Goal: Task Accomplishment & Management: Manage account settings

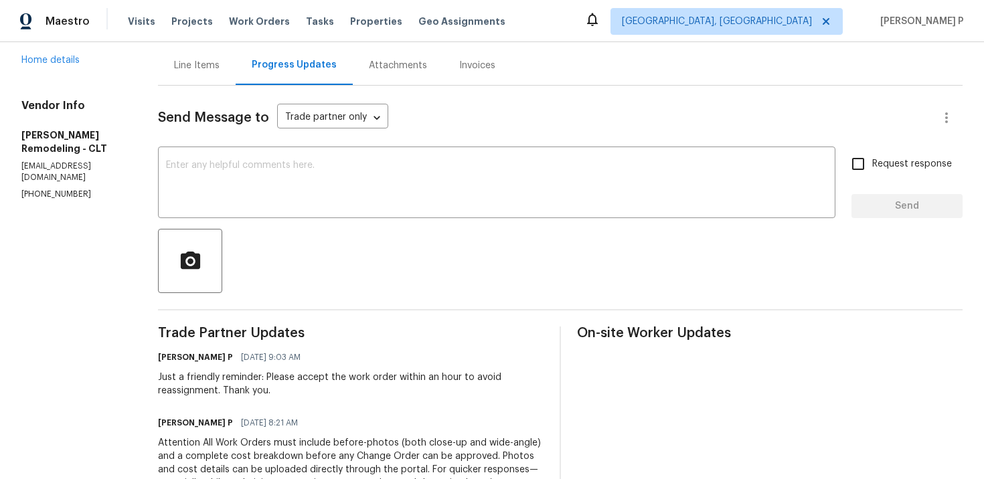
scroll to position [54, 0]
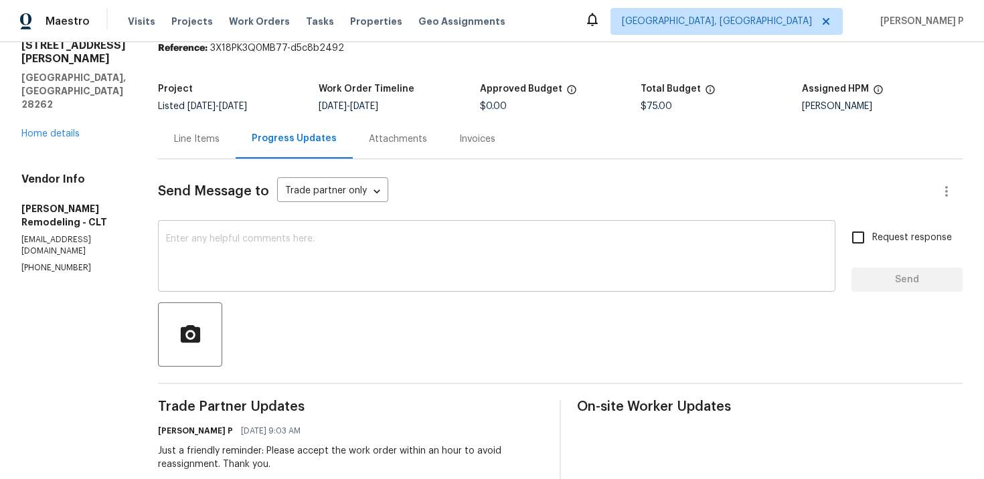
click at [354, 256] on textarea at bounding box center [496, 257] width 661 height 47
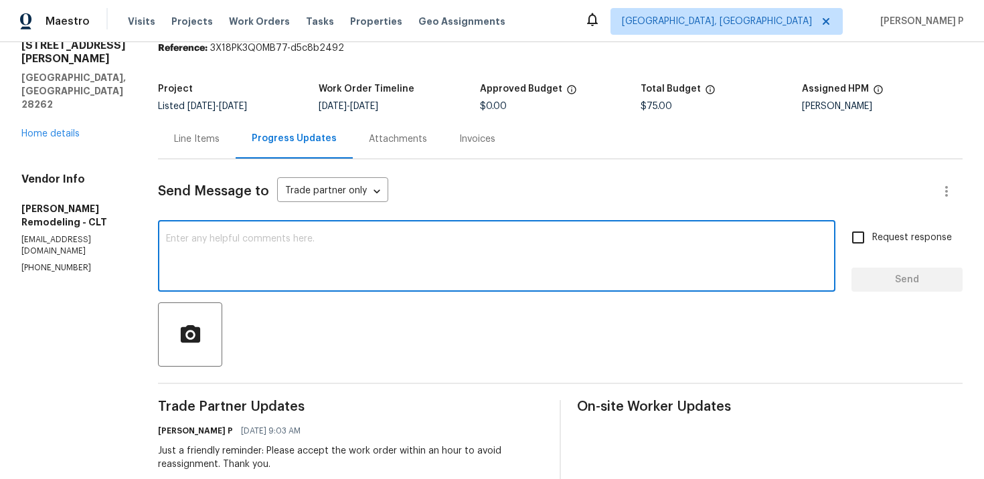
paste textarea "We regret to inform you that the work order has been reassigned as it was not a…"
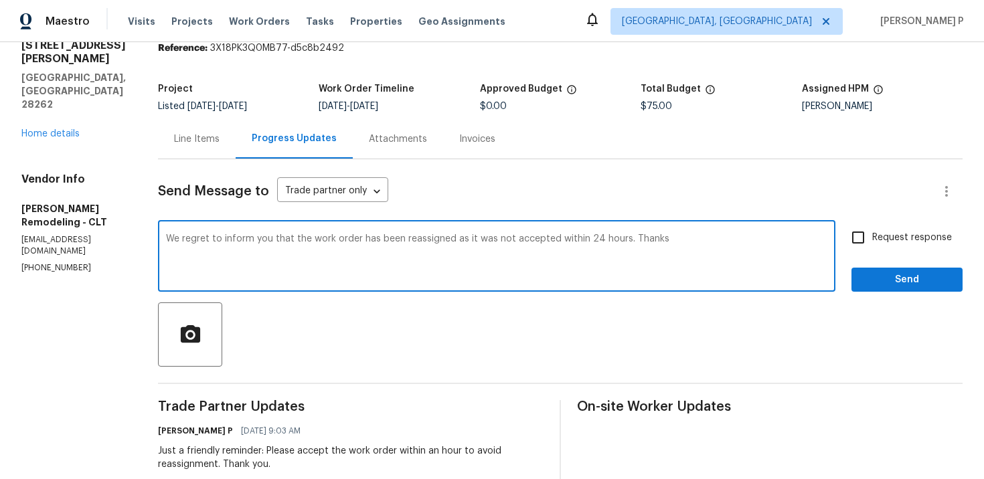
type textarea "We regret to inform you that the work order has been reassigned as it was not a…"
click at [877, 286] on span "Send" at bounding box center [907, 280] width 90 height 17
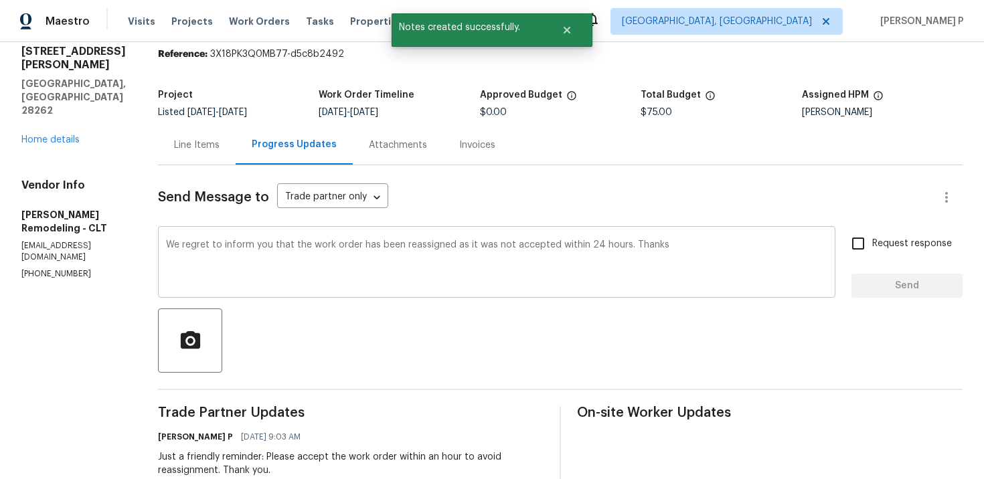
scroll to position [0, 0]
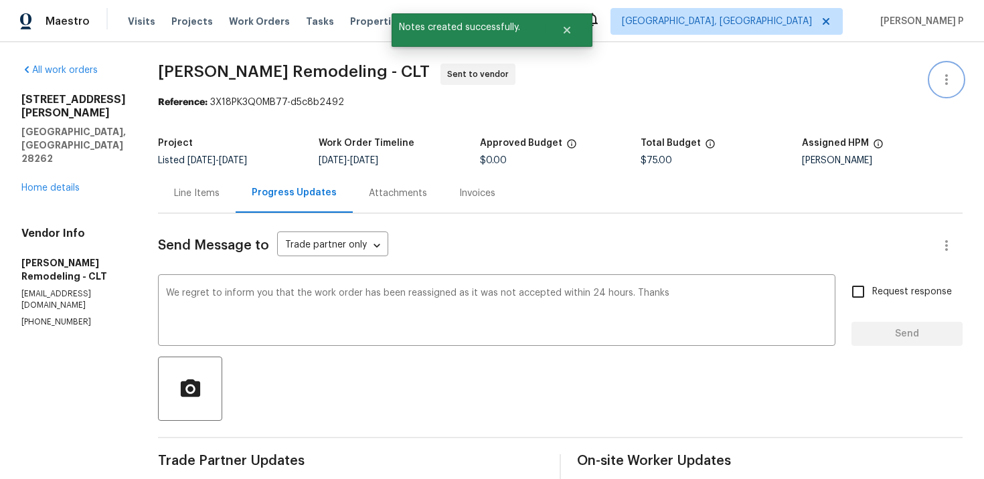
click at [945, 78] on icon "button" at bounding box center [946, 80] width 16 height 16
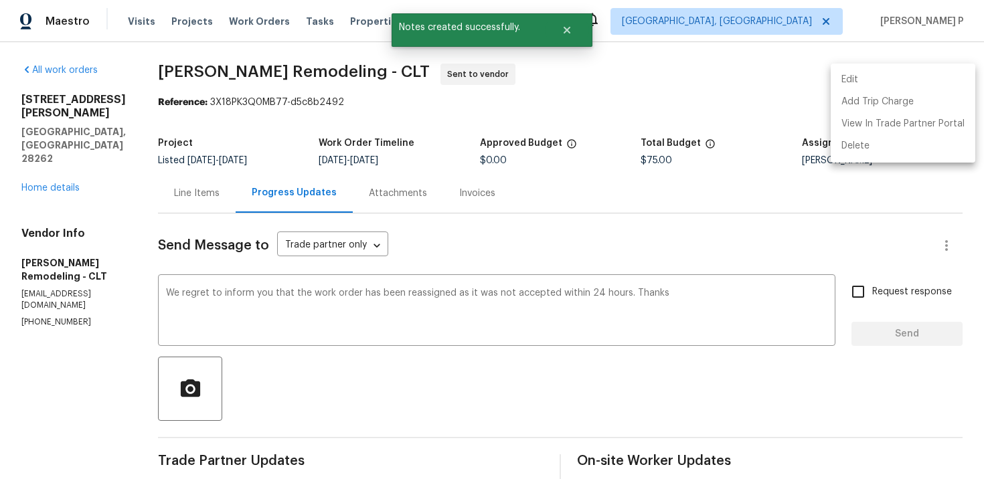
click at [873, 75] on li "Edit" at bounding box center [903, 80] width 145 height 22
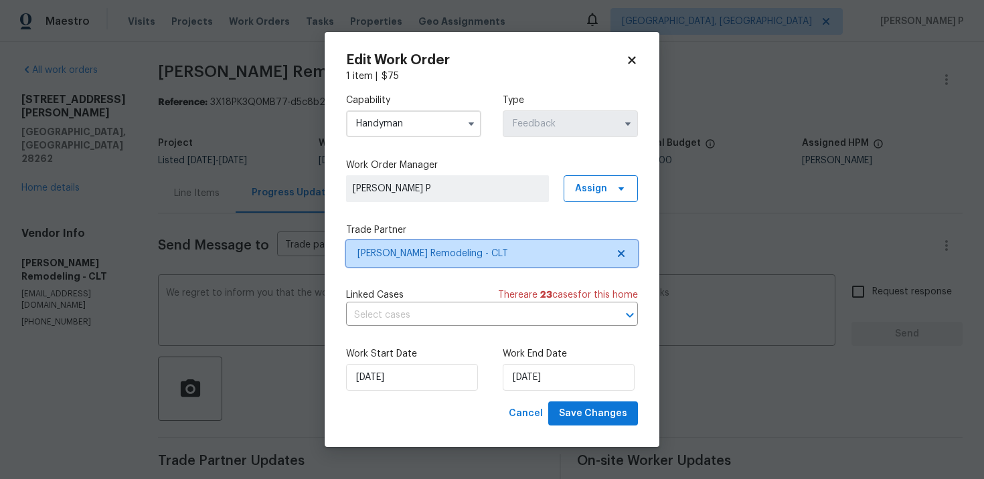
click at [448, 262] on span "Pino Remodeling - CLT" at bounding box center [492, 253] width 292 height 27
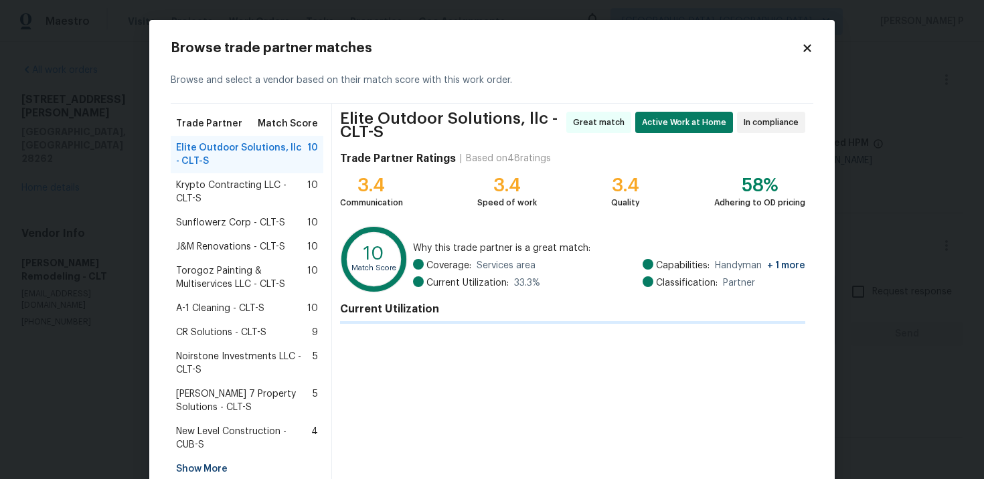
click at [448, 262] on span "Coverage:" at bounding box center [448, 265] width 45 height 13
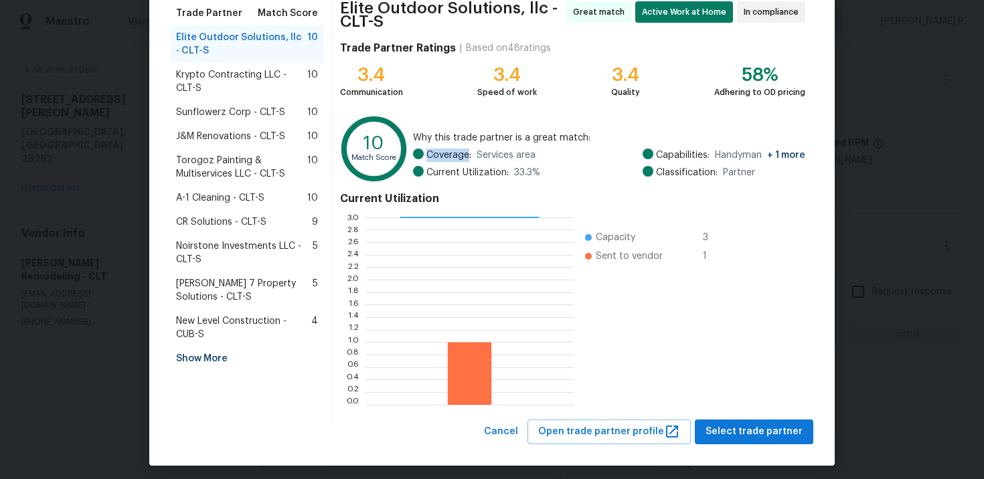
scroll to position [116, 0]
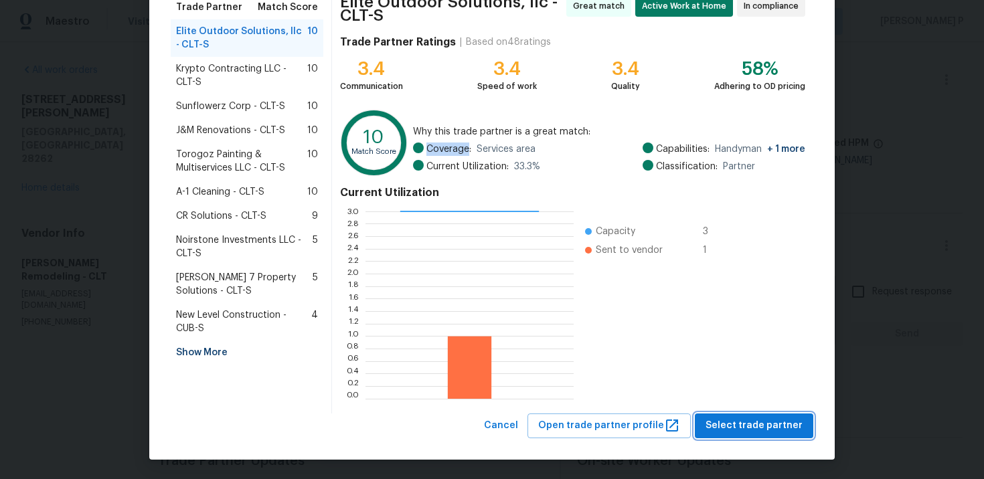
click at [753, 420] on span "Select trade partner" at bounding box center [753, 426] width 97 height 17
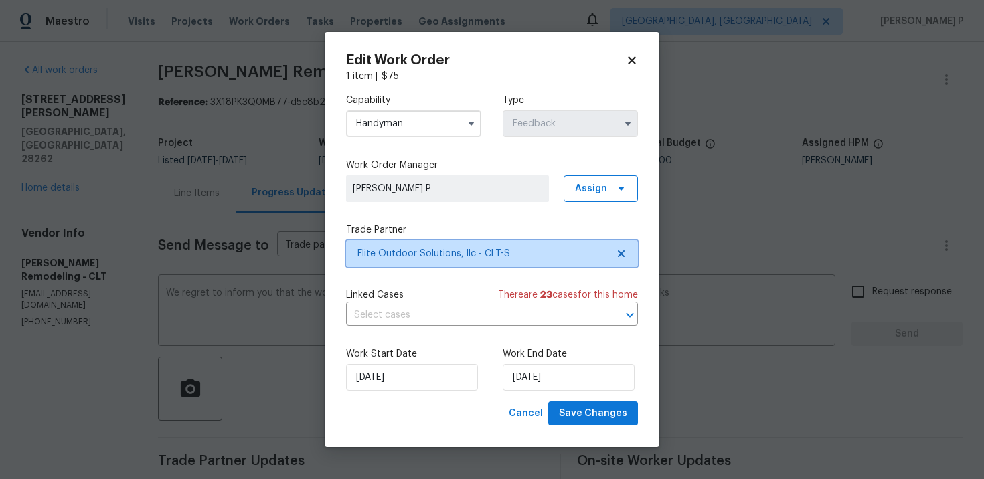
scroll to position [0, 0]
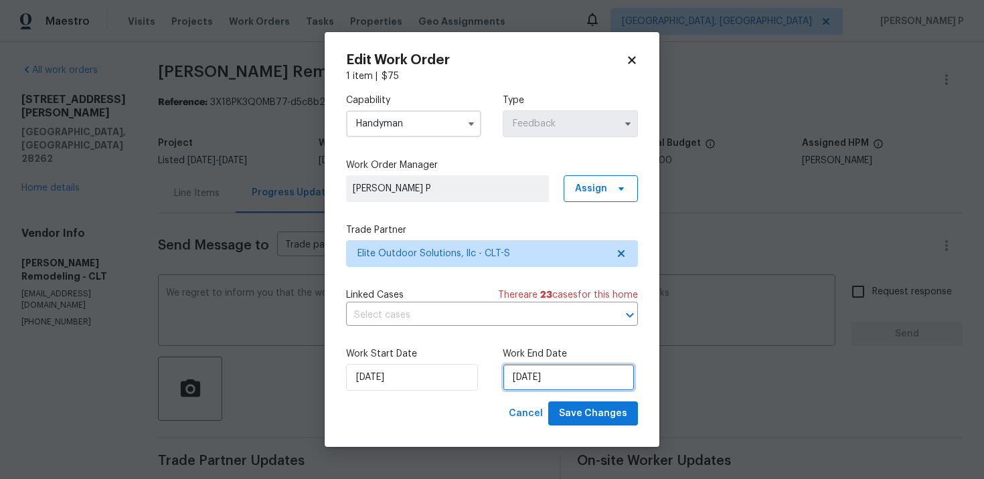
click at [556, 376] on input "10/14/2025" at bounding box center [569, 377] width 132 height 27
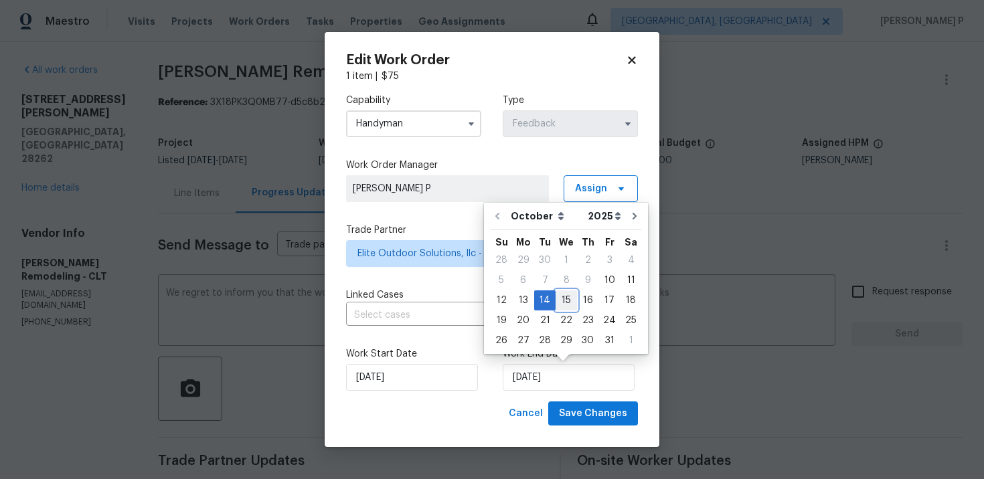
click at [563, 304] on div "15" at bounding box center [566, 300] width 21 height 19
type input "[DATE]"
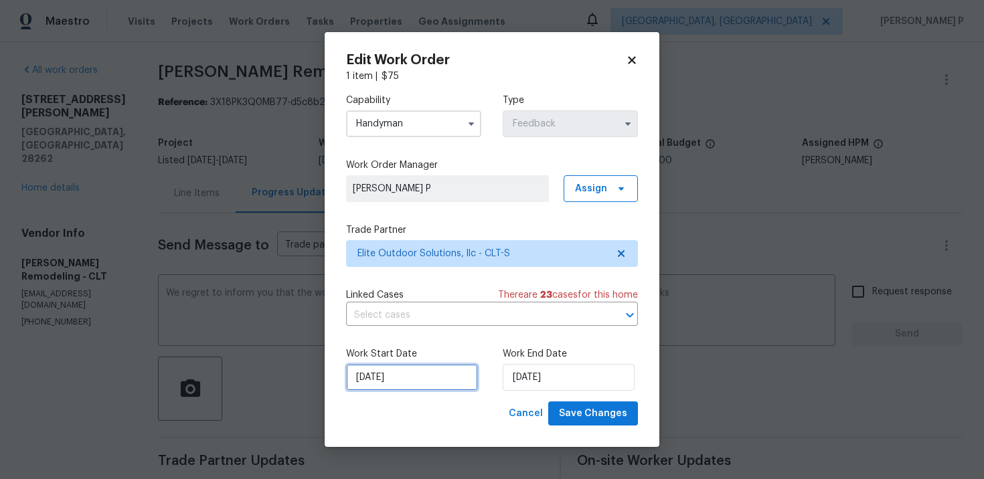
click at [432, 372] on input "[DATE]" at bounding box center [412, 377] width 132 height 27
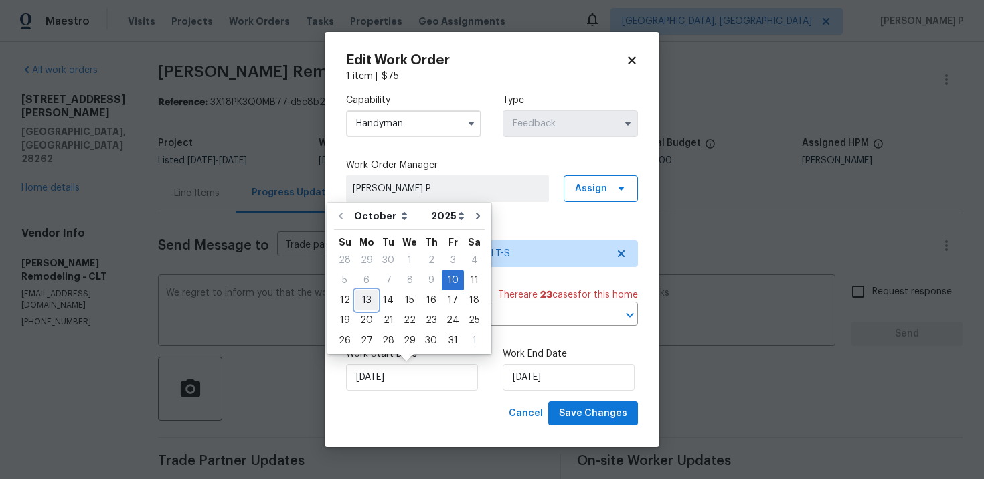
click at [362, 299] on div "13" at bounding box center [366, 300] width 22 height 19
type input "[DATE]"
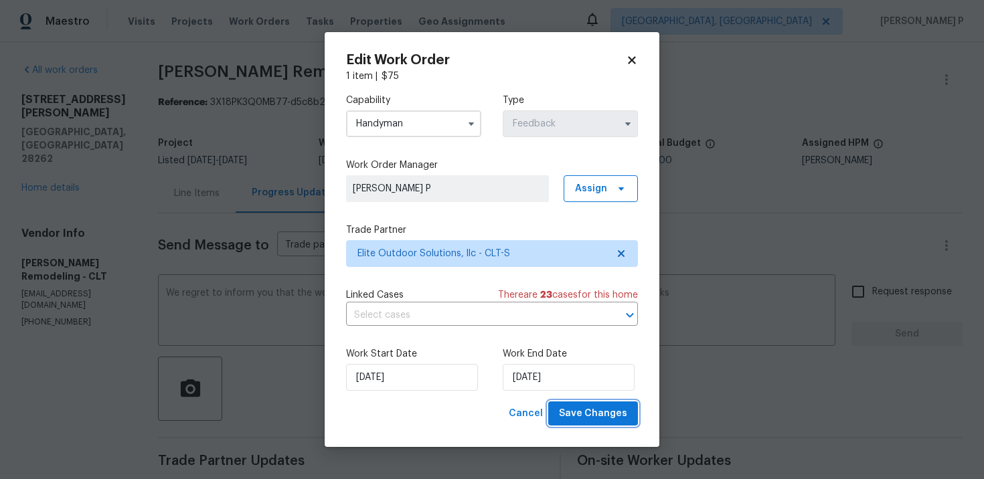
click at [619, 420] on span "Save Changes" at bounding box center [593, 414] width 68 height 17
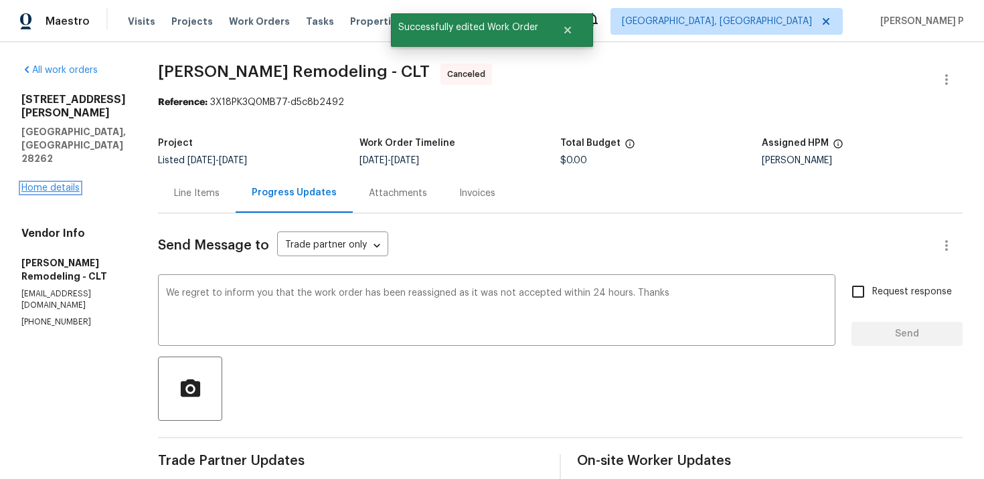
click at [48, 183] on link "Home details" at bounding box center [50, 187] width 58 height 9
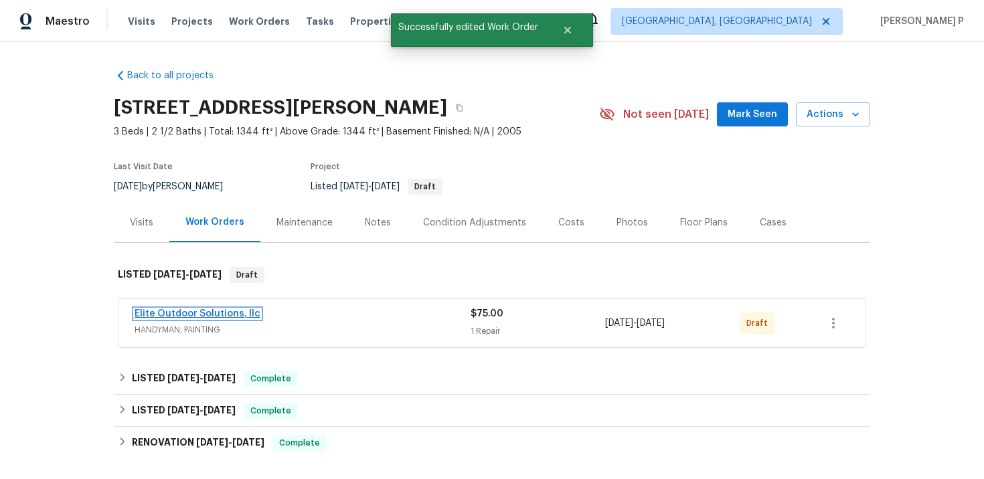
click at [201, 316] on link "Elite Outdoor Solutions, llc" at bounding box center [198, 313] width 126 height 9
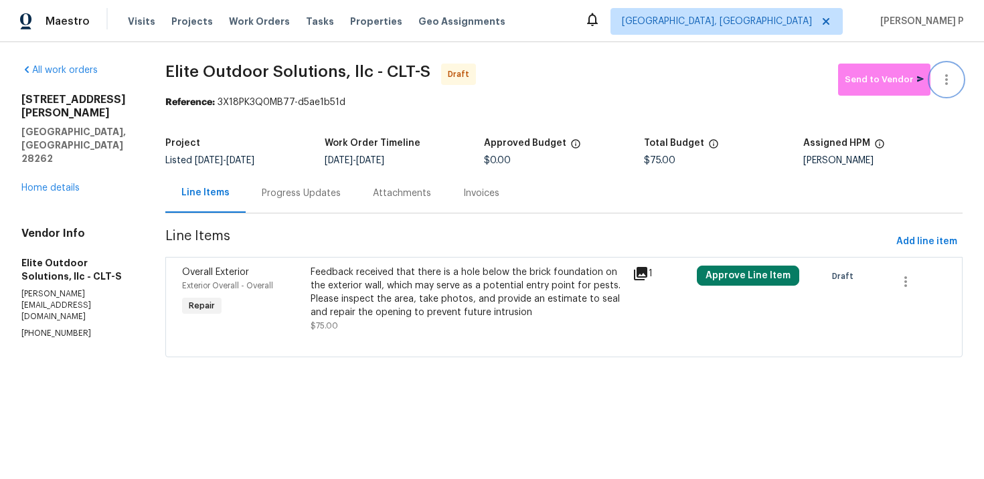
click at [944, 72] on icon "button" at bounding box center [946, 80] width 16 height 16
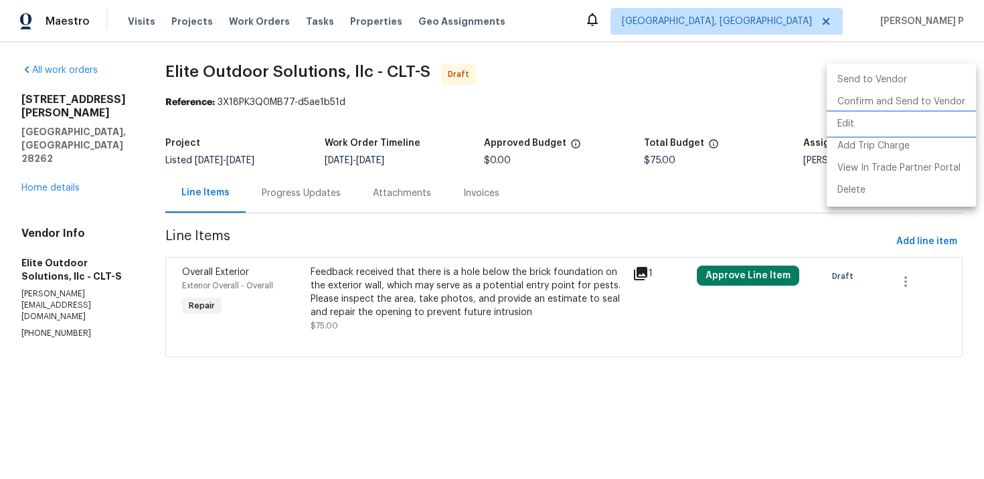
click at [850, 127] on li "Edit" at bounding box center [901, 124] width 149 height 22
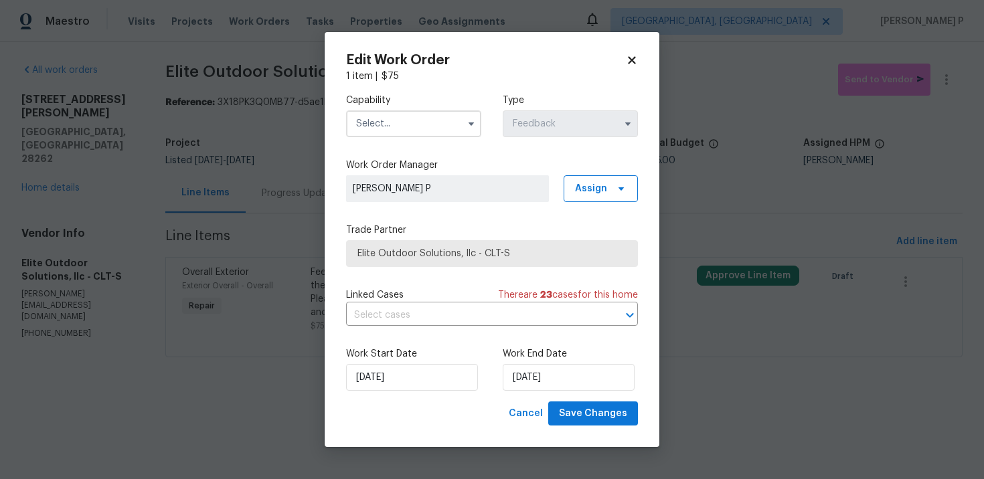
click at [395, 123] on input "text" at bounding box center [413, 123] width 135 height 27
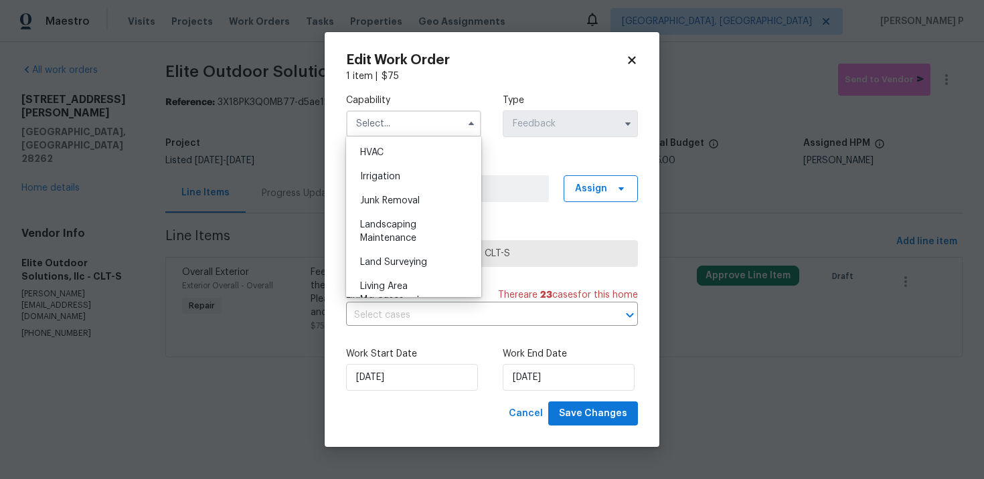
scroll to position [715, 0]
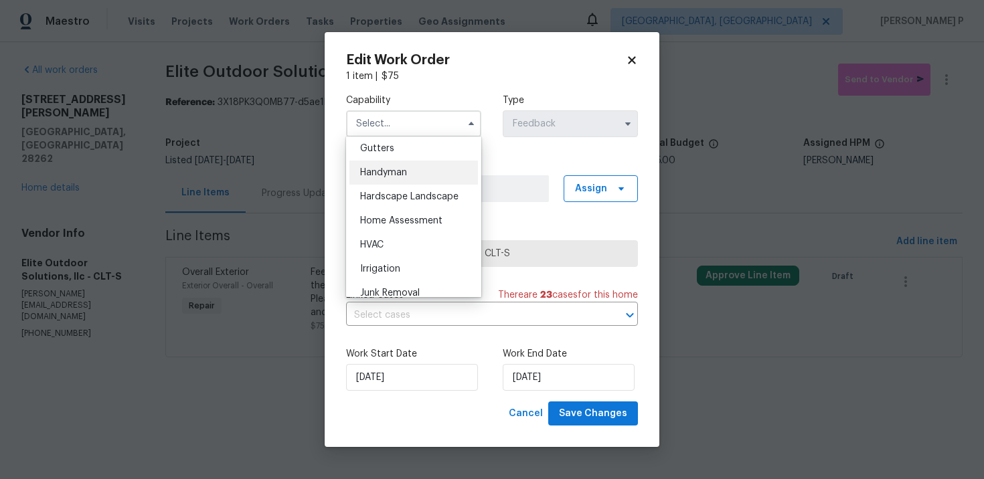
click at [387, 171] on span "Handyman" at bounding box center [383, 172] width 47 height 9
type input "Handyman"
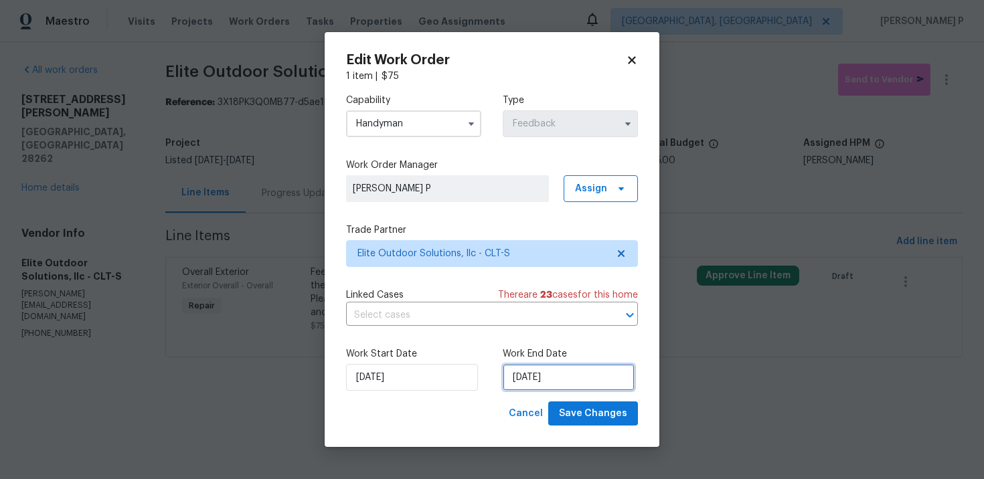
click at [542, 380] on input "10/15/2025" at bounding box center [569, 377] width 132 height 27
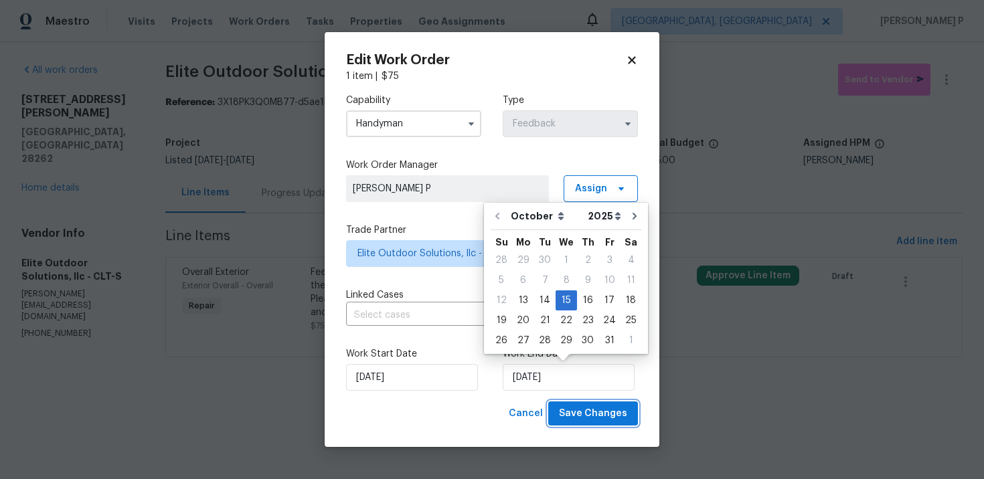
click at [590, 413] on span "Save Changes" at bounding box center [593, 414] width 68 height 17
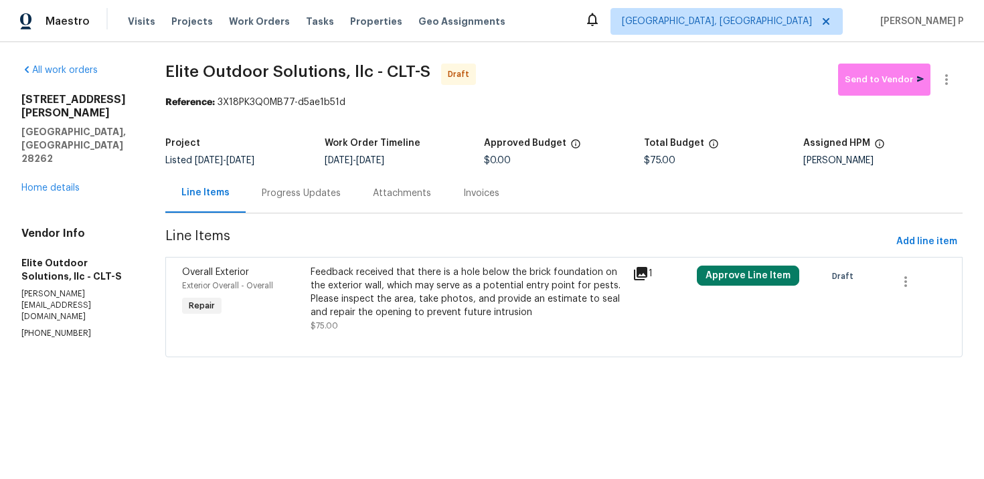
click at [307, 193] on div "Progress Updates" at bounding box center [301, 193] width 79 height 13
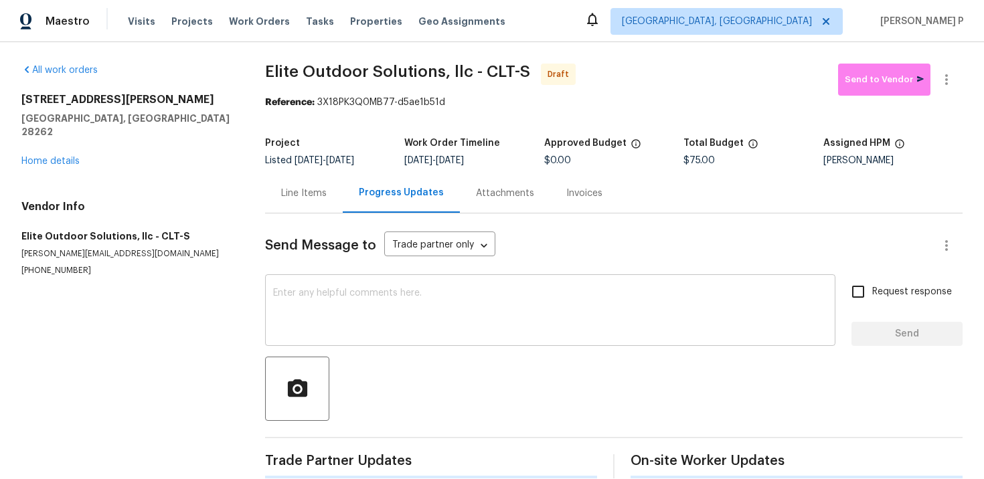
click at [289, 324] on textarea at bounding box center [550, 311] width 554 height 47
paste textarea "Hi, this is Ramyasri with Opendoor. I’m confirming you received the WO for the …"
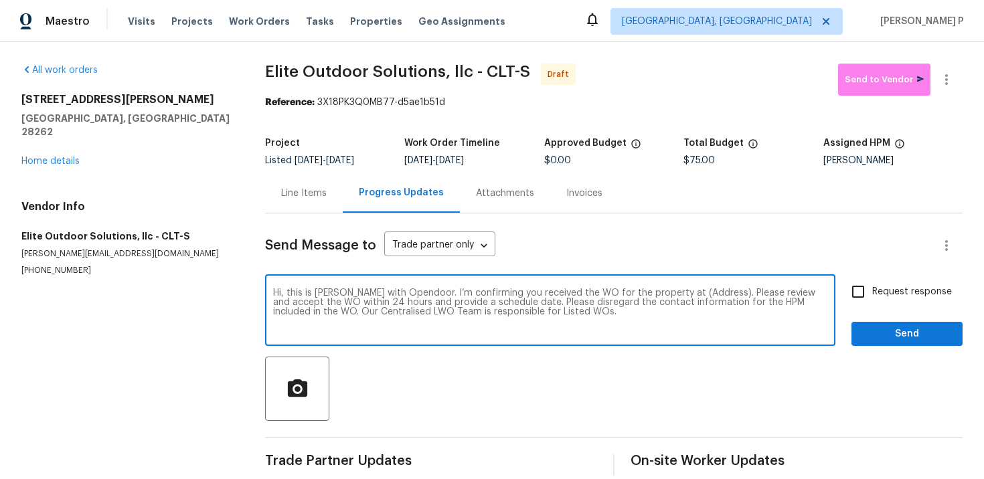
drag, startPoint x: 670, startPoint y: 294, endPoint x: 712, endPoint y: 292, distance: 42.2
click at [712, 292] on textarea "Hi, this is Ramyasri with Opendoor. I’m confirming you received the WO for the …" at bounding box center [550, 311] width 554 height 47
paste textarea "3155 Golden Dale Ln, Charlotte, NC 28262"
type textarea "Hi, this is Ramyasri with Opendoor. I’m confirming you received the WO for the …"
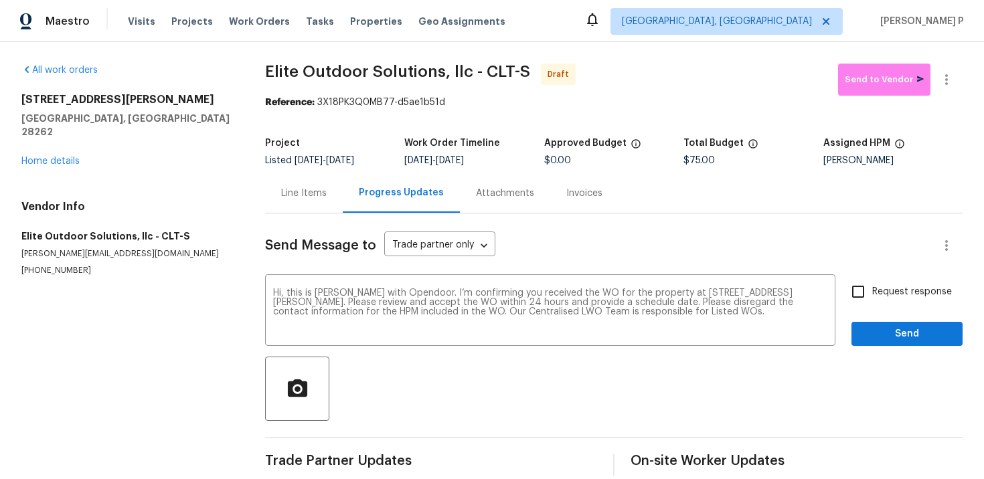
click at [875, 305] on label "Request response" at bounding box center [898, 292] width 108 height 28
click at [872, 305] on input "Request response" at bounding box center [858, 292] width 28 height 28
checkbox input "true"
click at [873, 330] on span "Send" at bounding box center [907, 334] width 90 height 17
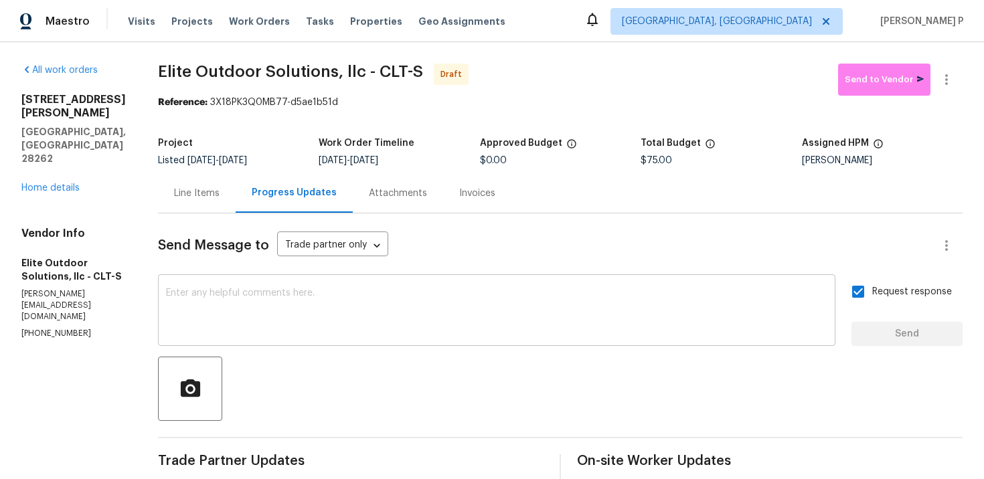
click at [374, 313] on textarea at bounding box center [496, 311] width 661 height 47
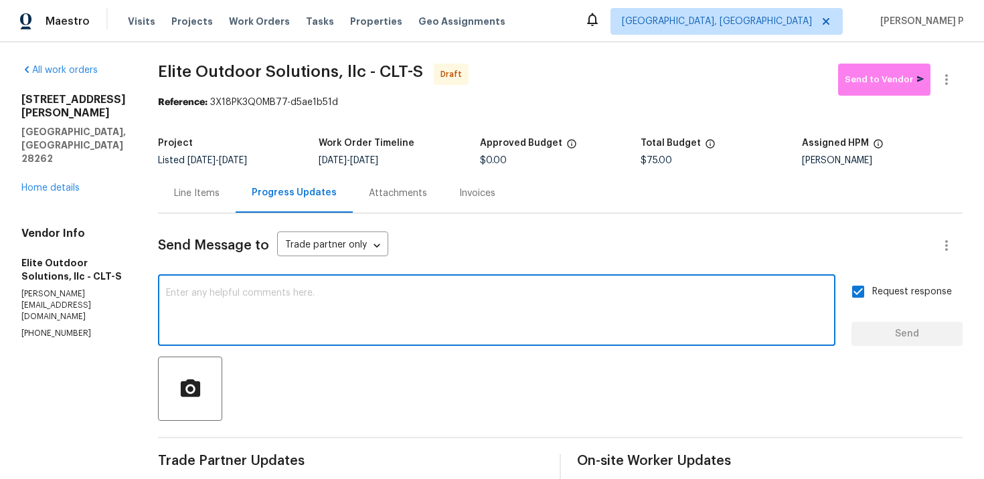
paste textarea "Attention All Work Orders must include before-photos (both close-up and wide-an…"
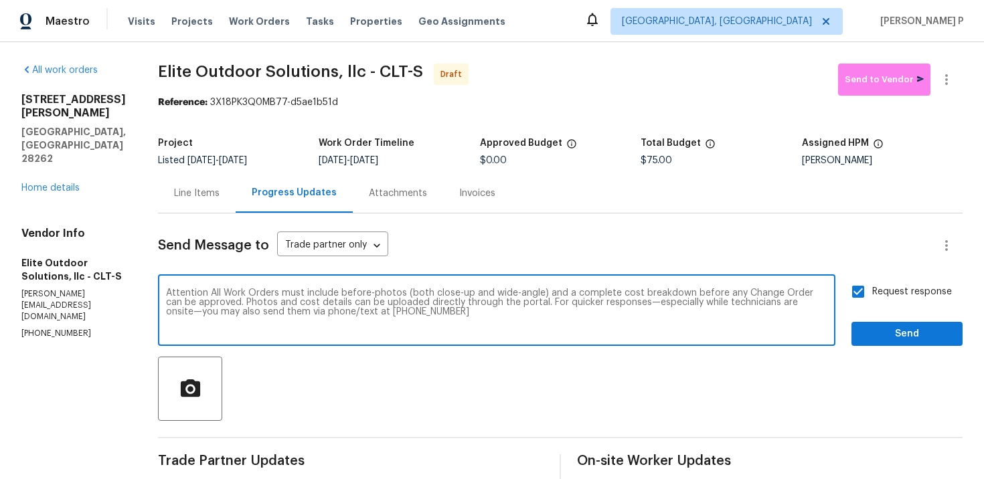
type textarea "Attention All Work Orders must include before-photos (both close-up and wide-an…"
click at [904, 330] on span "Send" at bounding box center [907, 334] width 90 height 17
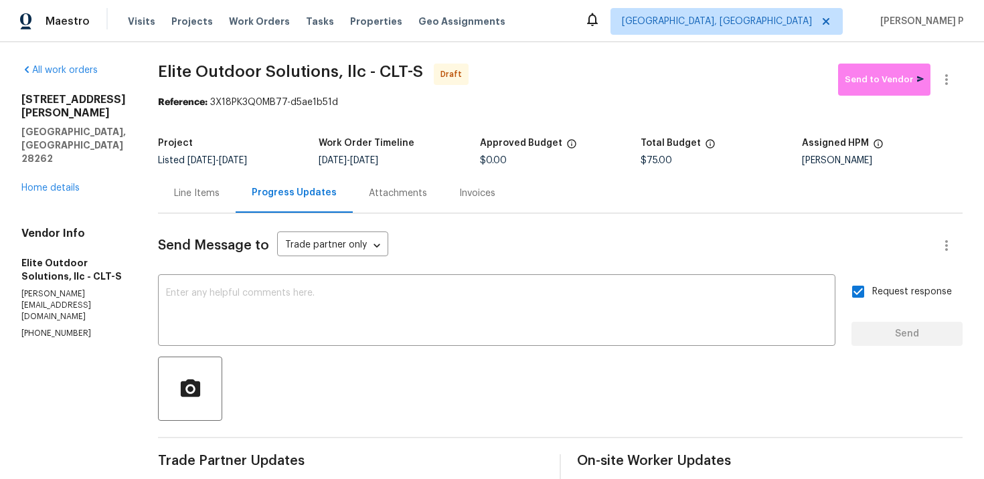
click at [196, 76] on span "Elite Outdoor Solutions, llc - CLT-S" at bounding box center [290, 72] width 265 height 16
click at [954, 76] on button "button" at bounding box center [946, 80] width 32 height 32
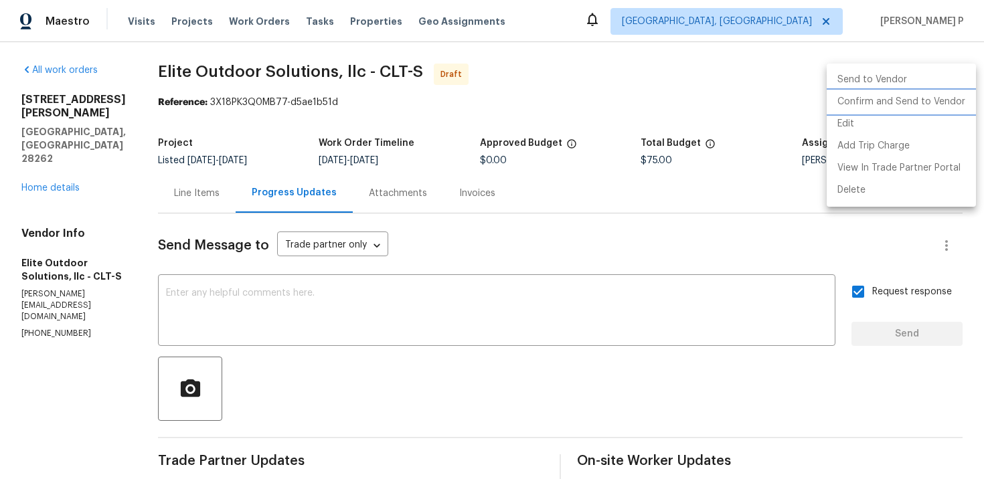
click at [894, 99] on li "Confirm and Send to Vendor" at bounding box center [901, 102] width 149 height 22
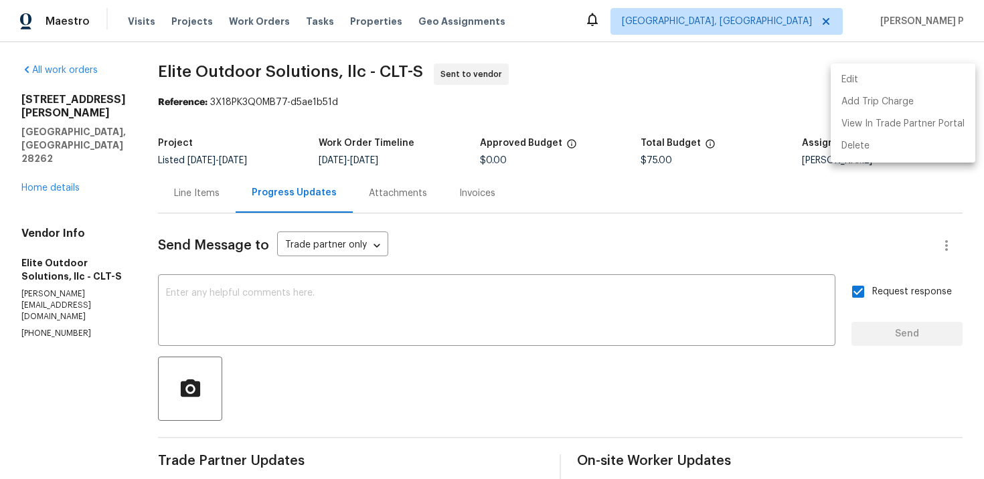
click at [164, 74] on div at bounding box center [492, 239] width 984 height 479
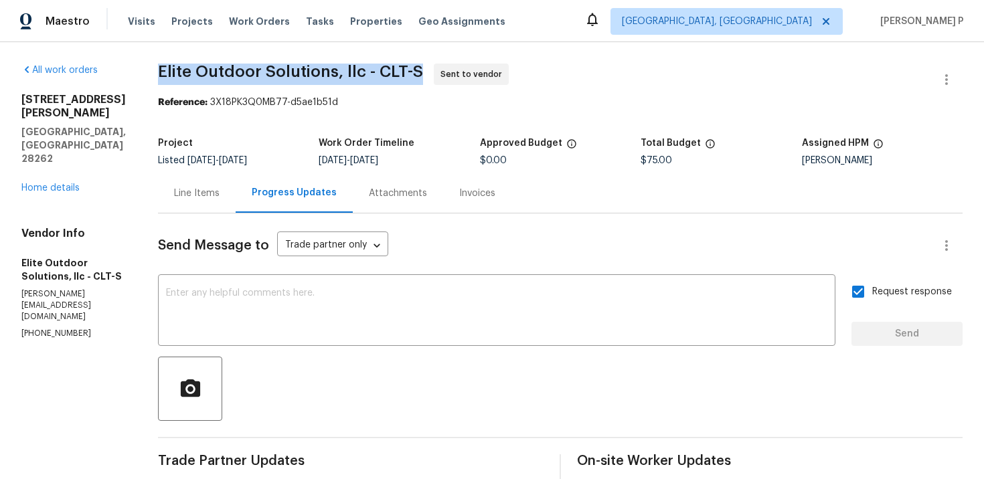
drag, startPoint x: 155, startPoint y: 70, endPoint x: 413, endPoint y: 70, distance: 257.7
click at [414, 70] on span "Elite Outdoor Solutions, llc - CLT-S" at bounding box center [290, 72] width 265 height 16
copy span "Elite Outdoor Solutions, llc - CLT-S"
click at [272, 110] on section "Elite Outdoor Solutions, llc - CLT-S Sent to vendor Reference: 3X18PK3Q0MB77-d5…" at bounding box center [560, 376] width 805 height 624
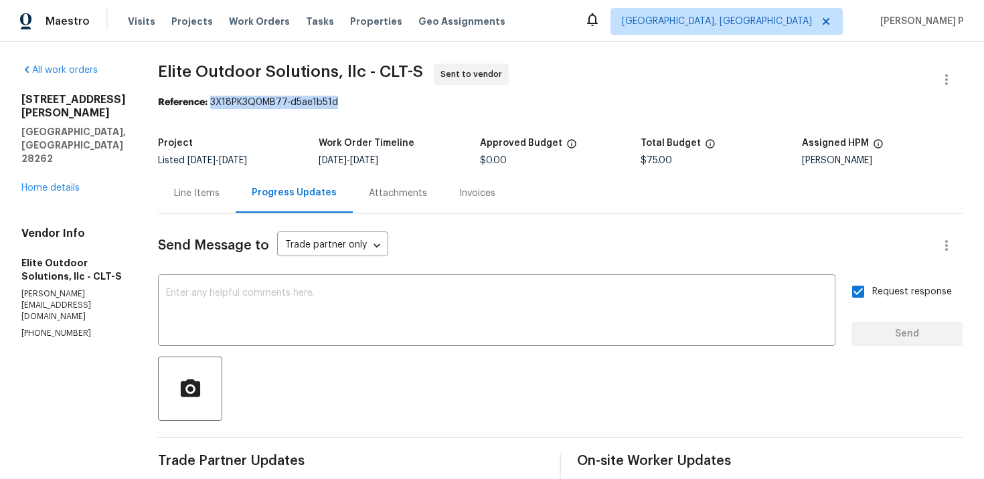
drag, startPoint x: 206, startPoint y: 103, endPoint x: 373, endPoint y: 108, distance: 167.4
click at [373, 108] on div "Reference: 3X18PK3Q0MB77-d5ae1b51d" at bounding box center [560, 102] width 805 height 13
copy div "3X18PK3Q0MB77-d5ae1b51d"
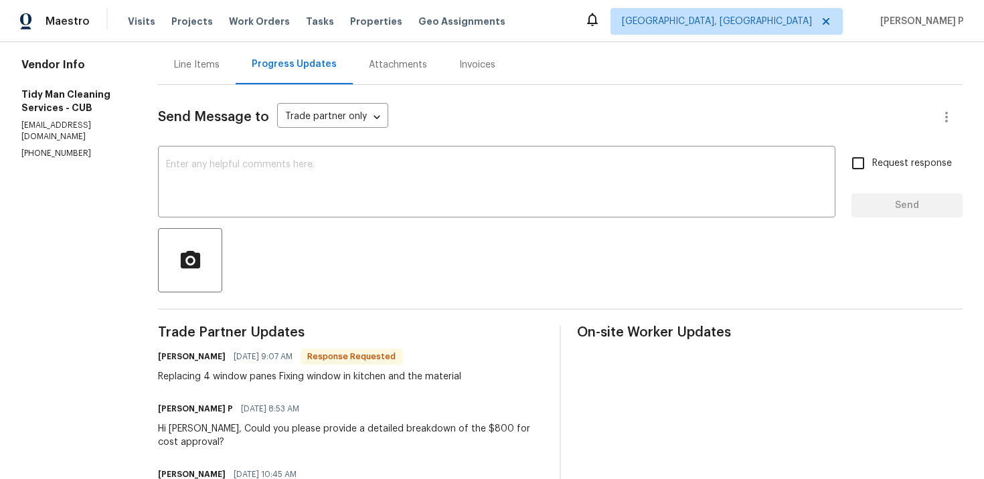
scroll to position [98, 0]
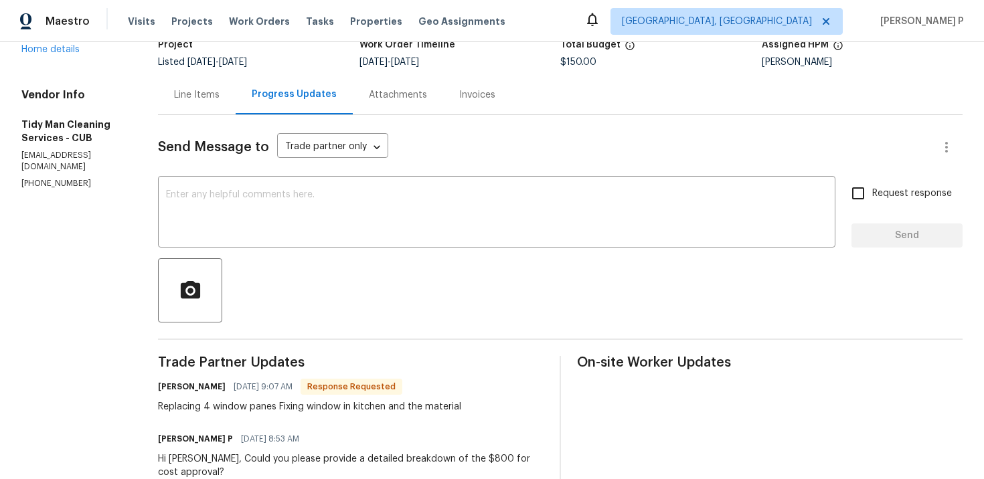
click at [189, 100] on div "Line Items" at bounding box center [197, 94] width 46 height 13
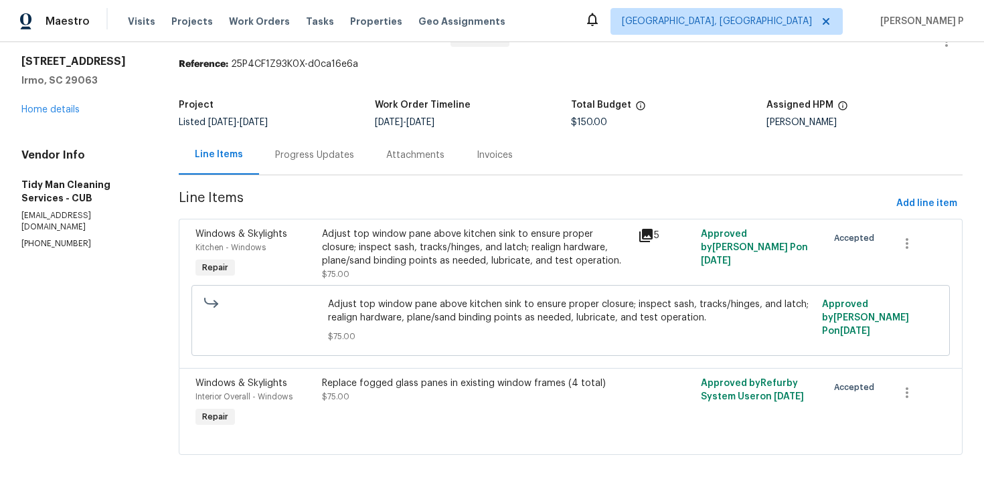
scroll to position [52, 0]
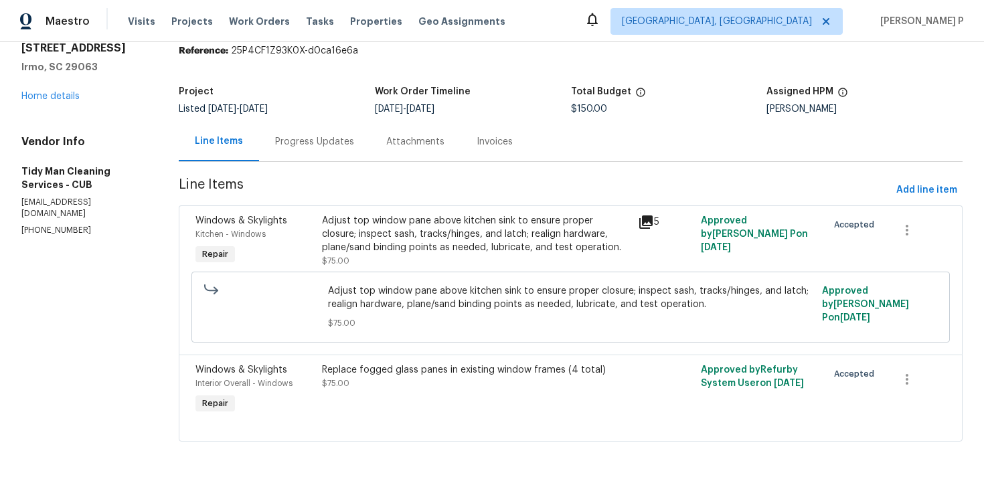
click at [295, 151] on div "Progress Updates" at bounding box center [314, 141] width 111 height 39
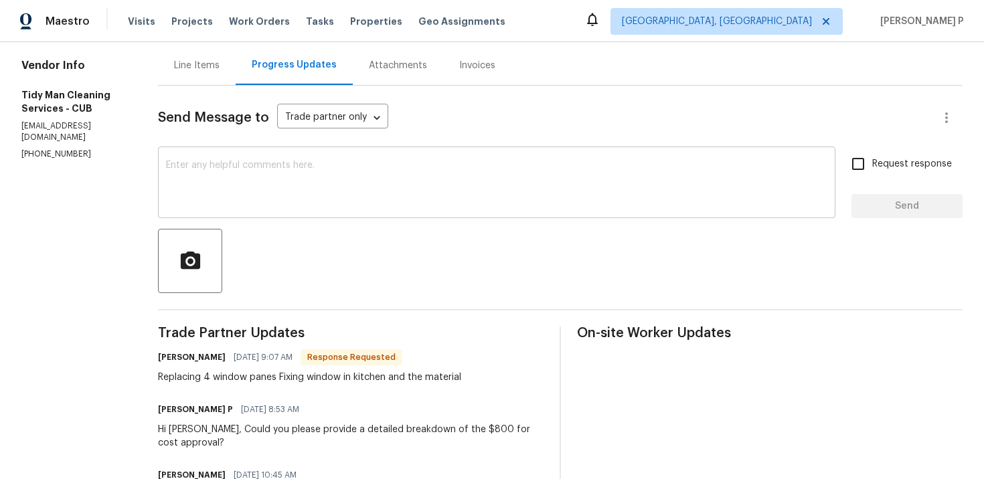
scroll to position [112, 0]
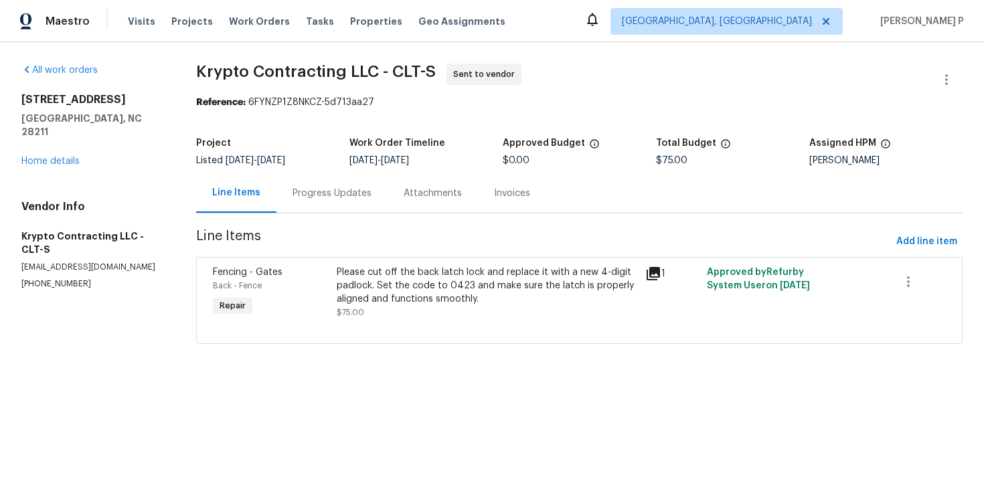
click at [344, 190] on div "Progress Updates" at bounding box center [331, 193] width 79 height 13
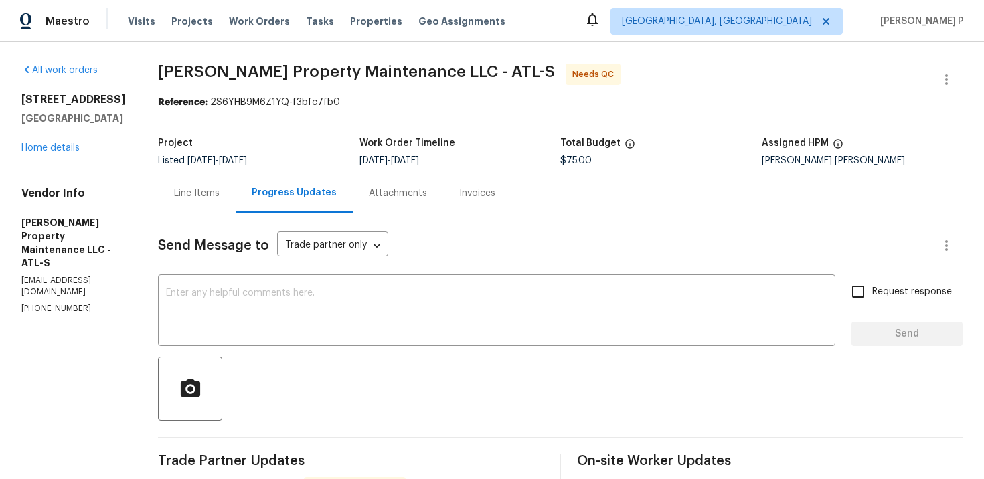
click at [207, 184] on div "Line Items" at bounding box center [197, 192] width 78 height 39
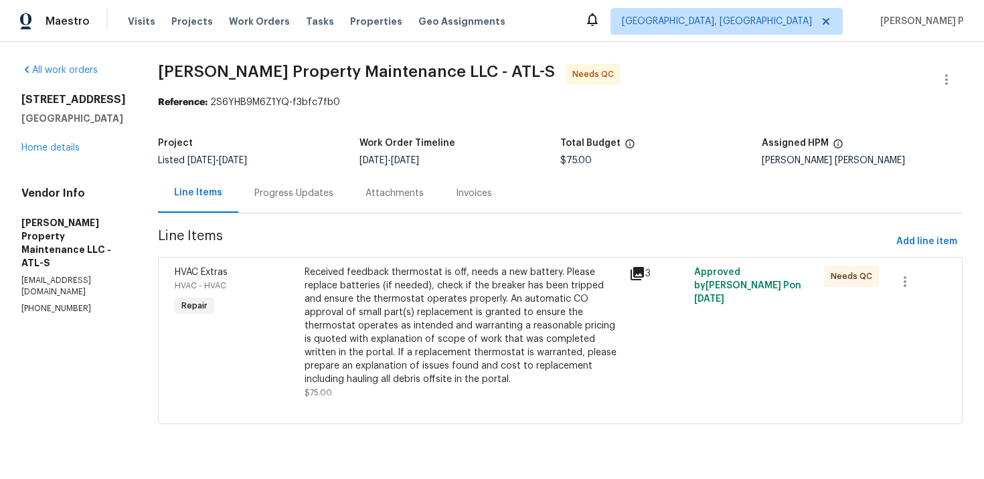
click at [450, 330] on div "Received feedback thermostat is off, needs a new battery. Please replace batter…" at bounding box center [463, 326] width 317 height 120
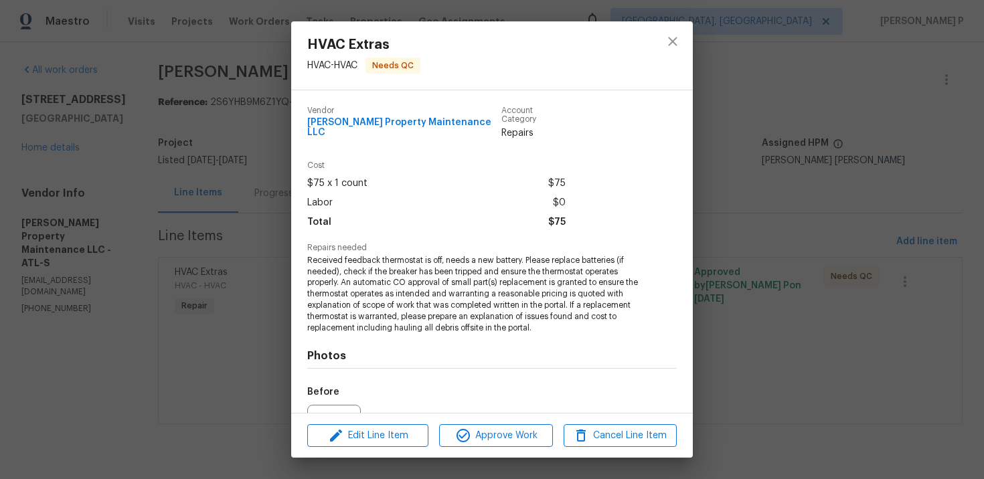
scroll to position [137, 0]
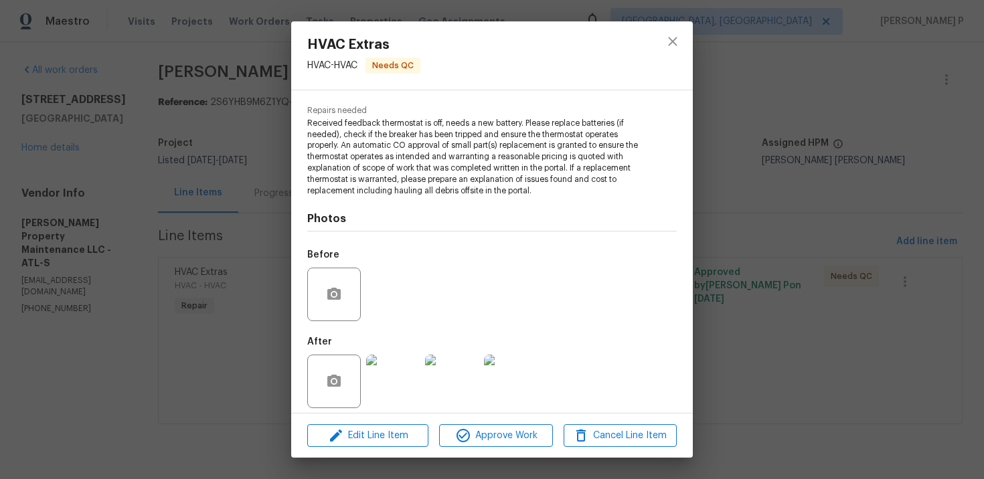
click at [392, 359] on img at bounding box center [393, 382] width 54 height 54
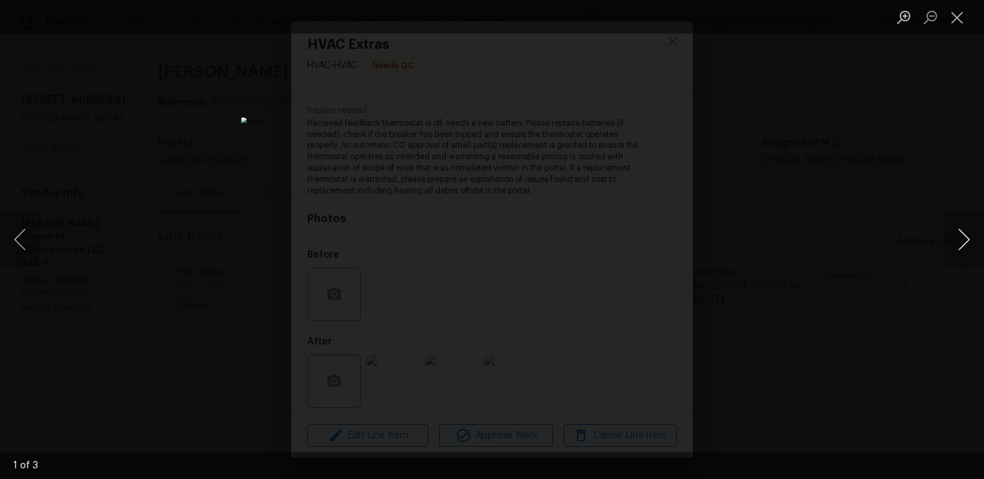
click at [966, 242] on button "Next image" at bounding box center [964, 240] width 40 height 54
click at [29, 234] on button "Previous image" at bounding box center [20, 240] width 40 height 54
click at [960, 246] on button "Next image" at bounding box center [964, 240] width 40 height 54
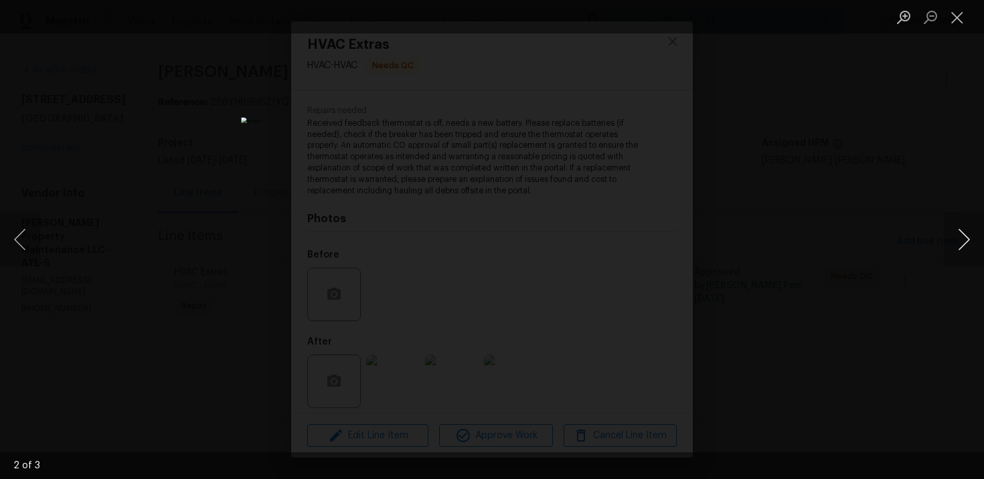
click at [960, 246] on button "Next image" at bounding box center [964, 240] width 40 height 54
click at [21, 252] on button "Previous image" at bounding box center [20, 240] width 40 height 54
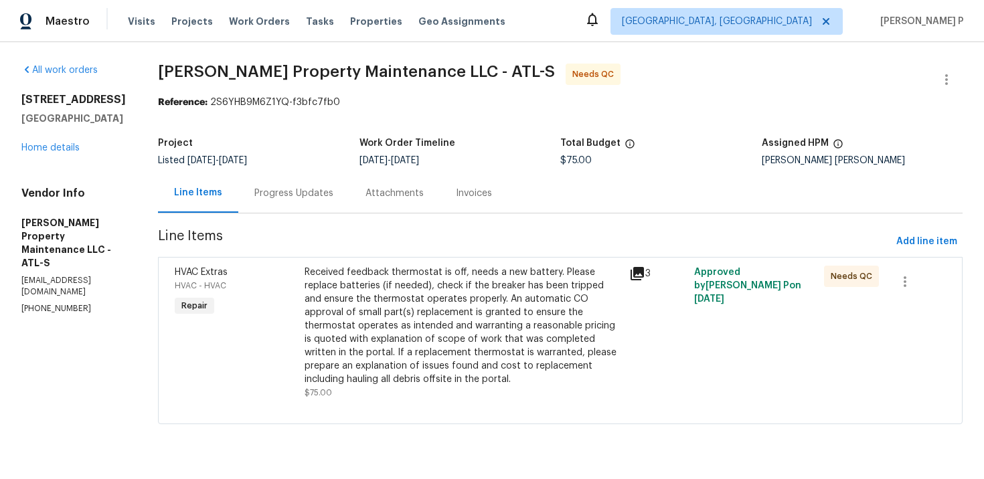
click at [450, 262] on div "Received feedback thermostat is off, needs a new battery. Please replace batter…" at bounding box center [463, 333] width 325 height 142
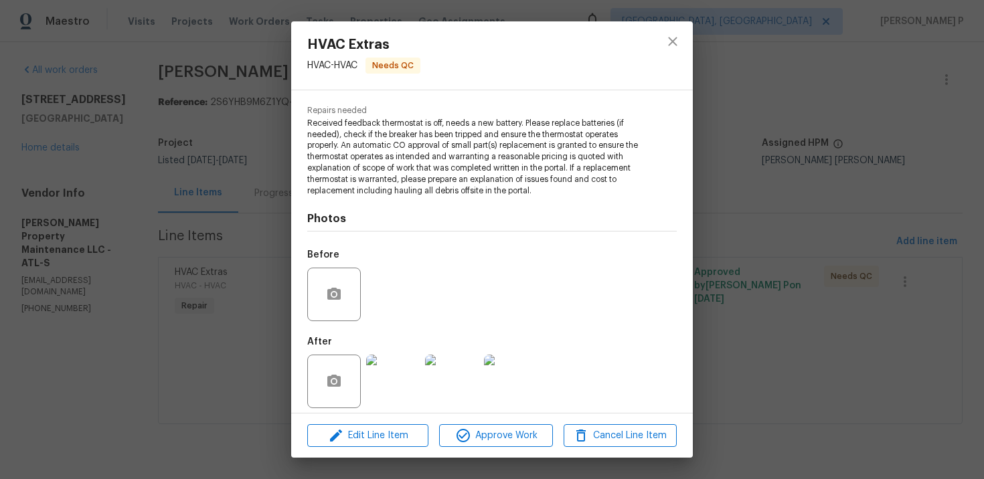
click at [422, 368] on div at bounding box center [451, 382] width 59 height 70
click at [409, 369] on img at bounding box center [393, 382] width 54 height 54
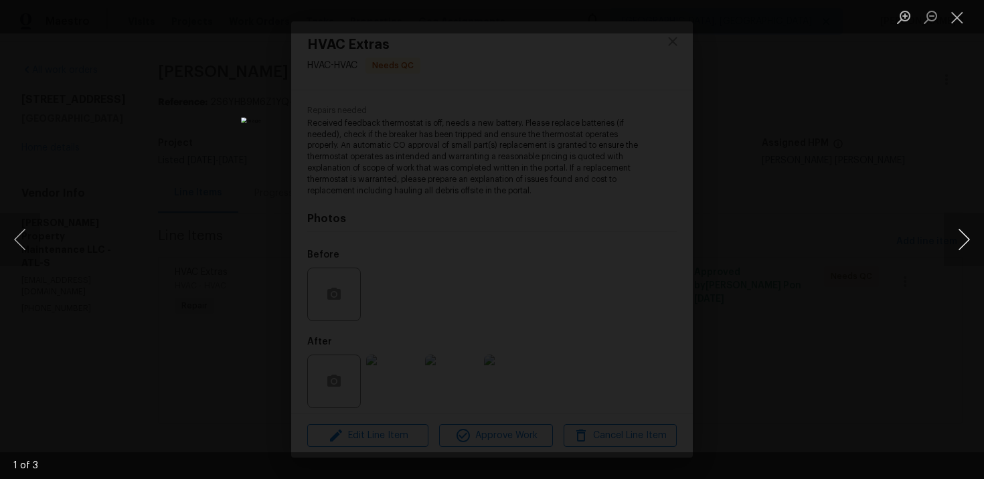
click at [960, 237] on button "Next image" at bounding box center [964, 240] width 40 height 54
click at [964, 17] on button "Close lightbox" at bounding box center [957, 16] width 27 height 23
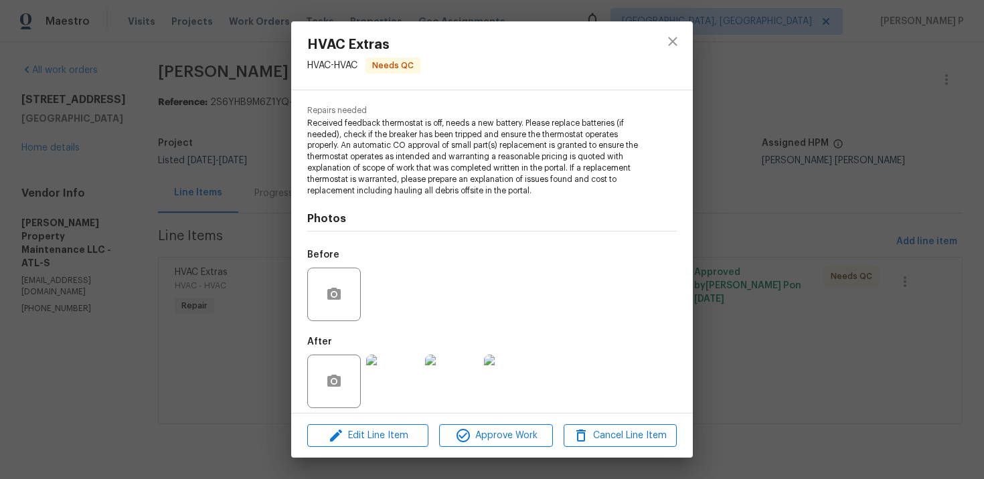
click at [278, 191] on div "HVAC Extras HVAC - HVAC Needs QC Vendor Glen Property Maintenance LLC Account C…" at bounding box center [492, 239] width 984 height 479
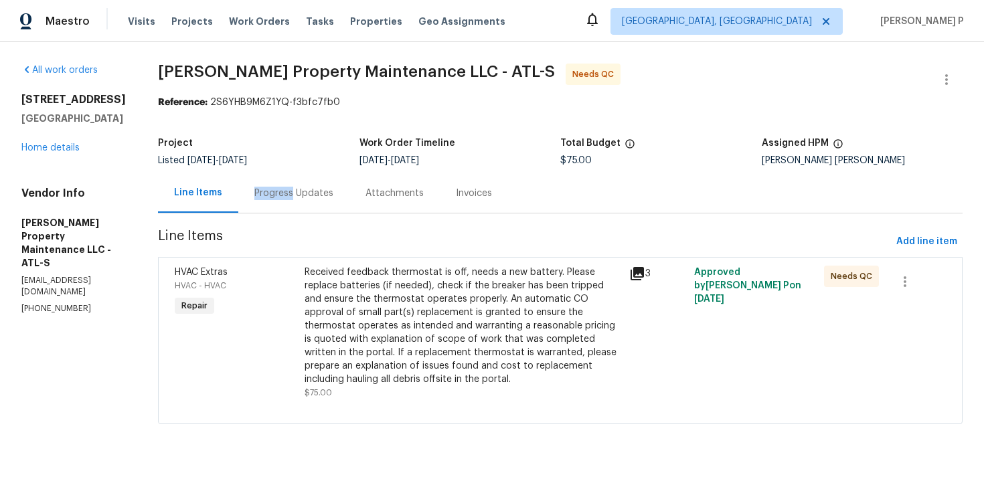
click at [278, 191] on div "Progress Updates" at bounding box center [293, 193] width 79 height 13
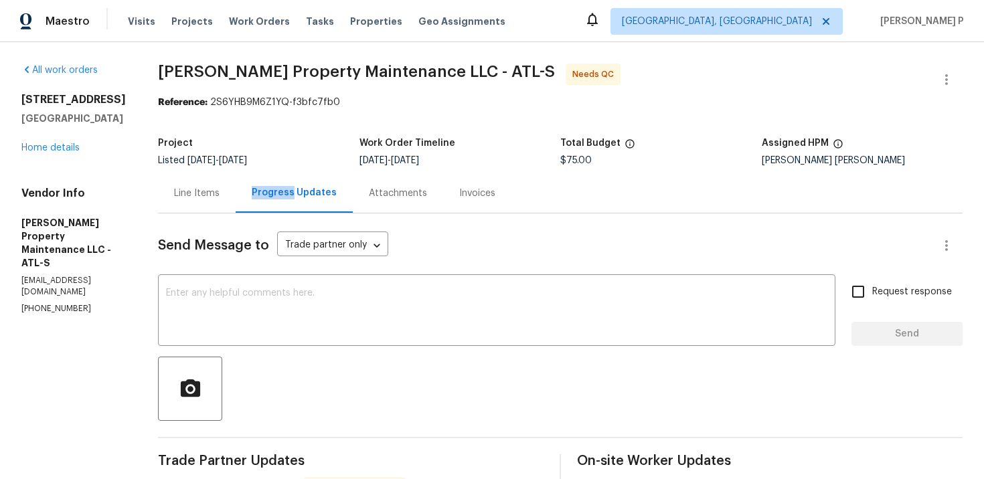
click at [197, 190] on div "Line Items" at bounding box center [197, 193] width 46 height 13
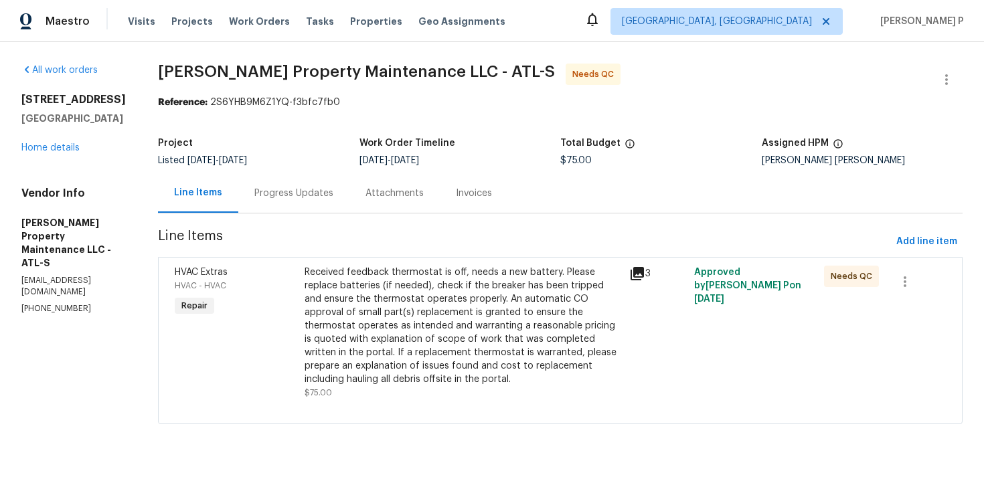
click at [643, 272] on icon at bounding box center [636, 273] width 13 height 13
click at [373, 276] on div "Received feedback thermostat is off, needs a new battery. Please replace batter…" at bounding box center [463, 326] width 317 height 120
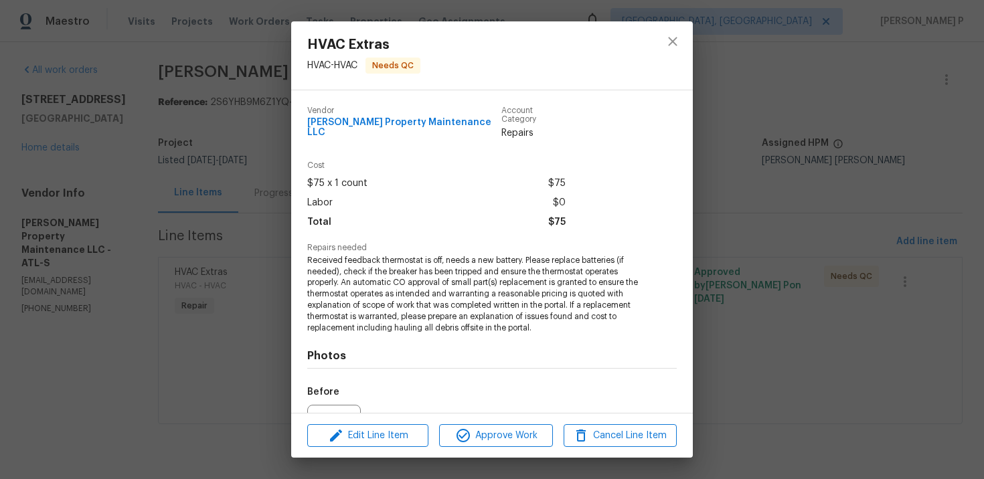
scroll to position [137, 0]
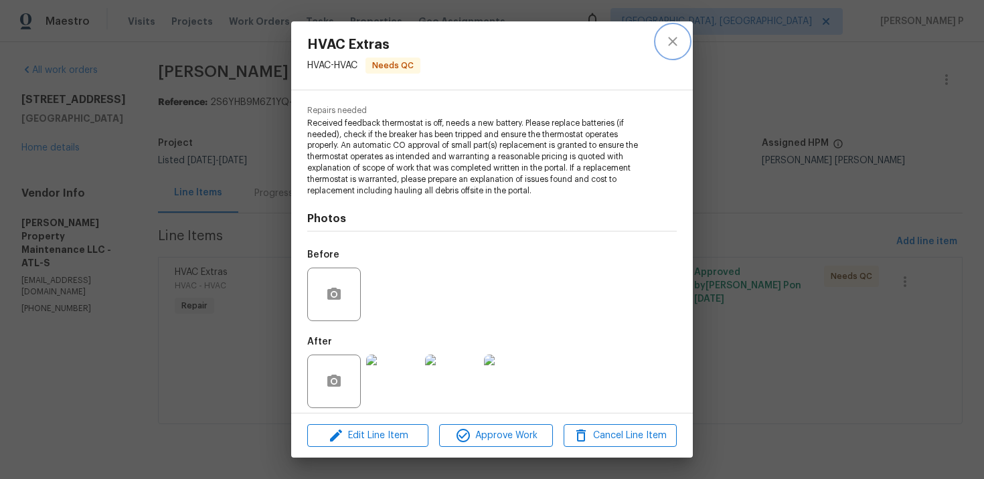
click at [672, 37] on icon "close" at bounding box center [673, 41] width 16 height 16
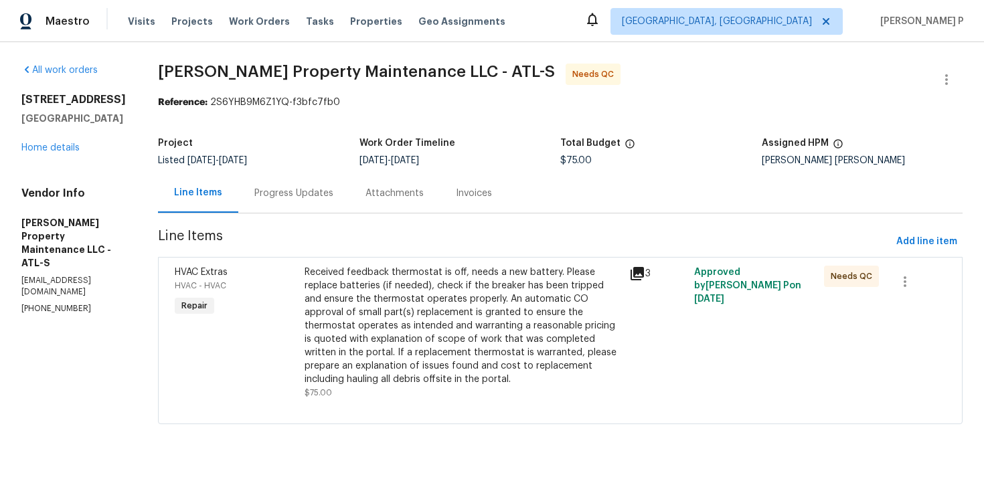
click at [276, 187] on div "Progress Updates" at bounding box center [293, 193] width 79 height 13
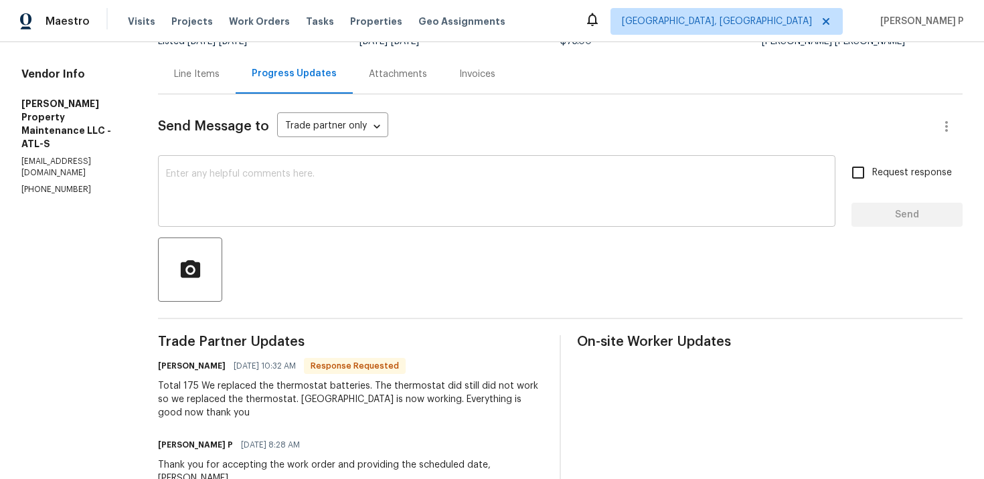
scroll to position [78, 0]
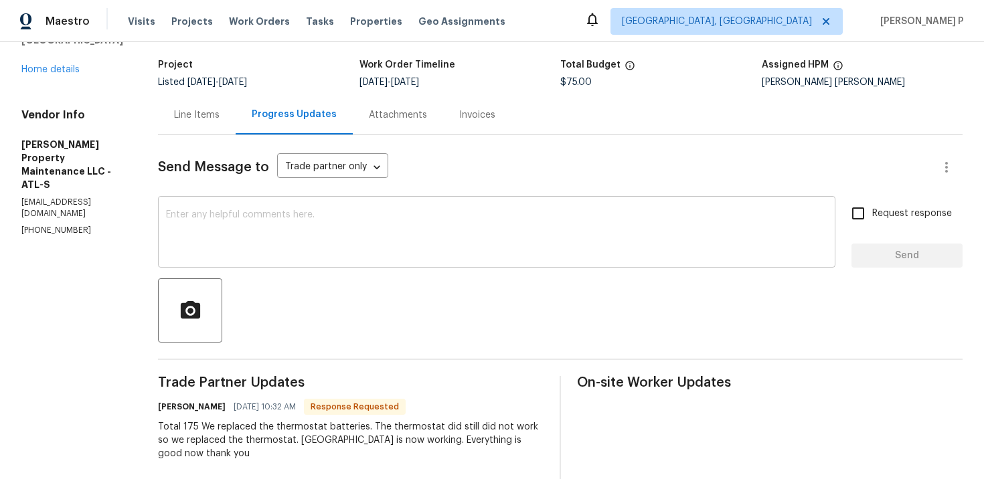
click at [279, 222] on textarea at bounding box center [496, 233] width 661 height 47
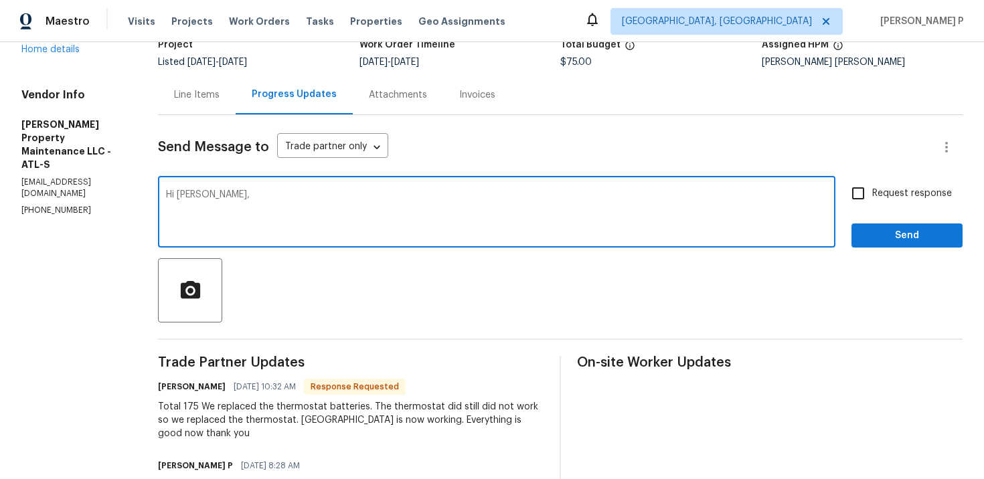
scroll to position [54, 0]
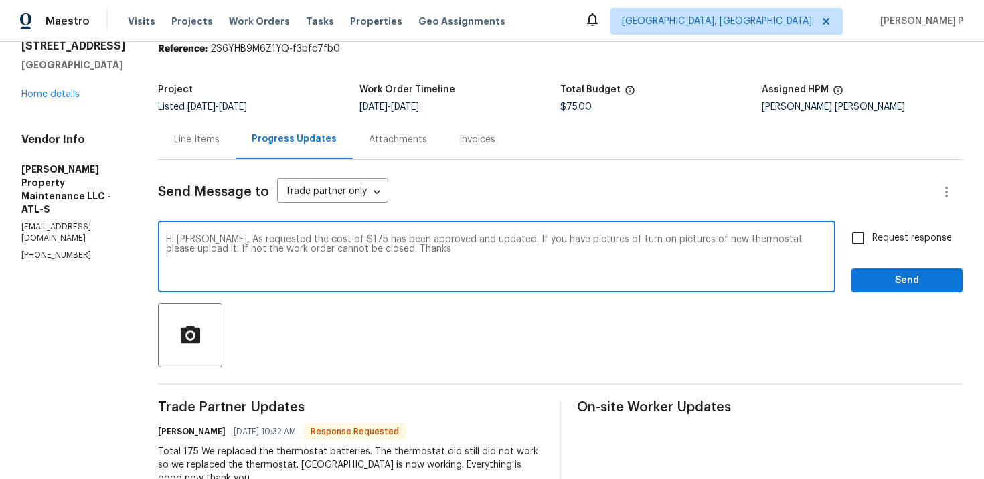
drag, startPoint x: 214, startPoint y: 240, endPoint x: 331, endPoint y: 252, distance: 117.8
click at [331, 252] on textarea "Hi Daniel, As requested the cost of $175 has been approved and updated. If you …" at bounding box center [496, 258] width 661 height 47
paste textarea ", the $175 cost has been approved and updated. Please upload photos of the new …"
type textarea "Hi Daniel, As requested, the $175 cost has been approved and updated. Please up…"
click at [923, 238] on span "Request response" at bounding box center [912, 239] width 80 height 14
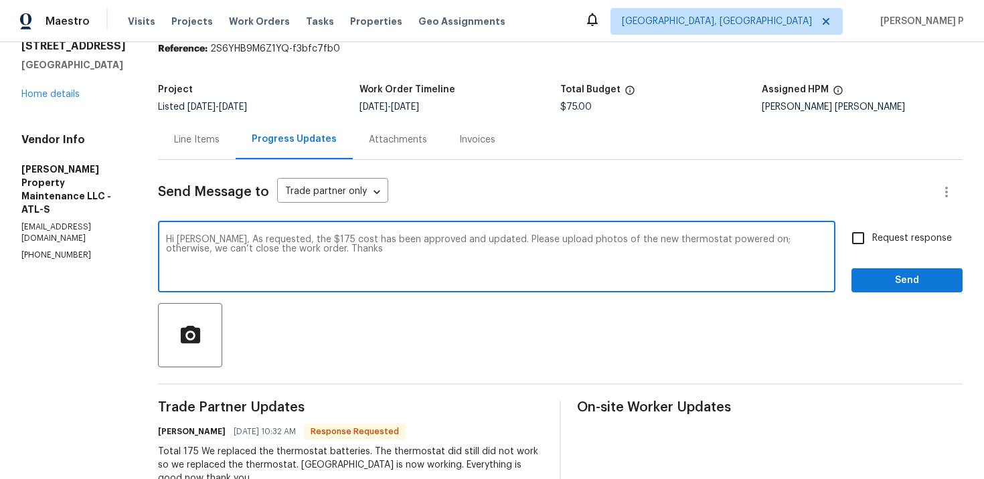
click at [872, 238] on input "Request response" at bounding box center [858, 238] width 28 height 28
checkbox input "true"
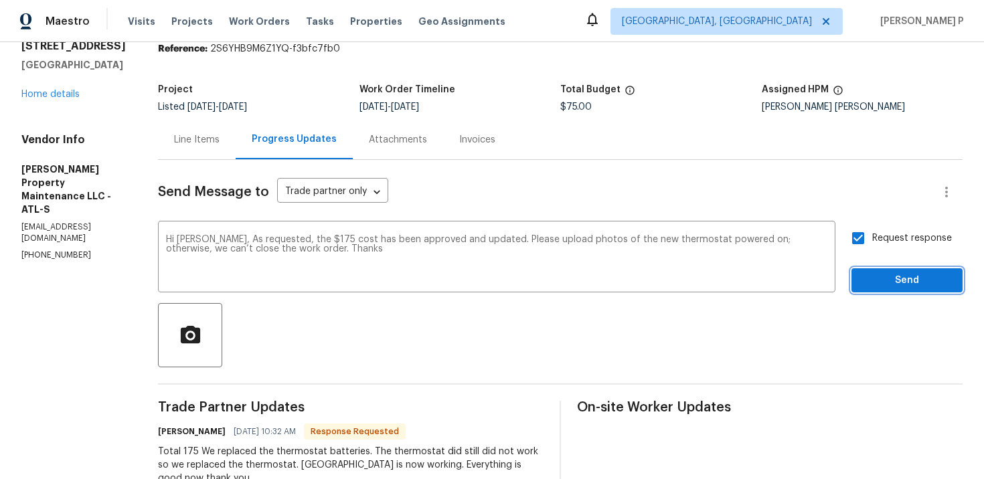
click at [900, 272] on button "Send" at bounding box center [906, 280] width 111 height 25
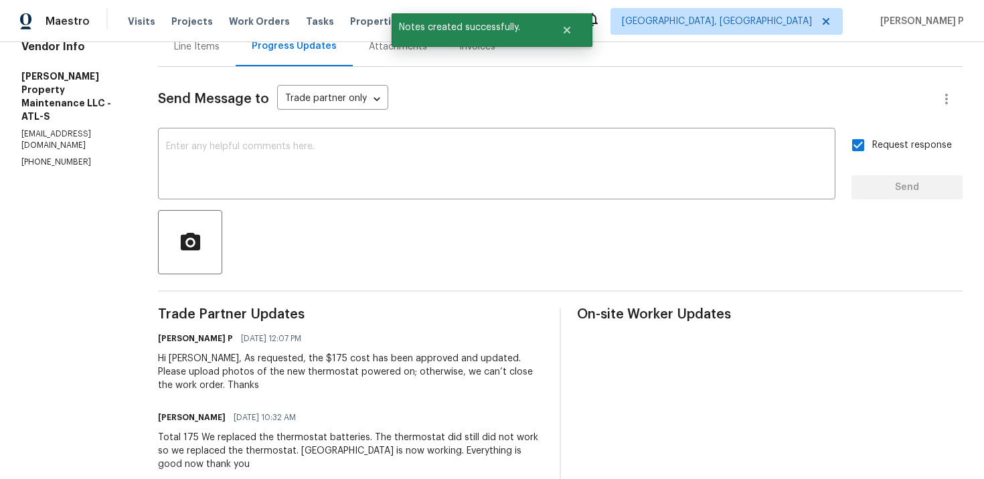
scroll to position [201, 0]
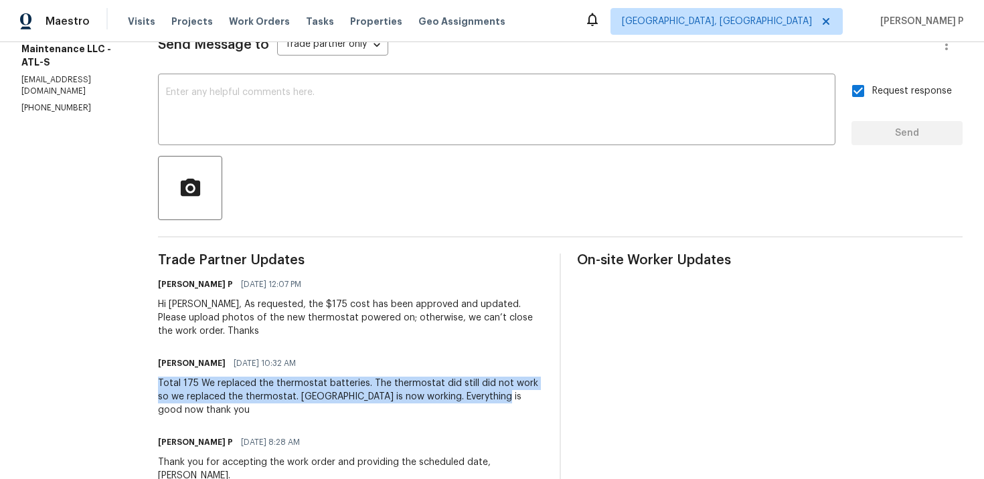
drag, startPoint x: 160, startPoint y: 382, endPoint x: 491, endPoint y: 398, distance: 331.0
click at [491, 398] on div "All work orders 125 Johnsons Walk Stockbridge, GA 30281 Home details Vendor Inf…" at bounding box center [492, 305] width 984 height 929
copy div "Total 175 We replaced the thermostat batteries. The thermostat did still did no…"
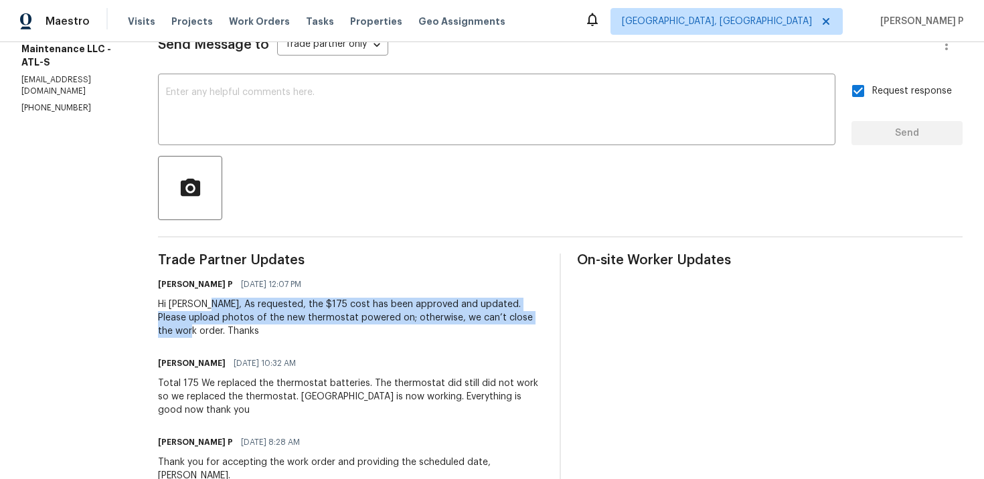
drag, startPoint x: 205, startPoint y: 304, endPoint x: 529, endPoint y: 321, distance: 323.7
click at [529, 321] on div "Hi Daniel, As requested, the $175 cost has been approved and updated. Please up…" at bounding box center [351, 318] width 386 height 40
copy div "As requested, the $175 cost has been approved and updated. Please upload photos…"
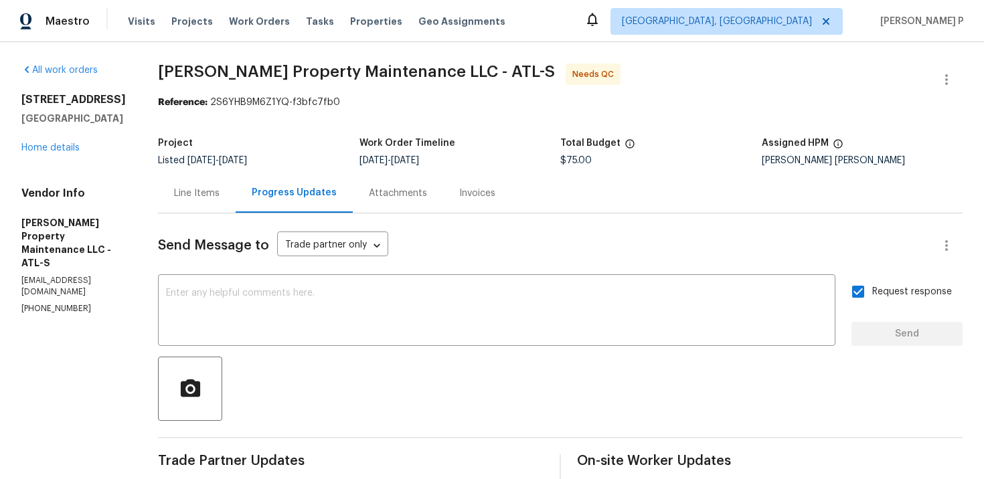
click at [209, 197] on div "Line Items" at bounding box center [197, 193] width 46 height 13
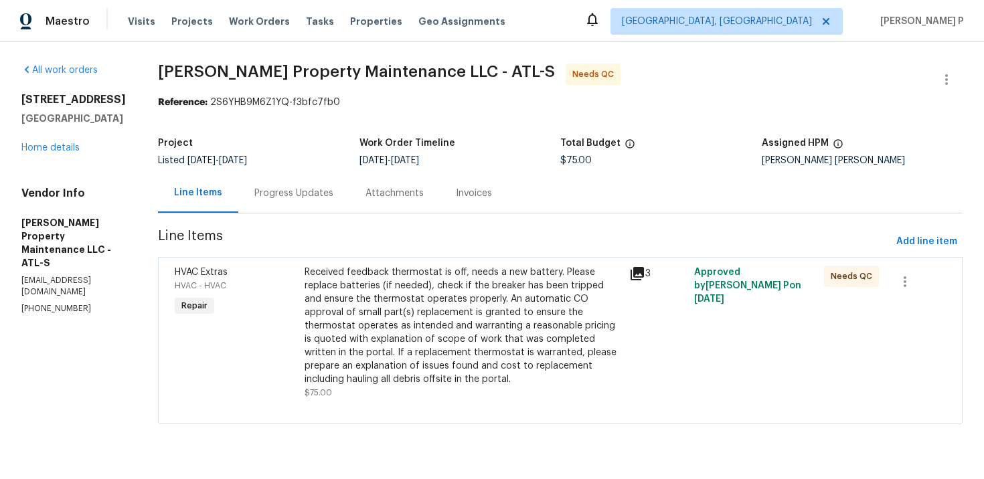
click at [411, 280] on div "Received feedback thermostat is off, needs a new battery. Please replace batter…" at bounding box center [463, 326] width 317 height 120
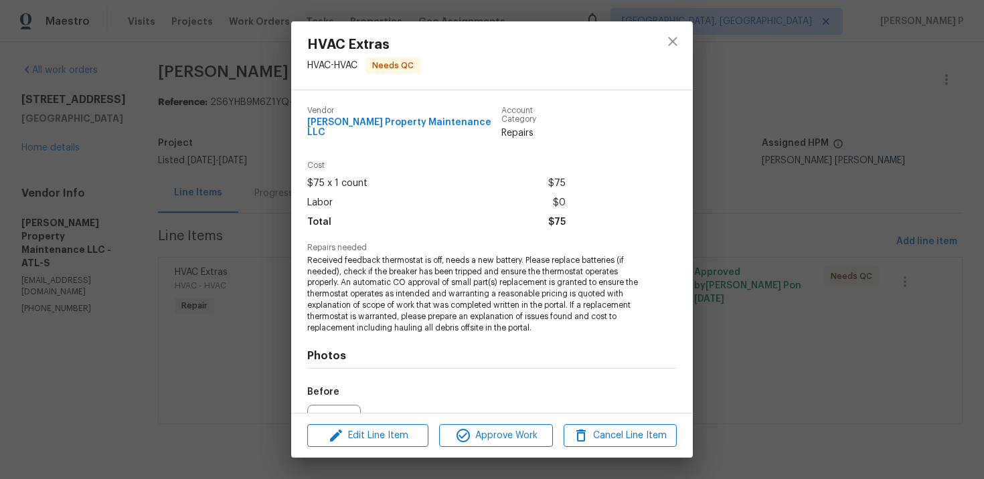
scroll to position [137, 0]
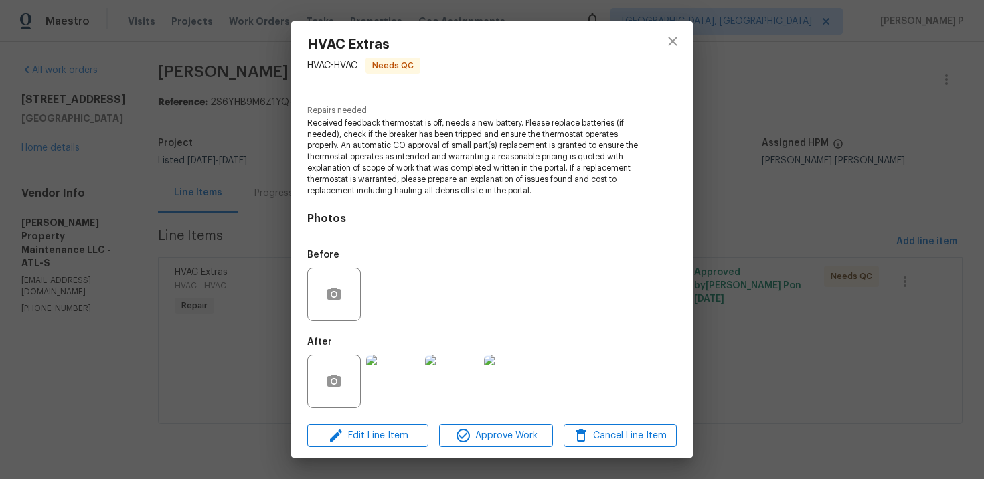
click at [380, 419] on div "Edit Line Item Approve Work Cancel Line Item" at bounding box center [492, 436] width 402 height 45
click at [380, 434] on span "Edit Line Item" at bounding box center [367, 436] width 113 height 17
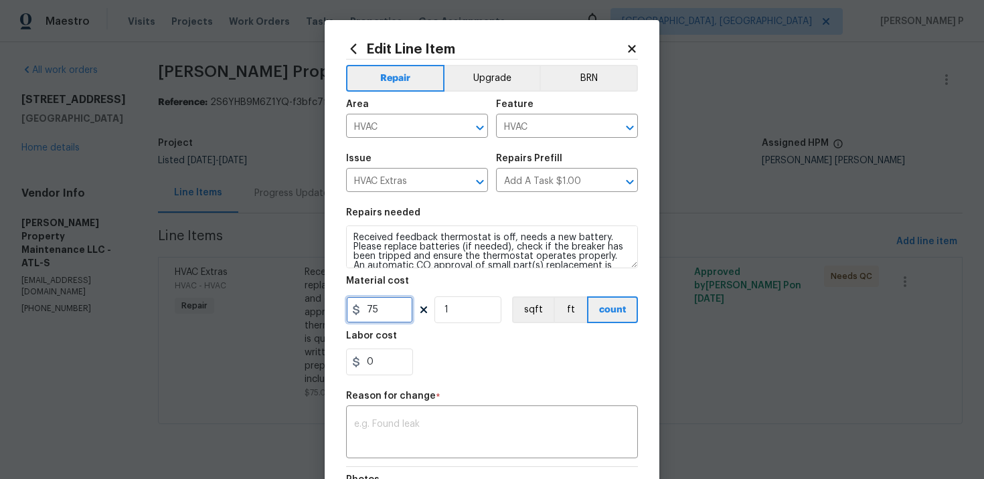
click at [366, 309] on input "75" at bounding box center [379, 310] width 67 height 27
type input "175"
click at [379, 428] on textarea at bounding box center [492, 434] width 276 height 28
paste textarea "(RP) Updated per vendor’s final cost."
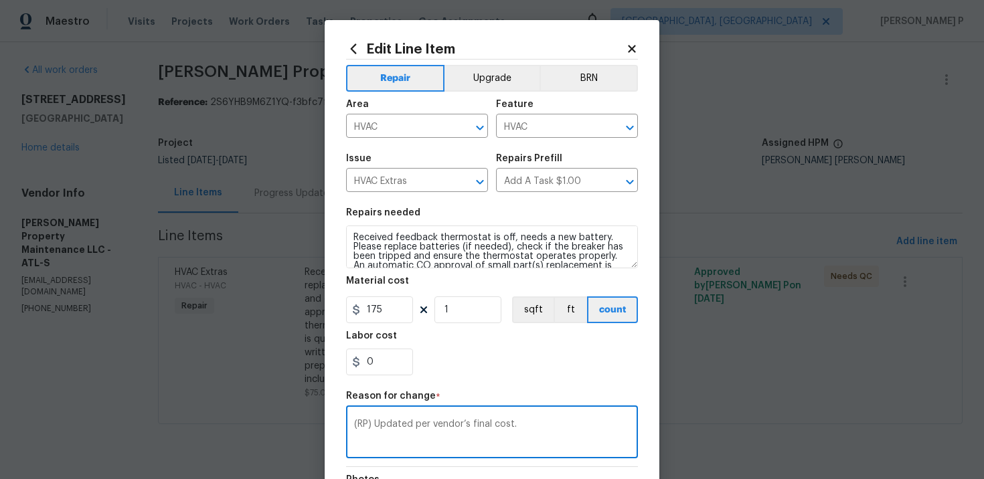
scroll to position [181, 0]
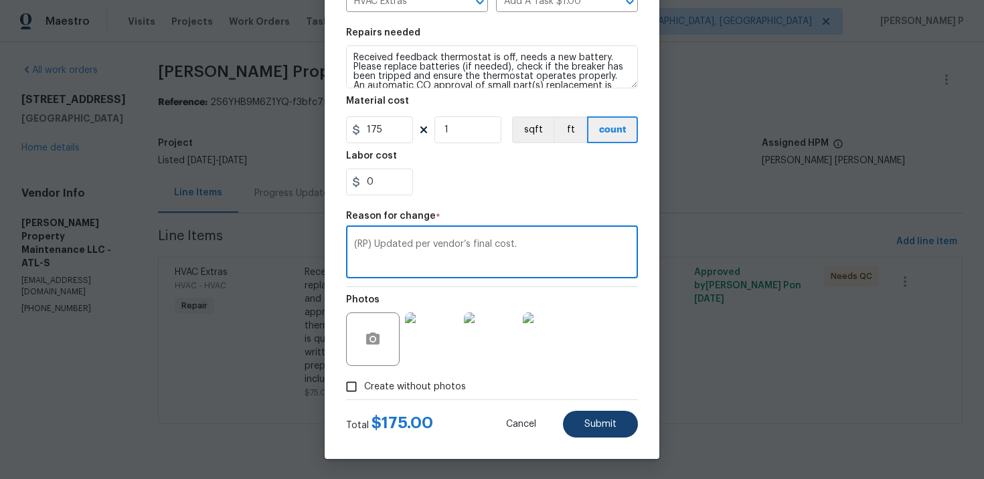
type textarea "(RP) Updated per vendor’s final cost."
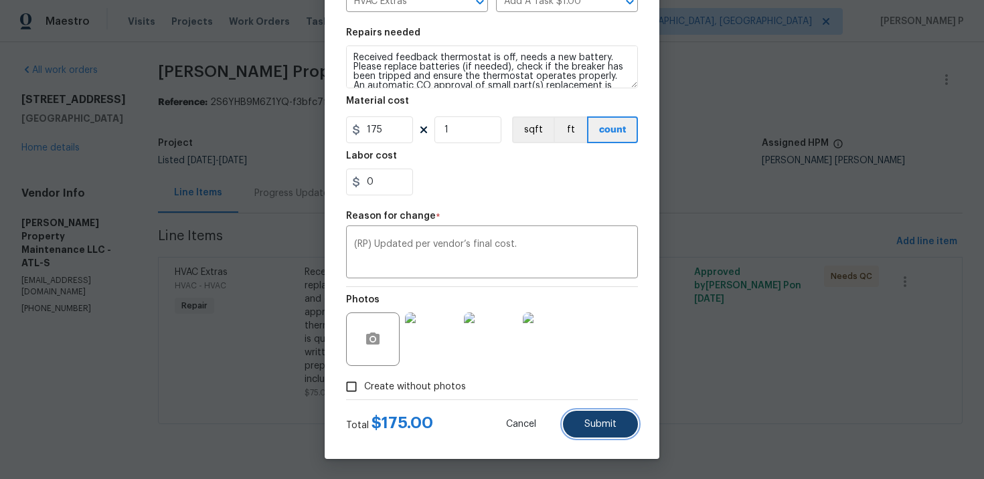
click at [578, 420] on button "Submit" at bounding box center [600, 424] width 75 height 27
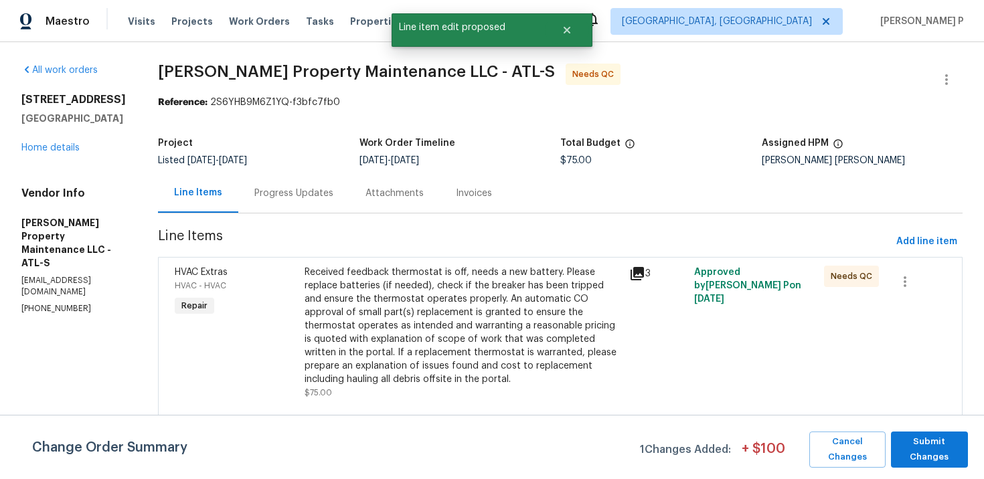
scroll to position [0, 0]
click at [912, 432] on button "Submit Changes" at bounding box center [929, 450] width 77 height 36
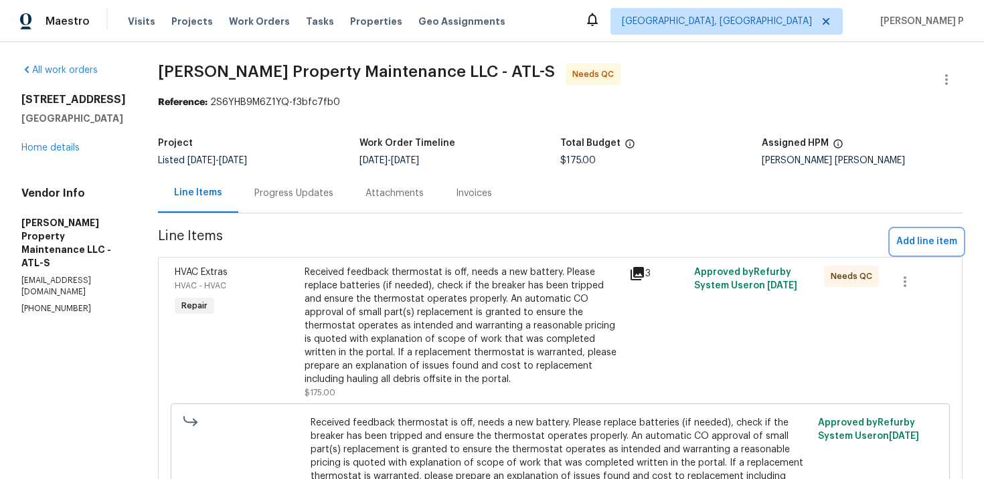
click at [928, 246] on span "Add line item" at bounding box center [926, 242] width 61 height 17
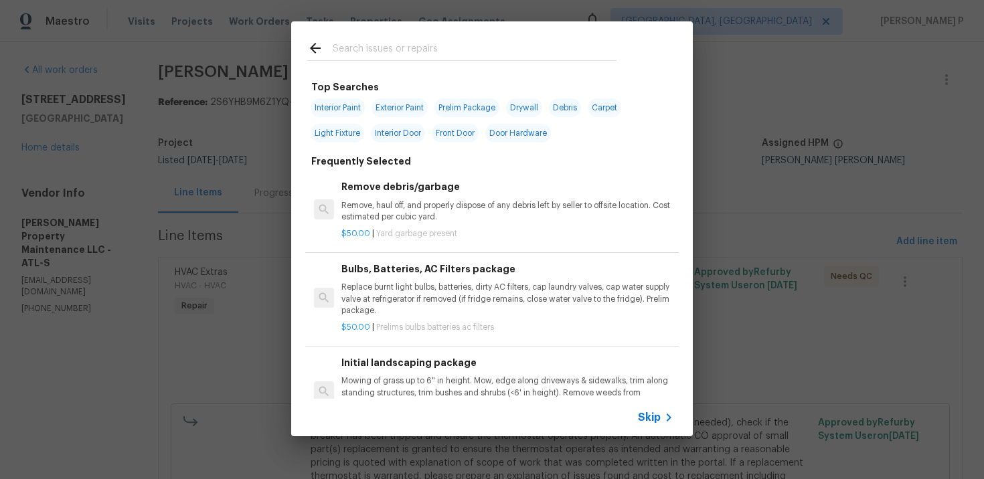
click at [651, 412] on span "Skip" at bounding box center [649, 417] width 23 height 13
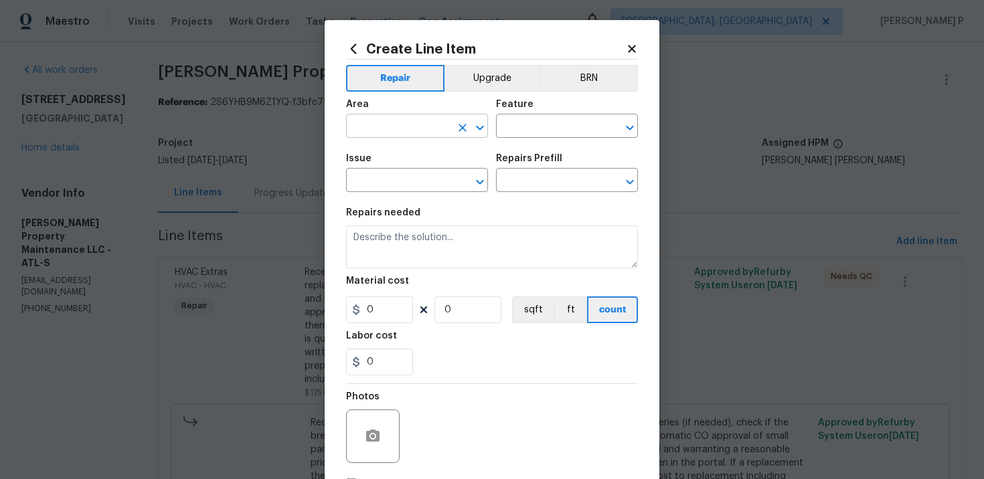
click at [406, 123] on input "text" at bounding box center [398, 127] width 104 height 21
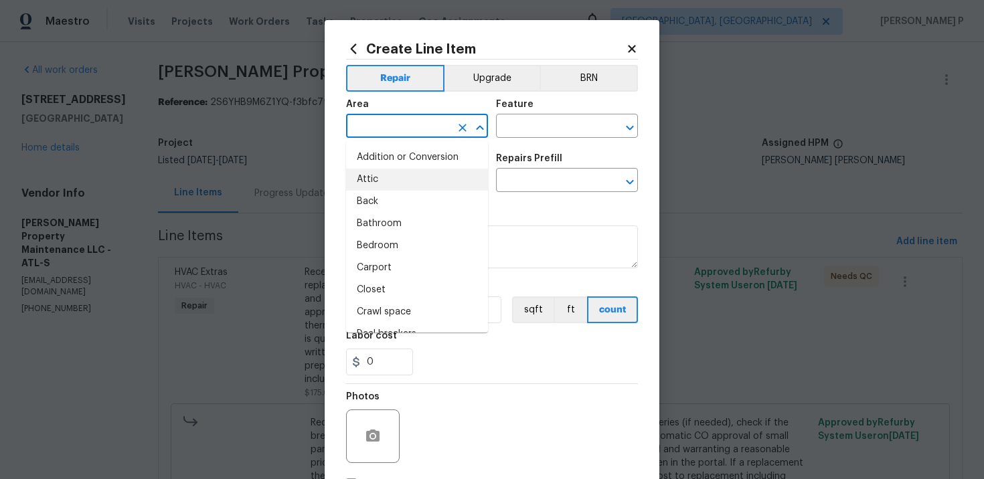
click at [399, 171] on li "Attic" at bounding box center [417, 180] width 142 height 22
type input "Attic"
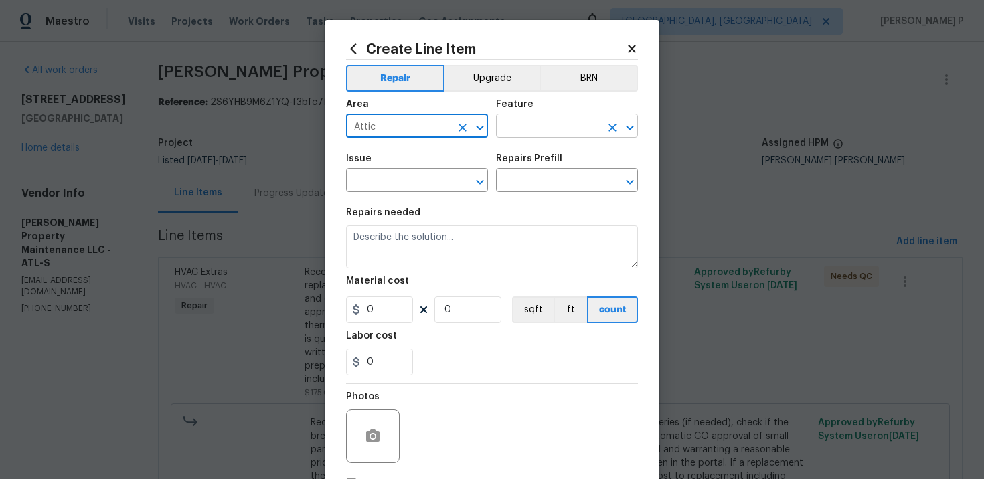
click at [553, 137] on input "text" at bounding box center [548, 127] width 104 height 21
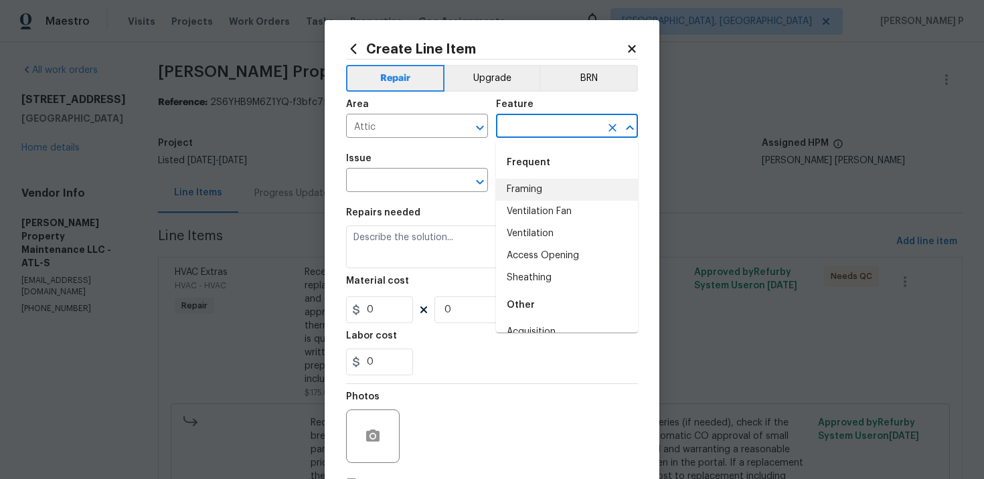
click at [538, 187] on li "Framing" at bounding box center [567, 190] width 142 height 22
type input "Framing"
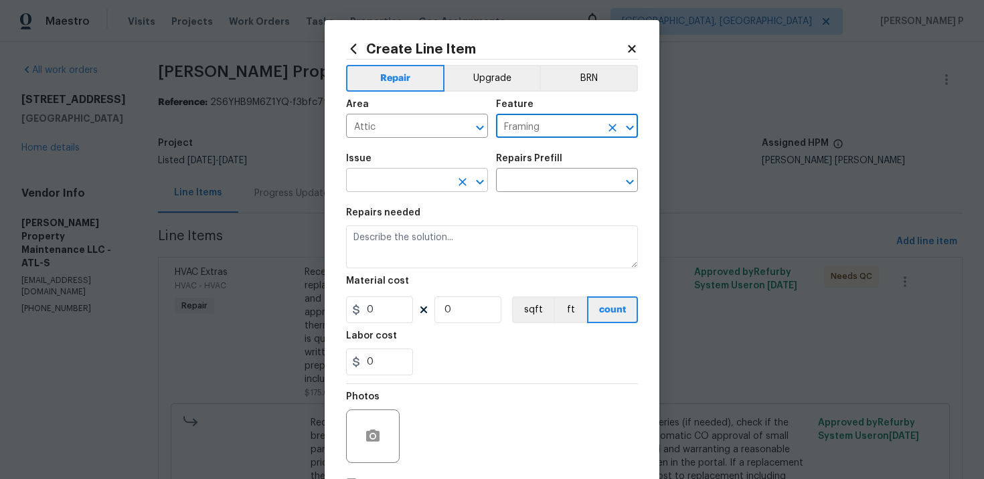
click at [438, 190] on input "text" at bounding box center [398, 181] width 104 height 21
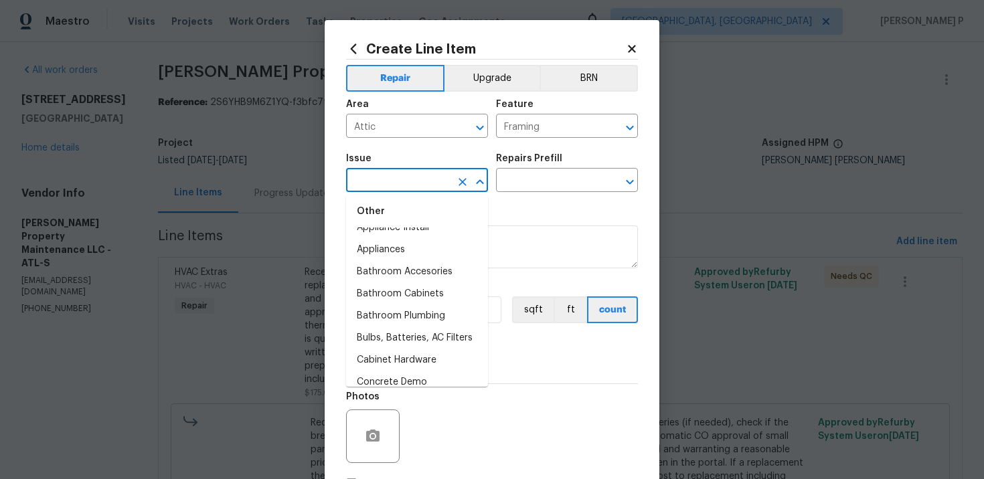
scroll to position [242, 0]
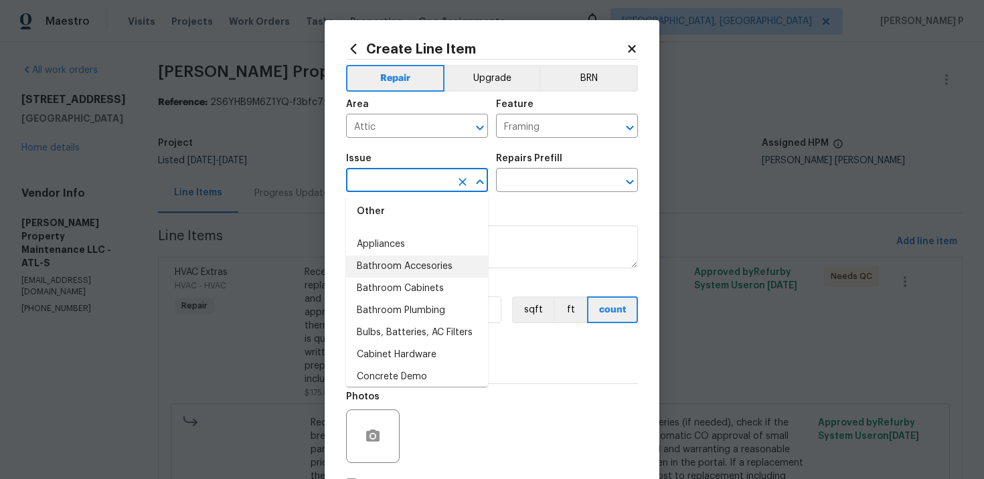
click at [406, 275] on li "Bathroom Accesories" at bounding box center [417, 267] width 142 height 22
type input "Bathroom Accesories"
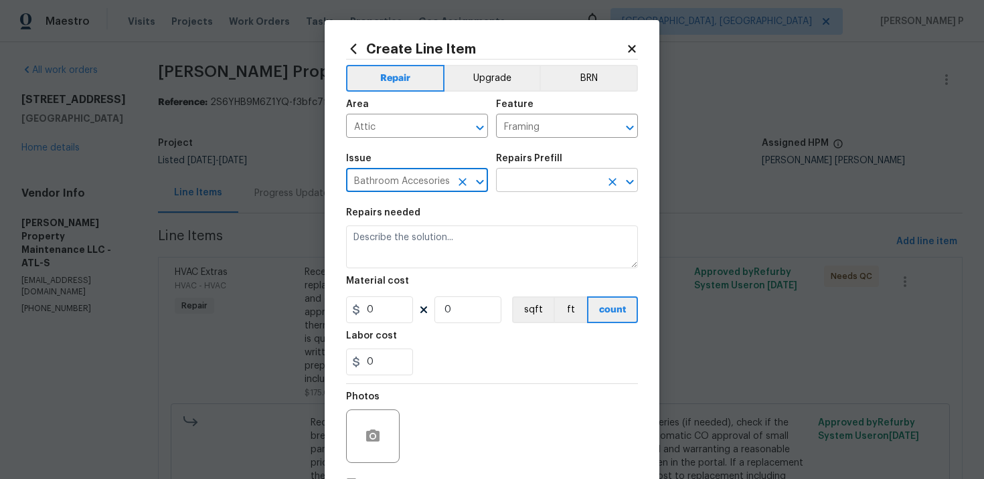
click at [529, 172] on input "text" at bounding box center [548, 181] width 104 height 21
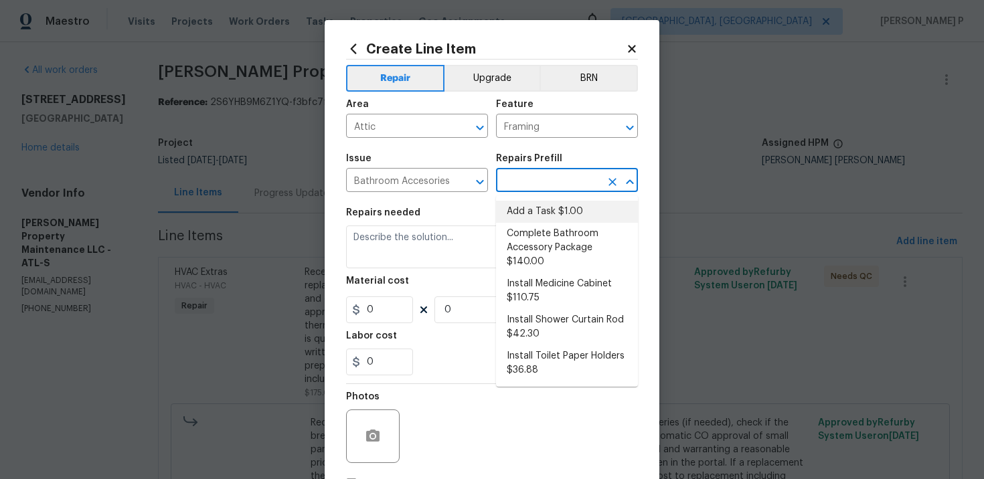
click at [527, 206] on li "Add a Task $1.00" at bounding box center [567, 212] width 142 height 22
type input "Interior Trim"
type input "Add a Task $1.00"
type textarea "HPM to detail"
type input "1"
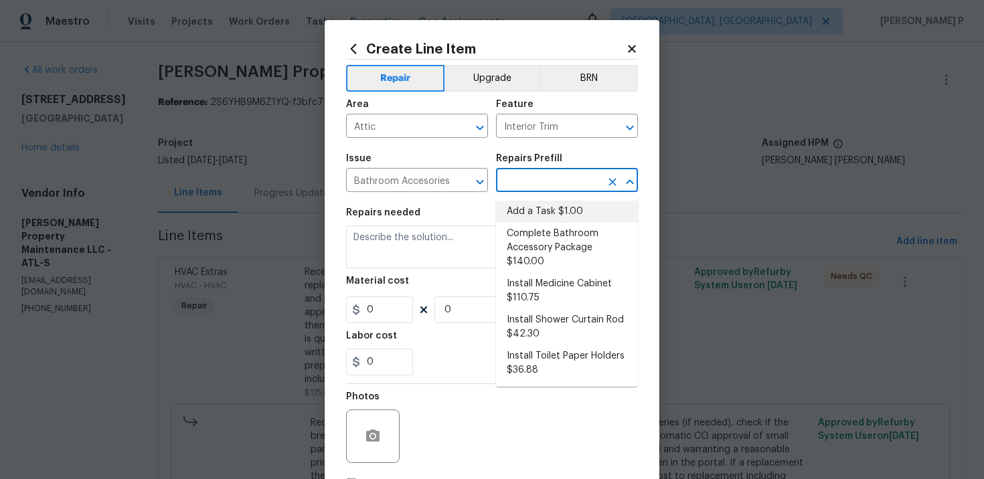
type input "1"
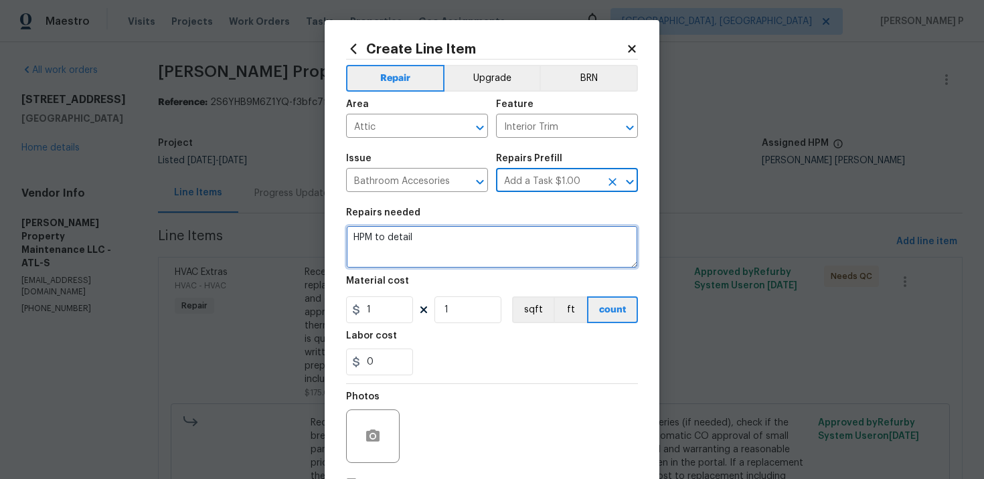
click at [454, 240] on textarea "HPM to detail" at bounding box center [492, 247] width 292 height 43
paste textarea "turn on pictures of new thermostat"
click at [407, 238] on textarea "Waiting for tturn on pictures of new thermostat" at bounding box center [492, 247] width 292 height 43
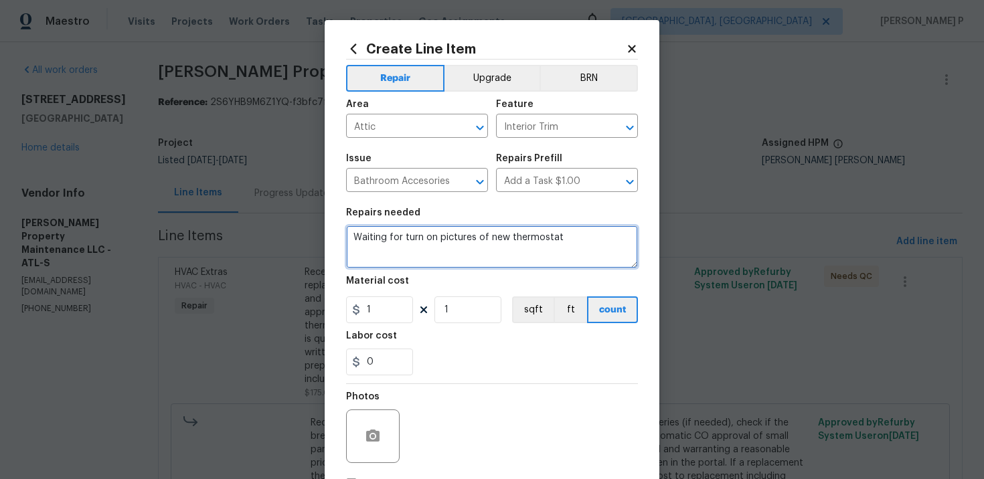
type textarea "Waiting for turn on pictures of new thermostat"
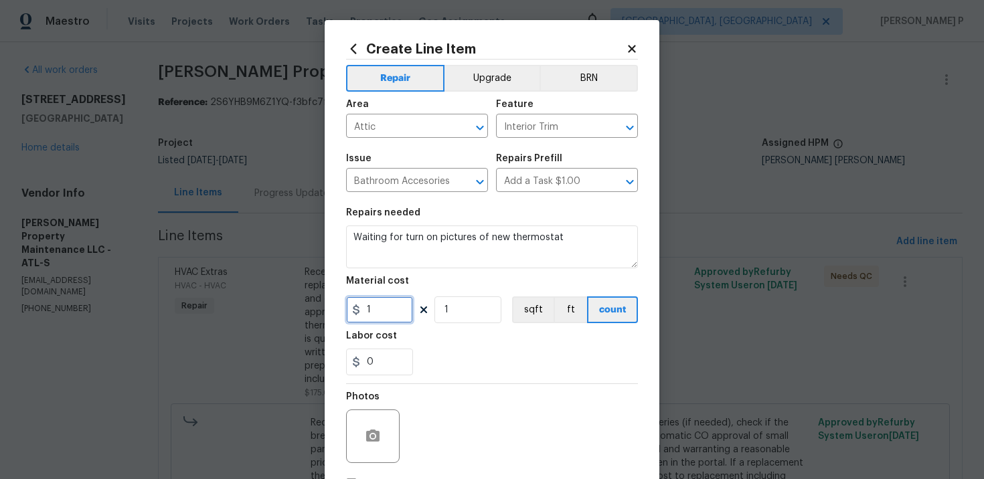
click at [399, 319] on input "1" at bounding box center [379, 310] width 67 height 27
type input "0"
click at [426, 373] on div "0" at bounding box center [492, 362] width 292 height 27
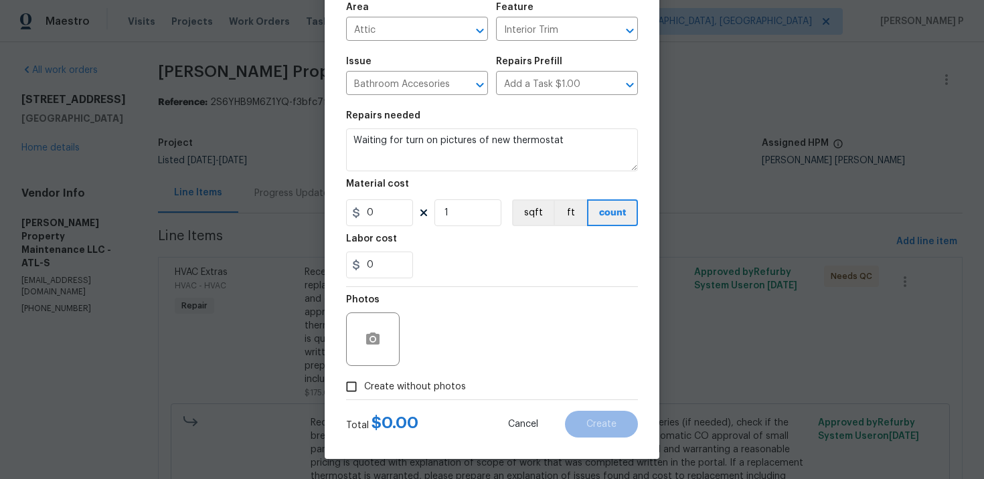
click at [356, 384] on input "Create without photos" at bounding box center [351, 386] width 25 height 25
checkbox input "true"
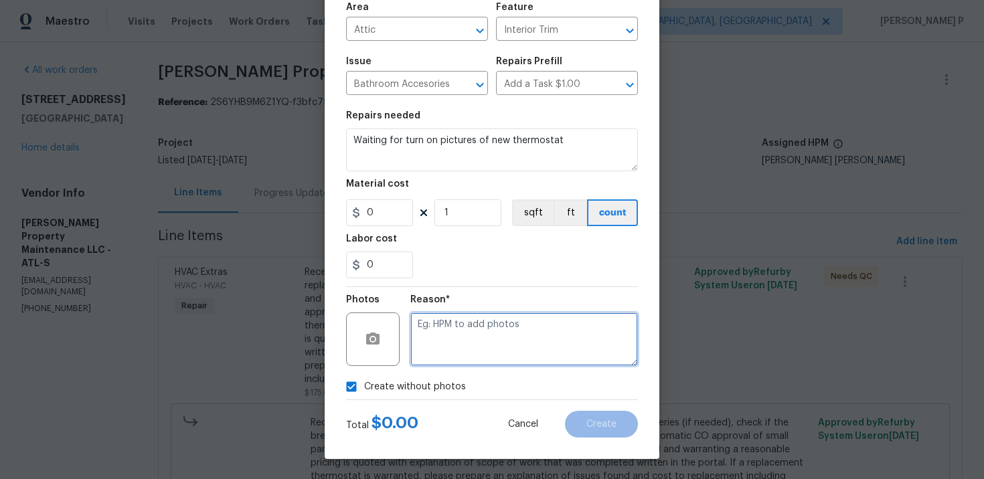
click at [441, 351] on textarea at bounding box center [524, 340] width 228 height 54
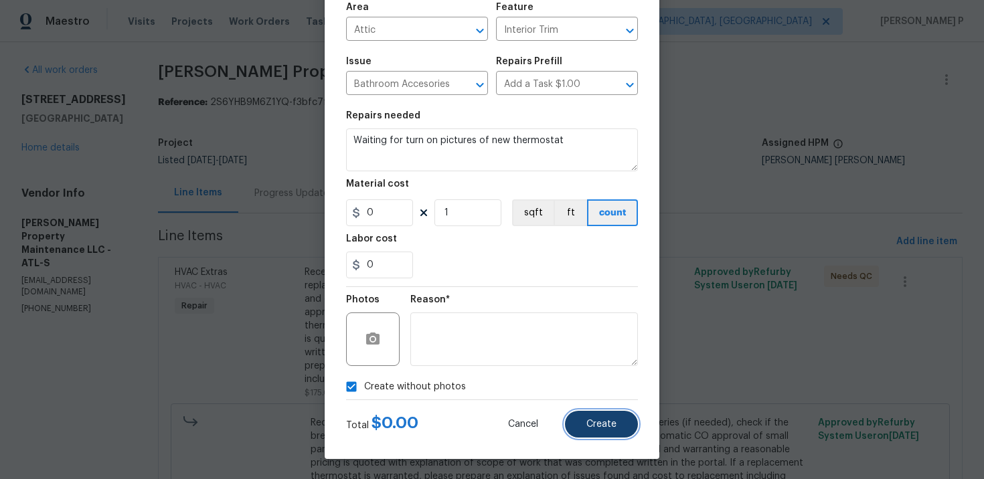
click at [600, 418] on button "Create" at bounding box center [601, 424] width 73 height 27
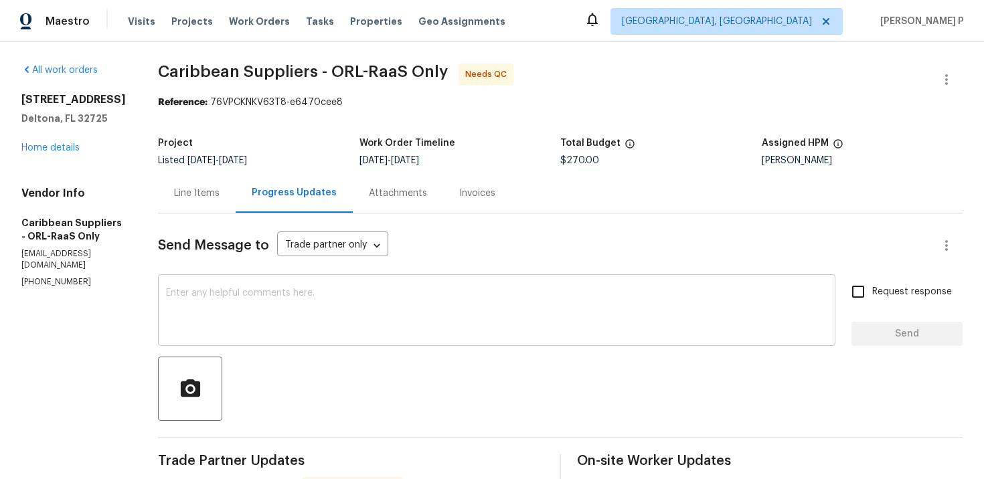
click at [351, 305] on textarea at bounding box center [496, 311] width 661 height 47
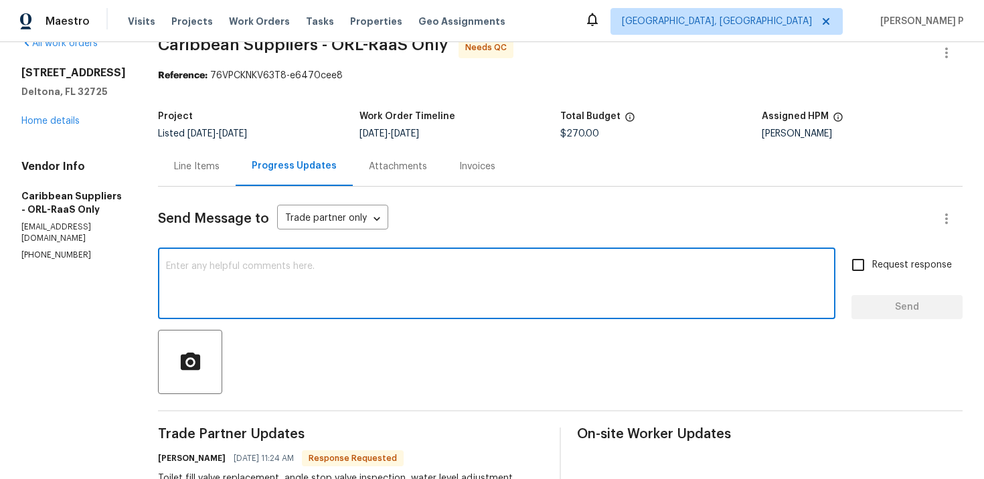
scroll to position [66, 0]
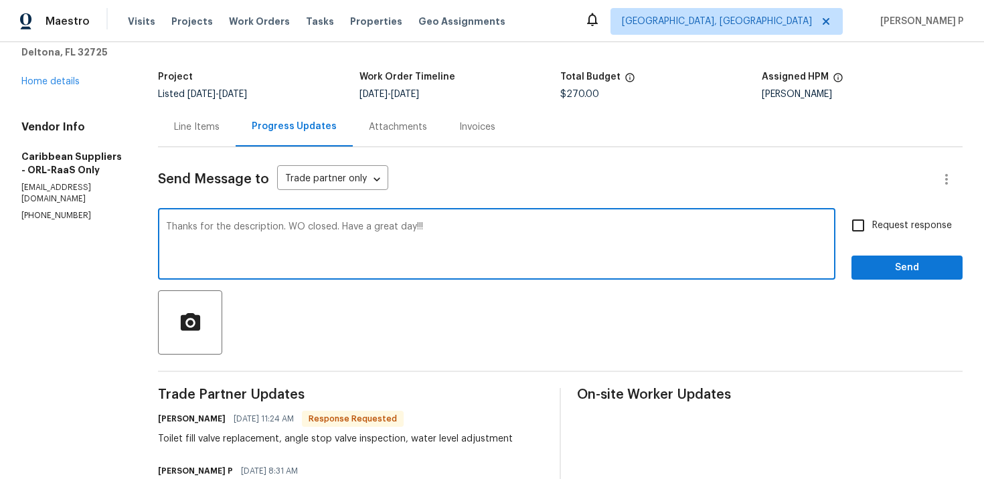
type textarea "Thanks for the description. WO closed. Have a great day!!!"
click at [887, 268] on span "Send" at bounding box center [907, 268] width 90 height 17
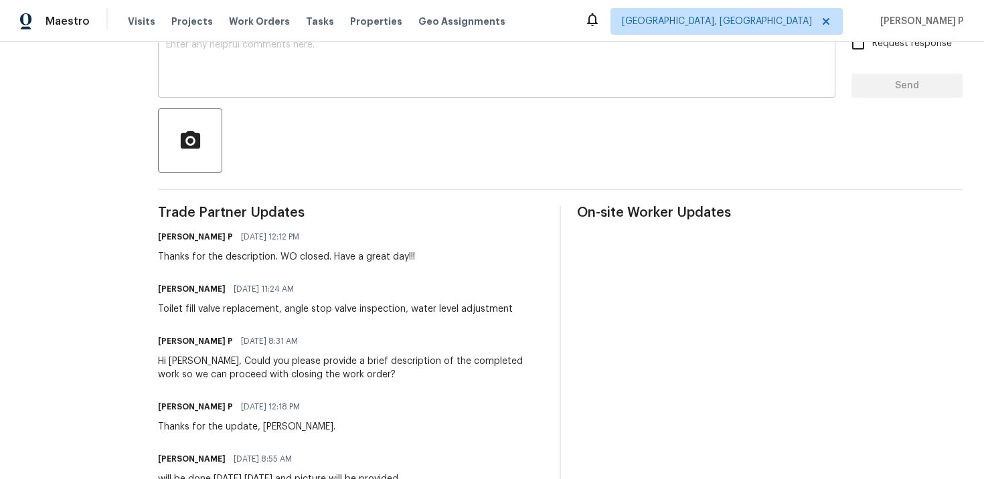
scroll to position [252, 0]
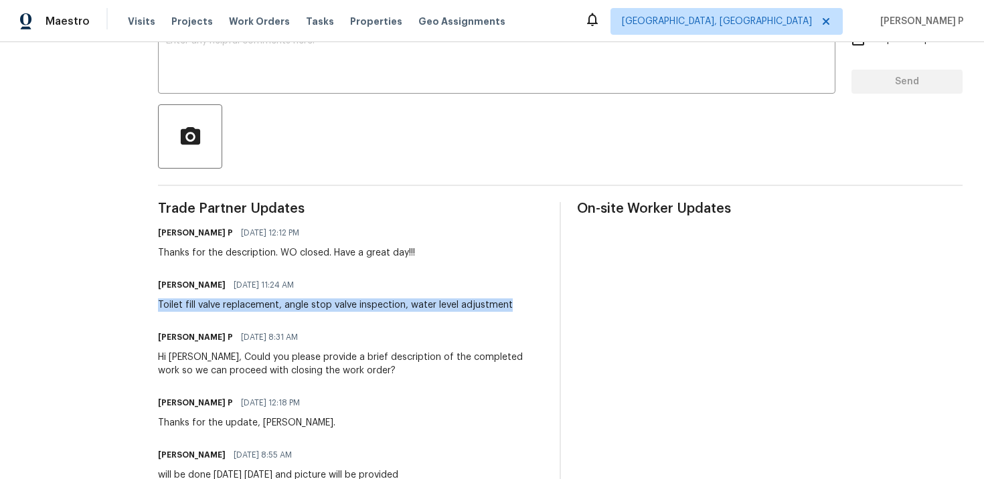
drag, startPoint x: 186, startPoint y: 306, endPoint x: 543, endPoint y: 306, distance: 357.4
click at [543, 306] on div "Juan Restrepo 10/13/2025 11:24 AM Toilet fill valve replacement, angle stop val…" at bounding box center [351, 294] width 386 height 36
copy div "Toilet fill valve replacement, angle stop valve inspection, water level adjustm…"
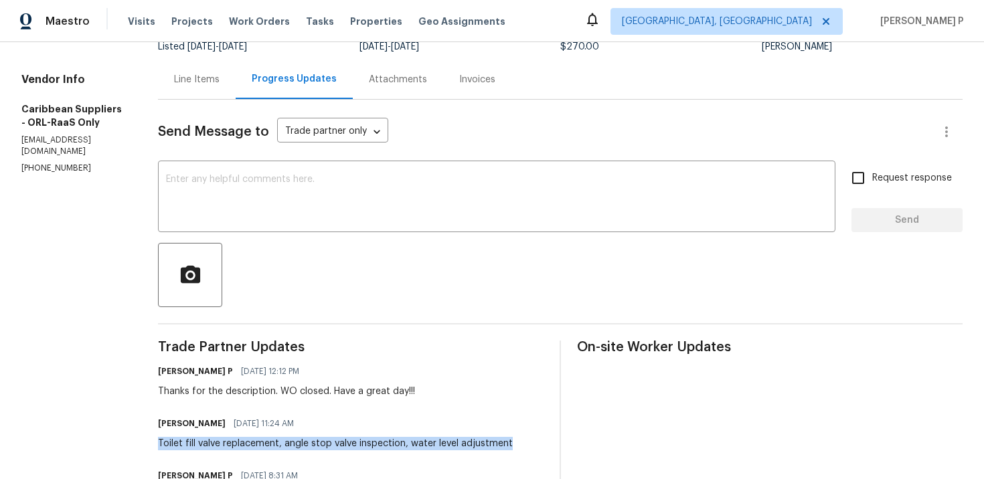
scroll to position [0, 0]
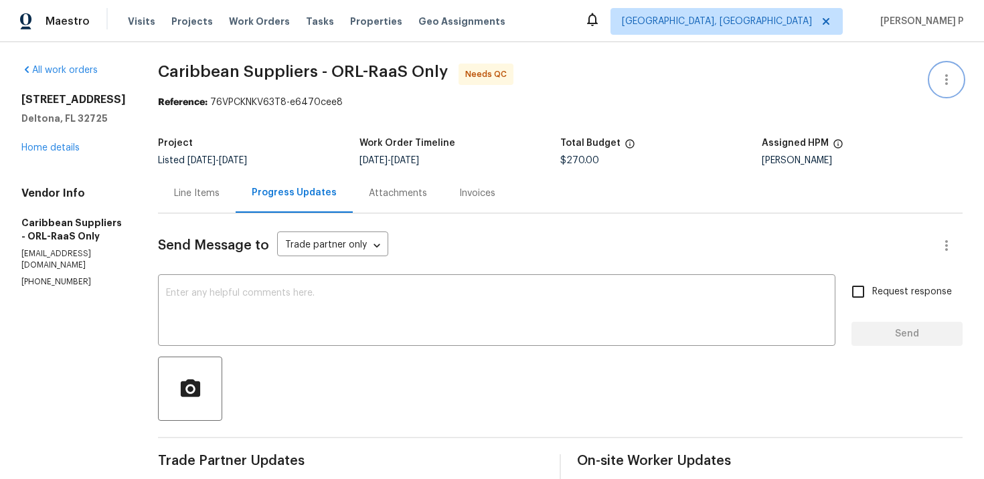
click at [948, 70] on button "button" at bounding box center [946, 80] width 32 height 32
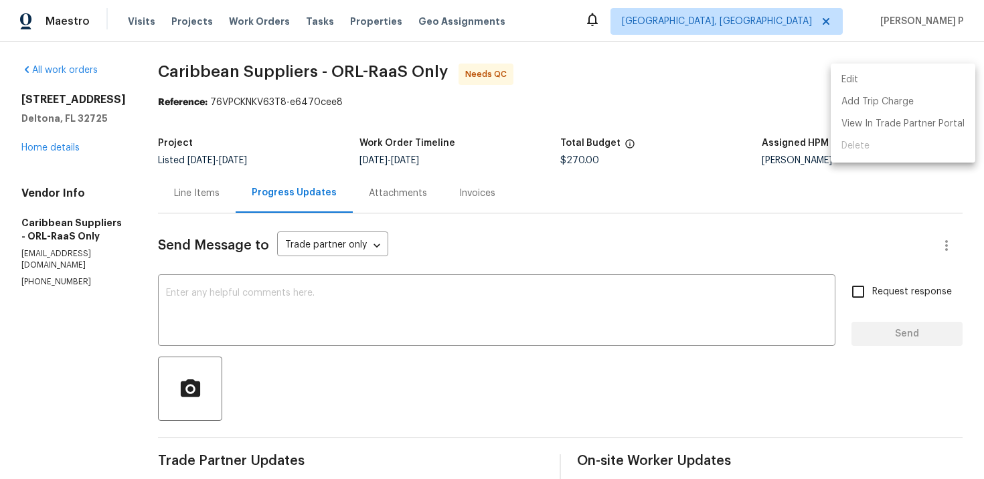
click at [844, 76] on li "Edit" at bounding box center [903, 80] width 145 height 22
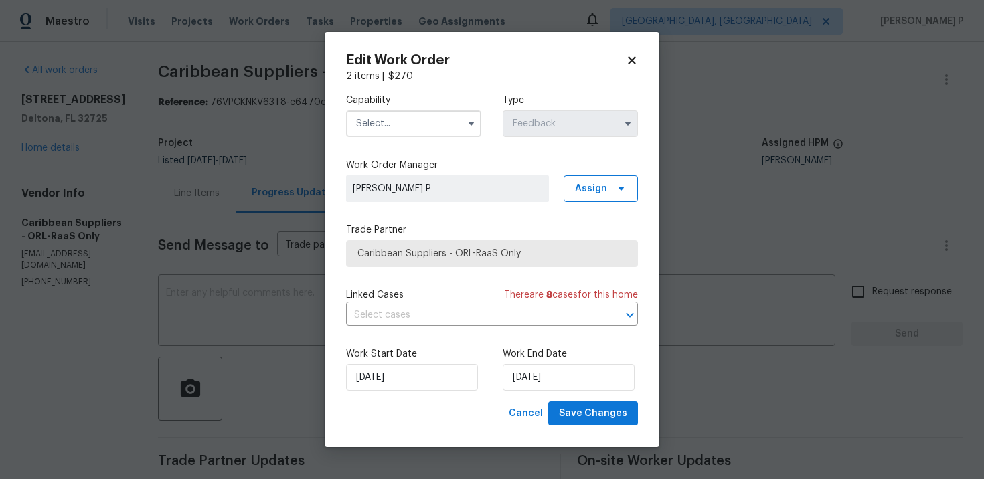
click at [376, 110] on input "text" at bounding box center [413, 123] width 135 height 27
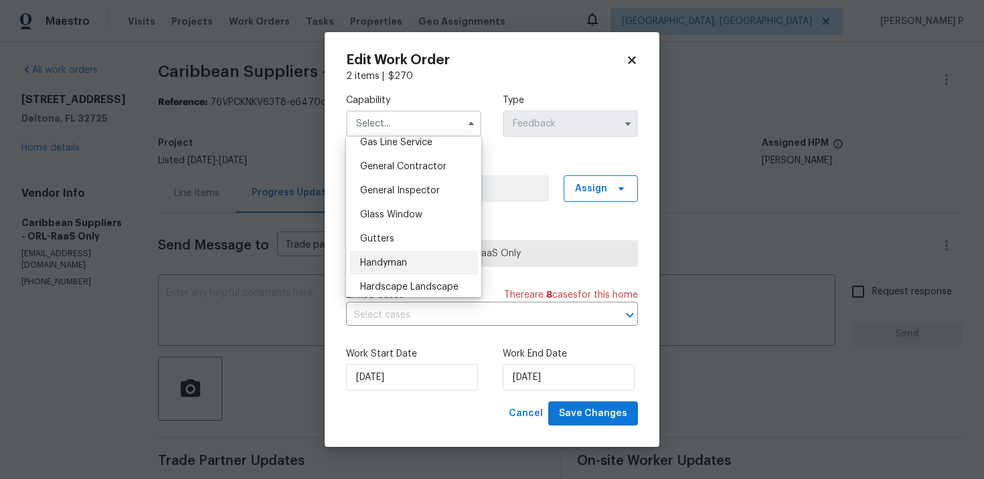
scroll to position [632, 0]
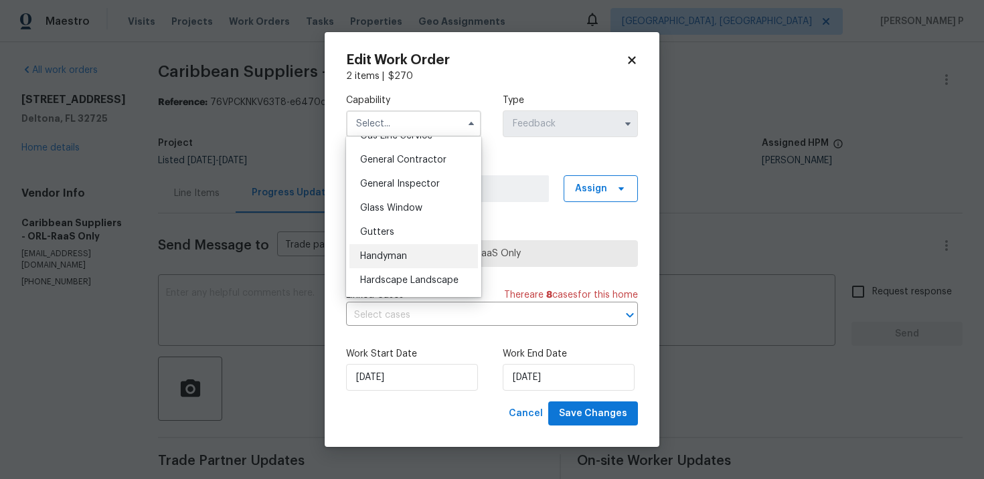
click at [377, 248] on div "Handyman" at bounding box center [413, 256] width 129 height 24
type input "Handyman"
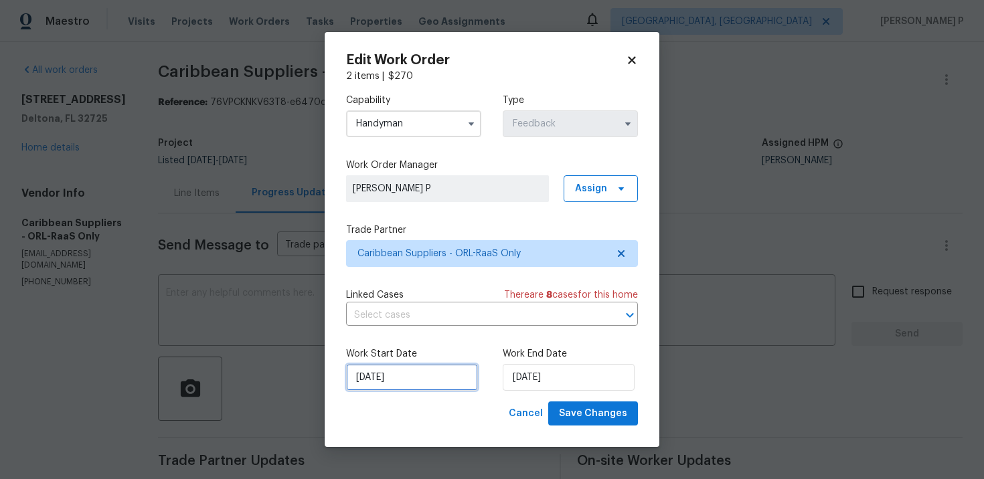
click at [406, 373] on input "[DATE]" at bounding box center [412, 377] width 132 height 27
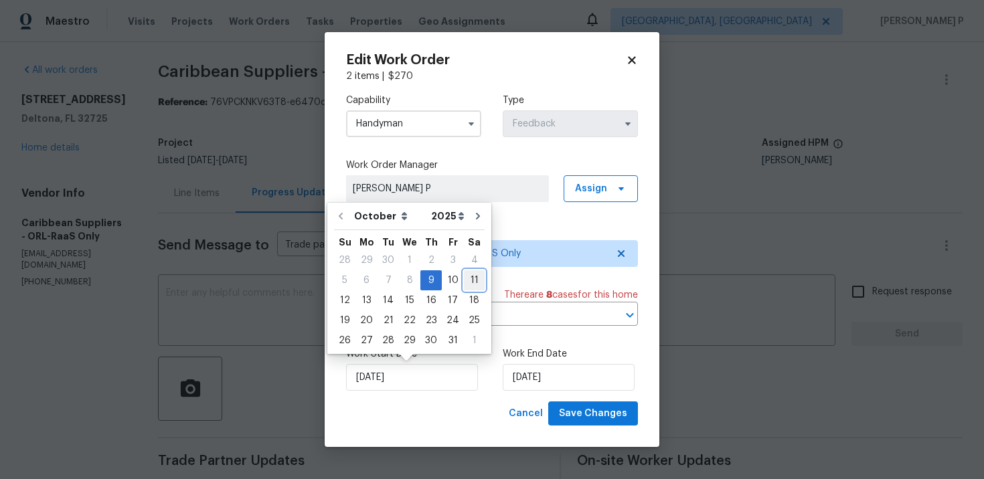
click at [469, 280] on div "11" at bounding box center [474, 280] width 21 height 19
type input "10/11/2025"
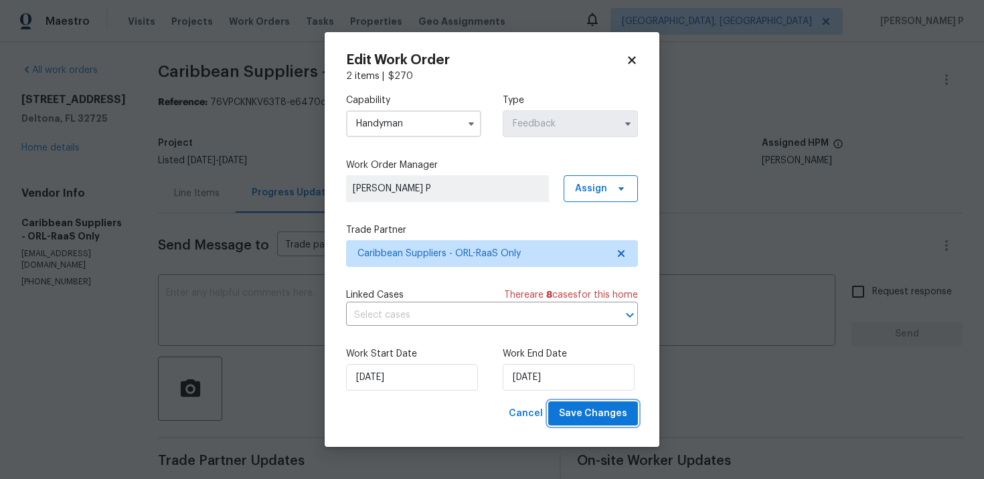
click at [590, 410] on span "Save Changes" at bounding box center [593, 414] width 68 height 17
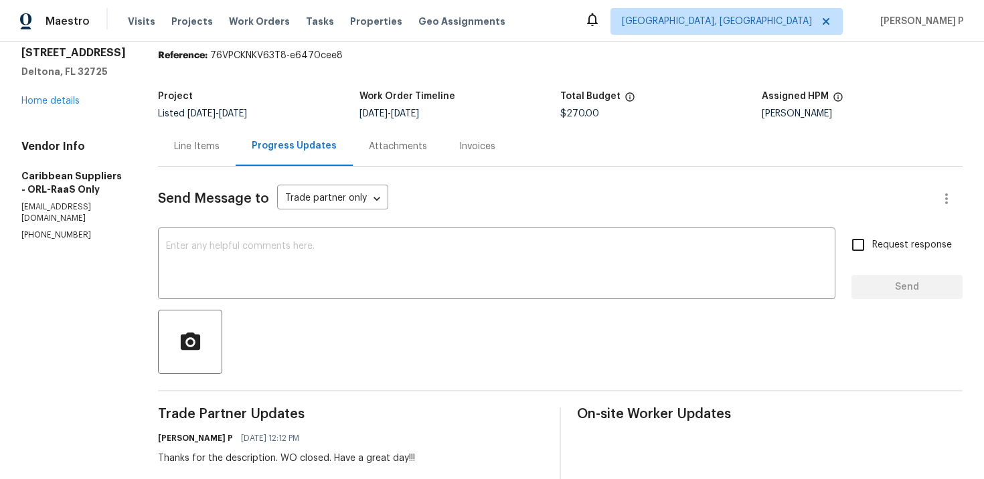
scroll to position [55, 0]
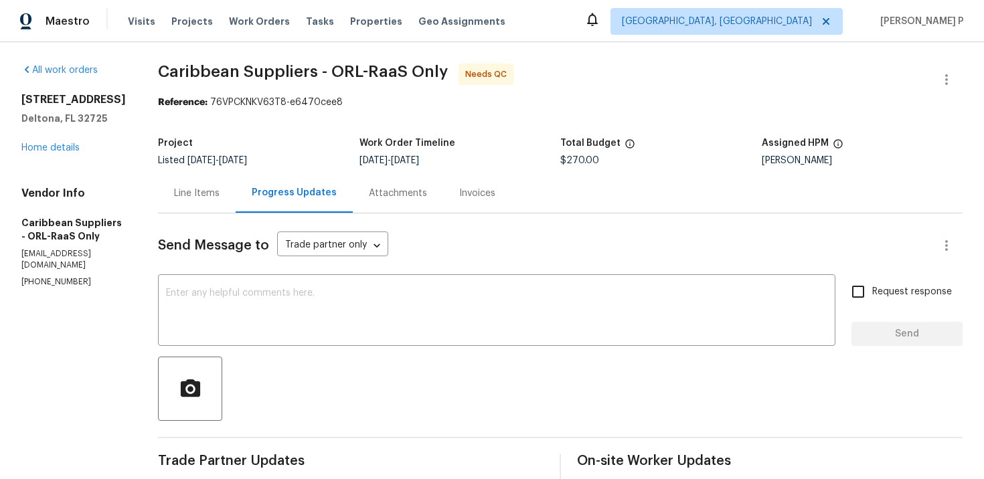
click at [373, 400] on div at bounding box center [560, 389] width 805 height 64
click at [220, 199] on div "Line Items" at bounding box center [197, 193] width 46 height 13
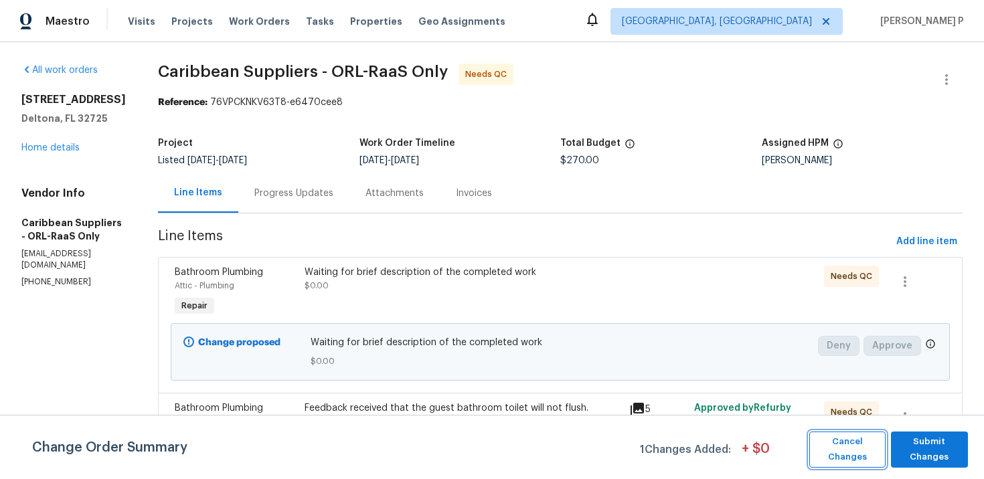
click at [872, 443] on span "Cancel Changes" at bounding box center [847, 449] width 63 height 31
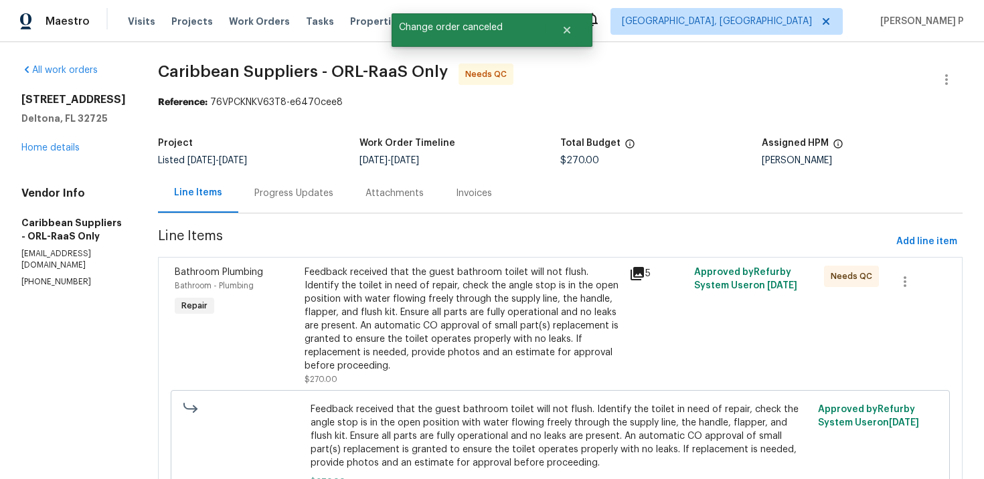
click at [311, 195] on div "Progress Updates" at bounding box center [293, 193] width 79 height 13
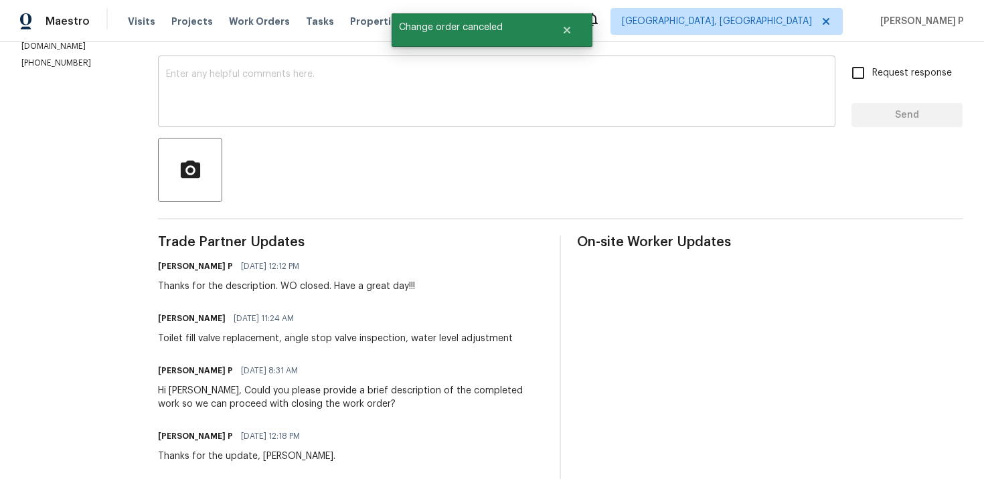
scroll to position [221, 0]
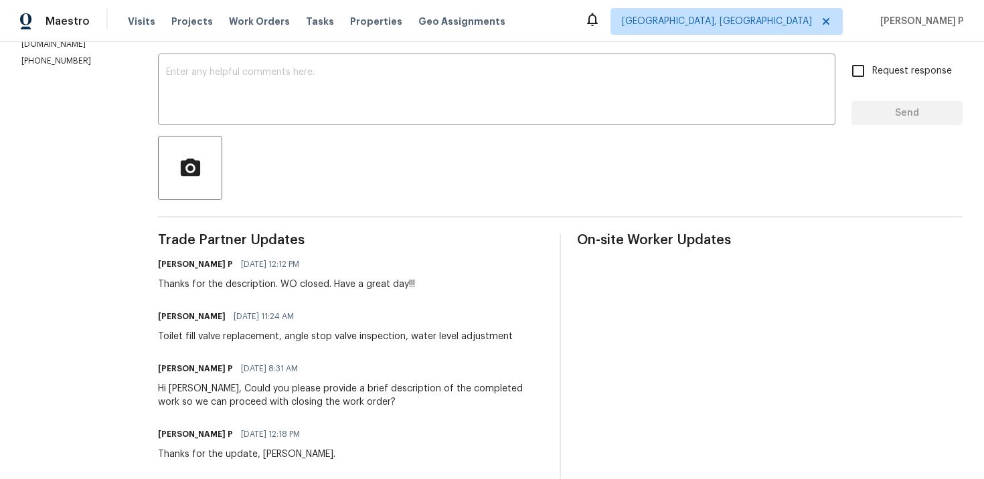
click at [456, 277] on div "Ramyasri P 10/13/2025 12:12 PM Thanks for the description. WO closed. Have a gr…" at bounding box center [351, 273] width 386 height 36
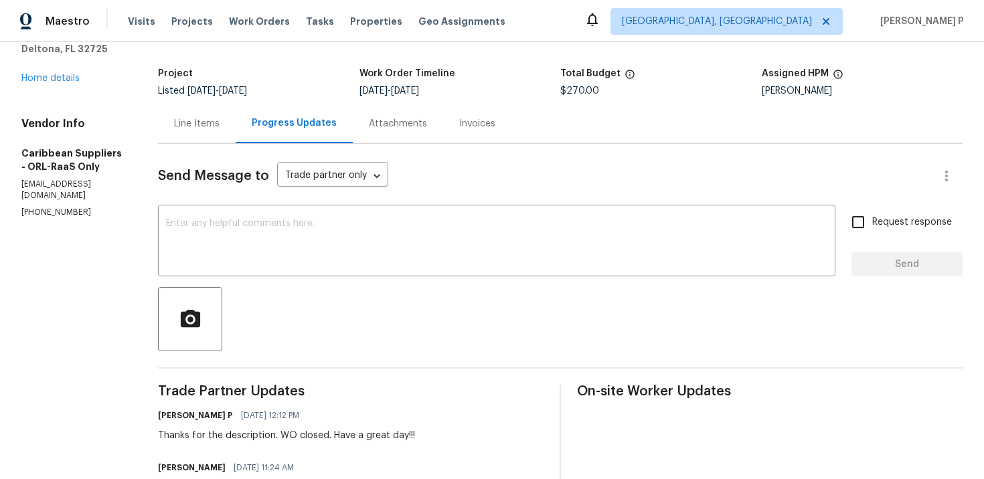
scroll to position [0, 0]
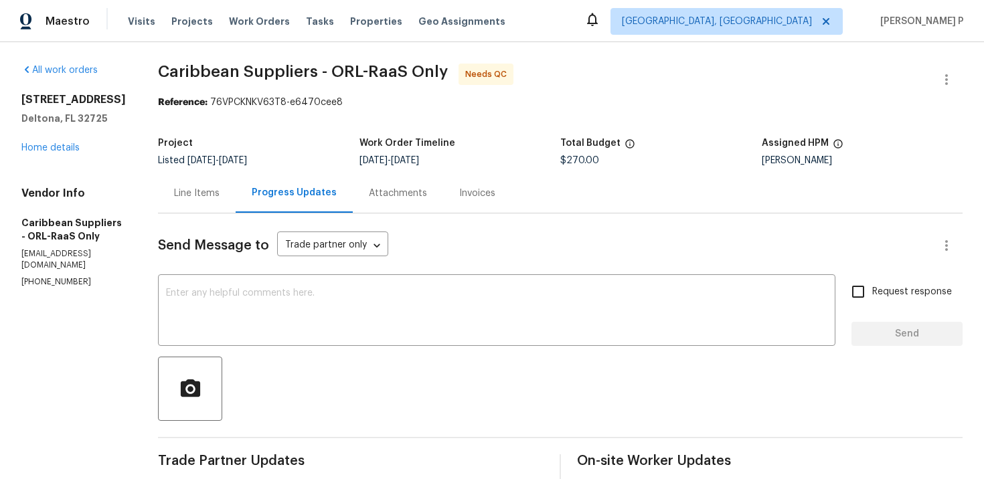
click at [220, 187] on div "Line Items" at bounding box center [197, 193] width 46 height 13
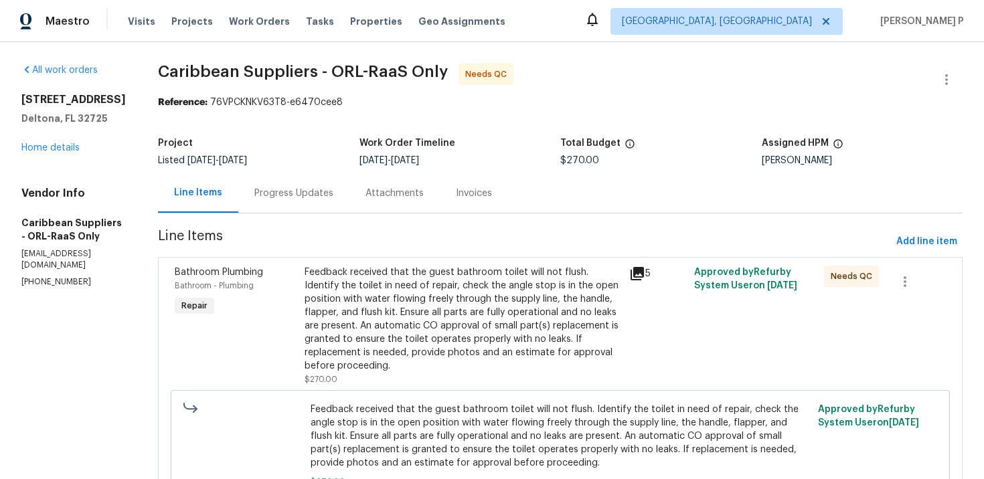
click at [420, 302] on div "Feedback received that the guest bathroom toilet will not flush. Identify the t…" at bounding box center [463, 319] width 317 height 107
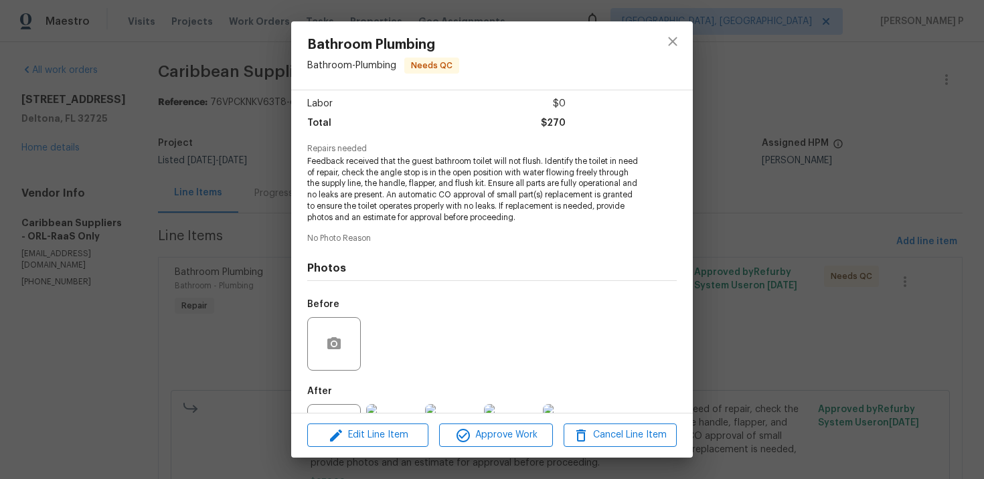
scroll to position [148, 0]
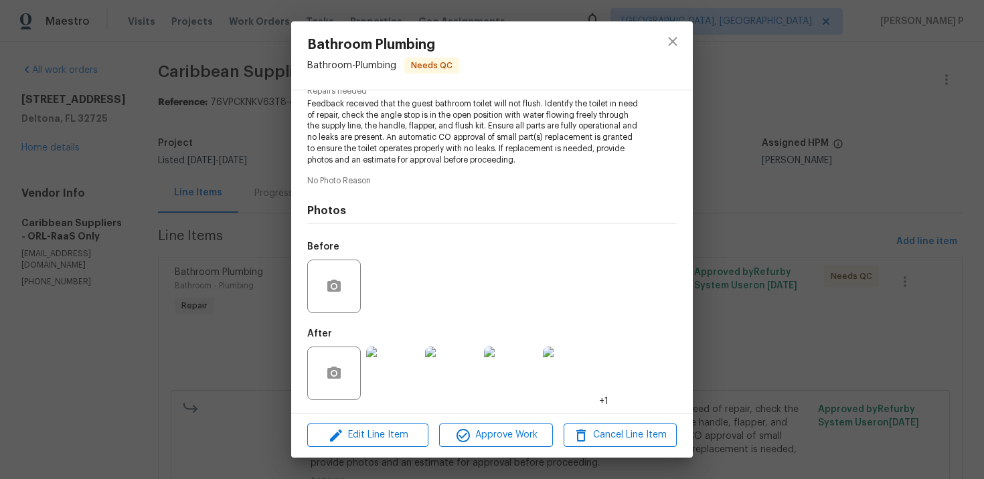
click at [391, 381] on img at bounding box center [393, 374] width 54 height 54
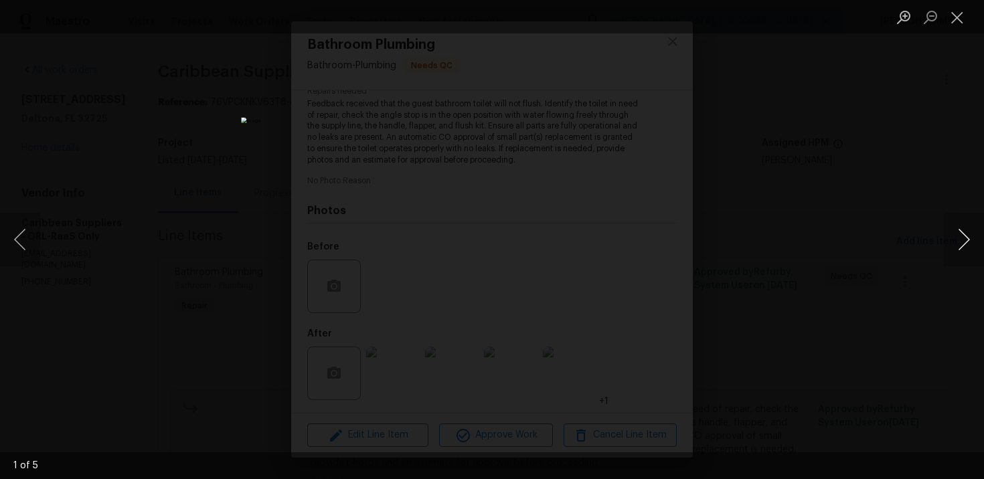
click at [971, 246] on button "Next image" at bounding box center [964, 240] width 40 height 54
click at [971, 234] on button "Next image" at bounding box center [964, 240] width 40 height 54
click at [956, 18] on button "Close lightbox" at bounding box center [957, 16] width 27 height 23
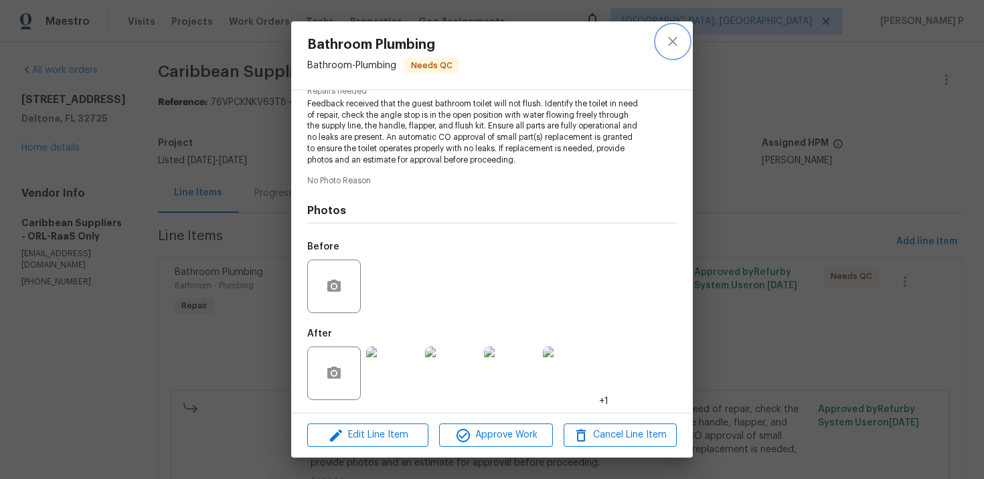
click at [677, 43] on icon "close" at bounding box center [673, 41] width 16 height 16
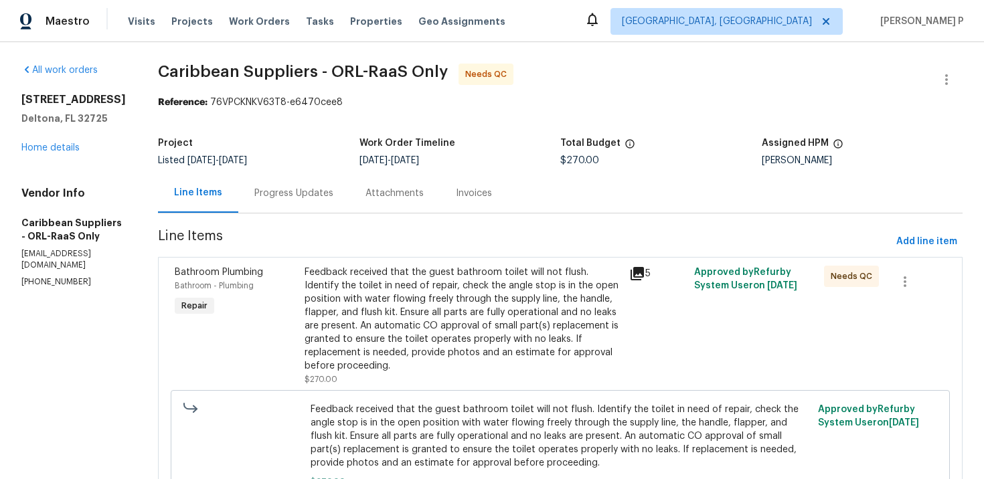
click at [333, 191] on div "Progress Updates" at bounding box center [293, 193] width 79 height 13
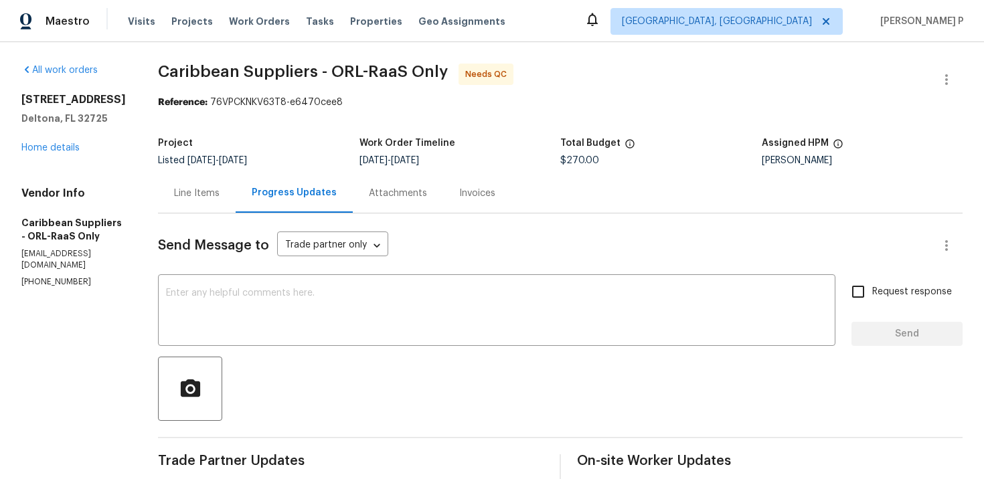
click at [229, 185] on div "Line Items" at bounding box center [197, 192] width 78 height 39
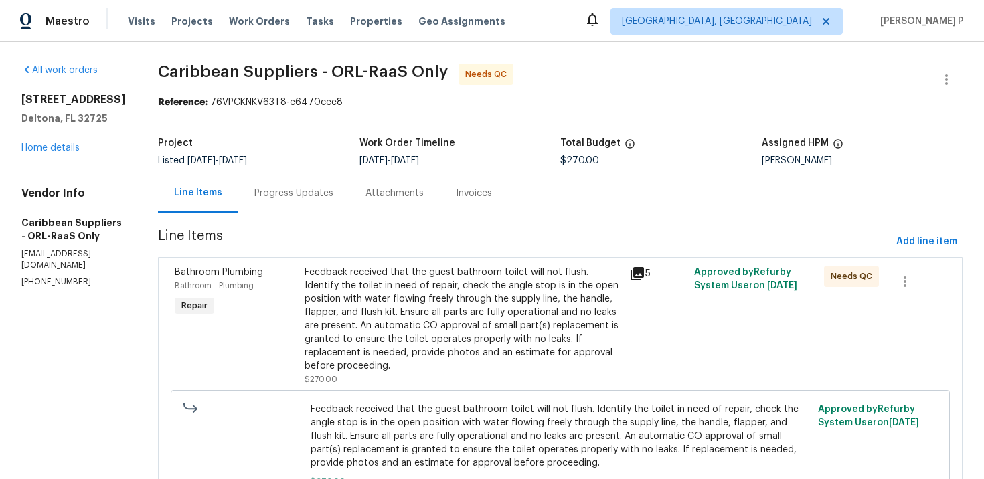
click at [443, 339] on div "Feedback received that the guest bathroom toilet will not flush. Identify the t…" at bounding box center [463, 319] width 317 height 107
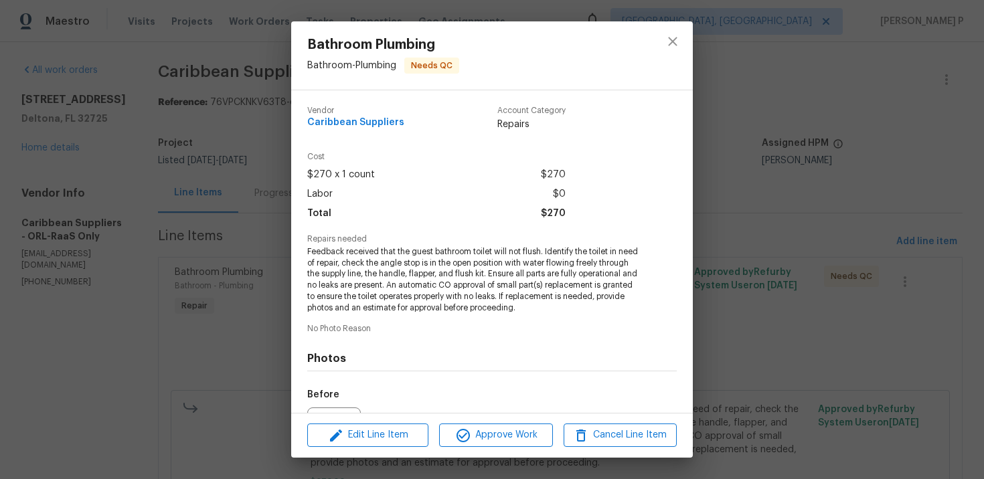
scroll to position [148, 0]
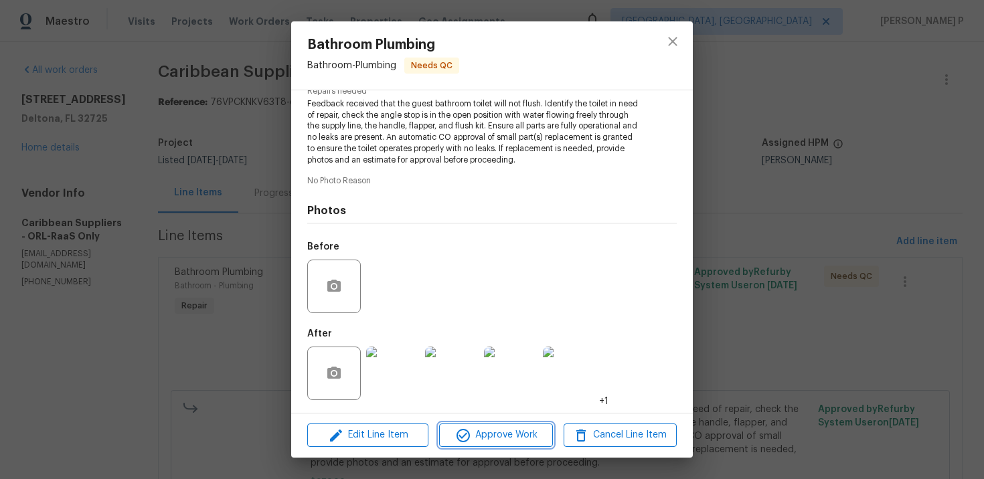
click at [493, 429] on span "Approve Work" at bounding box center [495, 435] width 105 height 17
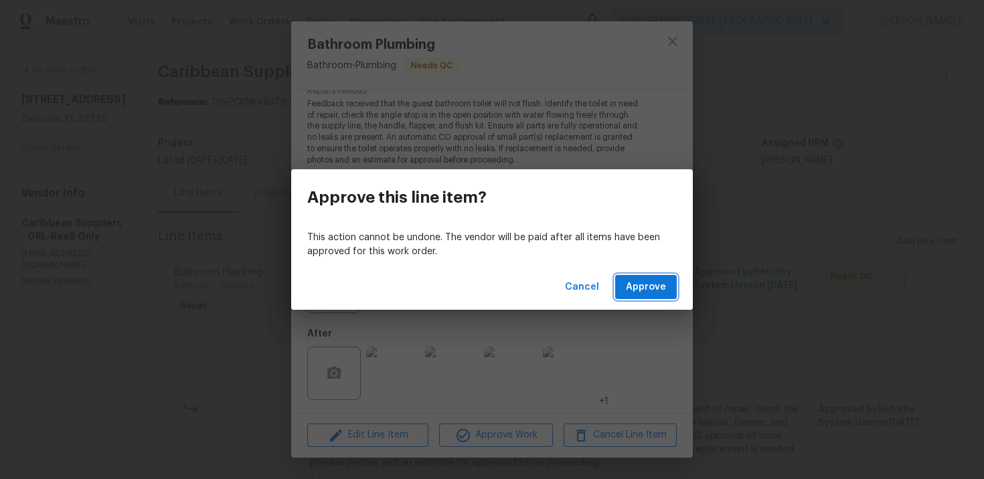
click at [661, 284] on span "Approve" at bounding box center [646, 287] width 40 height 17
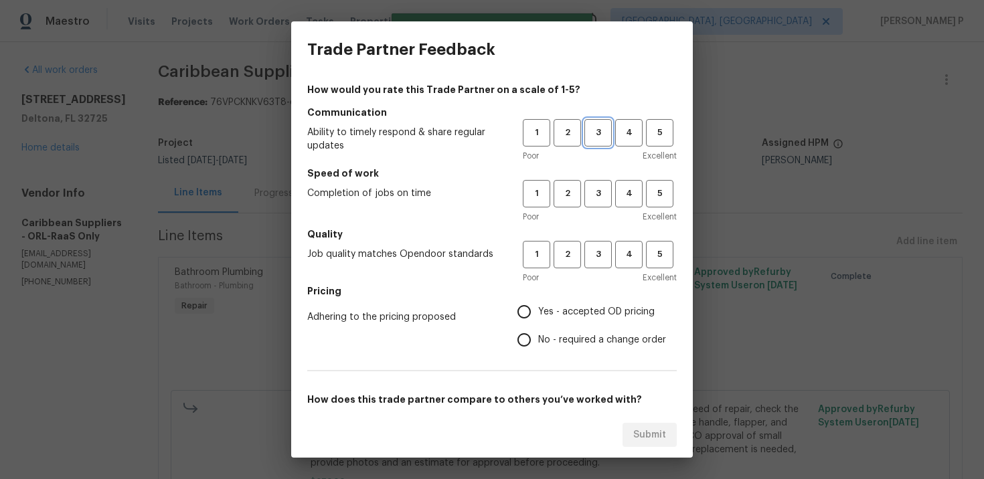
click at [603, 133] on span "3" at bounding box center [598, 132] width 25 height 15
click at [594, 216] on div "Poor Excellent" at bounding box center [600, 216] width 154 height 13
click at [600, 196] on span "3" at bounding box center [598, 193] width 25 height 15
click at [594, 264] on button "3" at bounding box center [597, 254] width 27 height 27
click at [535, 337] on input "No - required a change order" at bounding box center [524, 340] width 28 height 28
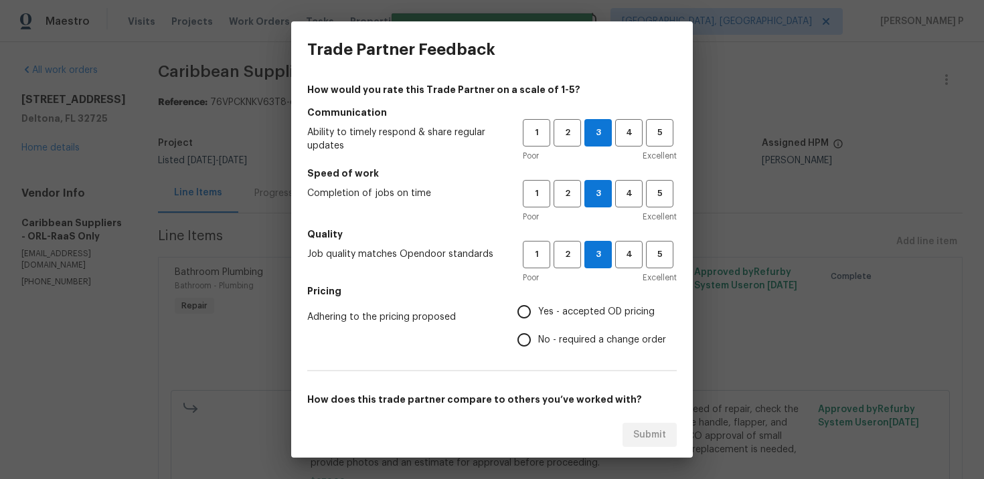
radio input "true"
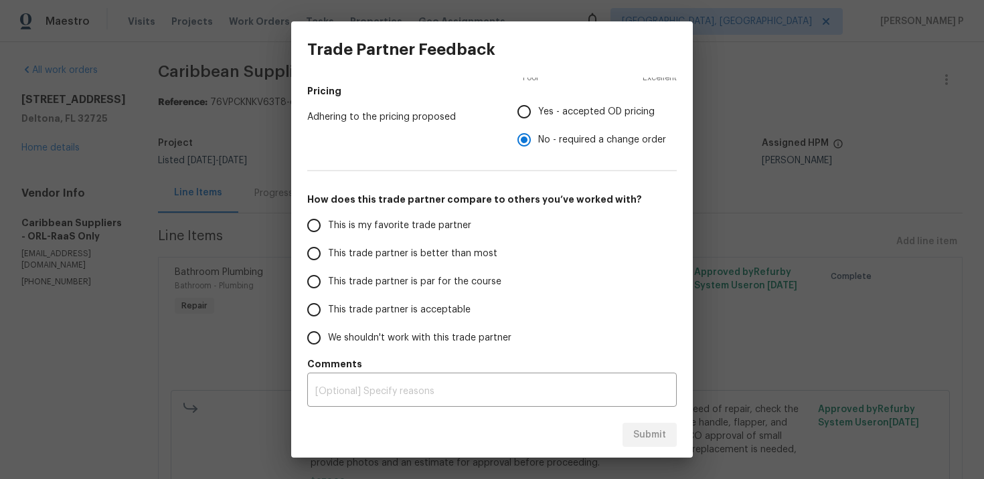
click at [373, 283] on span "This trade partner is par for the course" at bounding box center [414, 282] width 173 height 14
click at [328, 283] on input "This trade partner is par for the course" at bounding box center [314, 282] width 28 height 28
click at [660, 443] on button "Submit" at bounding box center [649, 435] width 54 height 25
radio input "true"
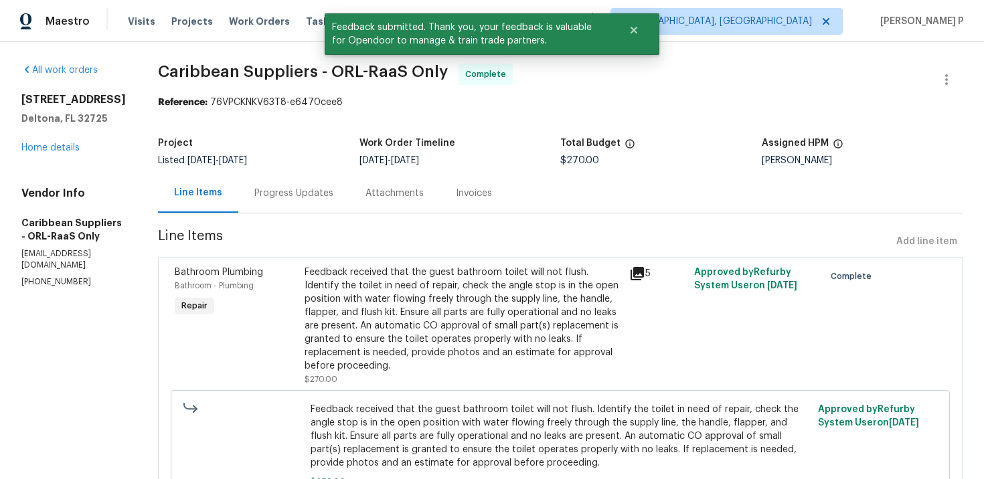
click at [349, 192] on div "Progress Updates" at bounding box center [293, 192] width 111 height 39
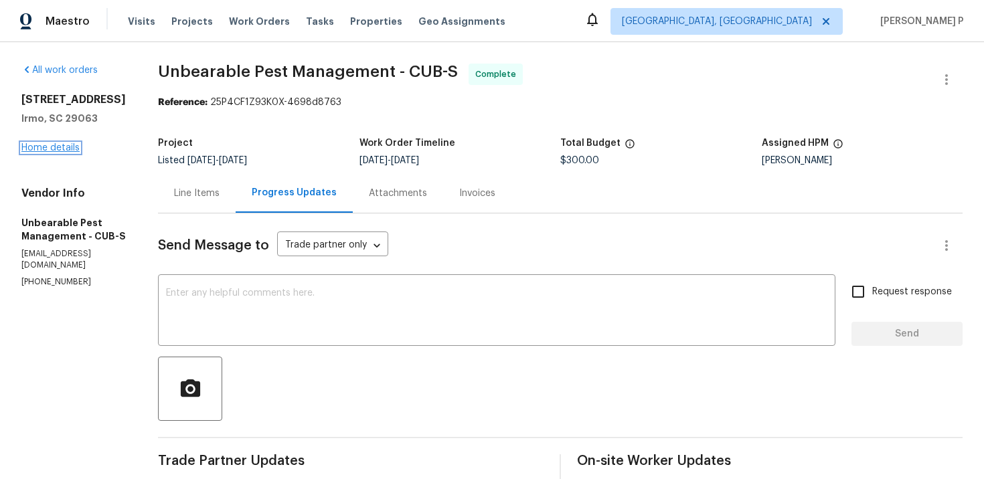
click at [59, 148] on link "Home details" at bounding box center [50, 147] width 58 height 9
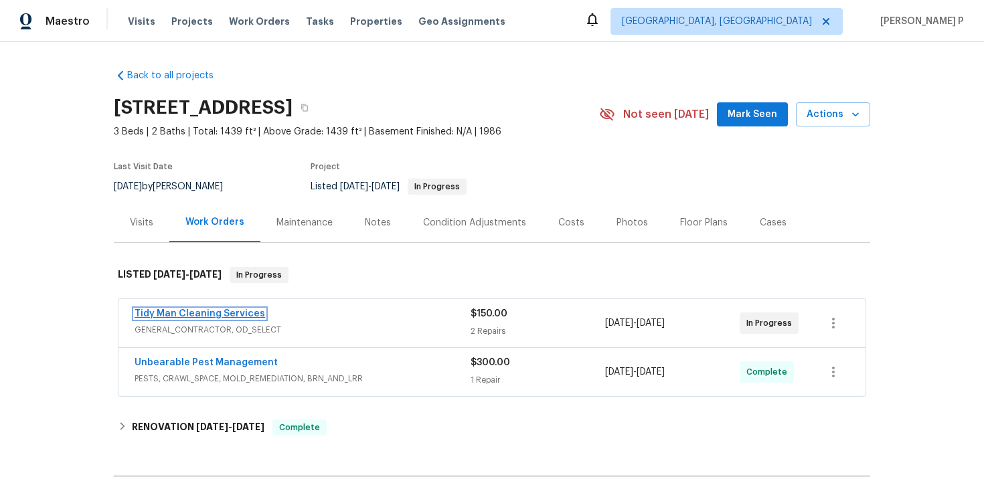
click at [220, 316] on link "Tidy Man Cleaning Services" at bounding box center [200, 313] width 131 height 9
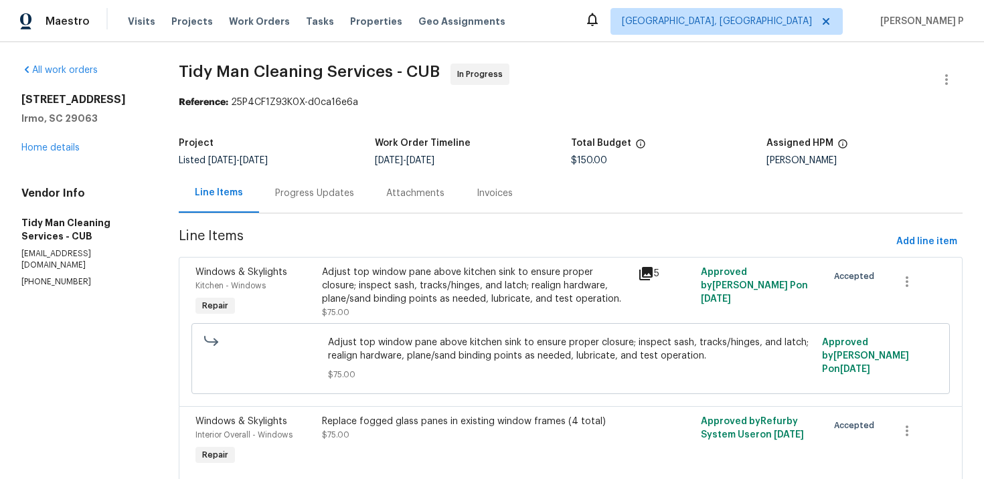
click at [307, 201] on div "Progress Updates" at bounding box center [314, 192] width 111 height 39
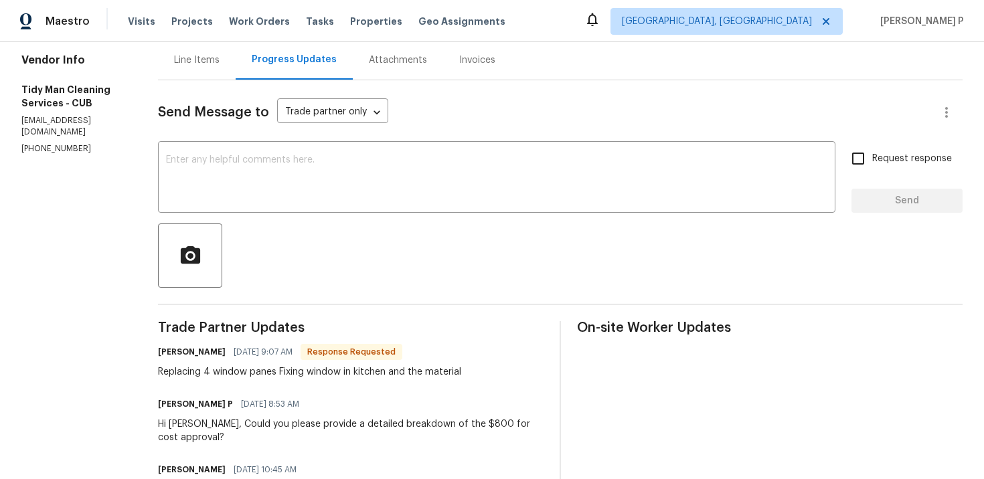
scroll to position [116, 0]
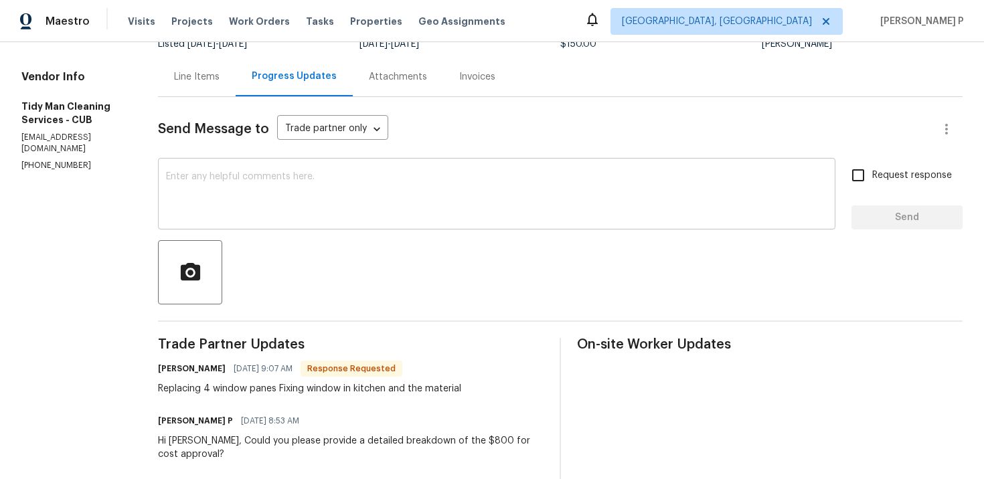
click at [242, 179] on textarea at bounding box center [496, 195] width 661 height 47
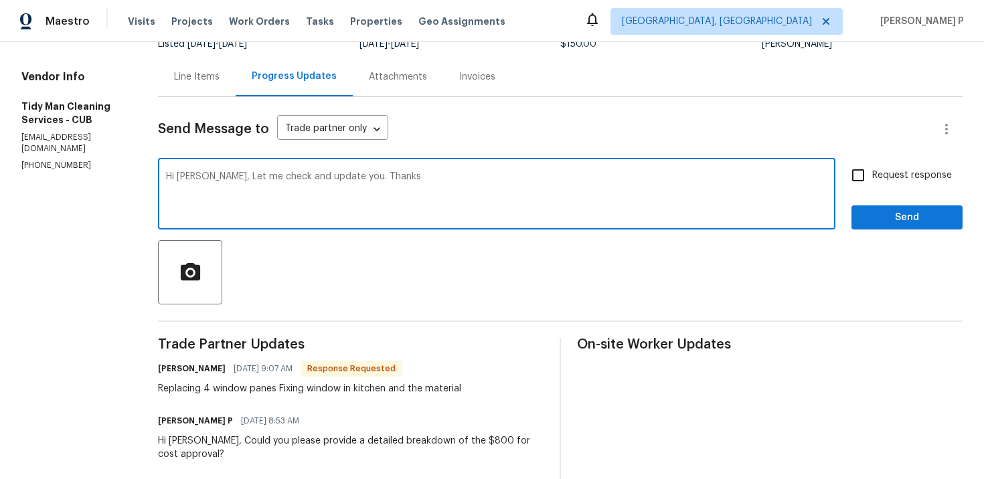
type textarea "Hi [PERSON_NAME], Let me check and update you. Thanks"
click at [891, 218] on span "Send" at bounding box center [907, 217] width 90 height 17
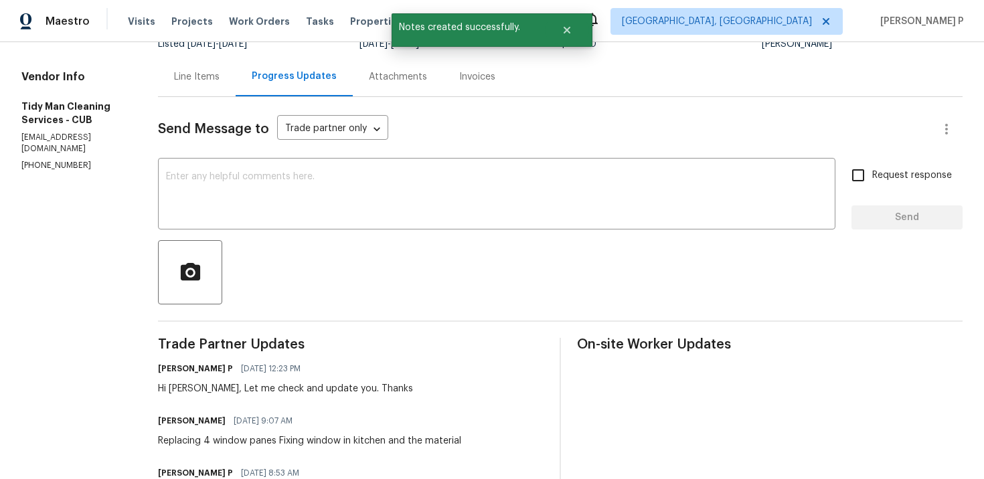
click at [164, 66] on div "Line Items" at bounding box center [197, 76] width 78 height 39
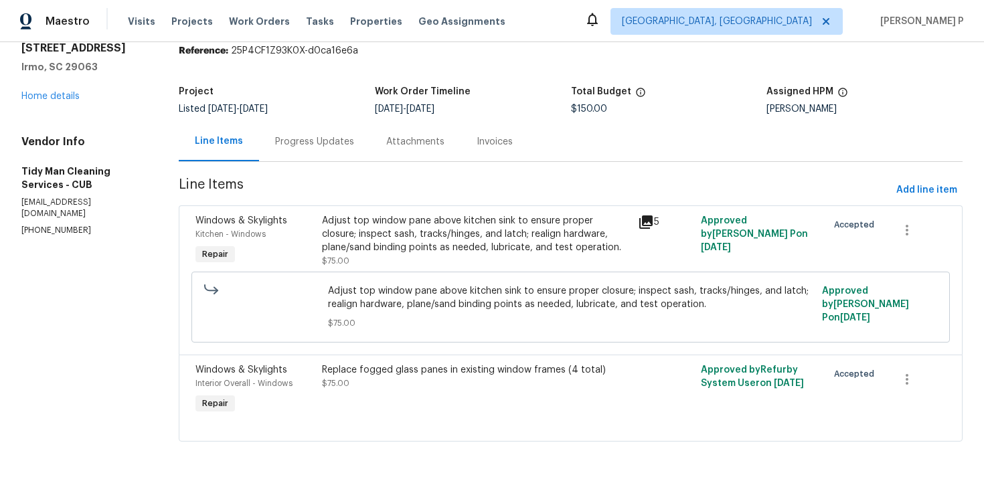
click at [222, 99] on div "Project" at bounding box center [277, 95] width 196 height 17
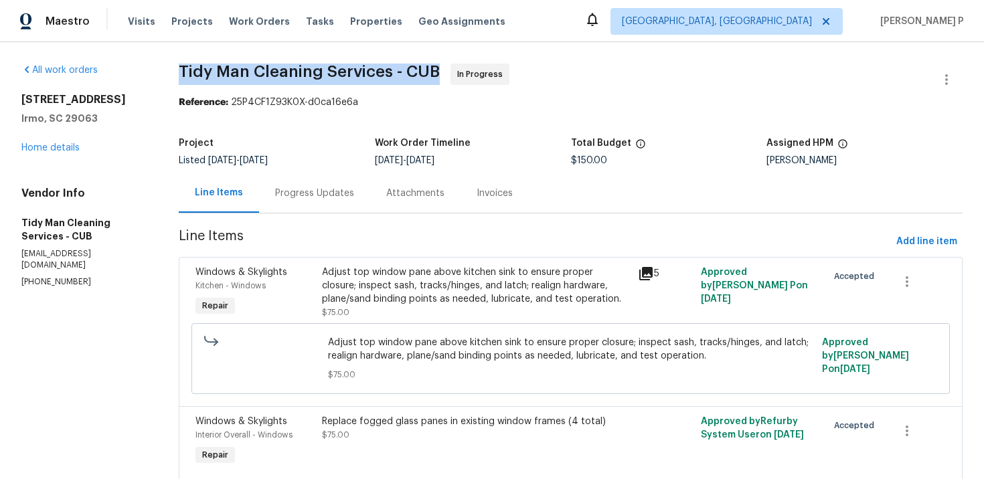
drag, startPoint x: 183, startPoint y: 65, endPoint x: 436, endPoint y: 64, distance: 252.3
click at [436, 64] on span "Tidy Man Cleaning Services - CUB" at bounding box center [309, 72] width 261 height 16
copy span "Tidy Man Cleaning Services - CUB"
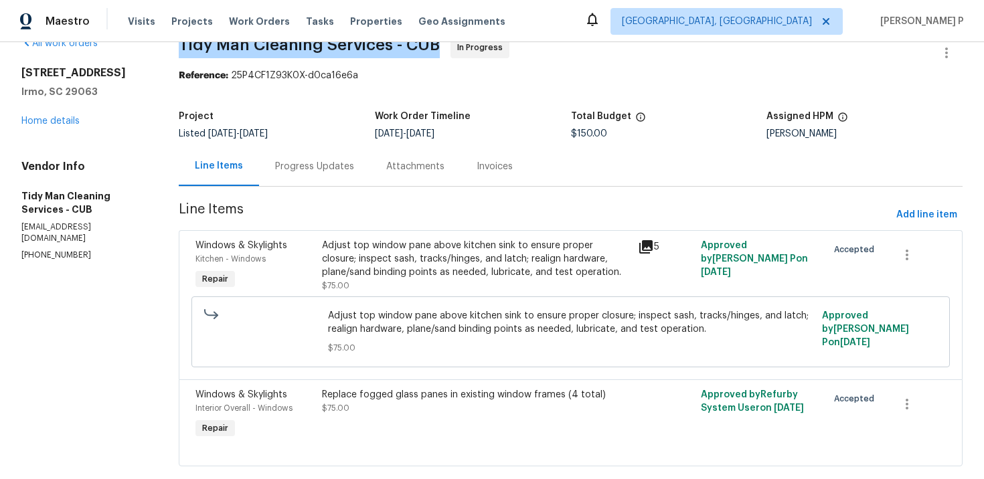
scroll to position [52, 0]
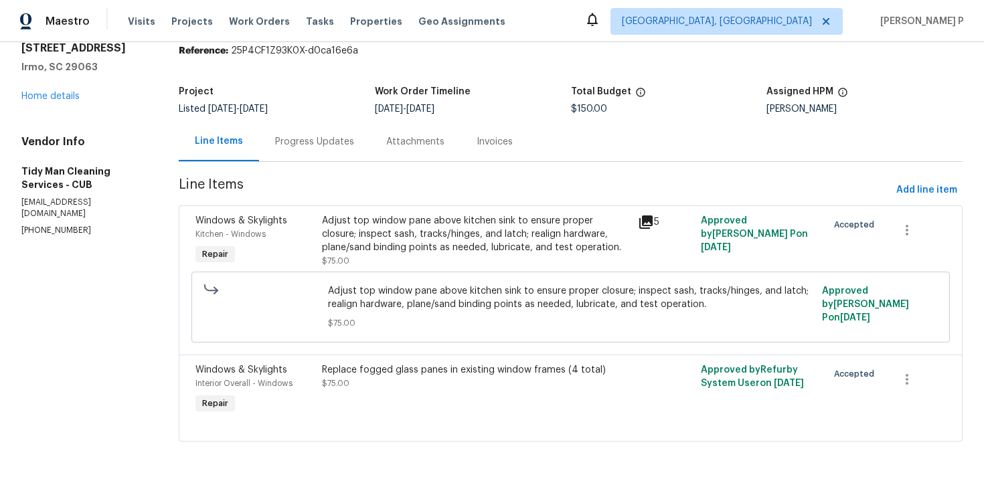
drag, startPoint x: 333, startPoint y: 291, endPoint x: 634, endPoint y: 304, distance: 301.5
click at [634, 304] on span "Adjust top window pane above kitchen sink to ensure proper closure; inspect sas…" at bounding box center [571, 297] width 486 height 27
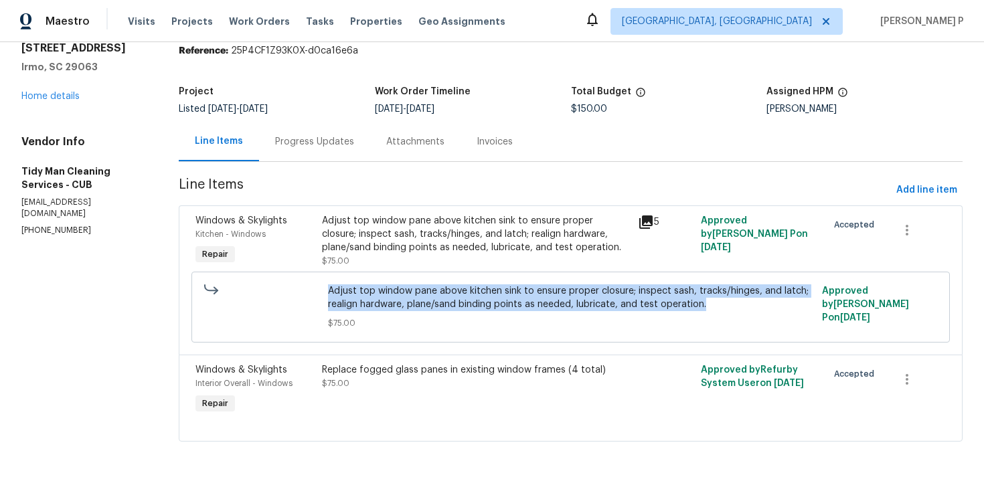
drag, startPoint x: 331, startPoint y: 291, endPoint x: 702, endPoint y: 311, distance: 372.0
click at [702, 311] on span "Adjust top window pane above kitchen sink to ensure proper closure; inspect sas…" at bounding box center [571, 297] width 486 height 27
copy span "Adjust top window pane above kitchen sink to ensure proper closure; inspect sas…"
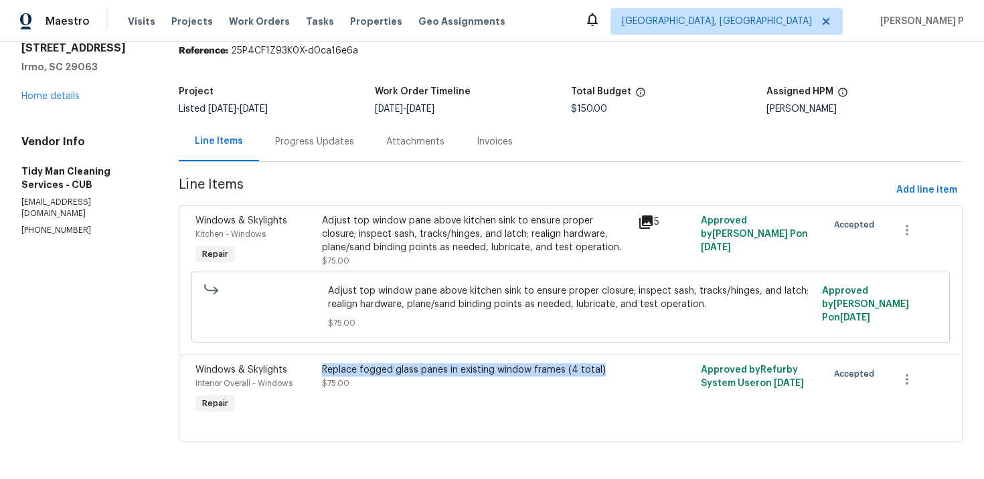
copy div "Replace fogged glass panes in existing window frames (4 total)"
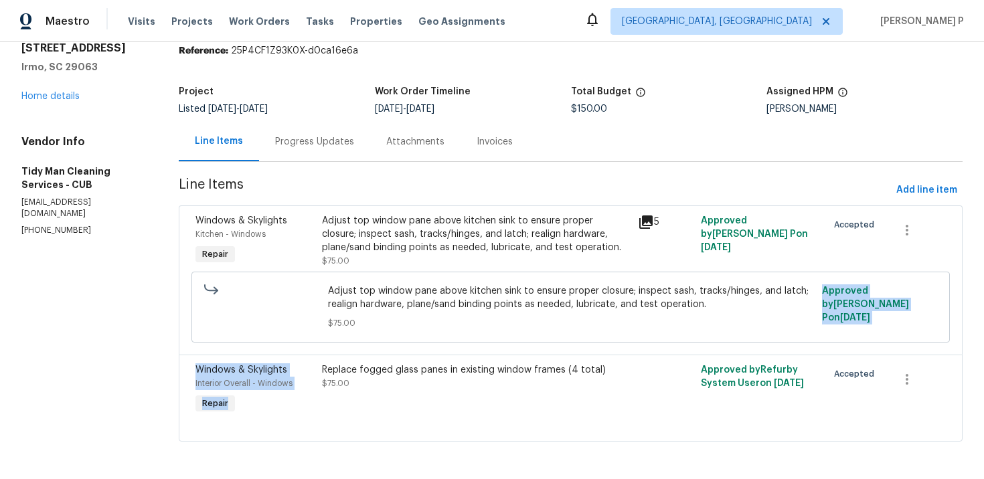
drag, startPoint x: 324, startPoint y: 371, endPoint x: 602, endPoint y: 334, distance: 280.9
click at [602, 334] on div "Windows & Skylights Kitchen - Windows Repair Adjust top window pane above kitch…" at bounding box center [571, 323] width 784 height 236
click at [338, 137] on div "Progress Updates" at bounding box center [314, 141] width 79 height 13
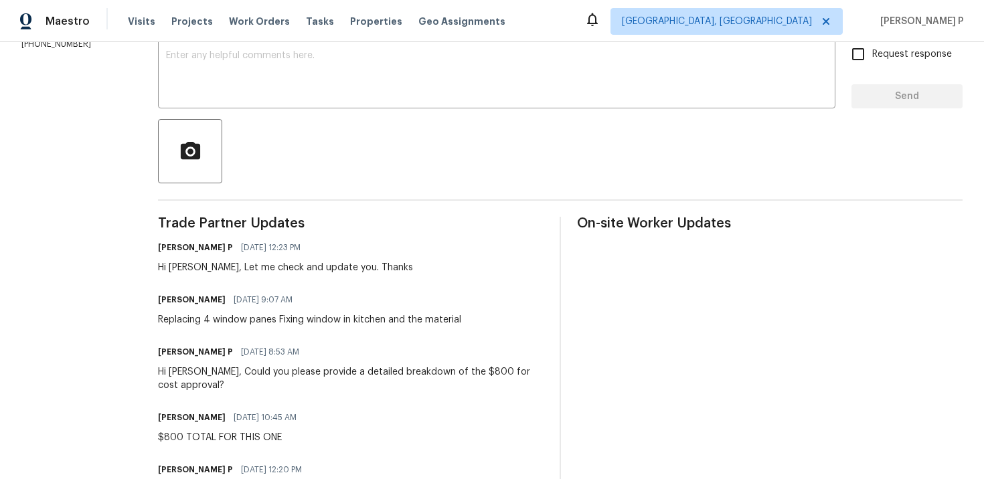
scroll to position [264, 0]
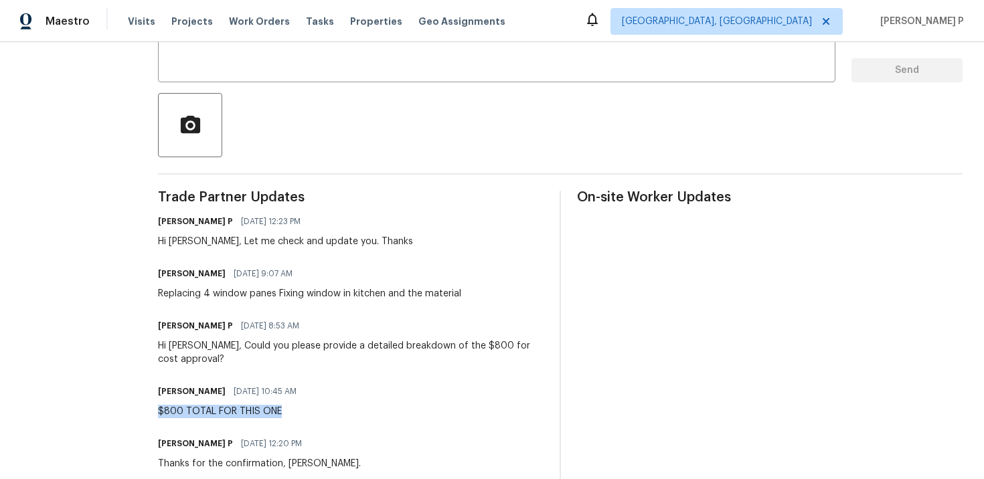
drag, startPoint x: 152, startPoint y: 400, endPoint x: 301, endPoint y: 396, distance: 148.6
click at [301, 396] on div "Carl Palmgren 10/11/2025 10:45 AM $800 TOTAL FOR THIS ONE" at bounding box center [351, 400] width 386 height 36
copy div "$800 TOTAL FOR THIS ONE"
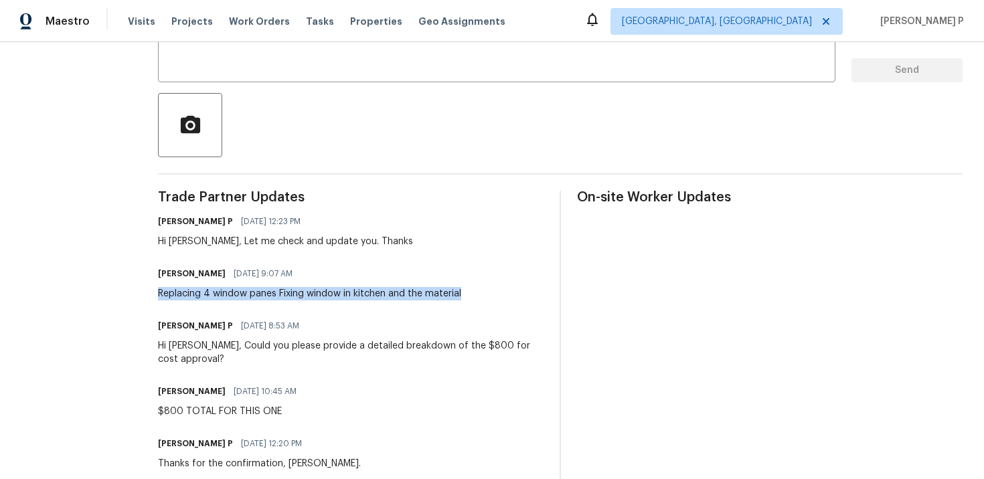
drag, startPoint x: 153, startPoint y: 293, endPoint x: 511, endPoint y: 293, distance: 358.8
click at [511, 293] on div "Carl Palmgren 10/13/2025 9:07 AM Replacing 4 window panes Fixing window in kitc…" at bounding box center [351, 282] width 386 height 36
copy div "Replacing 4 window panes Fixing window in kitchen and the material"
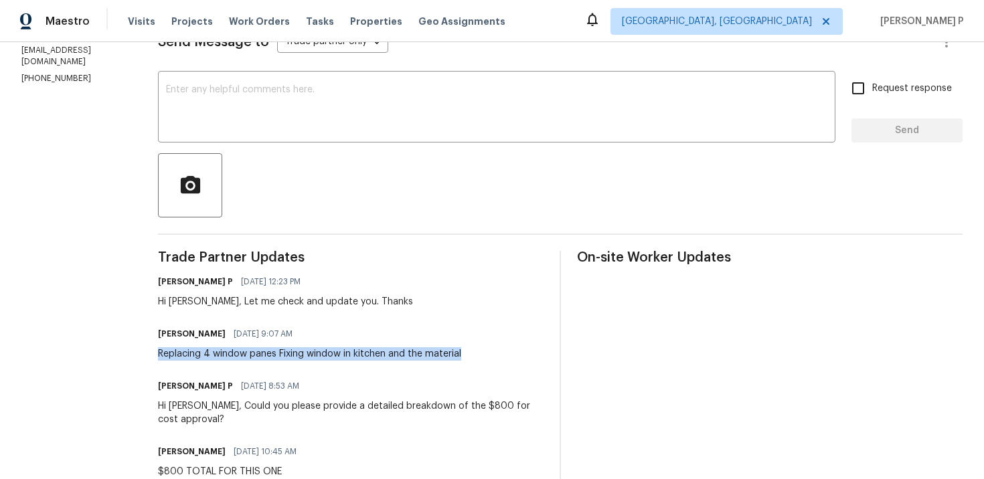
scroll to position [293, 0]
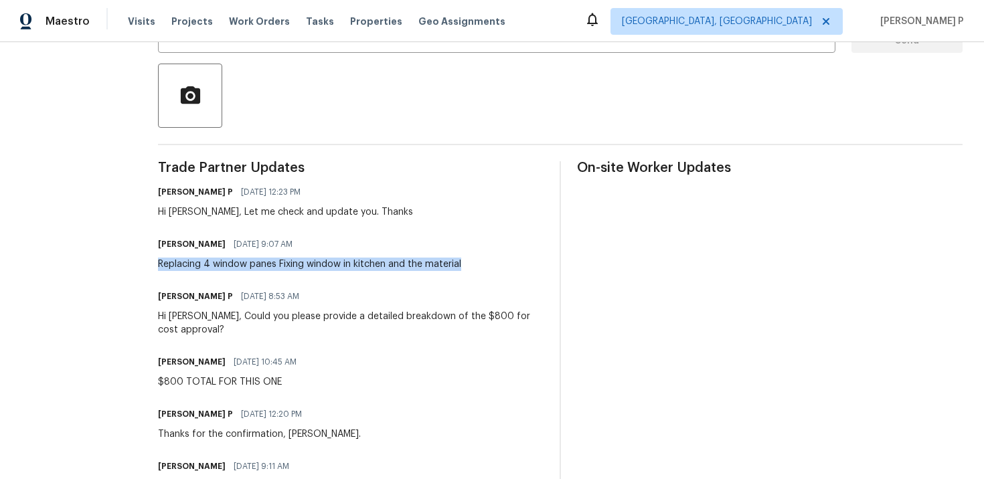
click at [180, 266] on div "Replacing 4 window panes Fixing window in kitchen and the material" at bounding box center [309, 264] width 303 height 13
drag, startPoint x: 153, startPoint y: 264, endPoint x: 461, endPoint y: 265, distance: 307.9
click at [461, 265] on div "Carl Palmgren 10/13/2025 9:07 AM Replacing 4 window panes Fixing window in kitc…" at bounding box center [351, 253] width 386 height 36
copy div "Replacing 4 window panes Fixing window in kitchen and the material"
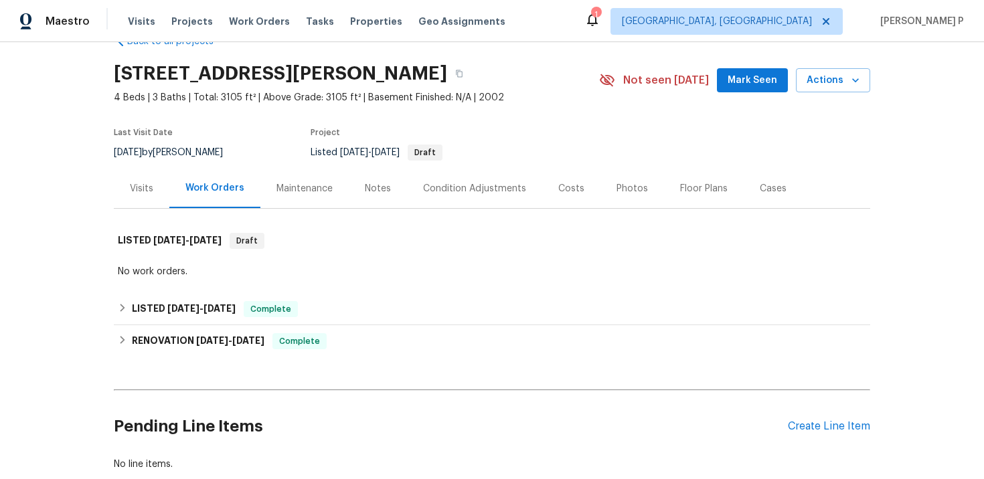
scroll to position [117, 0]
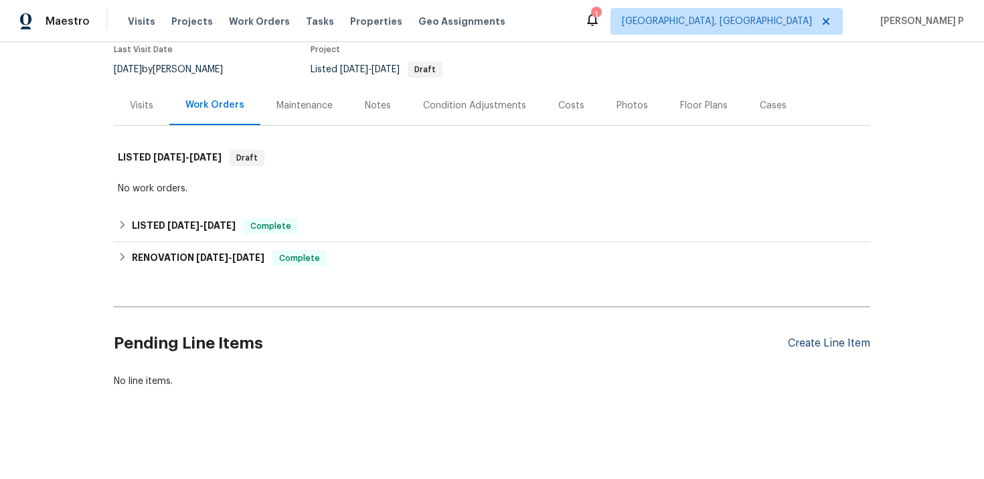
click at [808, 340] on div "Create Line Item" at bounding box center [829, 343] width 82 height 13
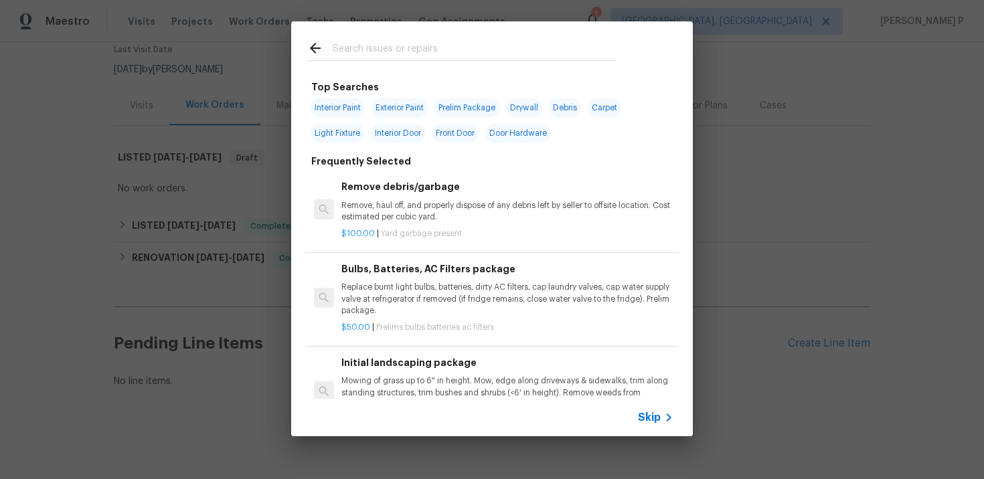
click at [647, 415] on span "Skip" at bounding box center [649, 417] width 23 height 13
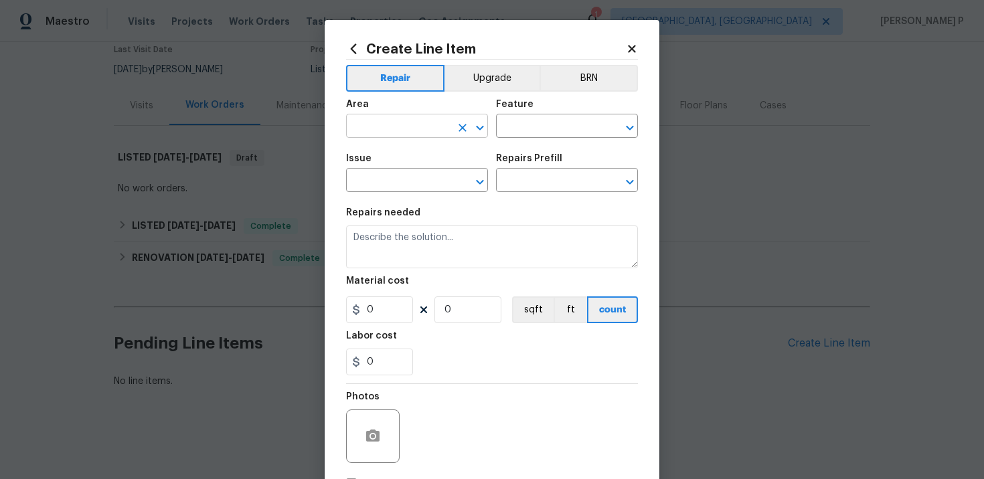
click at [410, 131] on input "text" at bounding box center [398, 127] width 104 height 21
click at [407, 186] on li "Electrical Panel" at bounding box center [417, 180] width 142 height 22
type input "Electrical Panel"
click at [499, 133] on input "text" at bounding box center [548, 127] width 104 height 21
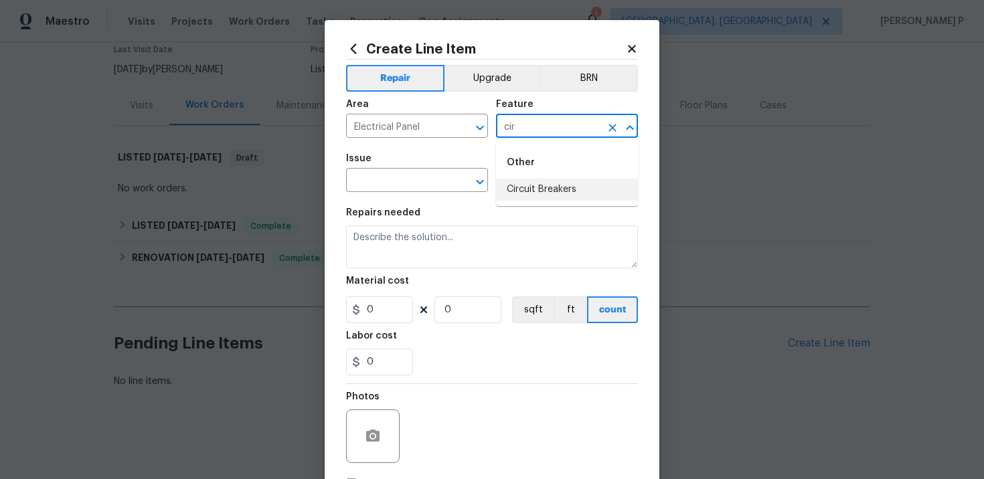
click at [529, 191] on li "Circuit Breakers" at bounding box center [567, 190] width 142 height 22
type input "Circuit Breakers"
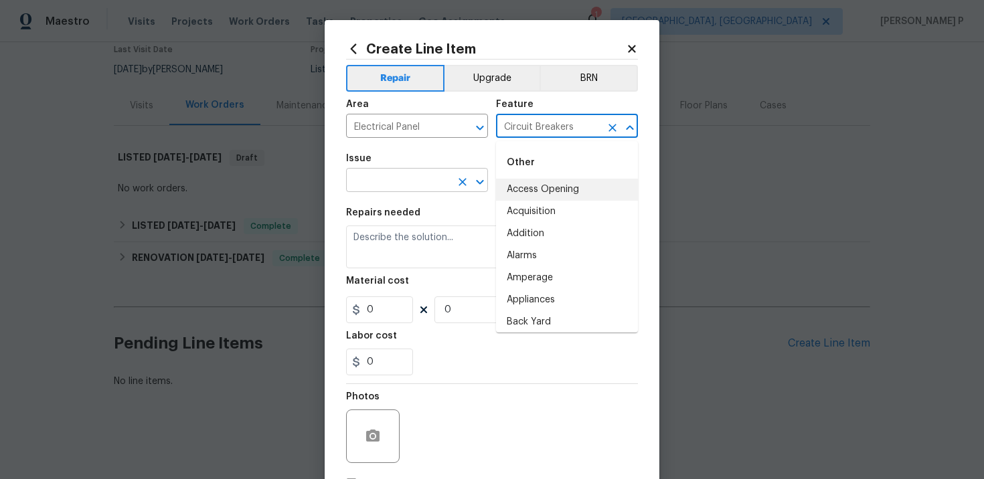
click at [414, 189] on input "text" at bounding box center [398, 181] width 104 height 21
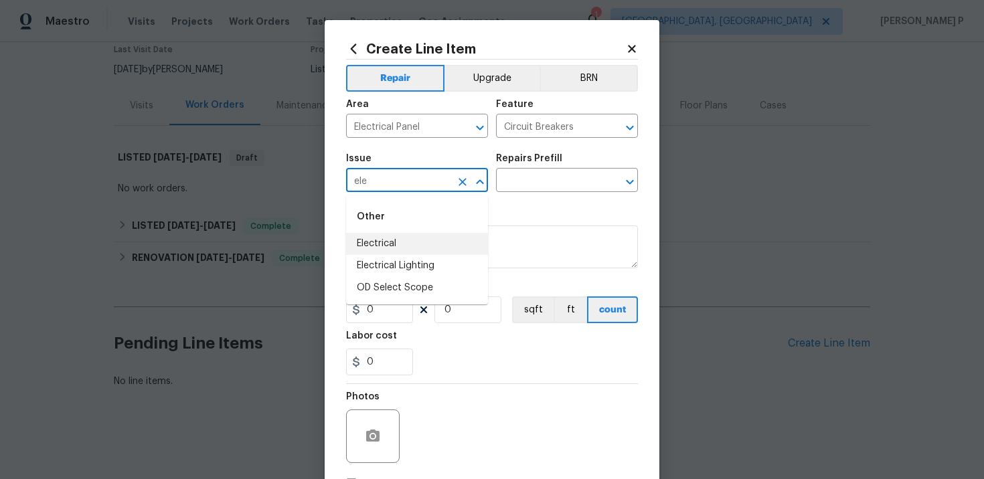
click at [394, 240] on li "Electrical" at bounding box center [417, 244] width 142 height 22
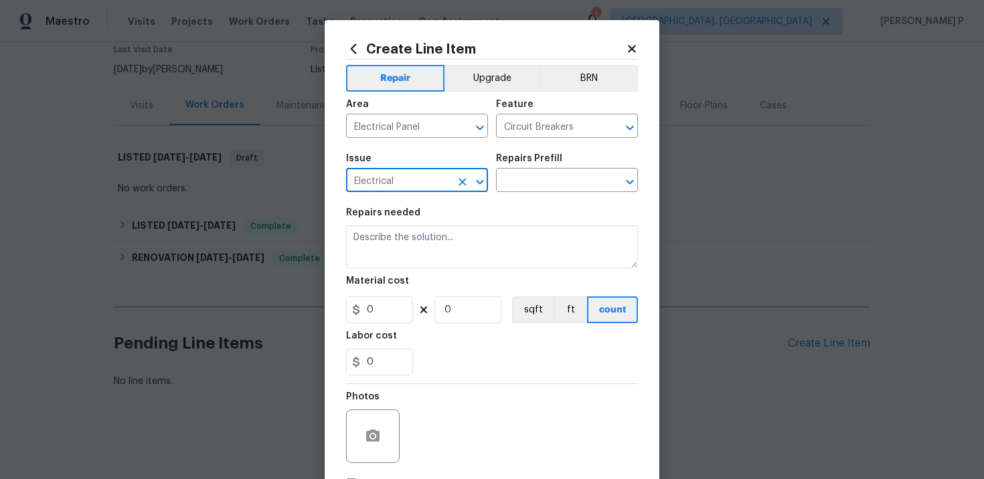
type input "Electrical"
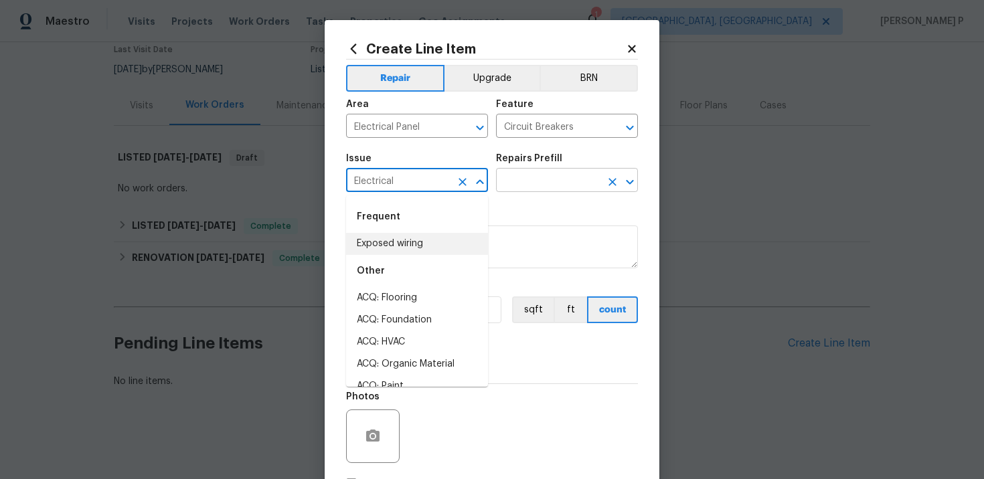
click at [521, 181] on input "text" at bounding box center [548, 181] width 104 height 21
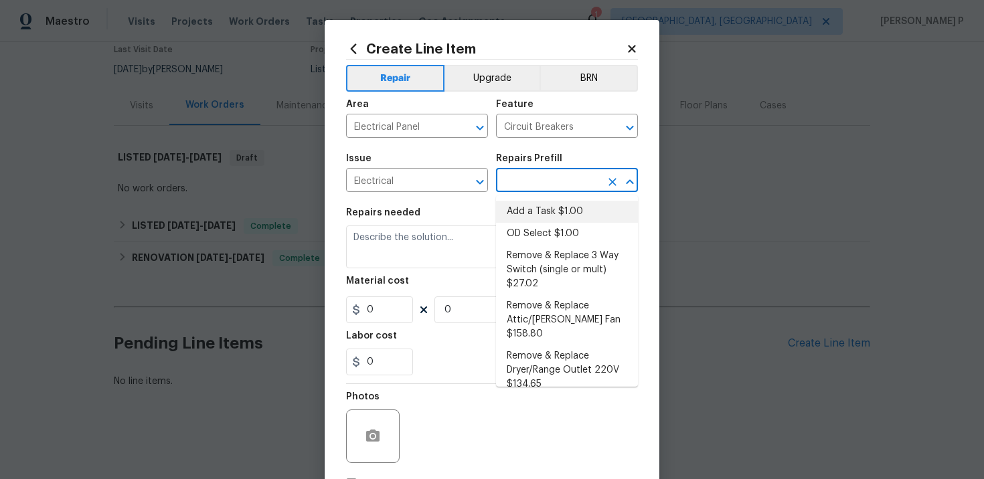
click at [525, 217] on li "Add a Task $1.00" at bounding box center [567, 212] width 142 height 22
type input "Add a Task $1.00"
type textarea "HPM to detail"
type input "1"
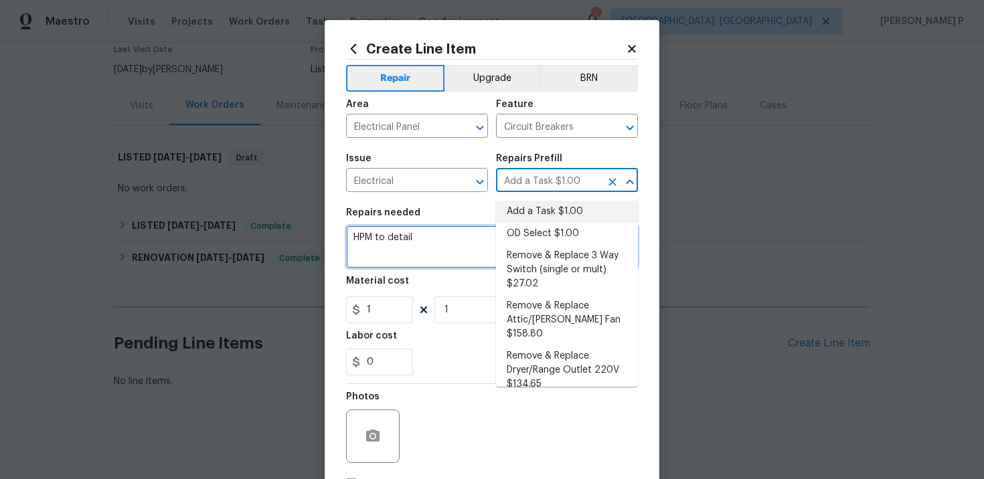
click at [403, 240] on textarea "HPM to detail" at bounding box center [492, 247] width 292 height 43
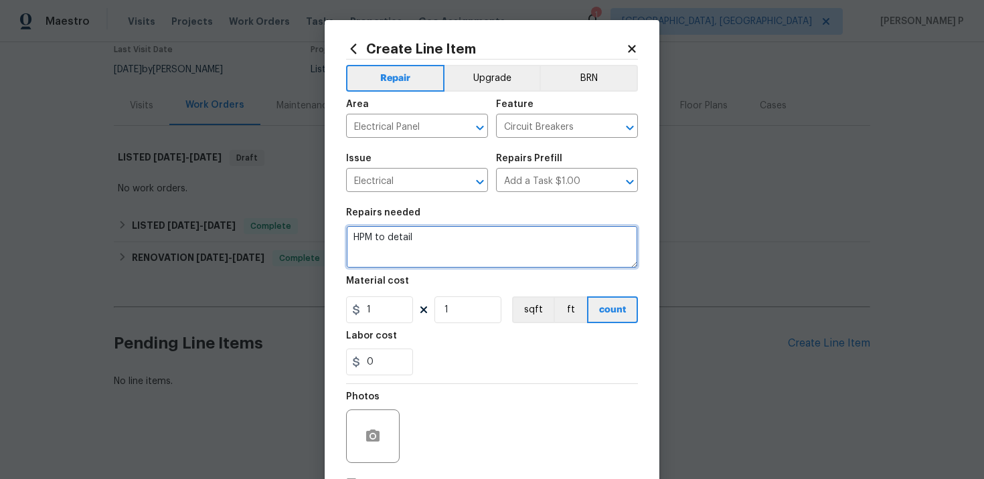
click at [403, 240] on textarea "HPM to detail" at bounding box center [492, 247] width 292 height 43
paste textarea "The electrical breaker for the master bedroom and hot tub is faulty. Please rep…"
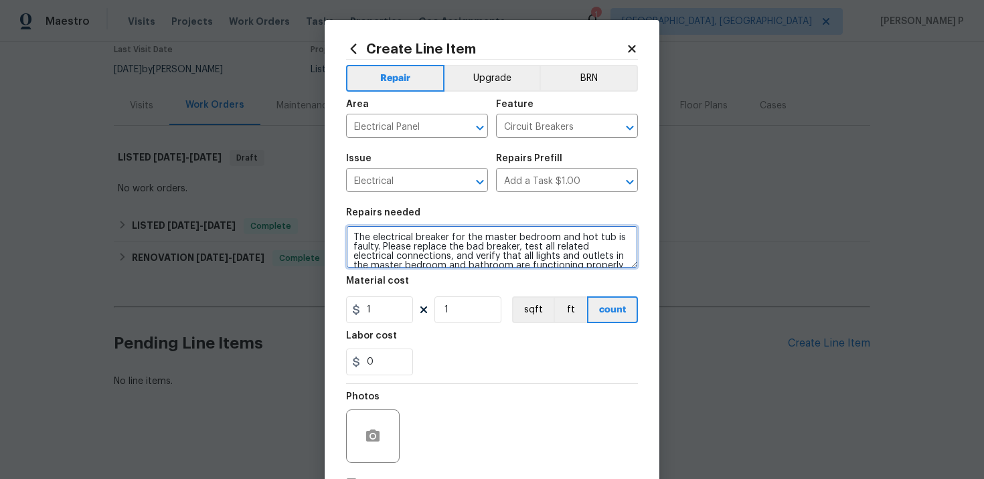
scroll to position [12, 0]
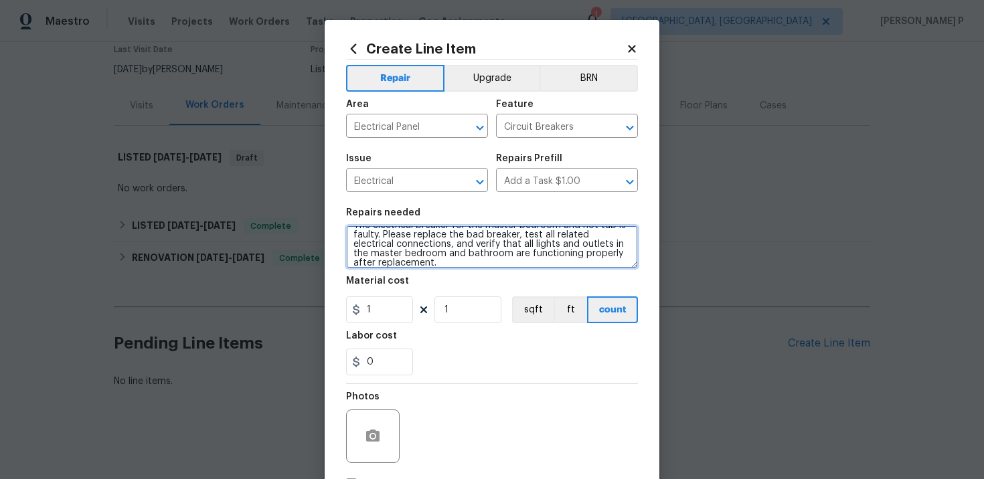
type textarea "The electrical breaker for the master bedroom and hot tub is faulty. Please rep…"
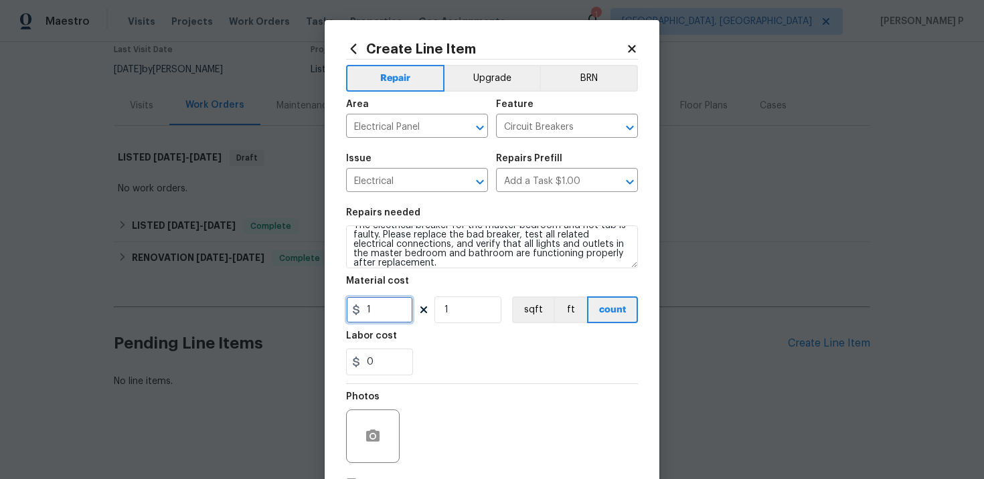
click at [377, 313] on input "1" at bounding box center [379, 310] width 67 height 27
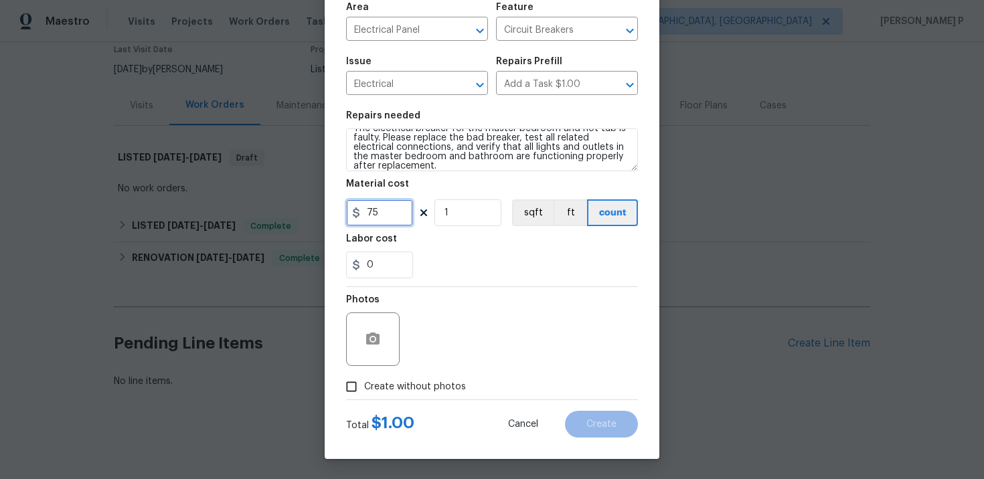
type input "75"
click at [381, 332] on button "button" at bounding box center [373, 339] width 32 height 32
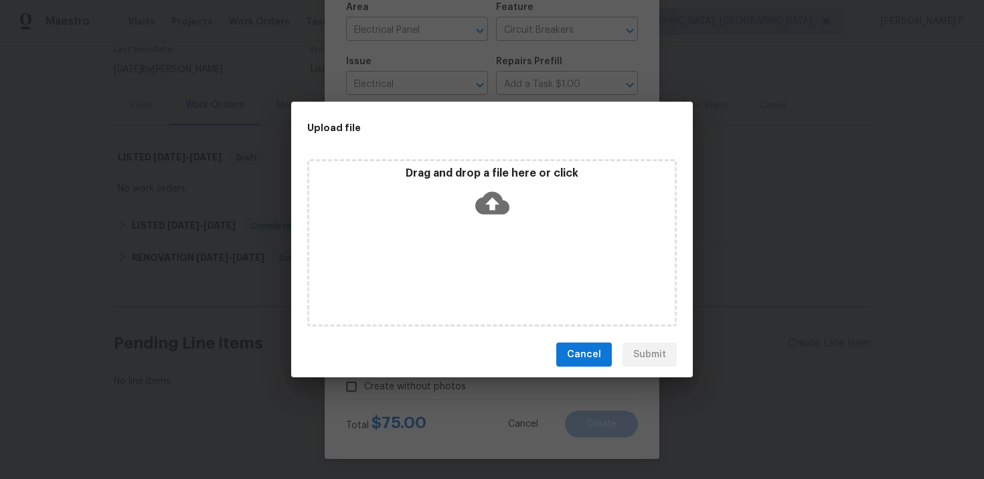
click at [501, 199] on icon at bounding box center [492, 203] width 34 height 23
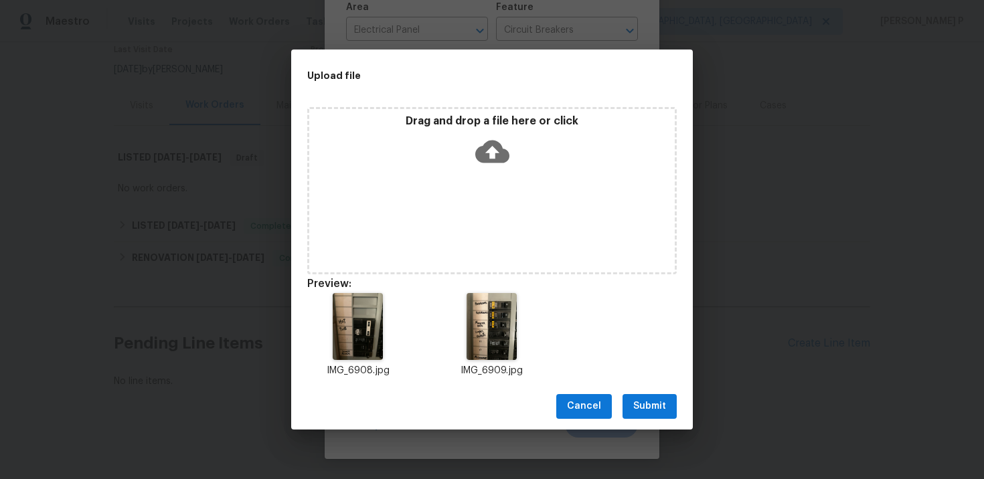
click at [667, 414] on button "Submit" at bounding box center [649, 406] width 54 height 25
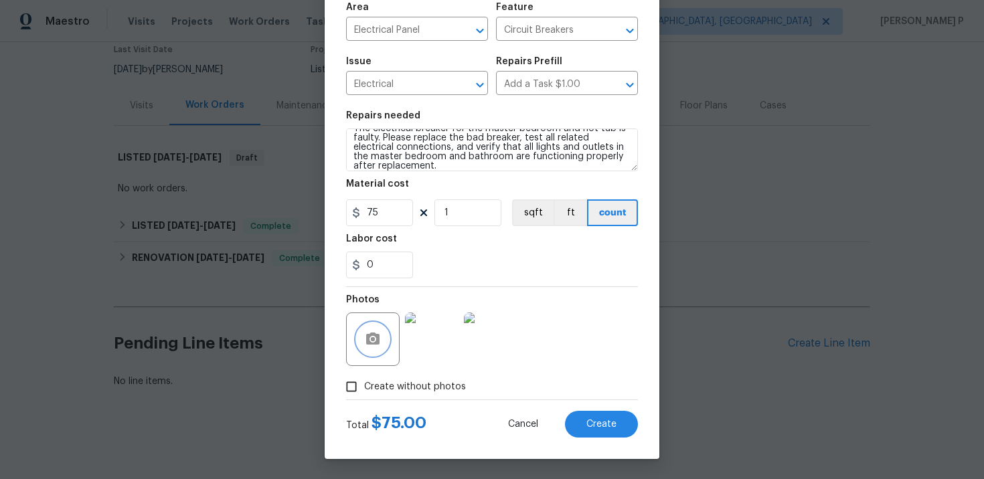
scroll to position [19, 0]
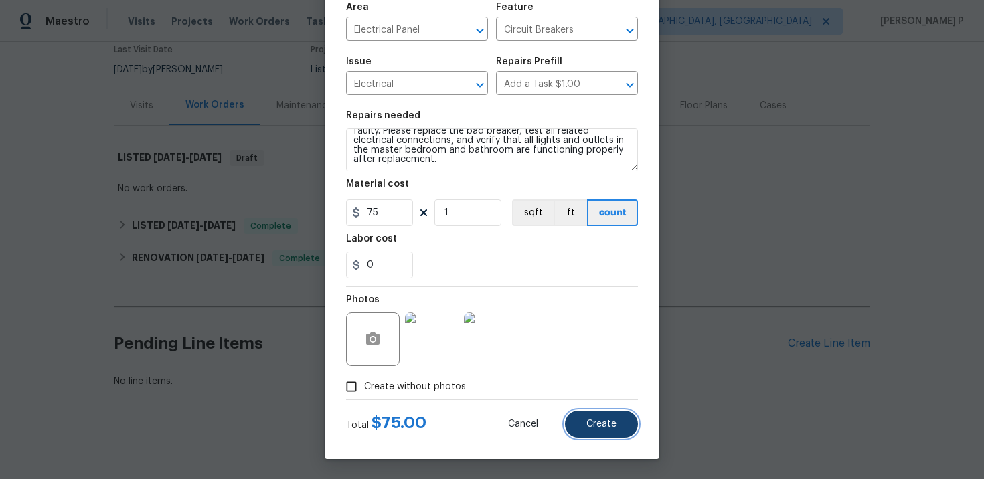
click at [600, 421] on span "Create" at bounding box center [601, 425] width 30 height 10
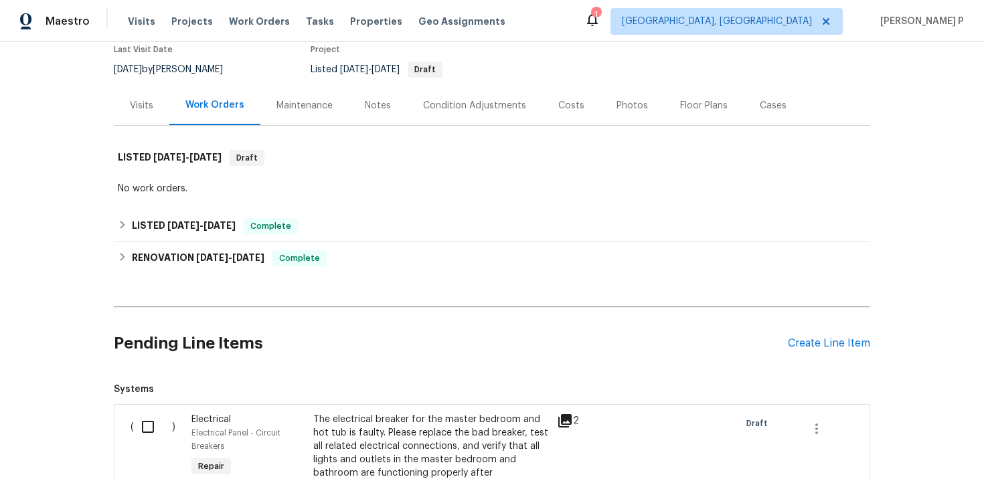
click at [157, 427] on input "checkbox" at bounding box center [153, 427] width 38 height 28
checkbox input "true"
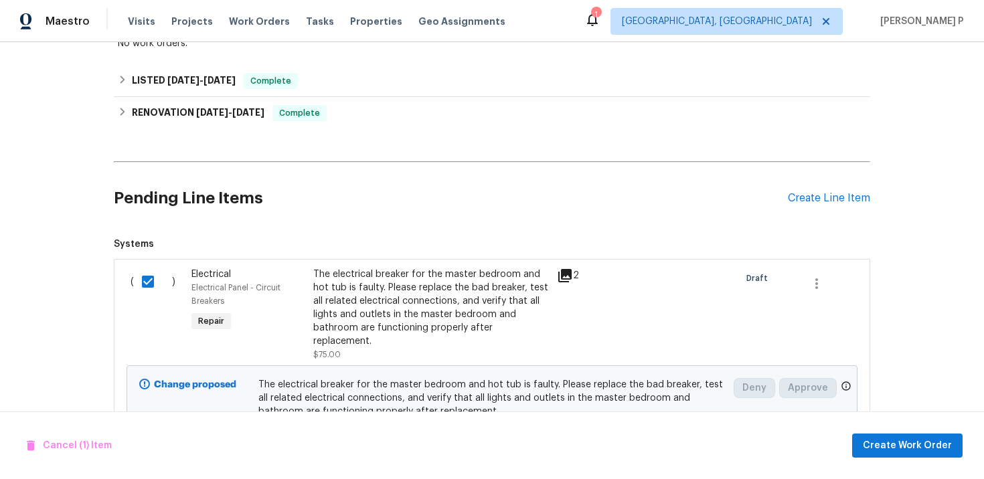
scroll to position [323, 0]
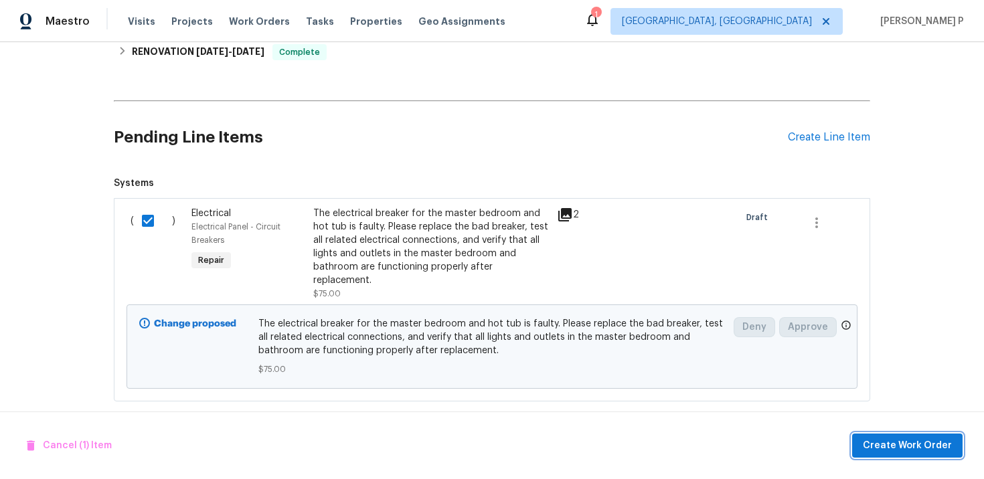
click at [910, 448] on span "Create Work Order" at bounding box center [907, 446] width 89 height 17
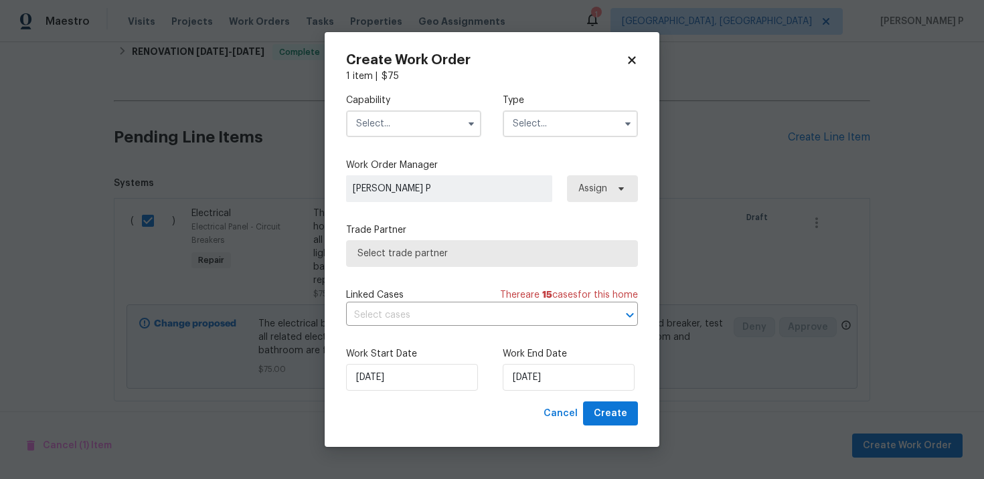
click at [548, 125] on input "text" at bounding box center [570, 123] width 135 height 27
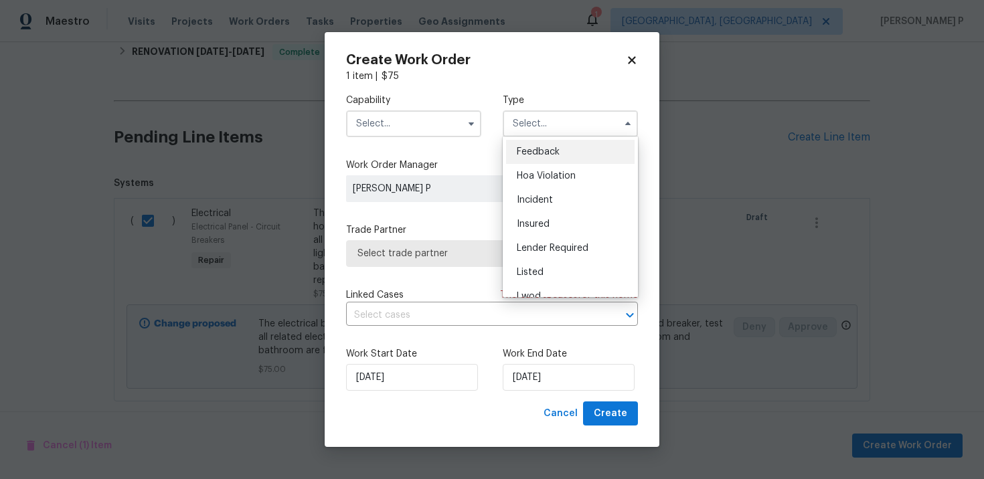
click at [519, 146] on div "Feedback" at bounding box center [570, 152] width 129 height 24
type input "Feedback"
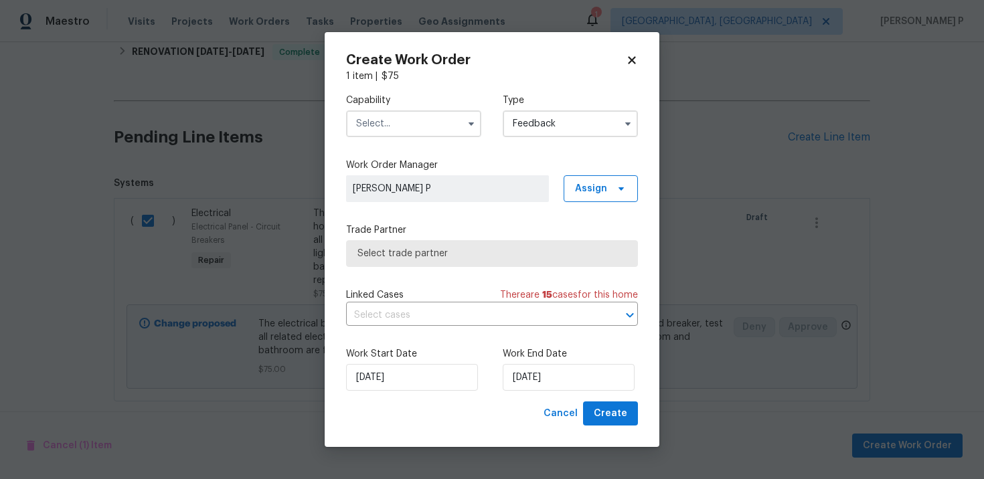
click at [433, 131] on input "text" at bounding box center [413, 123] width 135 height 27
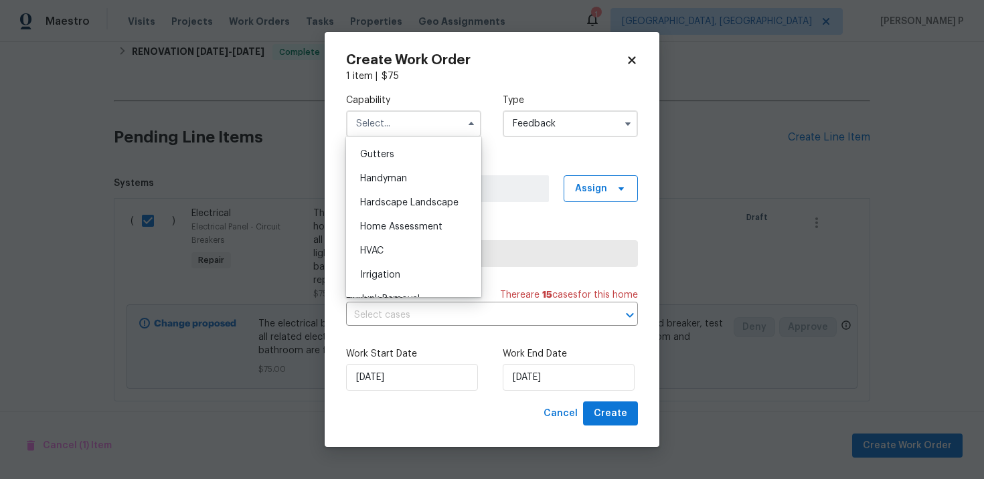
scroll to position [708, 0]
click at [421, 184] on div "Handyman" at bounding box center [413, 180] width 129 height 24
type input "Handyman"
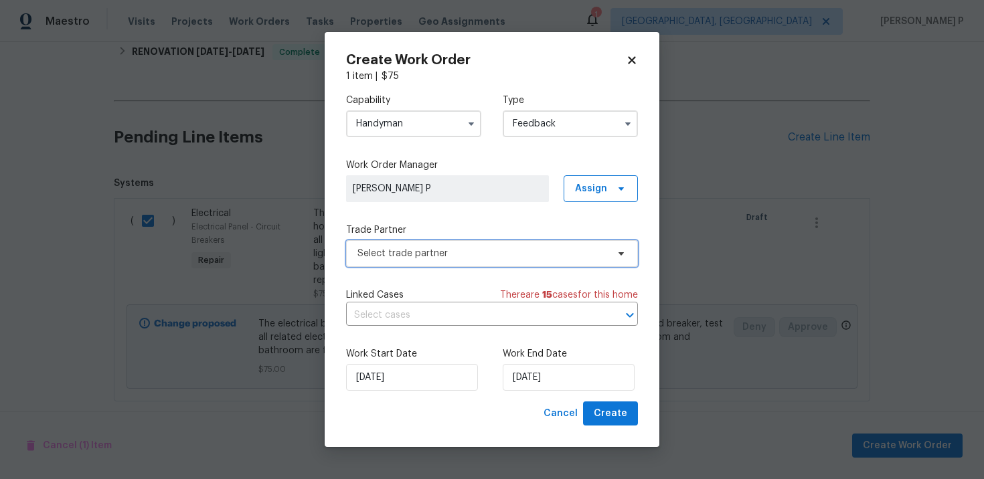
click at [478, 249] on span "Select trade partner" at bounding box center [482, 253] width 250 height 13
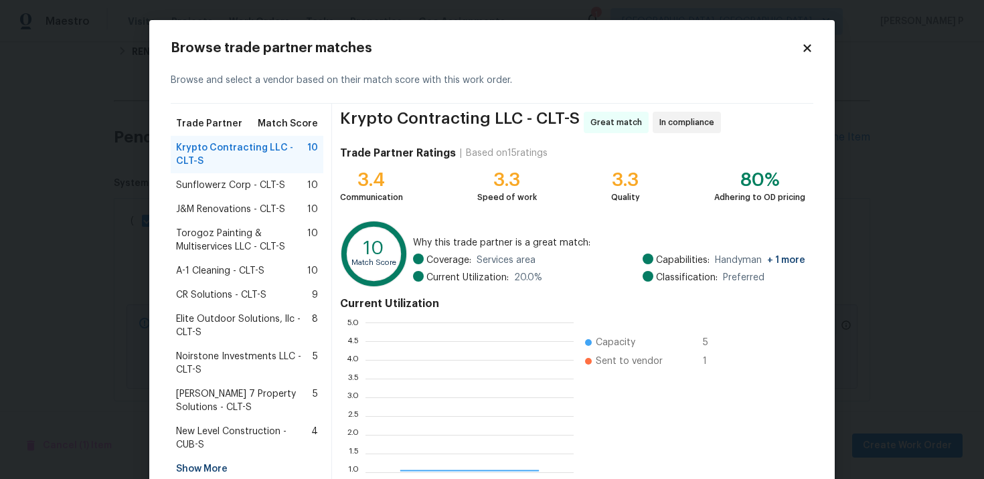
scroll to position [187, 208]
click at [233, 184] on span "Sunflowerz Corp - CLT-S" at bounding box center [230, 185] width 109 height 13
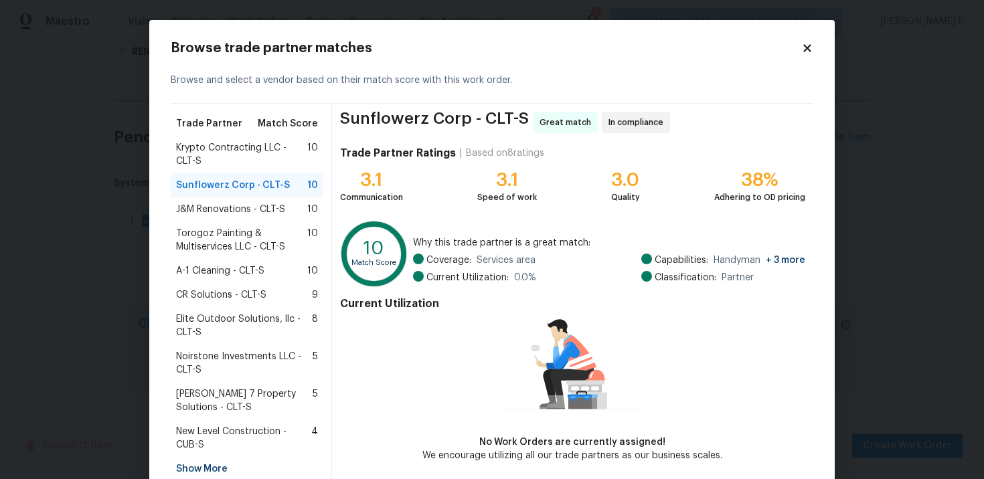
click at [230, 205] on span "J&M Renovations - CLT-S" at bounding box center [230, 209] width 109 height 13
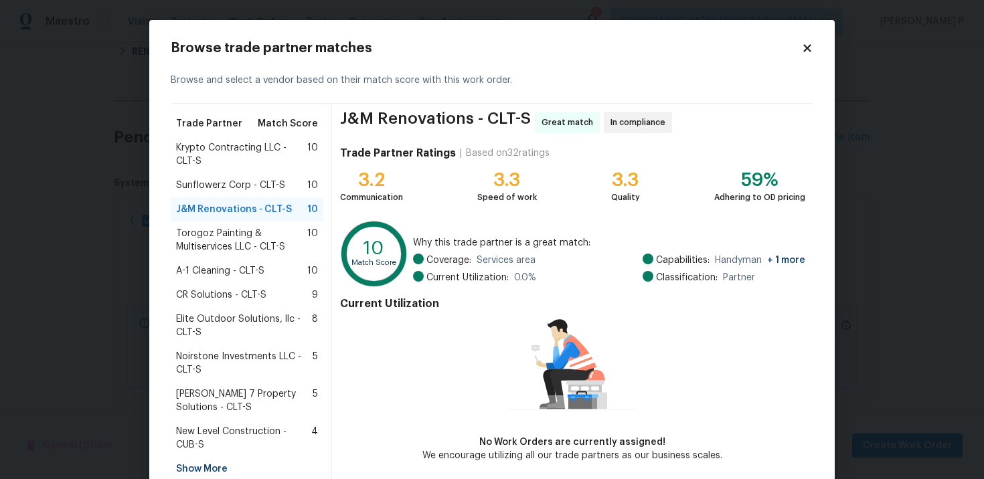
click at [222, 236] on span "Torogoz Painting & Multiservices LLC - CLT-S" at bounding box center [241, 240] width 131 height 27
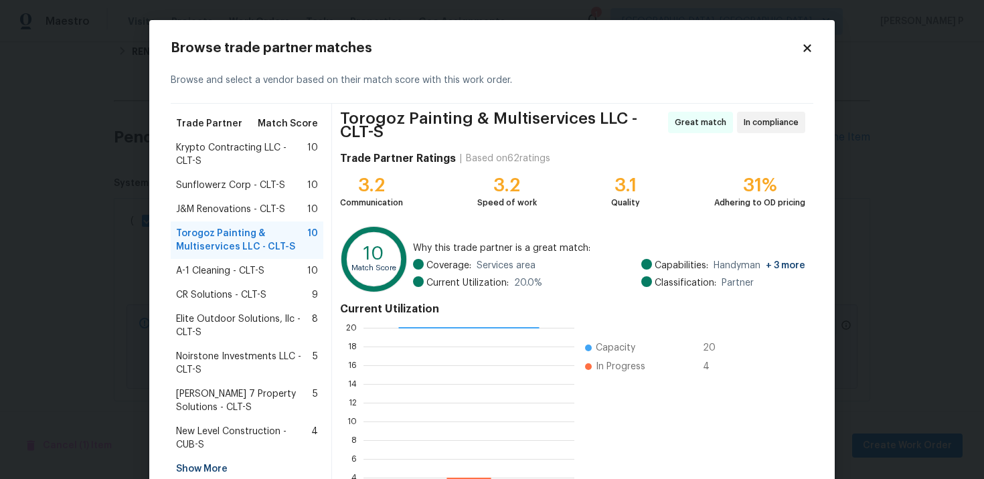
scroll to position [116, 0]
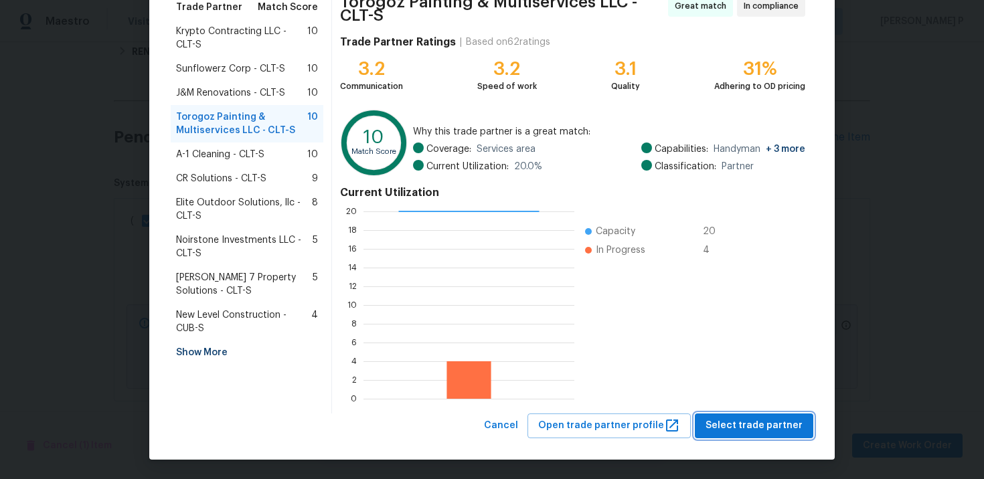
click at [772, 428] on span "Select trade partner" at bounding box center [753, 426] width 97 height 17
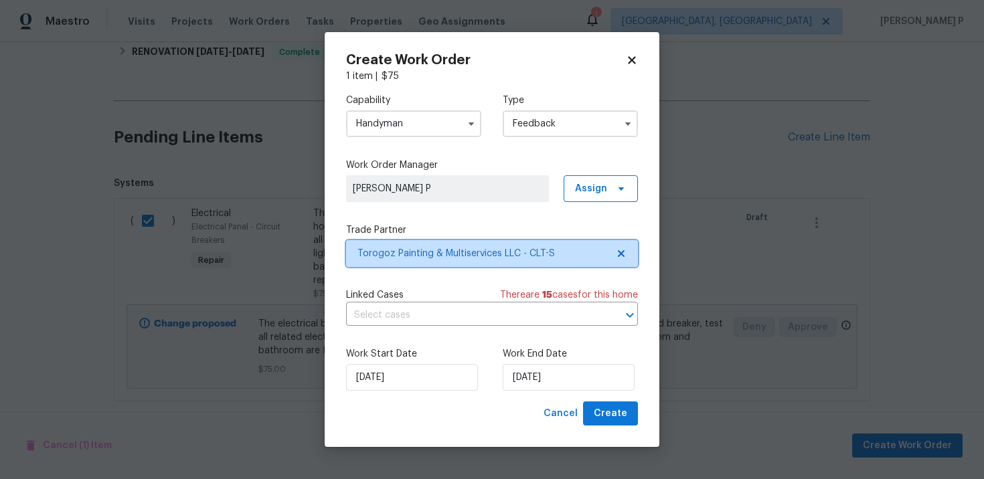
scroll to position [0, 0]
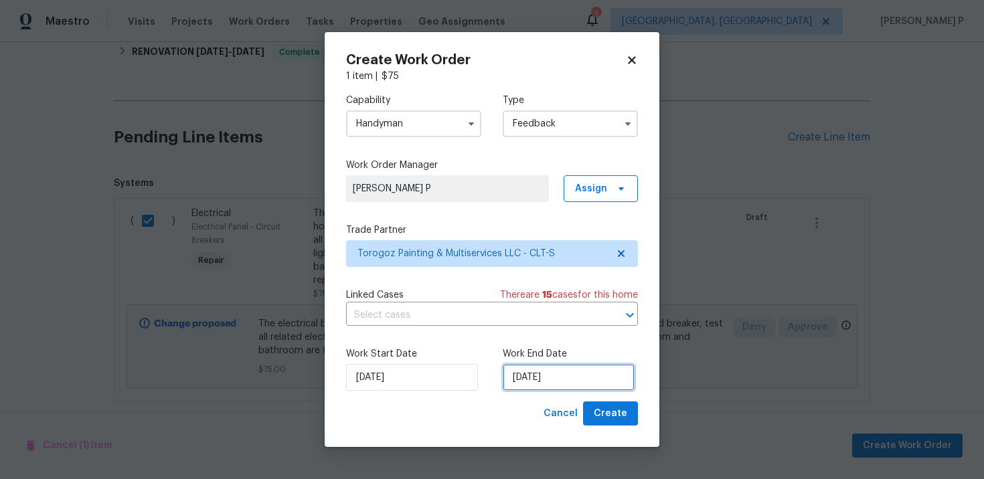
click at [529, 389] on input "10/13/2025" at bounding box center [569, 377] width 132 height 27
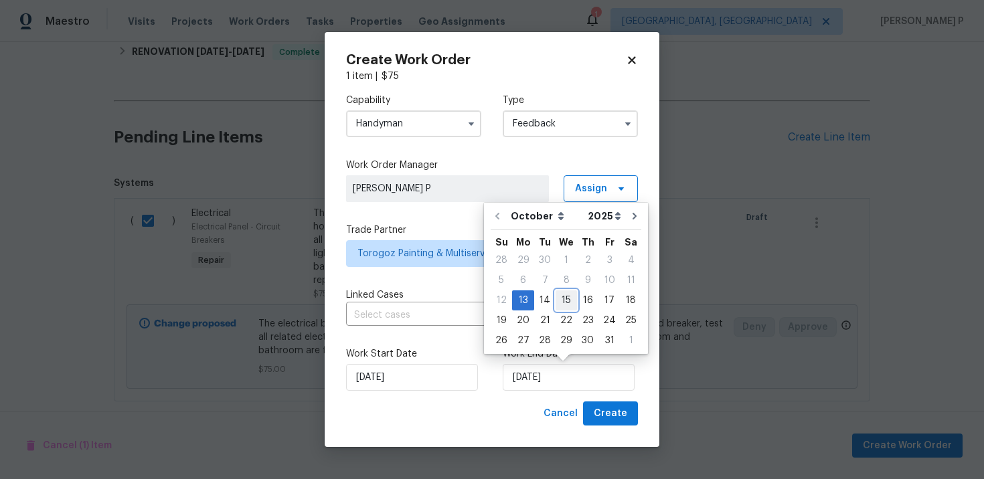
click at [565, 299] on div "15" at bounding box center [566, 300] width 21 height 19
type input "10/15/2025"
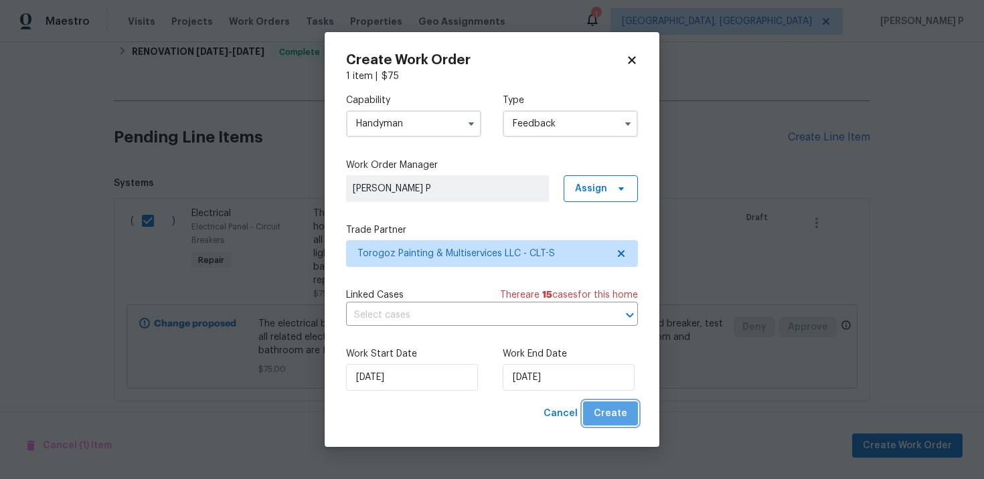
click at [623, 425] on button "Create" at bounding box center [610, 414] width 55 height 25
checkbox input "false"
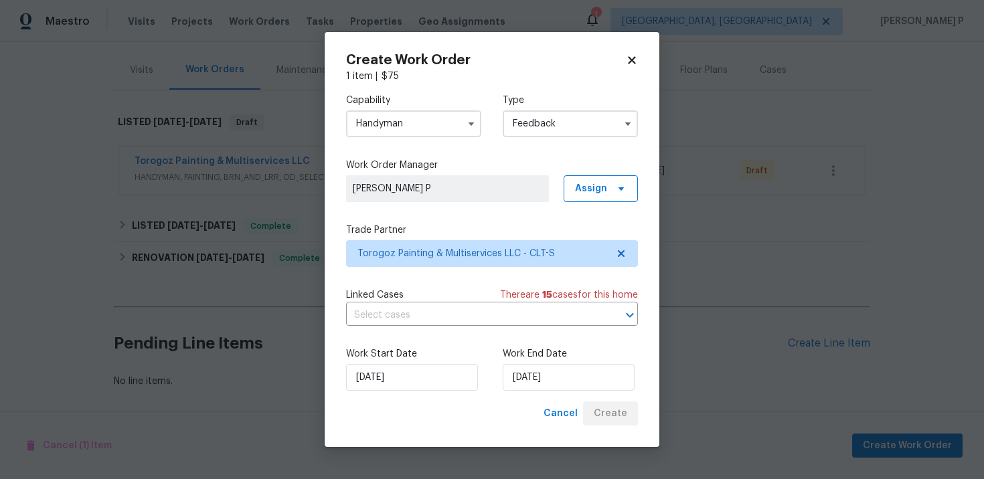
scroll to position [153, 0]
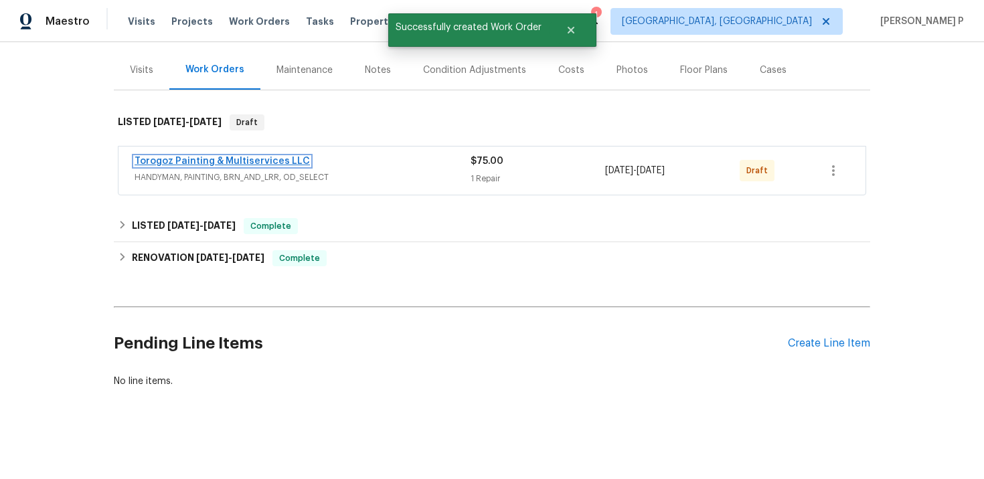
click at [236, 159] on link "Torogoz Painting & Multiservices LLC" at bounding box center [222, 161] width 175 height 9
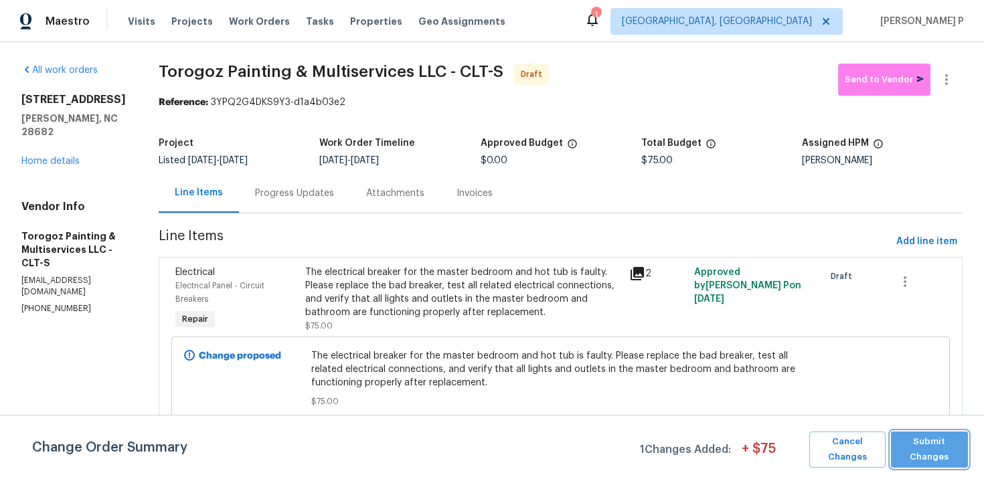
click at [920, 454] on span "Submit Changes" at bounding box center [930, 449] width 64 height 31
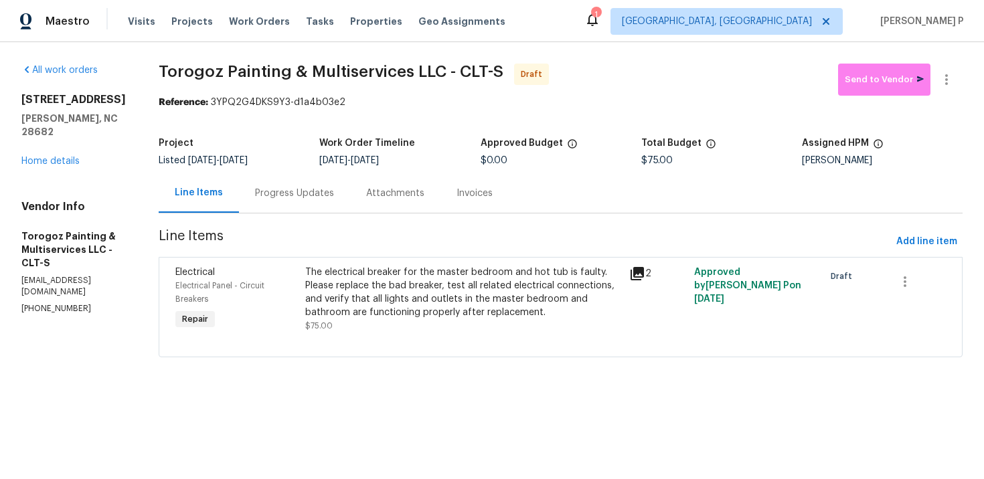
click at [333, 189] on div "Progress Updates" at bounding box center [294, 193] width 79 height 13
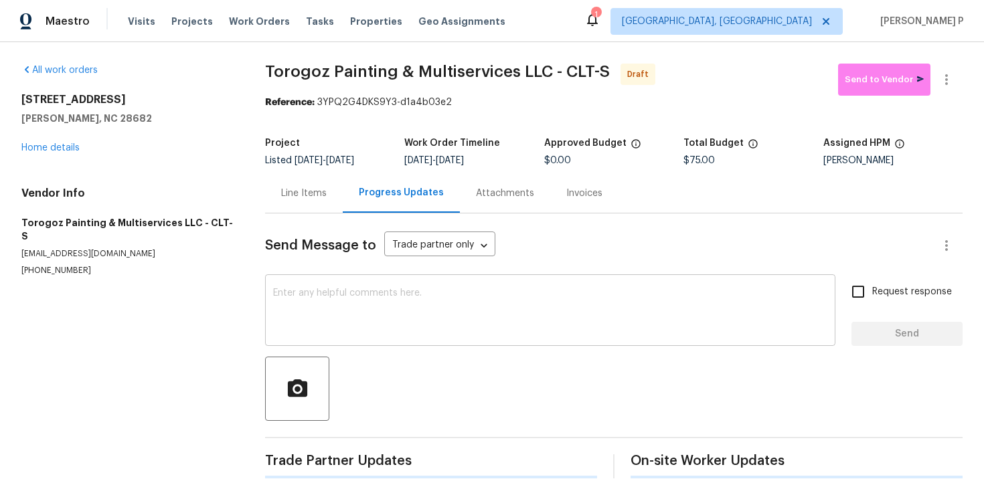
click at [317, 321] on textarea at bounding box center [550, 311] width 554 height 47
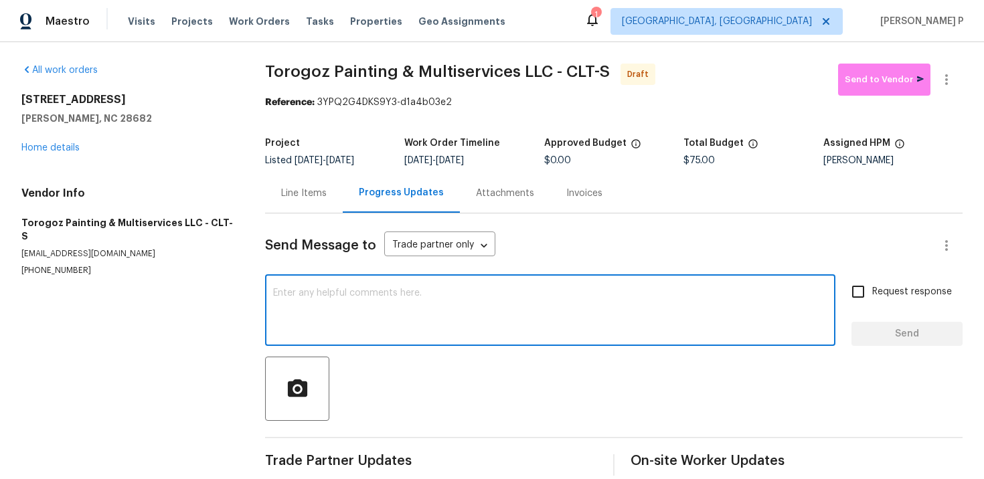
paste textarea "Hi, this is Ramyasri with Opendoor. I’m confirming you received the WO for the …"
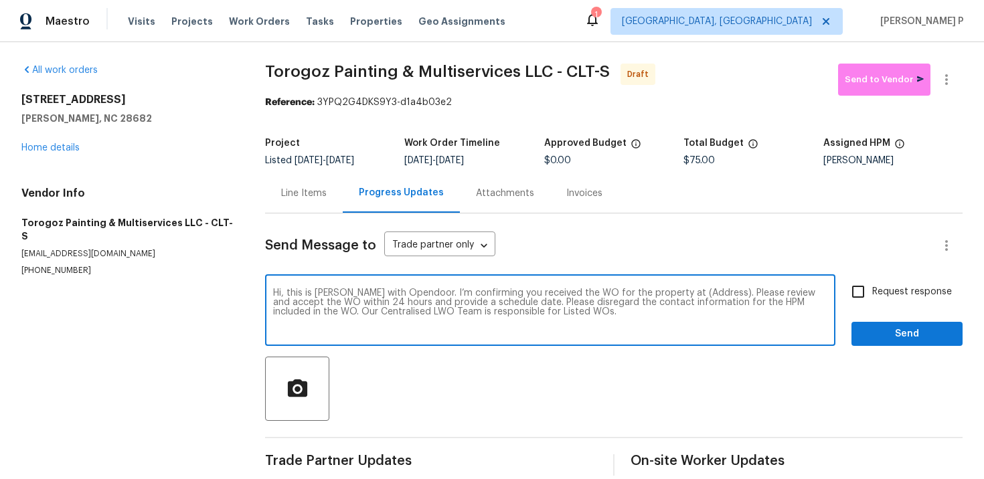
drag, startPoint x: 671, startPoint y: 288, endPoint x: 719, endPoint y: 290, distance: 48.2
click at [719, 290] on textarea "Hi, this is Ramyasri with Opendoor. I’m confirming you received the WO for the …" at bounding box center [550, 311] width 554 height 47
click at [674, 299] on textarea "Hi, this is Ramyasri with Opendoor. I’m confirming you received the WO for the …" at bounding box center [550, 311] width 554 height 47
drag, startPoint x: 670, startPoint y: 293, endPoint x: 713, endPoint y: 292, distance: 43.5
click at [713, 292] on textarea "Hi, this is Ramyasri with Opendoor. I’m confirming you received the WO for the …" at bounding box center [550, 311] width 554 height 47
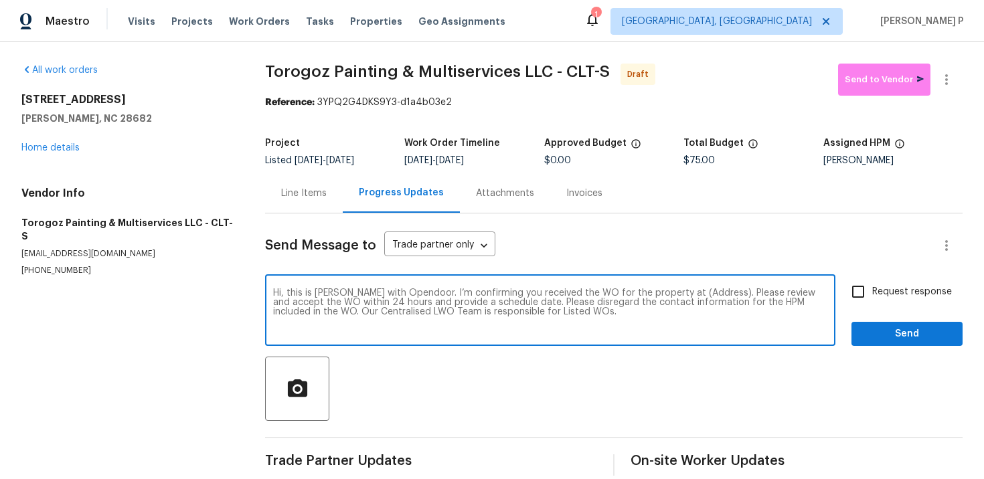
paste textarea "3865 Granite St, Terrell, NC 28682"
type textarea "Hi, this is Ramyasri with Opendoor. I’m confirming you received the WO for the …"
click at [871, 298] on input "Request response" at bounding box center [858, 292] width 28 height 28
checkbox input "true"
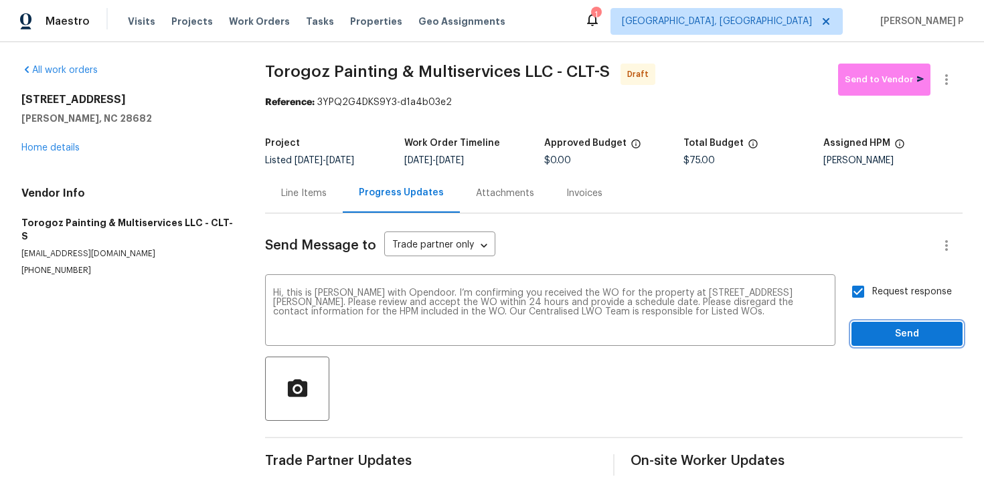
click at [878, 335] on span "Send" at bounding box center [907, 334] width 90 height 17
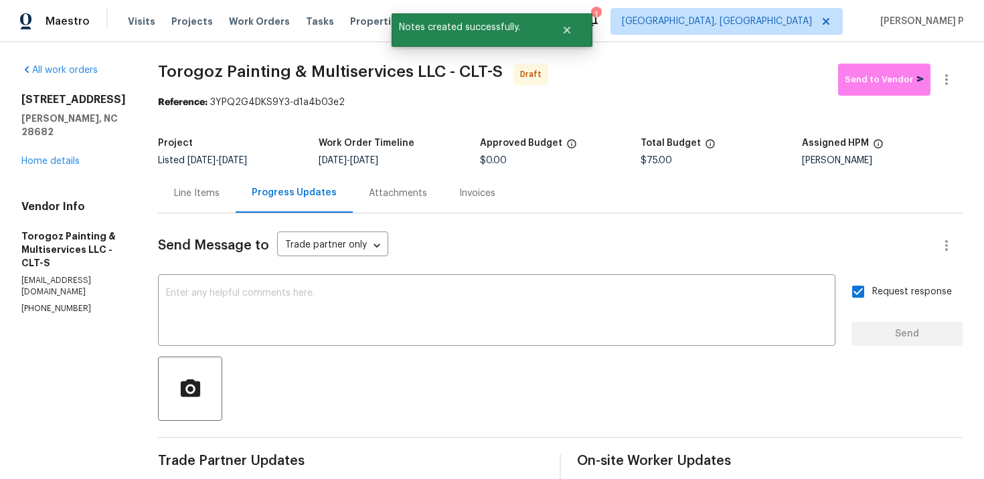
scroll to position [124, 0]
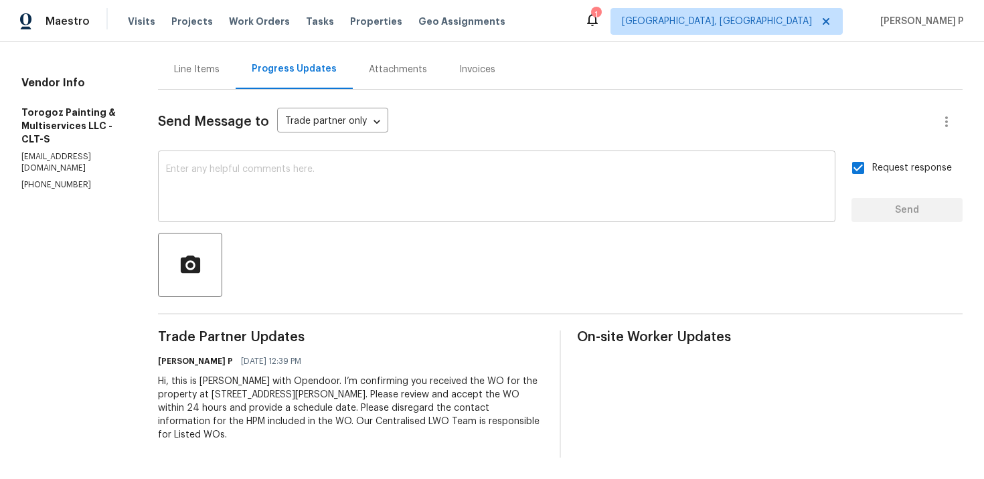
click at [359, 203] on textarea at bounding box center [496, 188] width 661 height 47
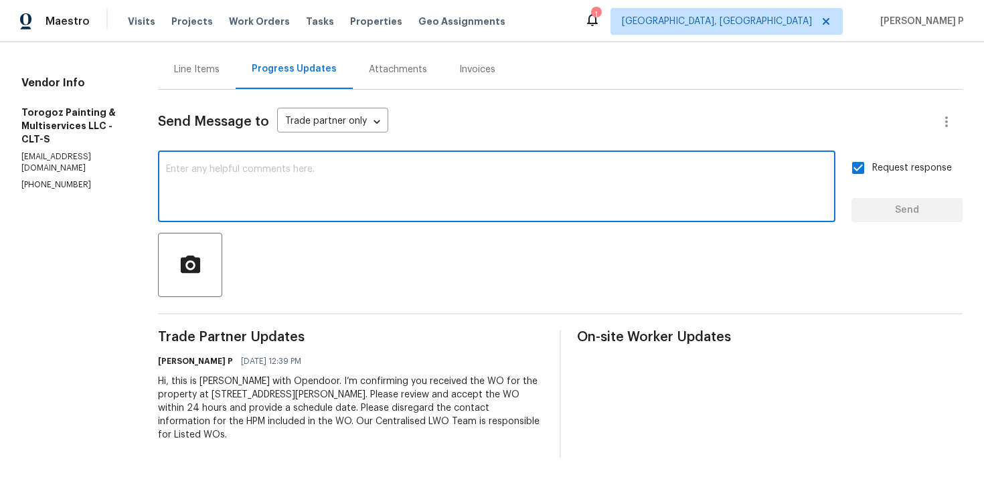
paste textarea "Attention All Work Orders must include before-photos (both close-up and wide-an…"
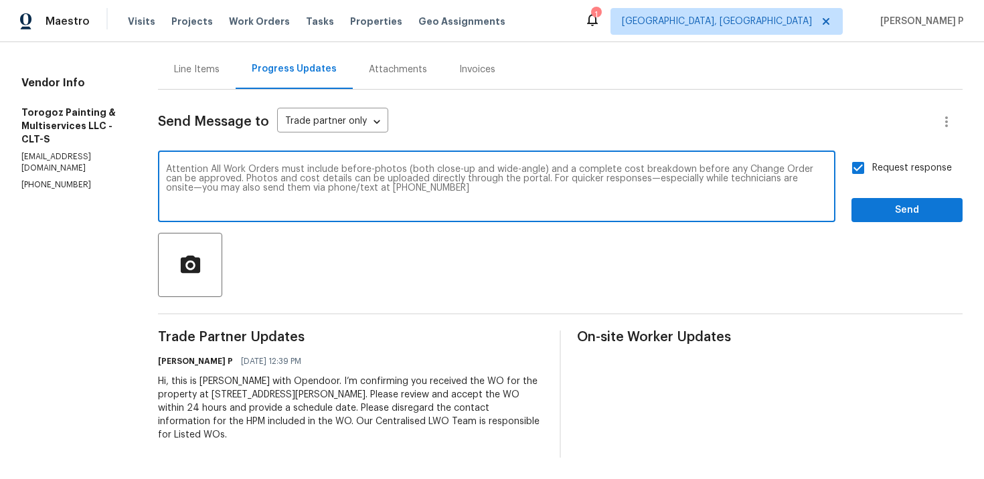
type textarea "Attention All Work Orders must include before-photos (both close-up and wide-an…"
click at [890, 218] on button "Send" at bounding box center [906, 210] width 111 height 25
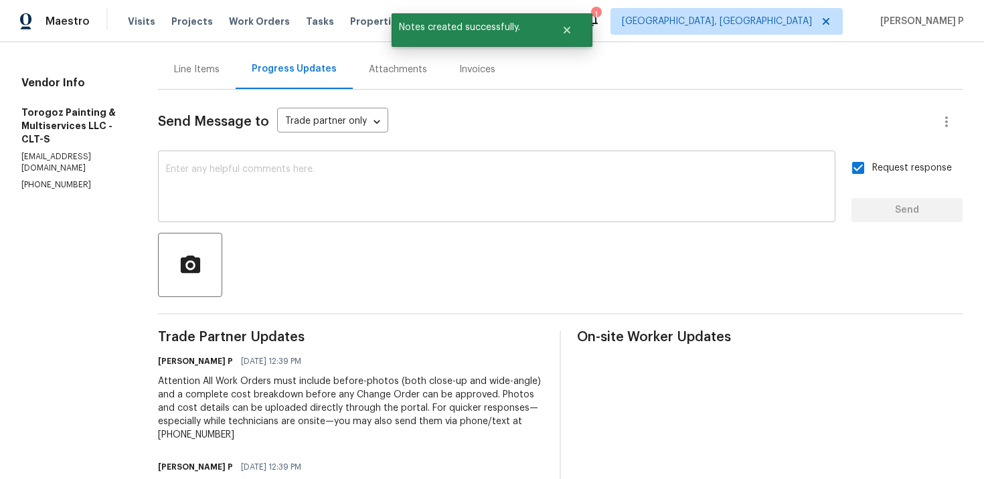
scroll to position [0, 0]
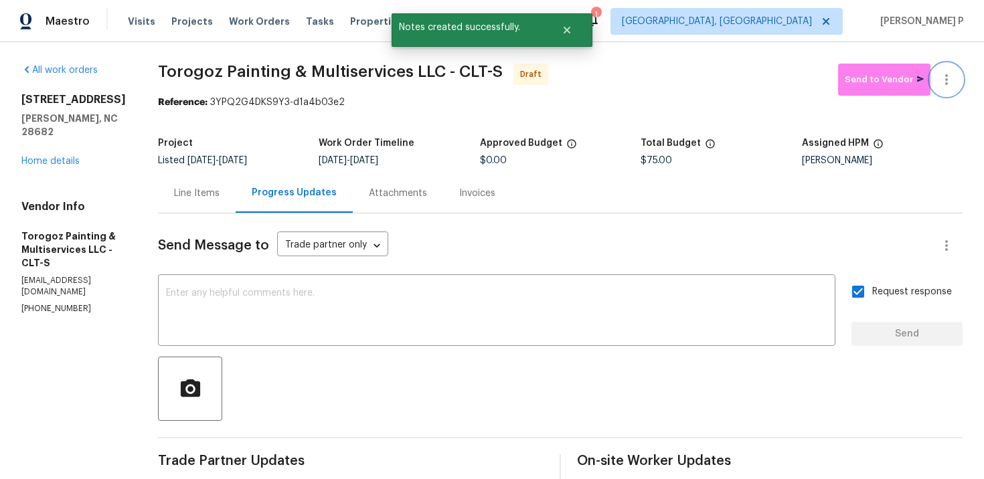
click at [946, 88] on button "button" at bounding box center [946, 80] width 32 height 32
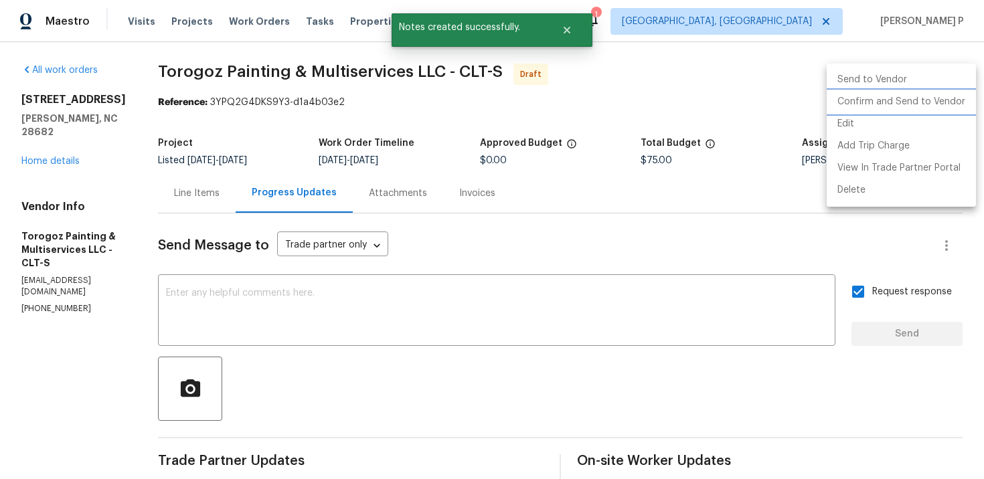
click at [888, 97] on li "Confirm and Send to Vendor" at bounding box center [901, 102] width 149 height 22
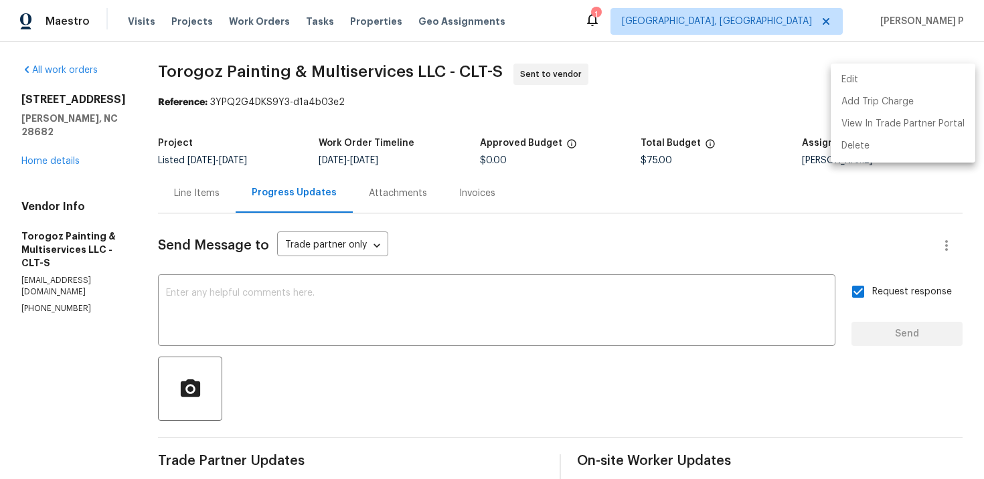
click at [215, 105] on div at bounding box center [492, 239] width 984 height 479
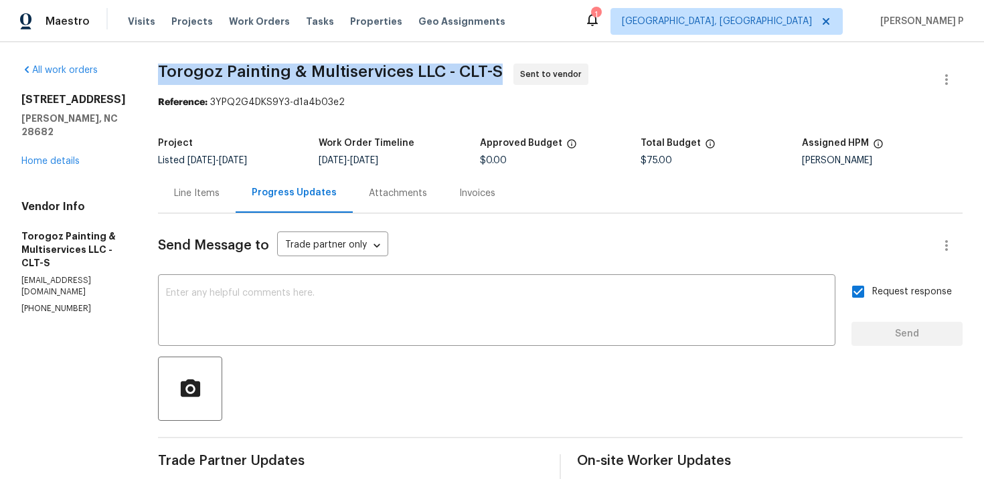
drag, startPoint x: 187, startPoint y: 69, endPoint x: 530, endPoint y: 71, distance: 342.7
click at [530, 71] on div "All work orders 3865 Granite St Terrell, NC 28682 Home details Vendor Info Toro…" at bounding box center [492, 375] width 984 height 667
copy span "Torogoz Painting & Multiservices LLC - CLT-S"
click at [253, 129] on section "Torogoz Painting & Multiservices LLC - CLT-S Sent to vendor Reference: 3YPQ2G4D…" at bounding box center [560, 376] width 805 height 624
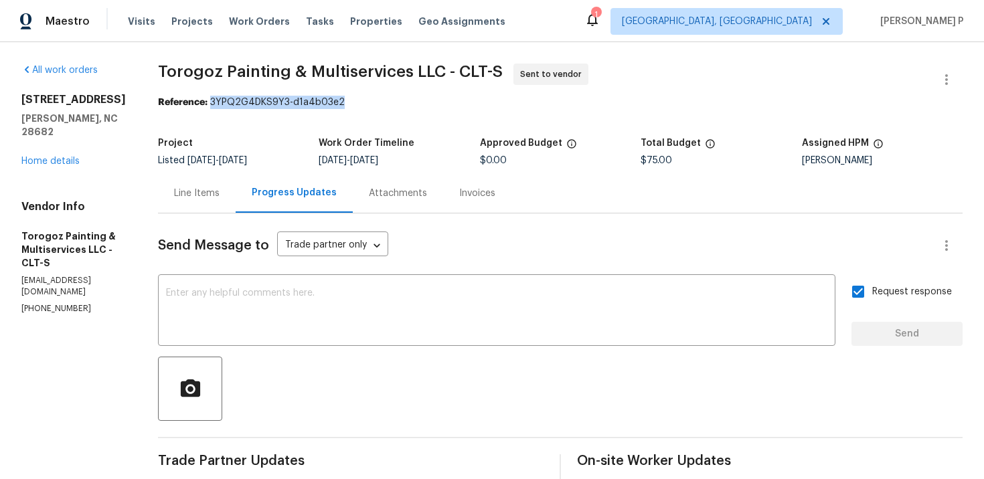
drag, startPoint x: 245, startPoint y: 102, endPoint x: 466, endPoint y: 102, distance: 220.9
click at [460, 102] on div "Reference: 3YPQ2G4DKS9Y3-d1a4b03e2" at bounding box center [560, 102] width 805 height 13
copy div "3YPQ2G4DKS9Y3-d1a4b03e2"
click at [220, 187] on div "Line Items" at bounding box center [197, 193] width 46 height 13
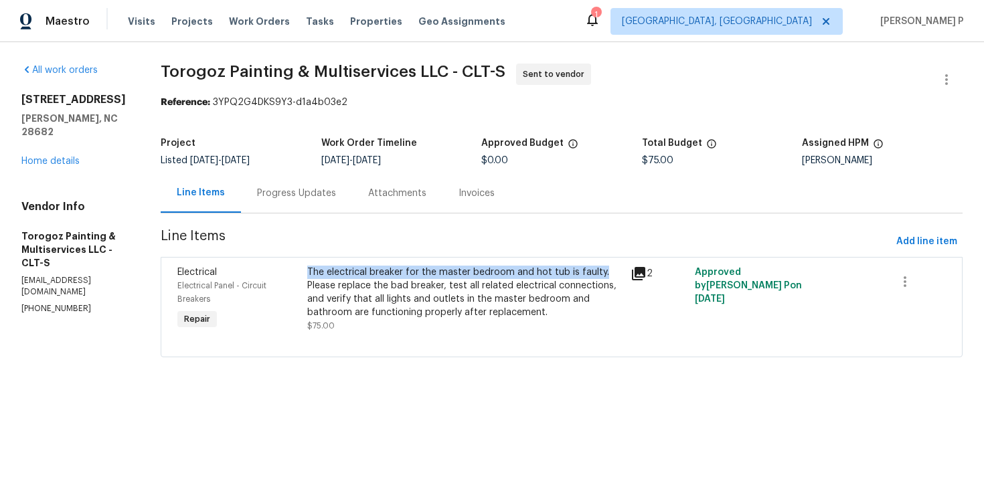
copy div "The electrical breaker for the master bedroom and hot tub is faulty."
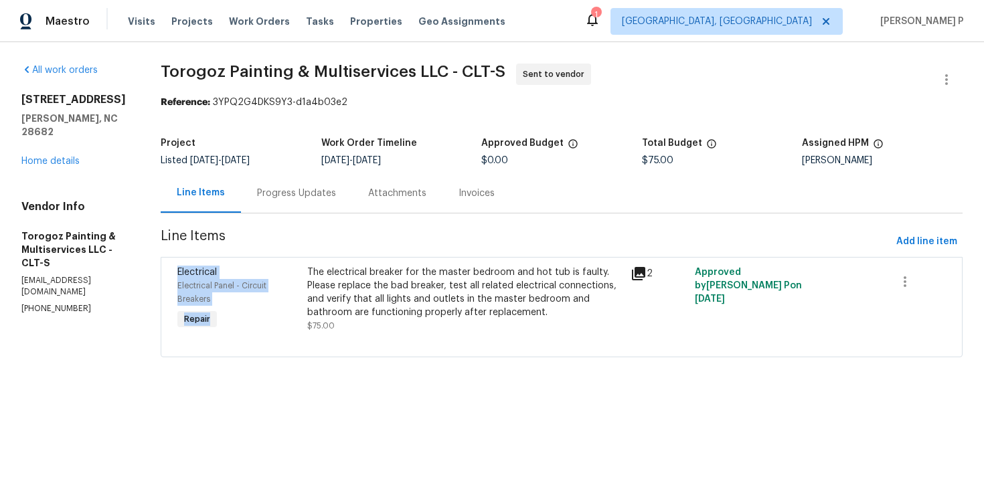
drag, startPoint x: 331, startPoint y: 270, endPoint x: 623, endPoint y: 226, distance: 295.9
click at [622, 229] on section "Torogoz Painting & Multiservices LLC - CLT-S Sent to vendor Reference: 3YPQ2G4D…" at bounding box center [562, 219] width 802 height 310
click at [623, 226] on section "Torogoz Painting & Multiservices LLC - CLT-S Sent to vendor Reference: 3YPQ2G4D…" at bounding box center [562, 219] width 802 height 310
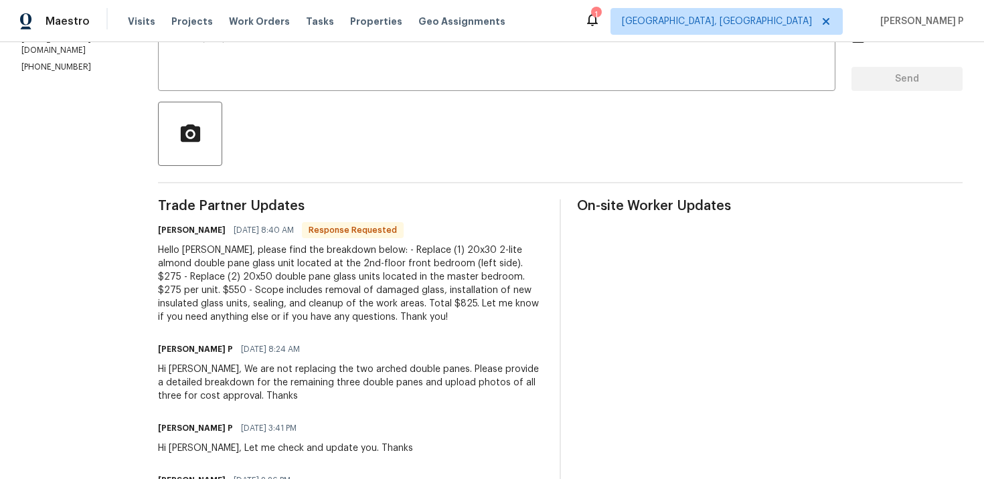
scroll to position [62, 0]
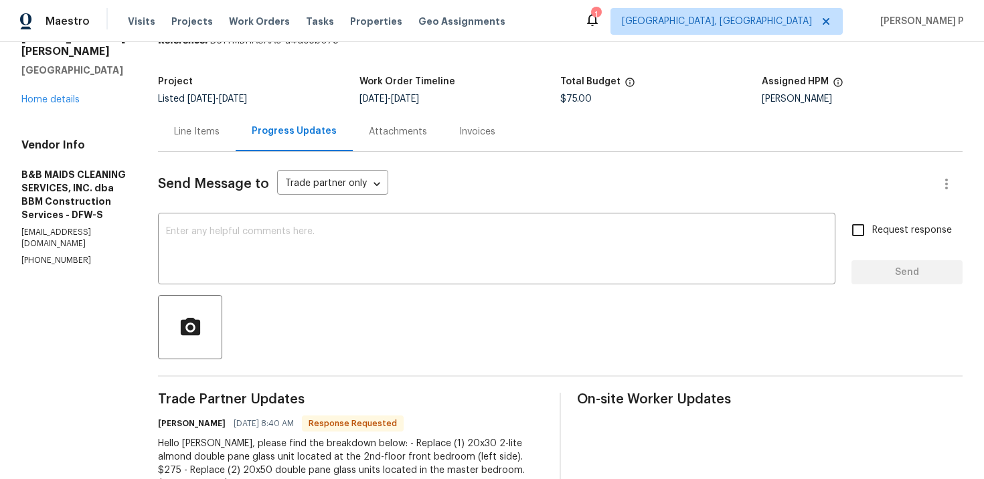
click at [234, 118] on div "Line Items" at bounding box center [197, 131] width 78 height 39
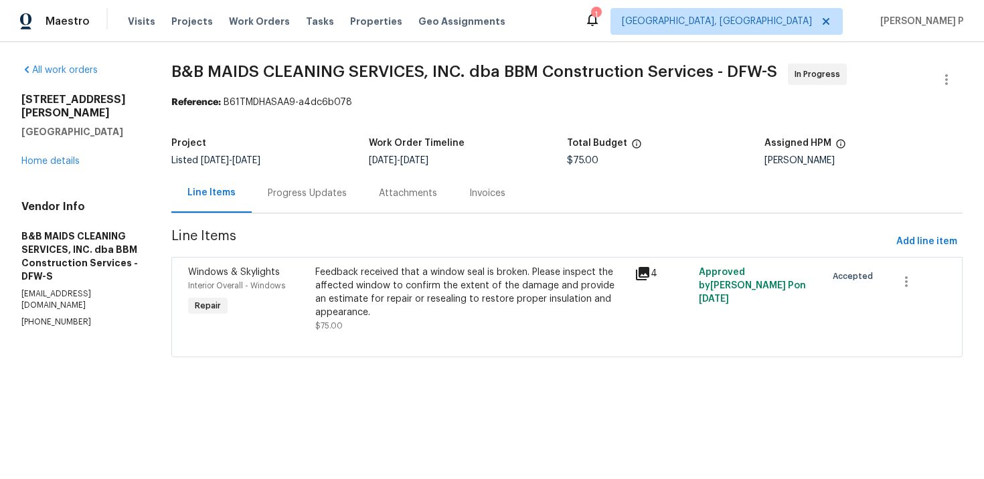
click at [466, 295] on div "Feedback received that a window seal is broken. Please inspect the affected win…" at bounding box center [470, 293] width 311 height 54
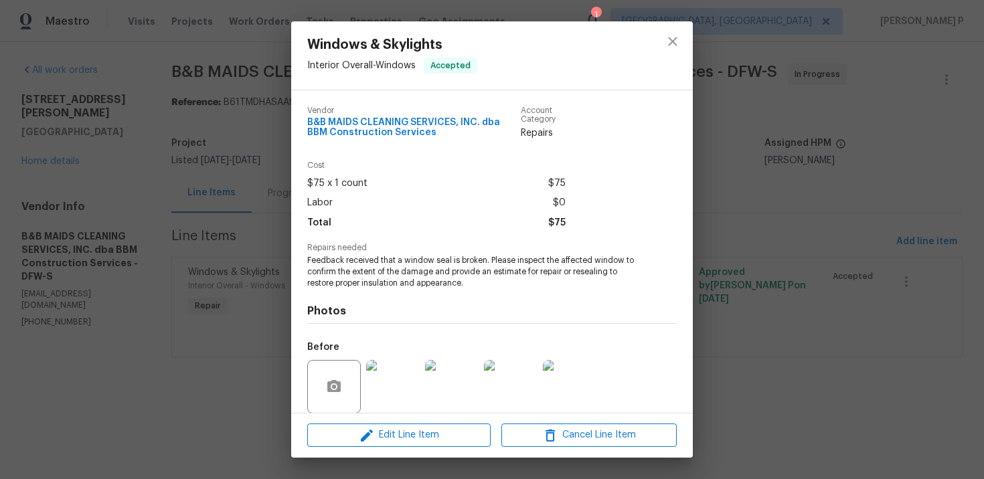
scroll to position [101, 0]
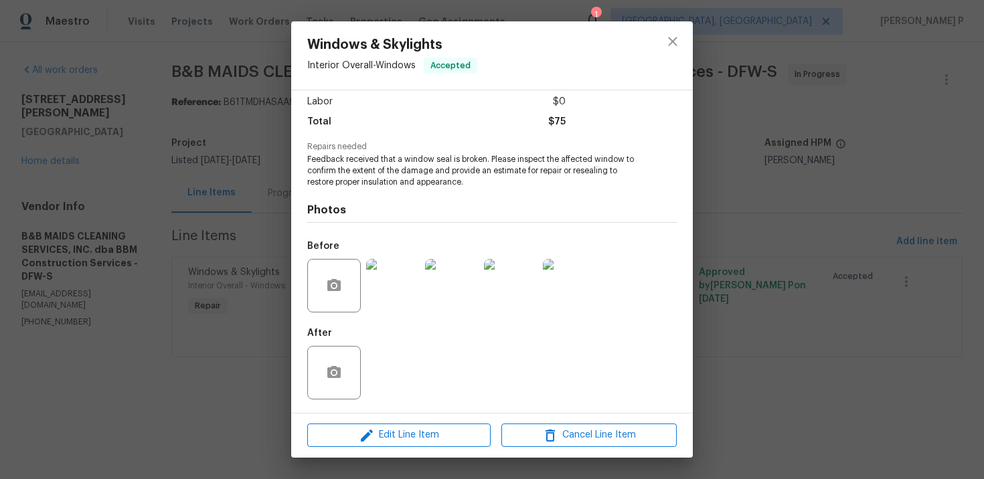
click at [408, 277] on img at bounding box center [393, 286] width 54 height 54
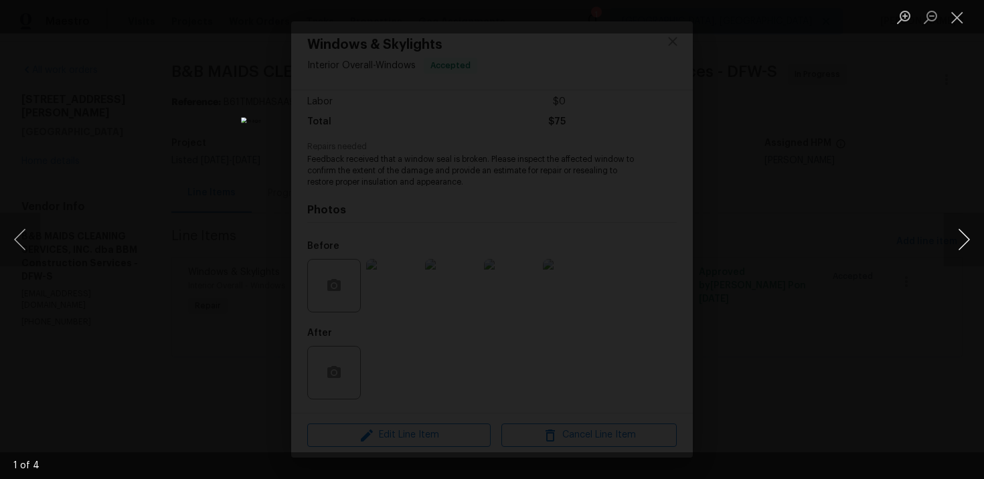
click at [950, 222] on button "Next image" at bounding box center [964, 240] width 40 height 54
click at [966, 238] on button "Next image" at bounding box center [964, 240] width 40 height 54
click at [952, 14] on button "Close lightbox" at bounding box center [957, 16] width 27 height 23
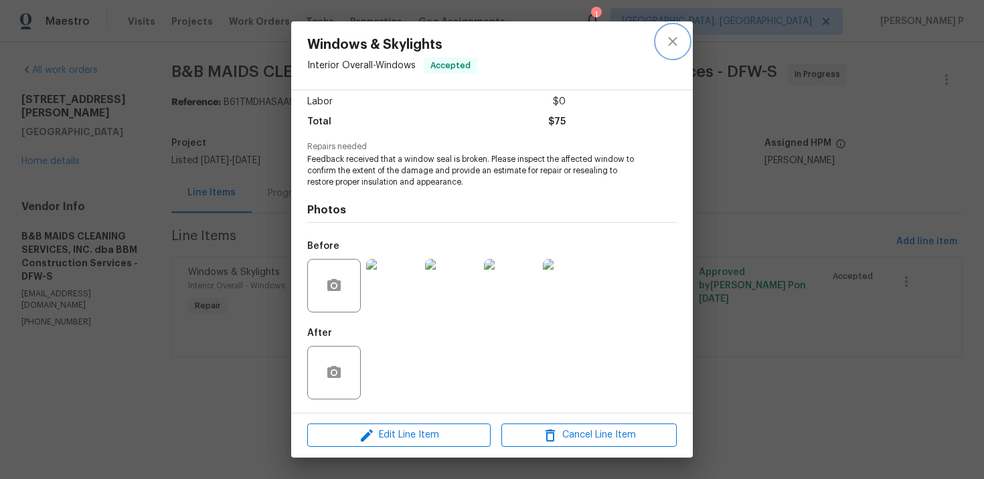
click at [673, 37] on icon "close" at bounding box center [673, 41] width 16 height 16
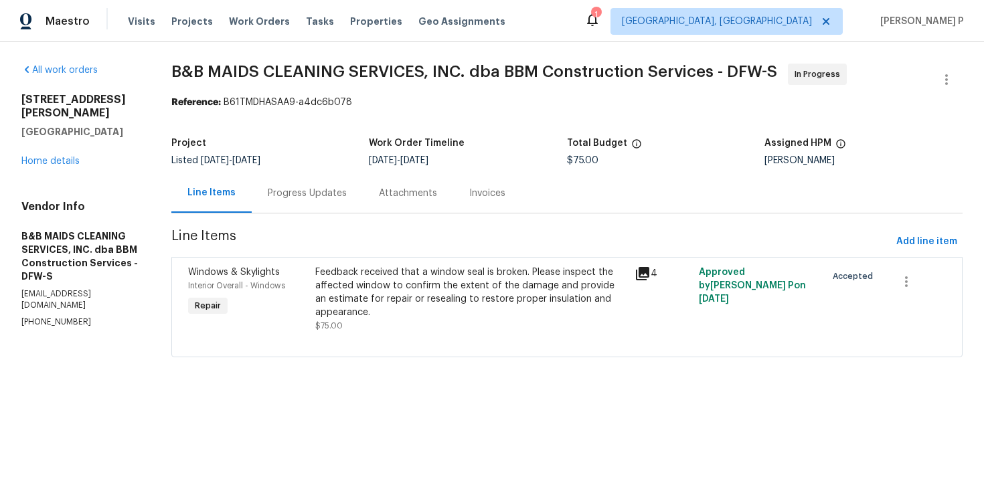
click at [347, 193] on div "Progress Updates" at bounding box center [307, 193] width 79 height 13
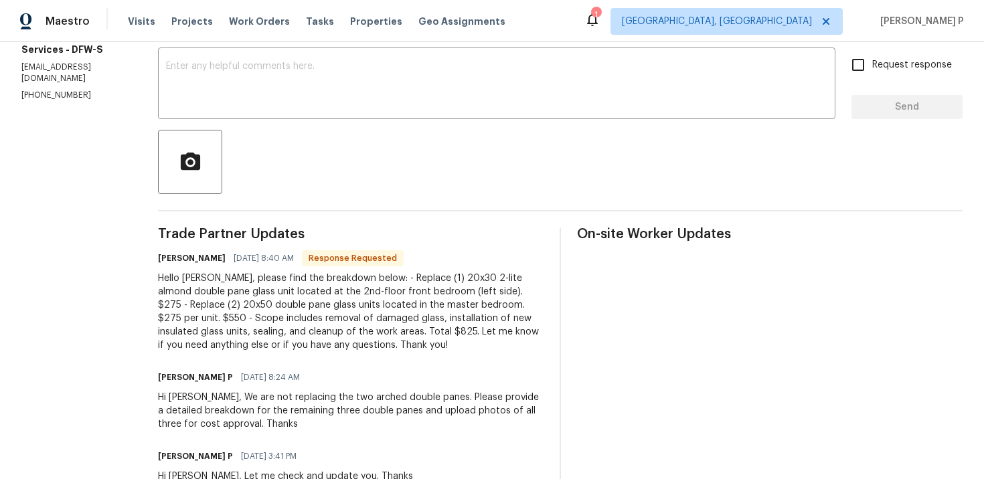
scroll to position [228, 0]
click at [367, 82] on textarea at bounding box center [496, 84] width 661 height 47
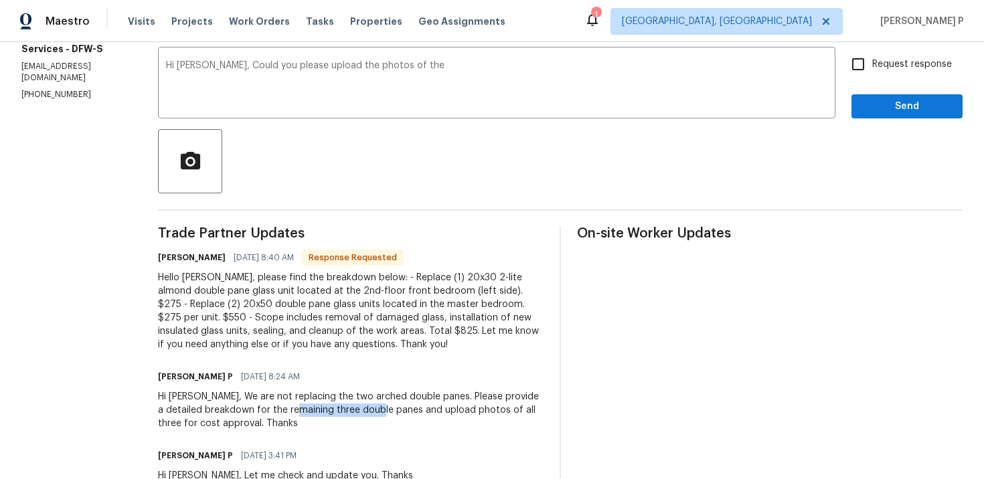
drag, startPoint x: 371, startPoint y: 408, endPoint x: 454, endPoint y: 409, distance: 83.0
click at [454, 409] on div "Hi [PERSON_NAME], We are not replacing the two arched double panes. Please prov…" at bounding box center [351, 410] width 386 height 40
copy div "three double panes"
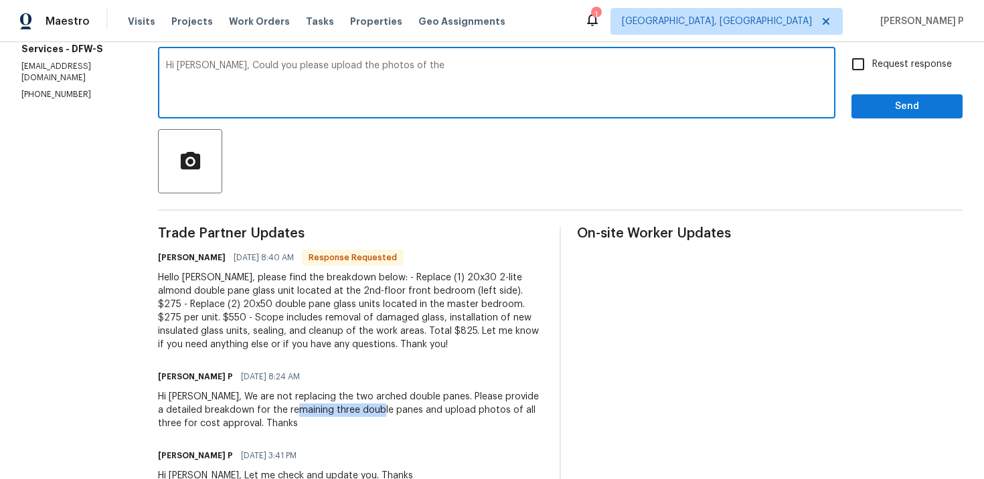
click at [458, 68] on textarea "Hi [PERSON_NAME], Could you please upload the photos of the" at bounding box center [496, 84] width 661 height 47
paste textarea "three double panes"
drag, startPoint x: 253, startPoint y: 66, endPoint x: 672, endPoint y: 83, distance: 419.3
click at [671, 83] on textarea "Hi [PERSON_NAME], Could you please upload the photos of the three double panes …" at bounding box center [496, 84] width 661 height 47
paste textarea "photos of the three double panes for cost approval?"
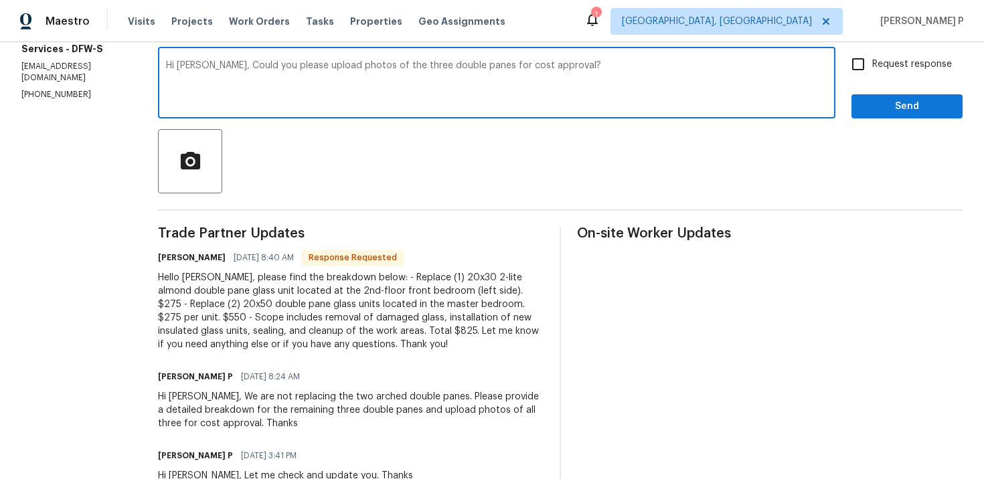
type textarea "Hi [PERSON_NAME], Could you please upload photos of the three double panes for …"
click at [866, 64] on input "Request response" at bounding box center [858, 64] width 28 height 28
checkbox input "true"
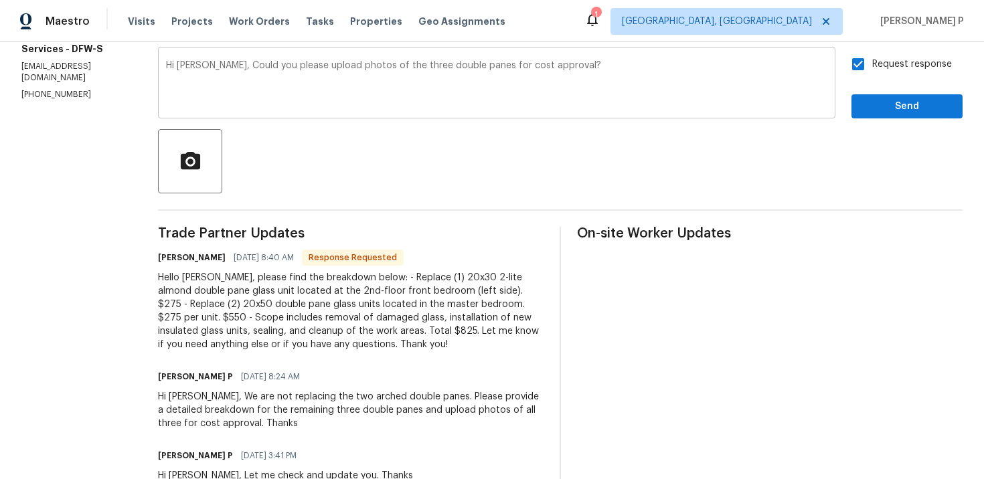
click at [250, 65] on textarea "Hi [PERSON_NAME], Could you please upload photos of the three double panes for …" at bounding box center [496, 84] width 661 height 47
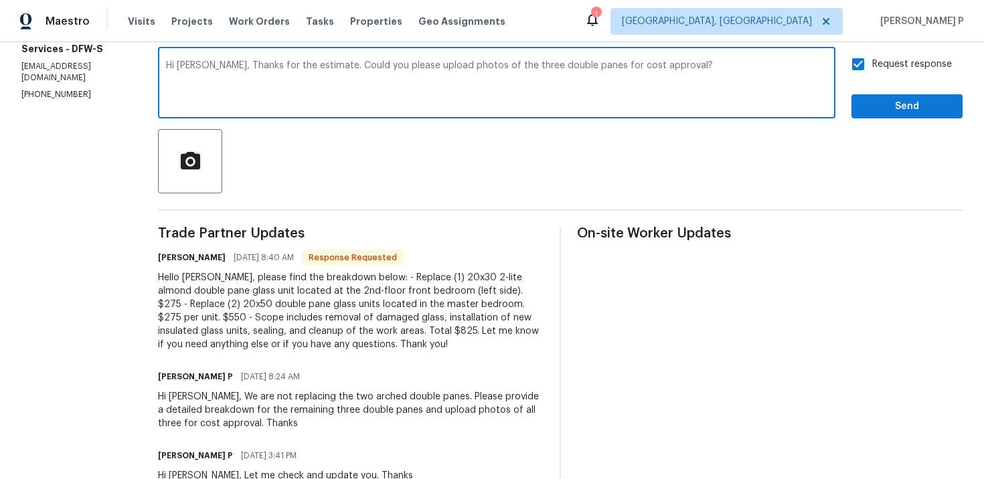
type textarea "Hi [PERSON_NAME], Thanks for the estimate. Could you please upload photos of th…"
click at [884, 103] on span "Send" at bounding box center [907, 106] width 90 height 17
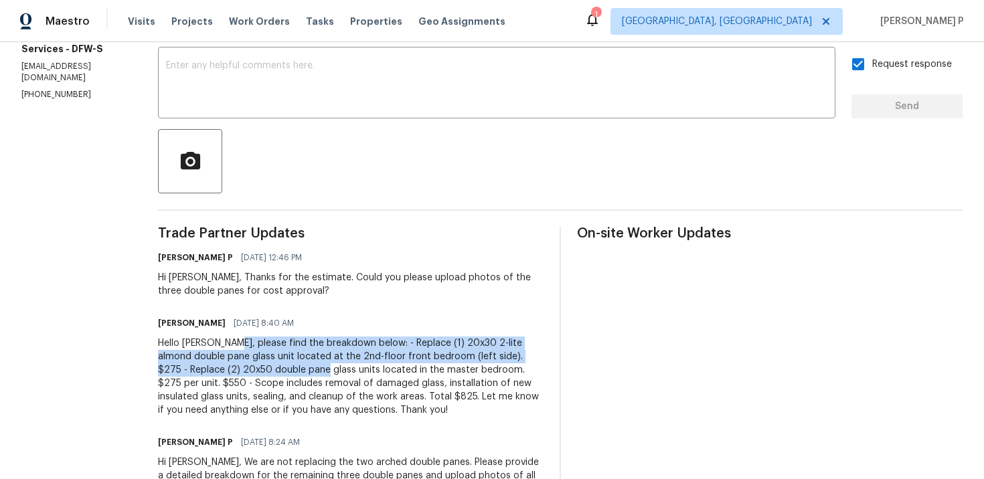
drag, startPoint x: 277, startPoint y: 342, endPoint x: 389, endPoint y: 365, distance: 114.2
click at [389, 365] on div "Hello [PERSON_NAME], please find the breakdown below: - Replace (1) 20x30 2-lit…" at bounding box center [351, 377] width 386 height 80
click at [300, 344] on div "Hello [PERSON_NAME], please find the breakdown below: - Replace (1) 20x30 2-lit…" at bounding box center [351, 377] width 386 height 80
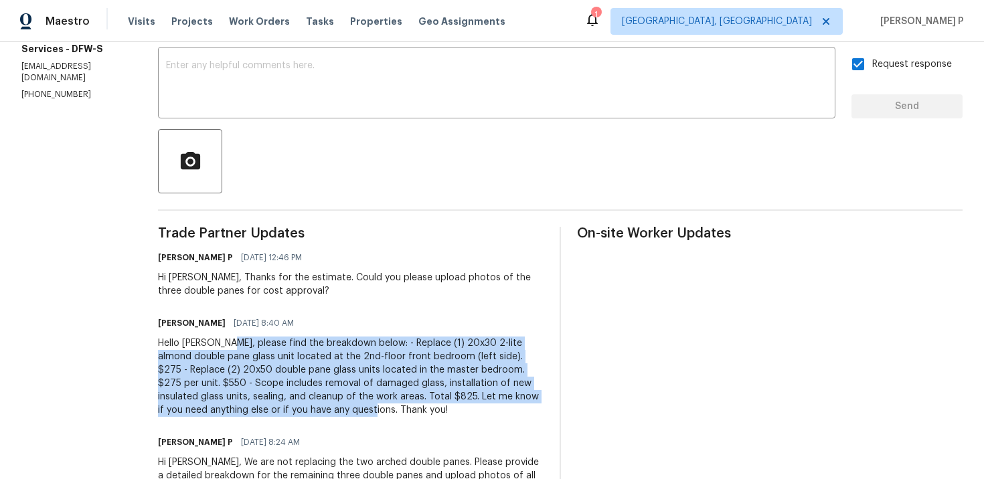
drag, startPoint x: 274, startPoint y: 342, endPoint x: 483, endPoint y: 410, distance: 220.1
click at [483, 410] on div "Hello [PERSON_NAME], please find the breakdown below: - Replace (1) 20x30 2-lit…" at bounding box center [351, 377] width 386 height 80
copy div "please find the breakdown below: - Replace (1) 20x30 2-lite almond double pane …"
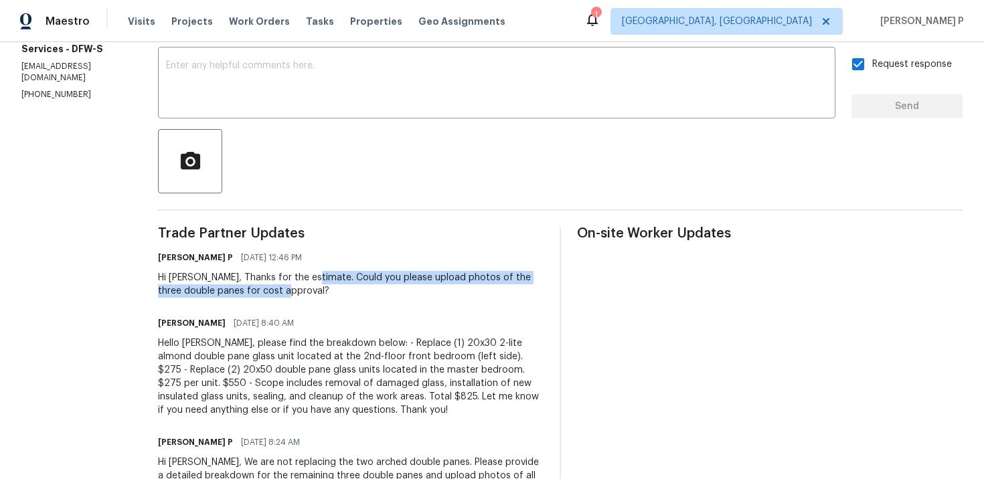
drag, startPoint x: 351, startPoint y: 277, endPoint x: 344, endPoint y: 290, distance: 14.7
click at [344, 290] on div "Hi [PERSON_NAME], Thanks for the estimate. Could you please upload photos of th…" at bounding box center [351, 284] width 386 height 27
copy div "Could you please upload photos of the three double panes for cost approval?"
click at [338, 335] on div "[PERSON_NAME] [DEMOGRAPHIC_DATA] 8:40 AM Hello [PERSON_NAME], please find the b…" at bounding box center [351, 365] width 386 height 103
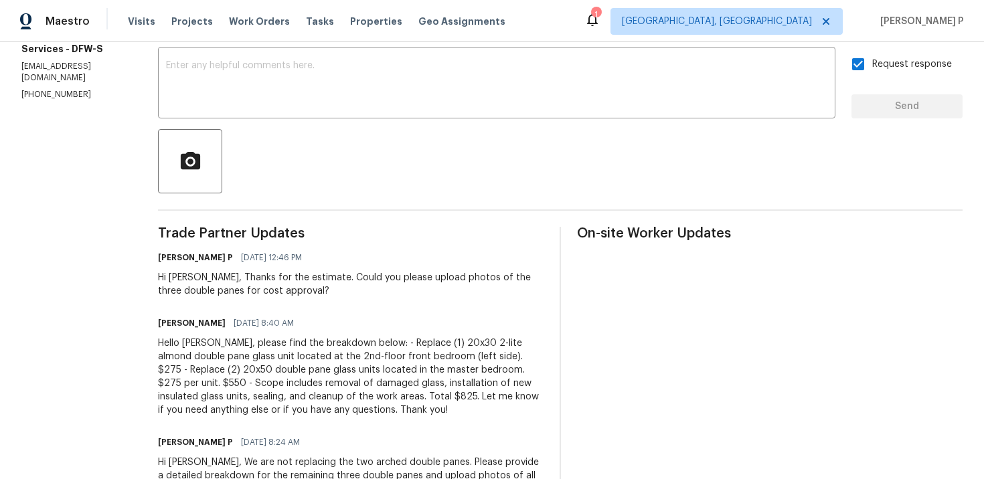
scroll to position [0, 0]
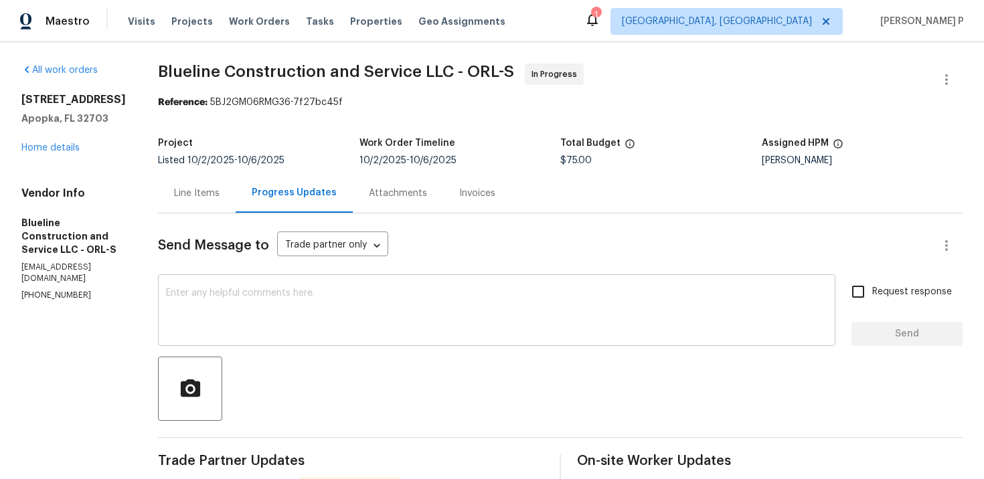
click at [400, 304] on textarea at bounding box center [496, 311] width 661 height 47
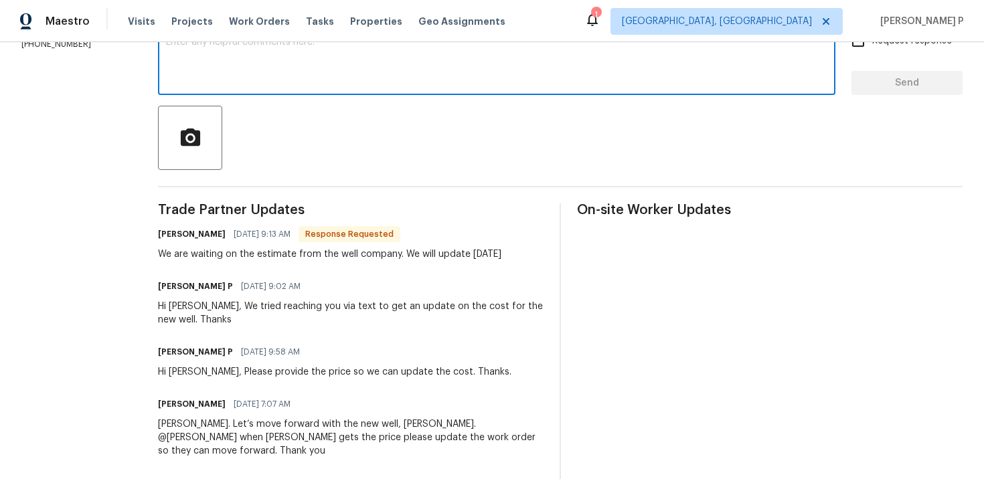
scroll to position [143, 0]
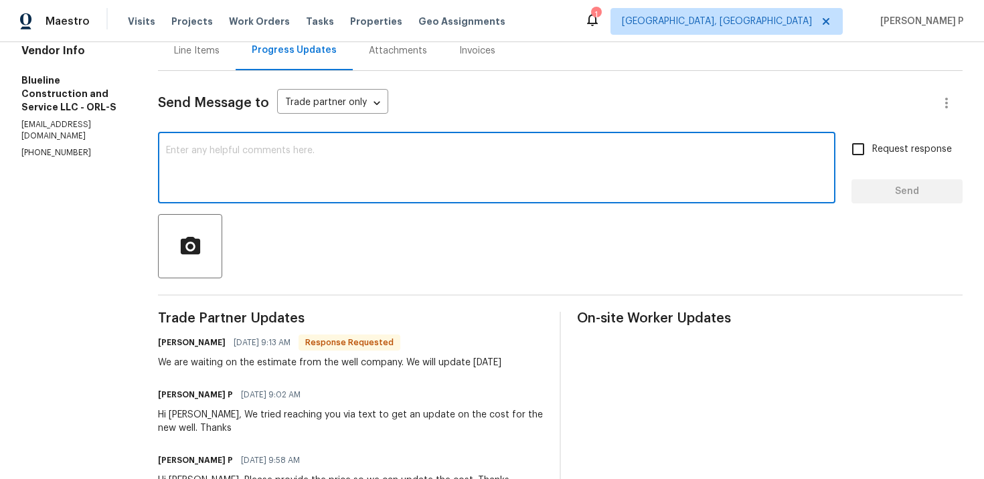
click at [357, 150] on textarea at bounding box center [496, 169] width 661 height 47
type textarea "Thanks for the update, [PERSON_NAME]."
click at [876, 193] on span "Send" at bounding box center [907, 191] width 90 height 17
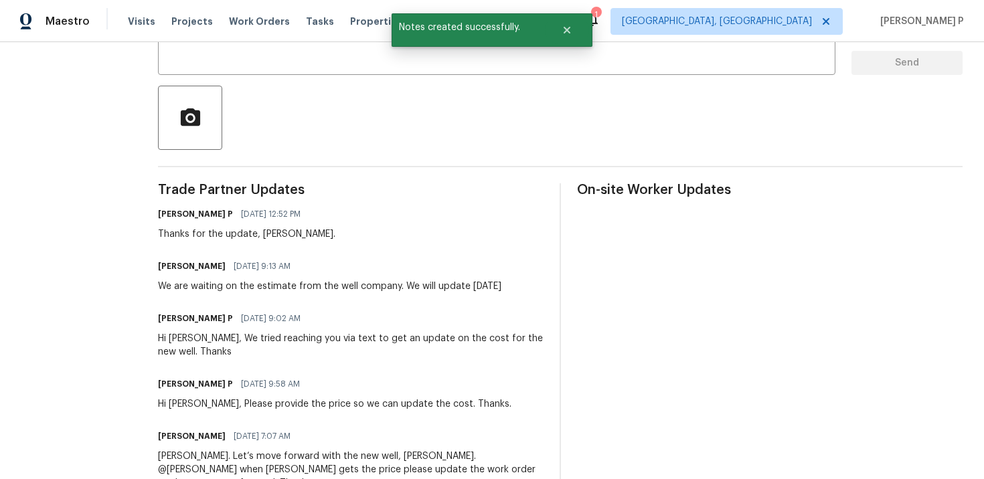
scroll to position [316, 0]
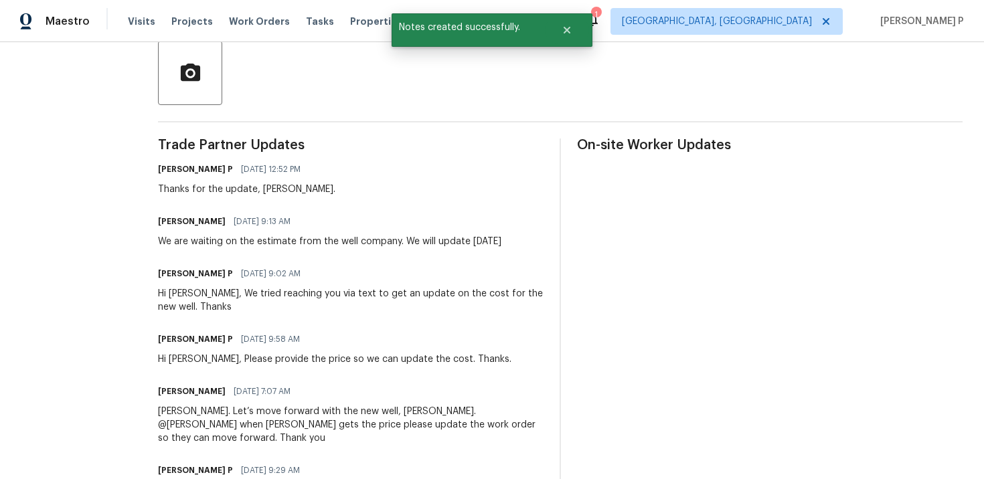
drag, startPoint x: 182, startPoint y: 240, endPoint x: 554, endPoint y: 242, distance: 372.1
click at [543, 242] on div "Chris Brown 10/13/2025 9:13 AM We are waiting on the estimate from the well com…" at bounding box center [351, 230] width 386 height 36
copy div "We are waiting on the estimate from the well company. We will update [DATE]"
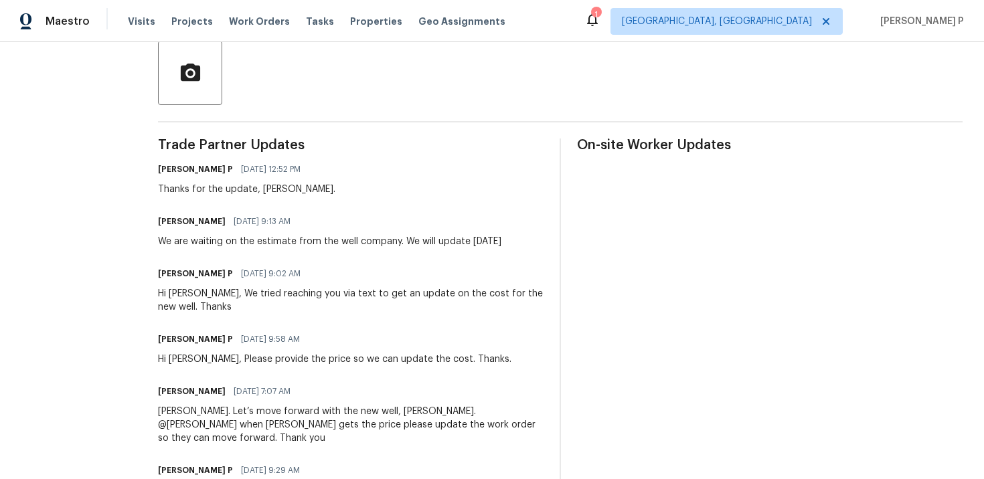
copy div "We are waiting on the estimate from the well company. We will update tomorrow"
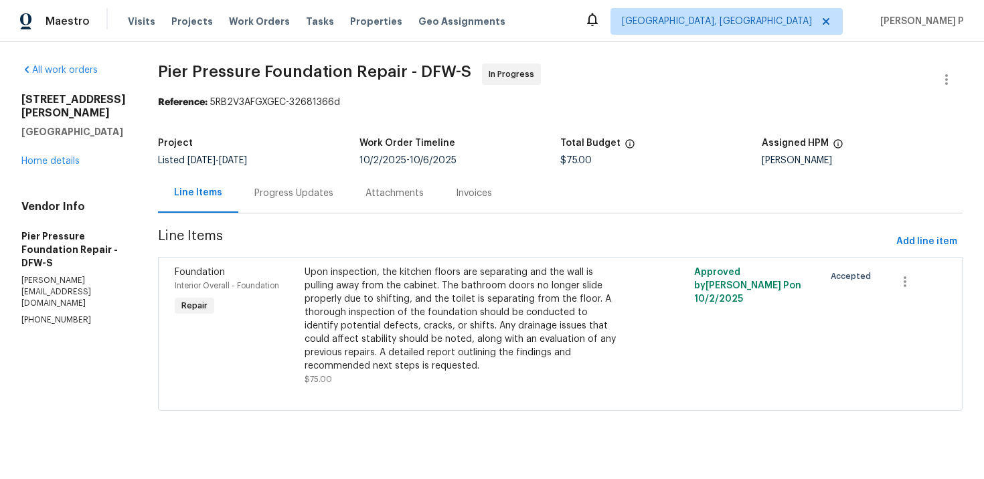
click at [254, 185] on div "Progress Updates" at bounding box center [293, 192] width 111 height 39
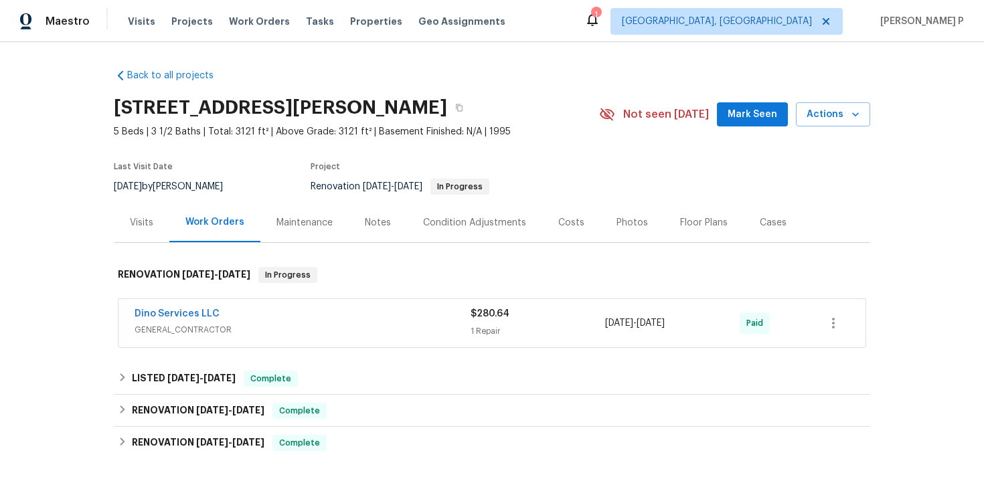
click at [119, 218] on div "Visits" at bounding box center [142, 222] width 56 height 39
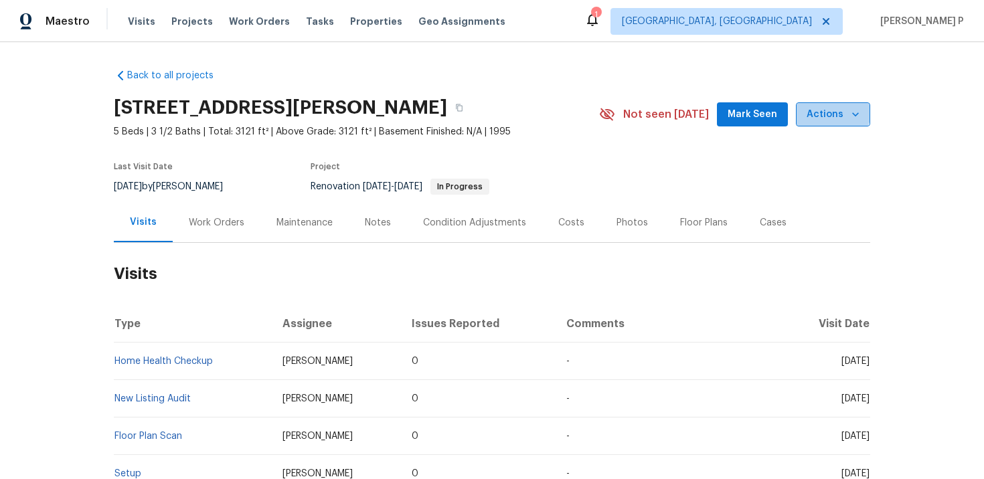
click at [829, 109] on span "Actions" at bounding box center [833, 114] width 53 height 17
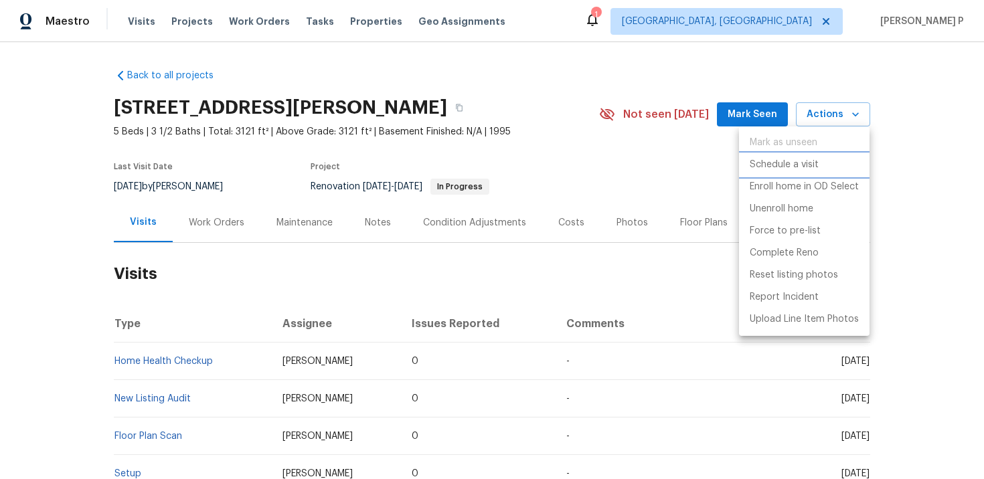
click at [774, 167] on p "Schedule a visit" at bounding box center [784, 165] width 69 height 14
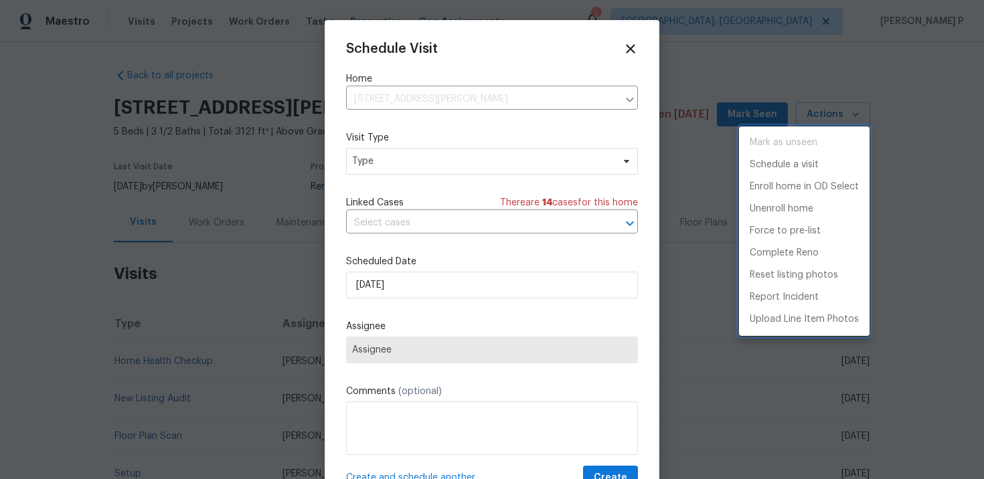
click at [400, 159] on div at bounding box center [492, 239] width 984 height 479
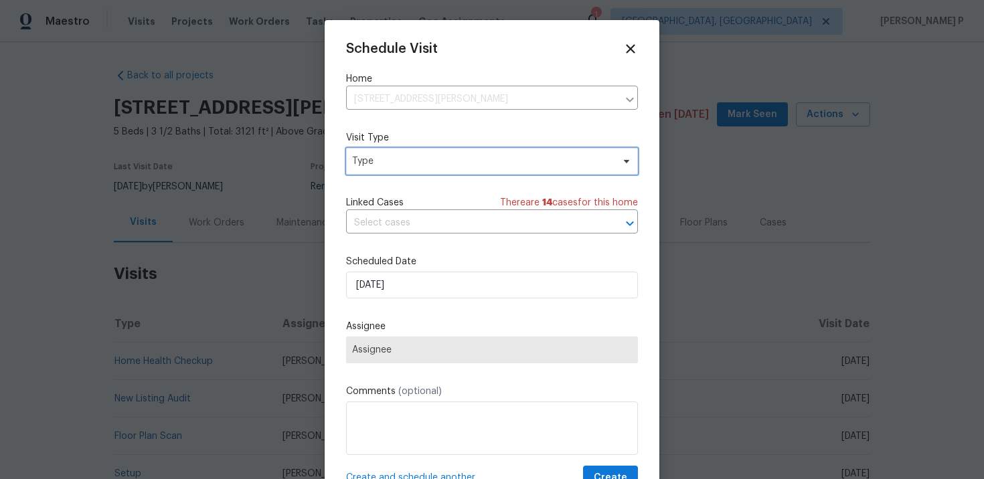
click at [394, 163] on span "Type" at bounding box center [482, 161] width 260 height 13
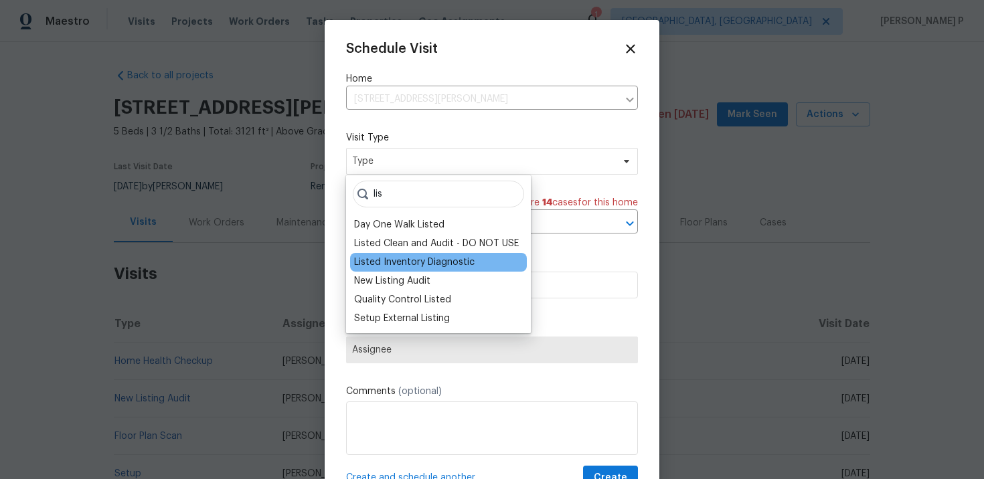
type input "lis"
click at [393, 259] on div "Listed Inventory Diagnostic" at bounding box center [414, 262] width 120 height 13
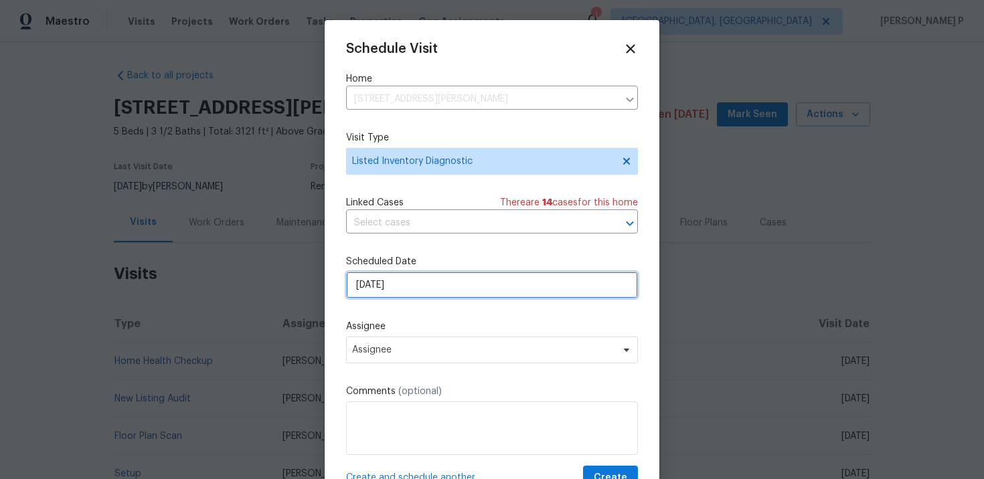
click at [398, 284] on input "10/13/2025" at bounding box center [492, 285] width 292 height 27
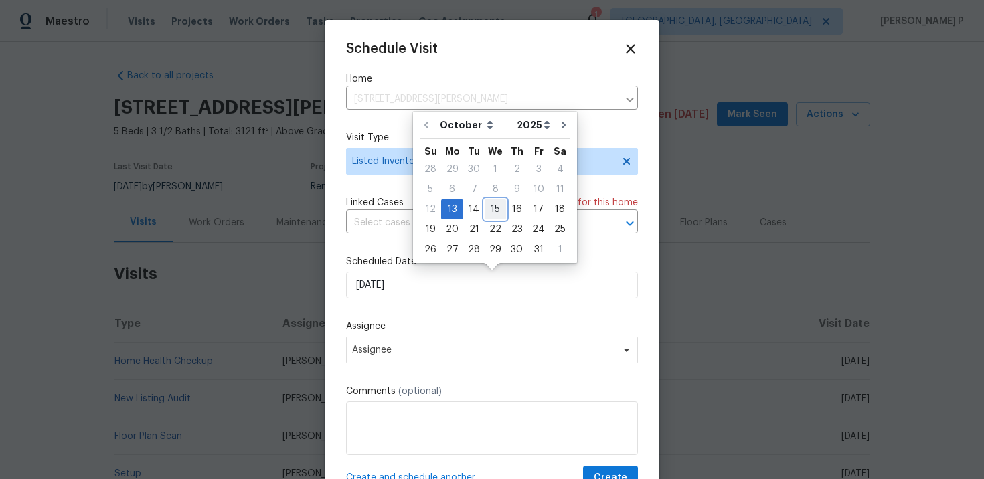
click at [499, 202] on div "15" at bounding box center [495, 209] width 21 height 19
type input "10/15/2025"
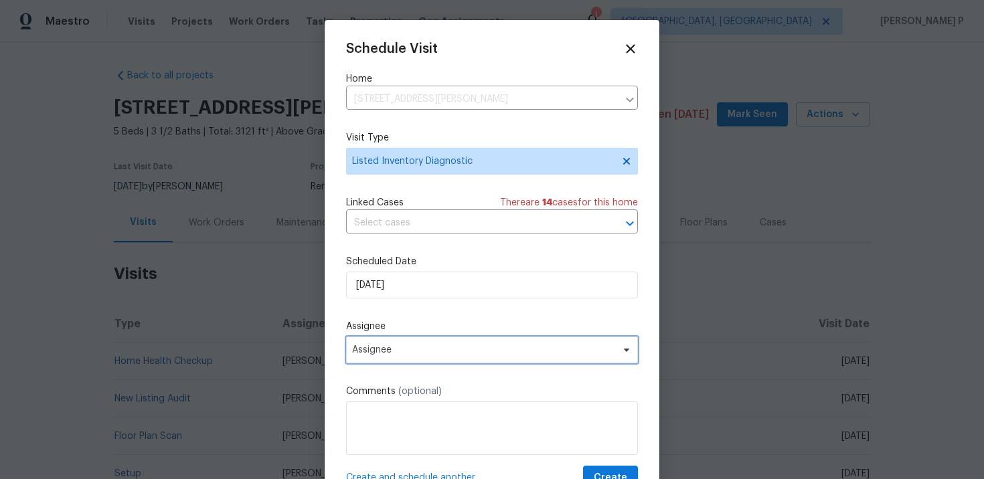
click at [473, 354] on span "Assignee" at bounding box center [483, 350] width 262 height 11
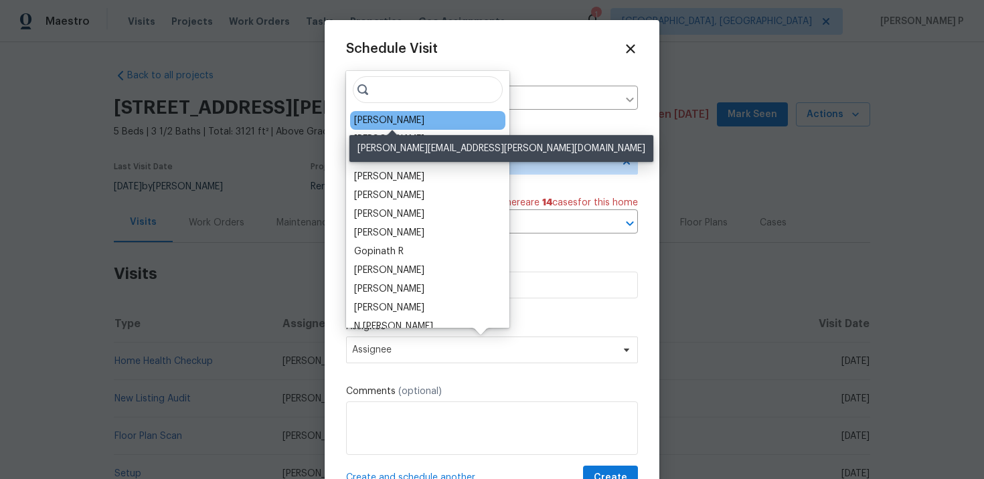
click at [408, 114] on div "Christopher Pace" at bounding box center [389, 120] width 70 height 13
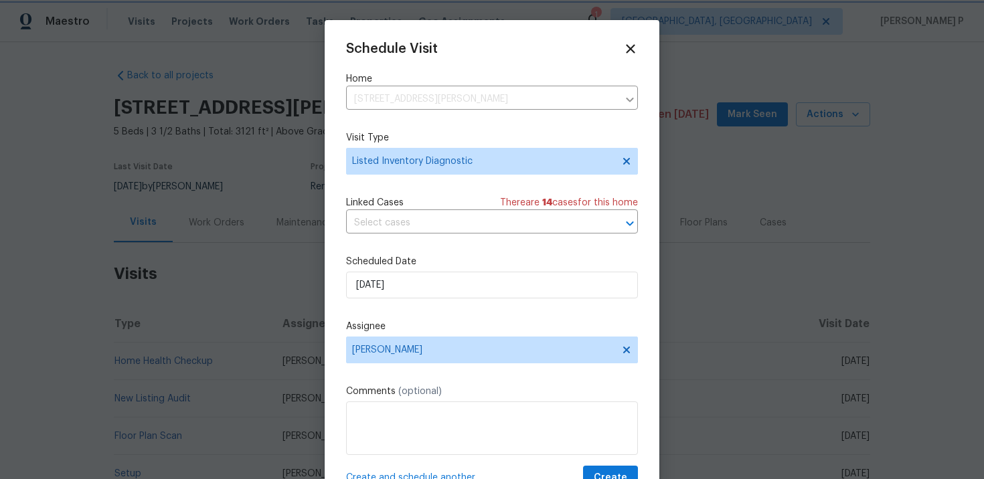
scroll to position [24, 0]
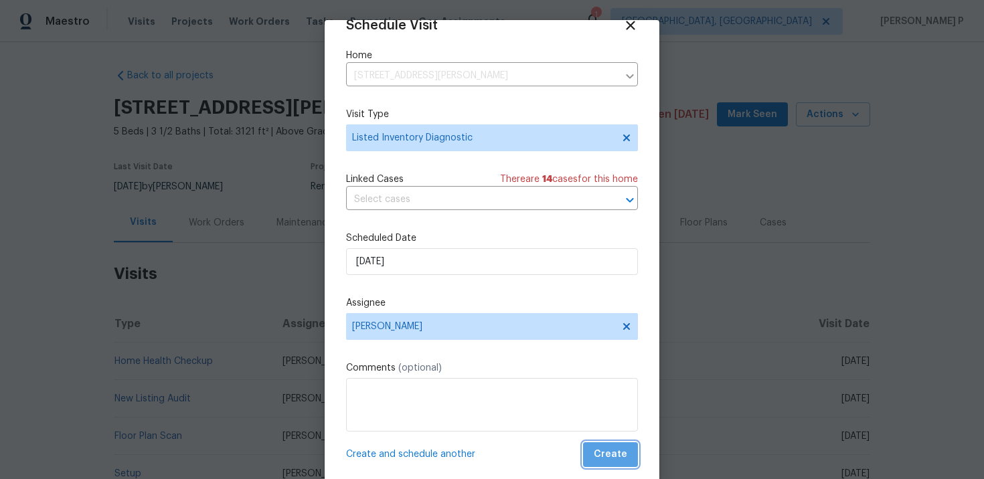
click at [616, 448] on span "Create" at bounding box center [610, 454] width 33 height 17
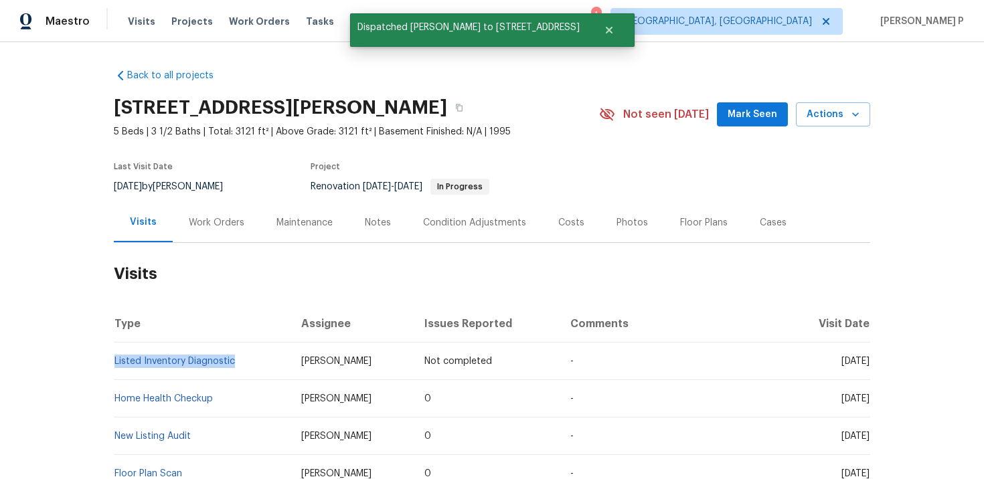
drag, startPoint x: 254, startPoint y: 351, endPoint x: 248, endPoint y: 365, distance: 15.9
click at [248, 365] on td "Listed Inventory Diagnostic" at bounding box center [202, 361] width 177 height 37
copy link "Listed Inventory Diagnostic"
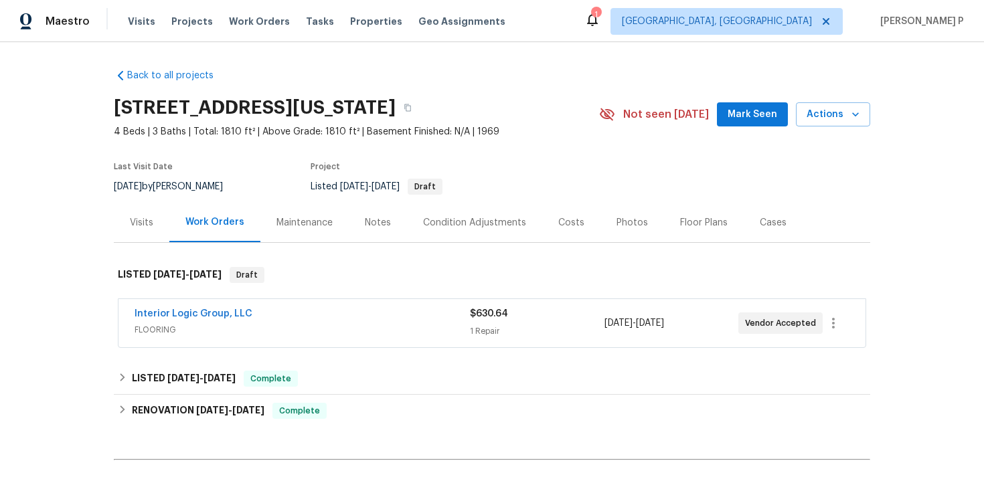
click at [155, 208] on div "Visits" at bounding box center [142, 222] width 56 height 39
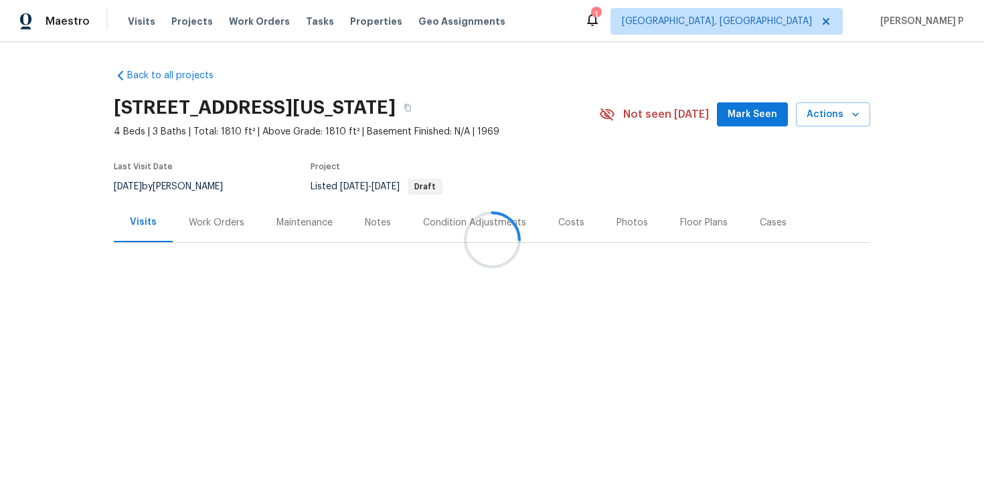
click at [141, 223] on div "Visits" at bounding box center [143, 222] width 27 height 13
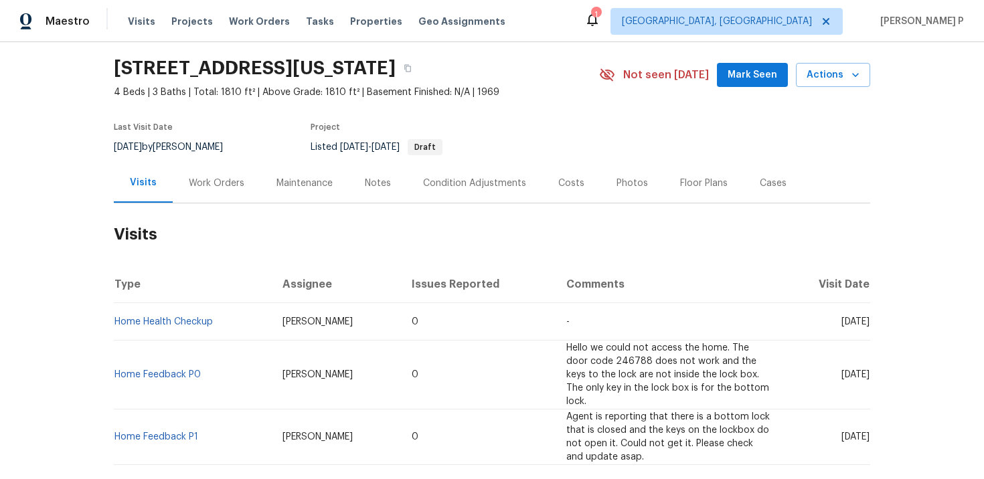
scroll to position [55, 0]
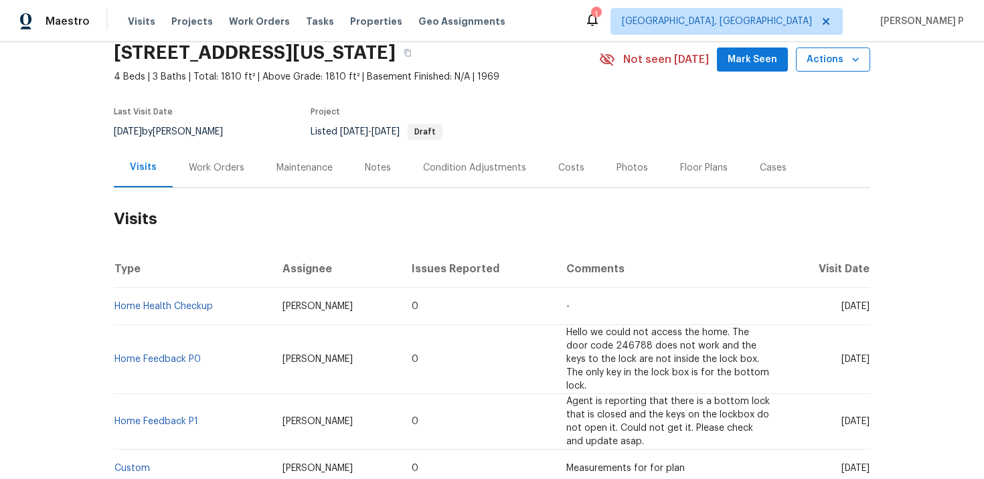
click at [841, 50] on button "Actions" at bounding box center [833, 60] width 74 height 25
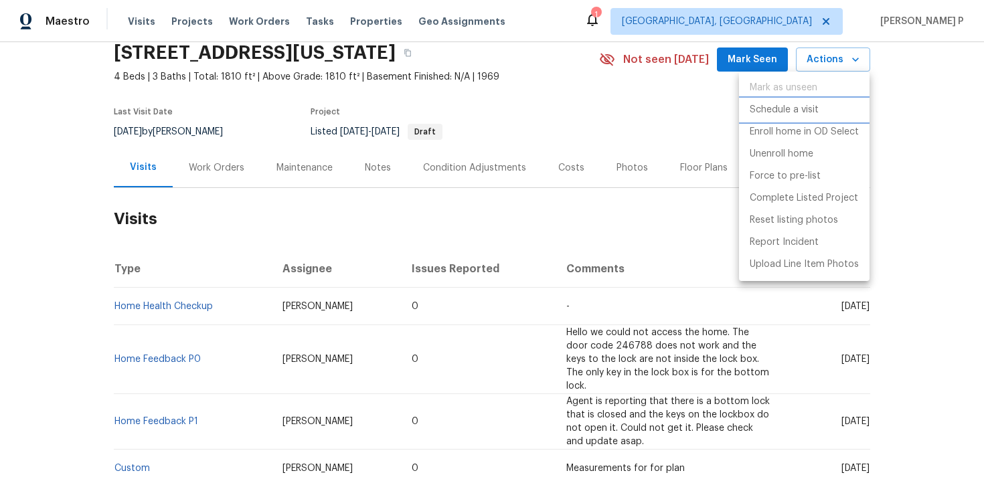
click at [780, 116] on p "Schedule a visit" at bounding box center [784, 110] width 69 height 14
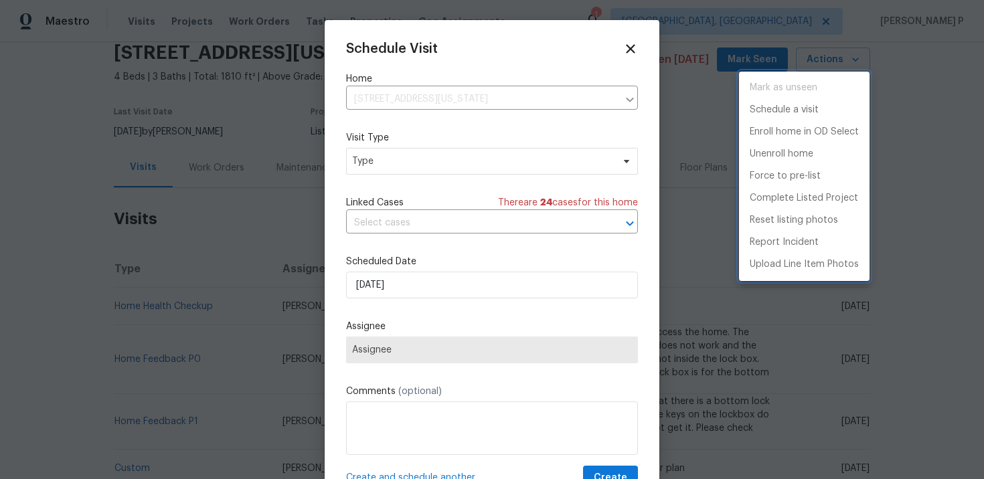
click at [433, 160] on div at bounding box center [492, 239] width 984 height 479
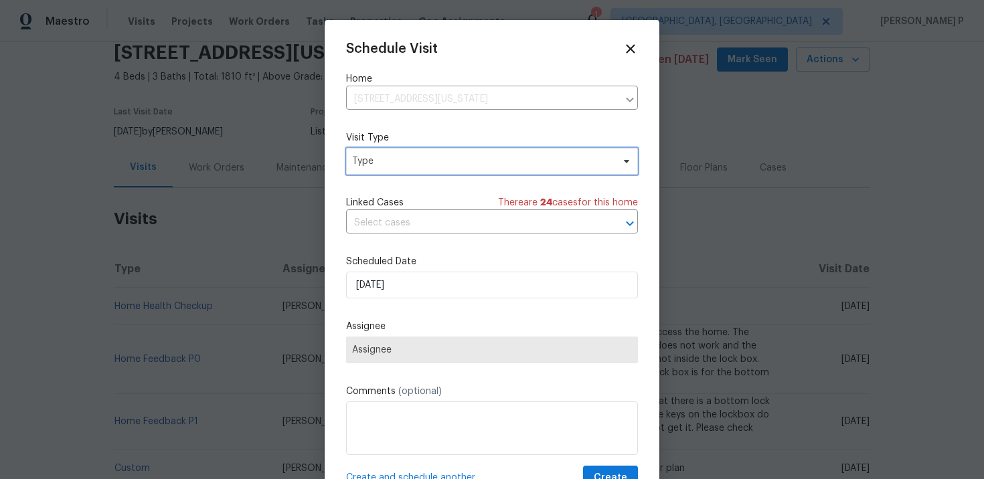
click at [421, 166] on span "Type" at bounding box center [482, 161] width 260 height 13
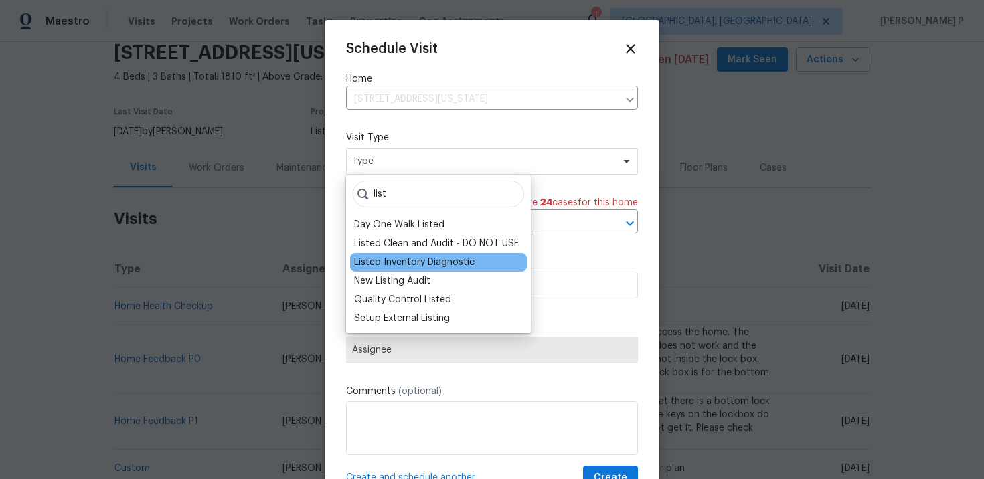
type input "list"
click at [397, 261] on div "Listed Inventory Diagnostic" at bounding box center [414, 262] width 120 height 13
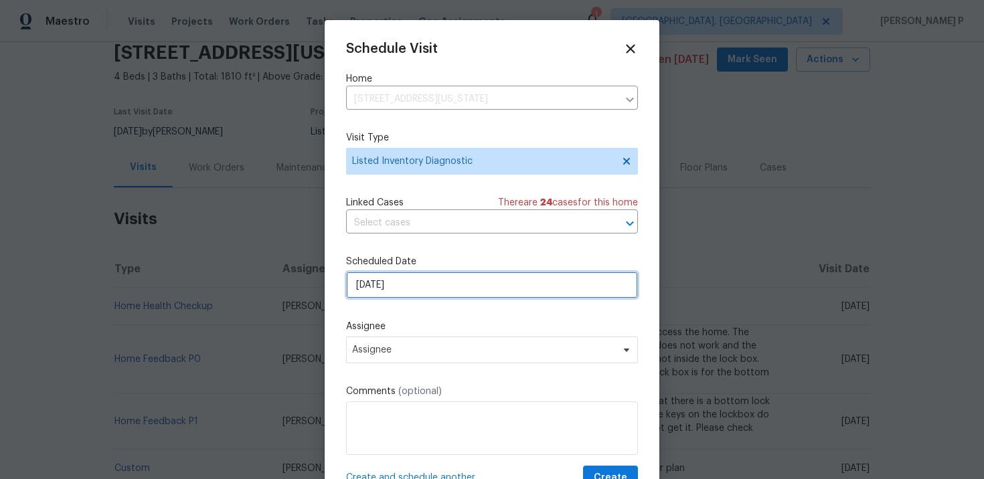
click at [429, 299] on input "[DATE]" at bounding box center [492, 285] width 292 height 27
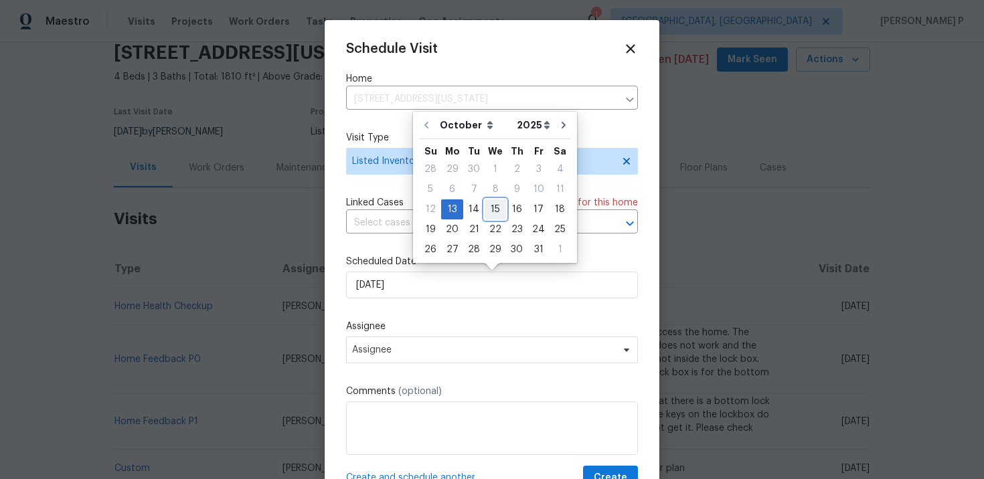
click at [495, 213] on div "15" at bounding box center [495, 209] width 21 height 19
type input "[DATE]"
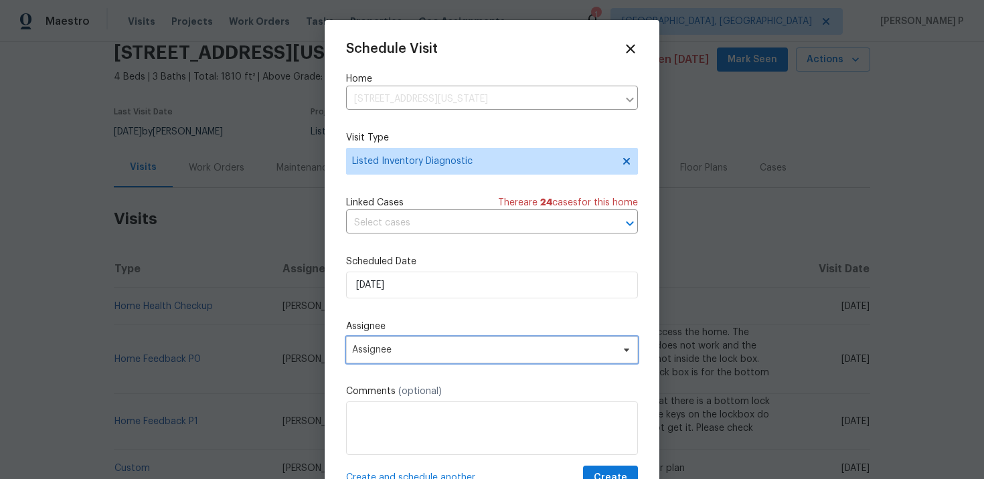
click at [457, 349] on span "Assignee" at bounding box center [483, 350] width 262 height 11
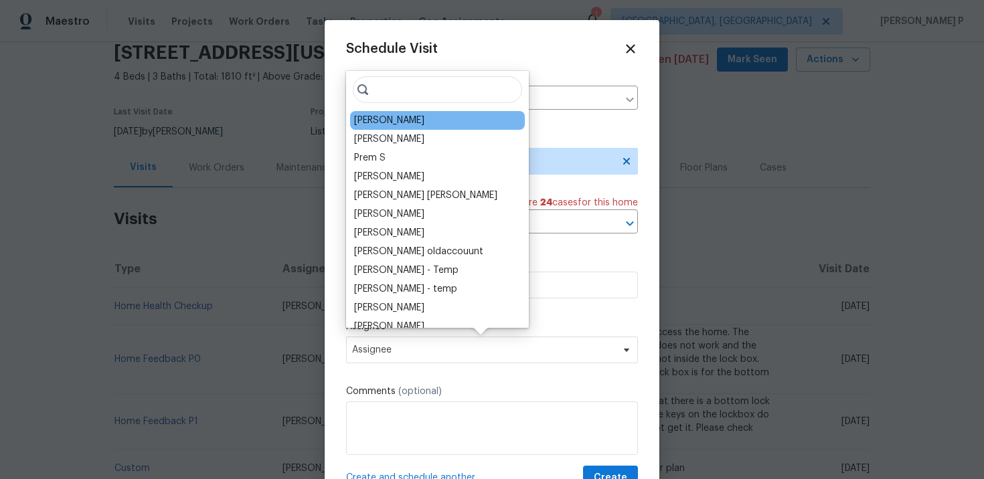
click at [401, 119] on div "Kaden Peterson" at bounding box center [389, 120] width 70 height 13
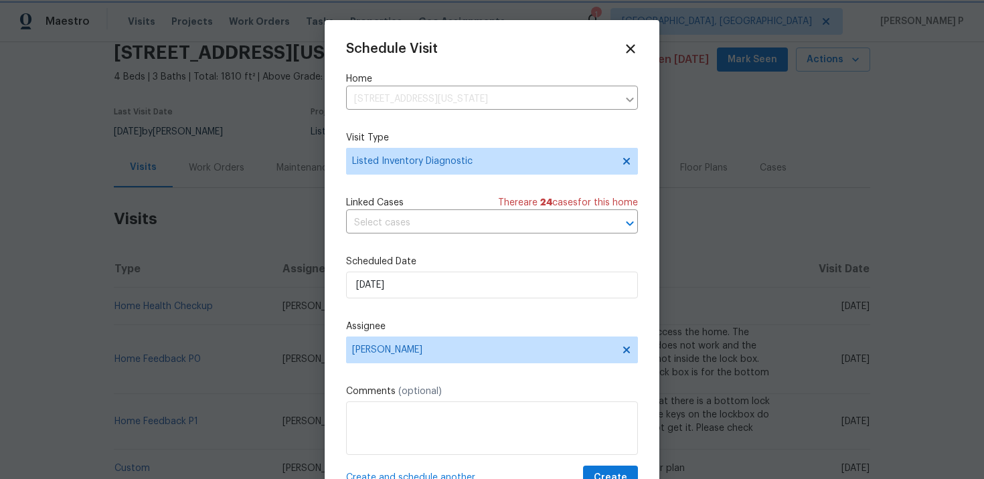
scroll to position [24, 0]
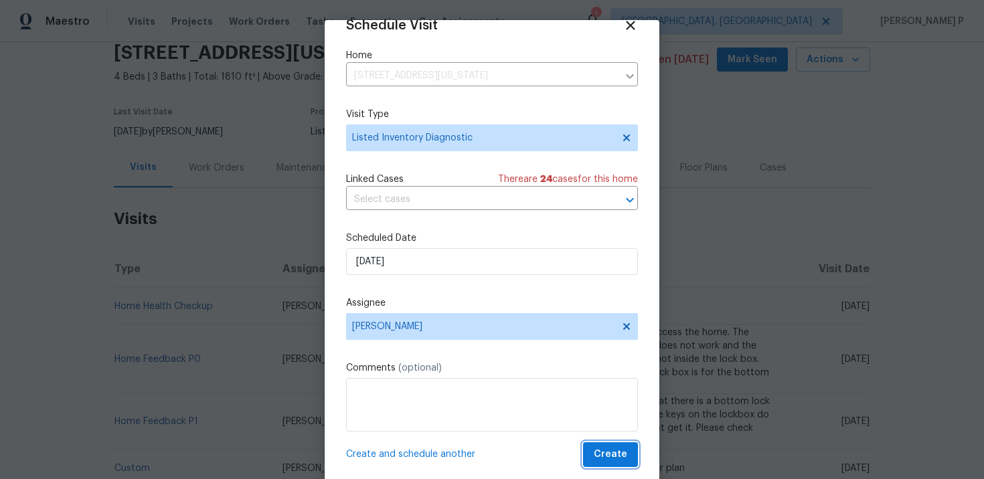
click at [611, 450] on span "Create" at bounding box center [610, 454] width 33 height 17
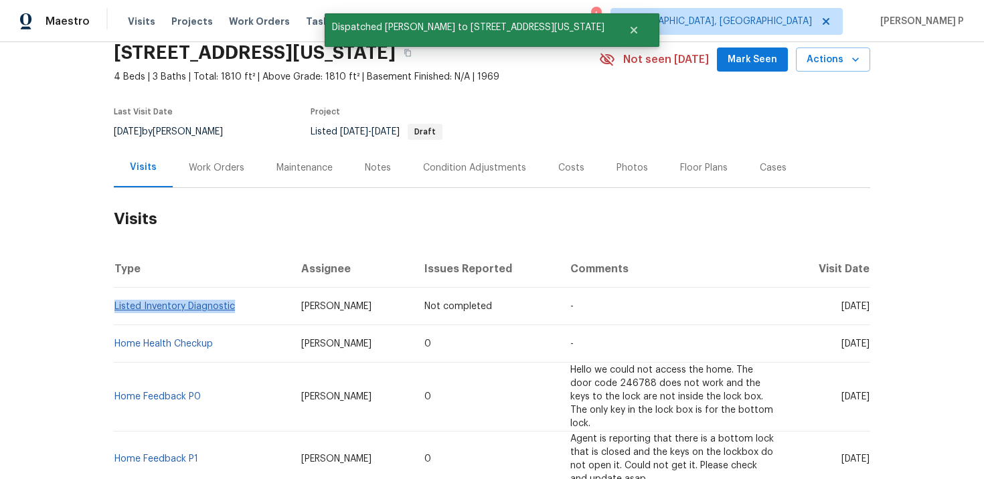
drag, startPoint x: 244, startPoint y: 311, endPoint x: 116, endPoint y: 307, distance: 127.9
click at [116, 307] on td "Listed Inventory Diagnostic" at bounding box center [202, 306] width 177 height 37
copy link "Listed Inventory Diagnostic"
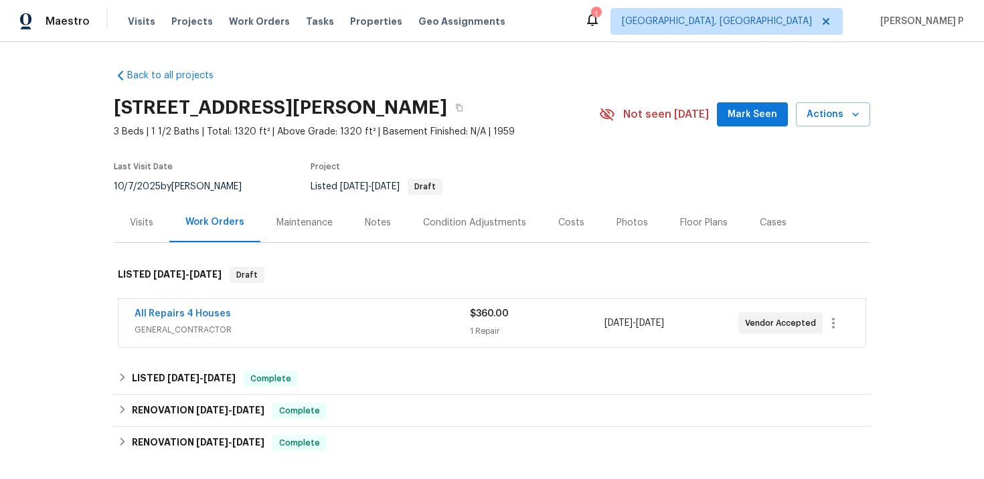
click at [142, 222] on div "Visits" at bounding box center [141, 222] width 23 height 13
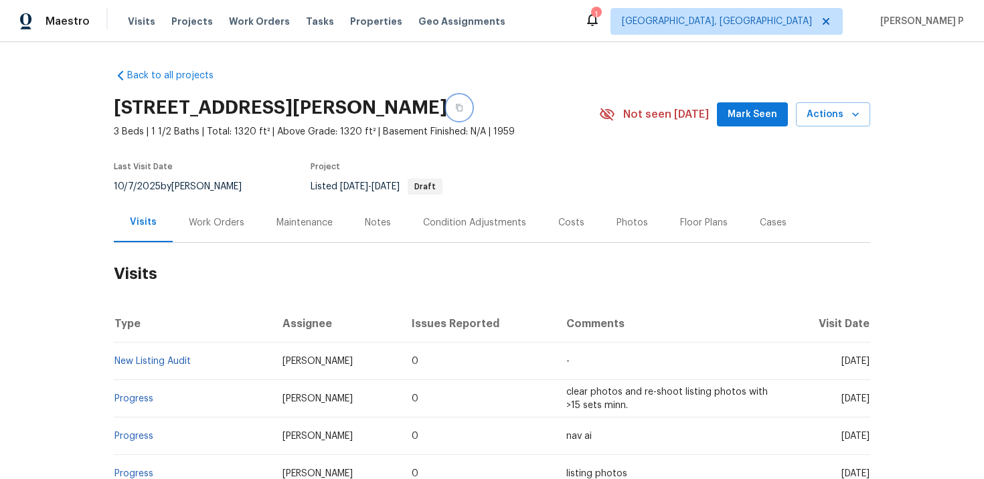
click at [455, 108] on icon "button" at bounding box center [459, 108] width 8 height 8
click at [838, 118] on span "Actions" at bounding box center [833, 114] width 53 height 17
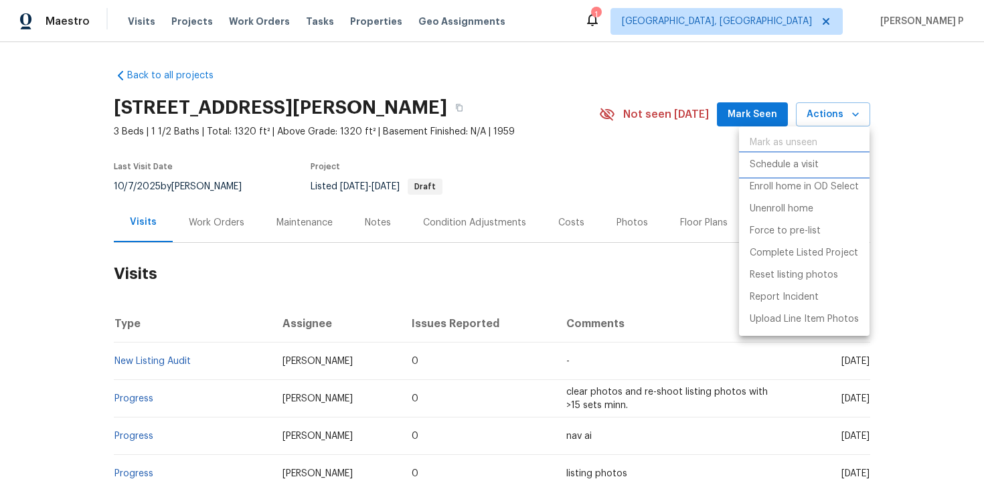
click at [773, 167] on p "Schedule a visit" at bounding box center [784, 165] width 69 height 14
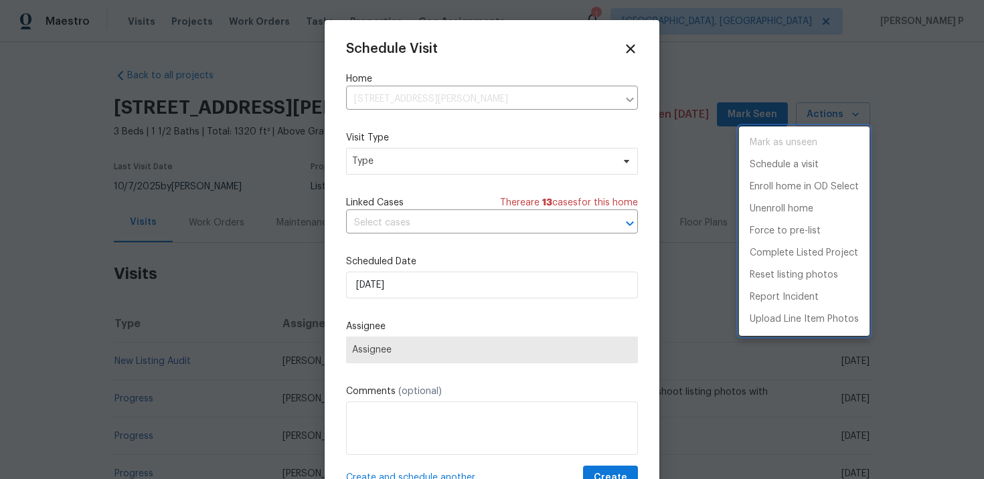
click at [428, 169] on div at bounding box center [492, 239] width 984 height 479
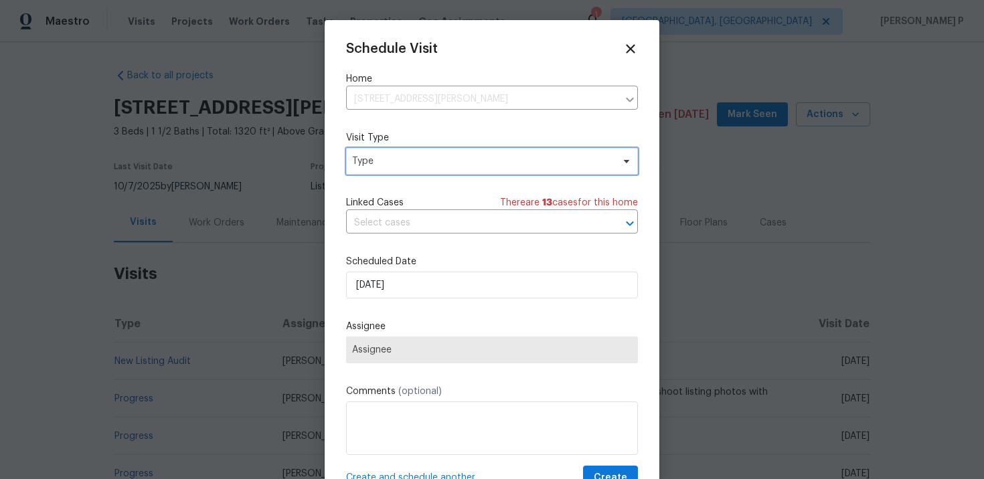
click at [406, 163] on span "Type" at bounding box center [482, 161] width 260 height 13
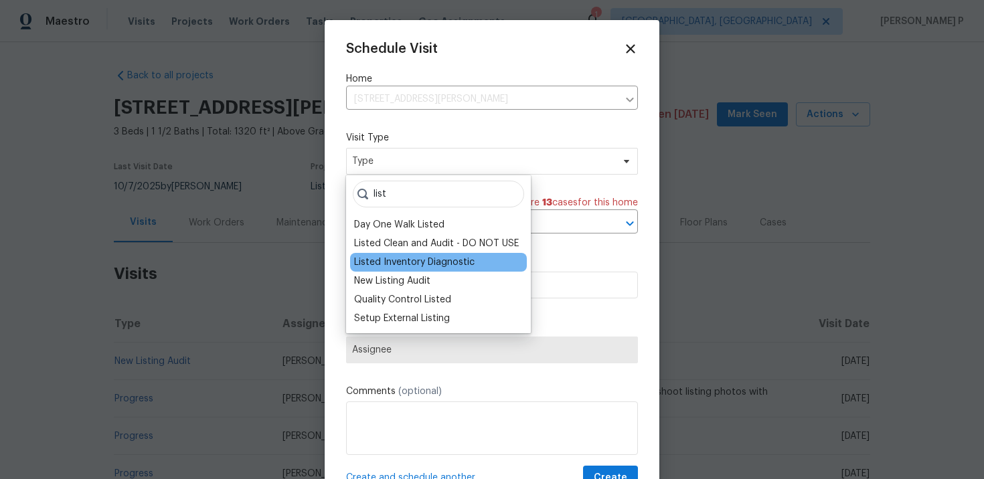
type input "list"
click at [397, 262] on div "Listed Inventory Diagnostic" at bounding box center [414, 262] width 120 height 13
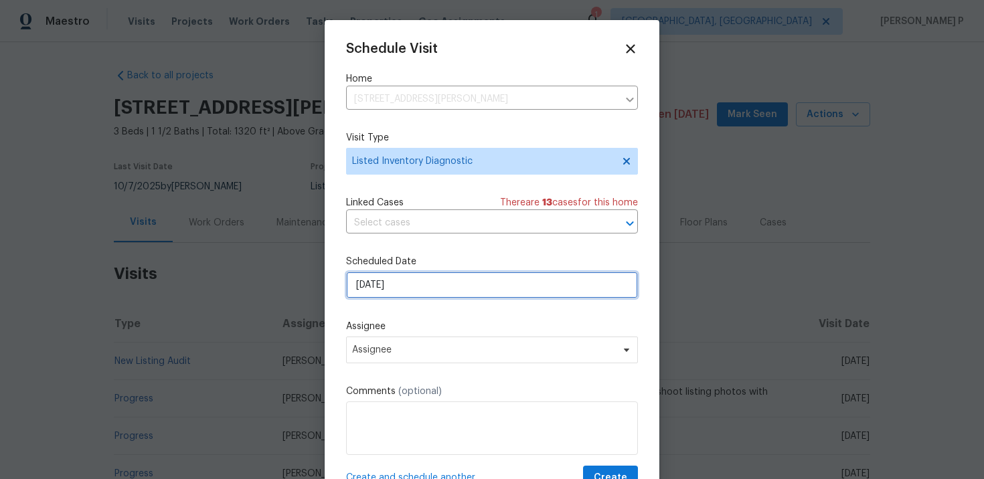
click at [398, 284] on input "[DATE]" at bounding box center [492, 285] width 292 height 27
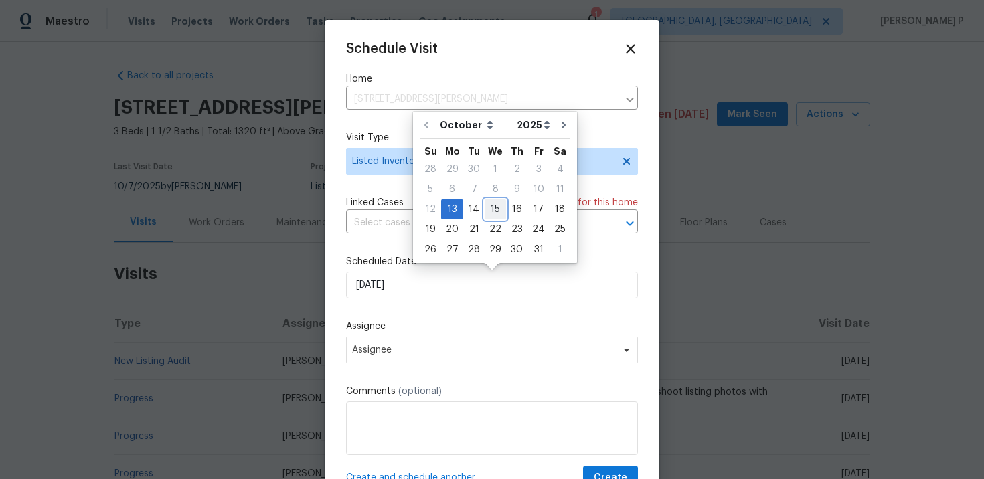
click at [494, 207] on div "15" at bounding box center [495, 209] width 21 height 19
type input "[DATE]"
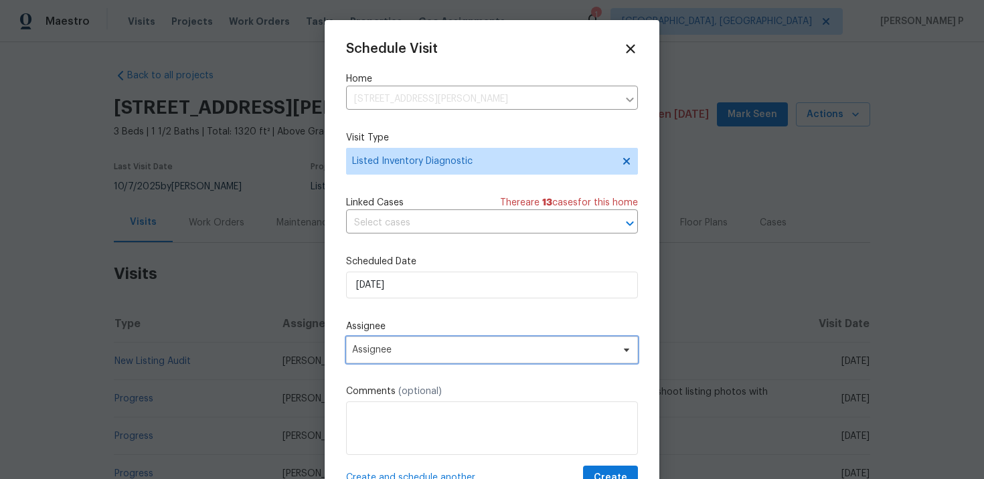
click at [456, 349] on span "Assignee" at bounding box center [483, 350] width 262 height 11
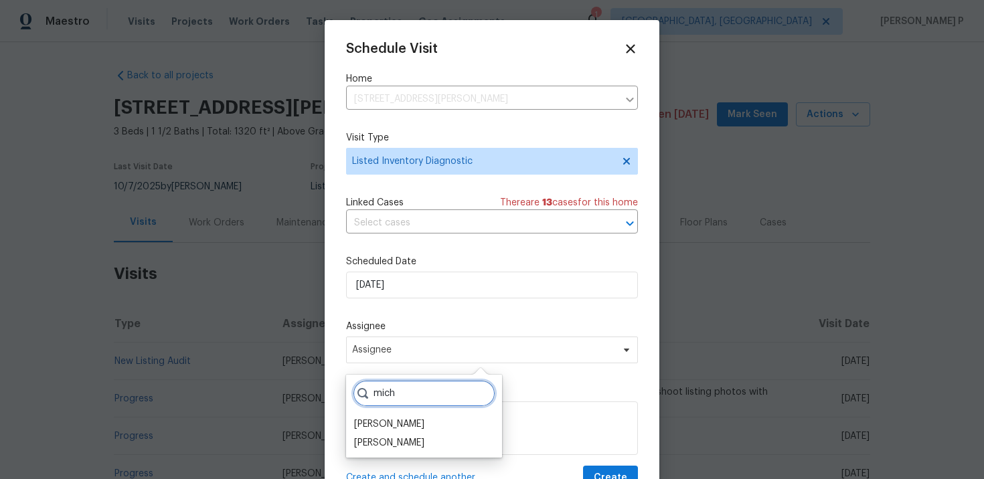
scroll to position [24, 0]
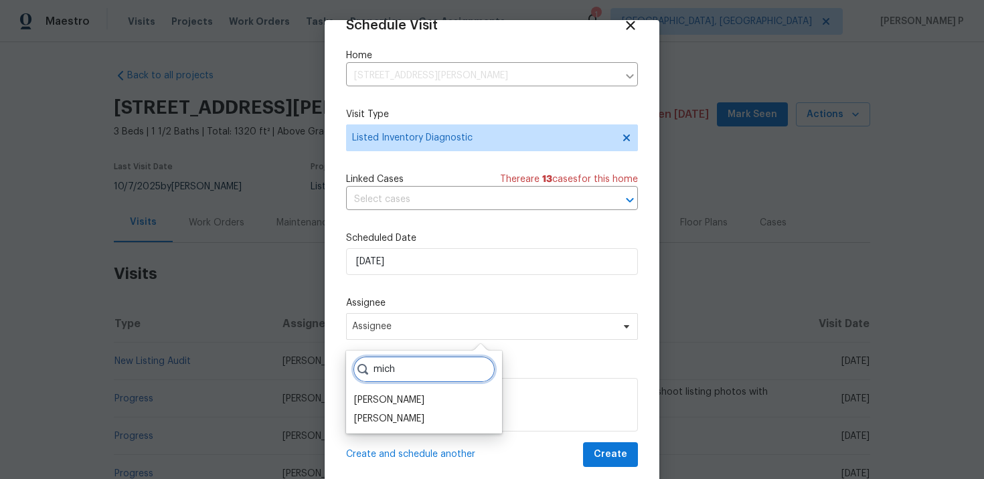
type input "mich"
click at [399, 199] on input "text" at bounding box center [473, 199] width 254 height 21
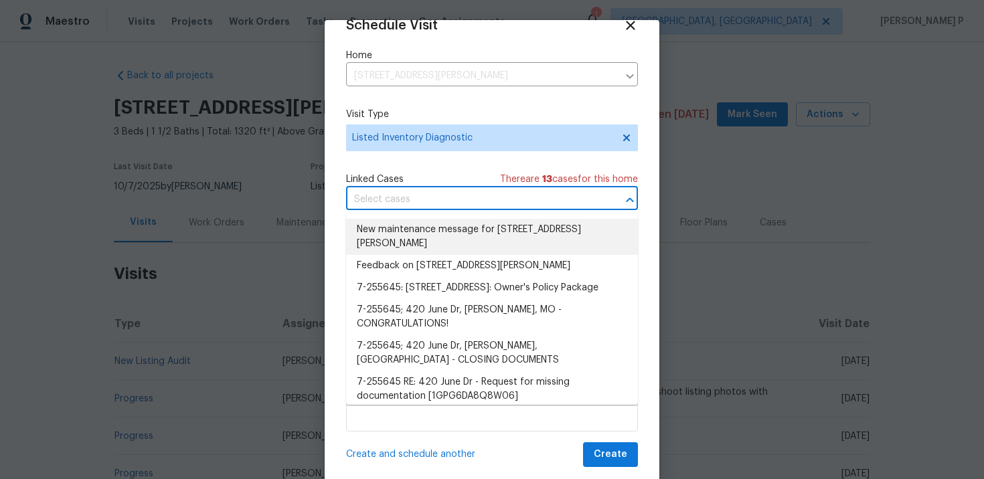
click at [332, 209] on div "Schedule Visit Home 420 June Dr, Arnold, MO 63010 ​ Visit Type Listed Inventory…" at bounding box center [492, 254] width 335 height 469
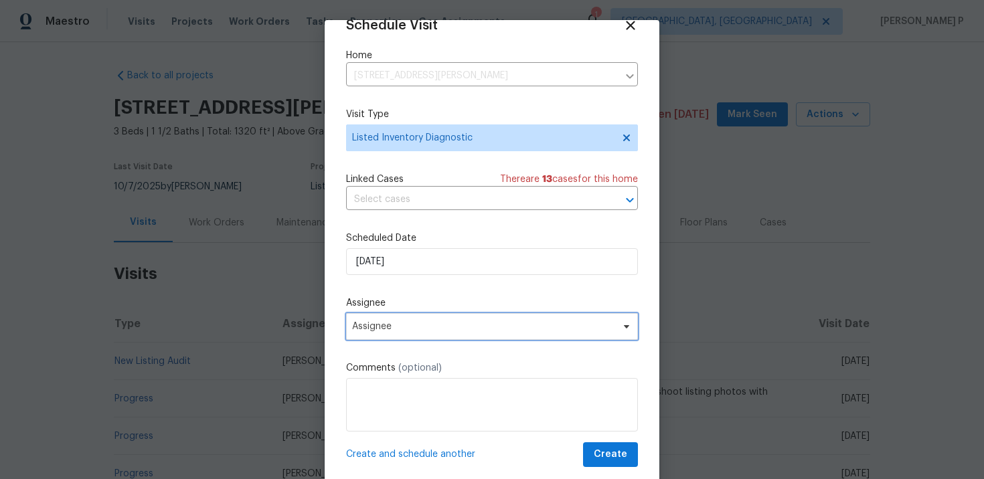
click at [393, 326] on span "Assignee" at bounding box center [483, 326] width 262 height 11
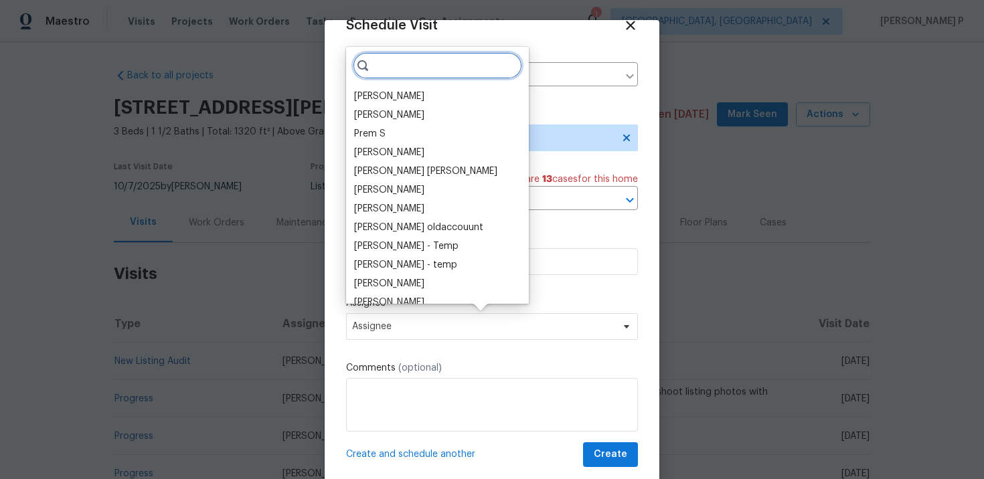
click at [424, 64] on input "search" at bounding box center [437, 65] width 169 height 27
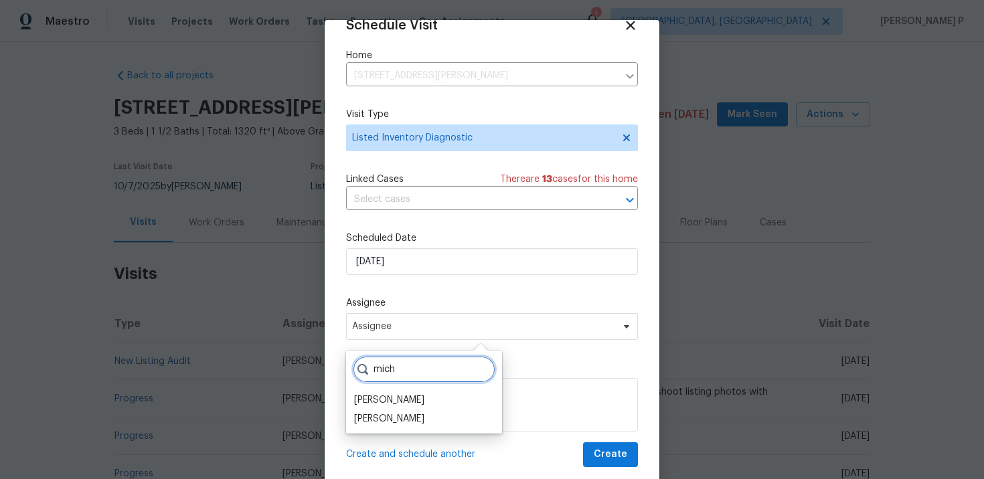
type input "mich"
click at [195, 294] on div at bounding box center [492, 239] width 984 height 479
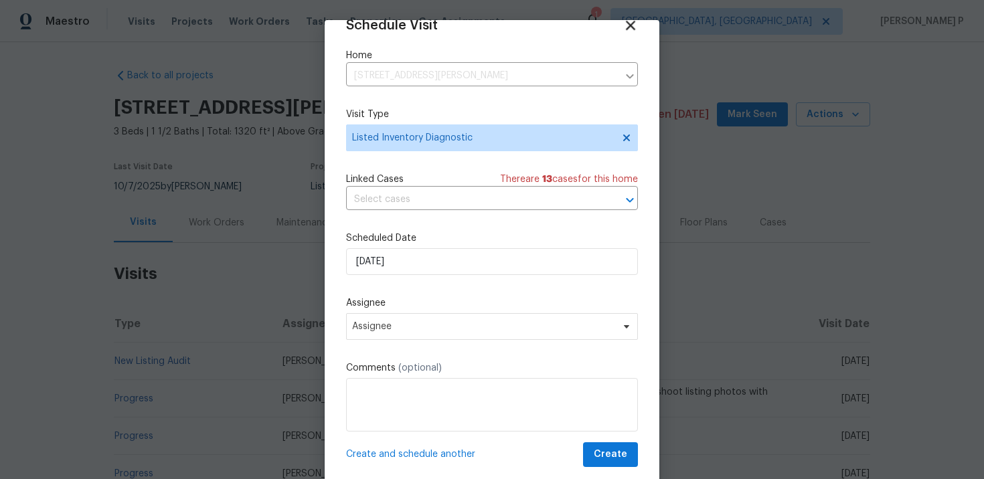
click at [629, 24] on icon at bounding box center [630, 25] width 9 height 9
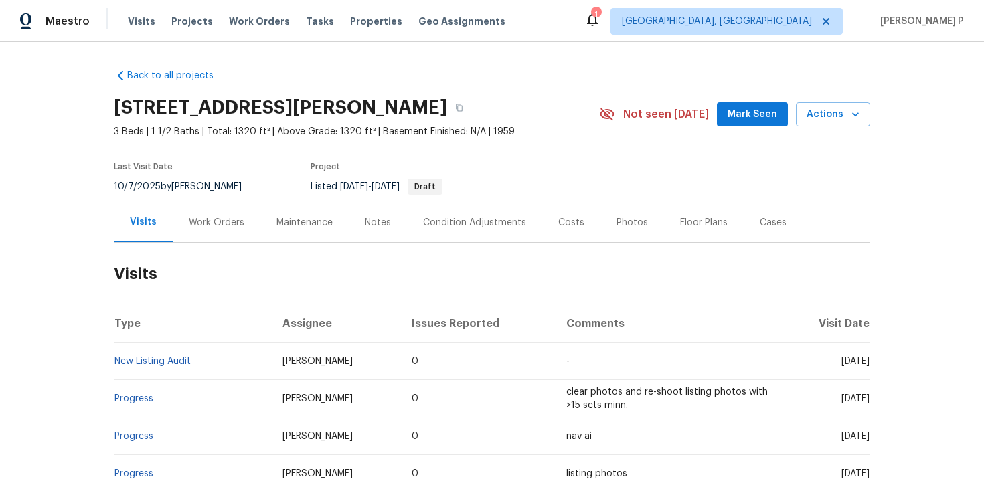
click at [205, 431] on td "Progress" at bounding box center [193, 436] width 158 height 37
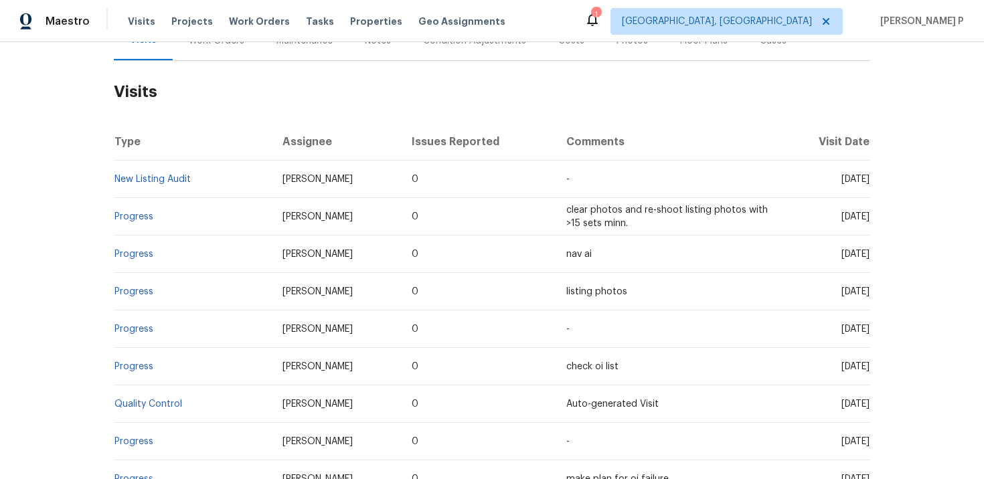
scroll to position [0, 0]
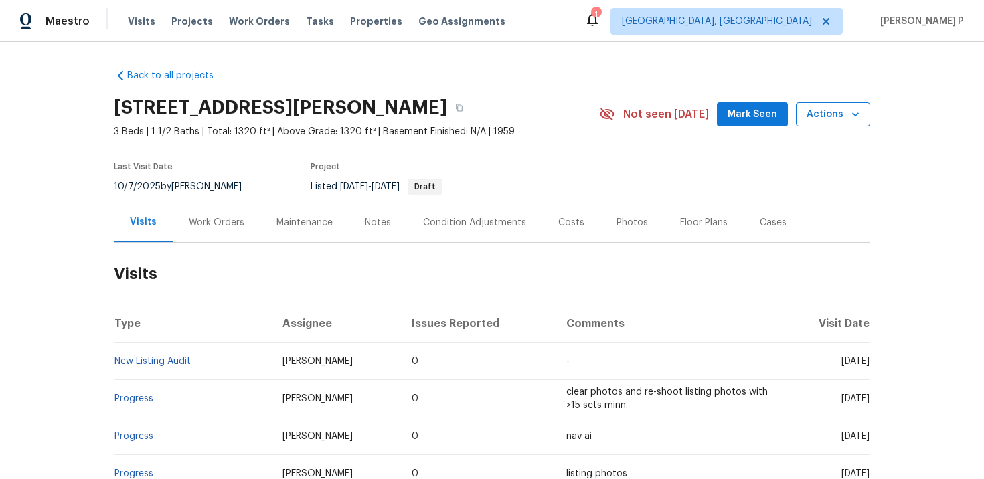
click at [845, 108] on span "Actions" at bounding box center [833, 114] width 53 height 17
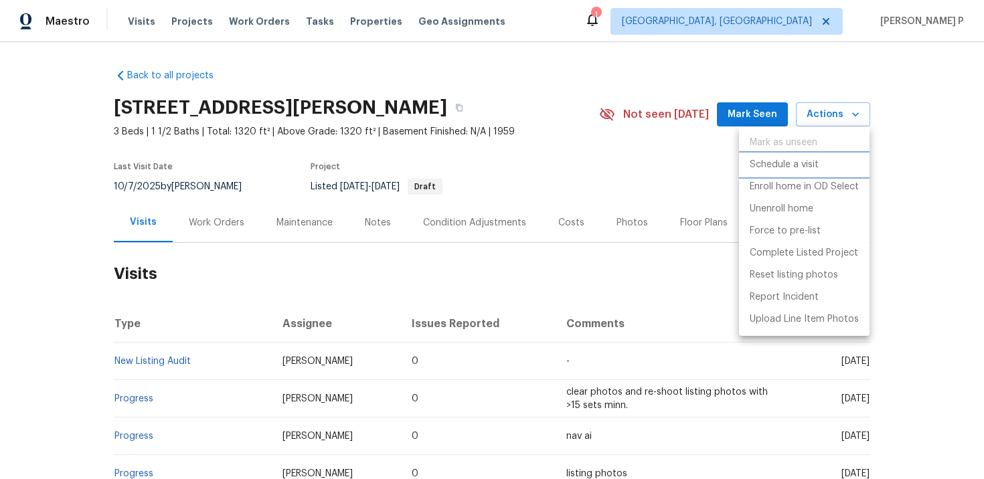
click at [777, 159] on p "Schedule a visit" at bounding box center [784, 165] width 69 height 14
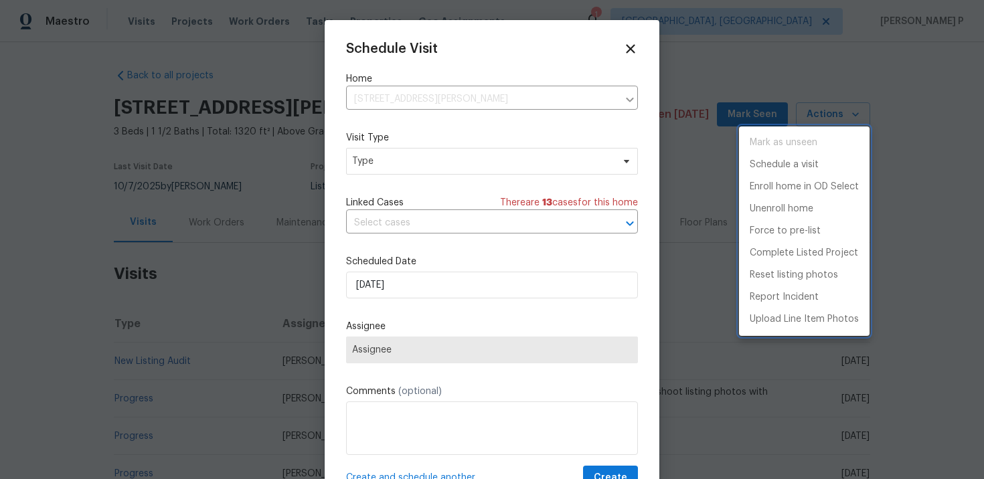
click at [402, 159] on div at bounding box center [492, 239] width 984 height 479
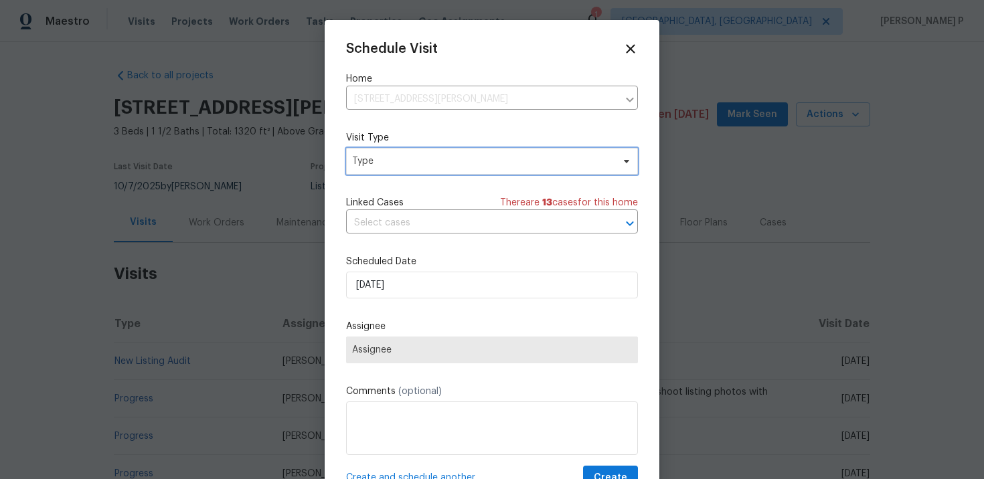
click at [402, 159] on span "Type" at bounding box center [482, 161] width 260 height 13
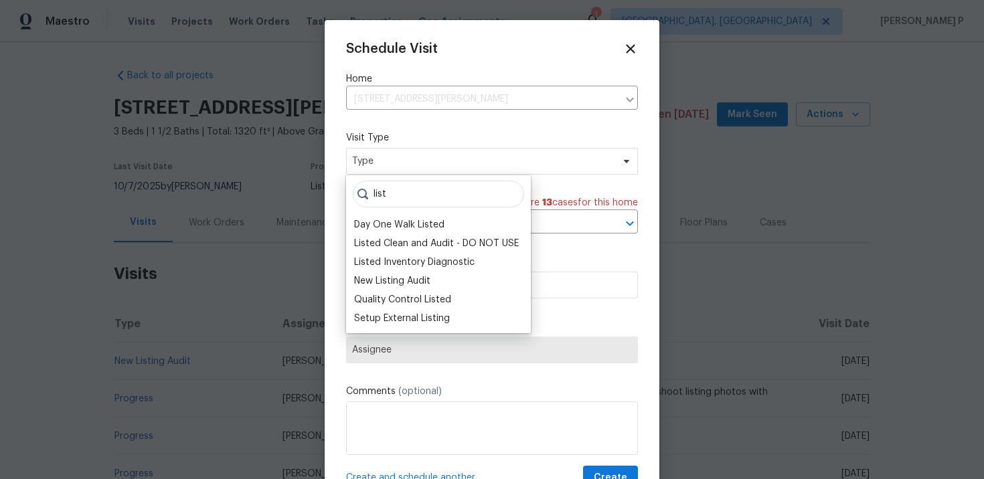
type input "list"
click at [722, 222] on div at bounding box center [492, 239] width 984 height 479
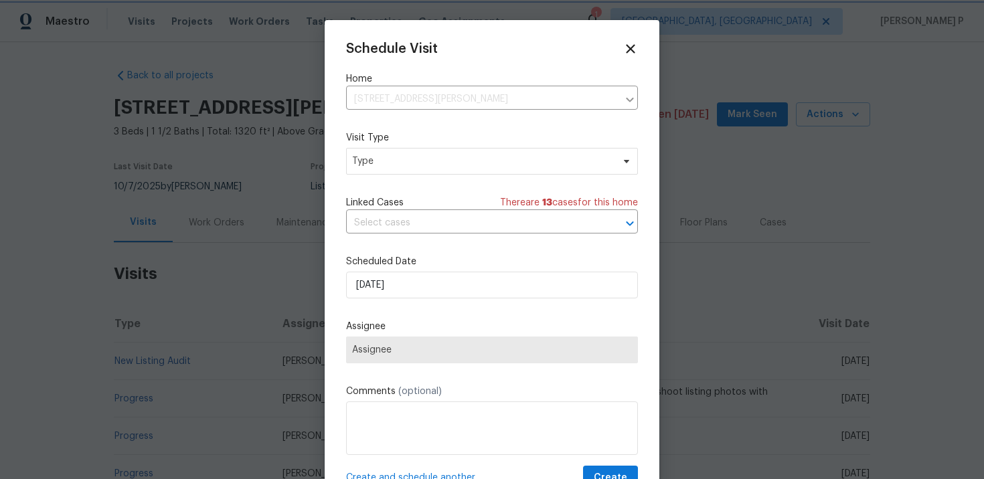
click at [722, 167] on div at bounding box center [492, 239] width 984 height 479
click at [631, 52] on icon at bounding box center [629, 48] width 15 height 15
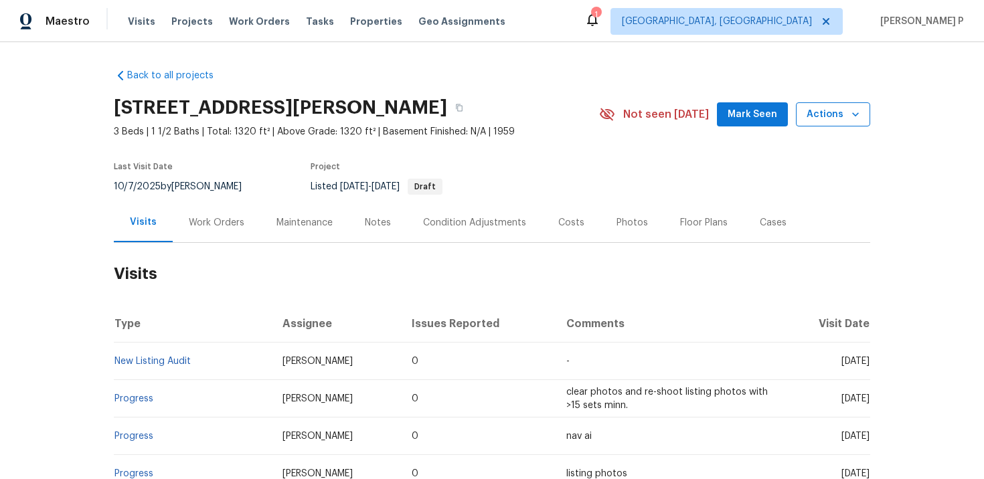
click at [819, 118] on span "Actions" at bounding box center [833, 114] width 53 height 17
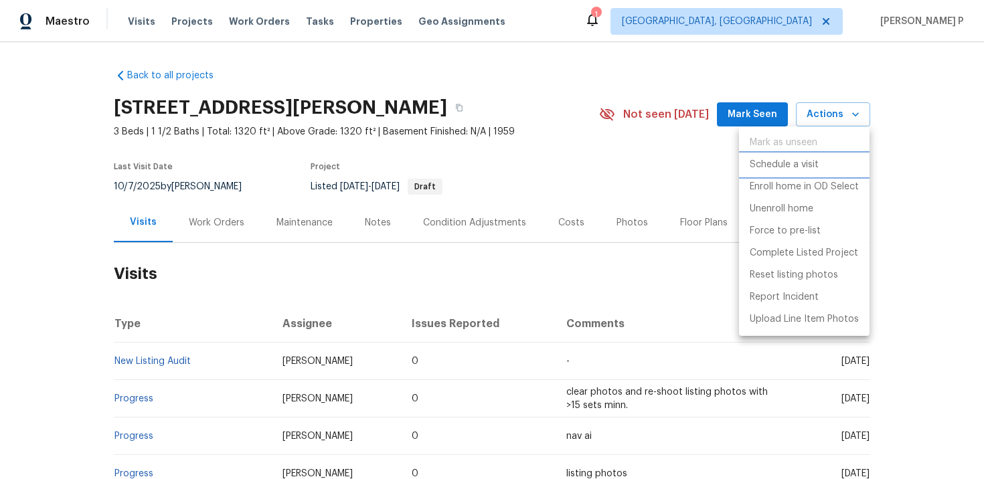
click at [783, 166] on p "Schedule a visit" at bounding box center [784, 165] width 69 height 14
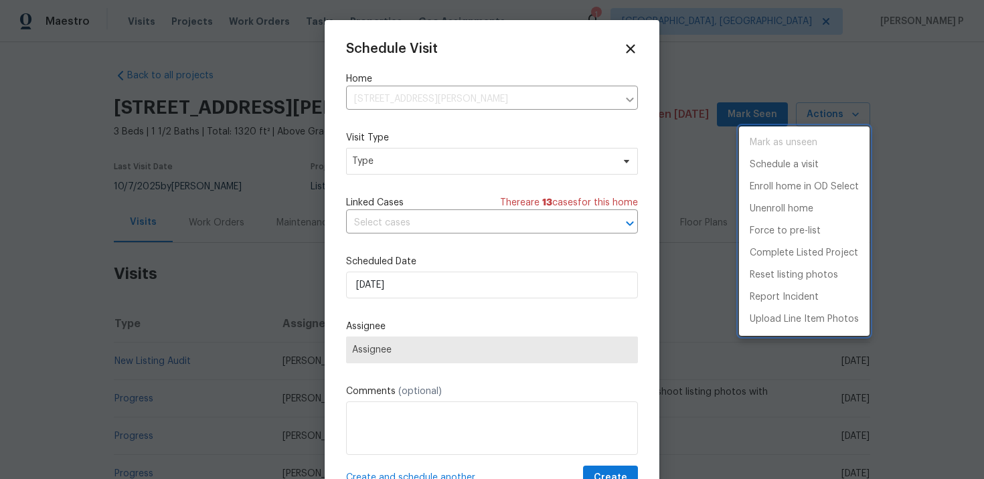
click at [448, 169] on div at bounding box center [492, 239] width 984 height 479
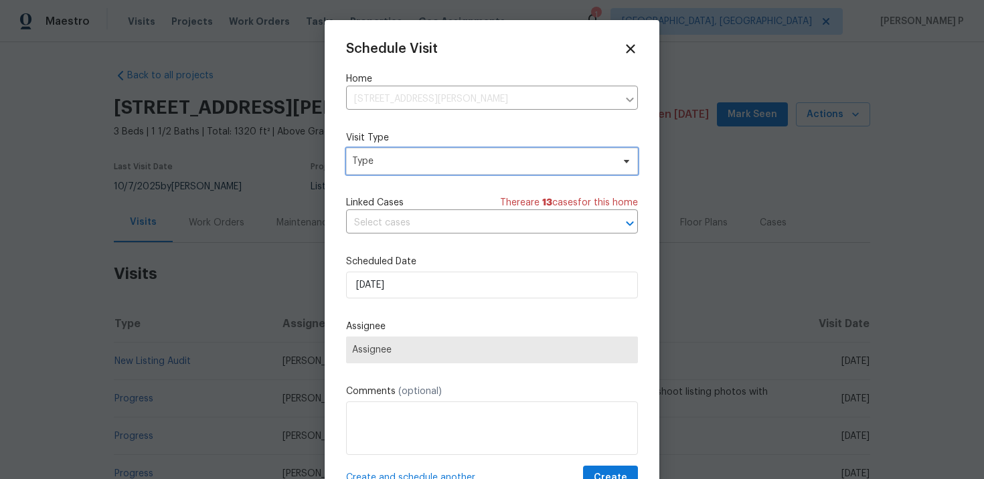
click at [444, 156] on span "Type" at bounding box center [482, 161] width 260 height 13
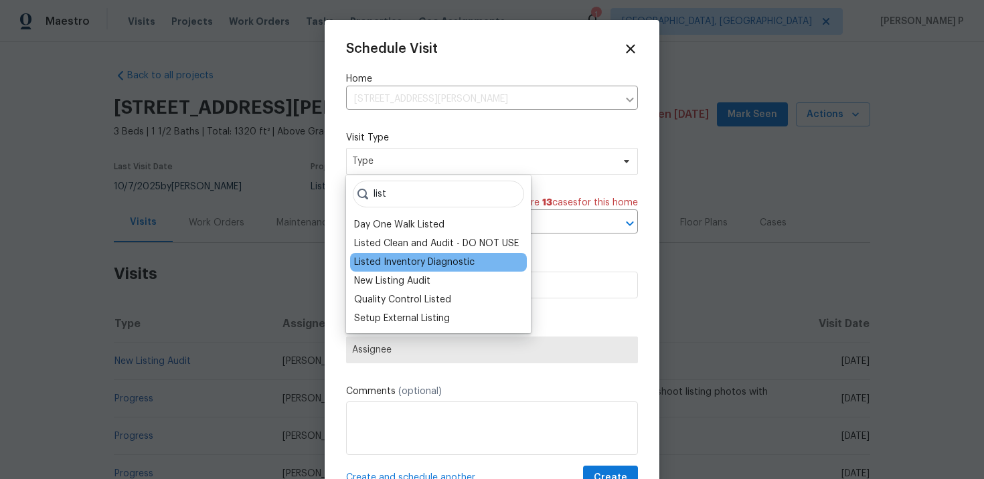
type input "list"
click at [388, 258] on div "Listed Inventory Diagnostic" at bounding box center [414, 262] width 120 height 13
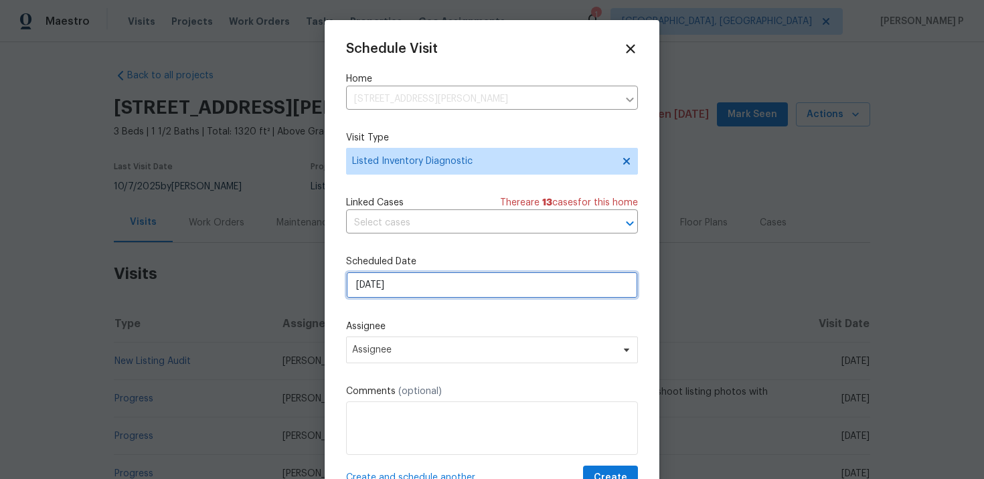
click at [408, 277] on input "[DATE]" at bounding box center [492, 285] width 292 height 27
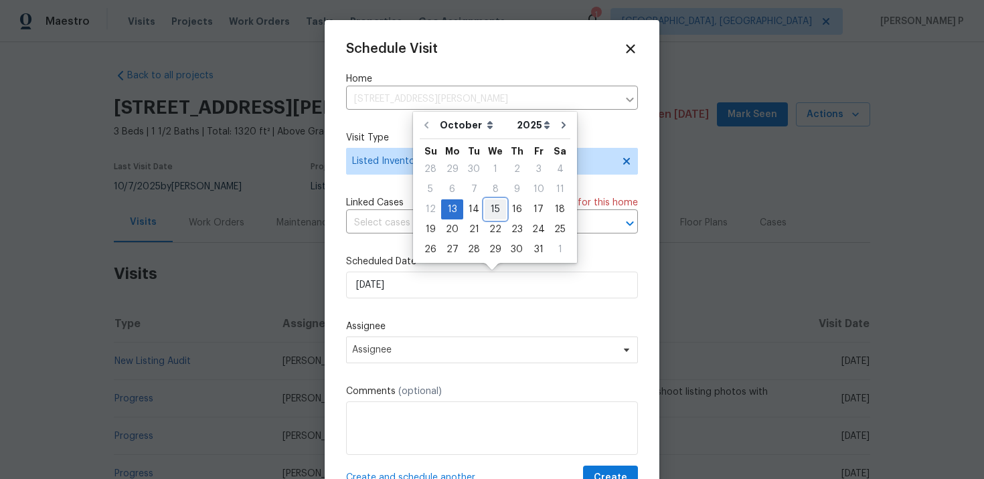
click at [495, 206] on div "15" at bounding box center [495, 209] width 21 height 19
type input "[DATE]"
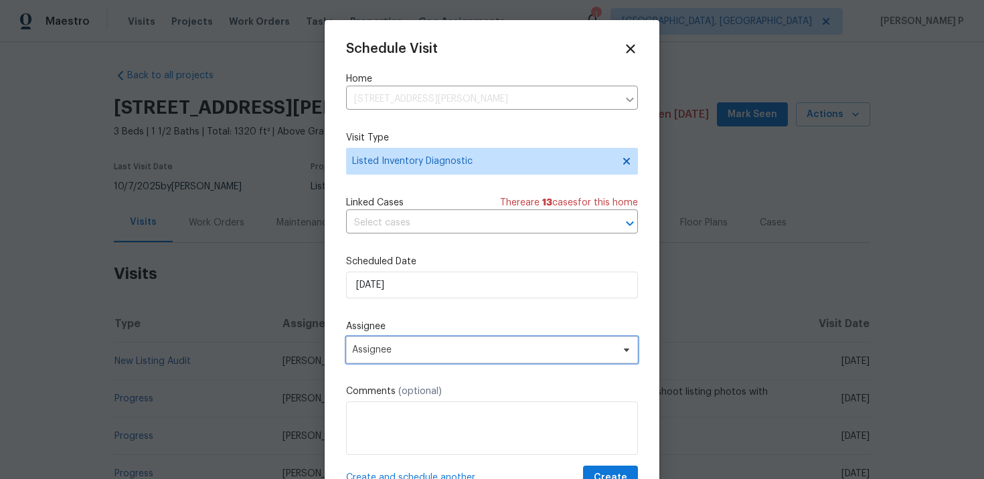
click at [439, 347] on span "Assignee" at bounding box center [483, 350] width 262 height 11
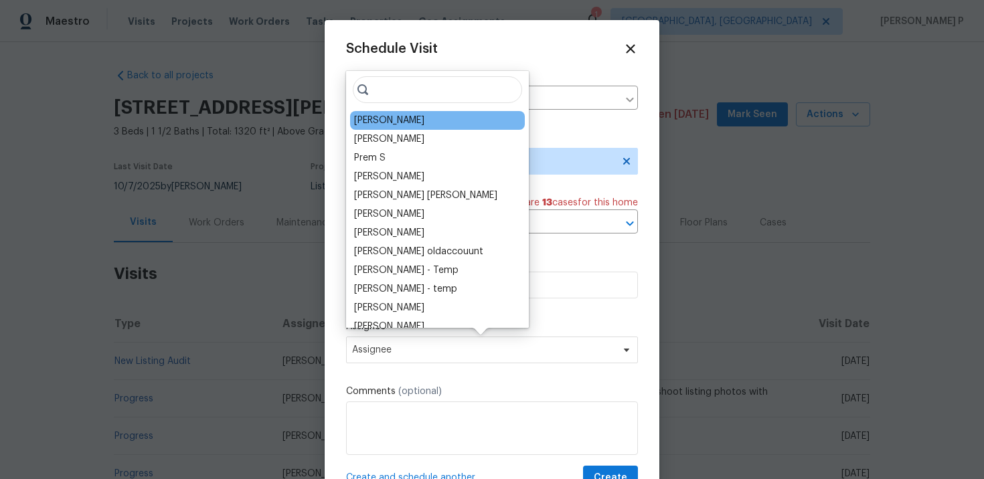
click at [410, 120] on div "James Nolting" at bounding box center [389, 120] width 70 height 13
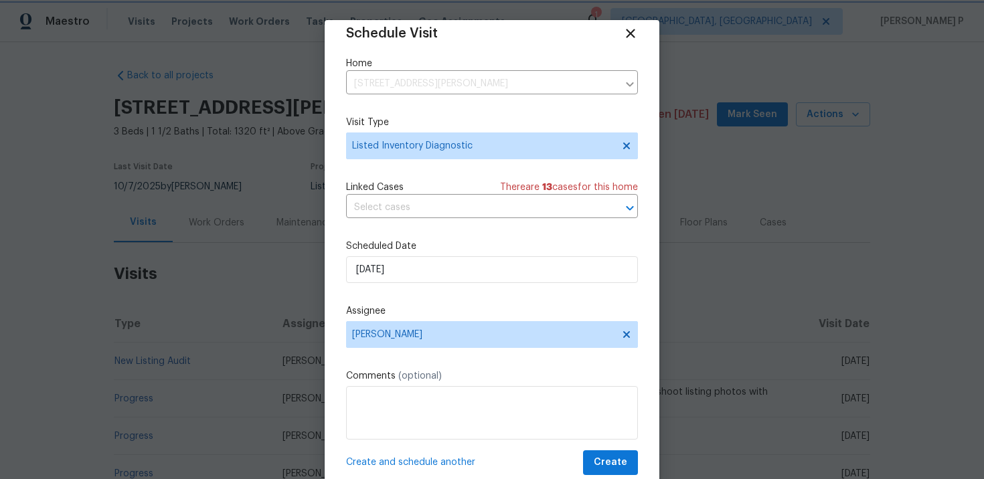
scroll to position [24, 0]
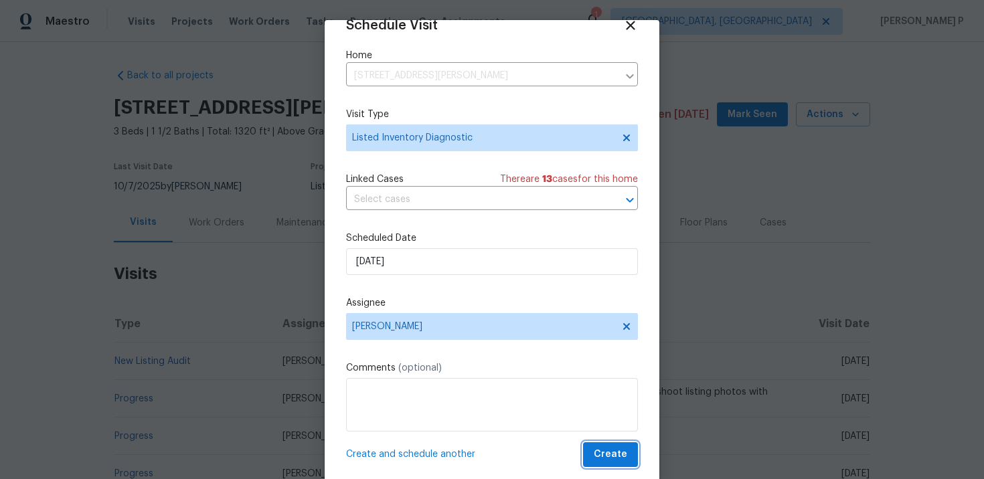
click at [606, 453] on span "Create" at bounding box center [610, 454] width 33 height 17
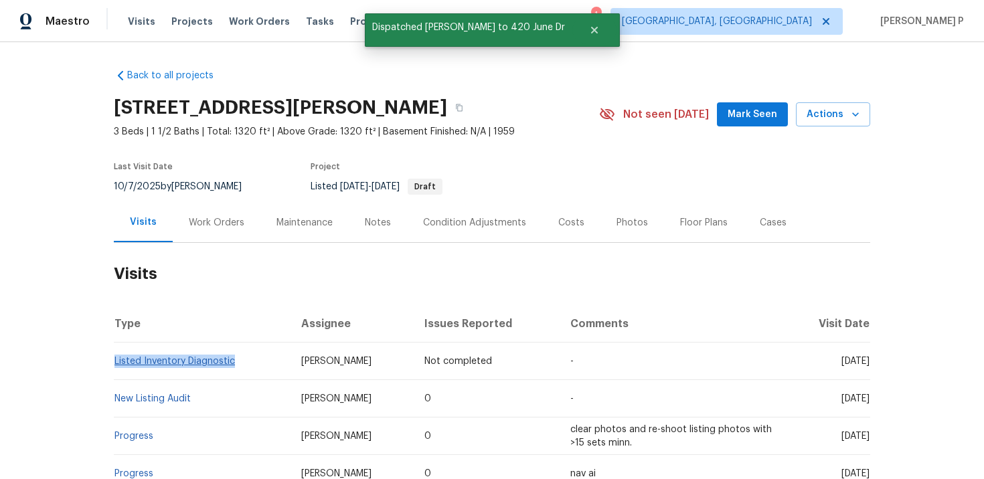
drag, startPoint x: 257, startPoint y: 363, endPoint x: 116, endPoint y: 364, distance: 141.2
click at [116, 364] on td "Listed Inventory Diagnostic" at bounding box center [202, 361] width 177 height 37
copy link "Listed Inventory Diagnostic"
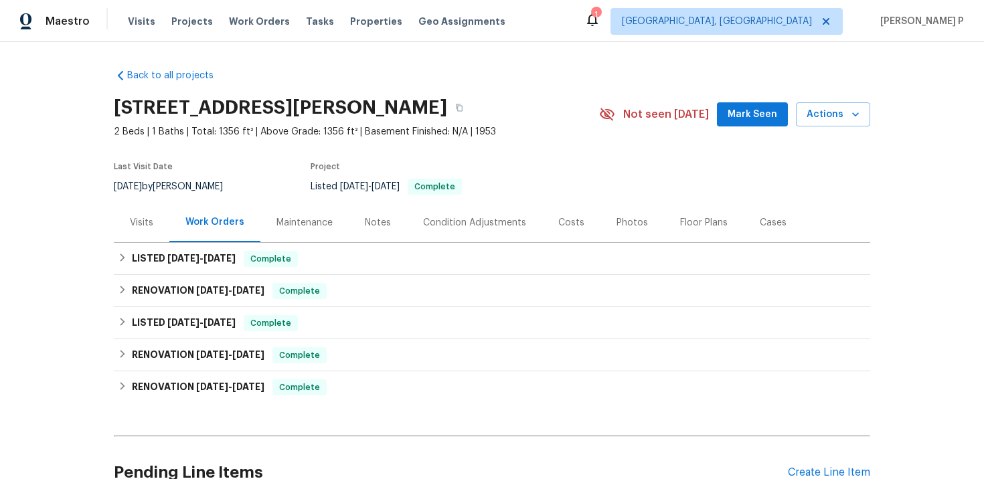
click at [136, 223] on div "Visits" at bounding box center [141, 222] width 23 height 13
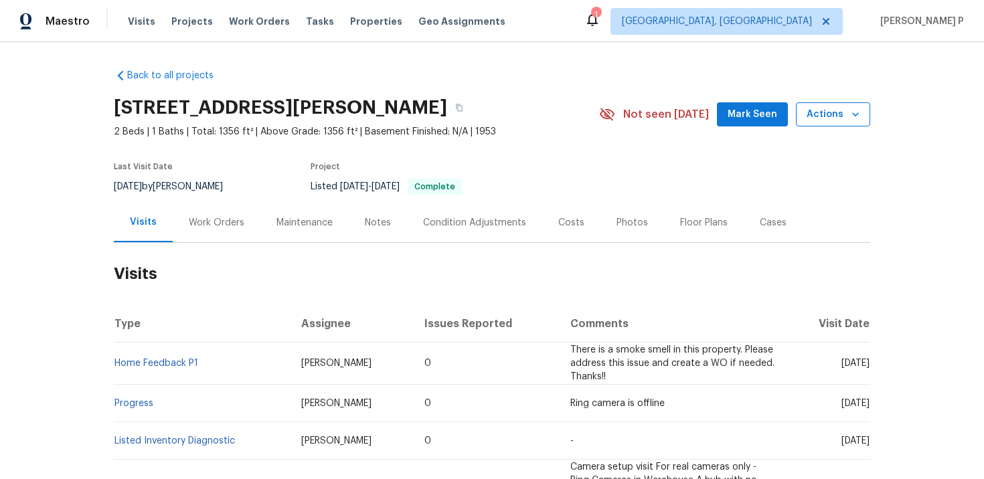
click at [831, 118] on span "Actions" at bounding box center [833, 114] width 53 height 17
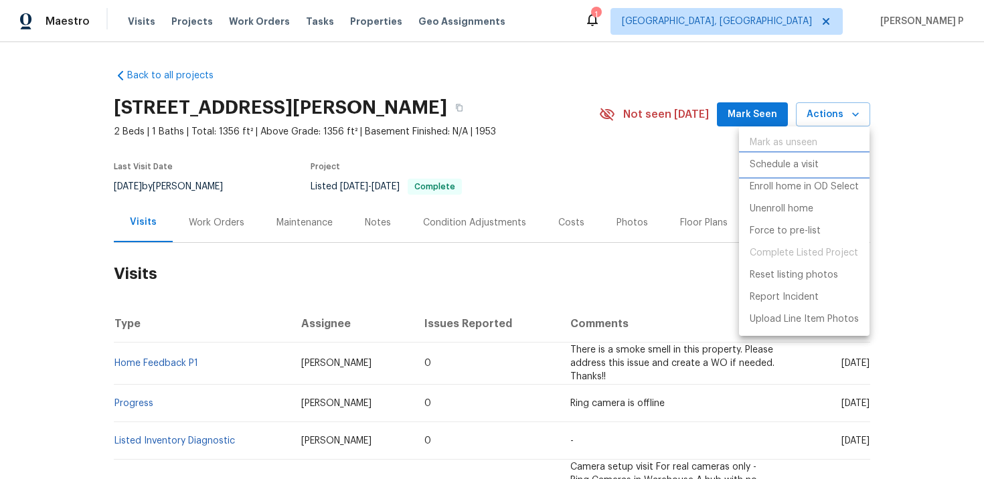
click at [764, 169] on p "Schedule a visit" at bounding box center [784, 165] width 69 height 14
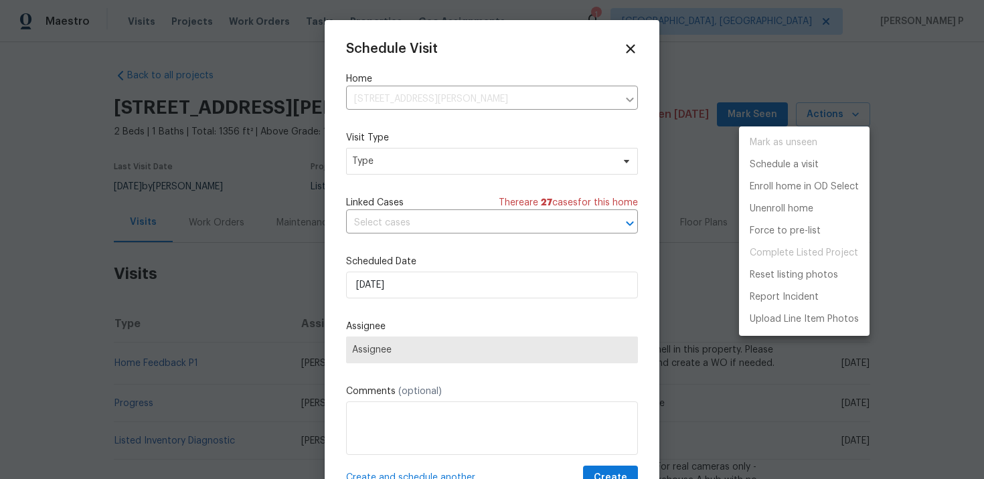
click at [424, 155] on div at bounding box center [492, 239] width 984 height 479
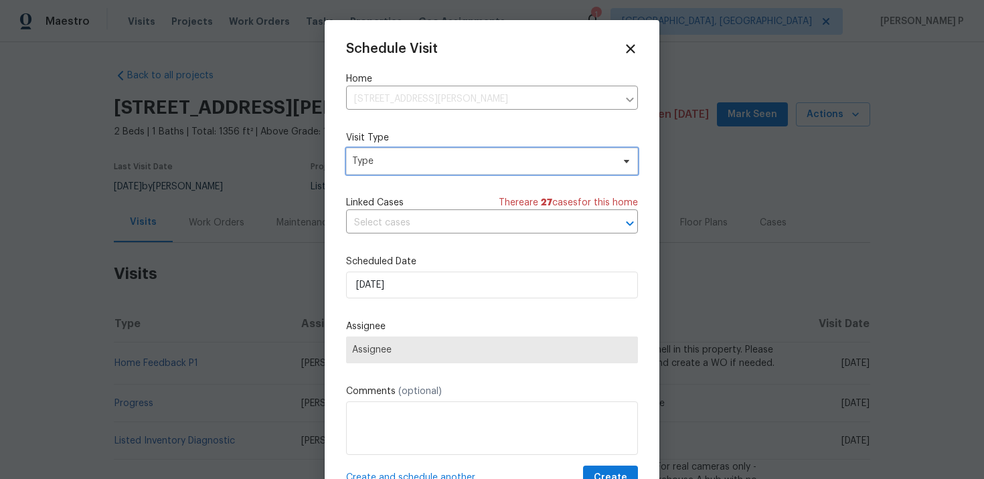
click at [424, 165] on span "Type" at bounding box center [482, 161] width 260 height 13
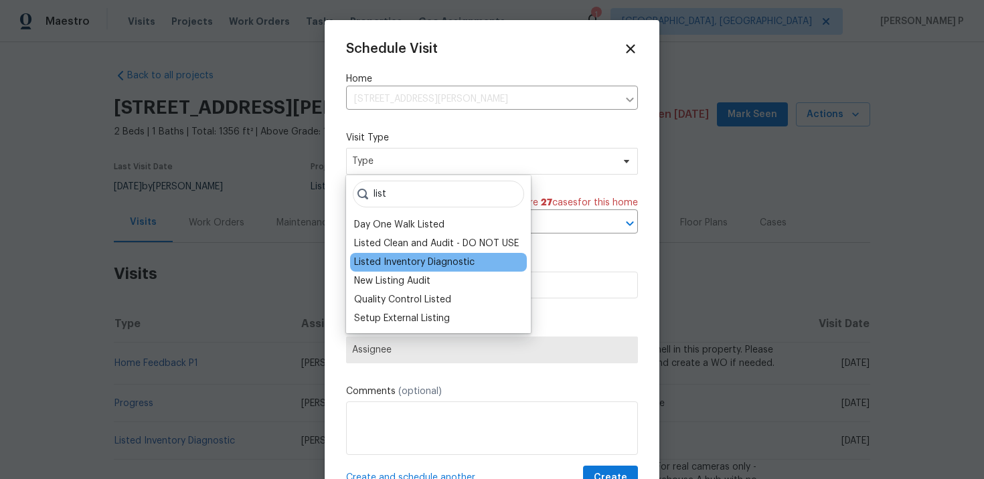
type input "list"
click at [406, 258] on div "Listed Inventory Diagnostic" at bounding box center [414, 262] width 120 height 13
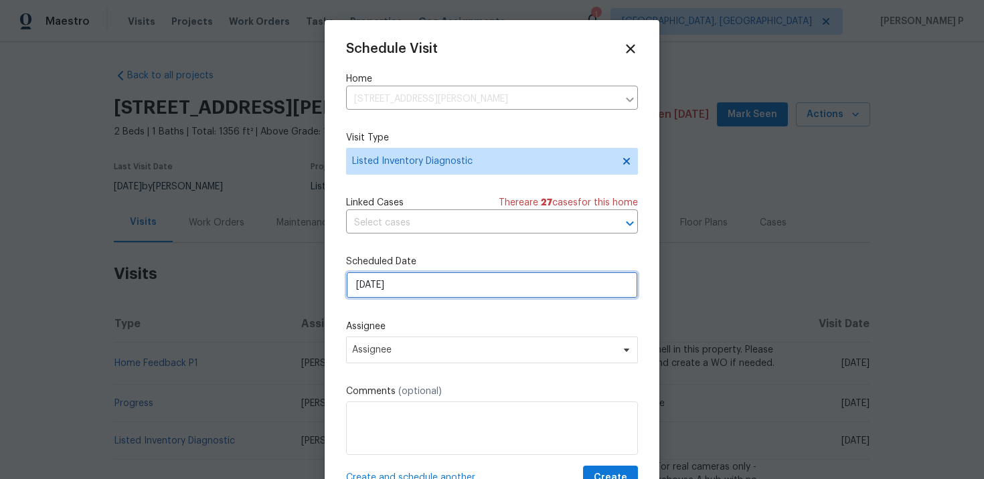
click at [424, 283] on input "[DATE]" at bounding box center [492, 285] width 292 height 27
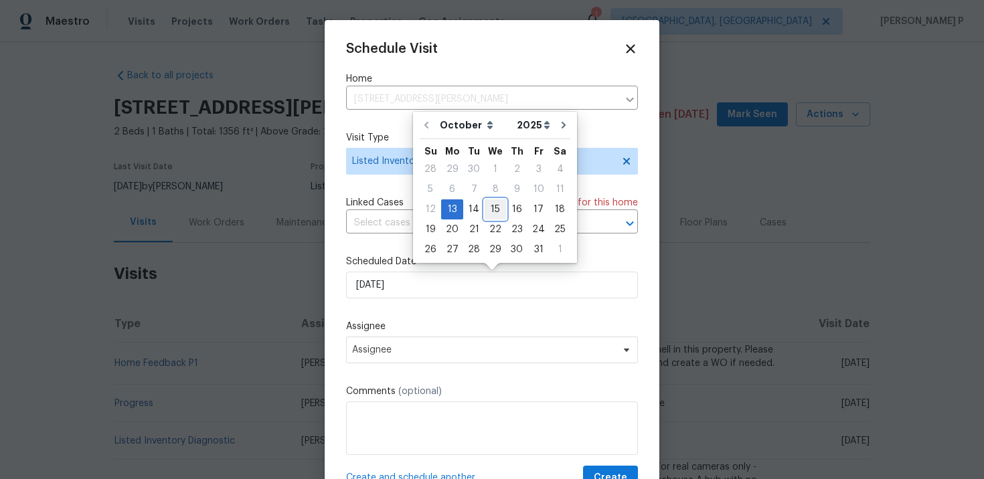
click at [497, 216] on div "15" at bounding box center [495, 209] width 21 height 19
type input "[DATE]"
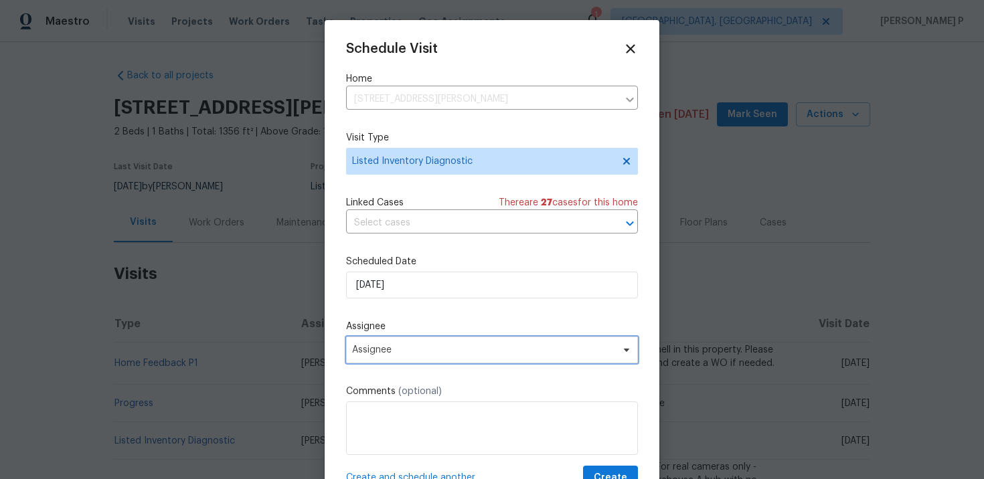
click at [422, 338] on span "Assignee" at bounding box center [492, 350] width 292 height 27
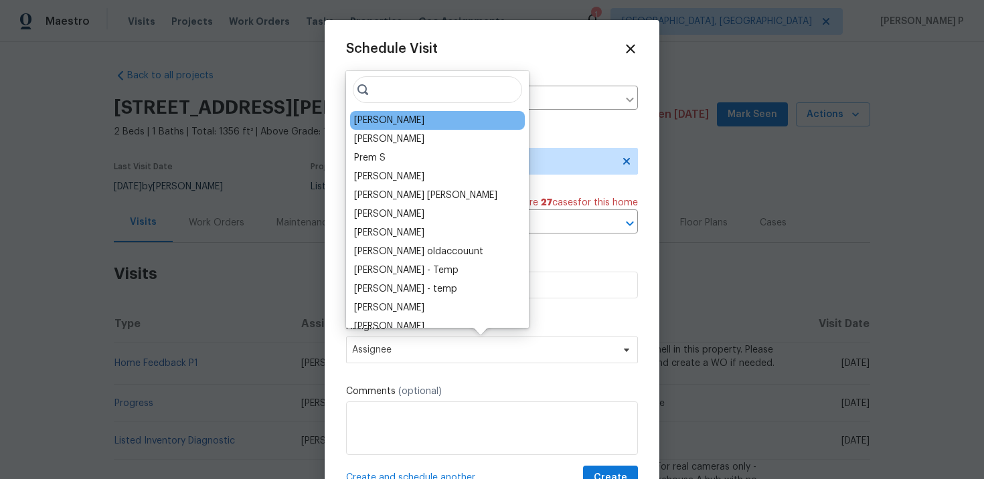
click at [414, 122] on div "[PERSON_NAME]" at bounding box center [389, 120] width 70 height 13
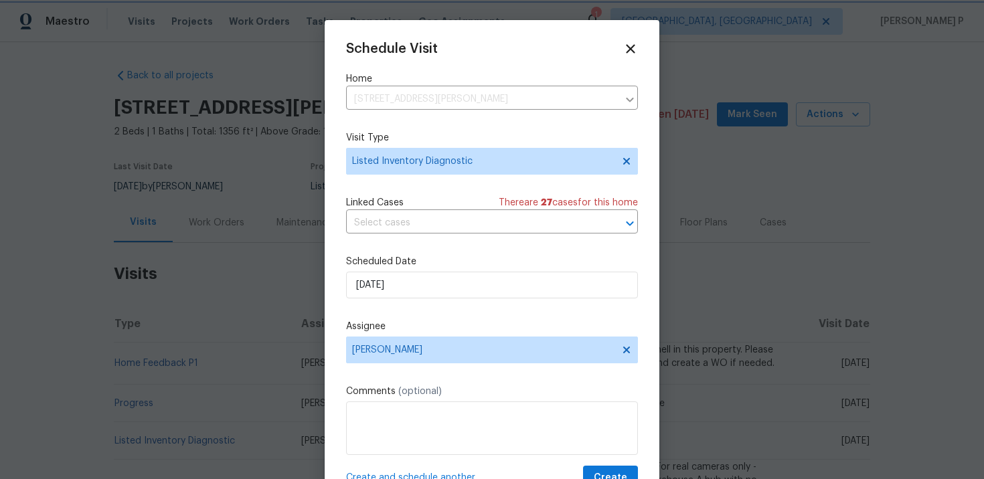
scroll to position [24, 0]
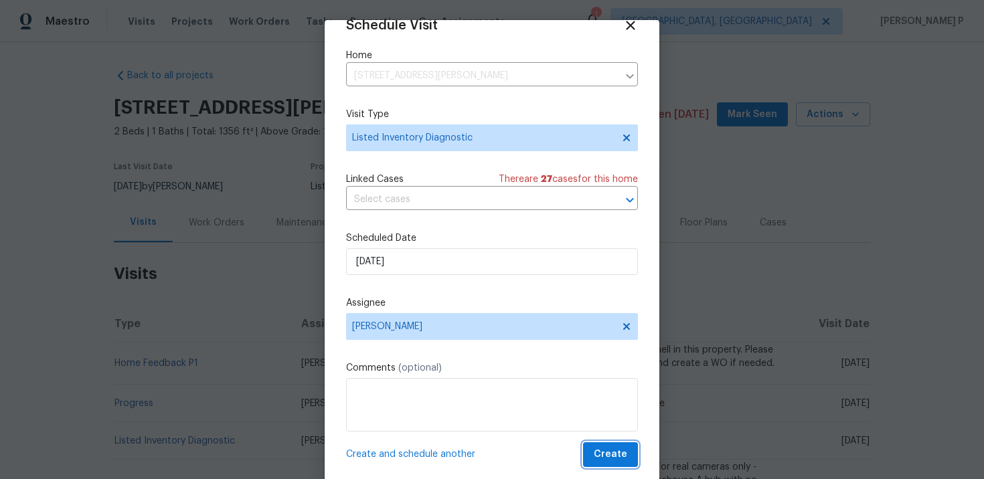
click at [600, 452] on span "Create" at bounding box center [610, 454] width 33 height 17
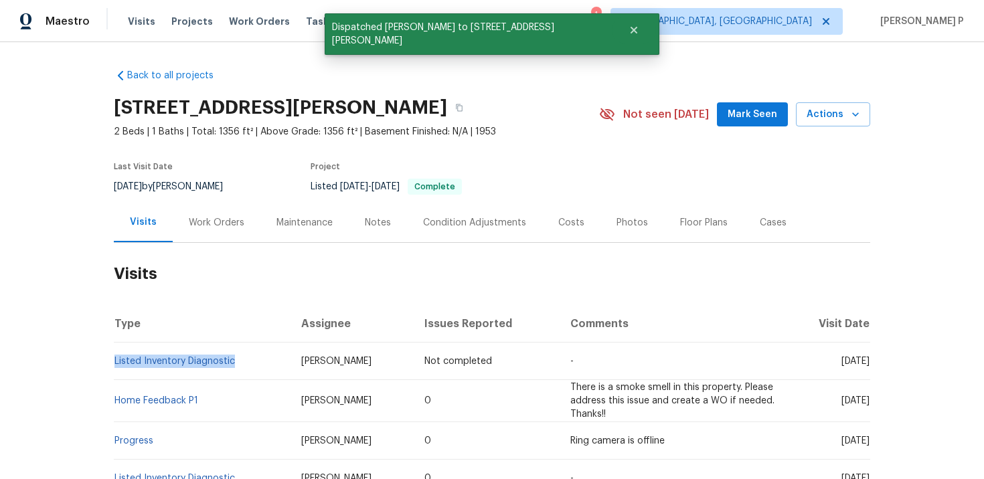
drag, startPoint x: 250, startPoint y: 355, endPoint x: 114, endPoint y: 355, distance: 136.5
click at [114, 355] on td "Listed Inventory Diagnostic" at bounding box center [202, 361] width 177 height 37
copy link "Listed Inventory Diagnostic"
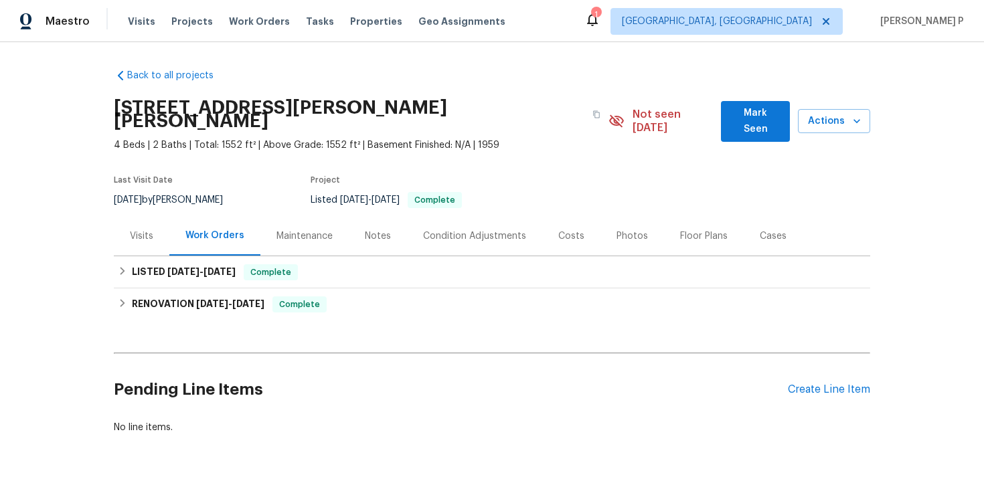
click at [130, 230] on div "Visits" at bounding box center [141, 236] width 23 height 13
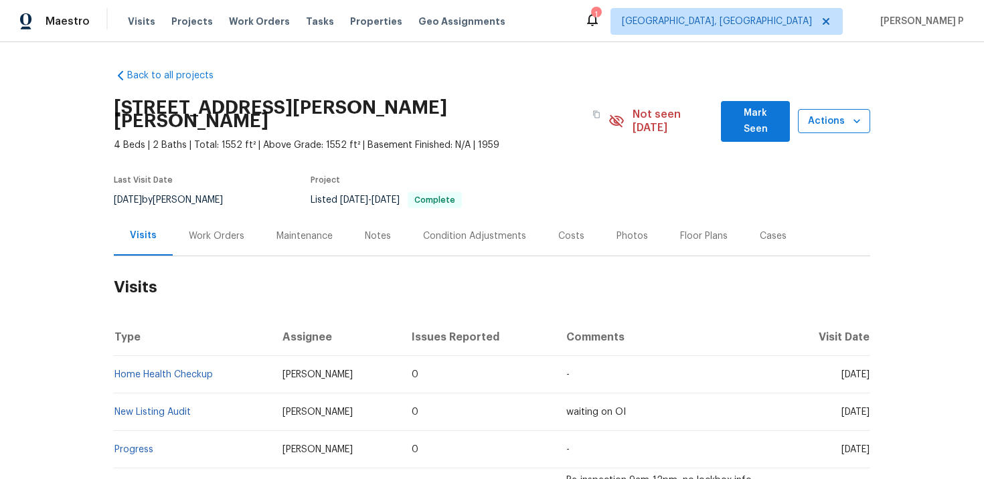
click at [829, 114] on span "Actions" at bounding box center [834, 121] width 51 height 17
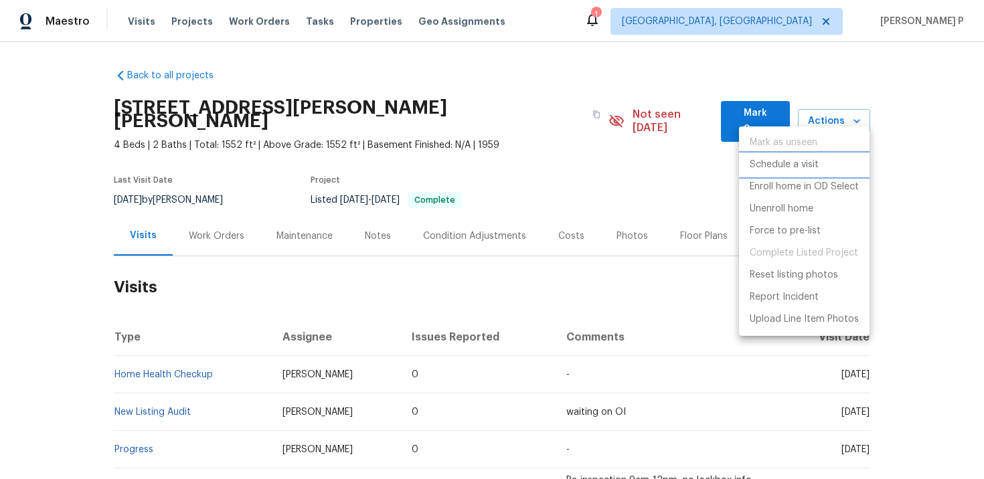
click at [765, 161] on p "Schedule a visit" at bounding box center [784, 165] width 69 height 14
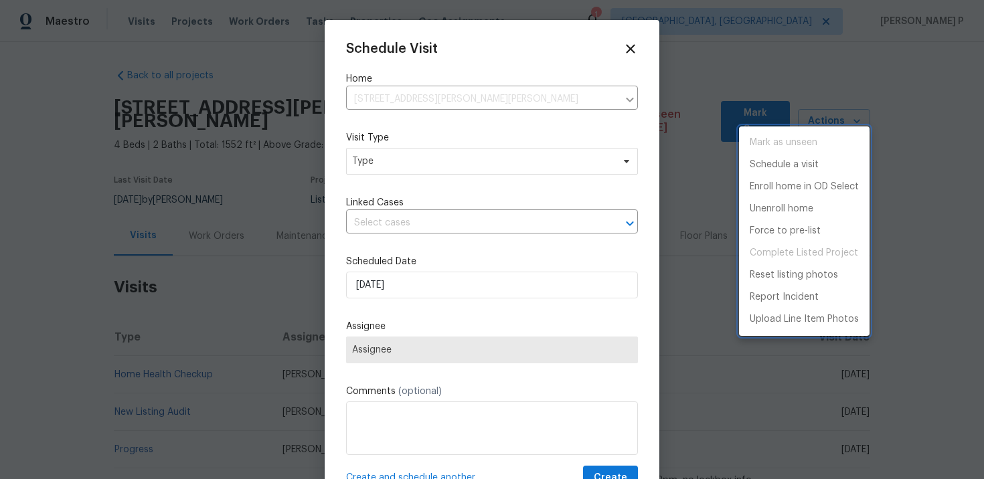
click at [381, 154] on div at bounding box center [492, 239] width 984 height 479
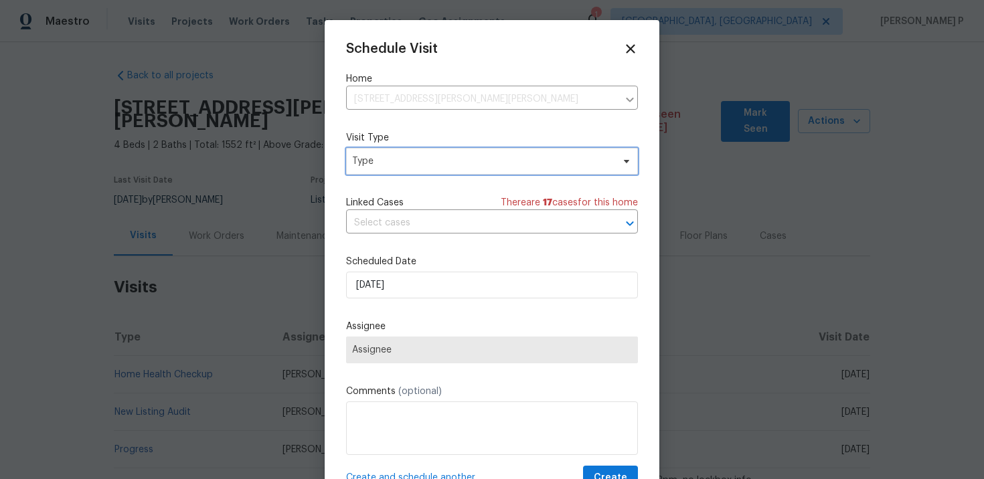
click at [381, 165] on span "Type" at bounding box center [482, 161] width 260 height 13
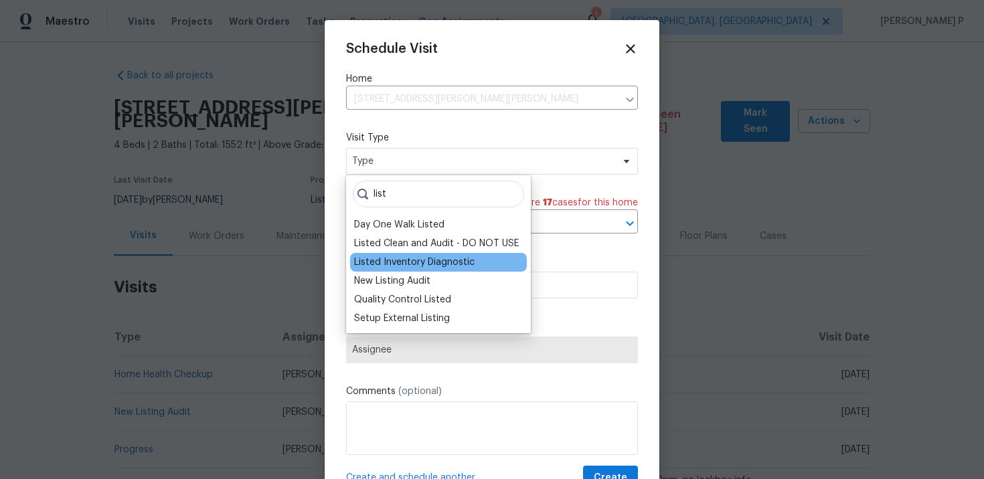
type input "list"
click at [409, 257] on div "Listed Inventory Diagnostic" at bounding box center [414, 262] width 120 height 13
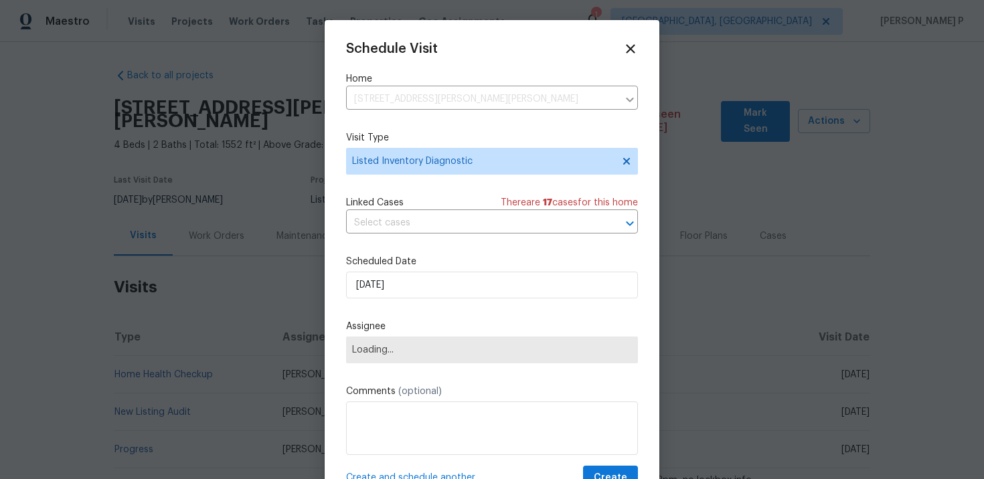
click at [406, 300] on div "Schedule Visit Home 248 Ramsey Ln, Ballwin, MO 63021 ​ Visit Type Listed Invent…" at bounding box center [492, 265] width 292 height 449
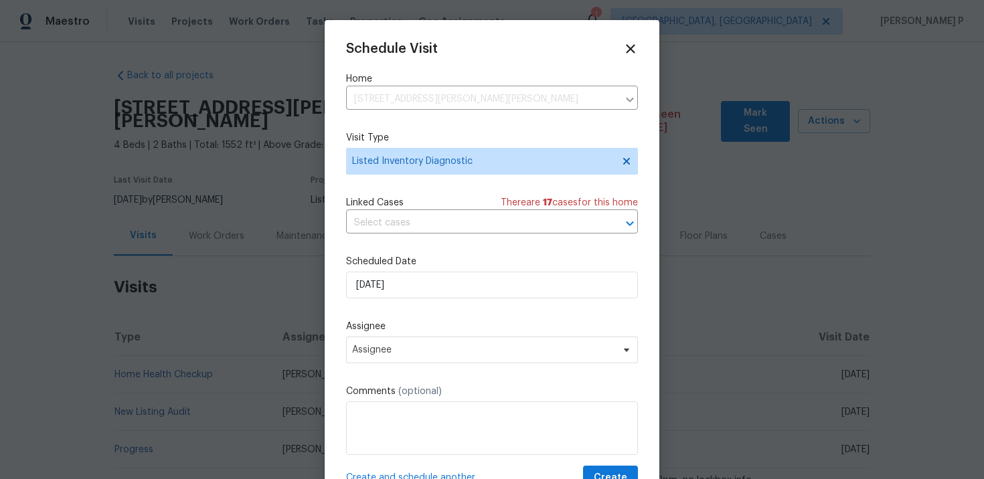
click at [410, 266] on label "Scheduled Date" at bounding box center [492, 261] width 292 height 13
click at [412, 289] on input "[DATE]" at bounding box center [492, 285] width 292 height 27
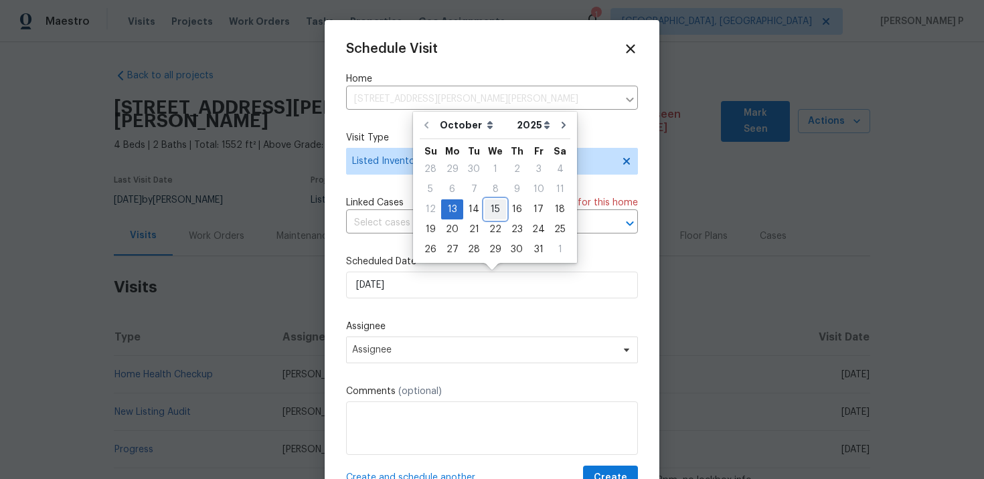
click at [497, 218] on div "15" at bounding box center [495, 209] width 21 height 19
type input "[DATE]"
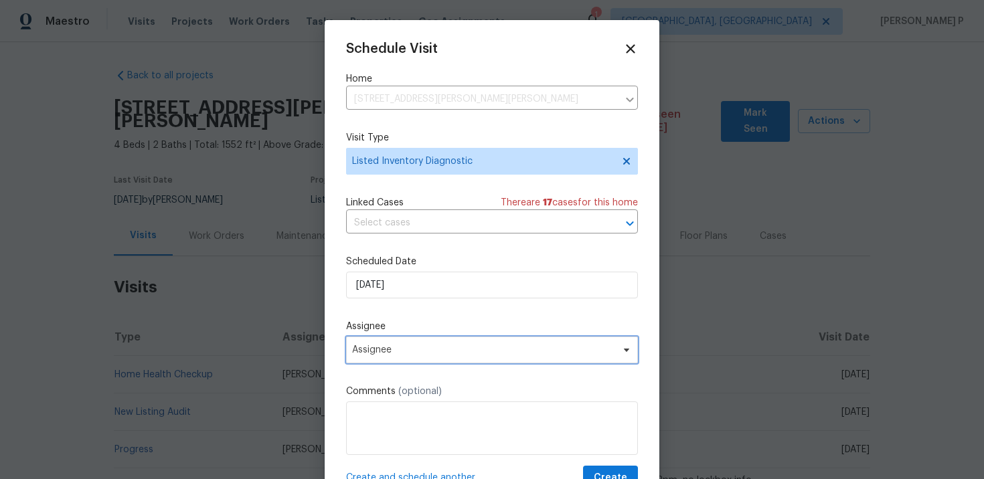
click at [425, 355] on span "Assignee" at bounding box center [483, 350] width 262 height 11
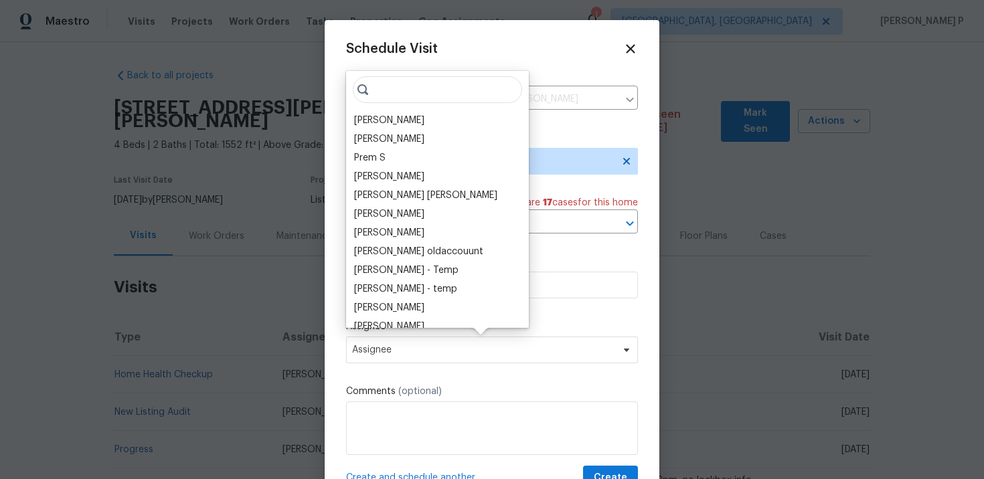
click at [264, 332] on div at bounding box center [492, 239] width 984 height 479
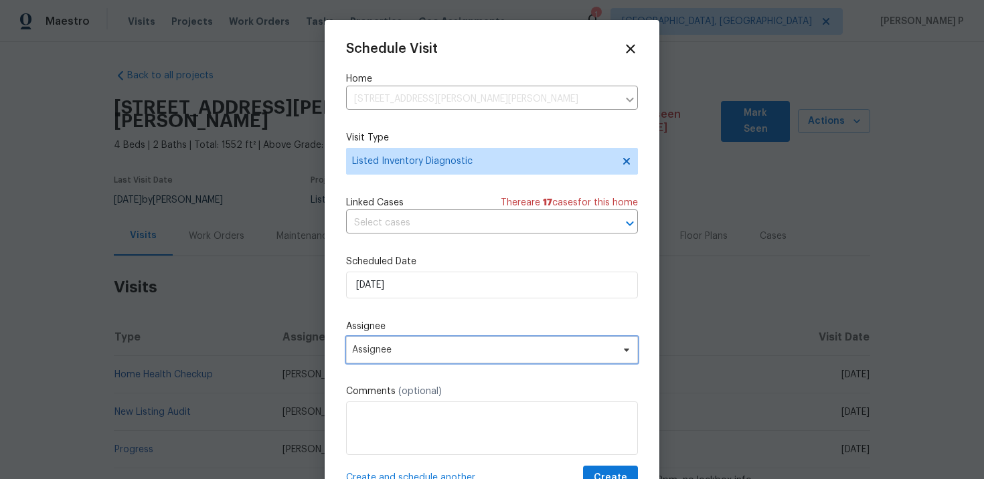
click at [410, 347] on span "Assignee" at bounding box center [483, 350] width 262 height 11
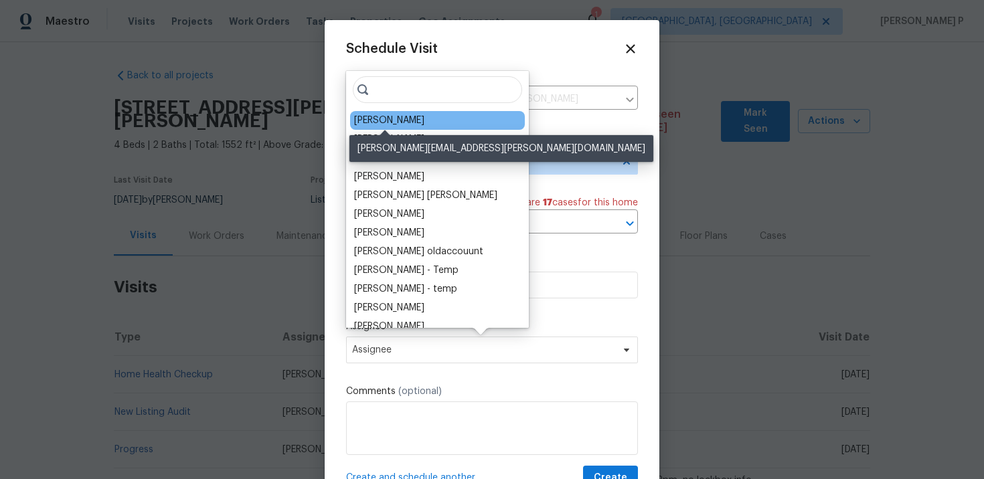
click at [402, 124] on div "James Nolting" at bounding box center [389, 120] width 70 height 13
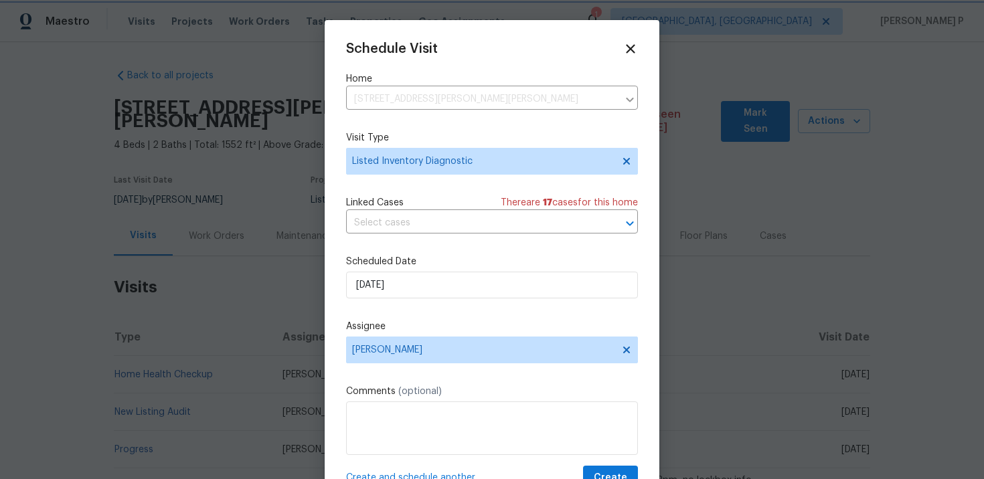
scroll to position [24, 0]
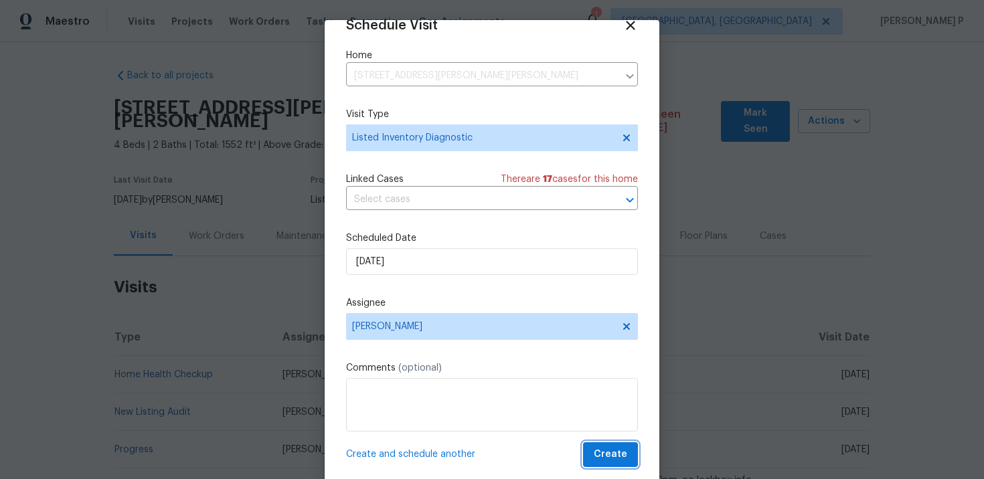
click at [626, 449] on span "Create" at bounding box center [610, 454] width 33 height 17
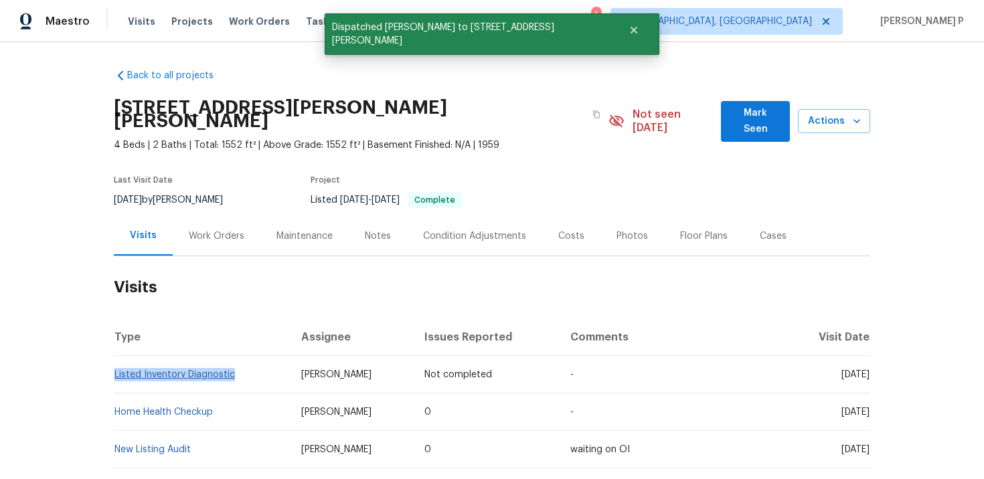
drag, startPoint x: 246, startPoint y: 365, endPoint x: 114, endPoint y: 359, distance: 131.3
click at [114, 359] on td "Listed Inventory Diagnostic" at bounding box center [202, 374] width 177 height 37
copy link "Listed Inventory Diagnostic"
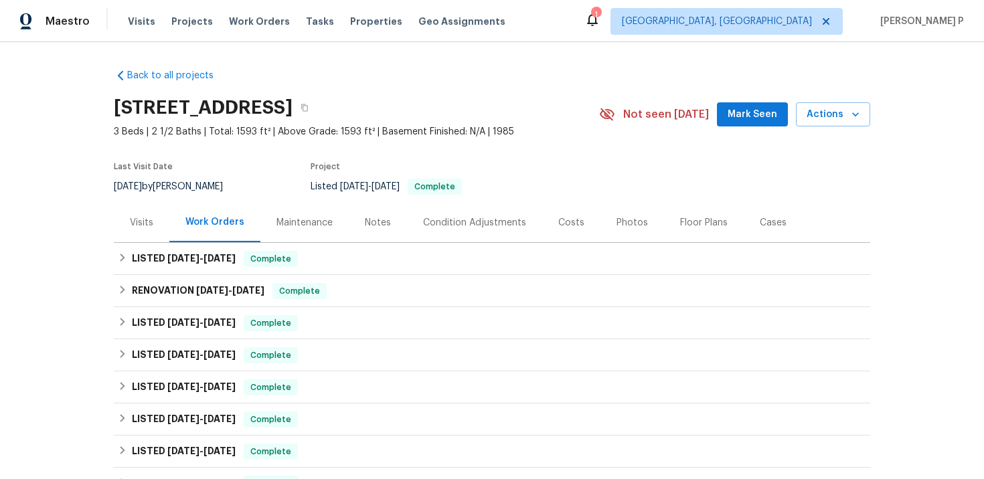
click at [135, 216] on div "Visits" at bounding box center [141, 222] width 23 height 13
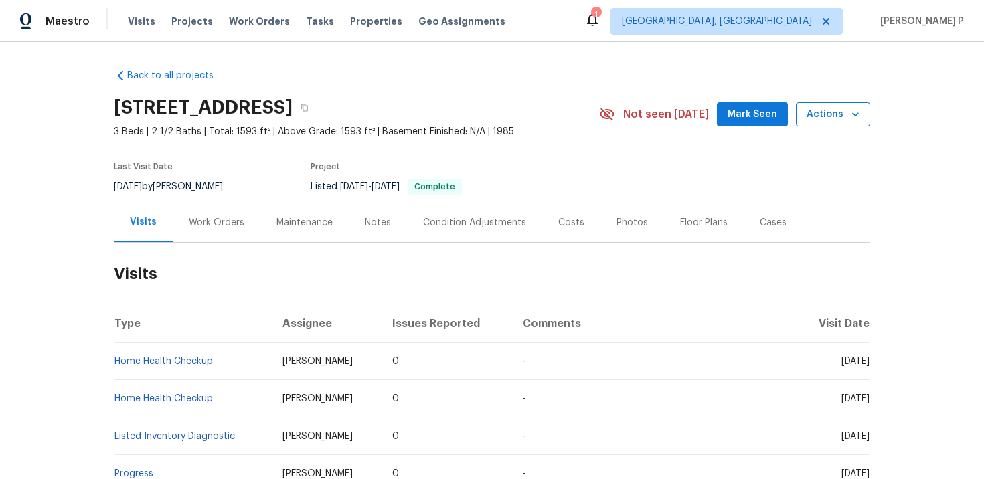
click at [819, 121] on span "Actions" at bounding box center [833, 114] width 53 height 17
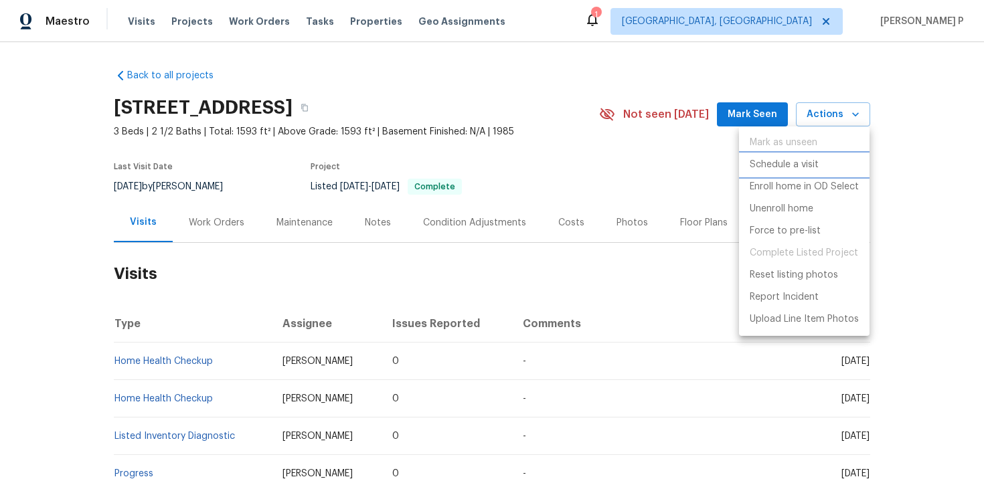
click at [776, 165] on p "Schedule a visit" at bounding box center [784, 165] width 69 height 14
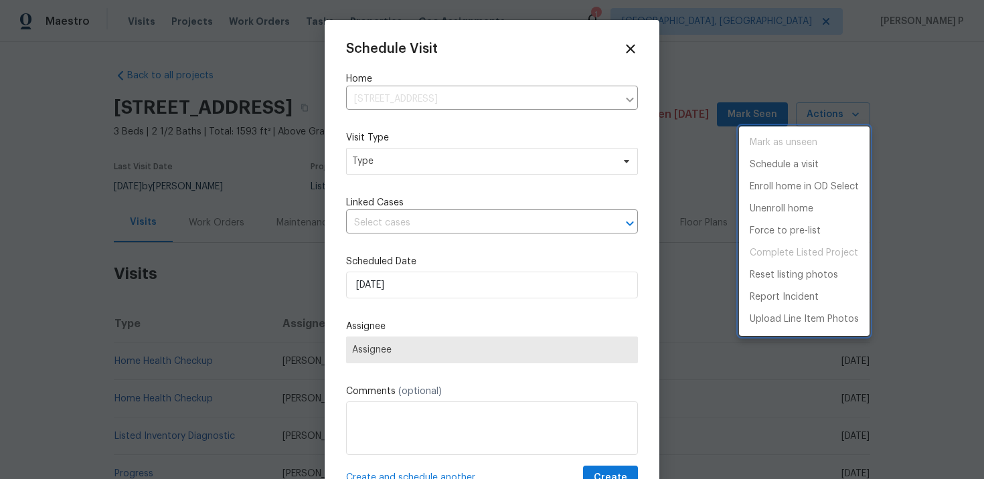
click at [429, 159] on div at bounding box center [492, 239] width 984 height 479
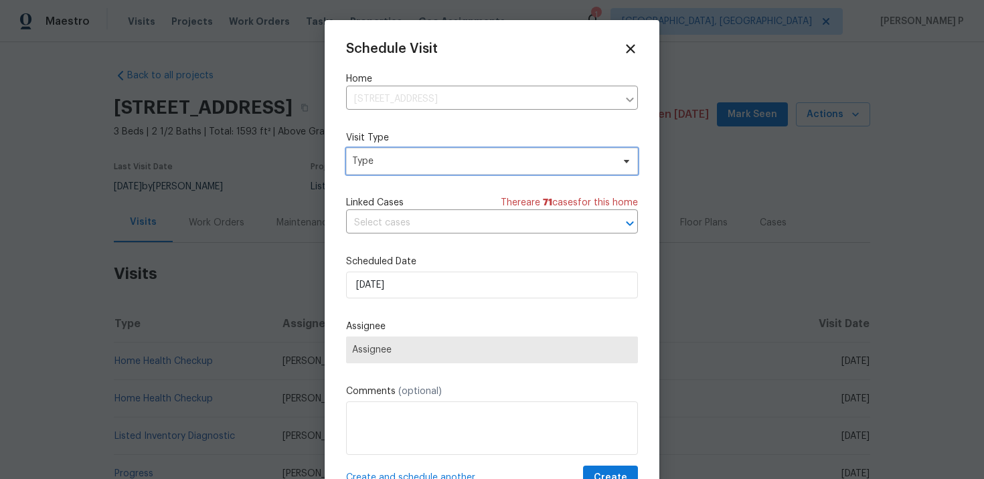
click at [429, 159] on span "Type" at bounding box center [482, 161] width 260 height 13
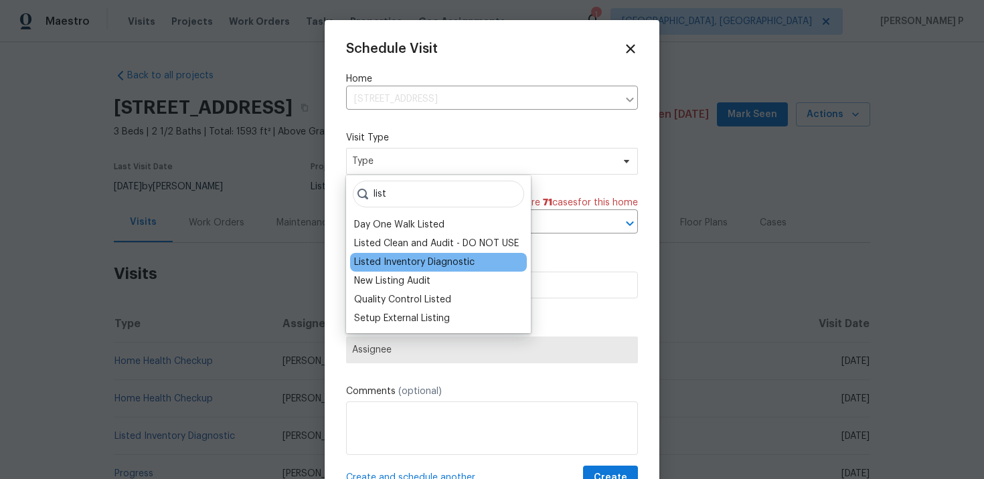
type input "list"
click at [428, 270] on div "Listed Inventory Diagnostic" at bounding box center [438, 262] width 177 height 19
click at [425, 259] on div "Listed Inventory Diagnostic" at bounding box center [414, 262] width 120 height 13
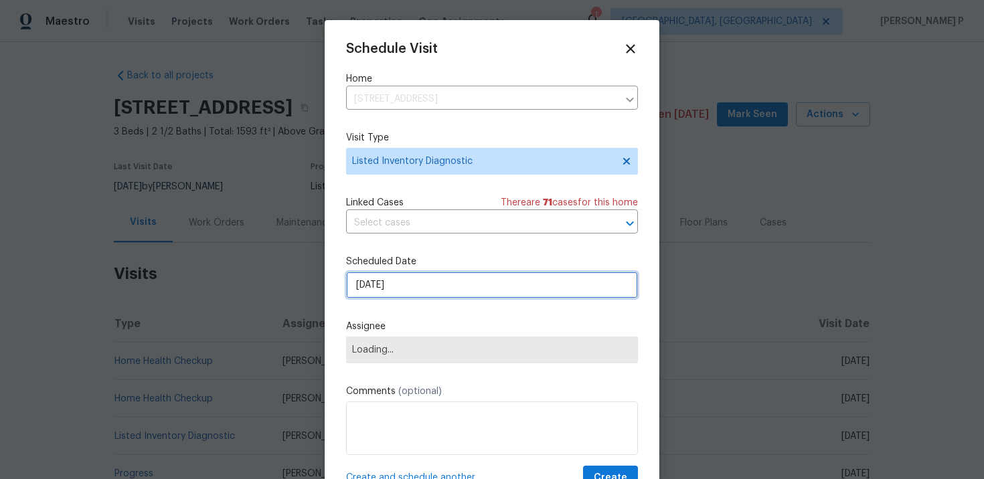
click at [409, 277] on input "[DATE]" at bounding box center [492, 285] width 292 height 27
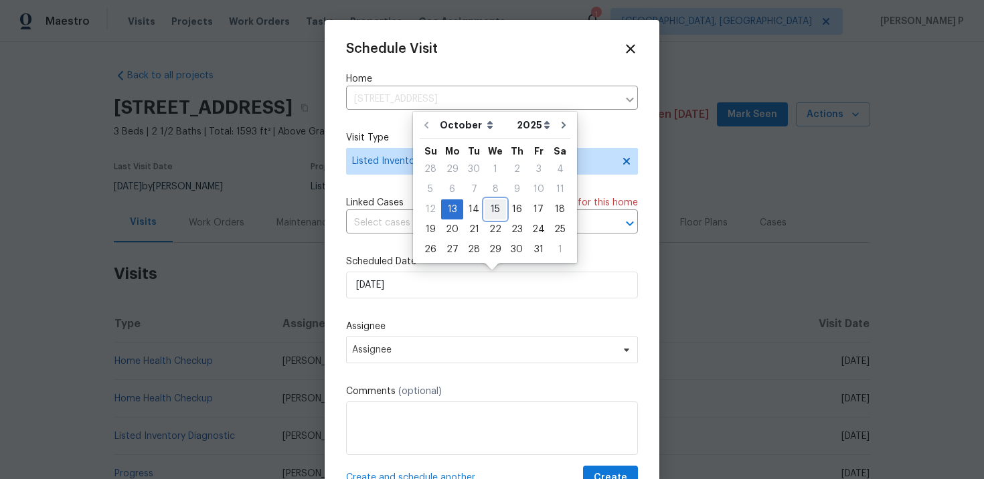
click at [494, 201] on div "15" at bounding box center [495, 209] width 21 height 19
type input "[DATE]"
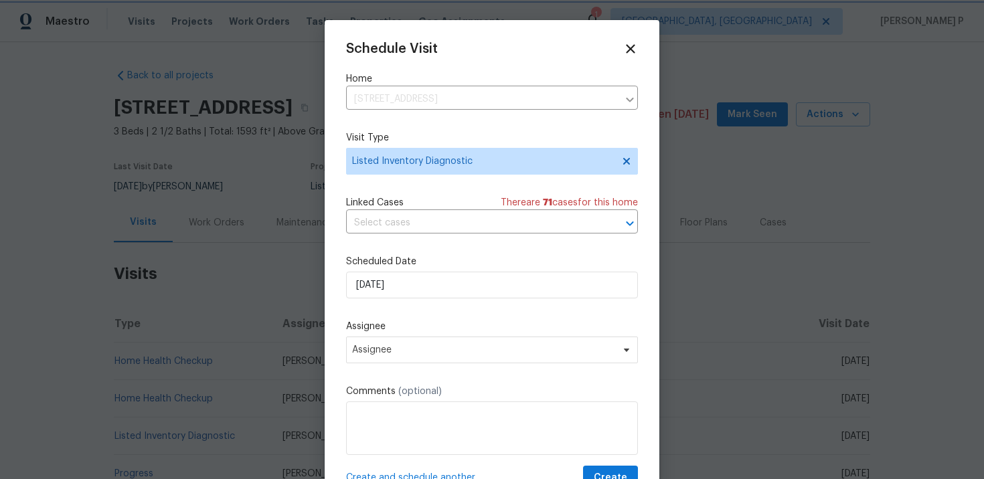
scroll to position [24, 0]
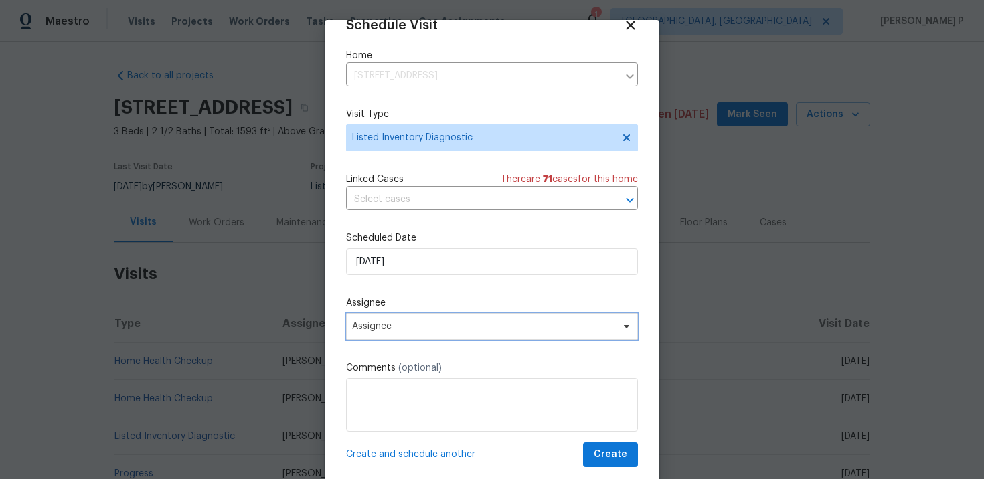
click at [444, 314] on span "Assignee" at bounding box center [492, 326] width 292 height 27
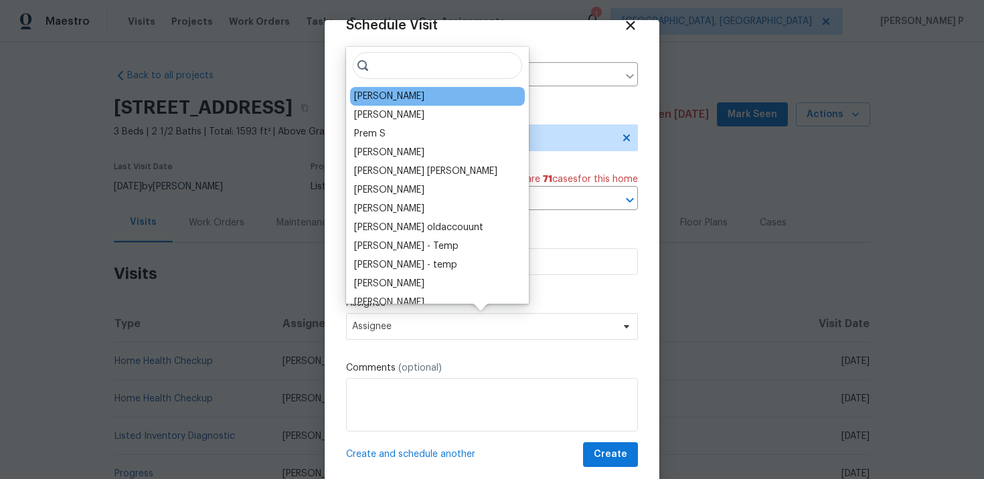
click at [411, 95] on div "Mat Smith" at bounding box center [437, 96] width 175 height 19
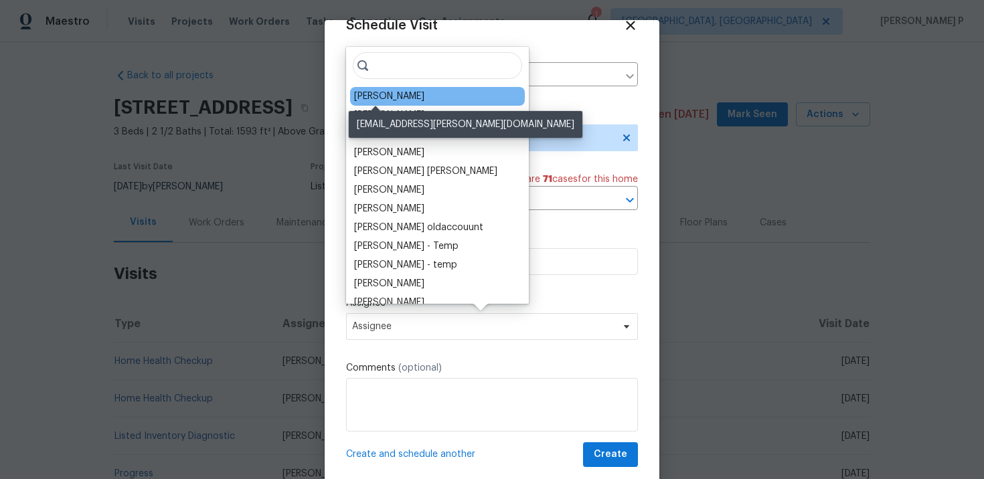
click at [386, 92] on div "Mat Smith" at bounding box center [389, 96] width 70 height 13
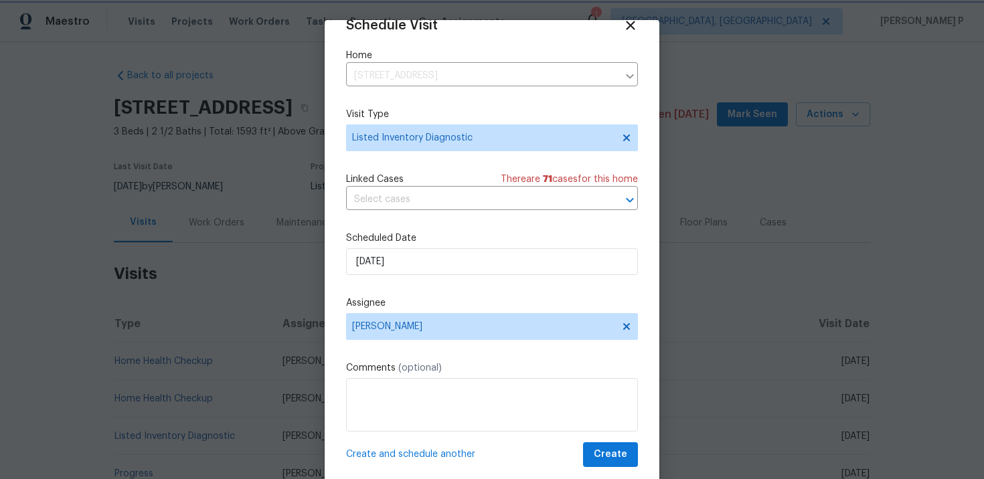
scroll to position [29, 0]
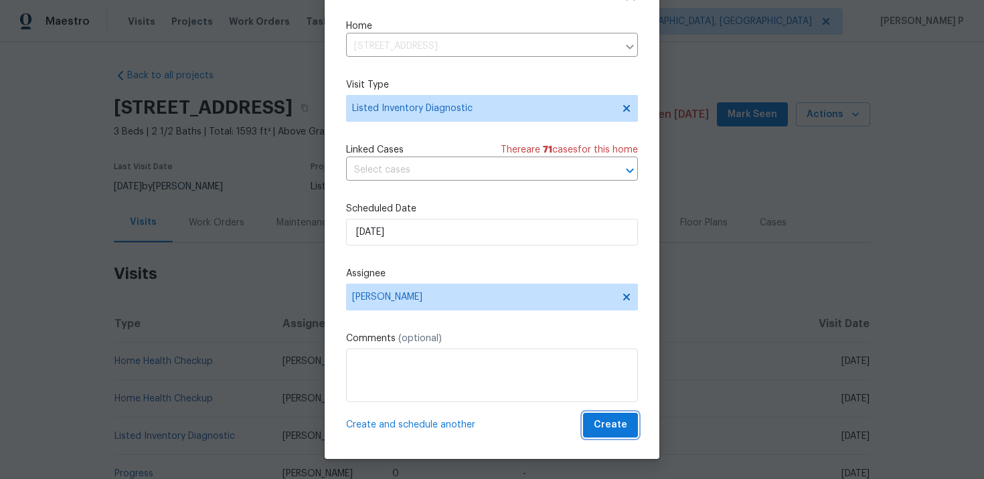
click at [618, 424] on span "Create" at bounding box center [610, 425] width 33 height 17
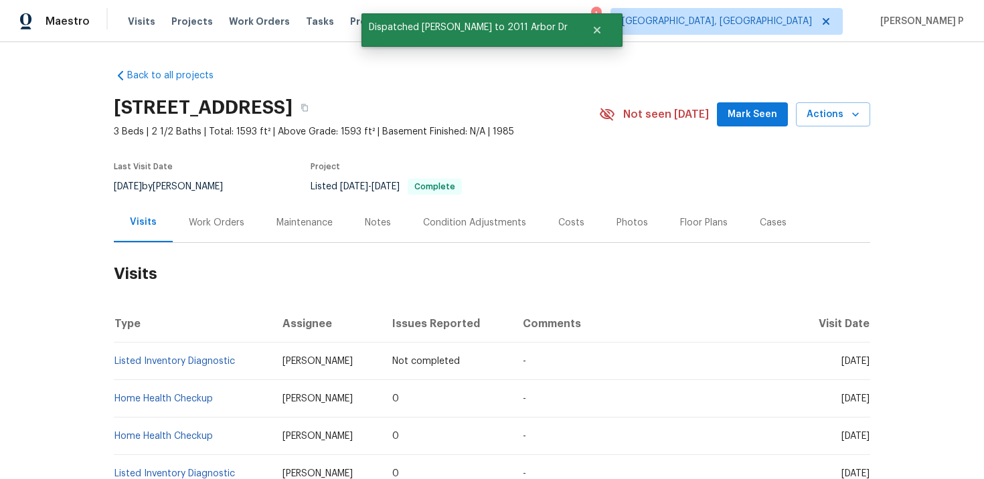
scroll to position [0, 0]
drag, startPoint x: 245, startPoint y: 362, endPoint x: 114, endPoint y: 364, distance: 130.5
click at [114, 364] on td "Listed Inventory Diagnostic" at bounding box center [193, 361] width 158 height 37
copy link "Listed Inventory Diagnostic"
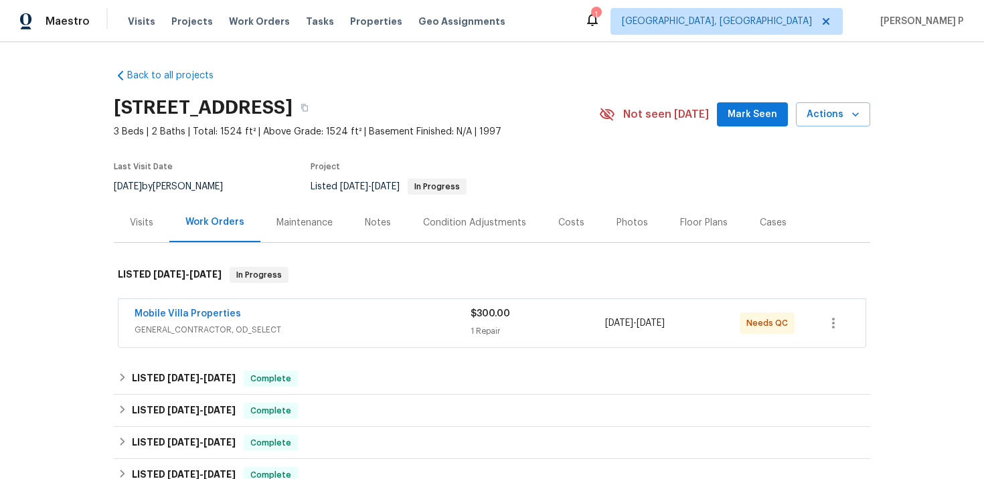
click at [145, 222] on div "Visits" at bounding box center [141, 222] width 23 height 13
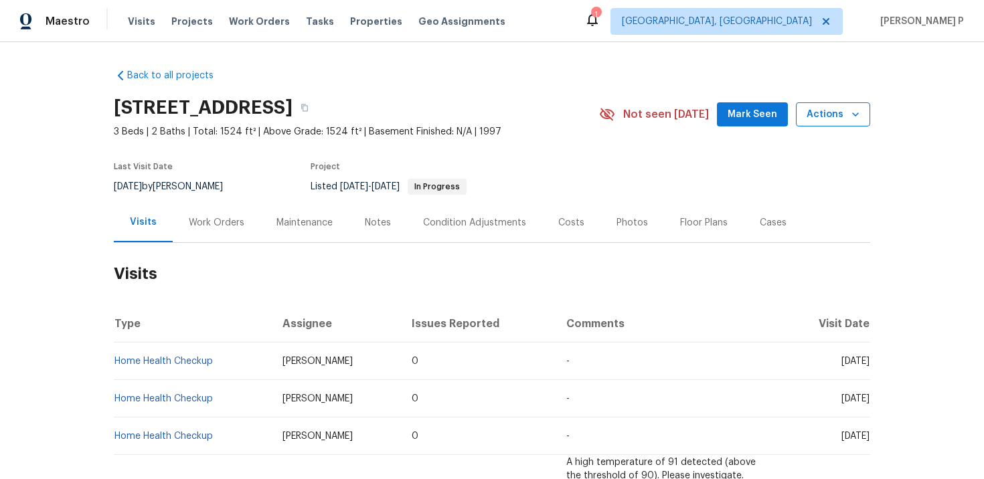
click at [833, 114] on span "Actions" at bounding box center [833, 114] width 53 height 17
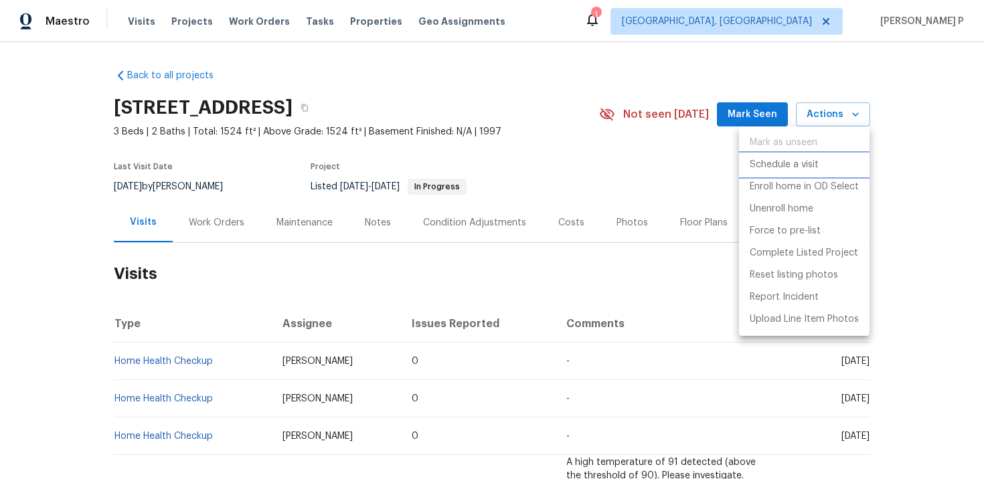
click at [789, 165] on p "Schedule a visit" at bounding box center [784, 165] width 69 height 14
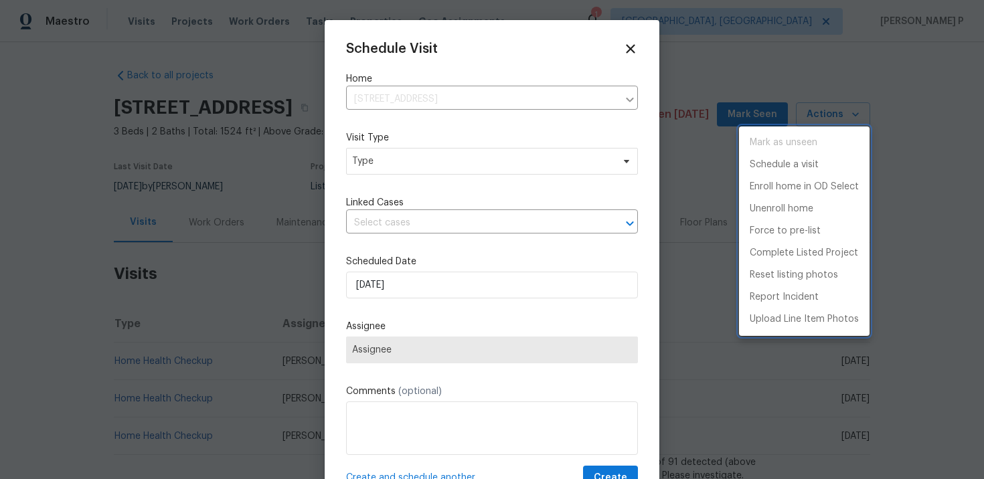
click at [449, 157] on div at bounding box center [492, 239] width 984 height 479
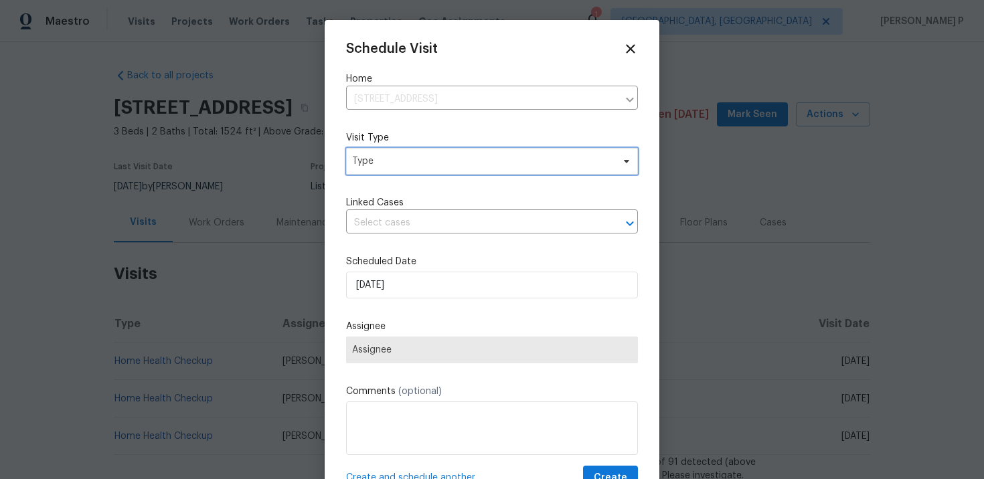
click at [395, 165] on span "Type" at bounding box center [482, 161] width 260 height 13
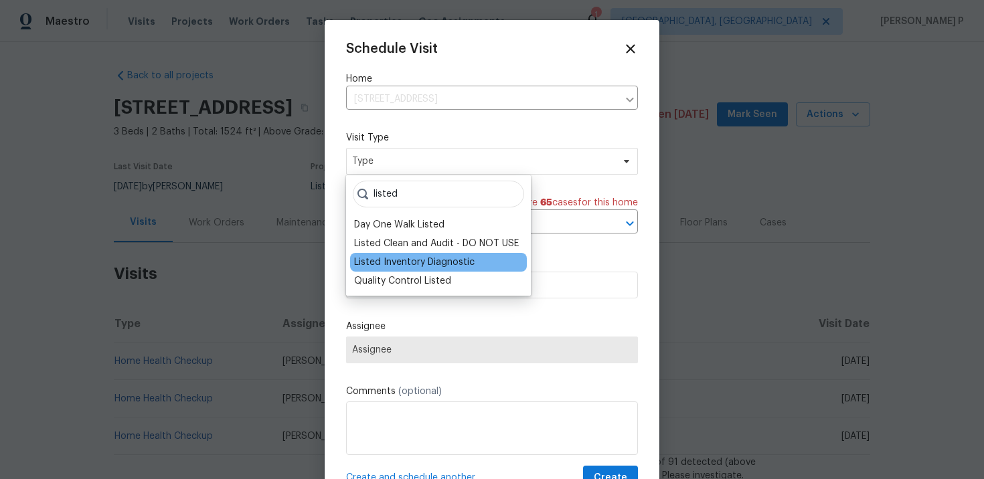
type input "listed"
click at [397, 269] on div "Listed Inventory Diagnostic" at bounding box center [438, 262] width 177 height 19
click at [400, 254] on div "Listed Inventory Diagnostic" at bounding box center [438, 262] width 177 height 19
click at [404, 266] on div "Listed Inventory Diagnostic" at bounding box center [414, 262] width 120 height 13
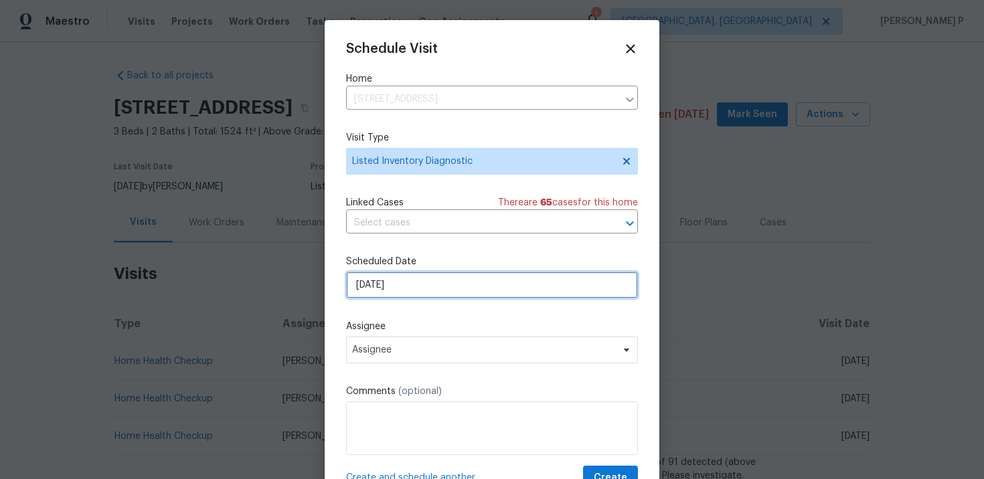
click at [435, 285] on input "[DATE]" at bounding box center [492, 285] width 292 height 27
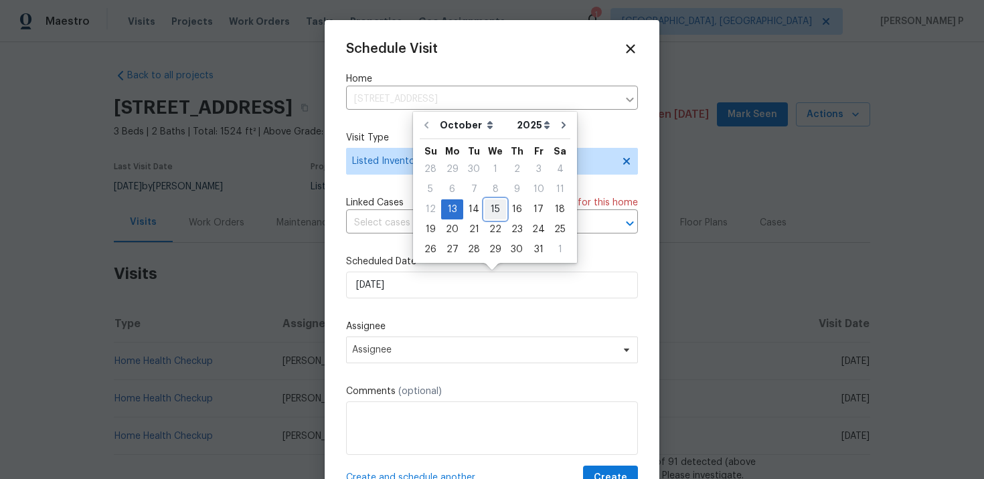
click at [500, 206] on div "15" at bounding box center [495, 209] width 21 height 19
type input "10/15/2025"
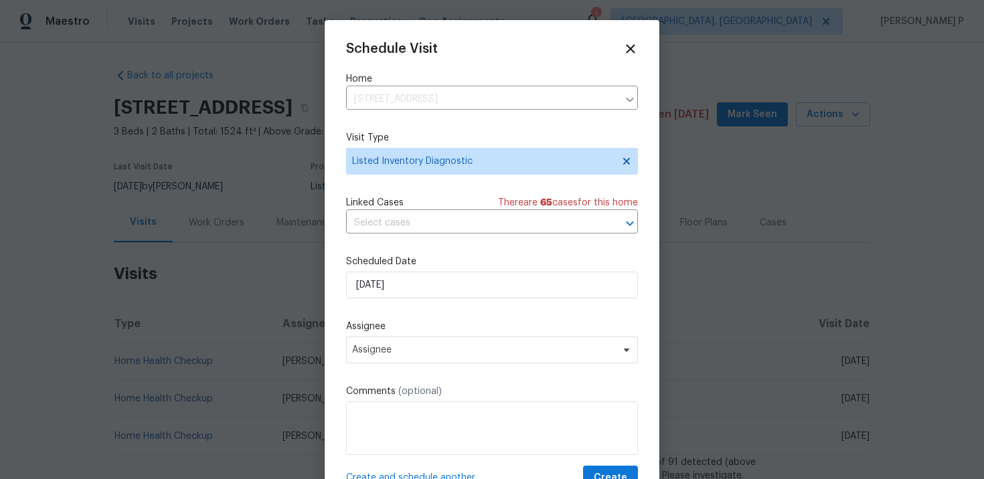
click at [434, 365] on div "Schedule Visit Home 8103 Rhanbuoy Rd, Spring Hill, FL 34606 ​ Visit Type Listed…" at bounding box center [492, 265] width 292 height 449
click at [444, 355] on span "Assignee" at bounding box center [483, 350] width 262 height 11
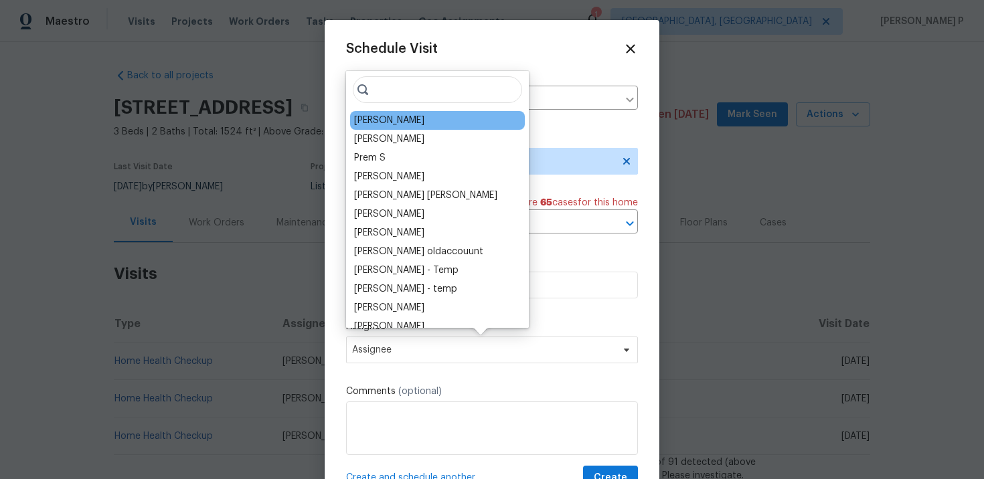
click at [414, 118] on div "Mat Smith" at bounding box center [437, 120] width 175 height 19
click at [404, 116] on div "Mat Smith" at bounding box center [437, 120] width 175 height 19
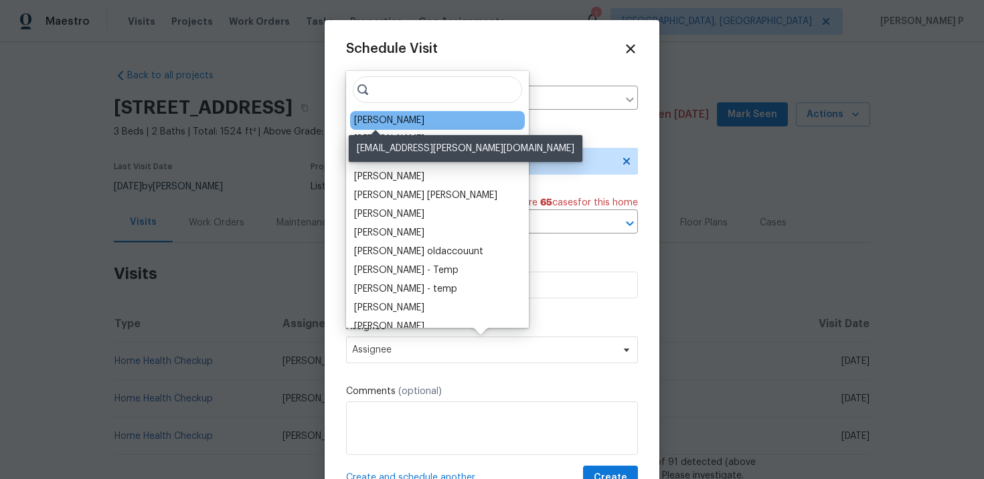
click at [386, 116] on div "Mat Smith" at bounding box center [389, 120] width 70 height 13
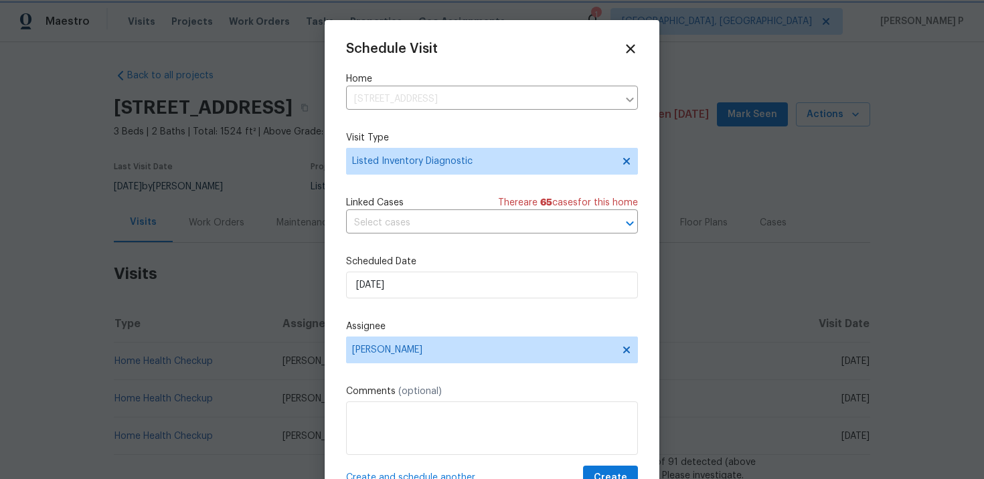
scroll to position [24, 0]
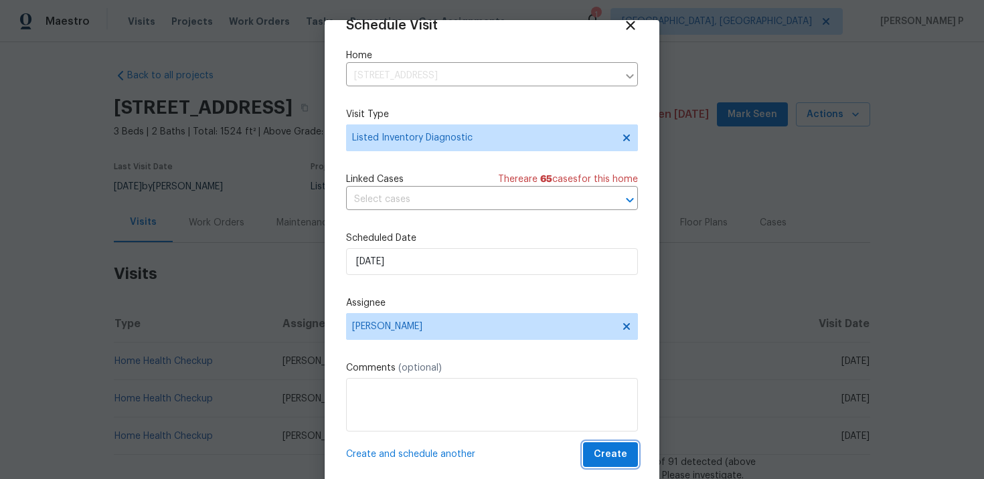
click at [608, 448] on span "Create" at bounding box center [610, 454] width 33 height 17
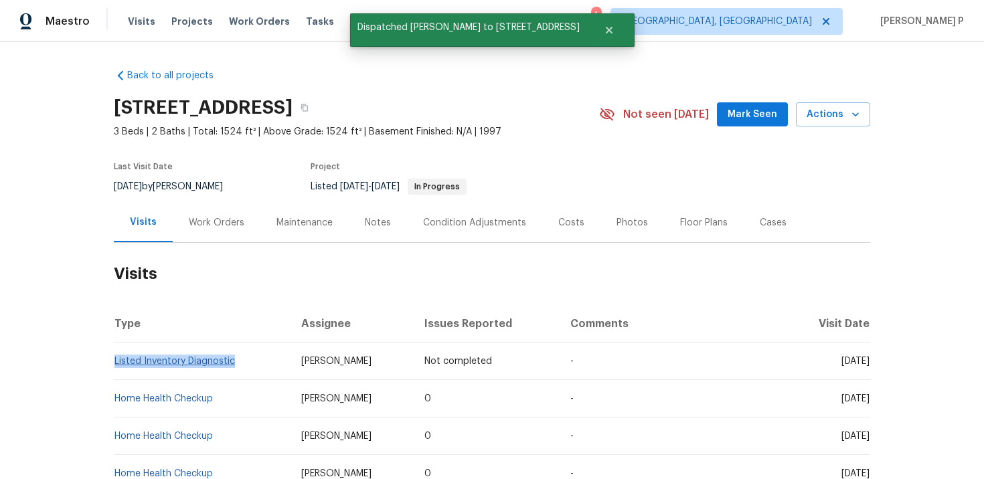
drag, startPoint x: 243, startPoint y: 363, endPoint x: 114, endPoint y: 360, distance: 128.6
click at [114, 360] on td "Listed Inventory Diagnostic" at bounding box center [202, 361] width 177 height 37
copy link "Listed Inventory Diagnostic"
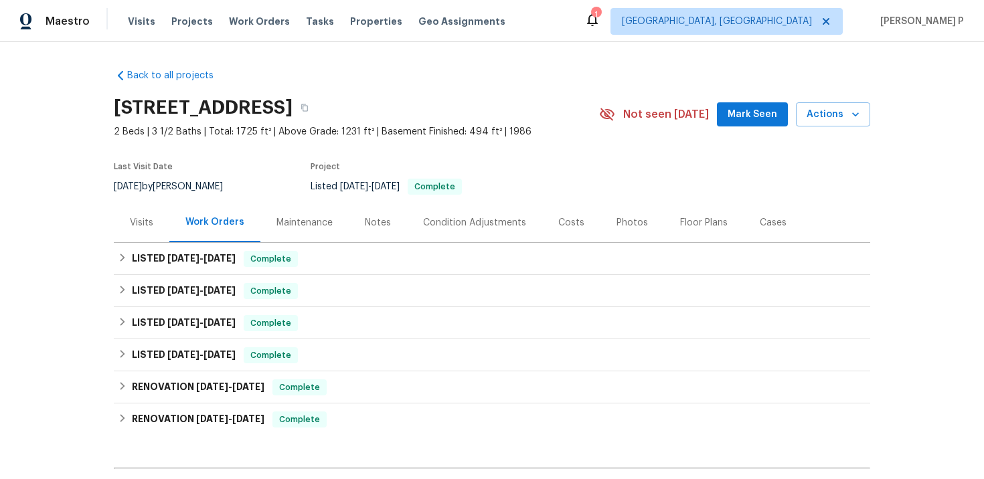
click at [148, 224] on div "Visits" at bounding box center [141, 222] width 23 height 13
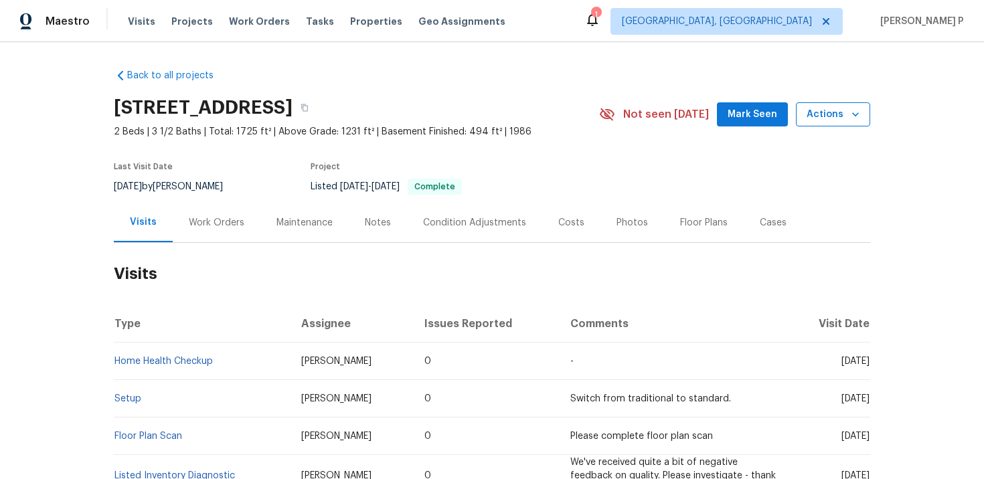
click at [837, 118] on span "Actions" at bounding box center [833, 114] width 53 height 17
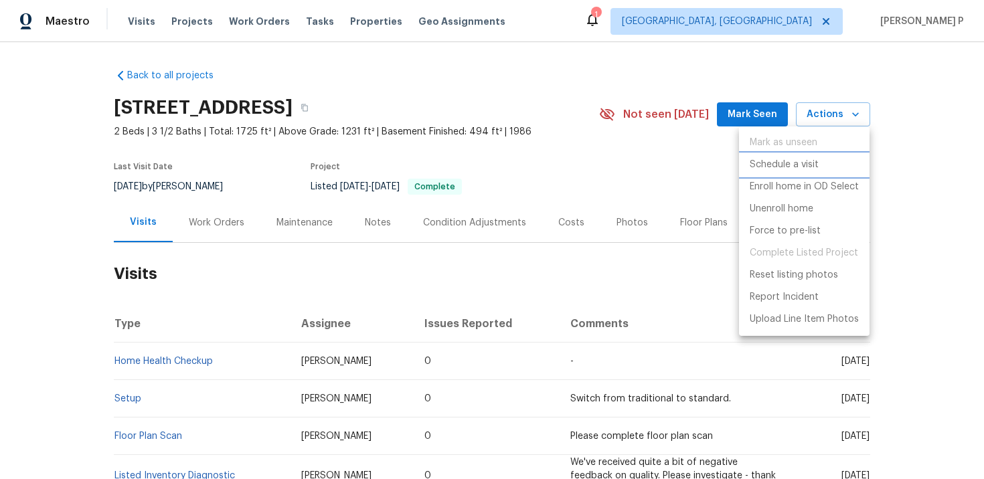
click at [773, 169] on p "Schedule a visit" at bounding box center [784, 165] width 69 height 14
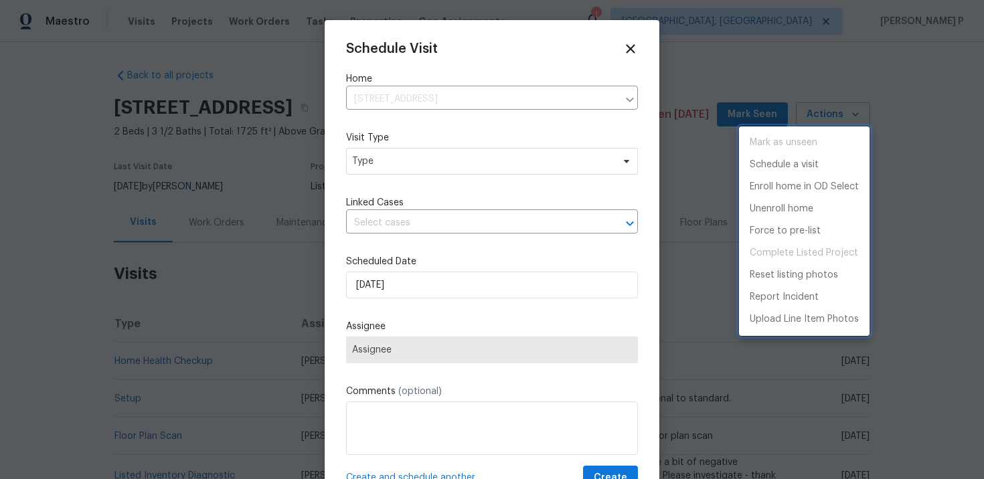
click at [441, 157] on div at bounding box center [492, 239] width 984 height 479
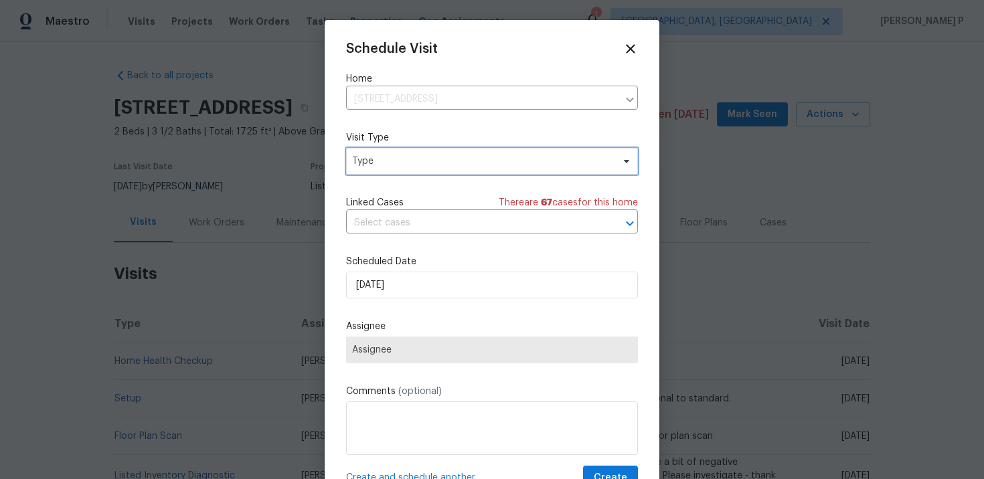
click at [432, 157] on span "Type" at bounding box center [482, 161] width 260 height 13
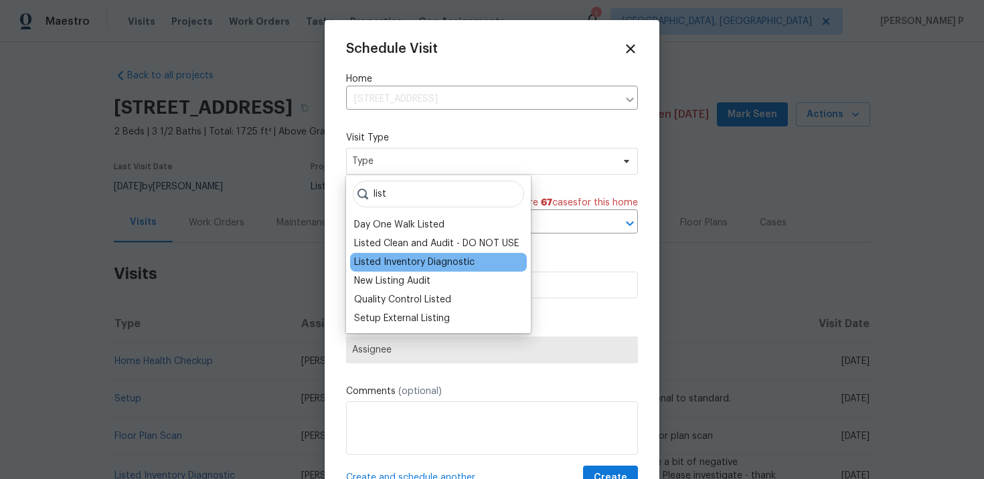
type input "list"
click at [418, 262] on div "Listed Inventory Diagnostic" at bounding box center [414, 262] width 120 height 13
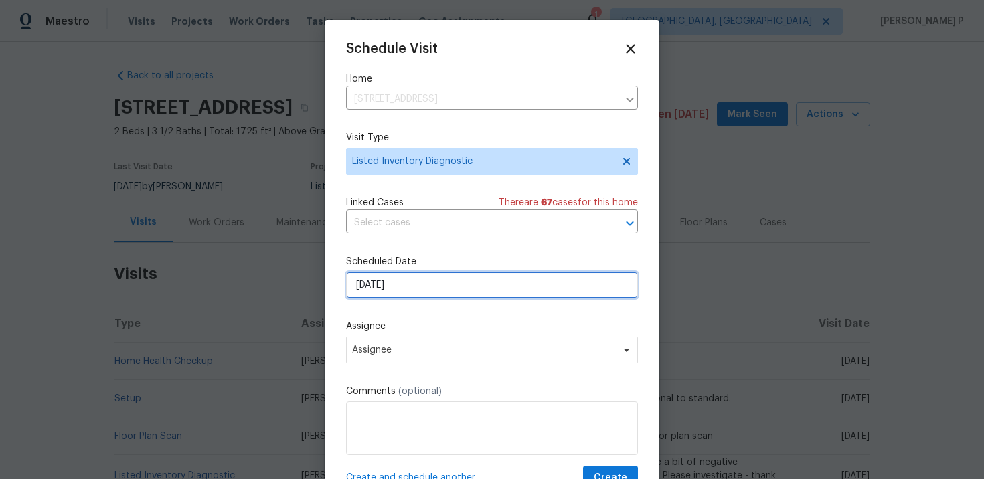
click at [406, 291] on input "10/13/2025" at bounding box center [492, 285] width 292 height 27
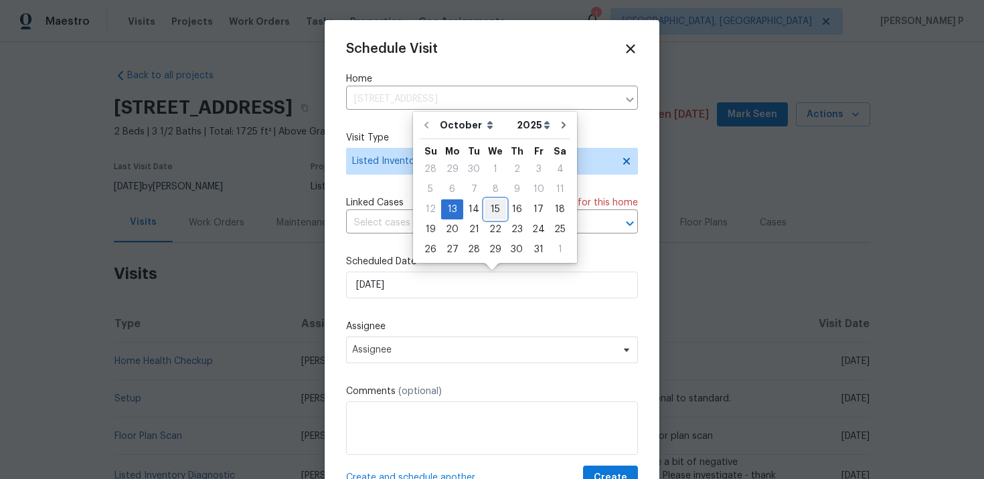
click at [496, 210] on div "15" at bounding box center [495, 209] width 21 height 19
type input "10/15/2025"
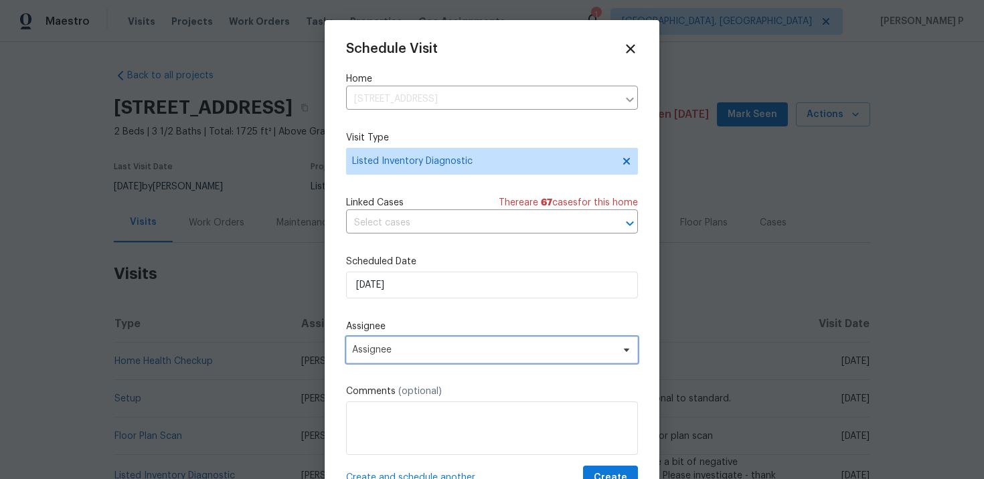
click at [462, 345] on span "Assignee" at bounding box center [492, 350] width 292 height 27
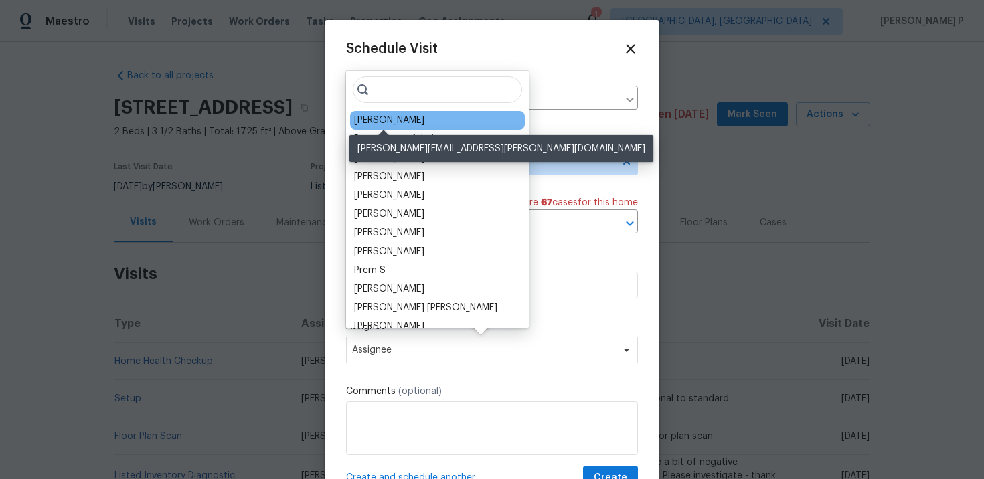
click at [396, 122] on div "Nelson Flores" at bounding box center [389, 120] width 70 height 13
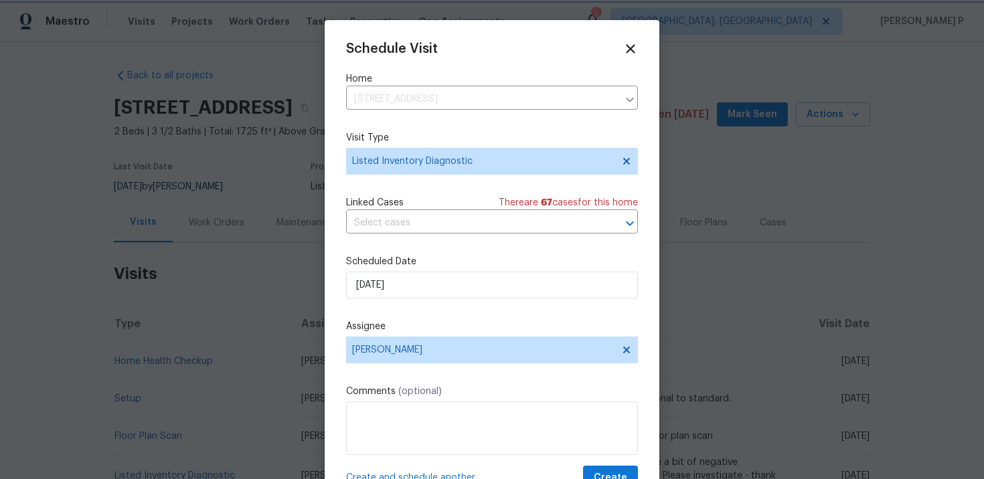
scroll to position [24, 0]
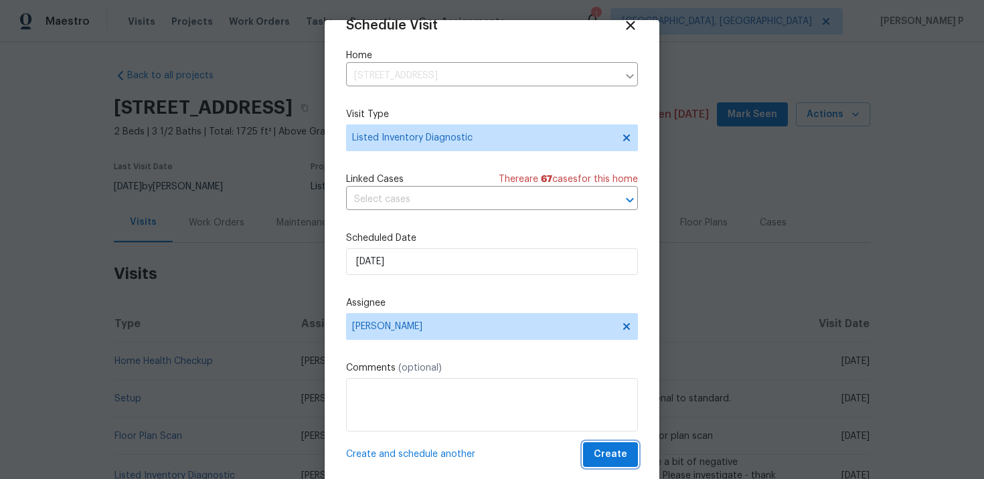
click at [621, 452] on span "Create" at bounding box center [610, 454] width 33 height 17
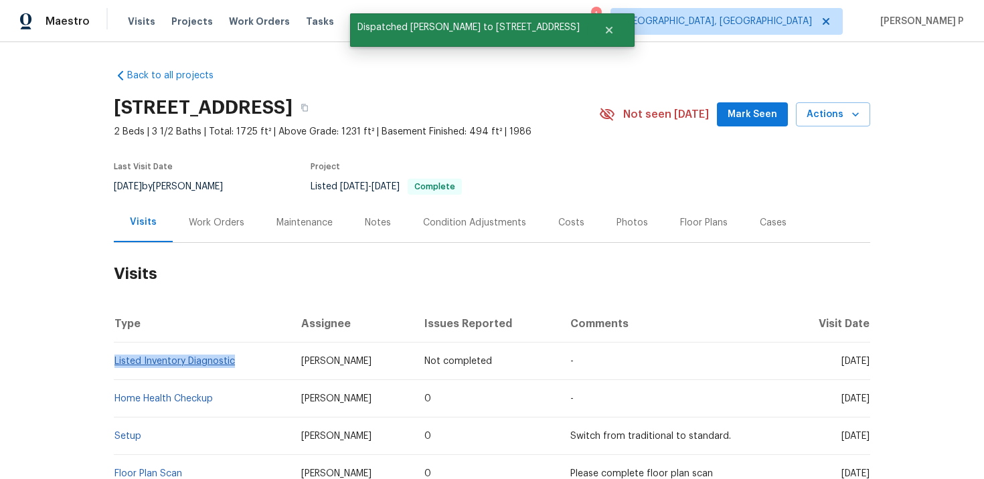
drag, startPoint x: 244, startPoint y: 363, endPoint x: 114, endPoint y: 359, distance: 130.6
click at [114, 359] on td "Listed Inventory Diagnostic" at bounding box center [202, 361] width 177 height 37
copy link "Listed Inventory Diagnostic"
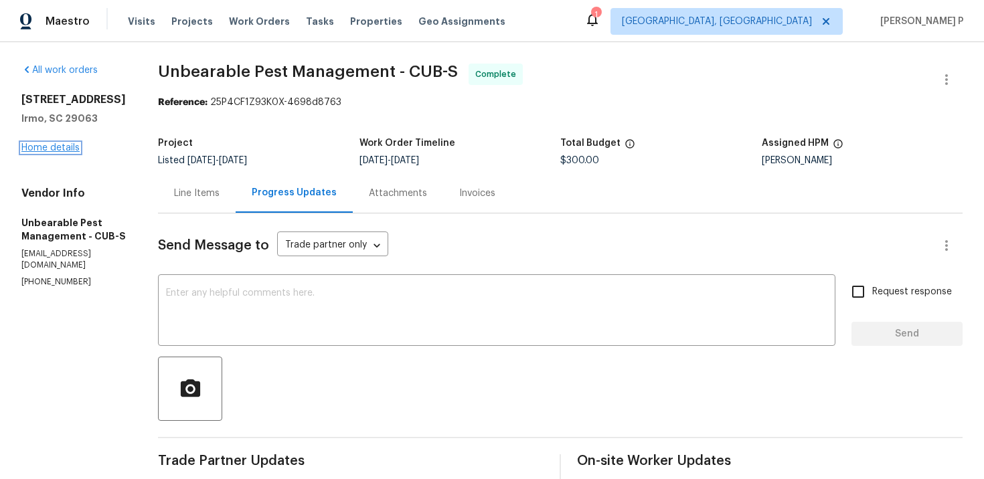
click at [58, 145] on link "Home details" at bounding box center [50, 147] width 58 height 9
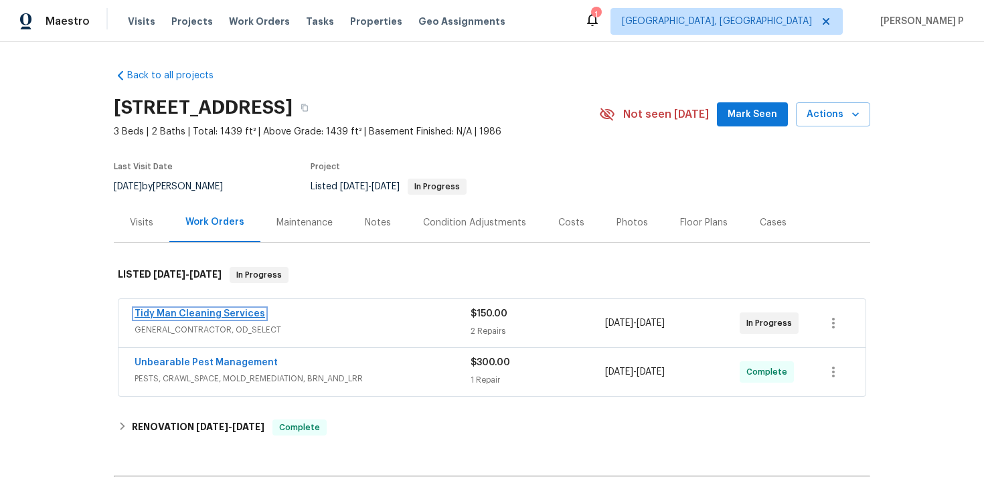
click at [201, 316] on link "Tidy Man Cleaning Services" at bounding box center [200, 313] width 131 height 9
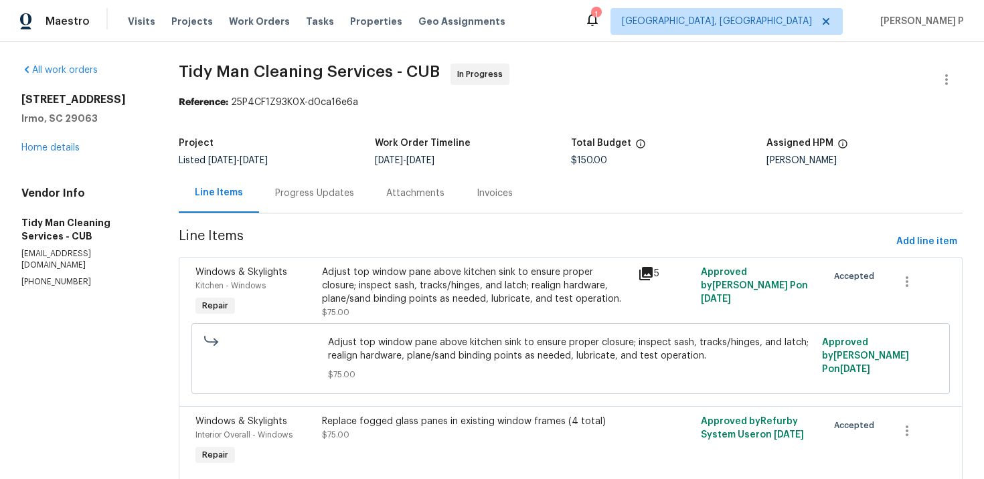
click at [327, 193] on div "Progress Updates" at bounding box center [314, 193] width 79 height 13
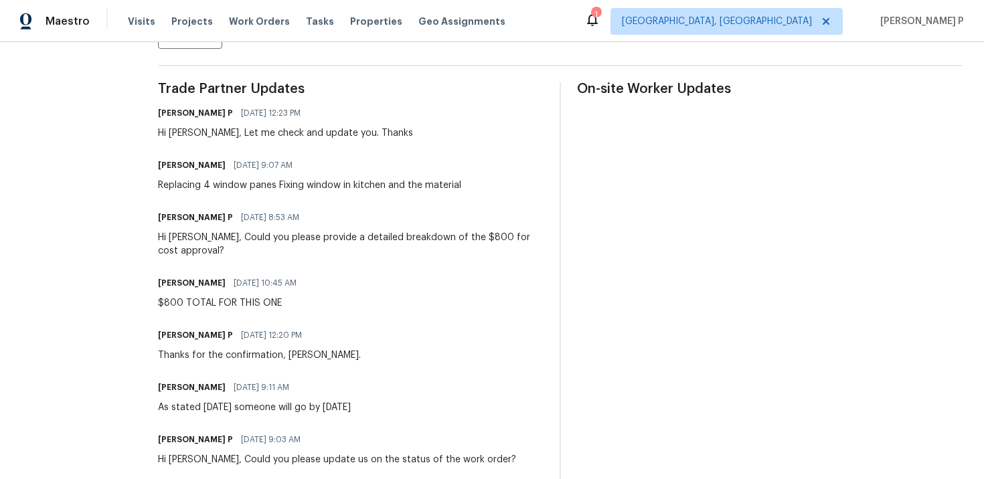
scroll to position [156, 0]
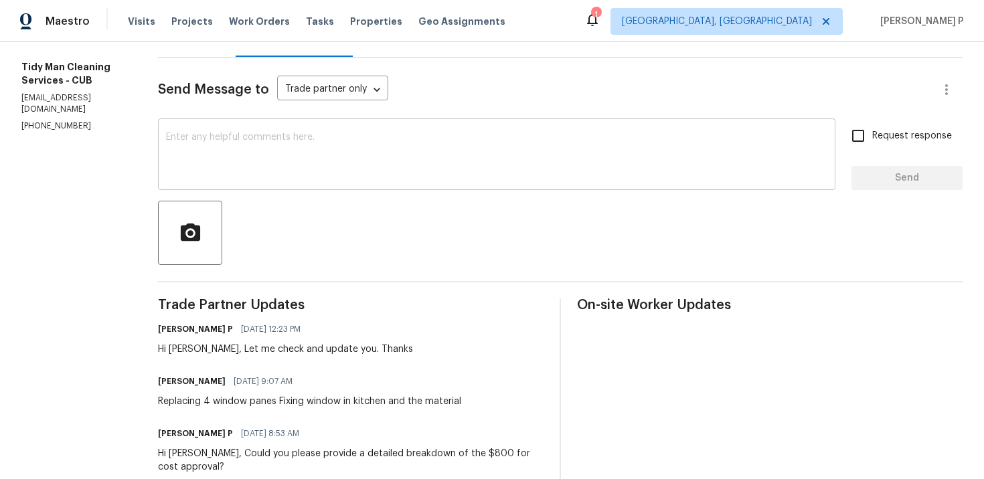
click at [317, 167] on textarea at bounding box center [496, 156] width 661 height 47
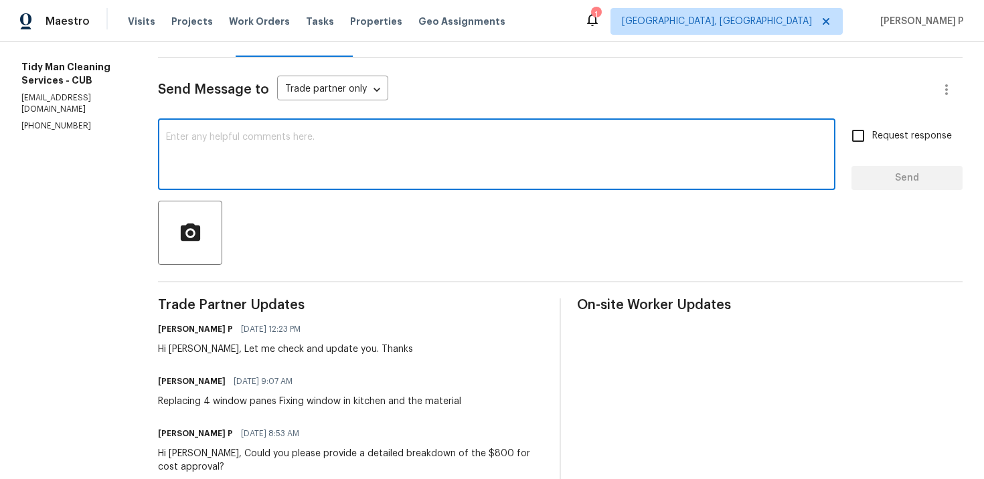
click at [289, 166] on textarea at bounding box center [496, 156] width 661 height 47
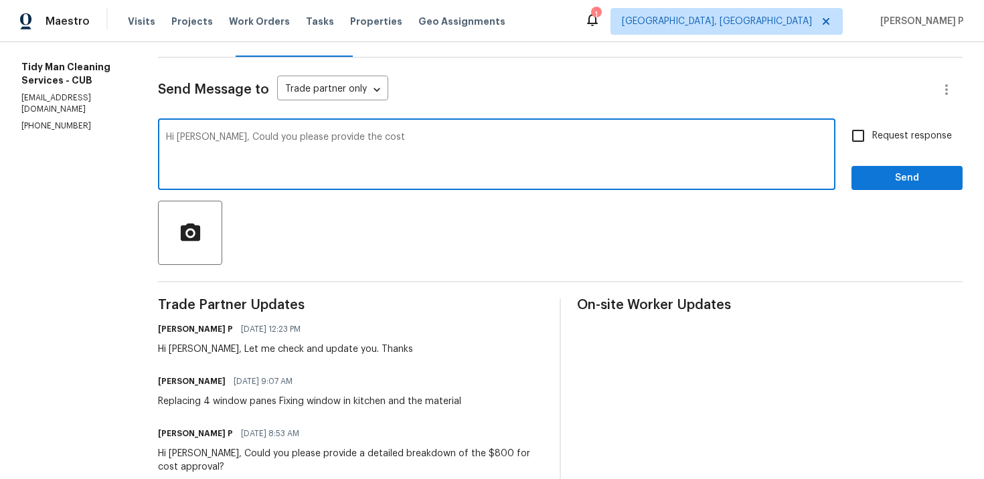
paste textarea "to replace the one long bottom window that is 100% fogged only."
drag, startPoint x: 197, startPoint y: 135, endPoint x: 622, endPoint y: 156, distance: 426.2
click at [622, 156] on textarea "Hi [PERSON_NAME], Could you please provide the cost to replace the one long bot…" at bounding box center [496, 156] width 661 height 47
paste textarea "rovide the cost to replace the single long bottom window that’s fully fogged?"
click at [502, 137] on textarea "Hi Carl, Could you provide the cost to replace the single long bottom window th…" at bounding box center [496, 156] width 661 height 47
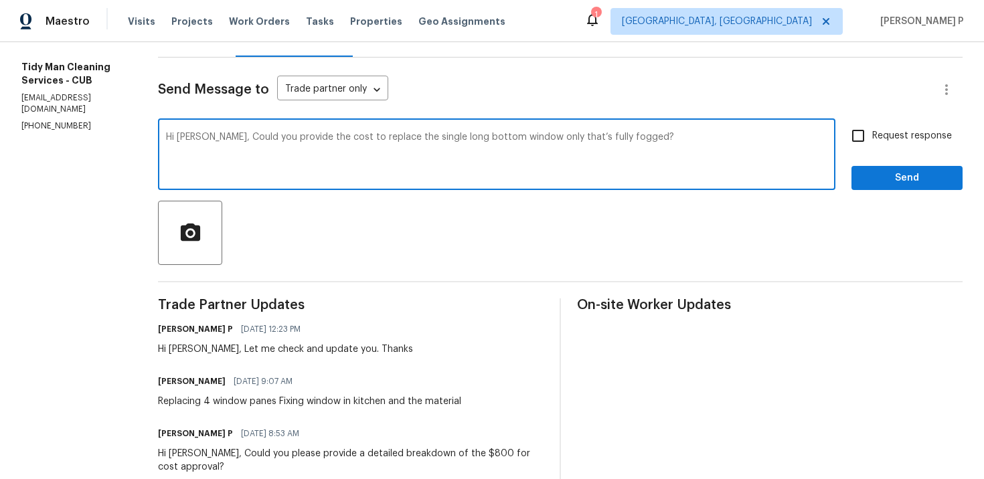
type textarea "Hi Carl, Could you provide the cost to replace the single long bottom window on…"
click at [877, 139] on span "Request response" at bounding box center [912, 136] width 80 height 14
click at [872, 139] on input "Request response" at bounding box center [858, 136] width 28 height 28
checkbox input "true"
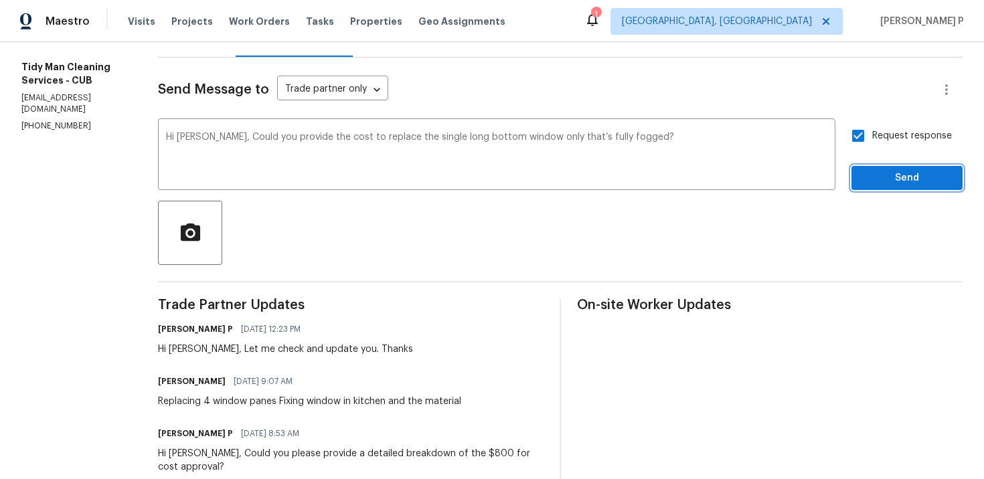
click at [876, 177] on span "Send" at bounding box center [907, 178] width 90 height 17
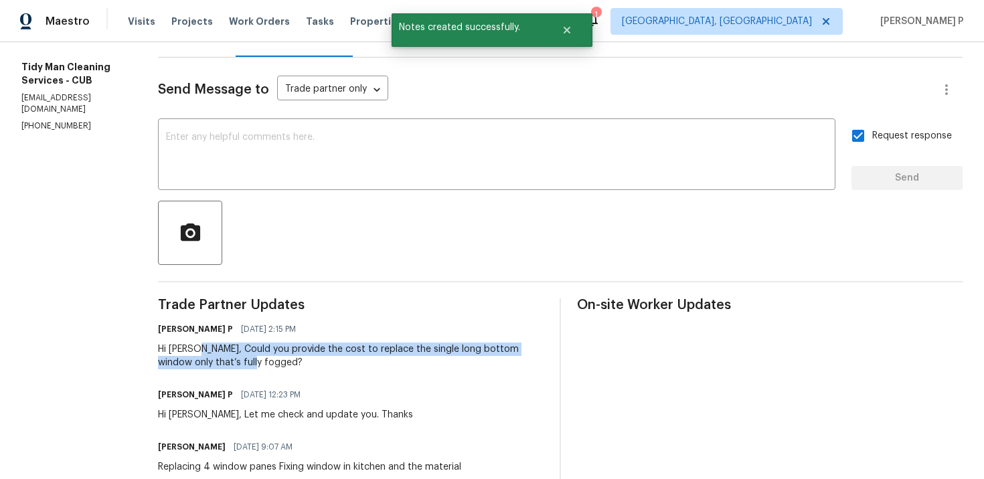
drag, startPoint x: 188, startPoint y: 349, endPoint x: 216, endPoint y: 368, distance: 34.2
click at [213, 368] on div "Hi Carl, Could you provide the cost to replace the single long bottom window on…" at bounding box center [351, 356] width 386 height 27
copy div "Could you provide the cost to replace the single long bottom window only that’s…"
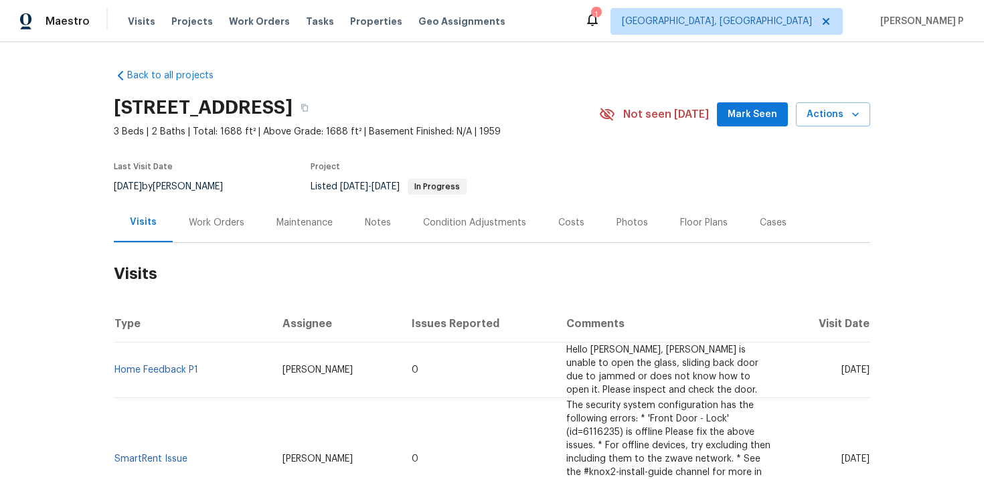
click at [205, 227] on div "Work Orders" at bounding box center [217, 222] width 56 height 13
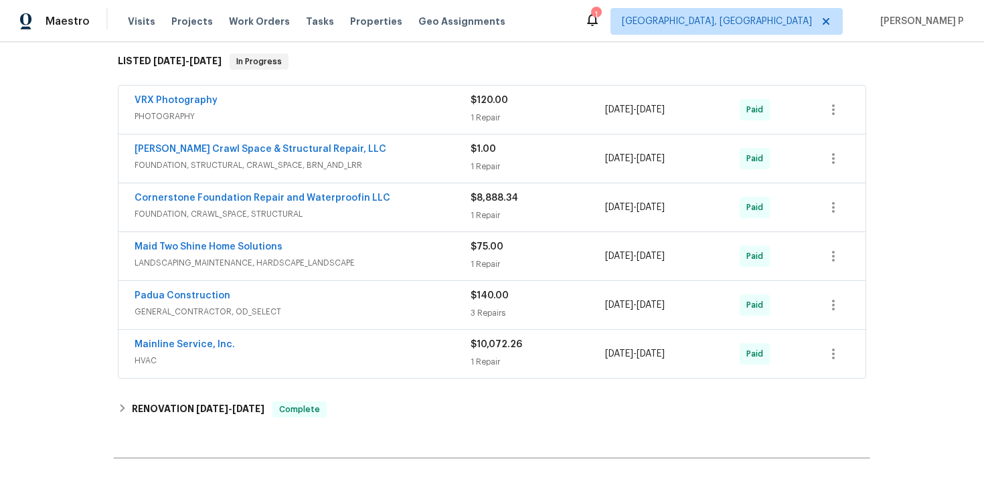
scroll to position [384, 0]
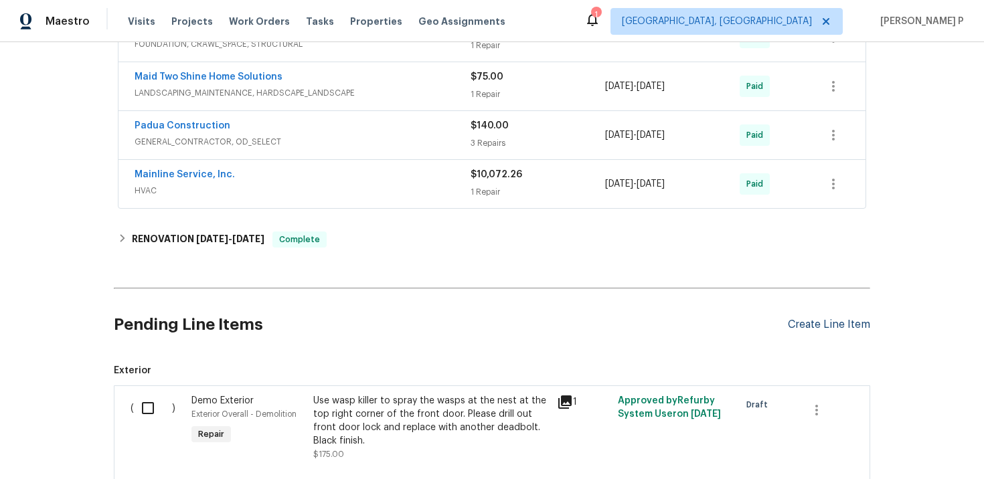
click at [813, 323] on div "Create Line Item" at bounding box center [829, 325] width 82 height 13
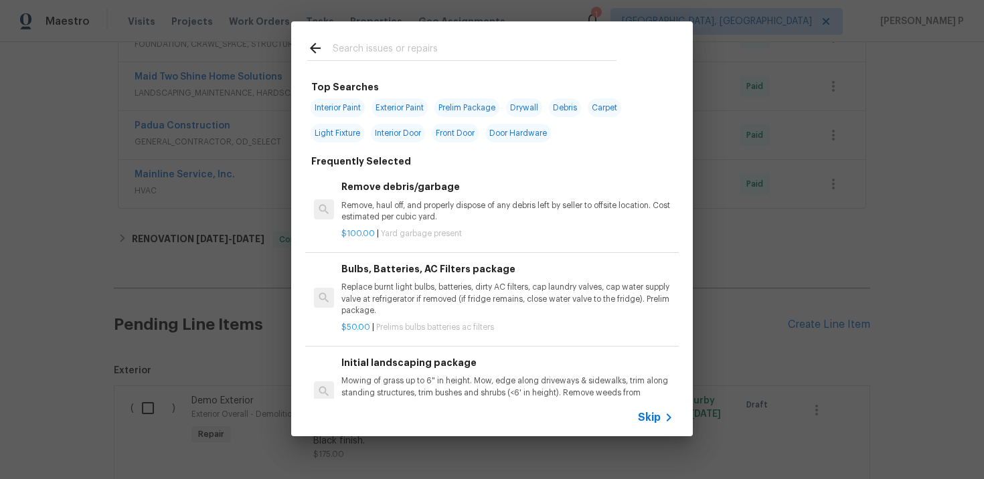
click at [669, 419] on icon at bounding box center [669, 418] width 5 height 8
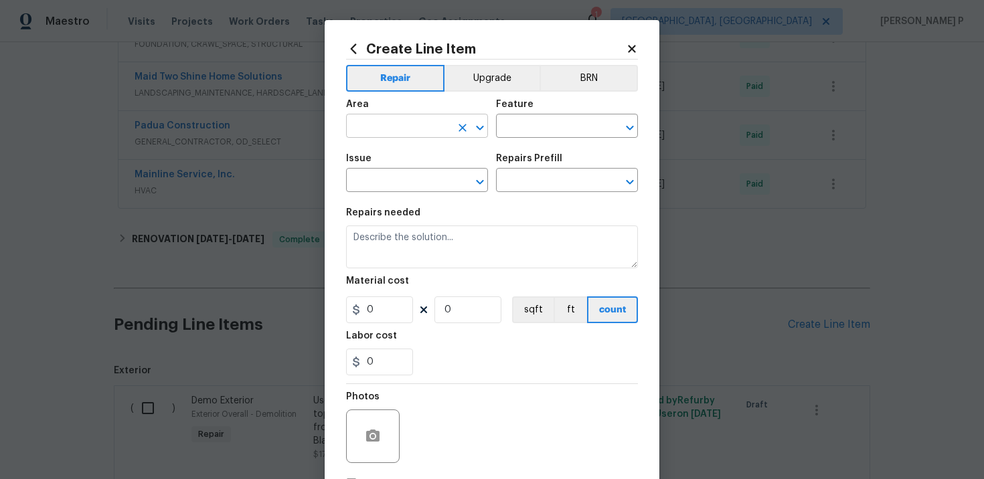
click at [424, 122] on input "text" at bounding box center [398, 127] width 104 height 21
click at [389, 181] on li "Interior Overall" at bounding box center [417, 180] width 142 height 22
type input "Interior Overall"
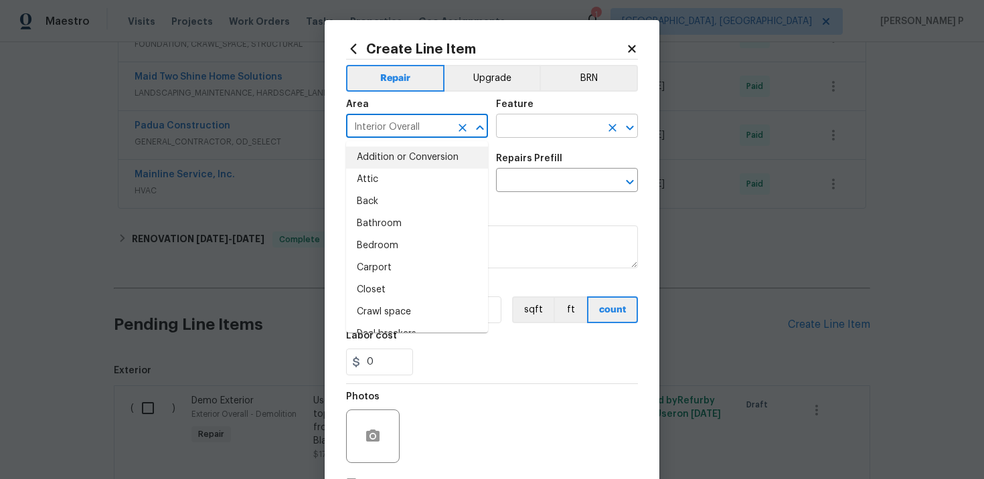
click at [578, 118] on input "text" at bounding box center [548, 127] width 104 height 21
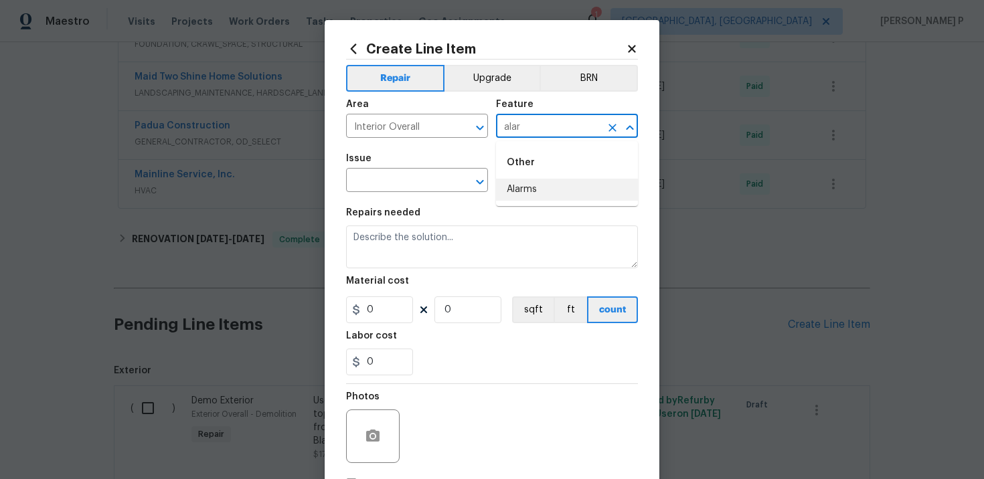
click at [521, 197] on li "Alarms" at bounding box center [567, 190] width 142 height 22
type input "Alarms"
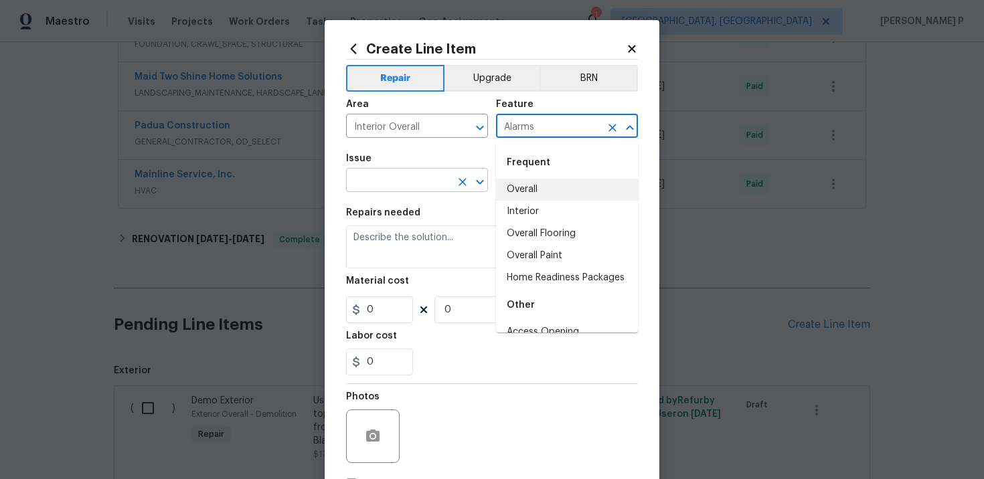
click at [390, 184] on input "text" at bounding box center [398, 181] width 104 height 21
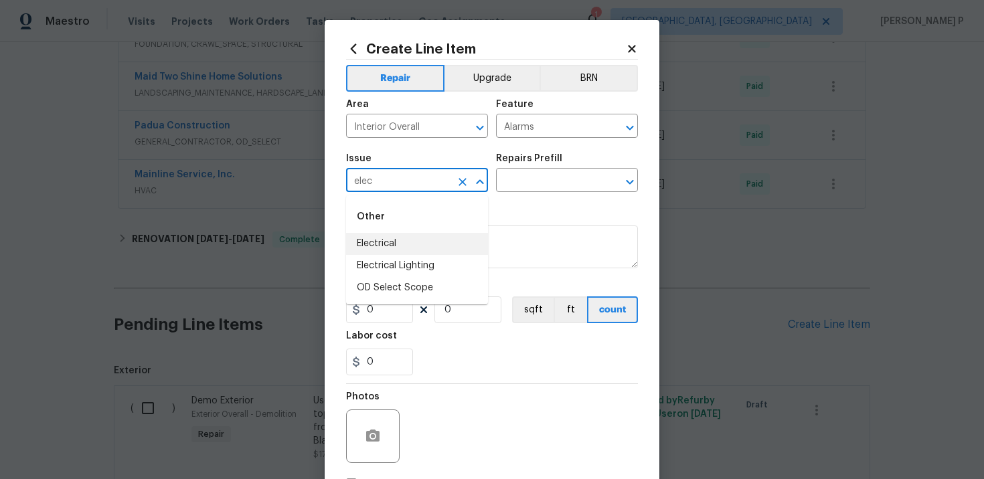
click at [384, 249] on li "Electrical" at bounding box center [417, 244] width 142 height 22
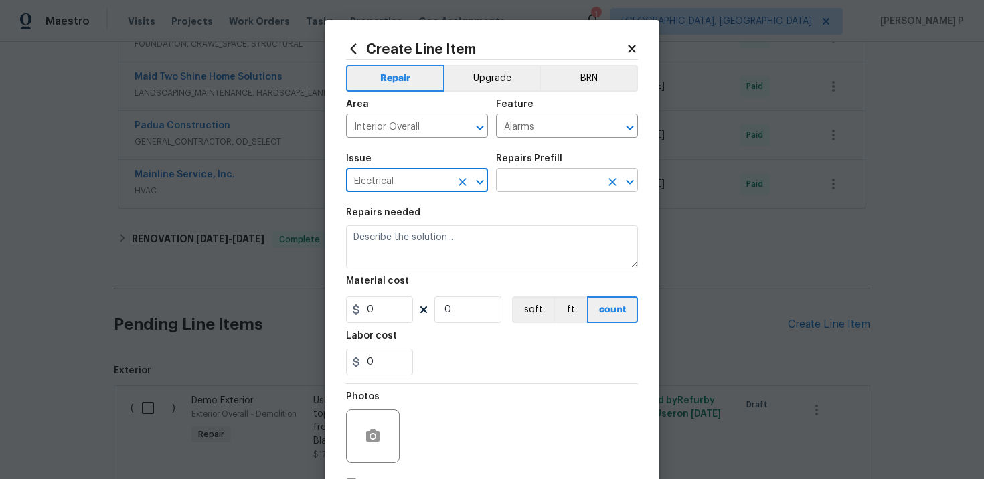
type input "Electrical"
click at [574, 184] on input "text" at bounding box center [548, 181] width 104 height 21
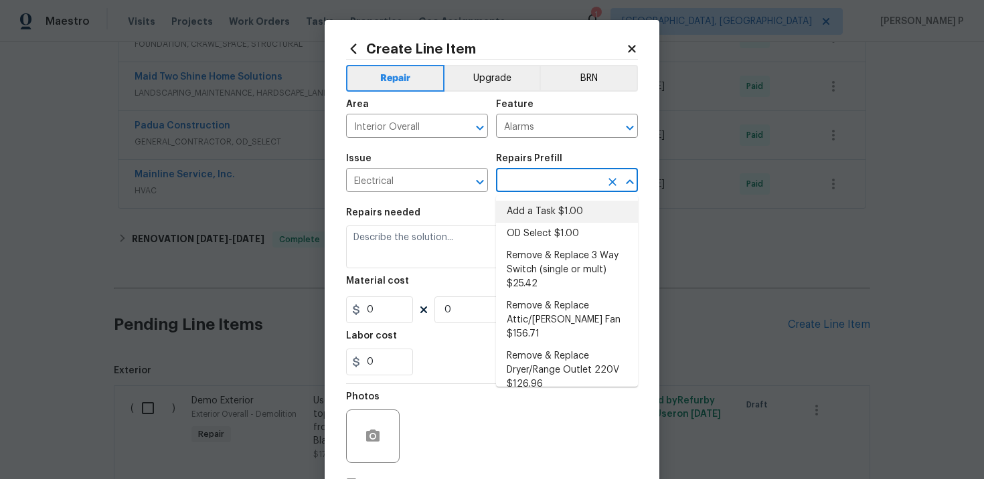
click at [545, 218] on li "Add a Task $1.00" at bounding box center [567, 212] width 142 height 22
type input "Add a Task $1.00"
type textarea "HPM to detail"
type input "1"
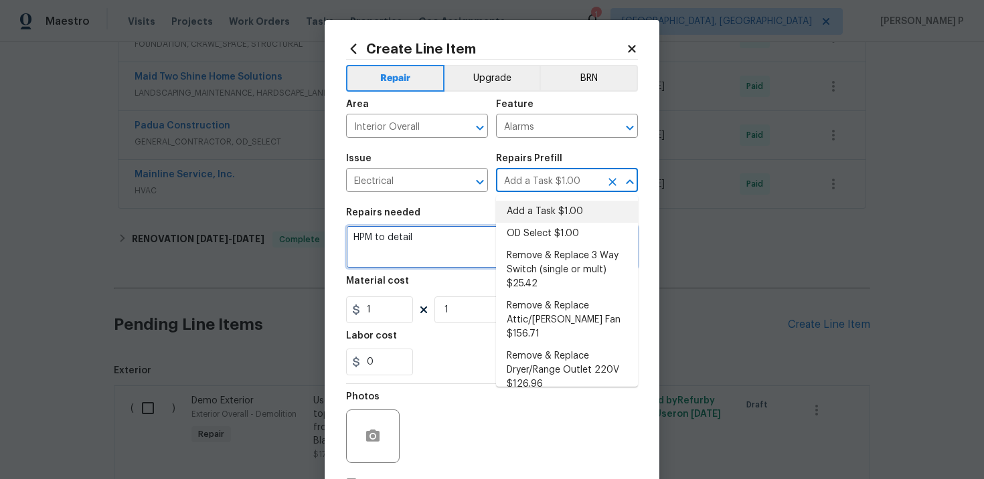
click at [416, 247] on textarea "HPM to detail" at bounding box center [492, 247] width 292 height 43
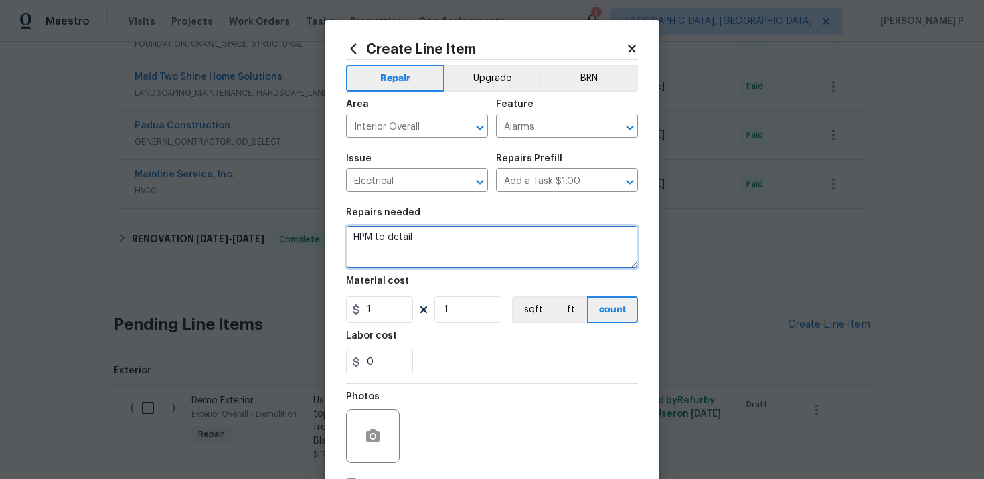
click at [416, 247] on textarea "HPM to detail" at bounding box center [492, 247] width 292 height 43
paste textarea "Feedback received that the smoke alarm is chirping. Please replace all smoke de…"
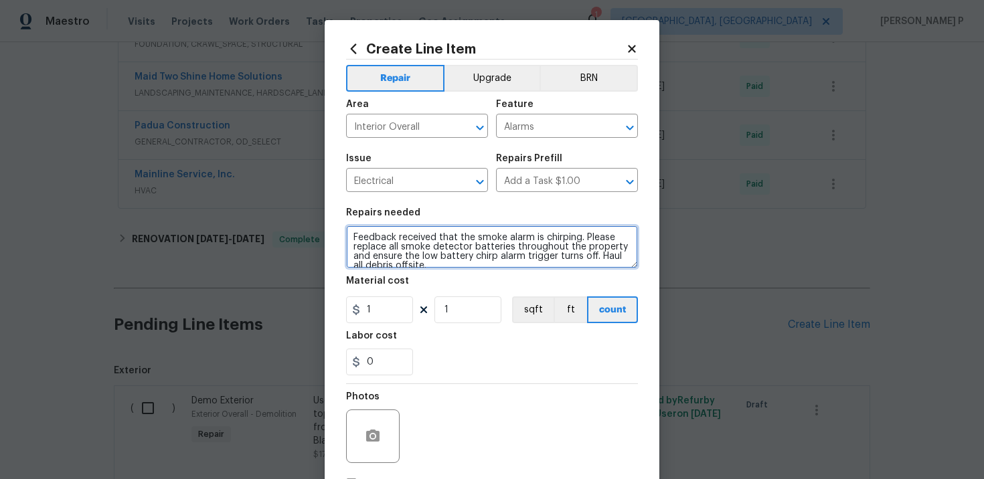
scroll to position [3, 0]
type textarea "Feedback received that the smoke alarm is chirping. Please replace all smoke de…"
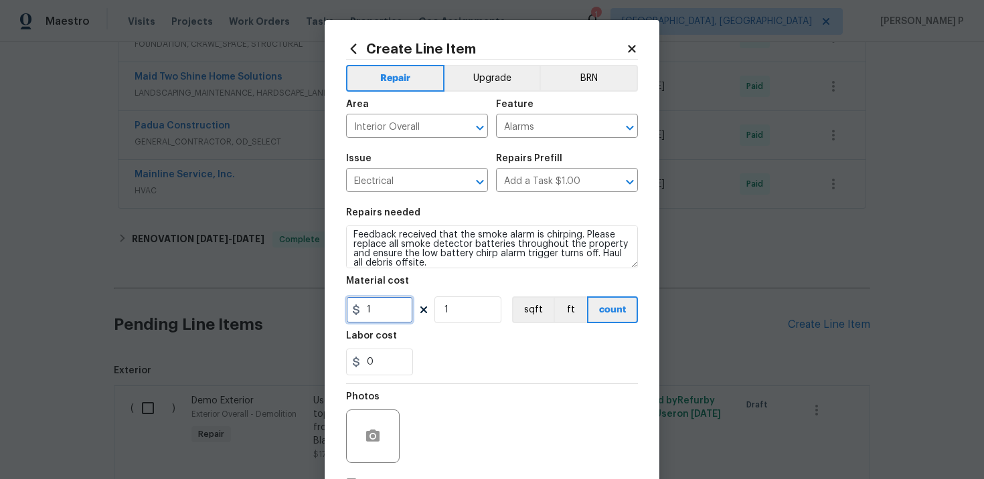
click at [381, 315] on input "1" at bounding box center [379, 310] width 67 height 27
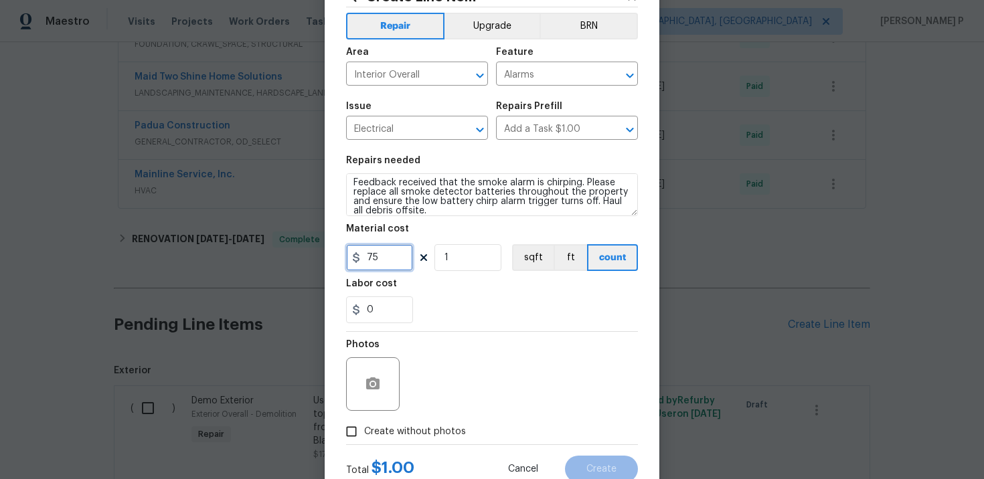
scroll to position [98, 0]
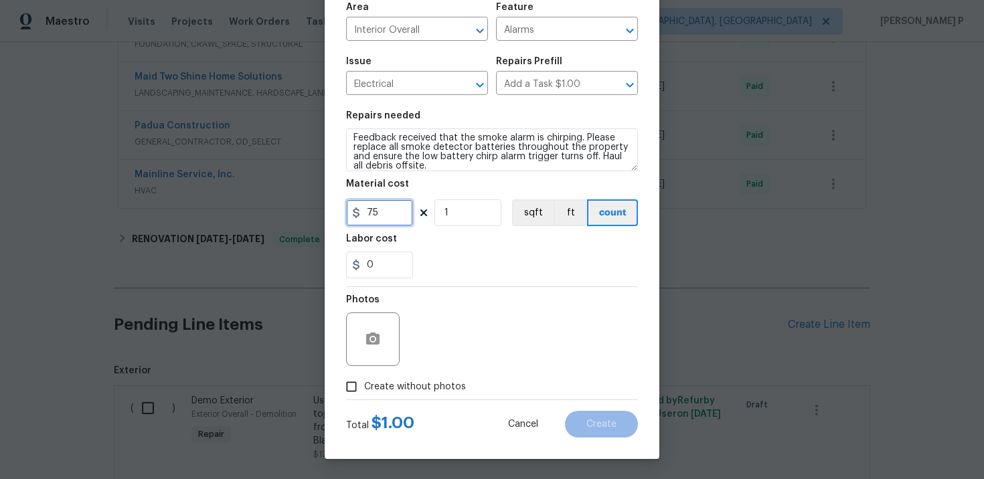
type input "75"
click at [343, 386] on input "Create without photos" at bounding box center [351, 386] width 25 height 25
checkbox input "true"
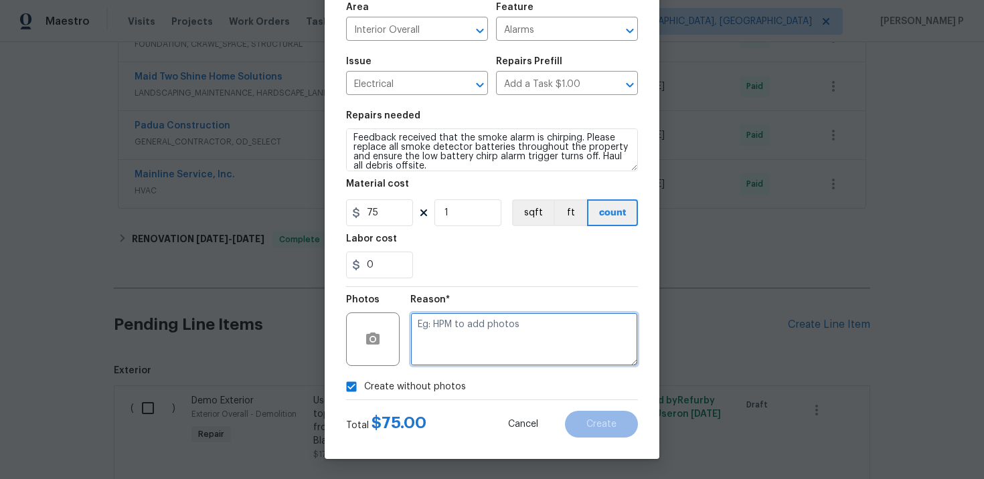
click at [515, 337] on textarea at bounding box center [524, 340] width 228 height 54
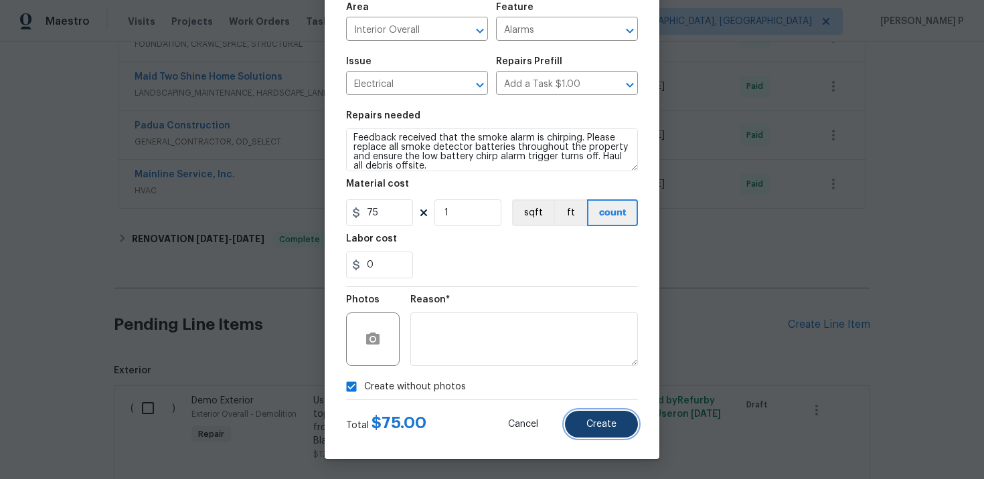
click at [610, 428] on span "Create" at bounding box center [601, 425] width 30 height 10
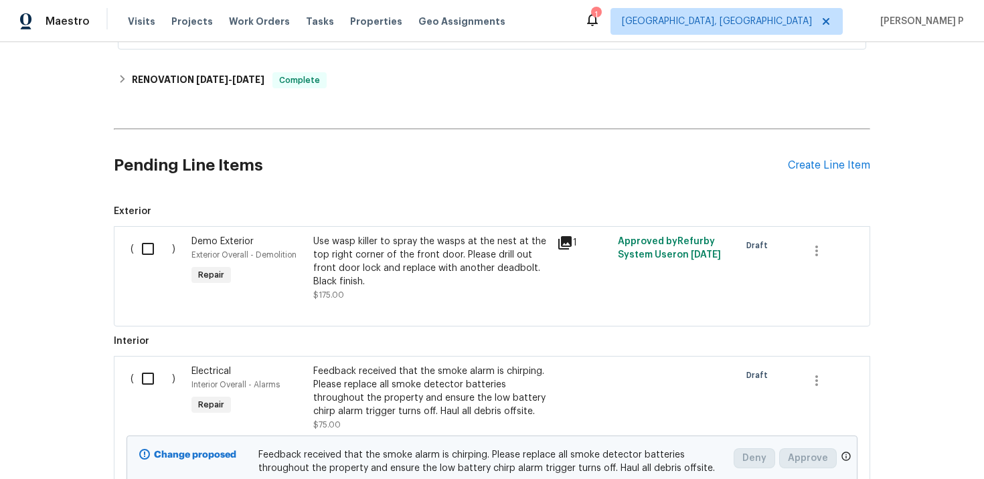
scroll to position [675, 0]
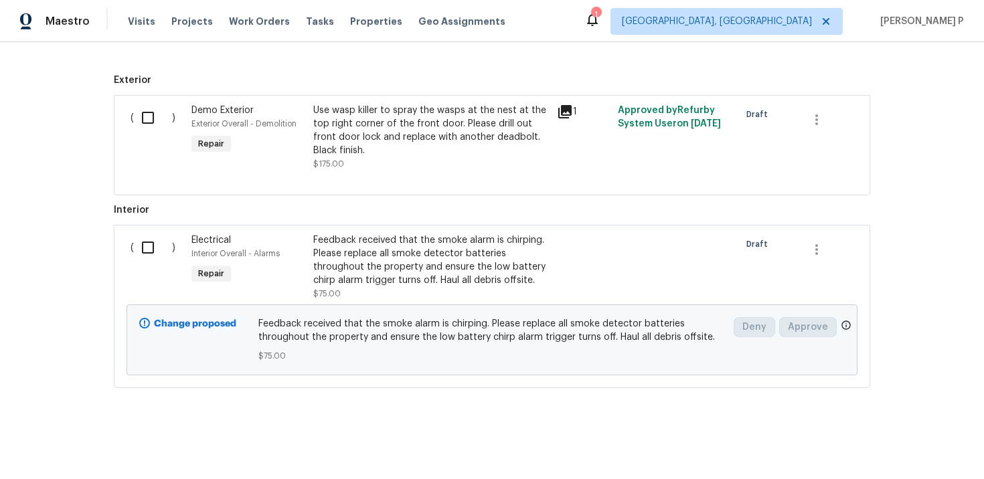
click at [149, 248] on input "checkbox" at bounding box center [153, 248] width 38 height 28
checkbox input "true"
click at [927, 445] on span "Create Work Order" at bounding box center [907, 446] width 89 height 17
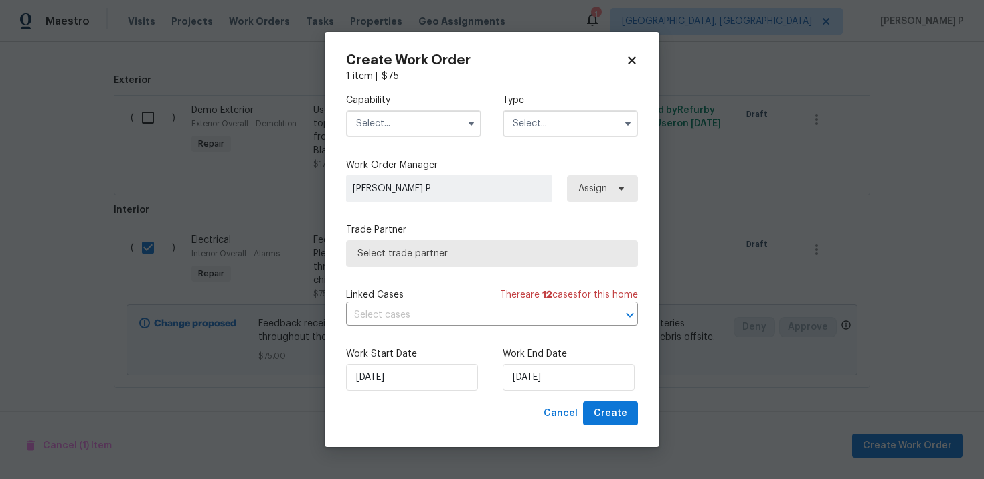
click at [580, 126] on input "text" at bounding box center [570, 123] width 135 height 27
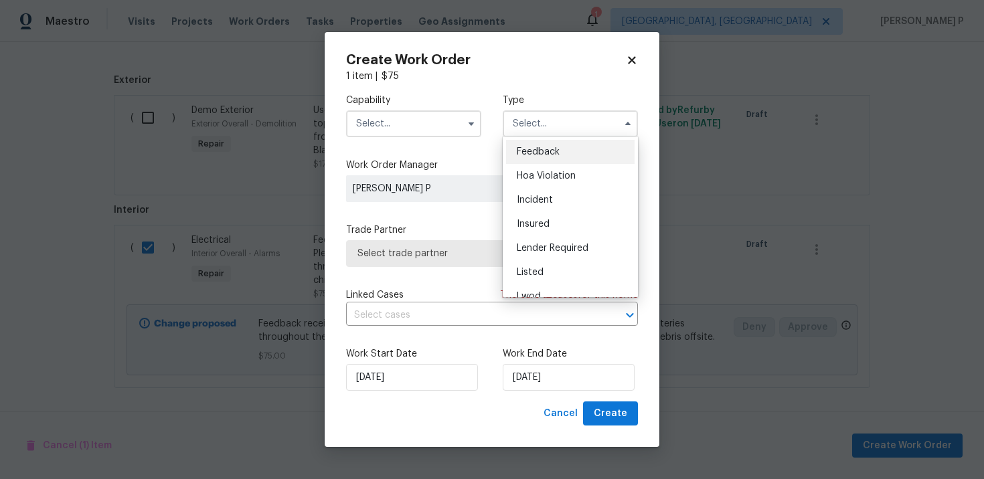
click at [543, 154] on span "Feedback" at bounding box center [538, 151] width 43 height 9
type input "Feedback"
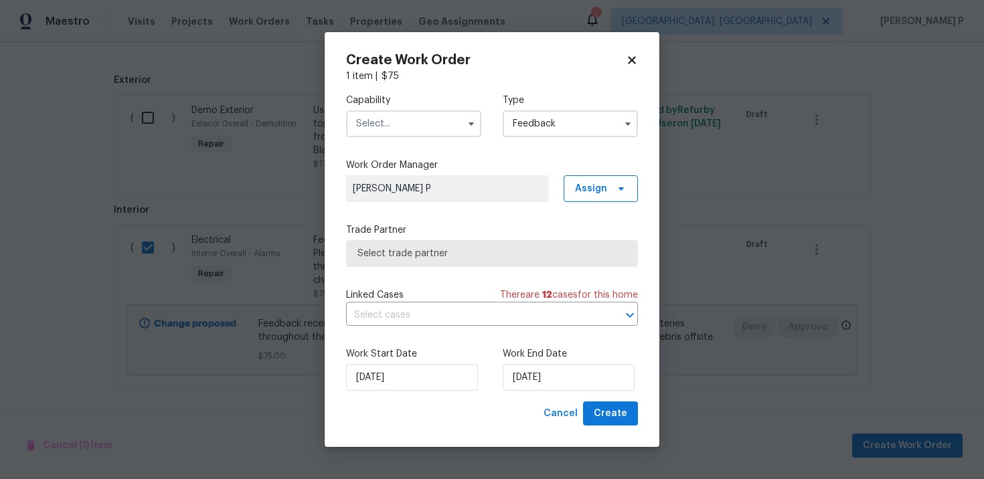
click at [406, 129] on input "text" at bounding box center [413, 123] width 135 height 27
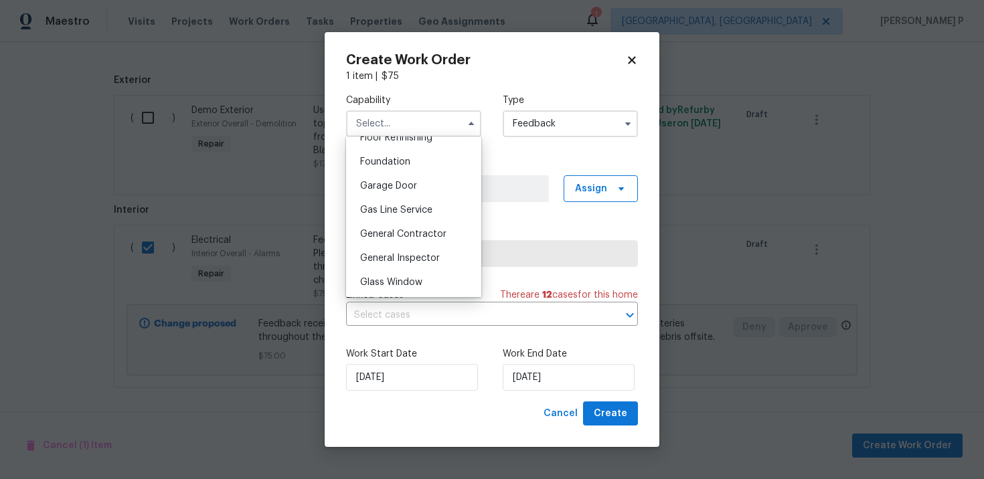
scroll to position [636, 0]
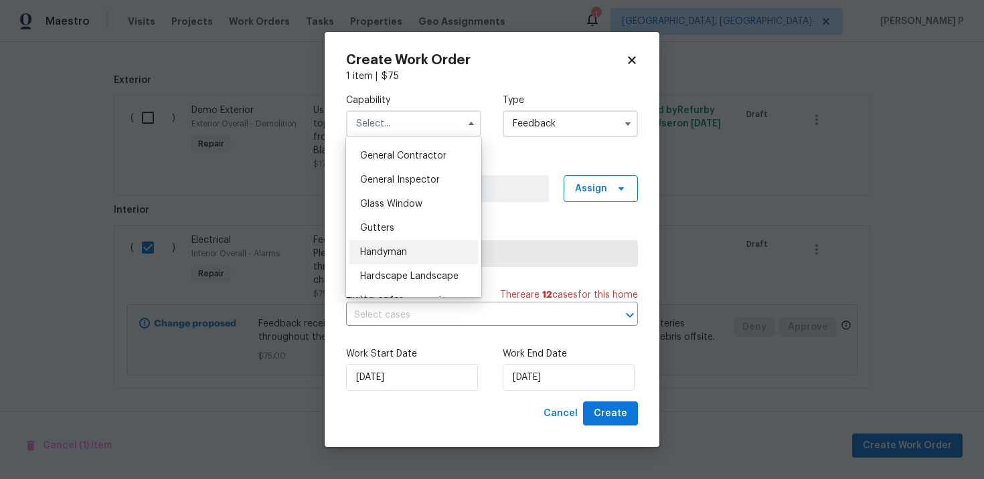
click at [400, 252] on span "Handyman" at bounding box center [383, 252] width 47 height 9
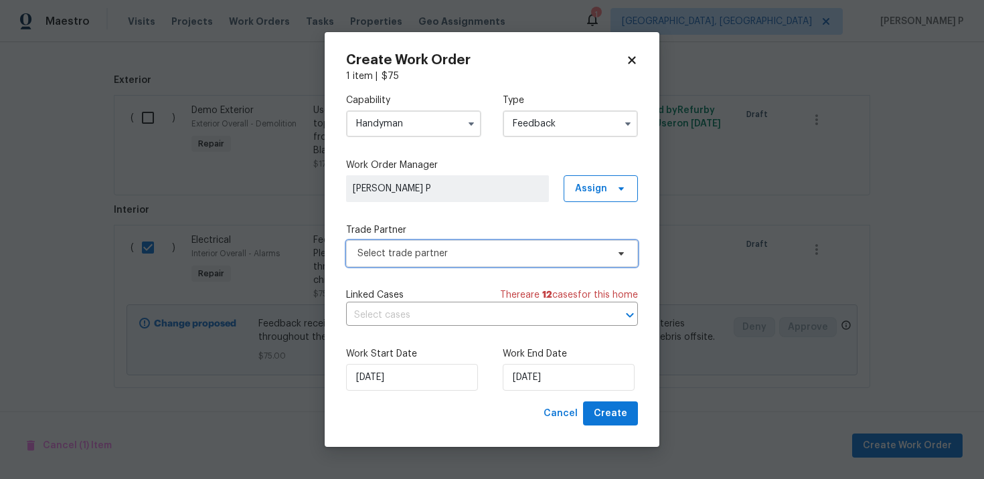
click at [429, 240] on span "Select trade partner" at bounding box center [492, 253] width 292 height 27
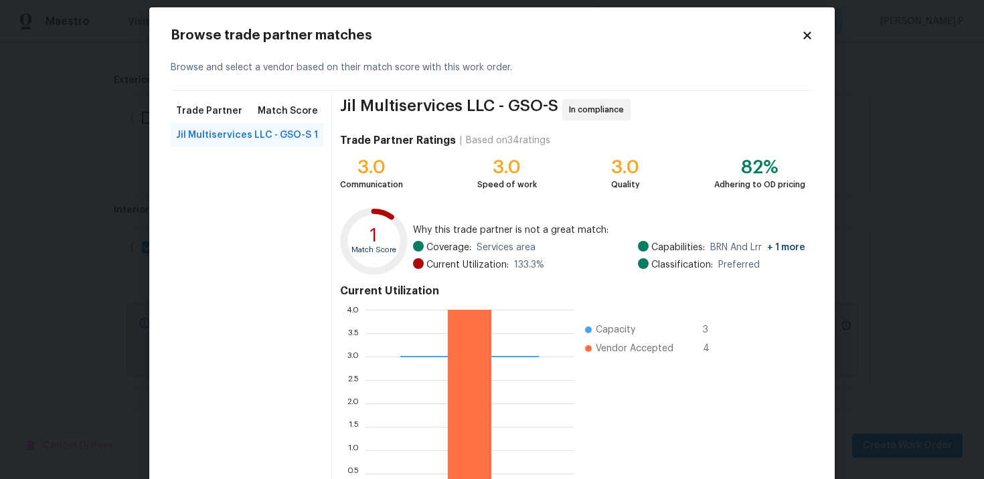
scroll to position [0, 0]
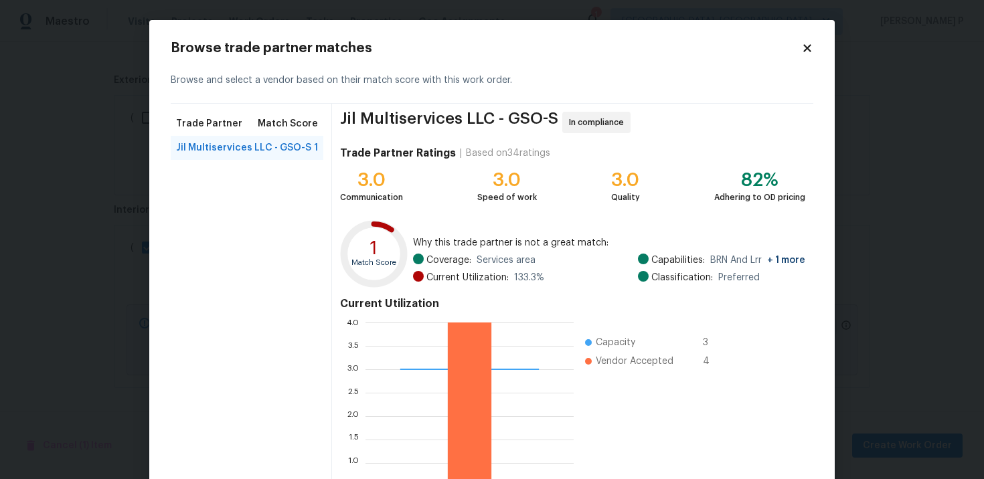
click at [807, 56] on div "Browse trade partner matches Browse and select a vendor based on their match sc…" at bounding box center [492, 295] width 643 height 508
click at [808, 41] on div "Browse trade partner matches" at bounding box center [492, 47] width 643 height 13
click at [808, 54] on div "Browse trade partner matches" at bounding box center [492, 47] width 643 height 13
click at [805, 44] on icon at bounding box center [807, 48] width 12 height 12
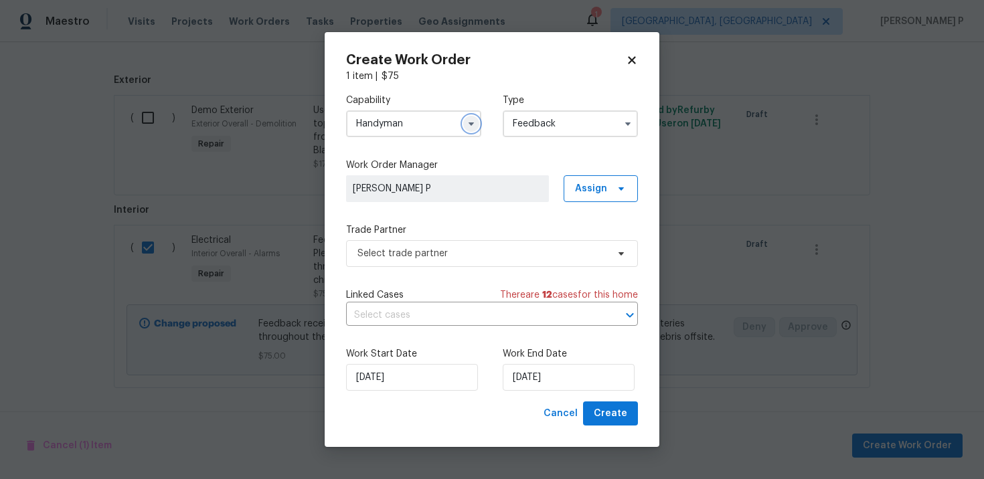
click at [466, 120] on icon "button" at bounding box center [471, 123] width 11 height 11
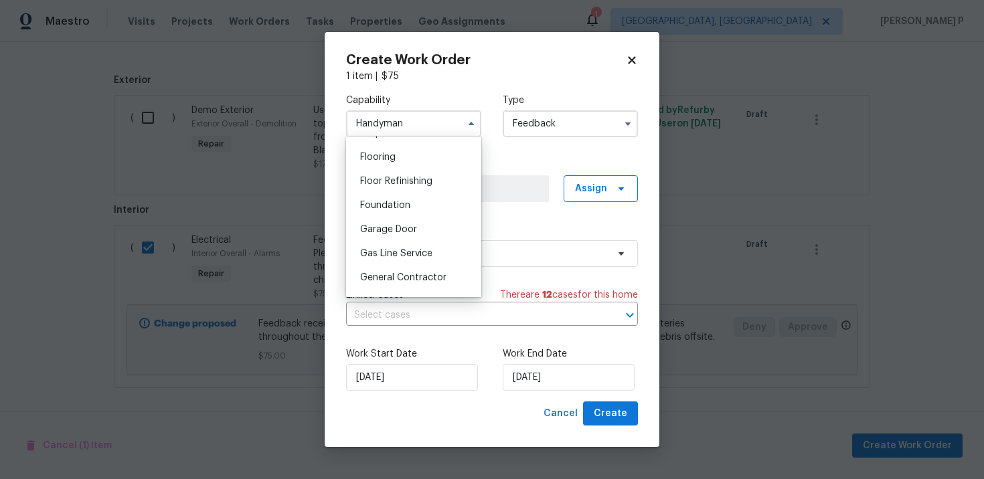
scroll to position [521, 0]
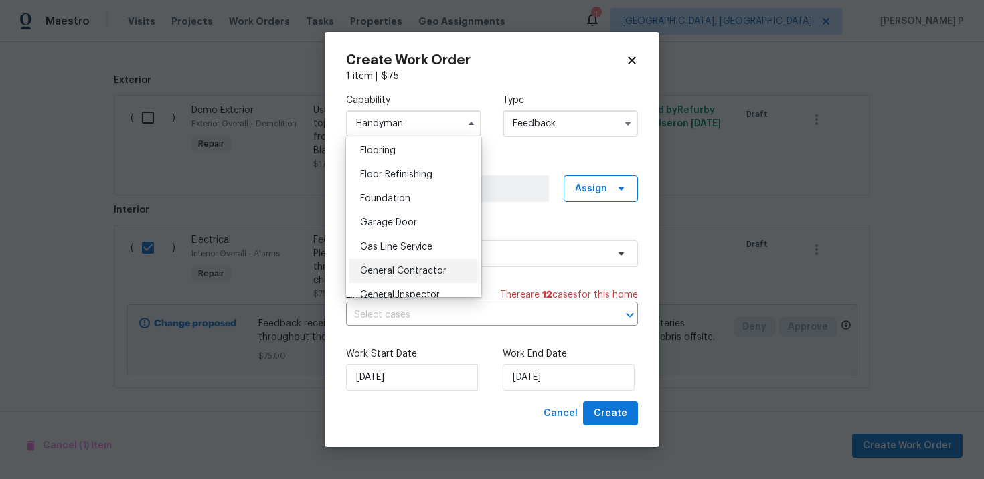
click at [392, 270] on span "General Contractor" at bounding box center [403, 270] width 86 height 9
type input "General Contractor"
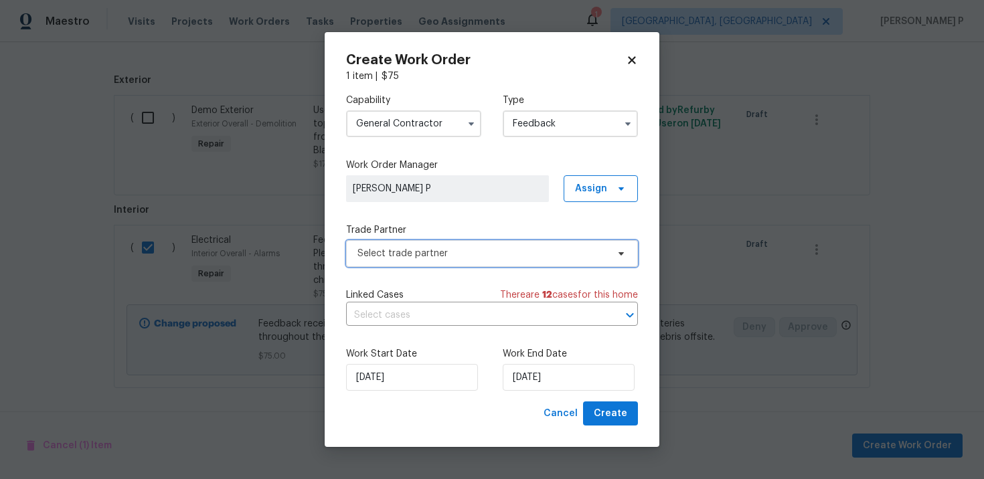
click at [451, 258] on span "Select trade partner" at bounding box center [482, 253] width 250 height 13
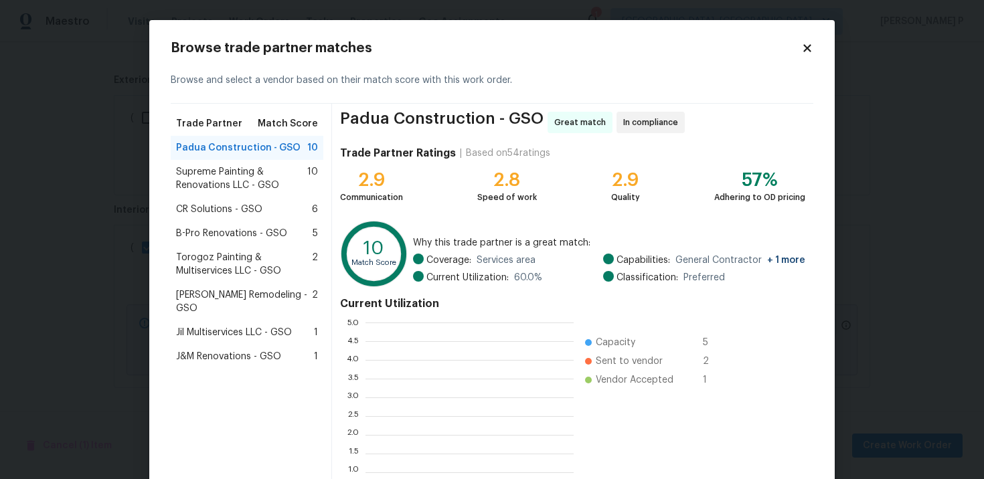
scroll to position [187, 208]
click at [236, 187] on span "Supreme Painting & Renovations LLC - GSO" at bounding box center [241, 178] width 131 height 27
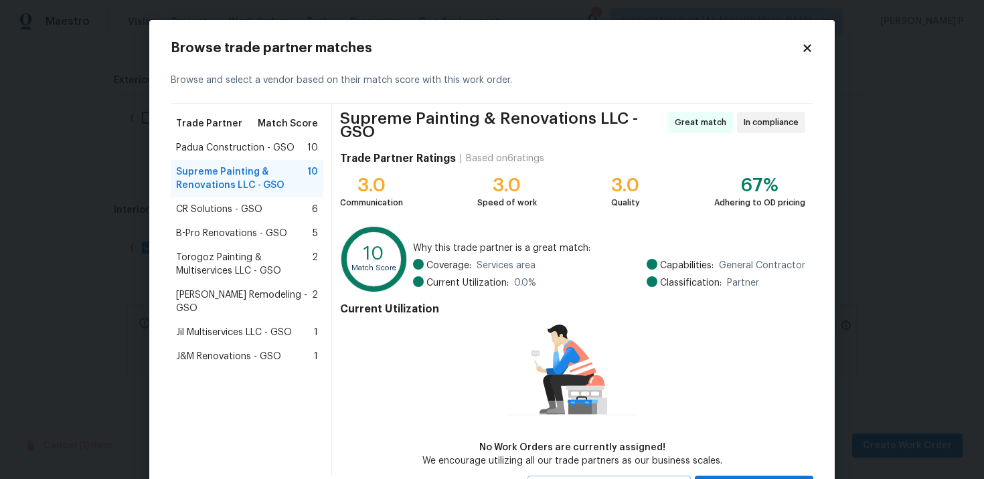
click at [238, 208] on span "CR Solutions - GSO" at bounding box center [219, 209] width 86 height 13
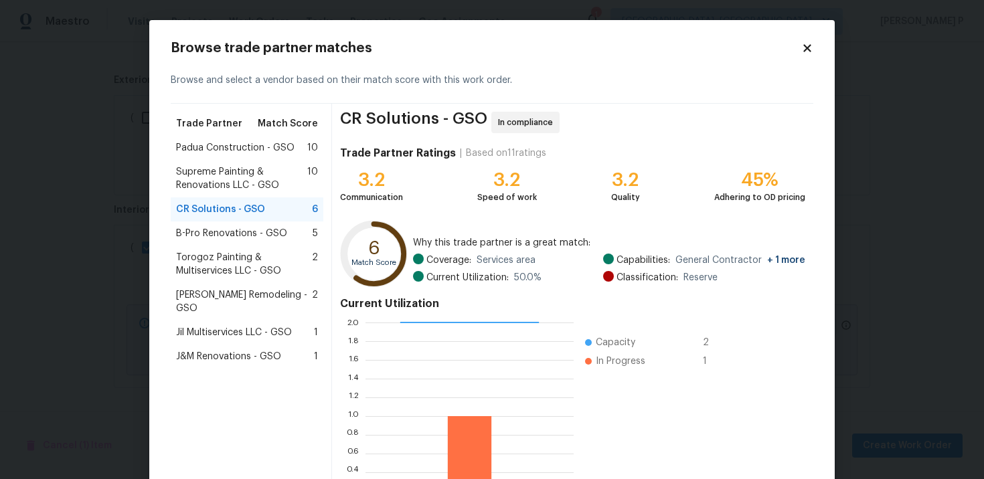
click at [233, 175] on span "Supreme Painting & Renovations LLC - GSO" at bounding box center [241, 178] width 131 height 27
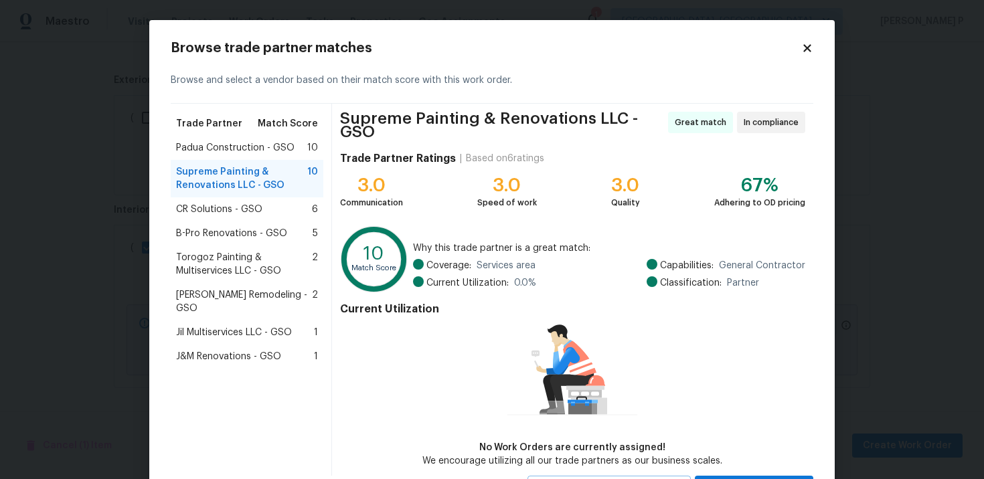
scroll to position [62, 0]
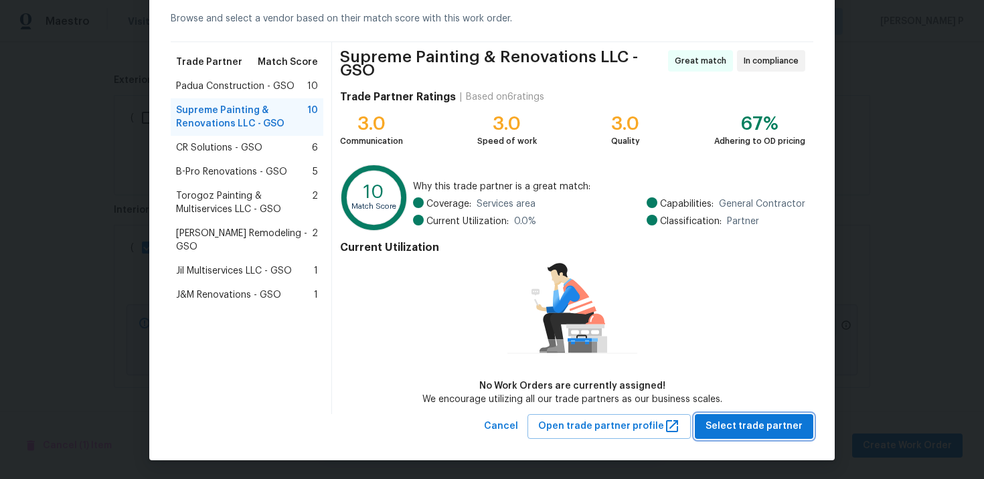
click at [756, 423] on span "Select trade partner" at bounding box center [753, 426] width 97 height 17
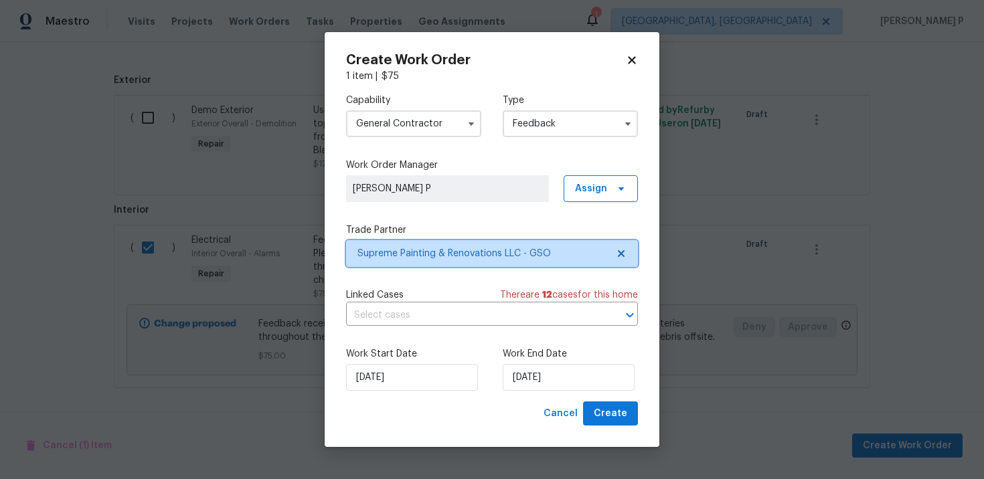
scroll to position [0, 0]
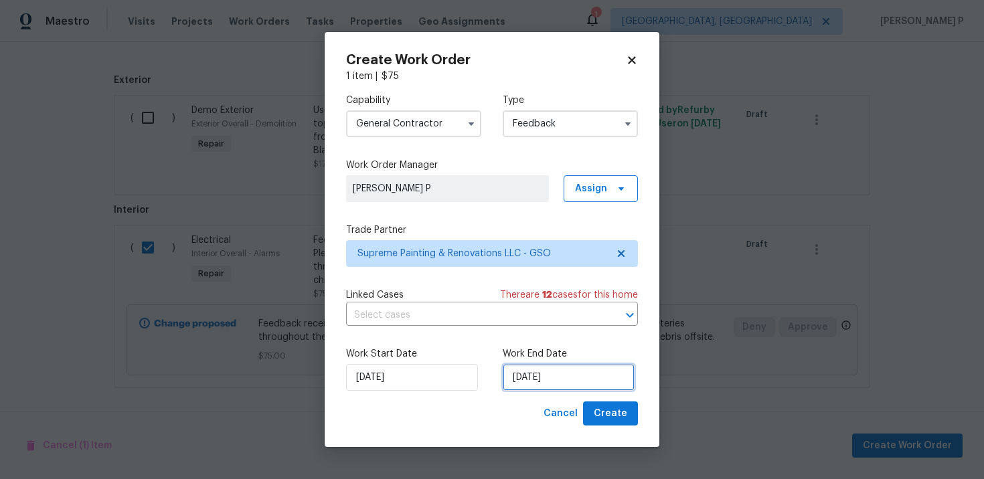
click at [579, 377] on input "10/13/2025" at bounding box center [569, 377] width 132 height 27
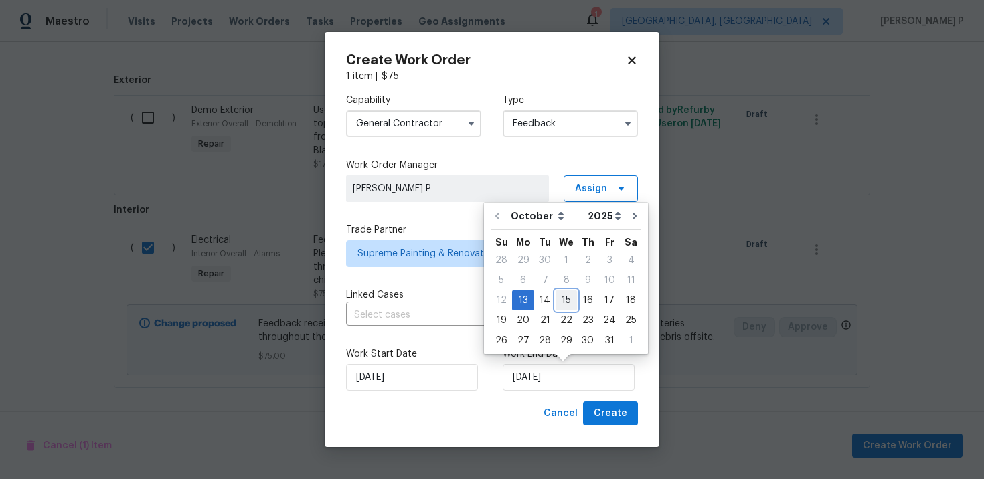
click at [561, 303] on div "15" at bounding box center [566, 300] width 21 height 19
type input "10/15/2025"
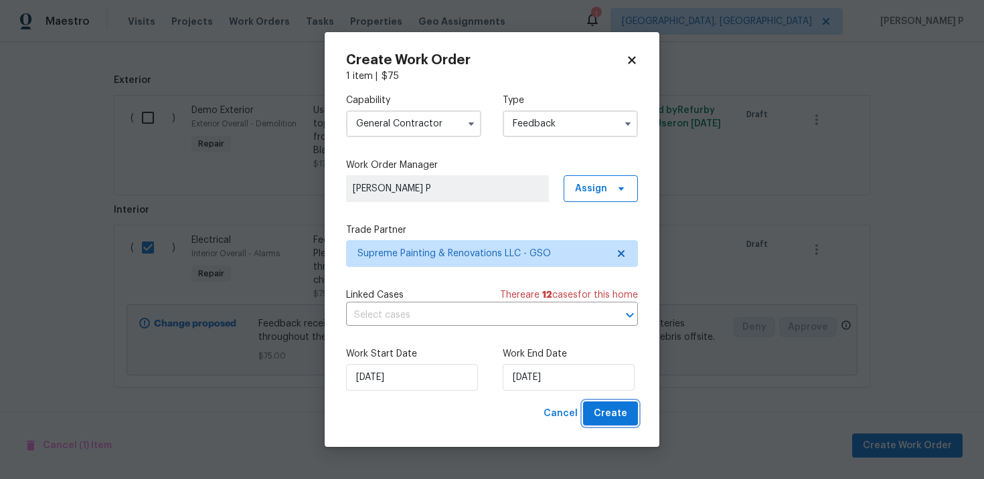
click at [621, 406] on span "Create" at bounding box center [610, 414] width 33 height 17
checkbox input "false"
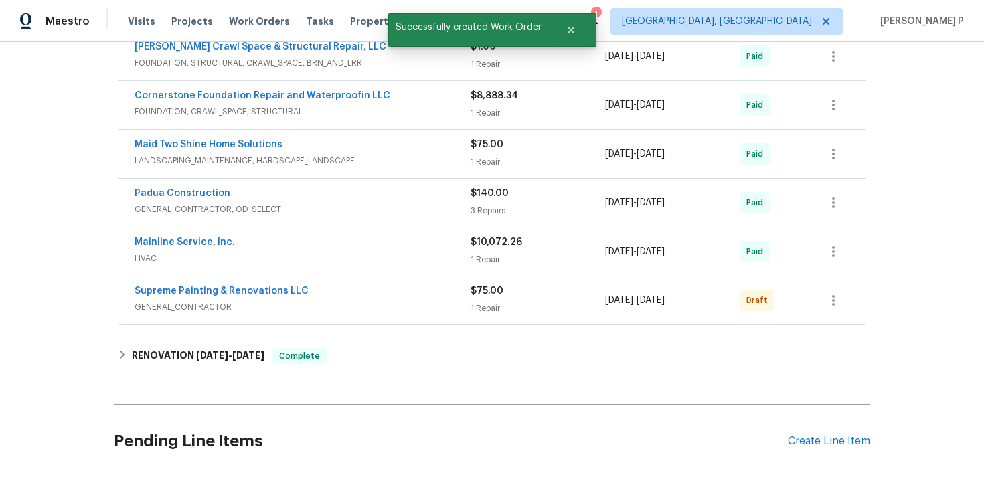
scroll to position [402, 0]
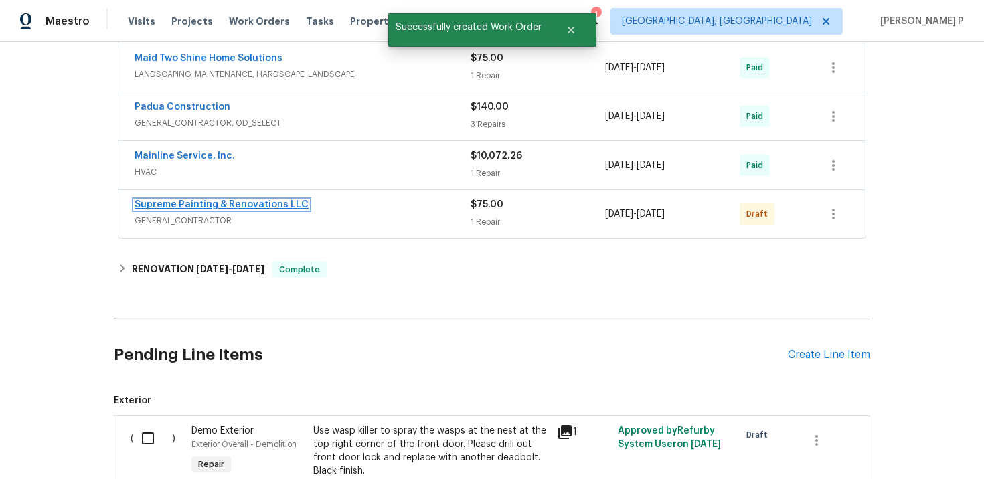
click at [187, 202] on link "Supreme Painting & Renovations LLC" at bounding box center [222, 204] width 174 height 9
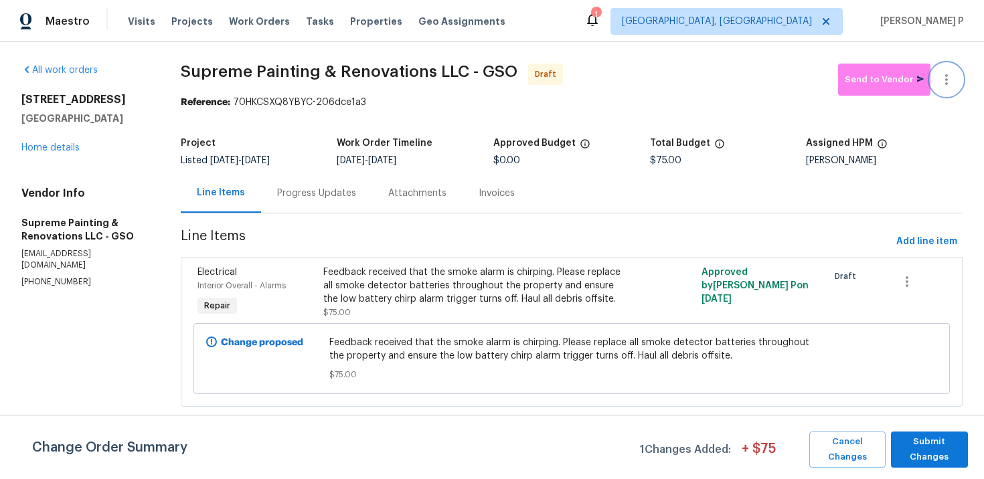
click at [948, 76] on icon "button" at bounding box center [946, 80] width 16 height 16
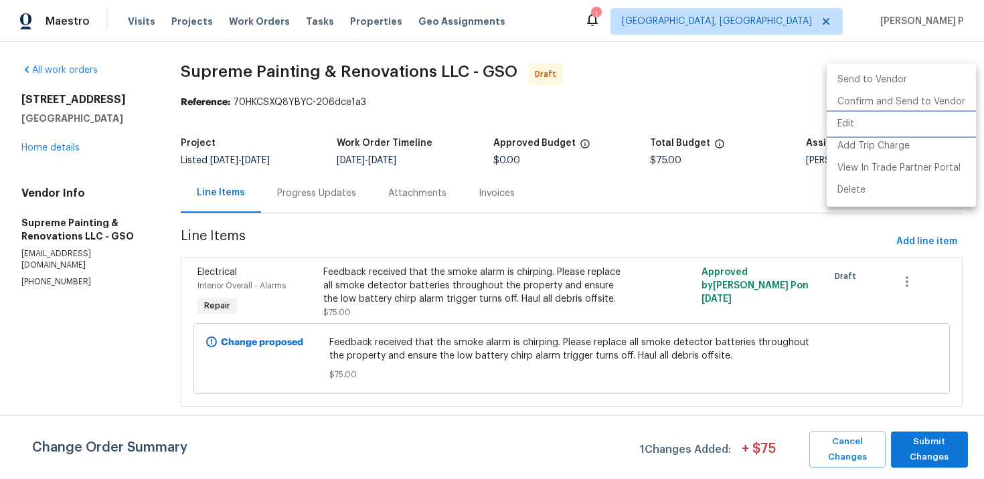
click at [859, 124] on li "Edit" at bounding box center [901, 124] width 149 height 22
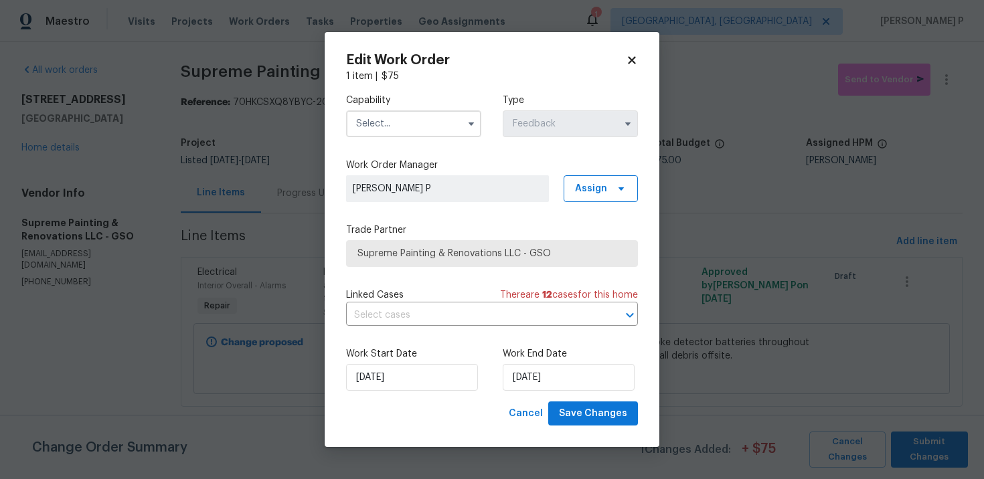
click at [438, 145] on div "Capability Type Feedback" at bounding box center [492, 115] width 292 height 65
click at [446, 124] on input "text" at bounding box center [413, 123] width 135 height 27
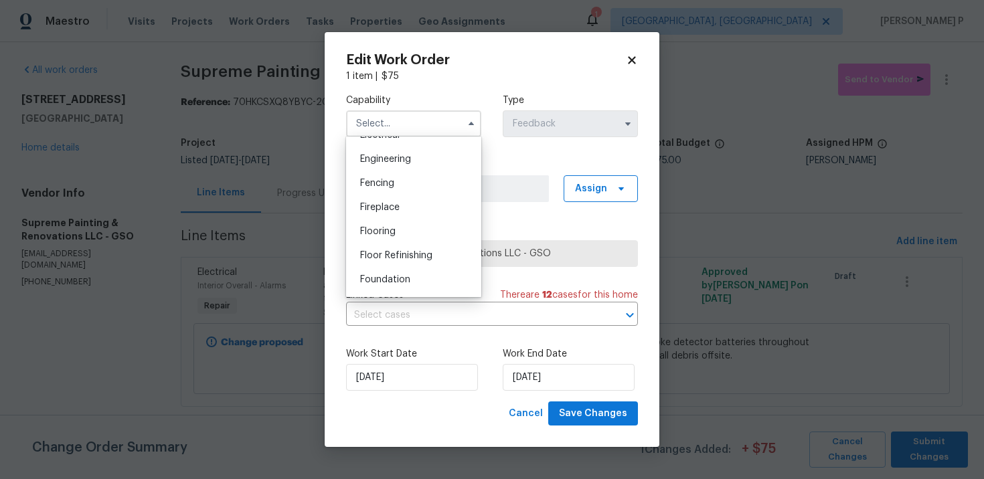
scroll to position [536, 0]
click at [419, 254] on span "General Contractor" at bounding box center [403, 255] width 86 height 9
type input "General Contractor"
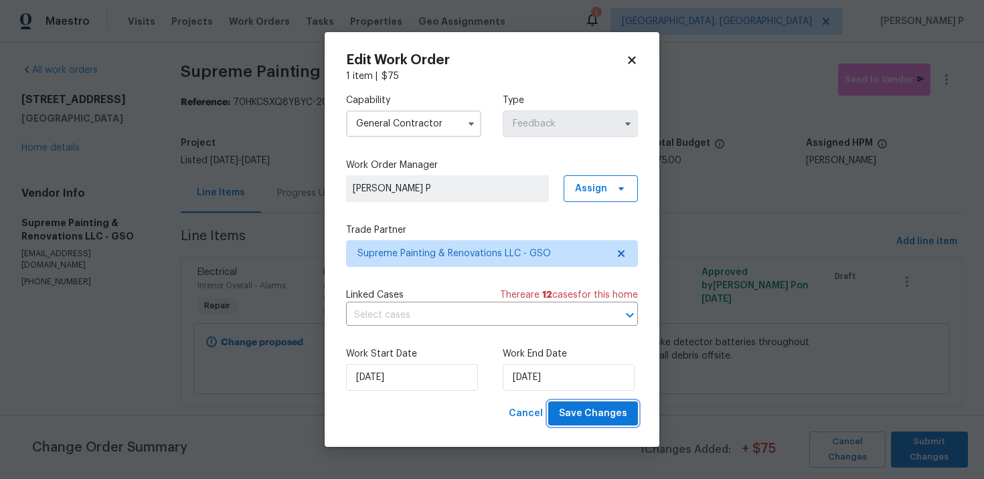
click at [615, 416] on span "Save Changes" at bounding box center [593, 414] width 68 height 17
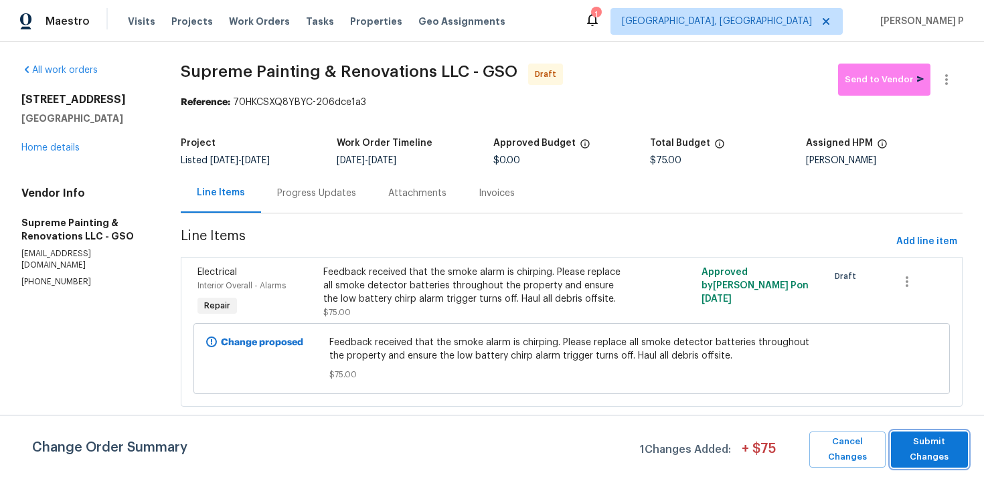
click at [914, 440] on span "Submit Changes" at bounding box center [930, 449] width 64 height 31
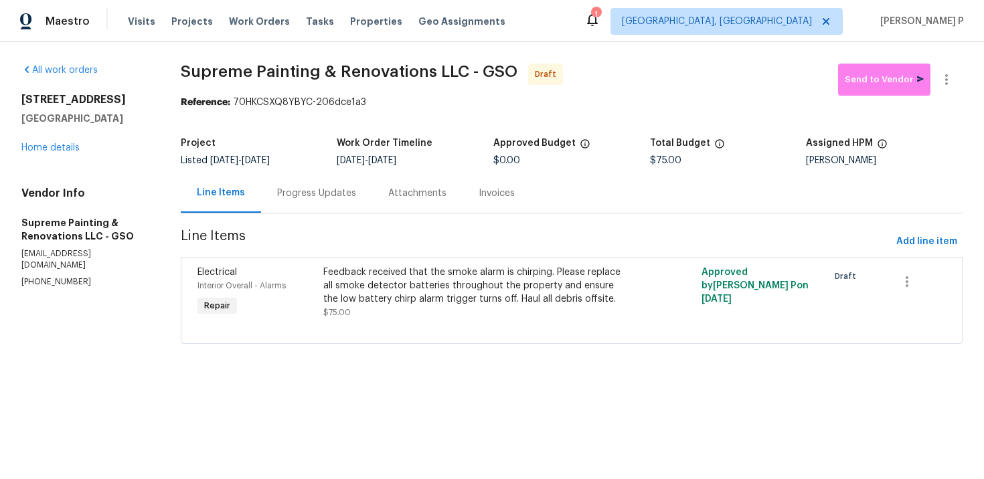
click at [347, 196] on div "Progress Updates" at bounding box center [316, 193] width 79 height 13
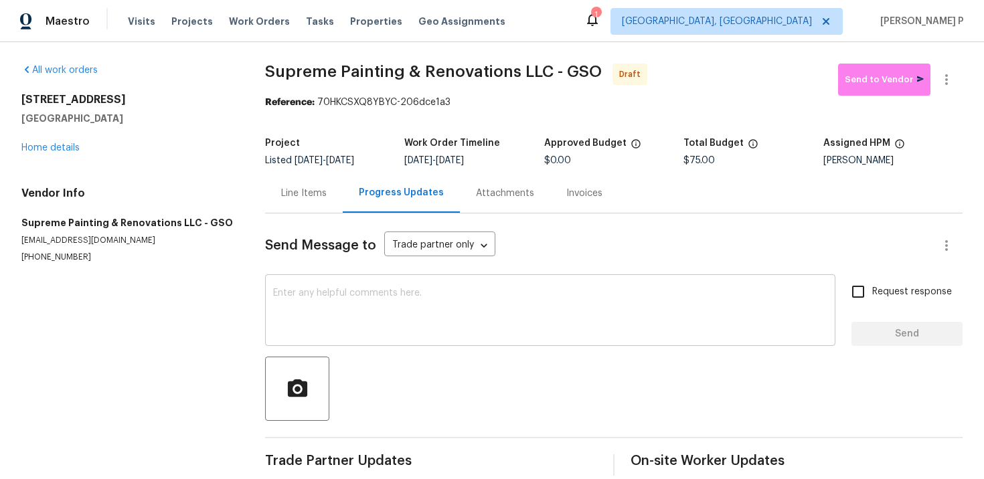
scroll to position [18, 0]
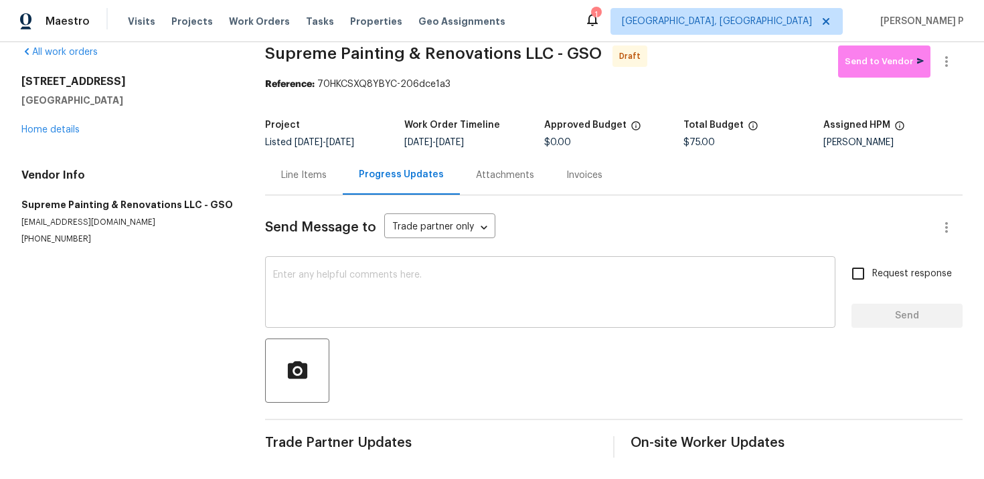
click at [318, 294] on textarea at bounding box center [550, 293] width 554 height 47
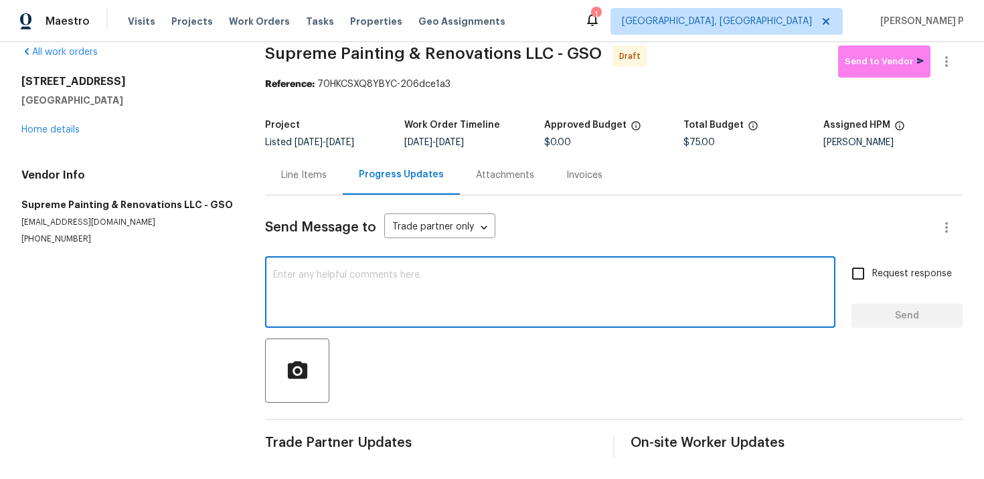
paste textarea "Hi, this is [PERSON_NAME] with Opendoor. I’m confirming you received the WO for…"
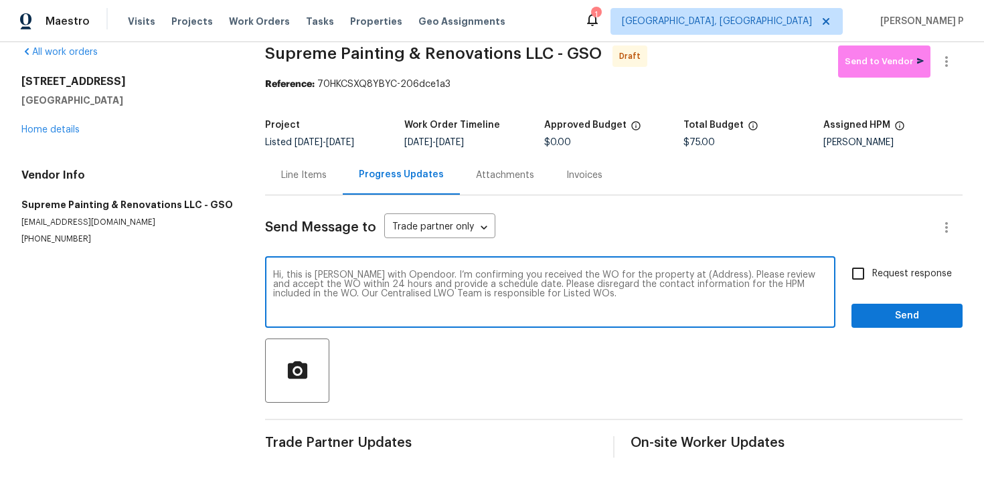
drag, startPoint x: 672, startPoint y: 272, endPoint x: 711, endPoint y: 274, distance: 39.5
click at [711, 274] on textarea "Hi, this is [PERSON_NAME] with Opendoor. I’m confirming you received the WO for…" at bounding box center [550, 293] width 554 height 47
paste textarea "806 Larkwood Dr, Greensboro, NC 27410"
type textarea "Hi, this is Ramyasri with Opendoor. I’m confirming you received the WO for the …"
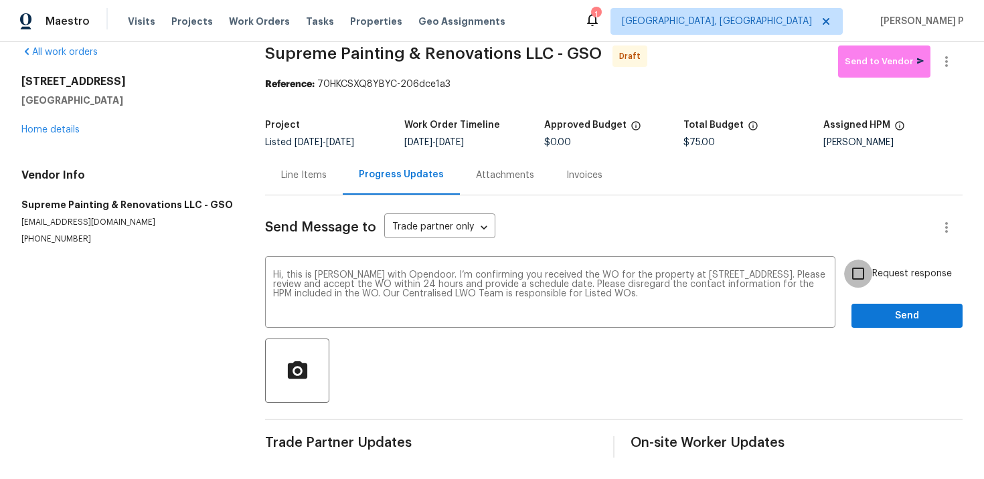
click at [853, 272] on input "Request response" at bounding box center [858, 274] width 28 height 28
checkbox input "true"
click at [859, 311] on button "Send" at bounding box center [906, 316] width 111 height 25
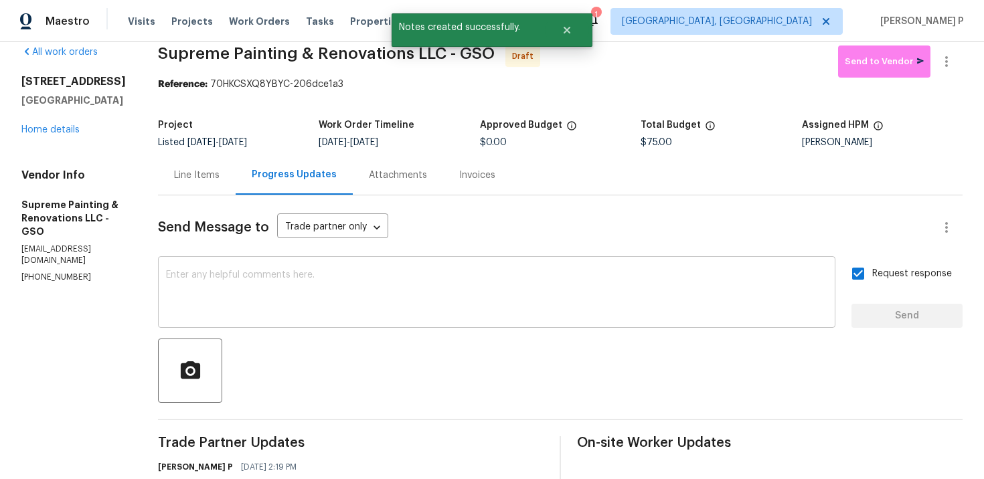
click at [437, 266] on div "x ​" at bounding box center [496, 294] width 677 height 68
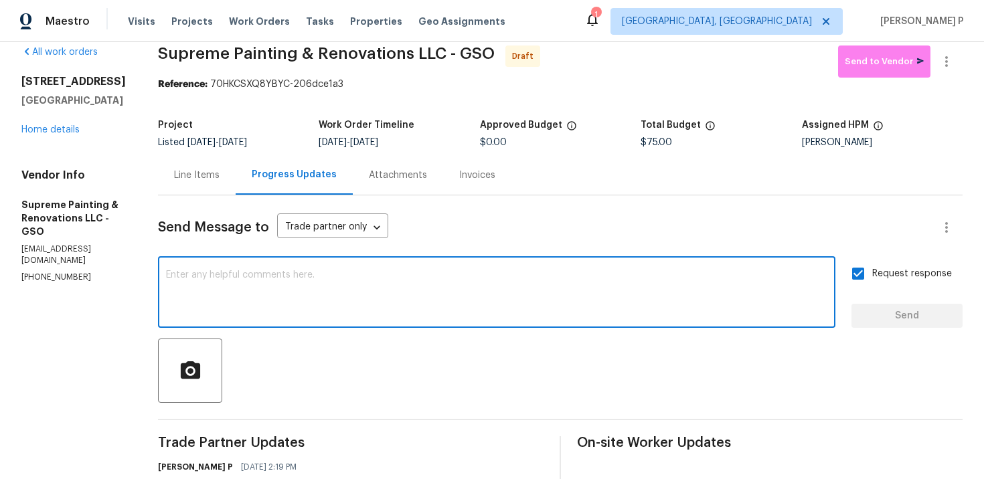
paste textarea "Attention All Work Orders must include before-photos (both close-up and wide-an…"
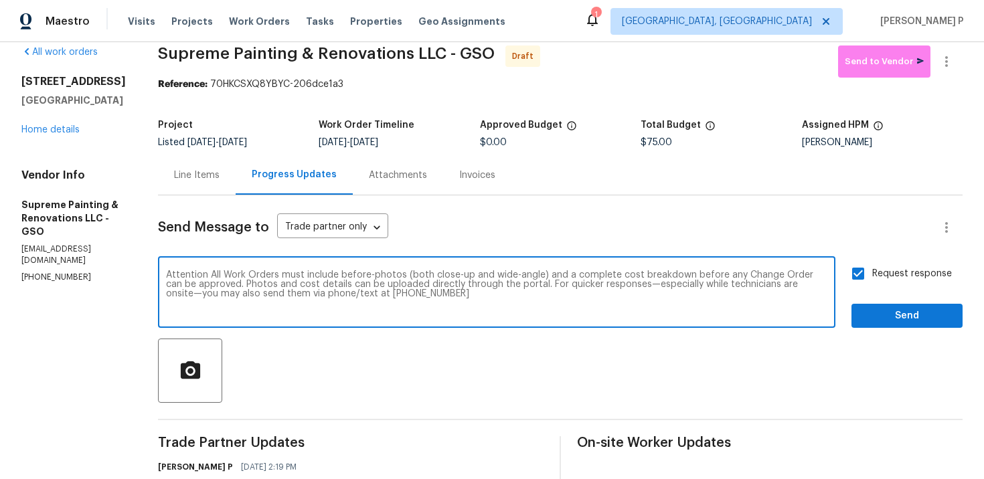
type textarea "Attention All Work Orders must include before-photos (both close-up and wide-an…"
click at [863, 315] on span "Send" at bounding box center [907, 316] width 90 height 17
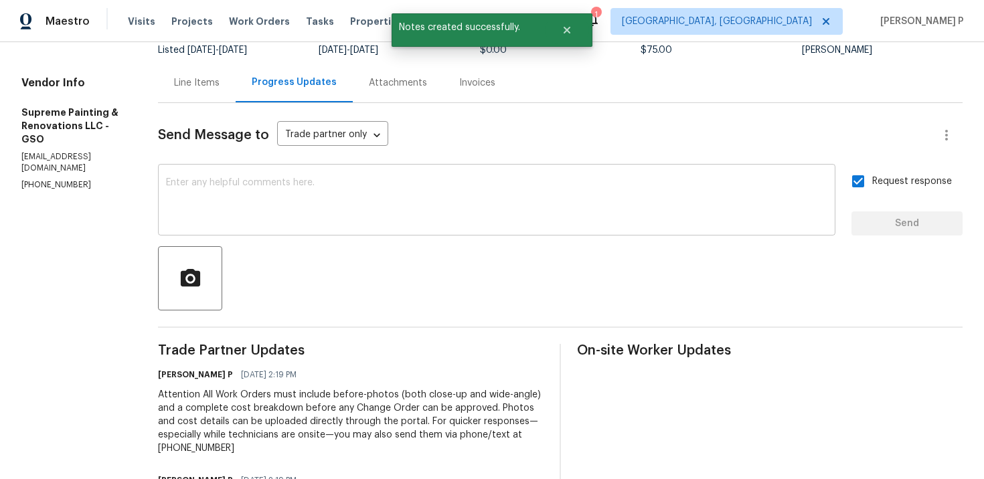
scroll to position [0, 0]
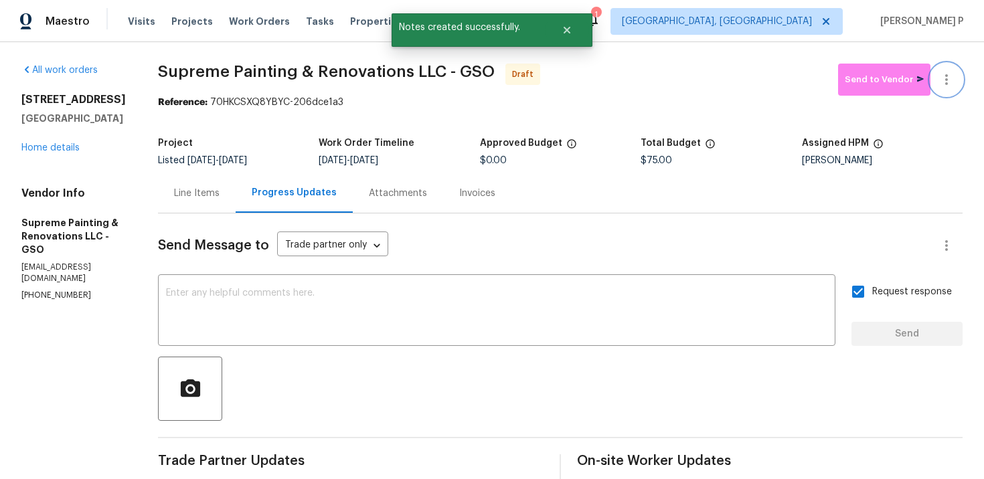
click at [950, 81] on icon "button" at bounding box center [946, 80] width 16 height 16
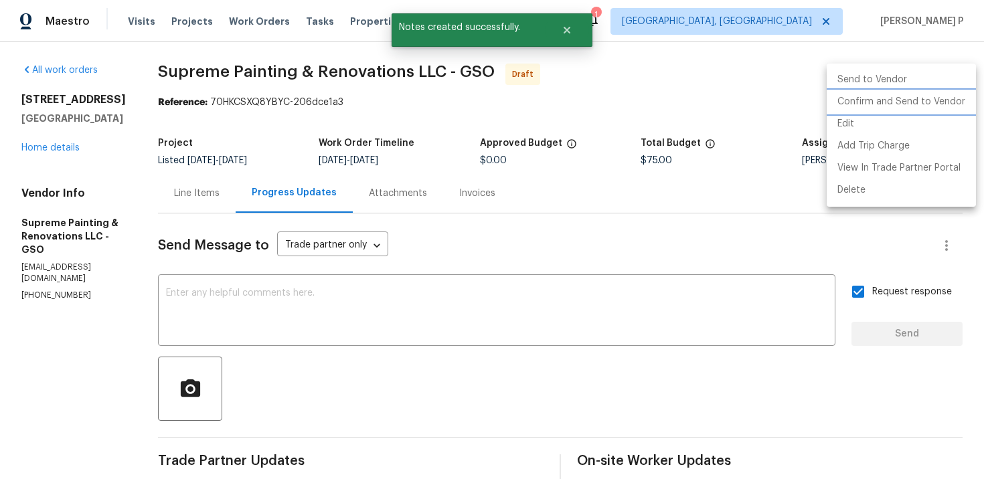
click at [913, 100] on li "Confirm and Send to Vendor" at bounding box center [901, 102] width 149 height 22
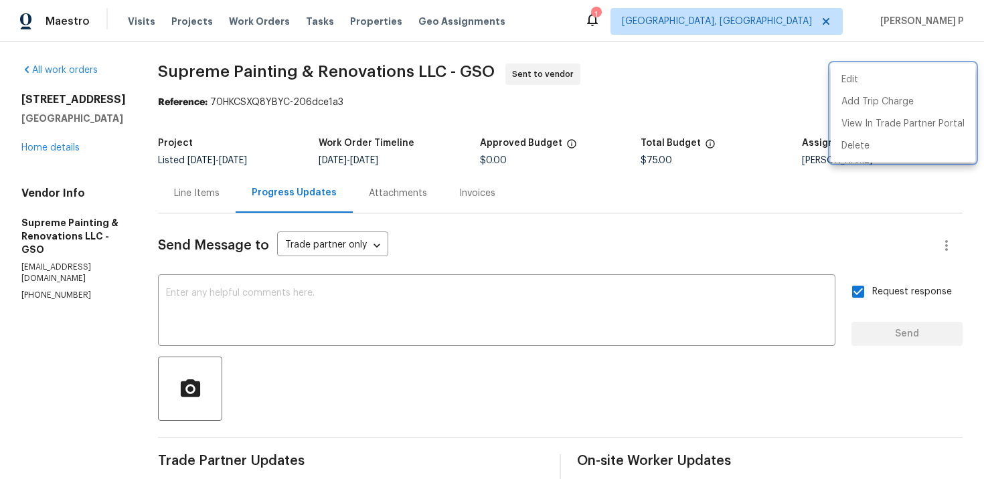
click at [212, 66] on div at bounding box center [492, 239] width 984 height 479
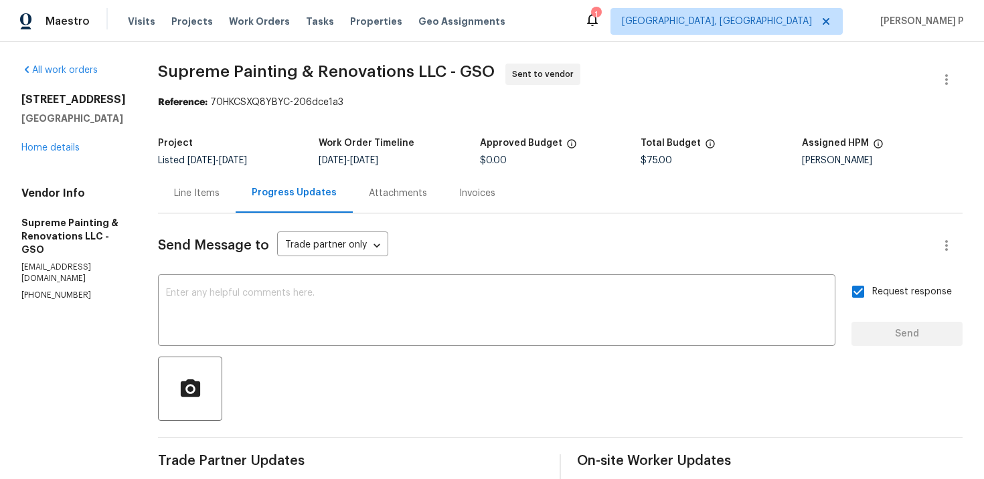
click at [209, 70] on span "Supreme Painting & Renovations LLC - GSO" at bounding box center [326, 72] width 337 height 16
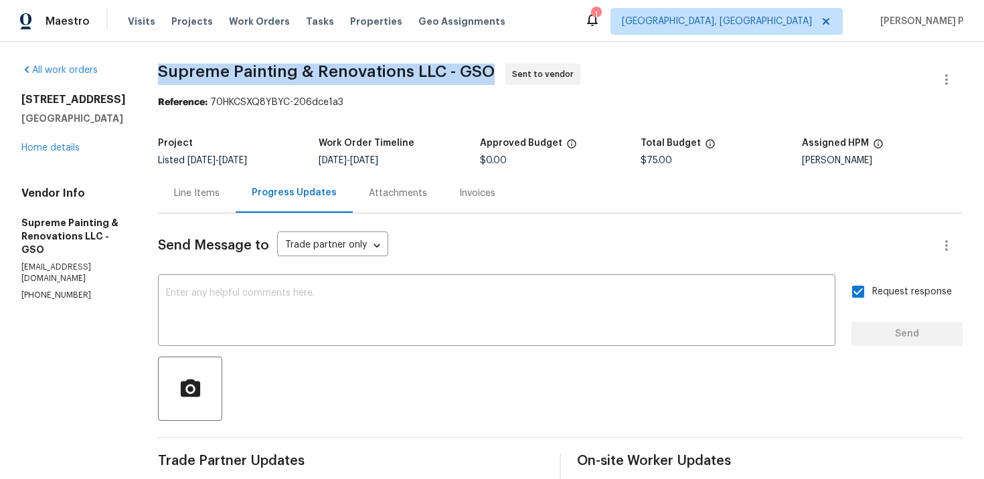
drag, startPoint x: 209, startPoint y: 70, endPoint x: 537, endPoint y: 74, distance: 328.0
click at [495, 74] on span "Supreme Painting & Renovations LLC - GSO" at bounding box center [326, 72] width 337 height 16
copy span "Supreme Painting & Renovations LLC - GSO"
click at [254, 84] on span "Supreme Painting & Renovations LLC - GSO Sent to vendor" at bounding box center [544, 80] width 772 height 32
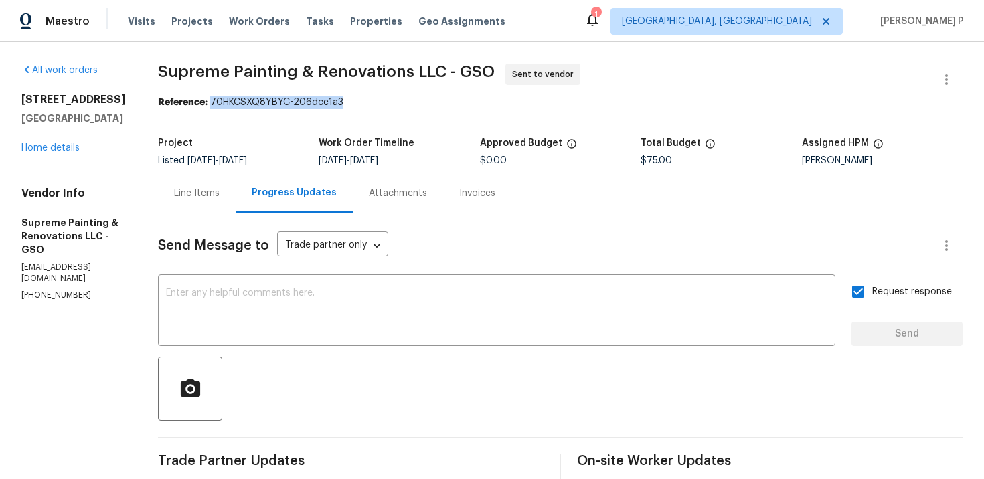
drag, startPoint x: 262, startPoint y: 102, endPoint x: 447, endPoint y: 104, distance: 185.4
click at [446, 104] on div "Reference: 70HKCSXQ8YBYC-206dce1a3" at bounding box center [560, 102] width 805 height 13
copy div "70HKCSXQ8YBYC-206dce1a3"
click at [220, 189] on div "Line Items" at bounding box center [197, 193] width 46 height 13
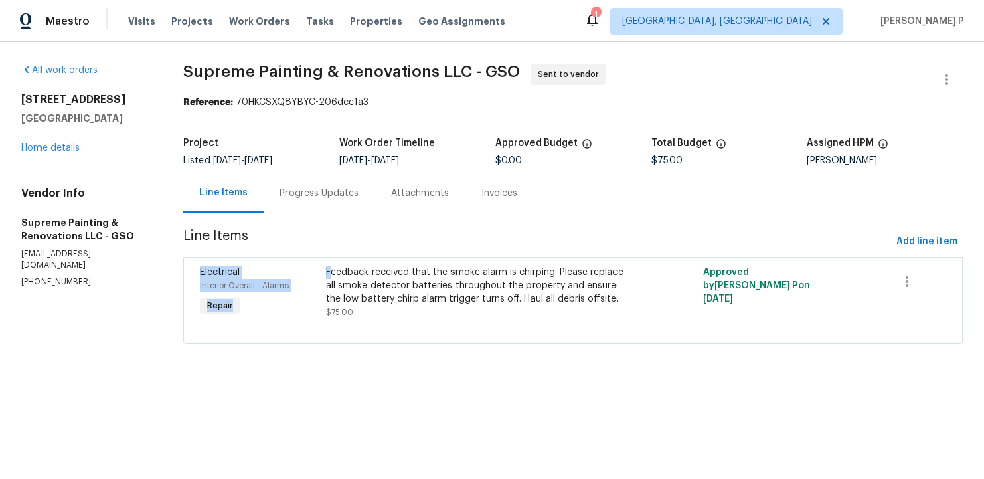
drag, startPoint x: 349, startPoint y: 272, endPoint x: 523, endPoint y: 223, distance: 181.4
click at [523, 223] on section "Supreme Painting & Renovations LLC - GSO Sent to vendor Reference: 70HKCSXQ8YBY…" at bounding box center [572, 212] width 779 height 297
click at [382, 262] on div "Feedback received that the smoke alarm is chirping. Please replace all smoke de…" at bounding box center [479, 293] width 314 height 62
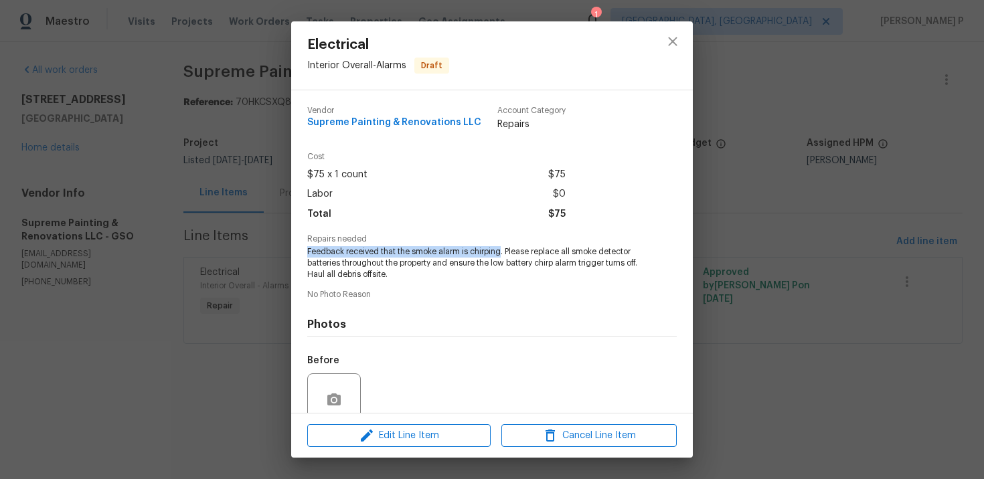
drag, startPoint x: 307, startPoint y: 252, endPoint x: 501, endPoint y: 252, distance: 193.4
click at [501, 252] on span "Feedback received that the smoke alarm is chirping. Please replace all smoke de…" at bounding box center [473, 262] width 333 height 33
copy span "Feedback received that the smoke alarm is chirping"
click at [674, 44] on icon "close" at bounding box center [673, 41] width 16 height 16
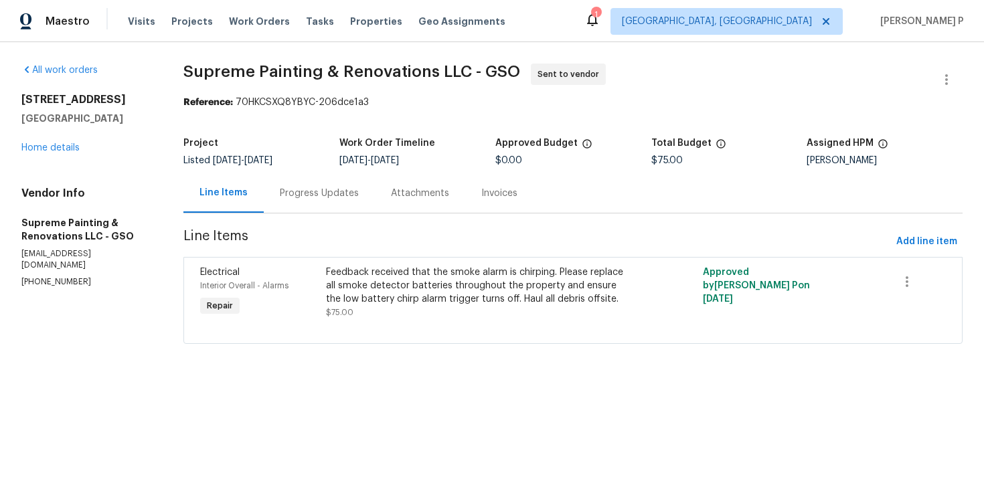
click at [359, 197] on div "Progress Updates" at bounding box center [319, 193] width 79 height 13
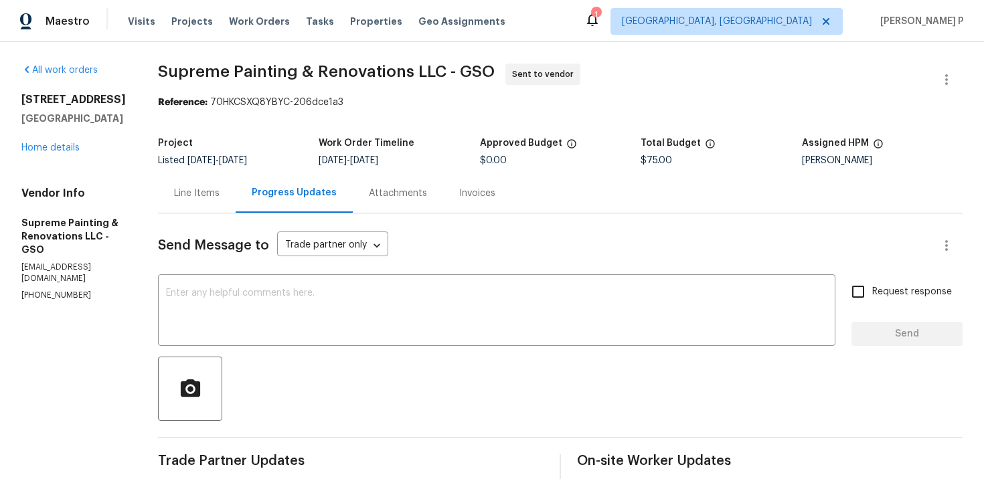
click at [512, 401] on div at bounding box center [560, 389] width 805 height 64
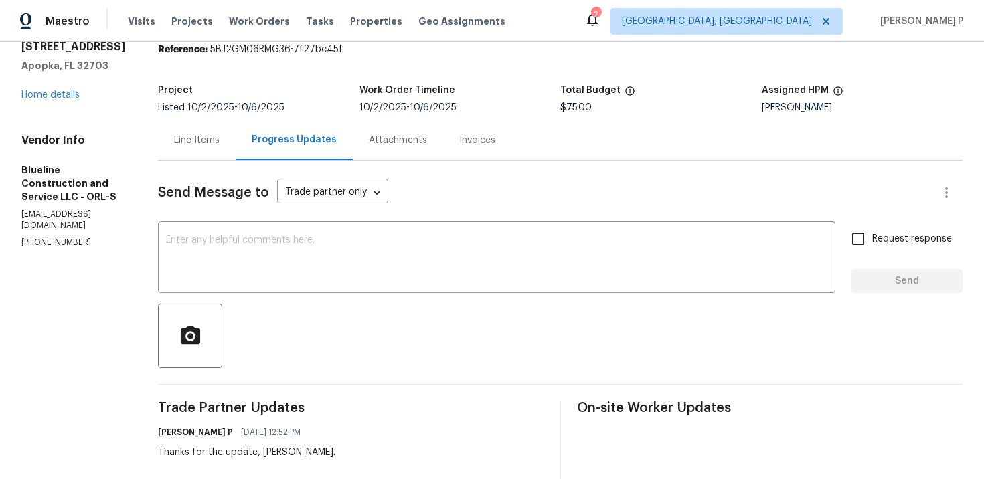
scroll to position [72, 0]
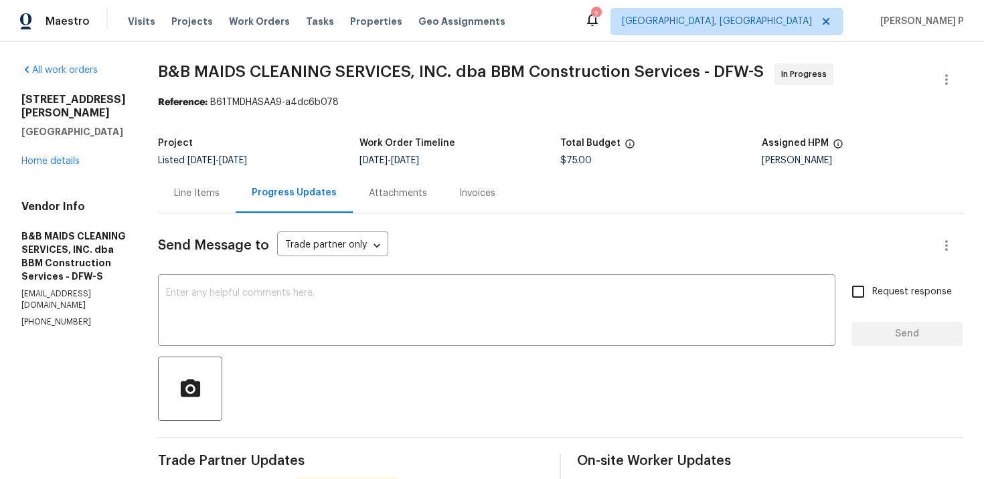
click at [236, 200] on div "Line Items" at bounding box center [197, 192] width 78 height 39
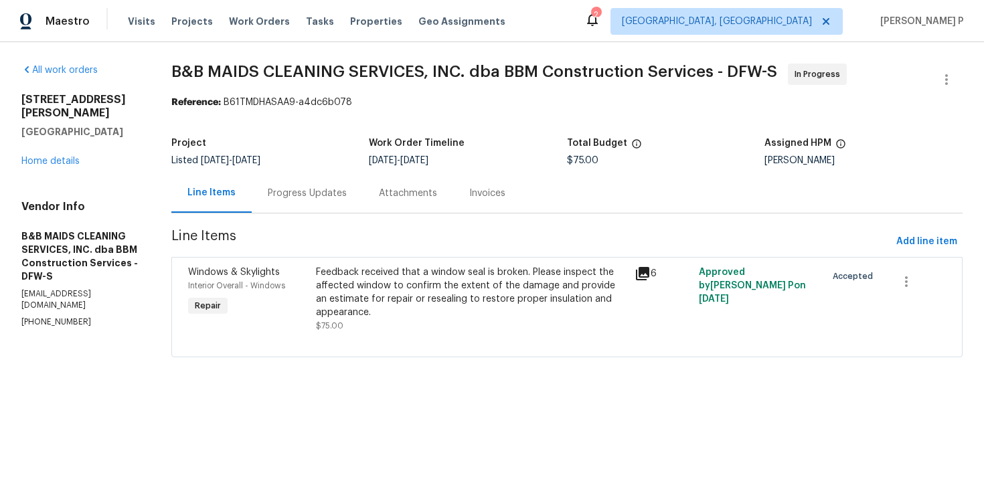
click at [540, 284] on div "Feedback received that a window seal is broken. Please inspect the affected win…" at bounding box center [471, 293] width 311 height 54
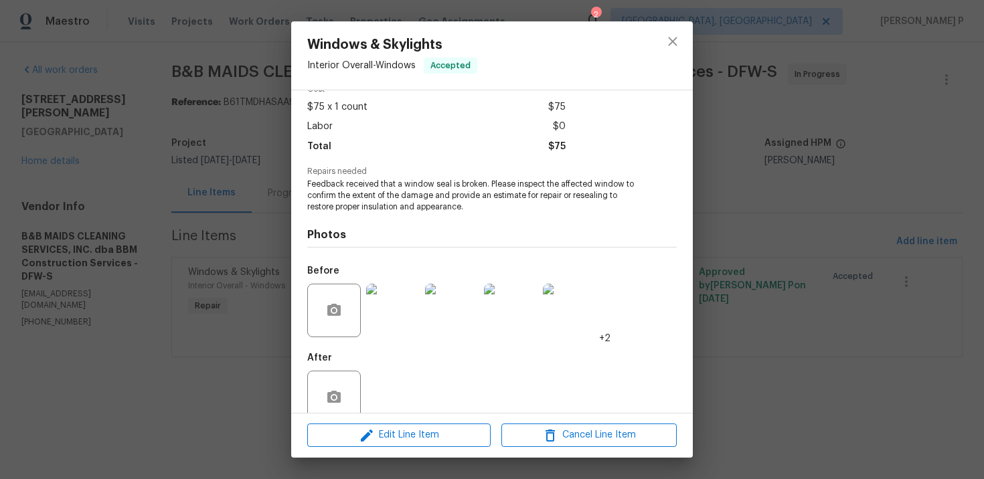
scroll to position [101, 0]
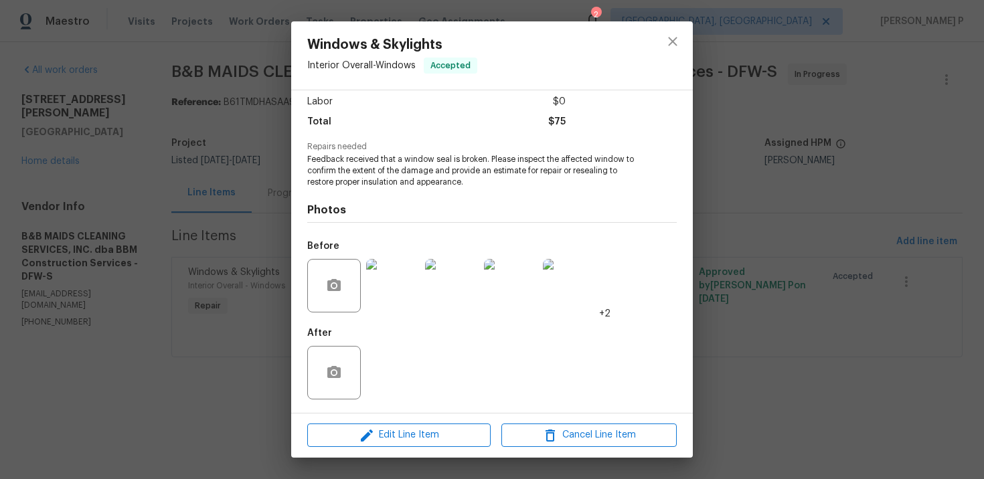
click at [403, 301] on img at bounding box center [393, 286] width 54 height 54
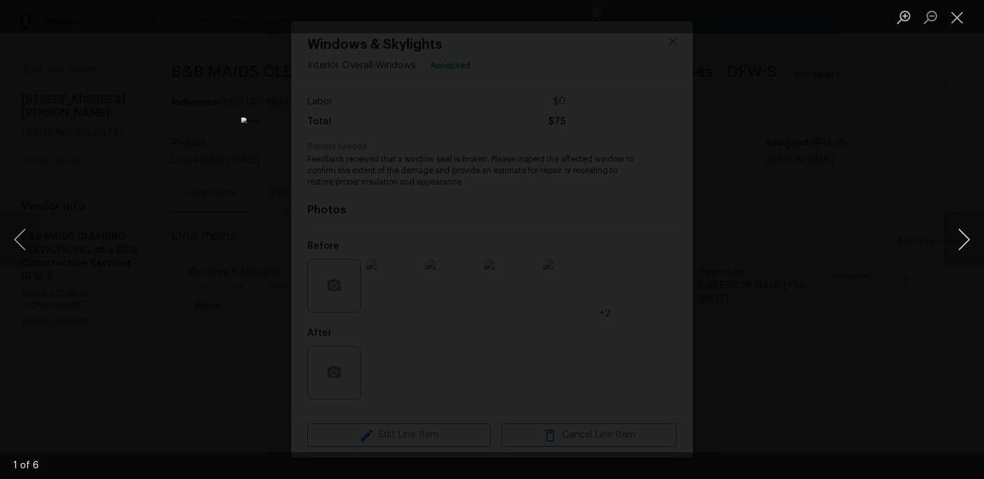
click at [969, 237] on button "Next image" at bounding box center [964, 240] width 40 height 54
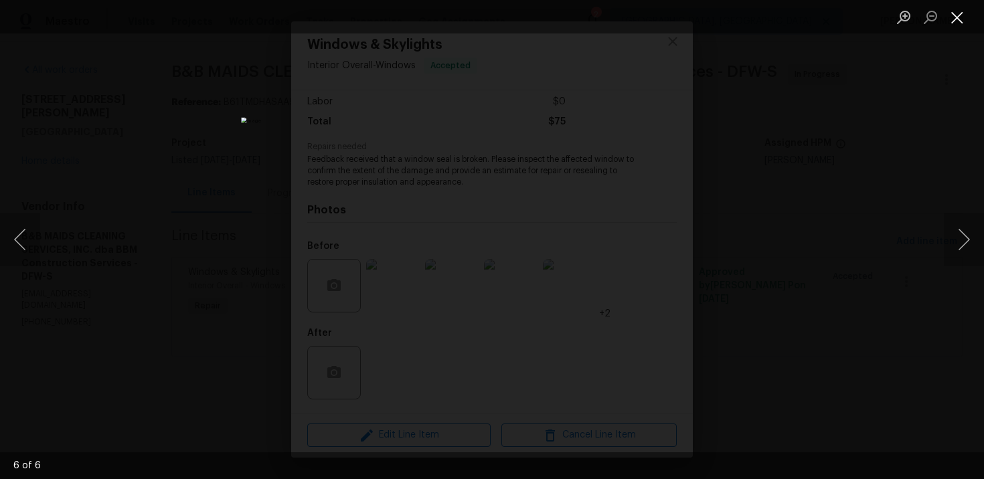
click at [962, 21] on button "Close lightbox" at bounding box center [957, 16] width 27 height 23
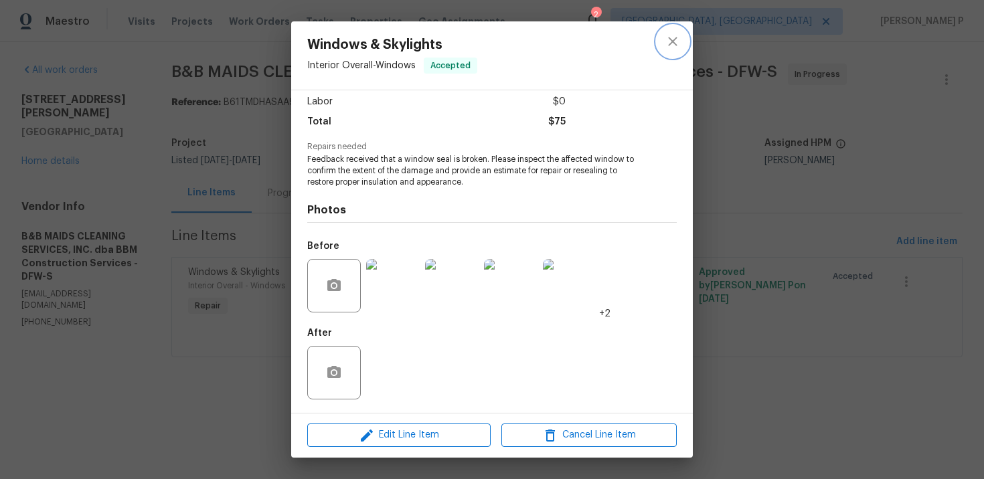
click at [671, 31] on button "close" at bounding box center [673, 41] width 32 height 32
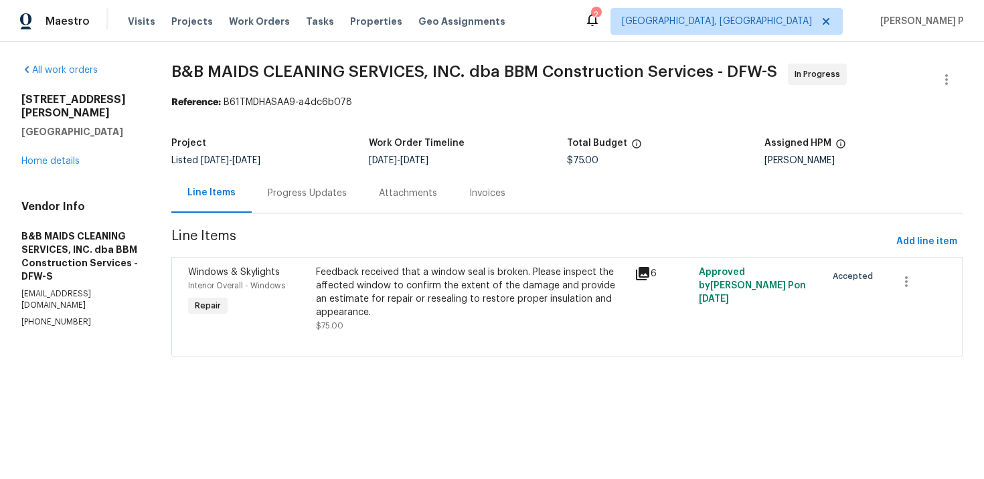
click at [325, 188] on div "Progress Updates" at bounding box center [307, 193] width 79 height 13
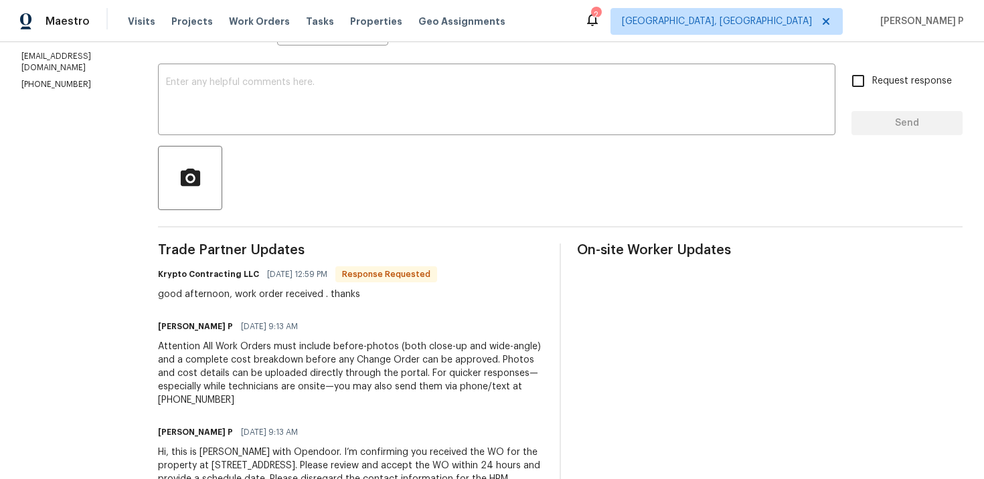
scroll to position [88, 0]
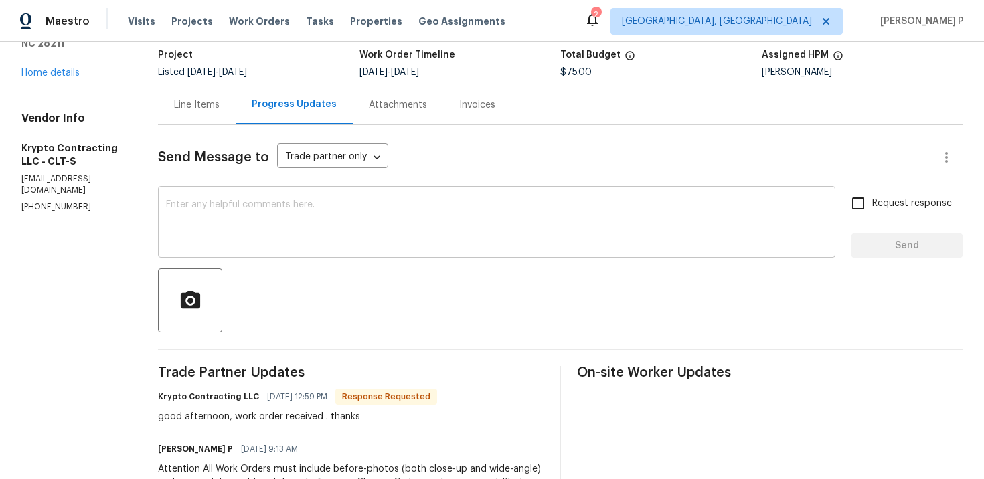
click at [331, 222] on textarea at bounding box center [496, 223] width 661 height 47
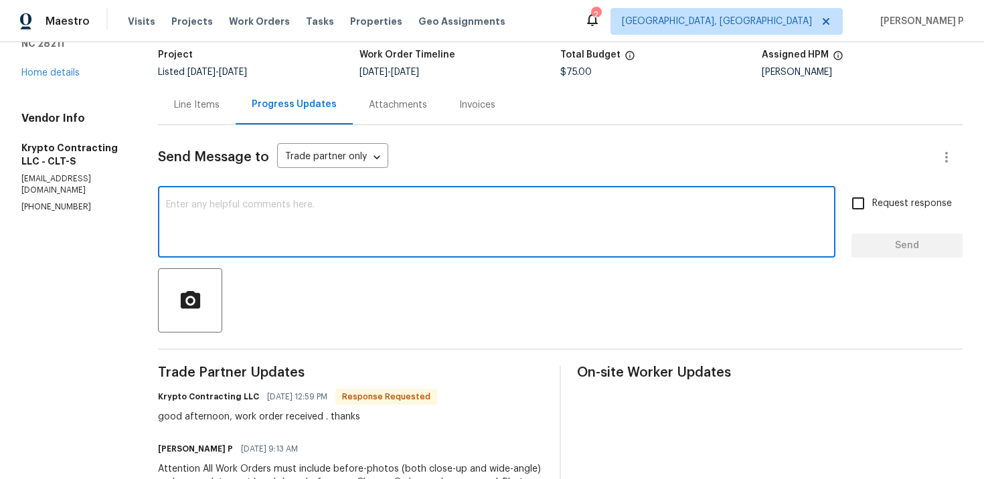
paste textarea "Thank you for accepting the work order. Could you please provide us with an upd…"
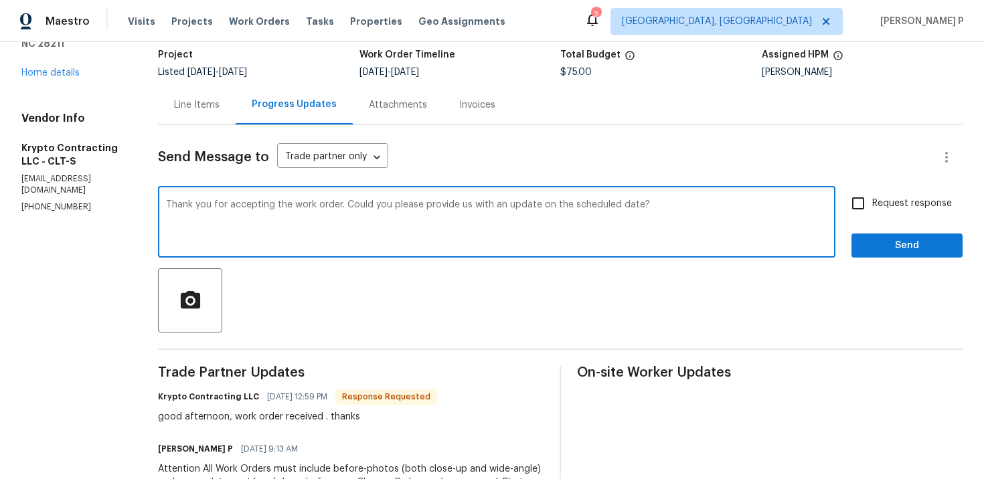
type textarea "Thank you for accepting the work order. Could you please provide us with an upd…"
click at [865, 200] on input "Request response" at bounding box center [858, 203] width 28 height 28
checkbox input "true"
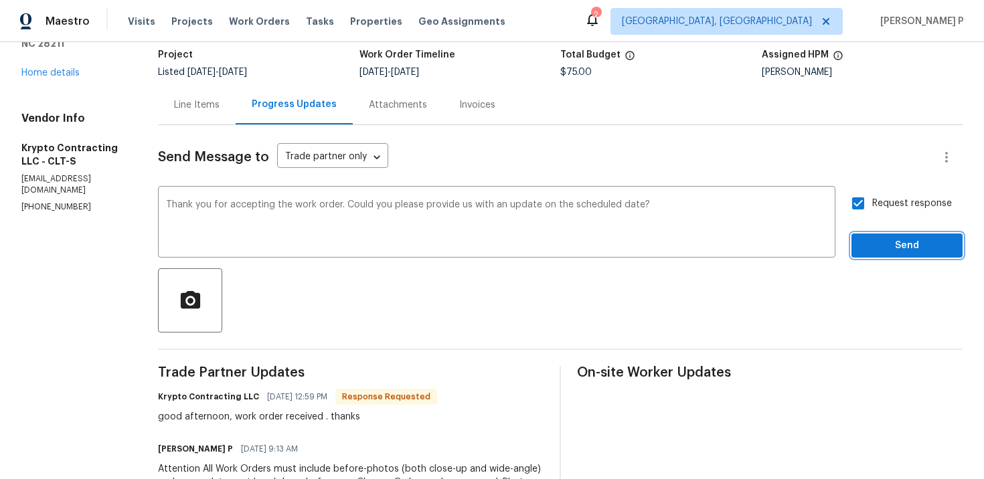
click at [879, 254] on button "Send" at bounding box center [906, 246] width 111 height 25
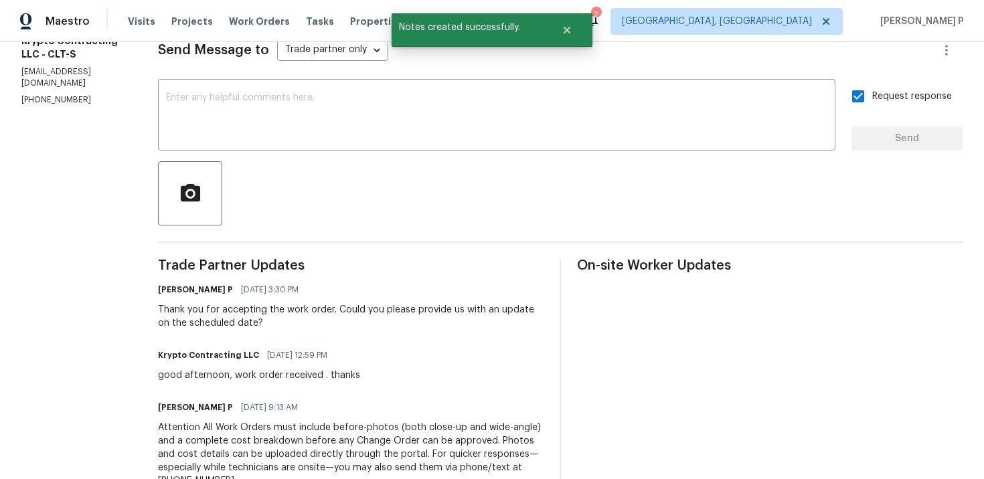
scroll to position [252, 0]
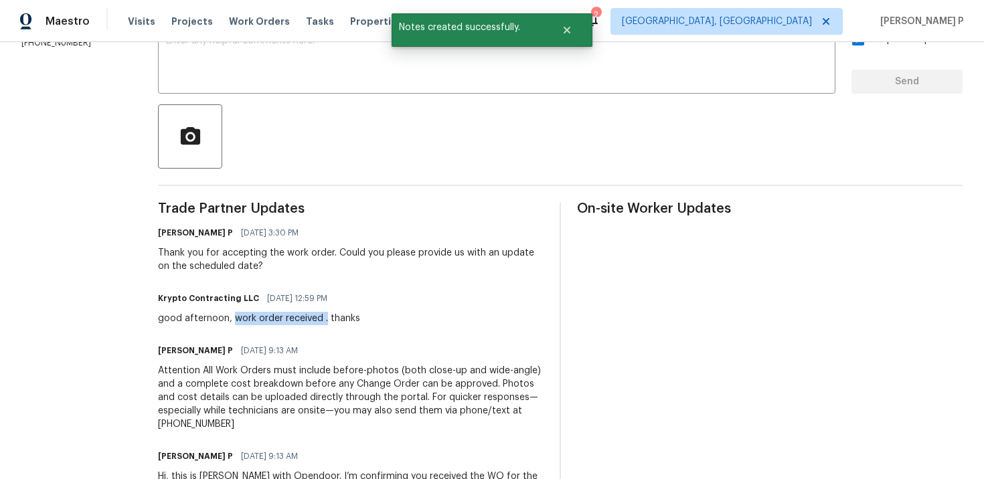
drag, startPoint x: 242, startPoint y: 319, endPoint x: 334, endPoint y: 319, distance: 91.7
click at [334, 319] on div "good afternoon, work order received . thanks" at bounding box center [259, 318] width 202 height 13
copy div "work order received ."
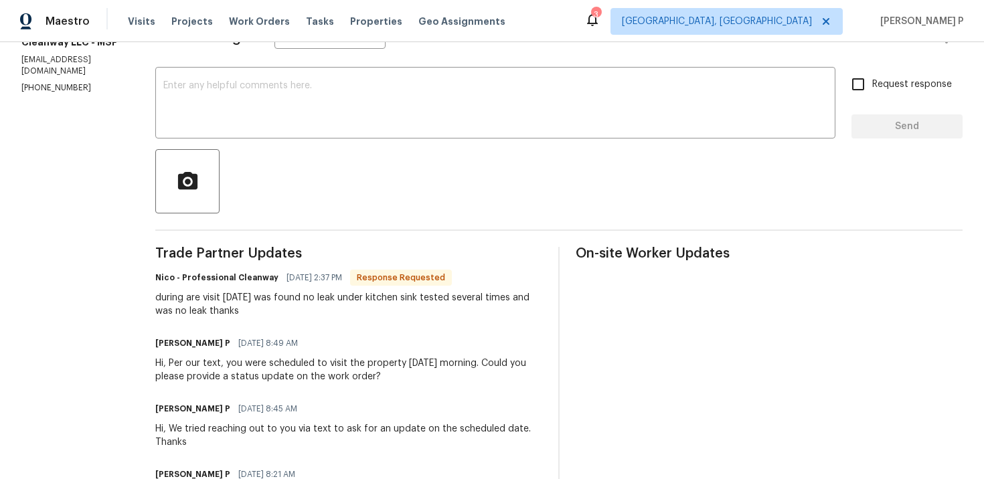
scroll to position [259, 0]
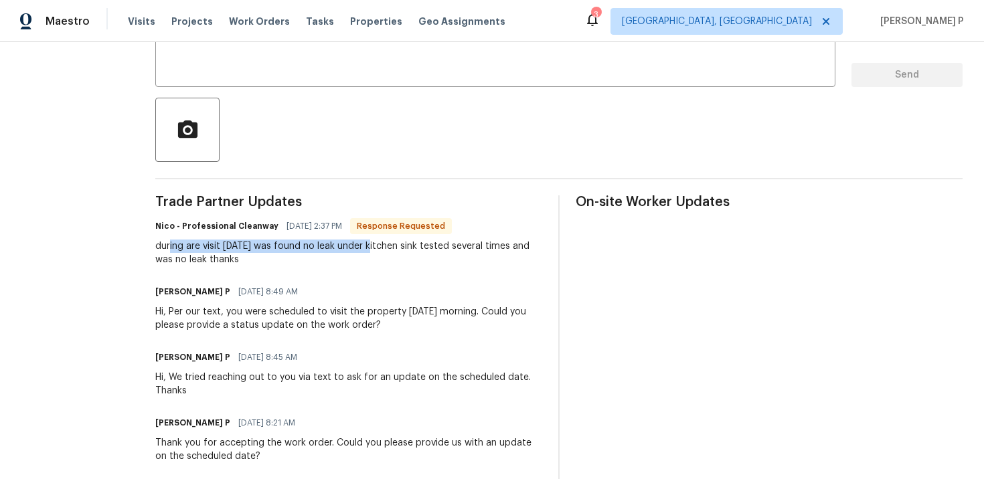
drag, startPoint x: 166, startPoint y: 250, endPoint x: 361, endPoint y: 251, distance: 195.4
click at [361, 251] on div "during are visit [DATE] was found no leak under kitchen sink tested several tim…" at bounding box center [348, 253] width 387 height 27
click at [349, 277] on div "Trade Partner Updates Nico - Professional Cleanway [DATE] 2:37 PM Response Requ…" at bounding box center [348, 436] width 387 height 482
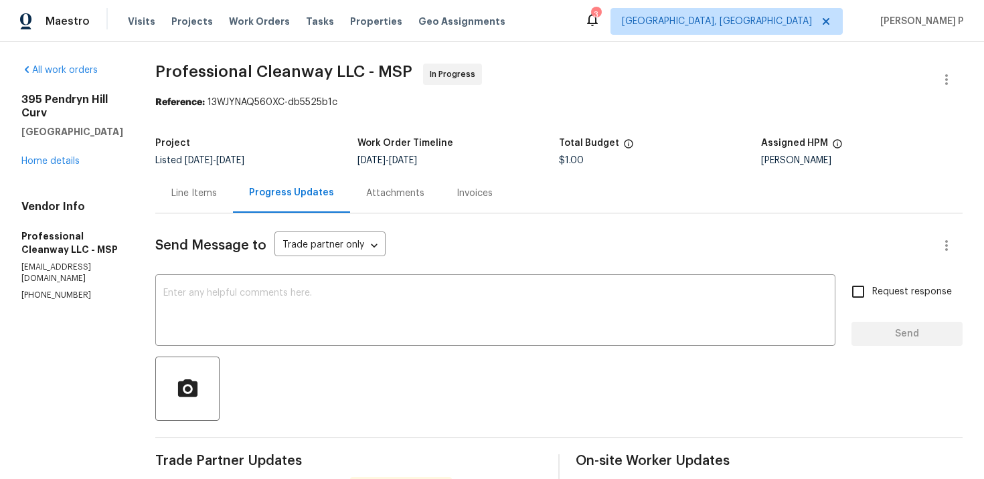
click at [208, 193] on div "Line Items" at bounding box center [194, 193] width 46 height 13
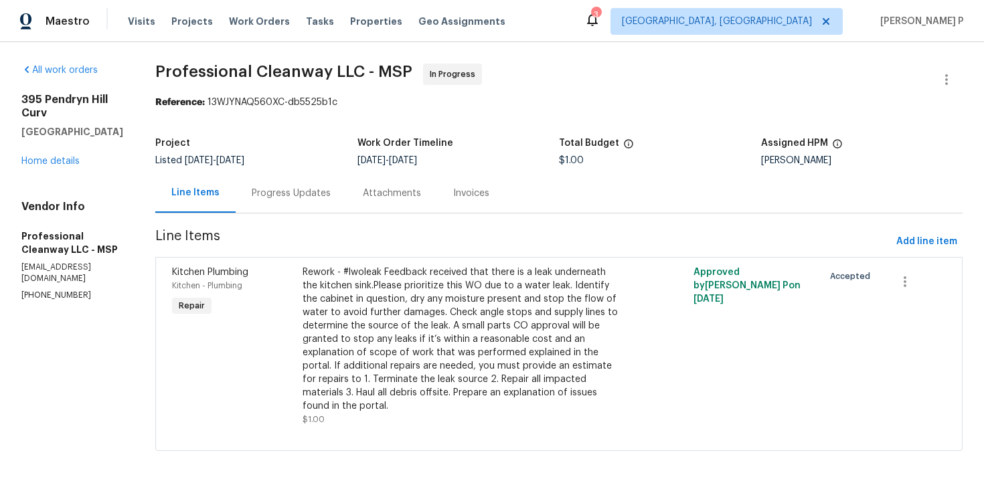
click at [456, 315] on div "Rework - #lwoleak Feedback received that there is a leak underneath the kitchen…" at bounding box center [462, 339] width 318 height 147
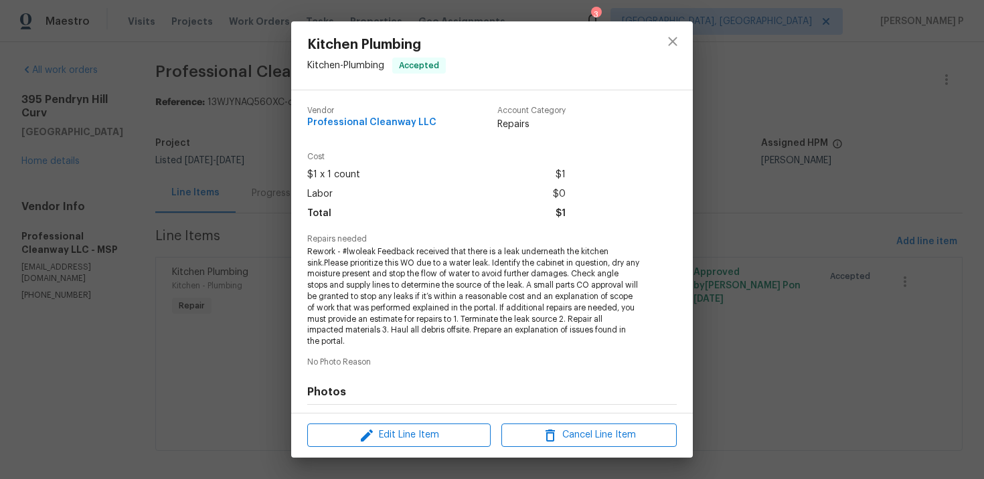
scroll to position [182, 0]
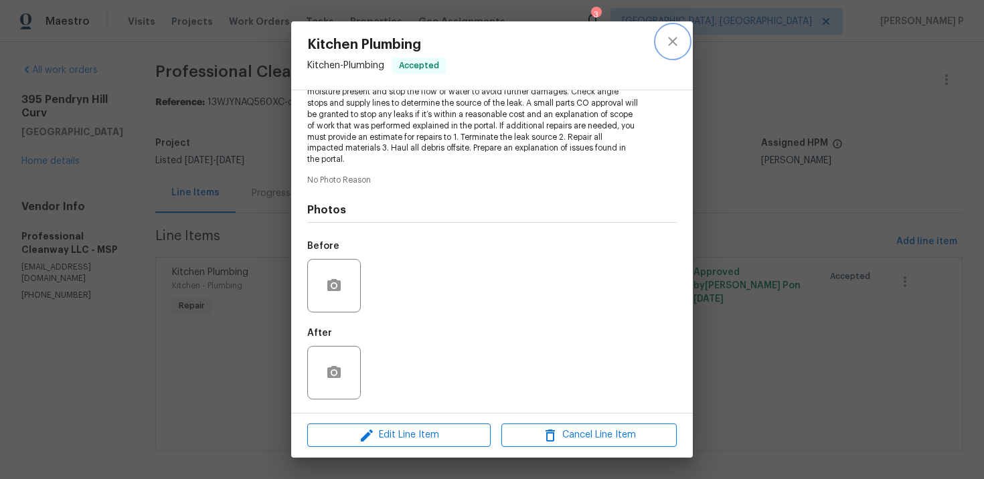
click at [682, 37] on button "close" at bounding box center [673, 41] width 32 height 32
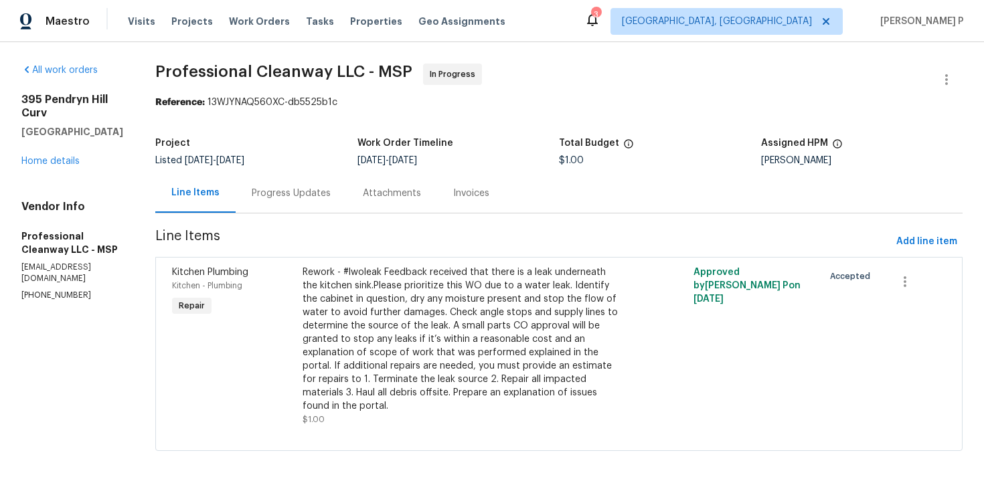
click at [272, 205] on div "Progress Updates" at bounding box center [291, 192] width 111 height 39
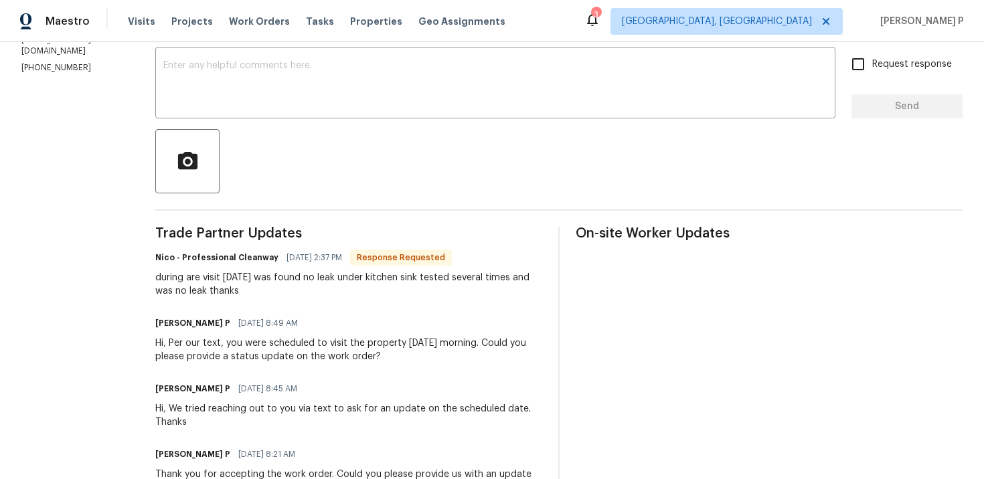
scroll to position [112, 0]
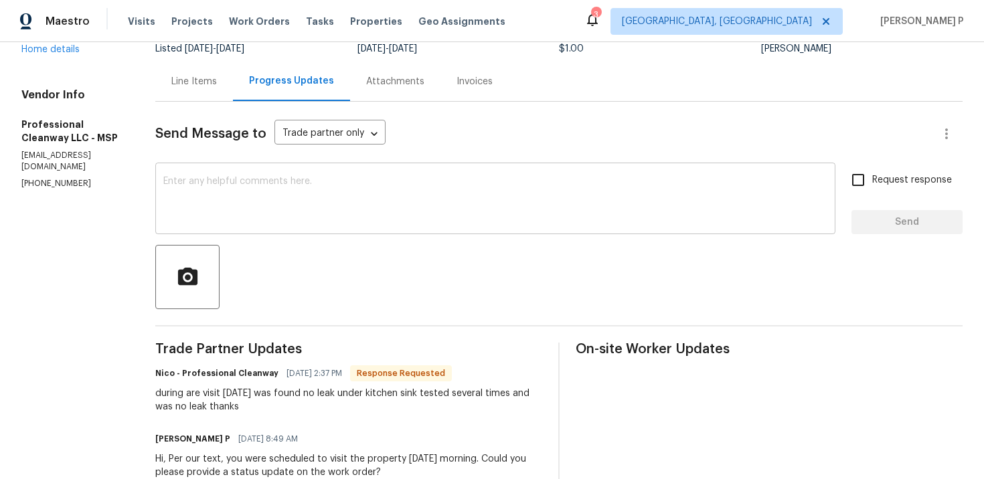
click at [325, 214] on textarea at bounding box center [495, 200] width 664 height 47
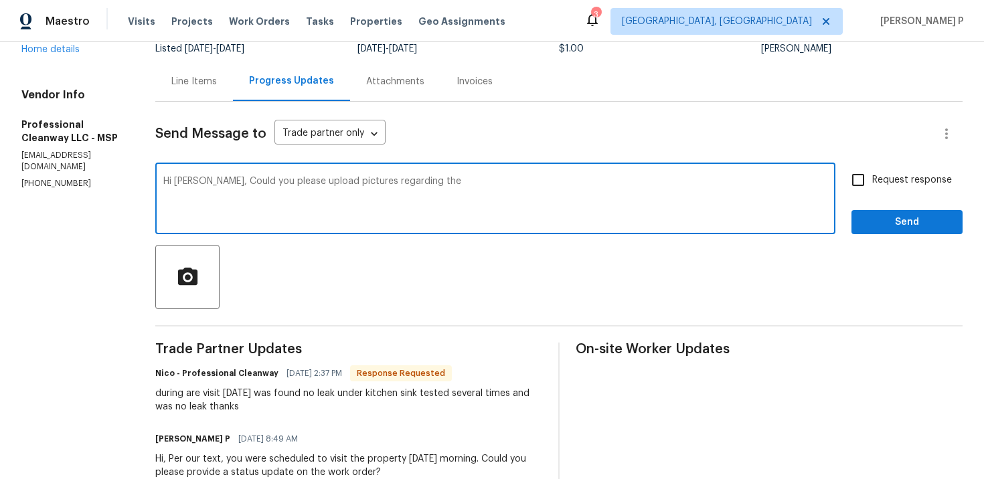
drag, startPoint x: 347, startPoint y: 184, endPoint x: 486, endPoint y: 184, distance: 139.2
click at [486, 184] on textarea "Hi Nico, Could you please upload pictures regarding the" at bounding box center [495, 200] width 664 height 47
drag, startPoint x: 201, startPoint y: 181, endPoint x: 414, endPoint y: 190, distance: 212.4
click at [407, 187] on textarea "Hi Nico, Could you please upload pictures showing that there is no leak from un…" at bounding box center [495, 200] width 664 height 47
click at [198, 187] on textarea "Hi Nico, Could you please upload pictures showing that there is no leak from un…" at bounding box center [495, 200] width 664 height 47
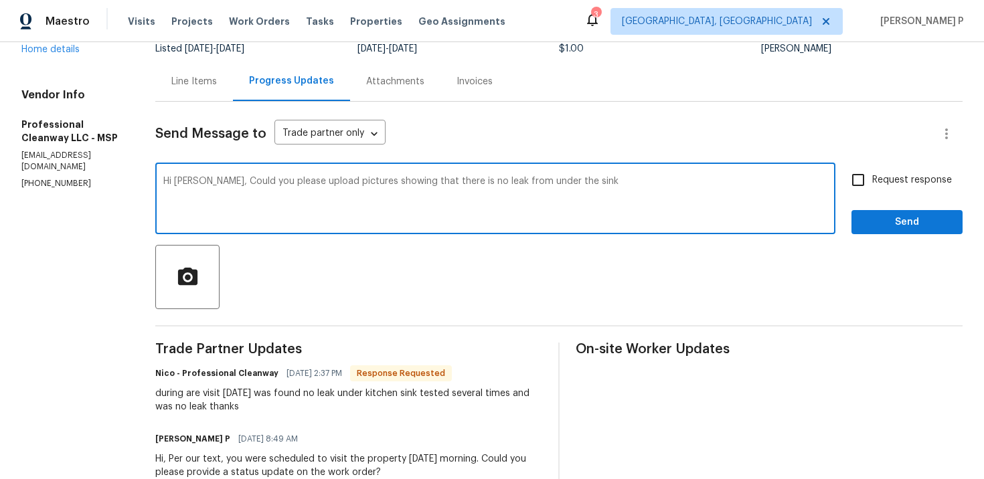
drag, startPoint x: 197, startPoint y: 181, endPoint x: 610, endPoint y: 181, distance: 413.0
click at [610, 181] on textarea "Hi Nico, Could you please upload pictures showing that there is no leak from un…" at bounding box center [495, 200] width 664 height 47
paste textarea "hotos confirming there’s no leak under the sink?"
type textarea "Hi Nico, Could you please upload photos confirming there’s no leak under the si…"
click at [906, 199] on div "Request response Send" at bounding box center [906, 200] width 111 height 68
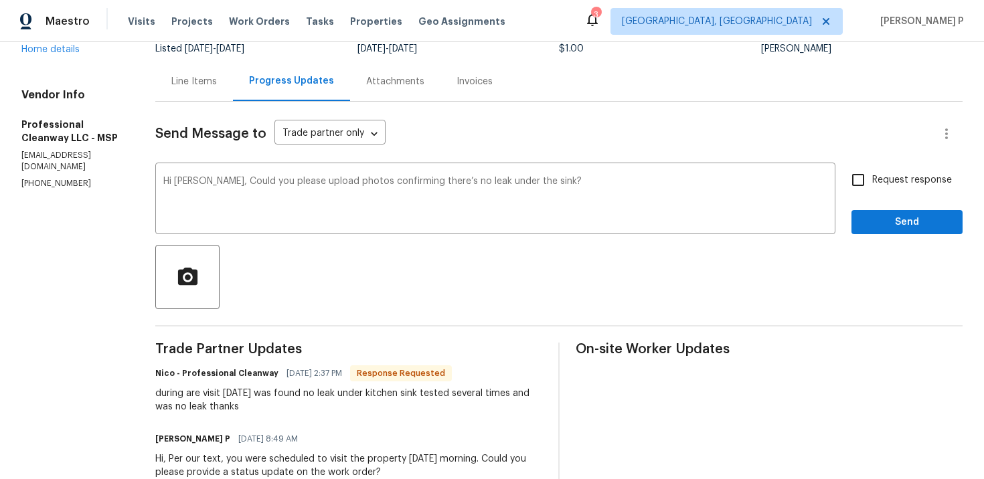
click at [897, 185] on span "Request response" at bounding box center [912, 180] width 80 height 14
click at [872, 185] on input "Request response" at bounding box center [858, 180] width 28 height 28
checkbox input "true"
click at [890, 214] on span "Send" at bounding box center [907, 222] width 90 height 17
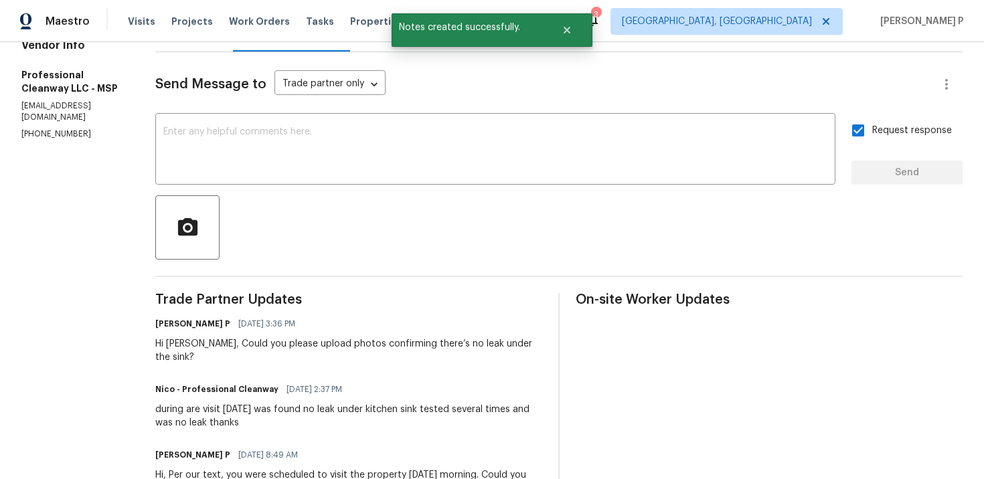
scroll to position [205, 0]
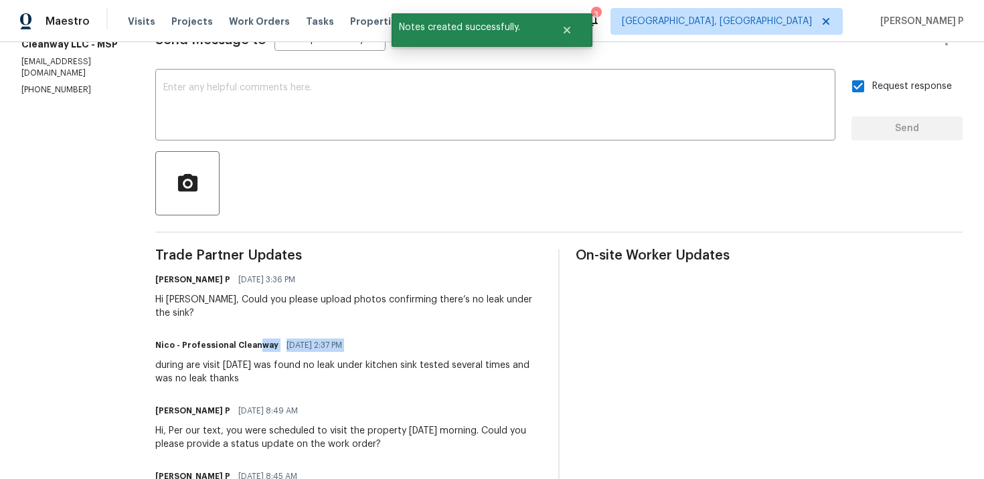
drag, startPoint x: 152, startPoint y: 355, endPoint x: 253, endPoint y: 326, distance: 105.3
click at [253, 336] on div "Nico - Professional Cleanway 10/13/2025 2:37 PM during are visit last Saturday …" at bounding box center [348, 361] width 387 height 50
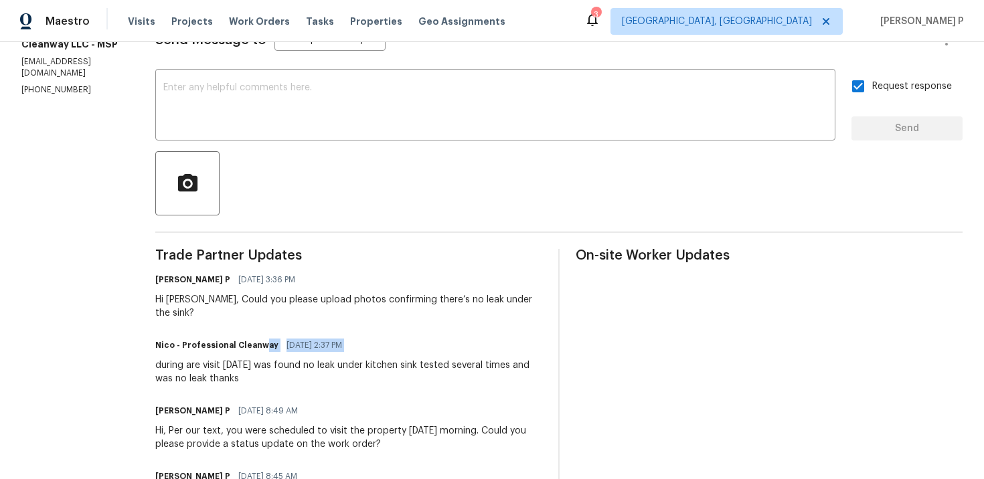
click at [160, 359] on div "during are visit last Saturday was found no leak under kitchen sink tested seve…" at bounding box center [348, 372] width 387 height 27
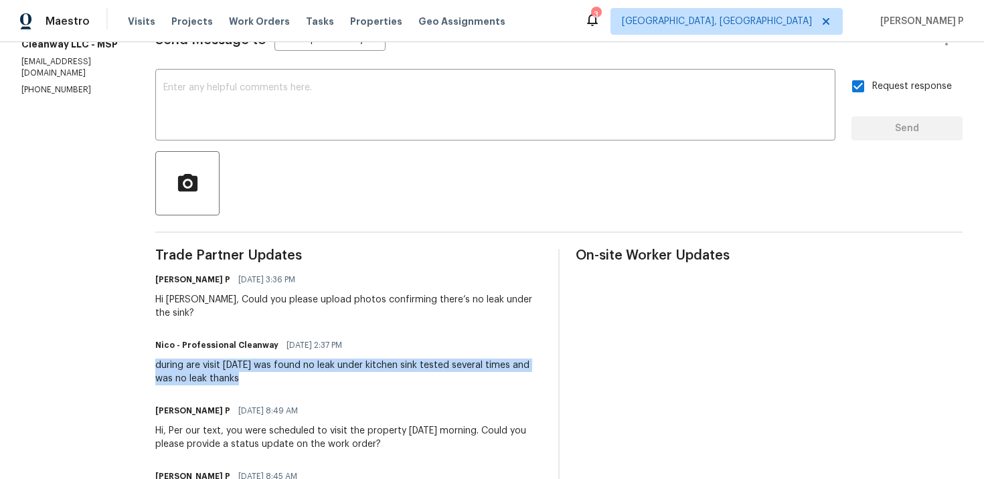
drag, startPoint x: 147, startPoint y: 353, endPoint x: 221, endPoint y: 364, distance: 75.1
click at [220, 364] on div "All work orders 395 Pendryn Hill Curv Woodbury, MN 55125 Home details Vendor In…" at bounding box center [492, 327] width 984 height 981
copy div "during are visit last Saturday was found no leak under kitchen sink tested seve…"
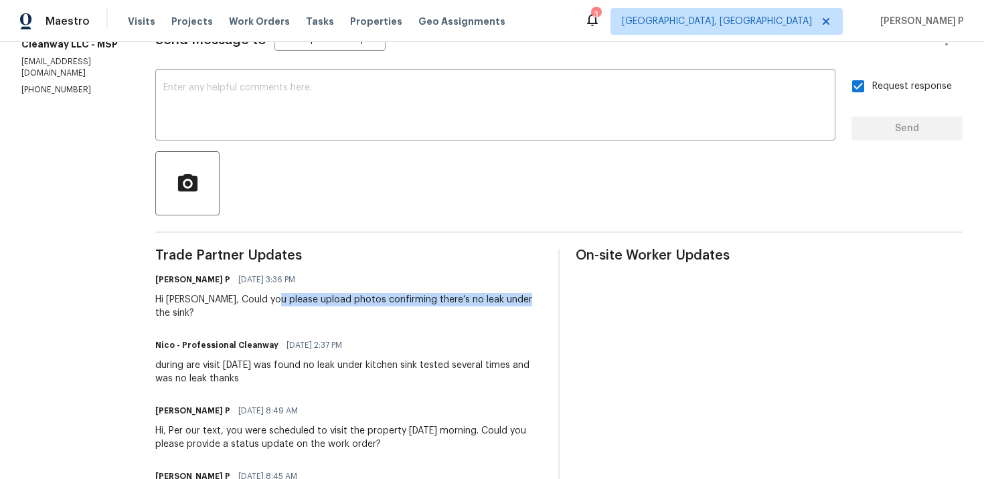
drag, startPoint x: 268, startPoint y: 301, endPoint x: 513, endPoint y: 300, distance: 244.3
click at [513, 300] on div "Hi Nico, Could you please upload photos confirming there’s no leak under the si…" at bounding box center [348, 306] width 387 height 27
copy div "upload photos confirming there’s no leak under the sink"
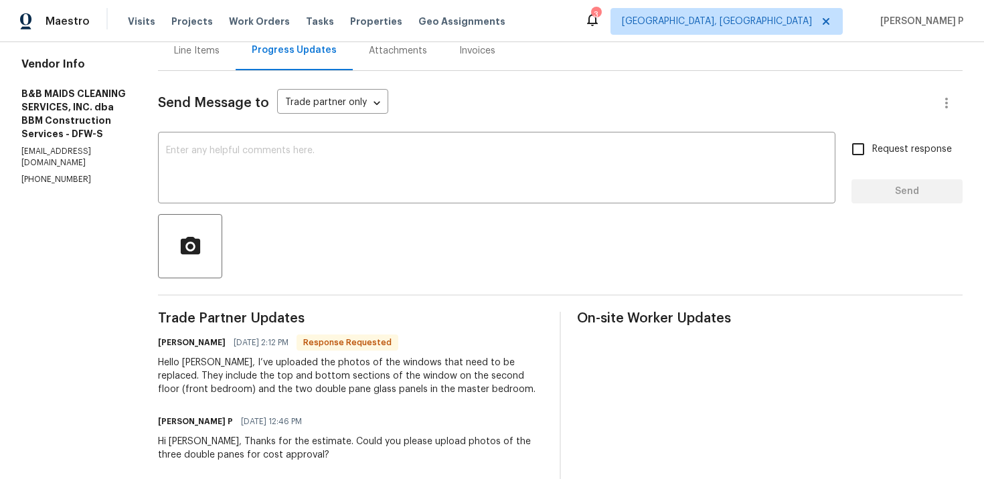
scroll to position [138, 0]
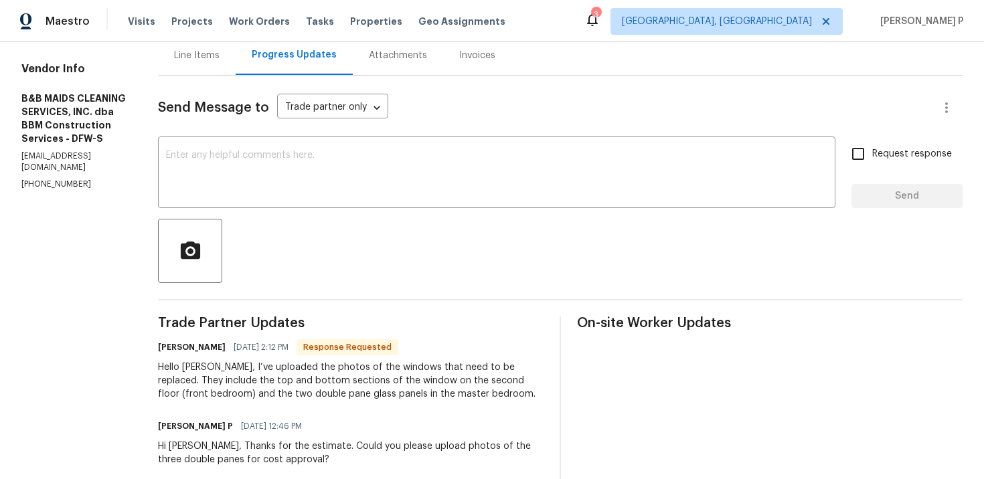
click at [236, 69] on div "Line Items" at bounding box center [197, 54] width 78 height 39
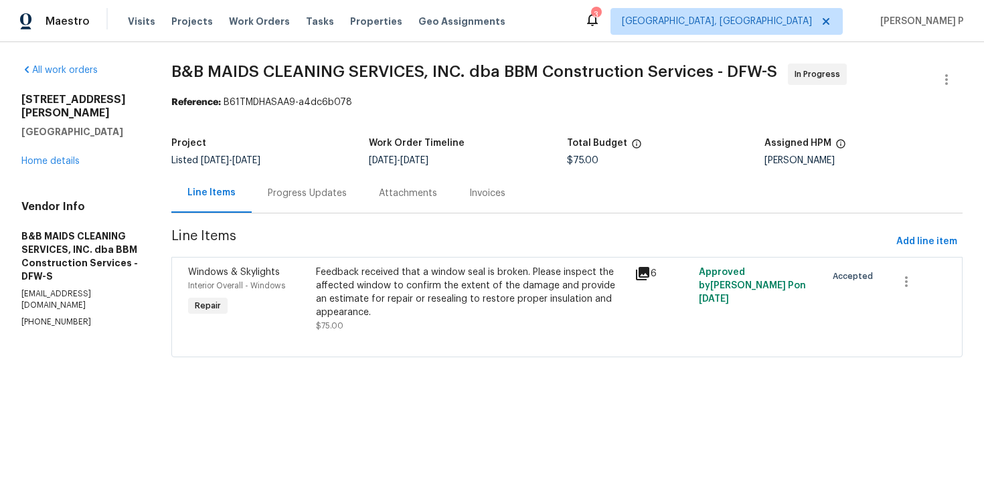
click at [382, 273] on div "Feedback received that a window seal is broken. Please inspect the affected win…" at bounding box center [471, 293] width 311 height 54
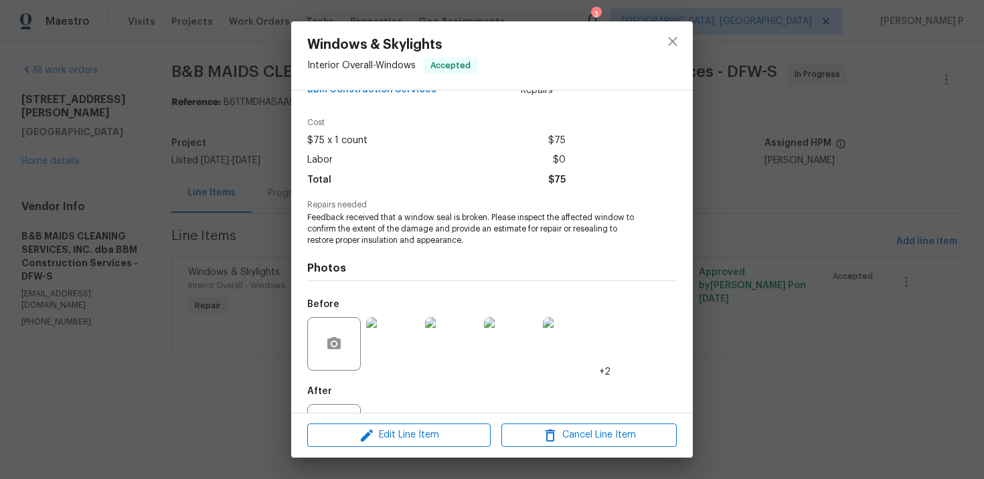
scroll to position [101, 0]
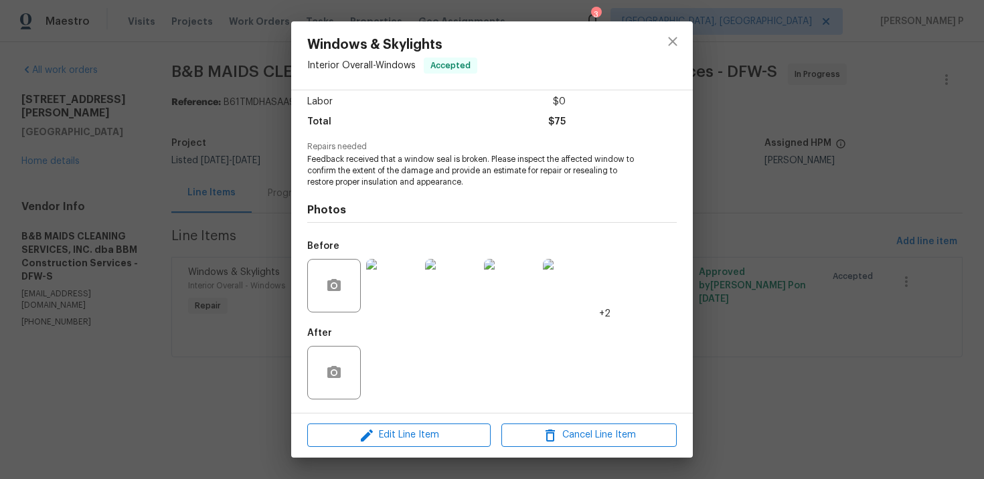
click at [412, 259] on img at bounding box center [393, 286] width 54 height 54
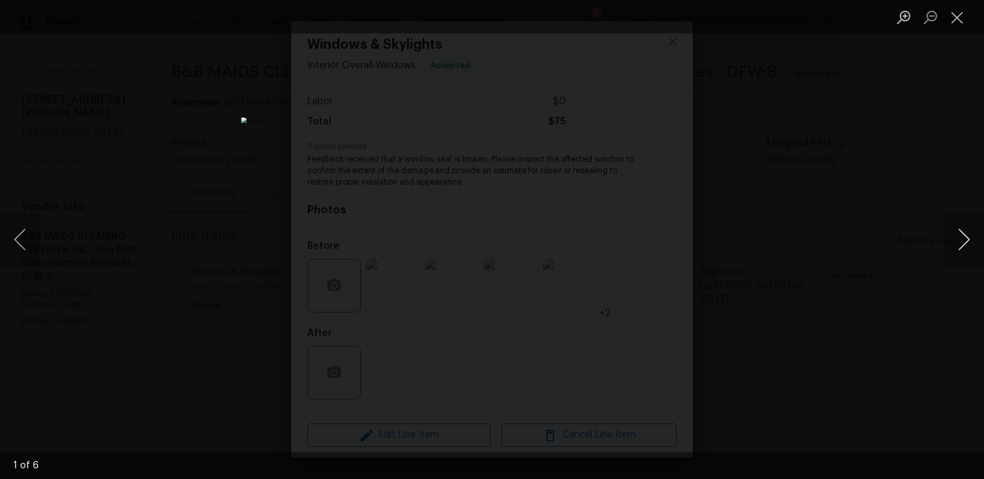
click at [957, 237] on button "Next image" at bounding box center [964, 240] width 40 height 54
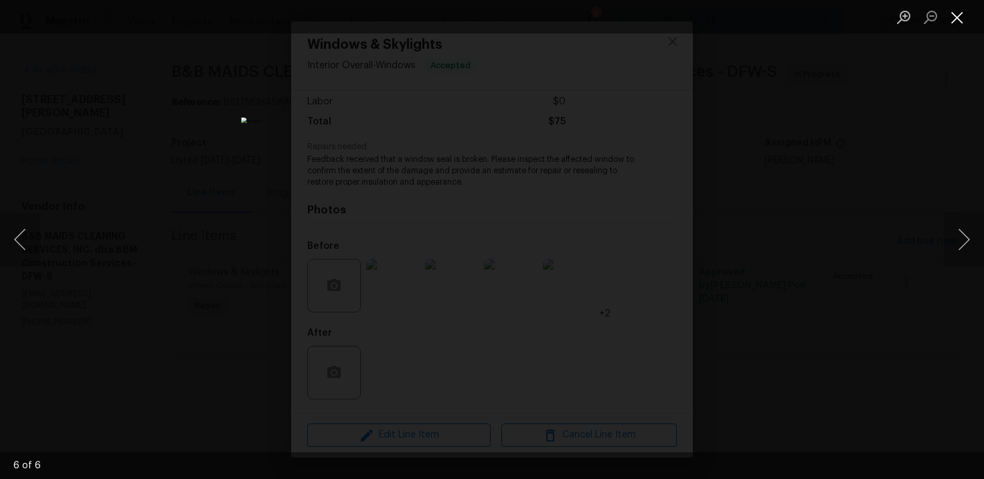
click at [953, 15] on button "Close lightbox" at bounding box center [957, 16] width 27 height 23
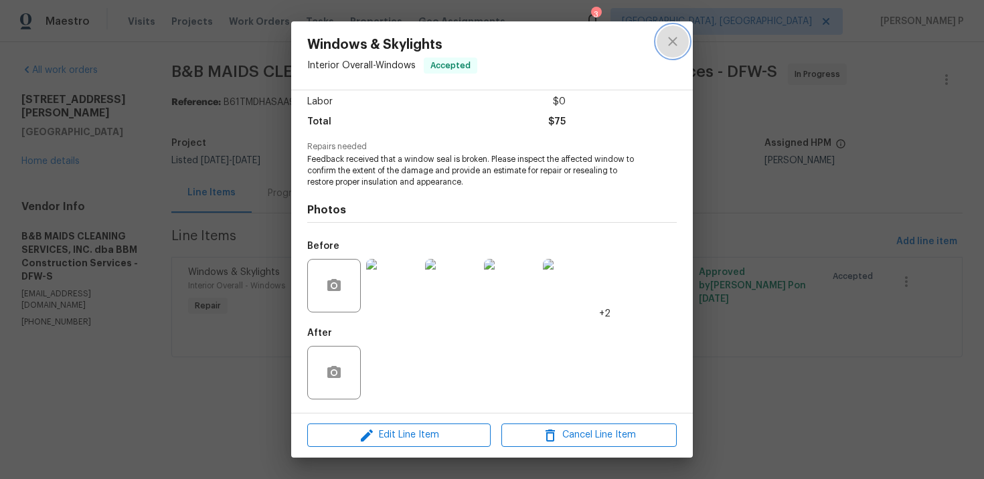
click at [679, 34] on icon "close" at bounding box center [673, 41] width 16 height 16
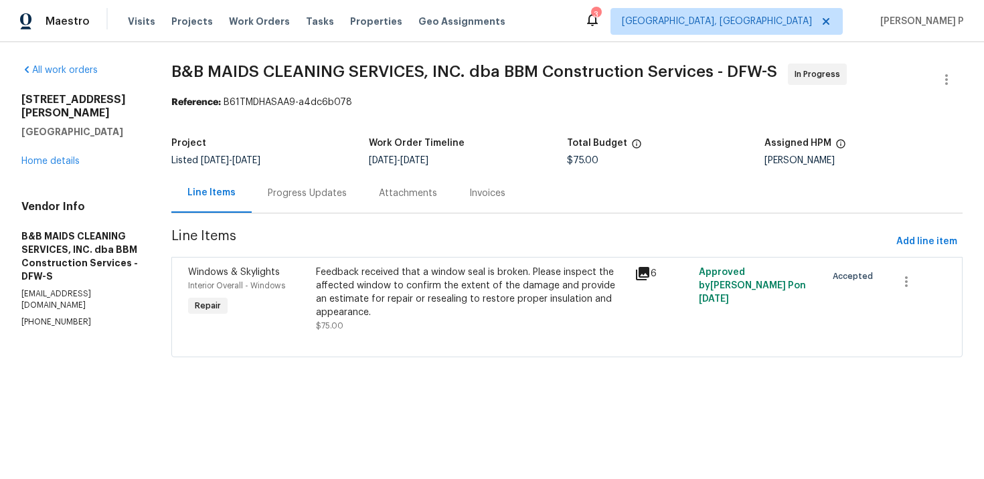
click at [349, 185] on div "Progress Updates" at bounding box center [307, 192] width 111 height 39
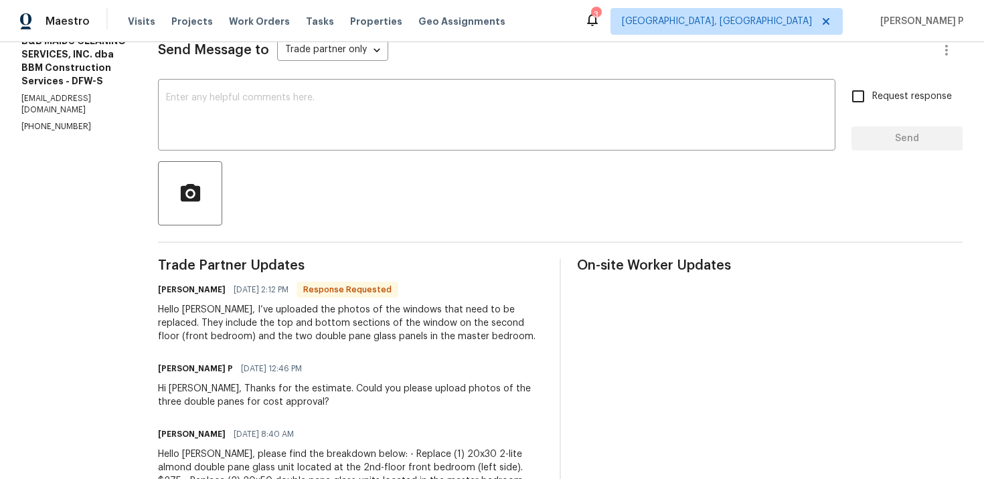
scroll to position [201, 0]
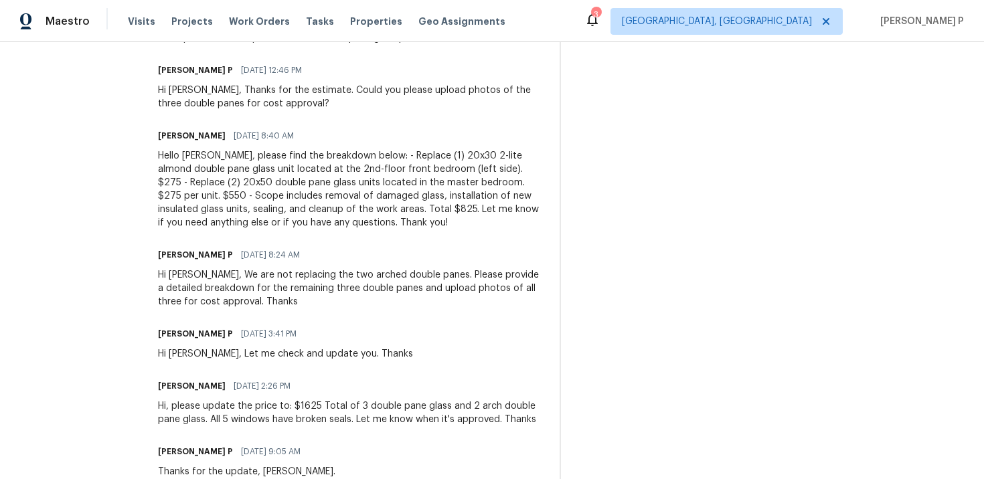
scroll to position [0, 0]
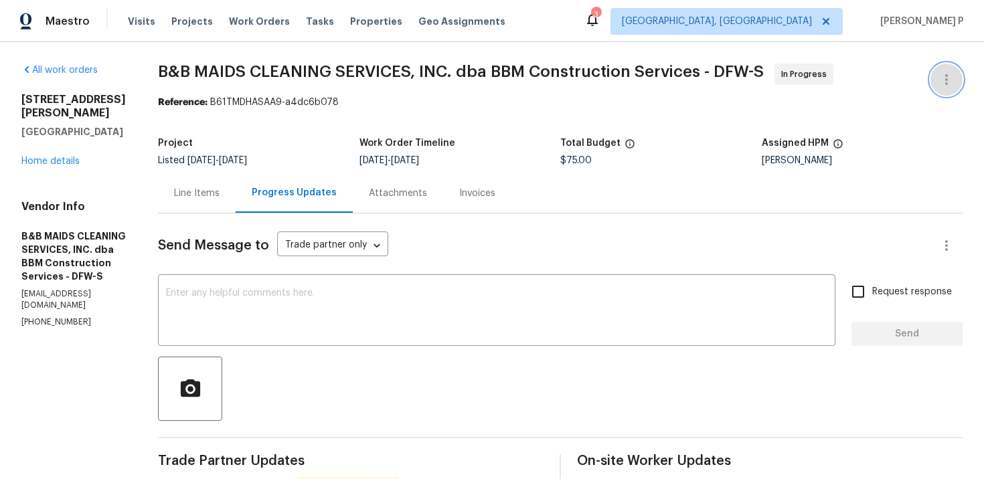
click at [941, 74] on icon "button" at bounding box center [946, 80] width 16 height 16
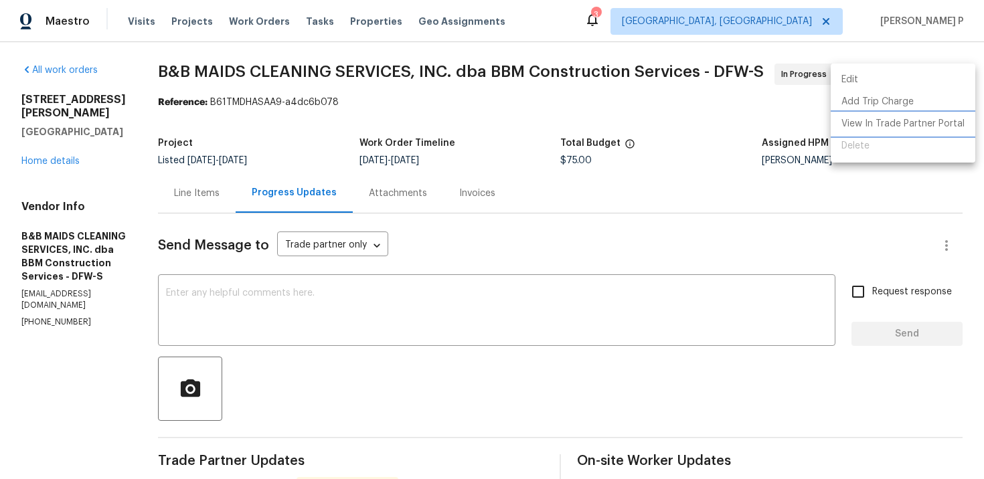
click at [863, 120] on li "View In Trade Partner Portal" at bounding box center [903, 124] width 145 height 22
click at [226, 212] on div at bounding box center [492, 239] width 984 height 479
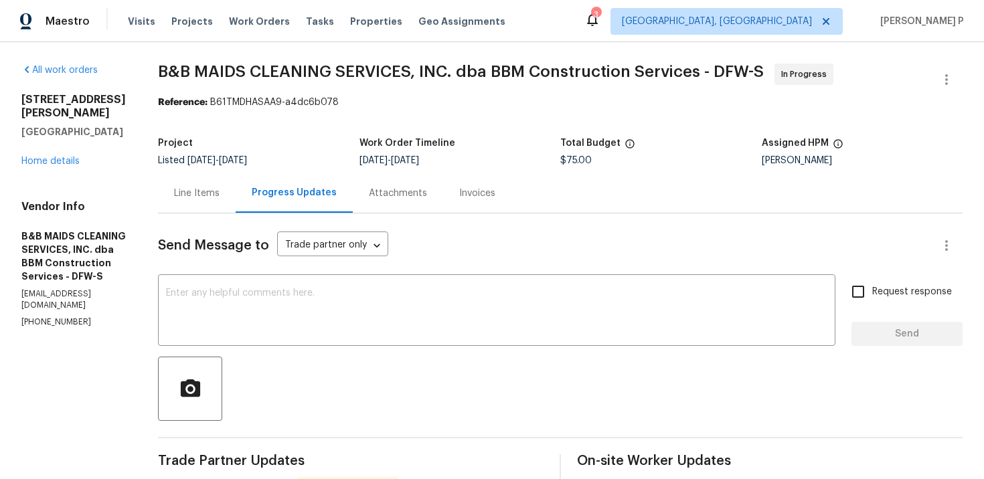
click at [236, 206] on div "Line Items" at bounding box center [197, 192] width 78 height 39
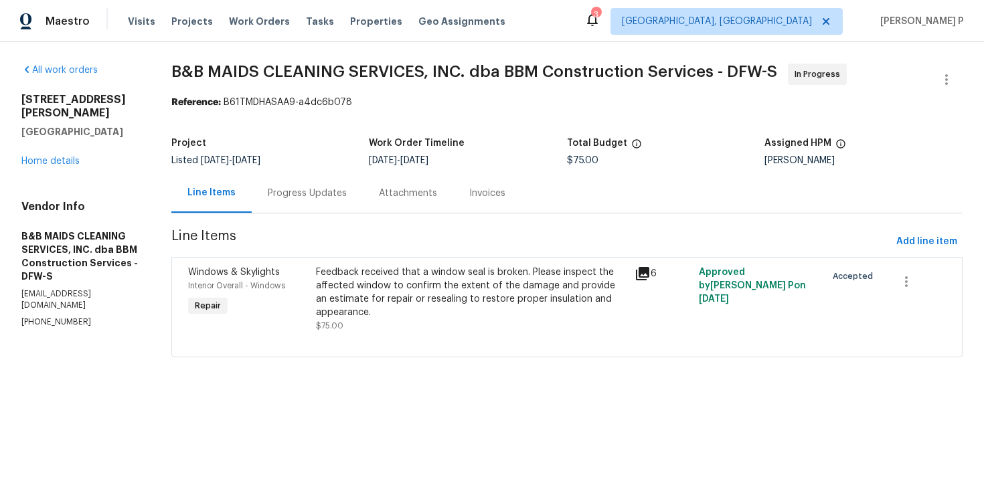
click at [433, 312] on div "Feedback received that a window seal is broken. Please inspect the affected win…" at bounding box center [471, 293] width 311 height 54
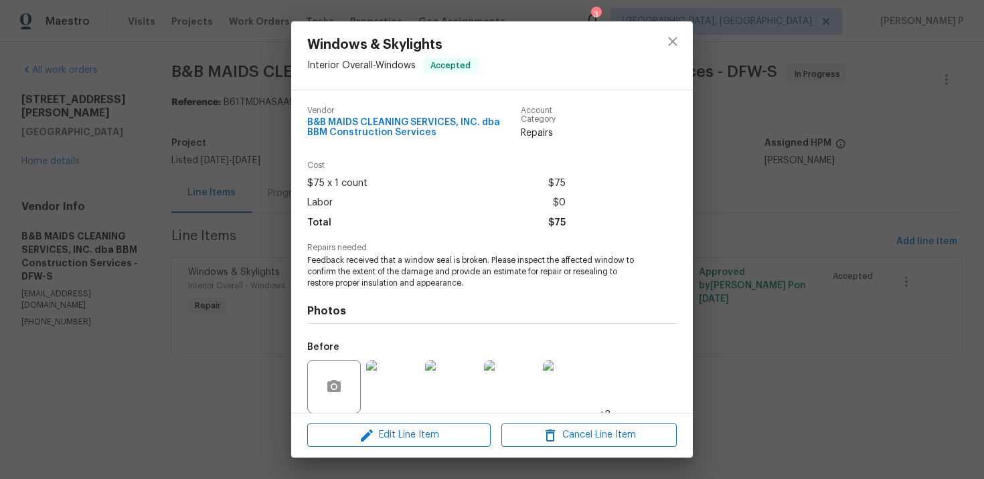
scroll to position [101, 0]
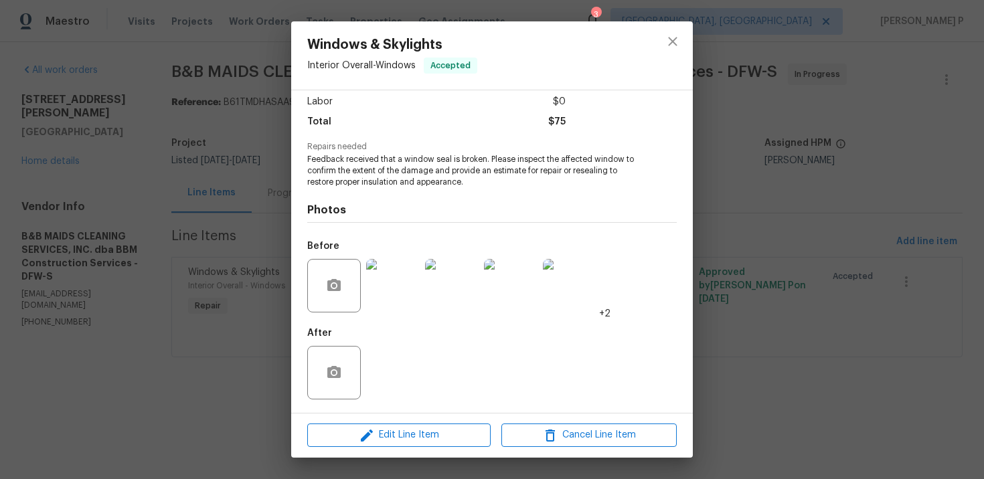
click at [396, 281] on img at bounding box center [393, 286] width 54 height 54
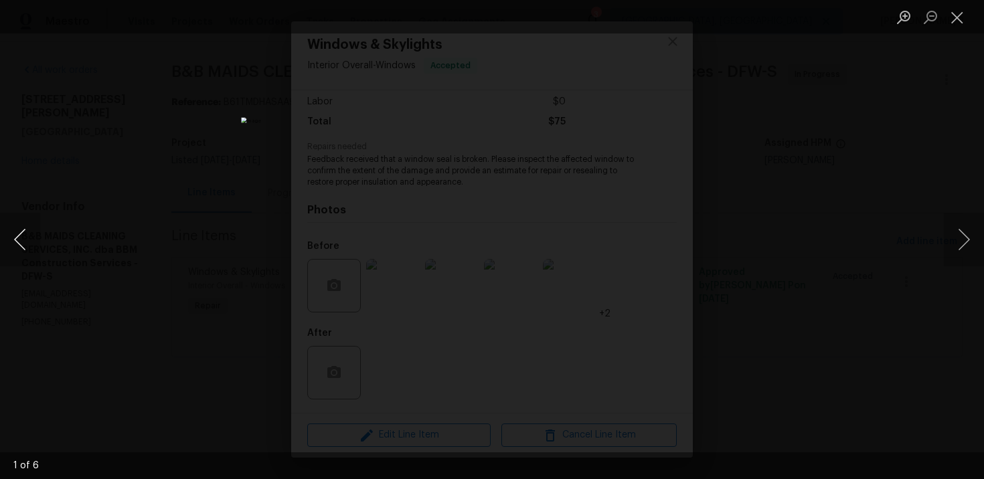
click at [7, 246] on button "Previous image" at bounding box center [20, 240] width 40 height 54
click at [11, 228] on button "Previous image" at bounding box center [20, 240] width 40 height 54
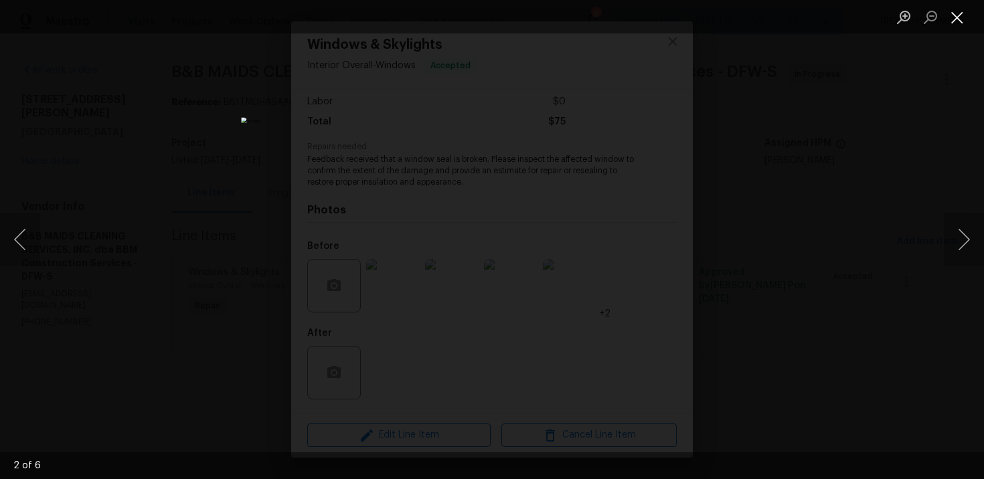
click at [954, 16] on button "Close lightbox" at bounding box center [957, 16] width 27 height 23
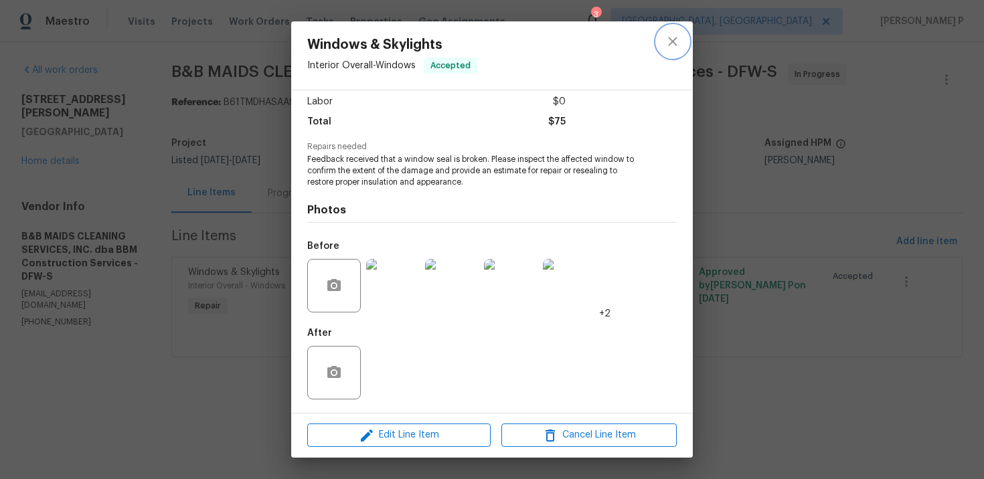
click at [672, 37] on icon "close" at bounding box center [673, 41] width 16 height 16
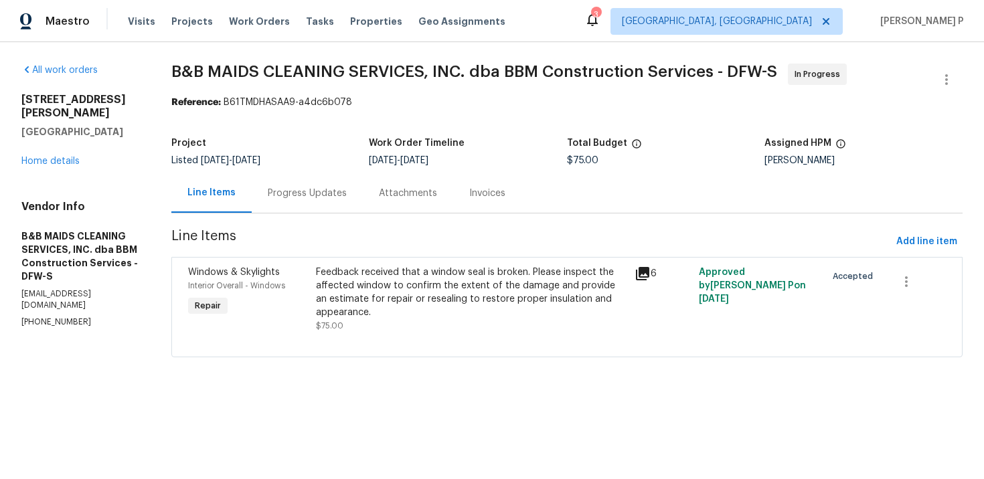
click at [347, 196] on div "Progress Updates" at bounding box center [307, 193] width 79 height 13
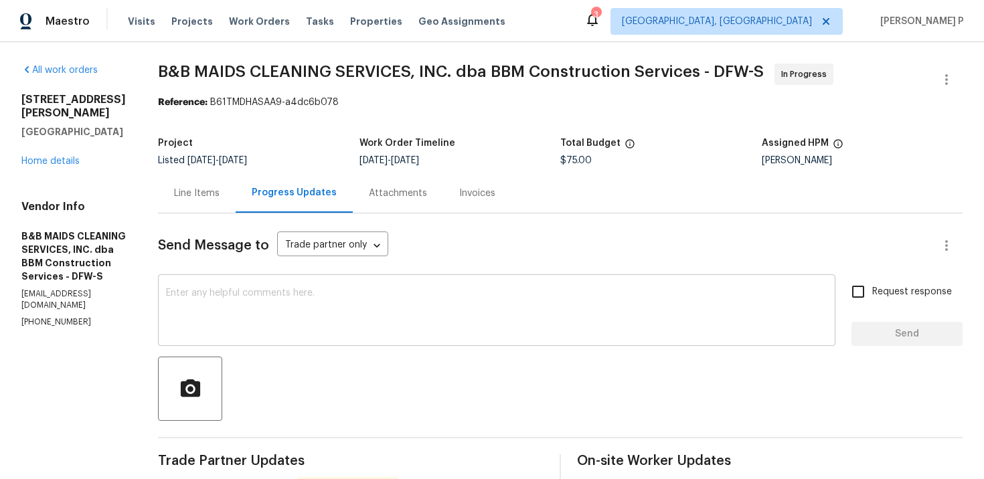
click at [304, 296] on textarea at bounding box center [496, 311] width 661 height 47
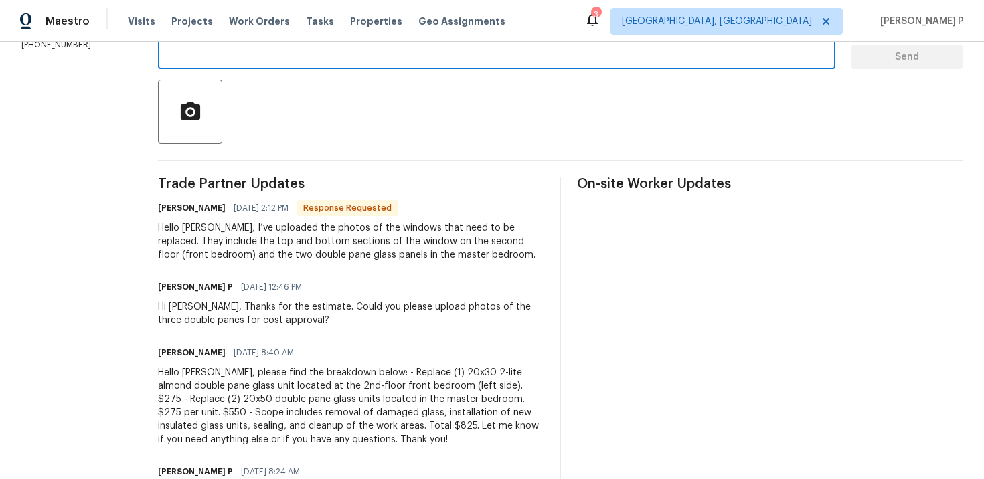
paste textarea "I see the downstairs window in the walk-in bay looks like it needs to be replac…"
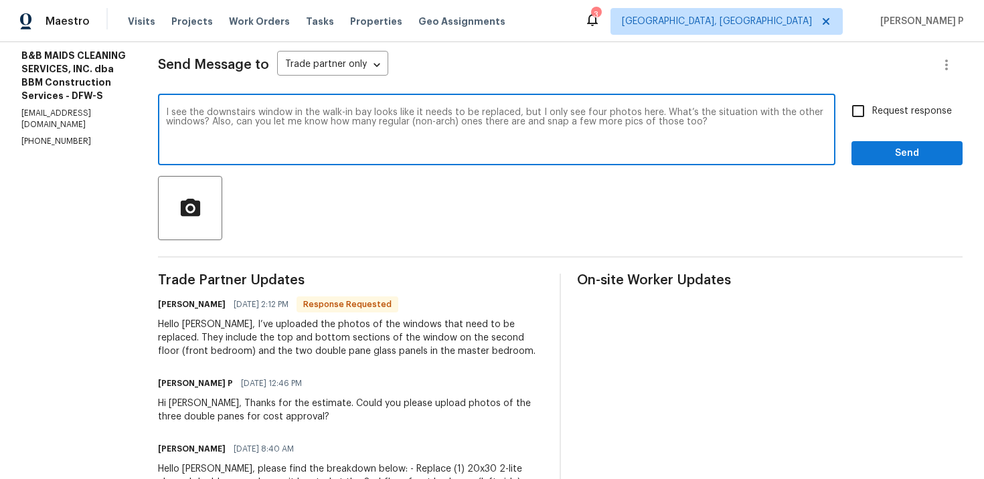
scroll to position [131, 0]
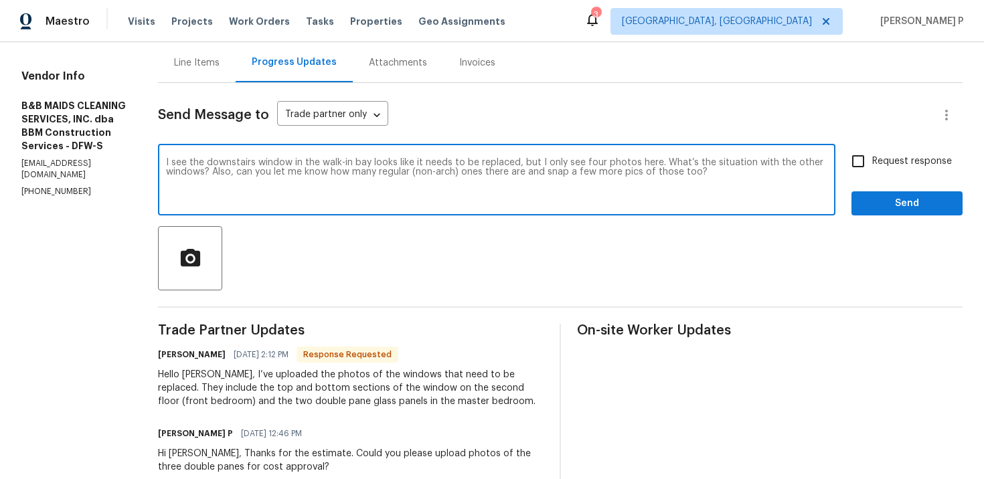
type textarea "I see the downstairs window in the walk-in bay looks like it needs to be replac…"
click at [904, 163] on span "Request response" at bounding box center [912, 162] width 80 height 14
click at [872, 163] on input "Request response" at bounding box center [858, 161] width 28 height 28
checkbox input "true"
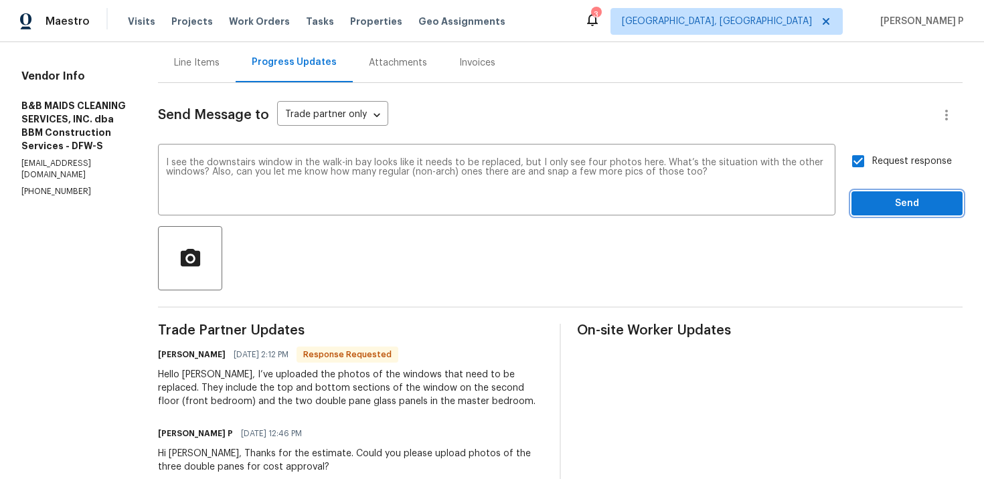
click at [887, 212] on button "Send" at bounding box center [906, 203] width 111 height 25
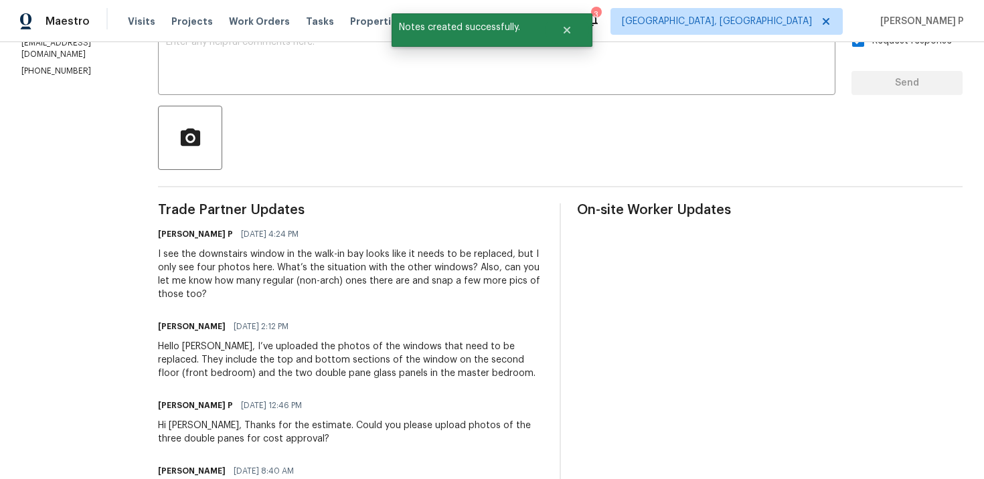
scroll to position [307, 0]
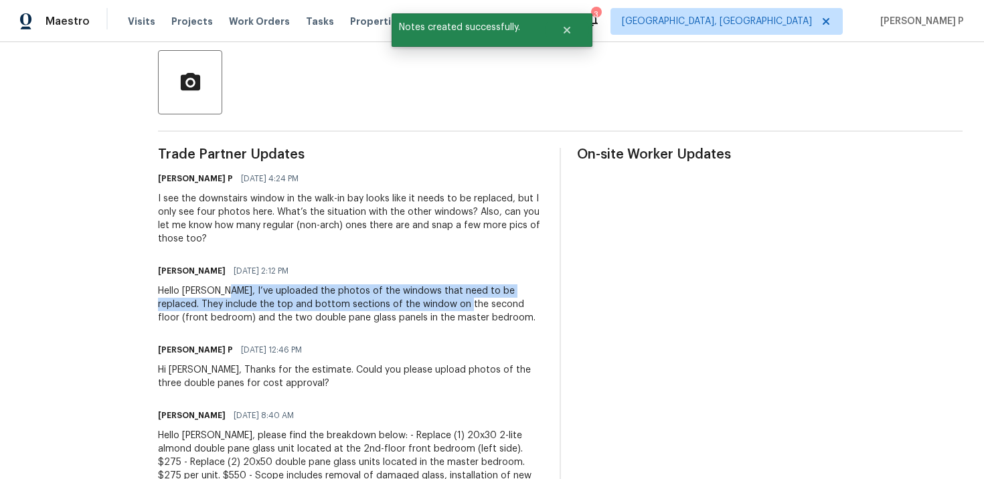
drag, startPoint x: 272, startPoint y: 289, endPoint x: 491, endPoint y: 311, distance: 219.9
click at [489, 311] on div "Hello Ramyasri, I’ve uploaded the photos of the windows that need to be replace…" at bounding box center [351, 304] width 386 height 40
click at [278, 292] on div "Hello Ramyasri, I’ve uploaded the photos of the windows that need to be replace…" at bounding box center [351, 304] width 386 height 40
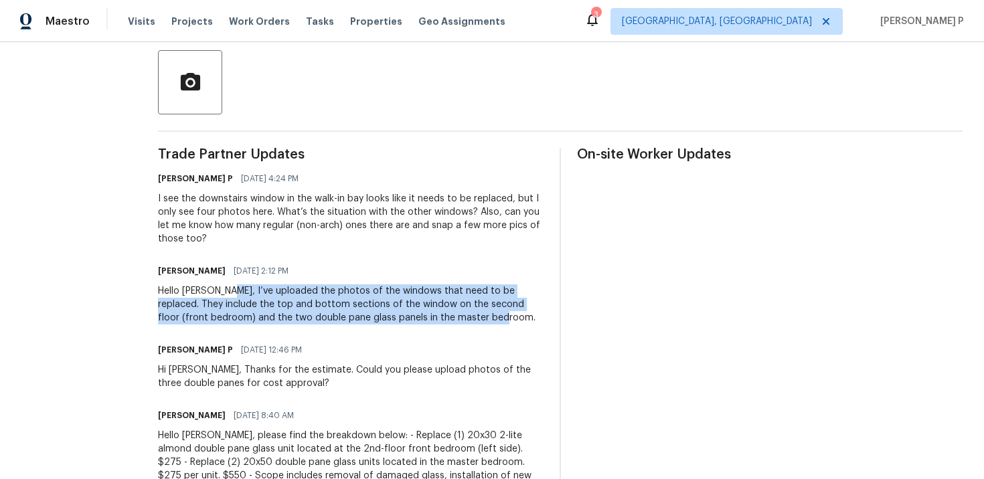
drag, startPoint x: 274, startPoint y: 292, endPoint x: 552, endPoint y: 312, distance: 279.1
click at [543, 312] on div "Hello Ramyasri, I’ve uploaded the photos of the windows that need to be replace…" at bounding box center [351, 304] width 386 height 40
copy div "I’ve uploaded the photos of the windows that need to be replaced. They include …"
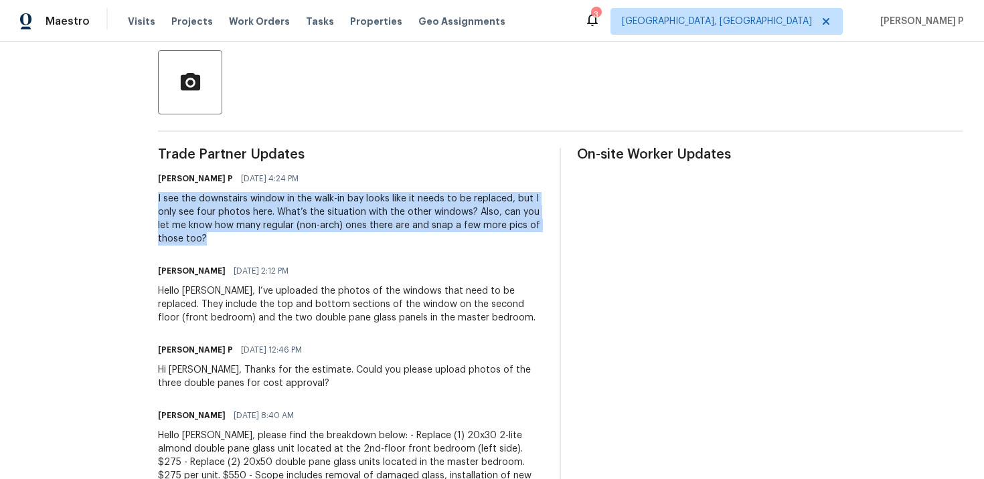
drag, startPoint x: 200, startPoint y: 197, endPoint x: 321, endPoint y: 245, distance: 129.8
click at [319, 246] on div "All work orders 7323 Collins Manor Dr Spring, TX 77389 Home details Vendor Info…" at bounding box center [492, 457] width 984 height 1442
copy div "I see the downstairs window in the walk-in bay looks like it needs to be replac…"
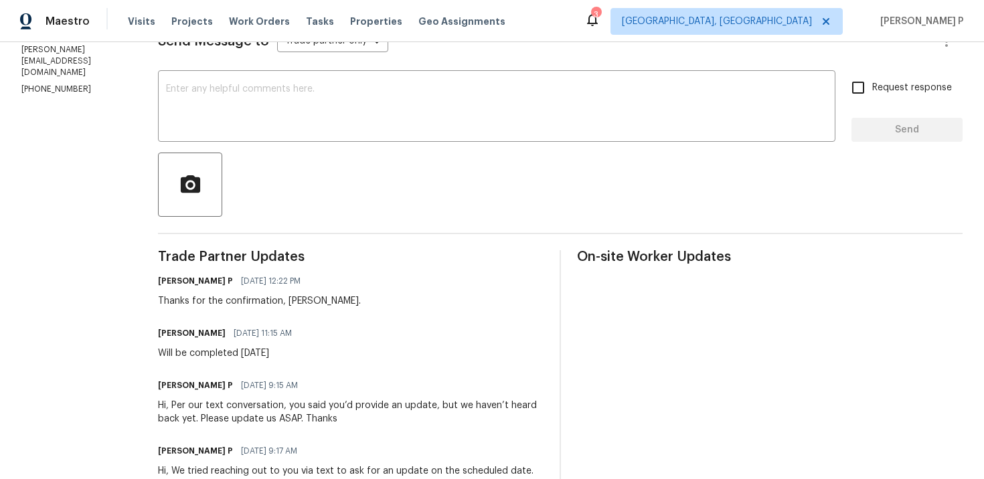
scroll to position [127, 0]
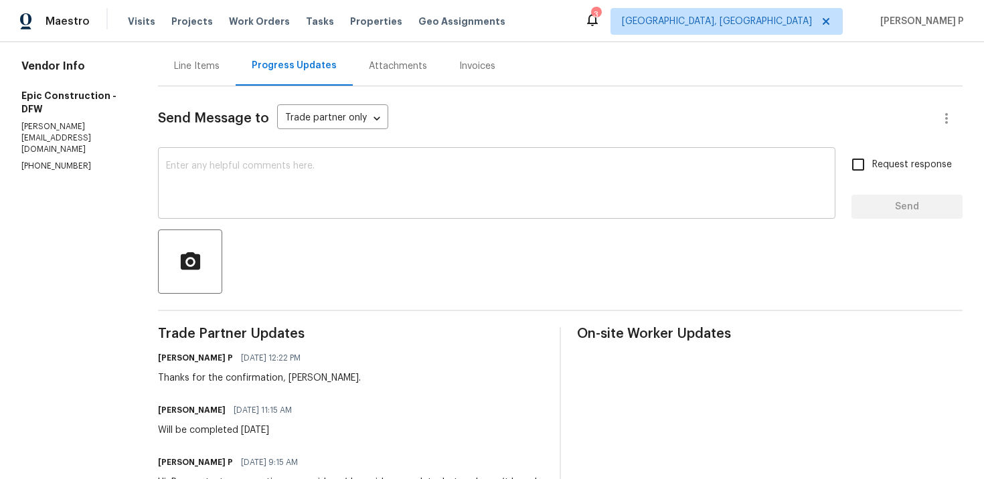
click at [237, 181] on textarea at bounding box center [496, 184] width 661 height 47
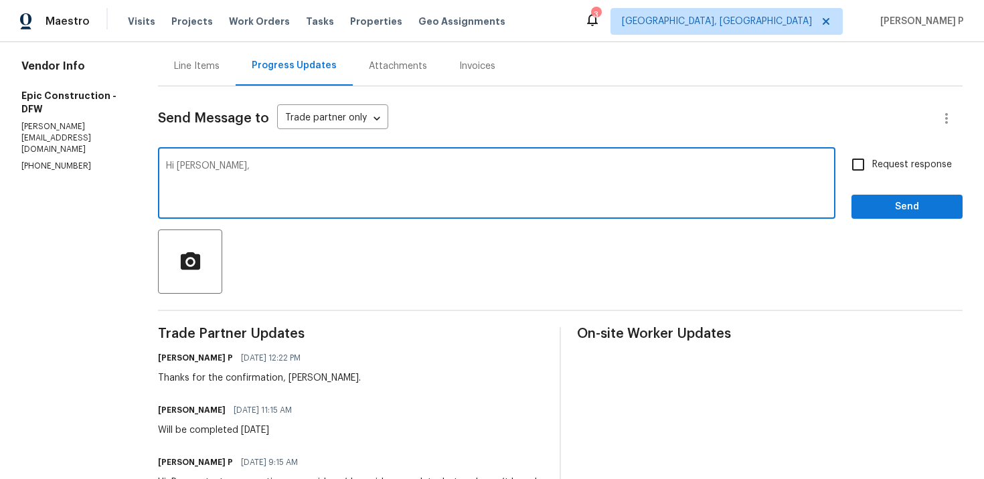
paste textarea "Could you please update us on the status of the work order?"
type textarea "Hi [PERSON_NAME], Could you please update us on the status of the work order?"
click at [910, 161] on span "Request response" at bounding box center [912, 165] width 80 height 14
click at [872, 161] on input "Request response" at bounding box center [858, 165] width 28 height 28
checkbox input "true"
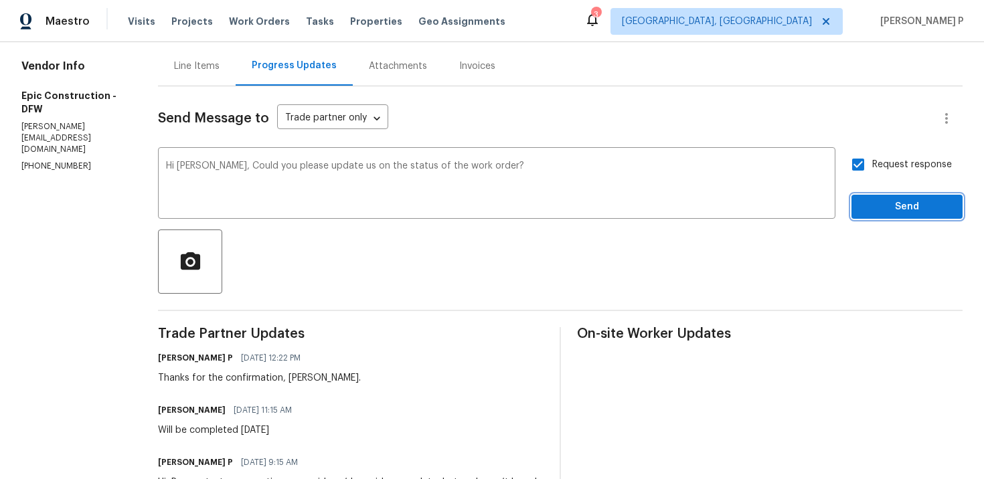
click at [884, 209] on span "Send" at bounding box center [907, 207] width 90 height 17
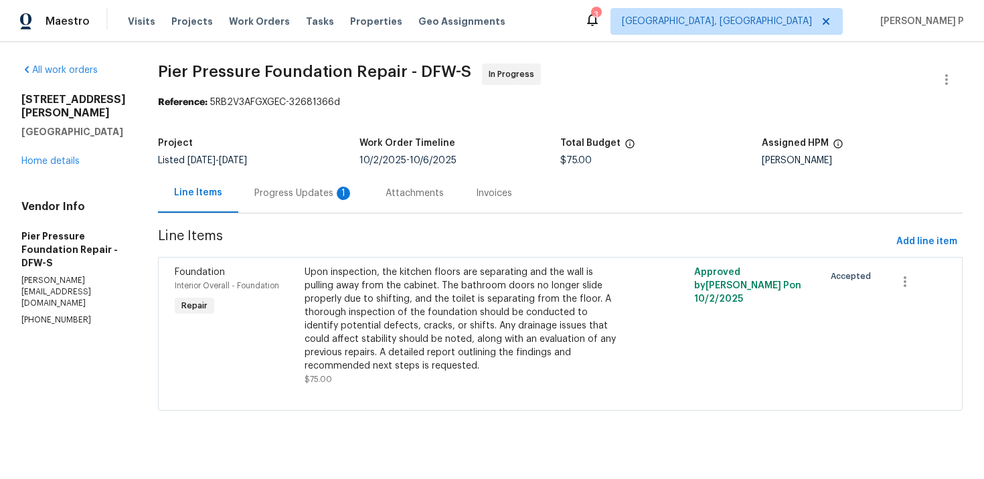
click at [255, 212] on div "Progress Updates 1" at bounding box center [303, 192] width 131 height 39
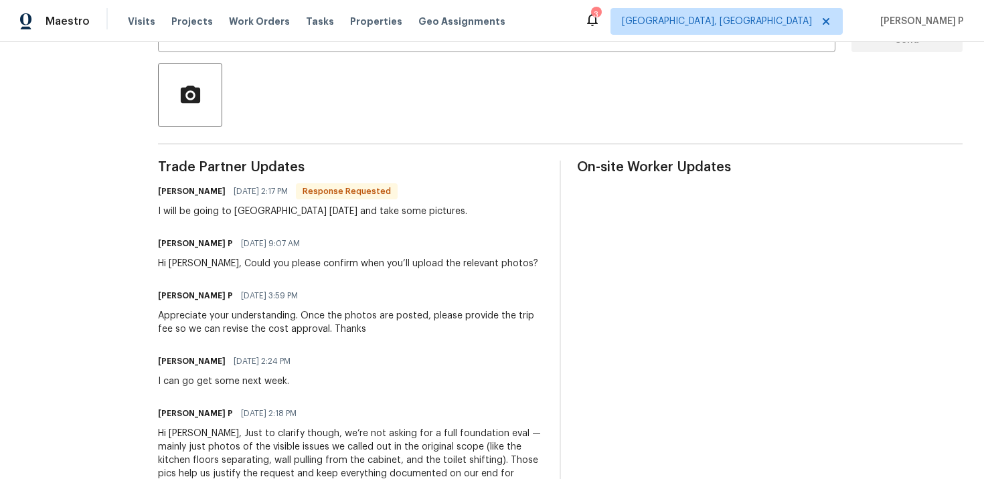
scroll to position [218, 0]
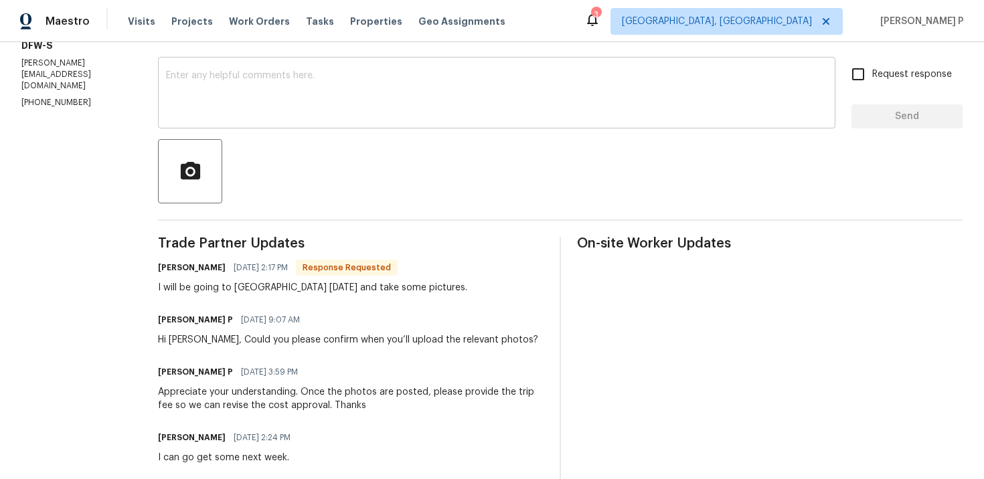
click at [369, 120] on div "x ​" at bounding box center [496, 94] width 677 height 68
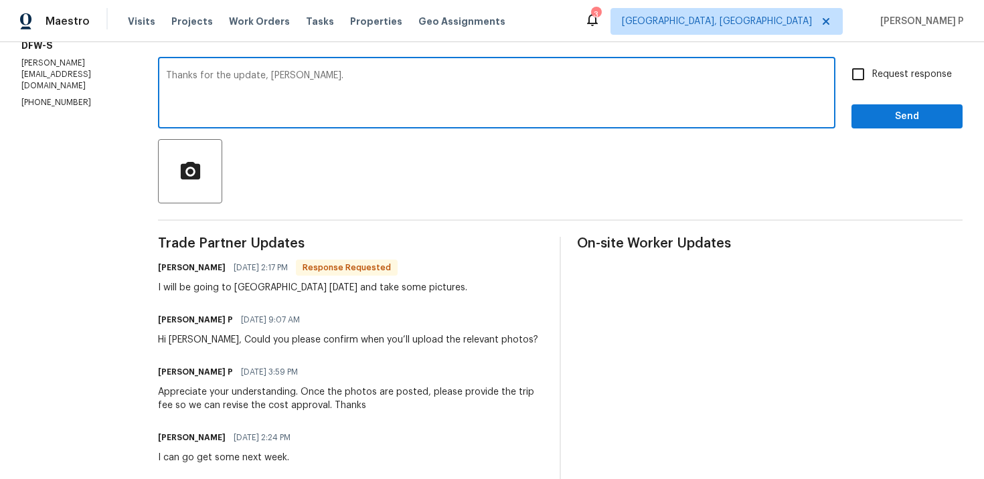
scroll to position [149, 0]
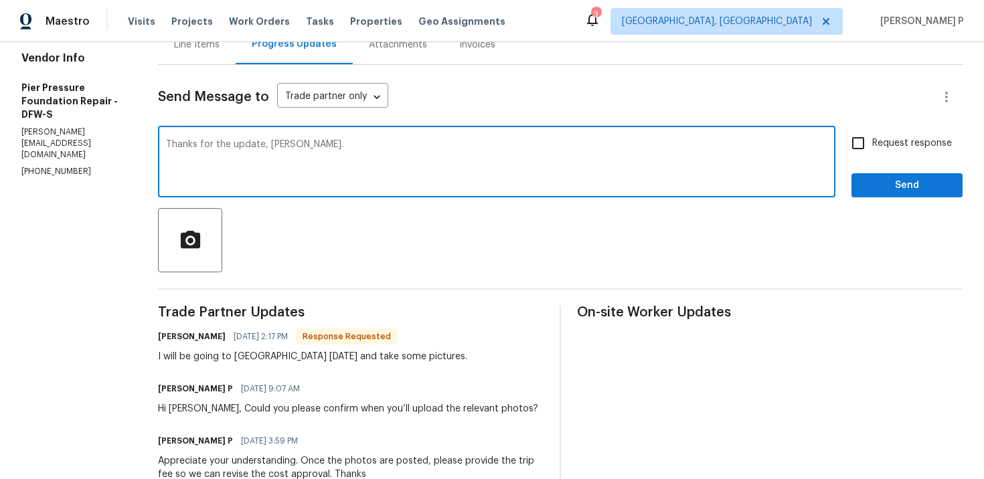
type textarea "Thanks for the update, [PERSON_NAME]."
click at [867, 187] on span "Send" at bounding box center [907, 185] width 90 height 17
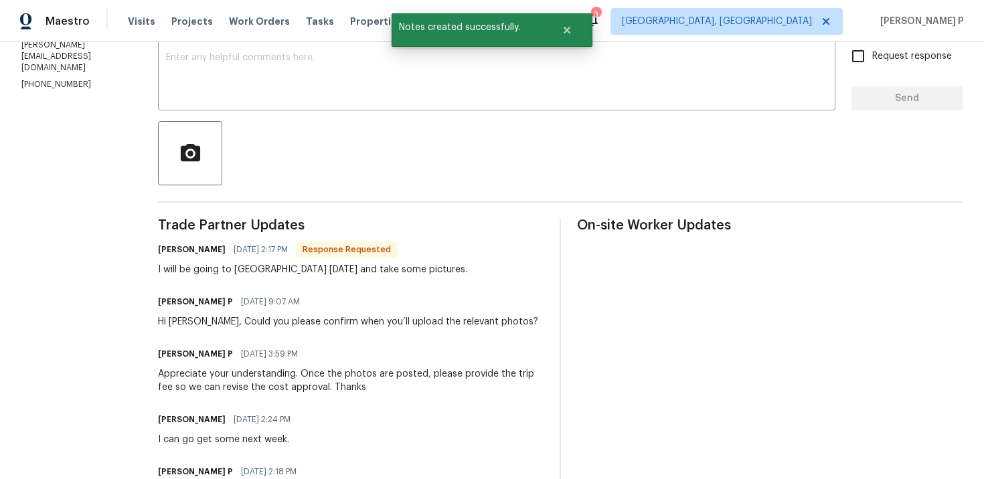
scroll to position [244, 0]
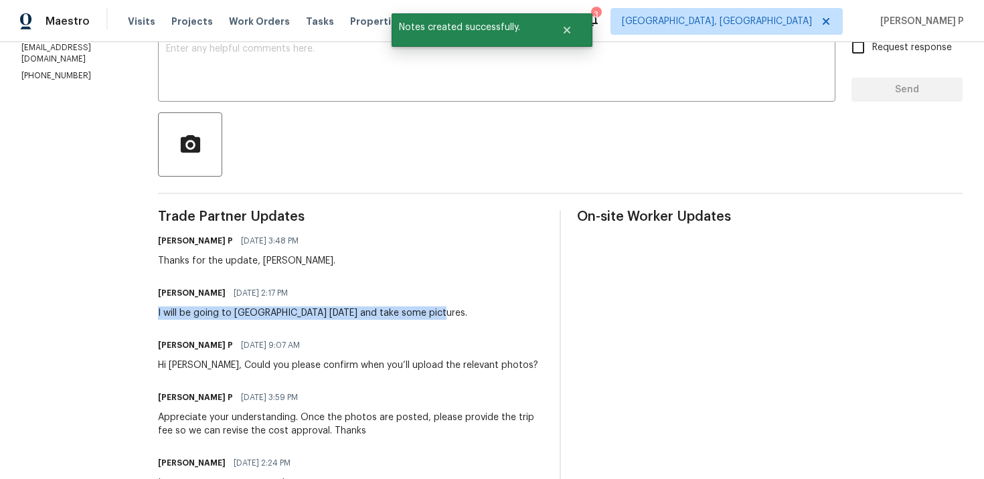
drag, startPoint x: 129, startPoint y: 313, endPoint x: 420, endPoint y: 315, distance: 291.2
copy div "I will be going to [GEOGRAPHIC_DATA] [DATE] and take some pictures."
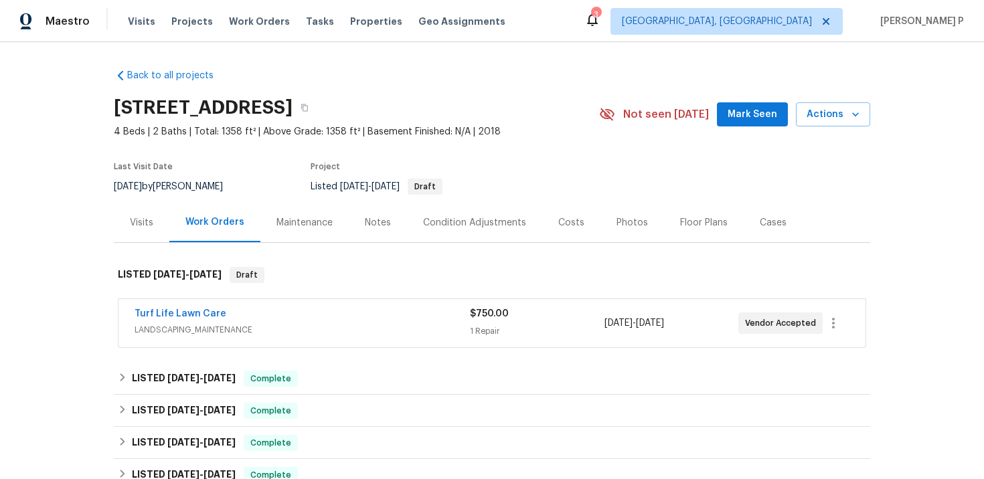
scroll to position [281, 0]
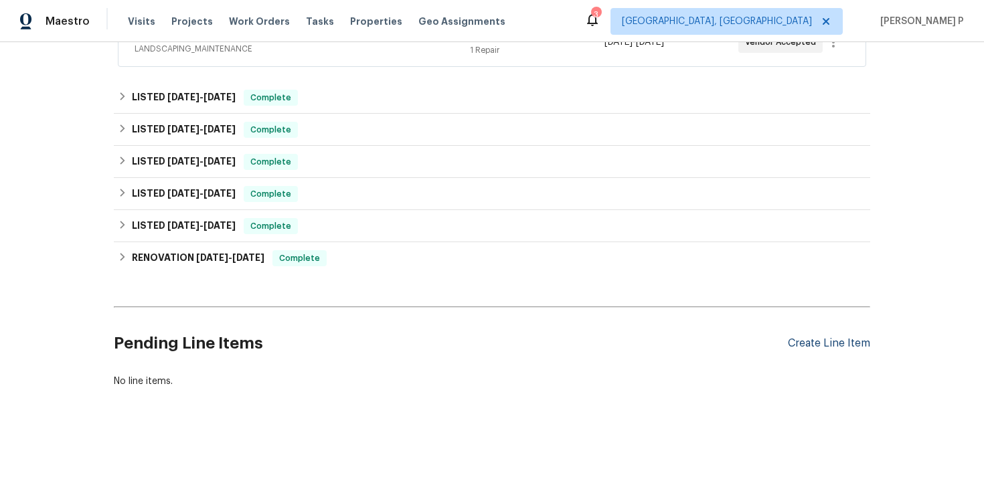
click at [815, 349] on div "Create Line Item" at bounding box center [829, 343] width 82 height 13
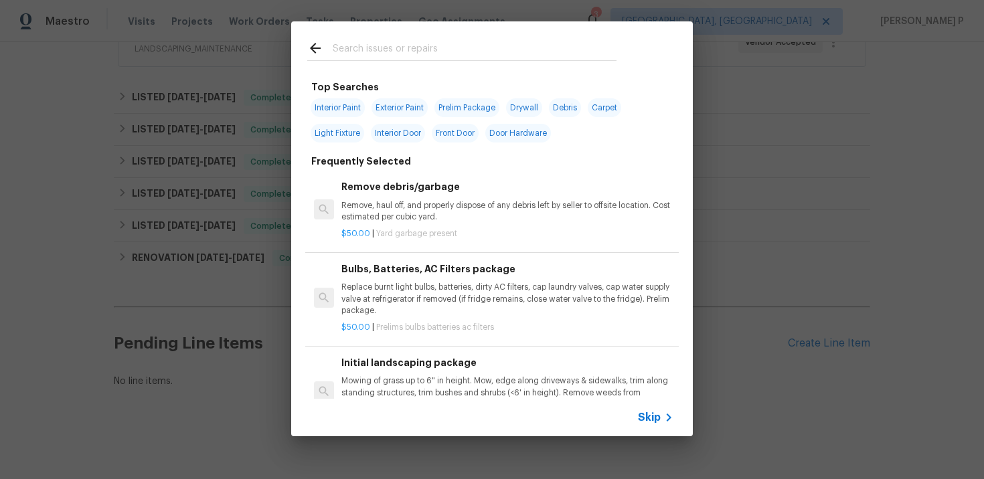
click at [649, 408] on div "Skip" at bounding box center [492, 417] width 402 height 37
click at [641, 417] on span "Skip" at bounding box center [649, 417] width 23 height 13
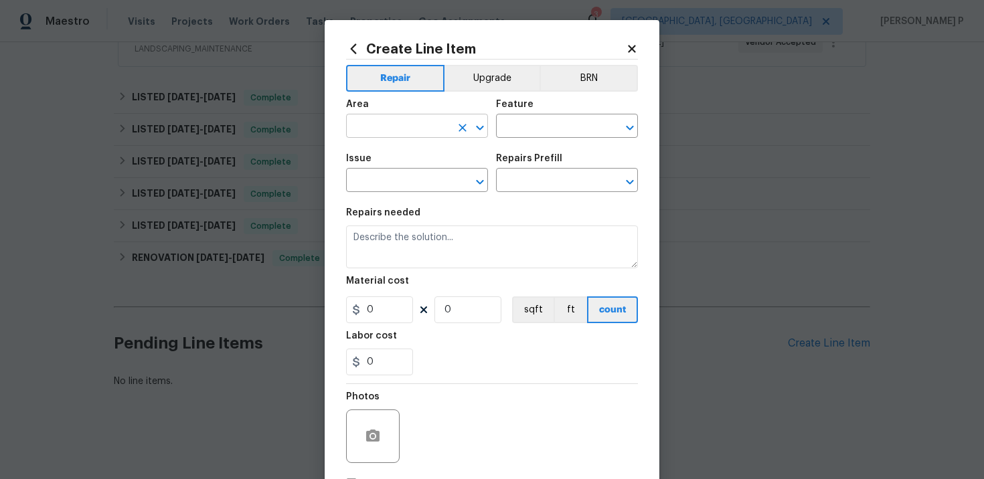
click at [426, 124] on input "text" at bounding box center [398, 127] width 104 height 21
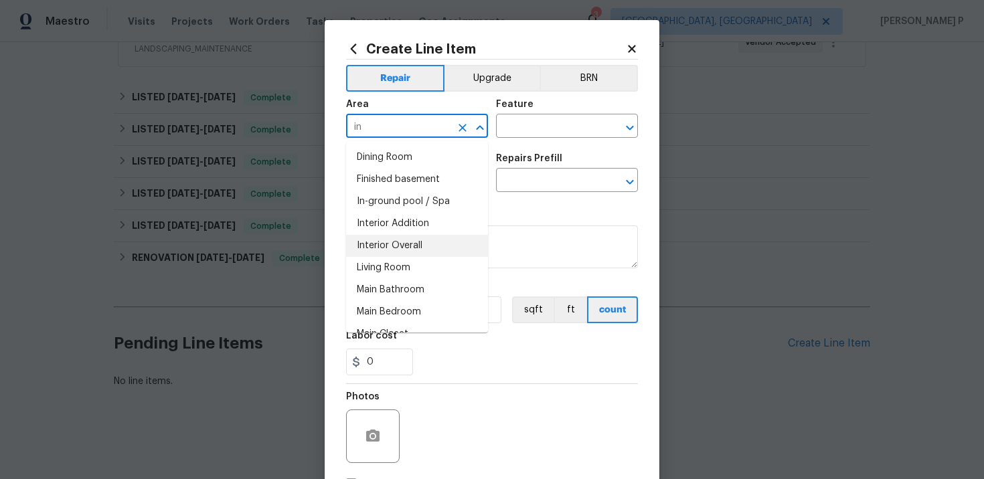
click at [414, 246] on li "Interior Overall" at bounding box center [417, 246] width 142 height 22
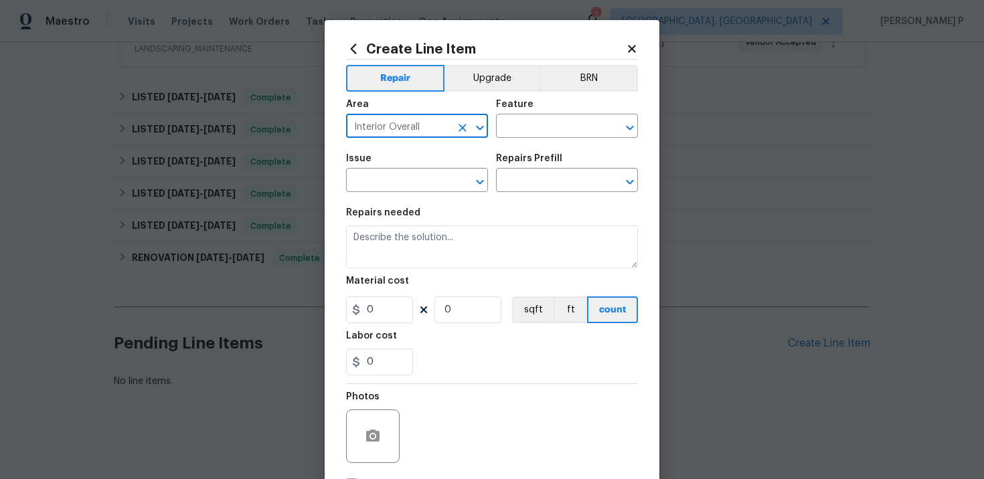
type input "Interior Overall"
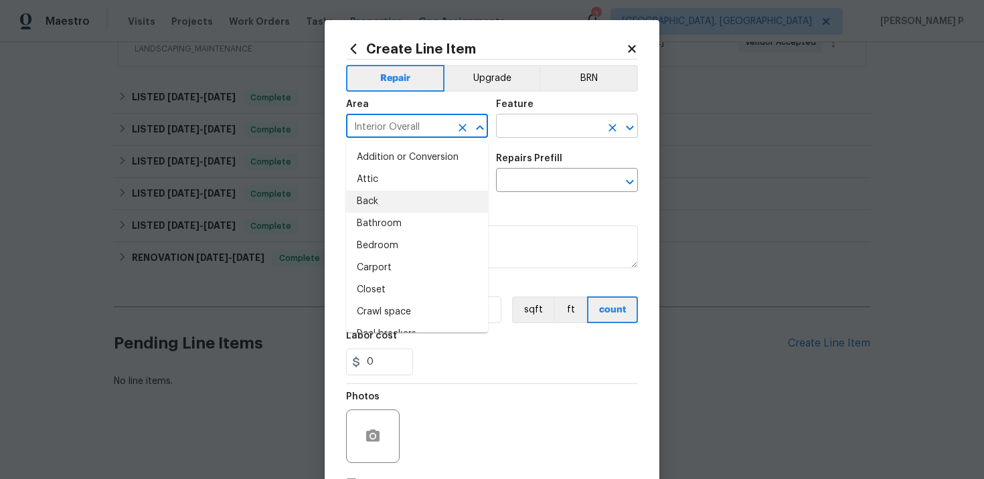
click at [574, 125] on input "text" at bounding box center [548, 127] width 104 height 21
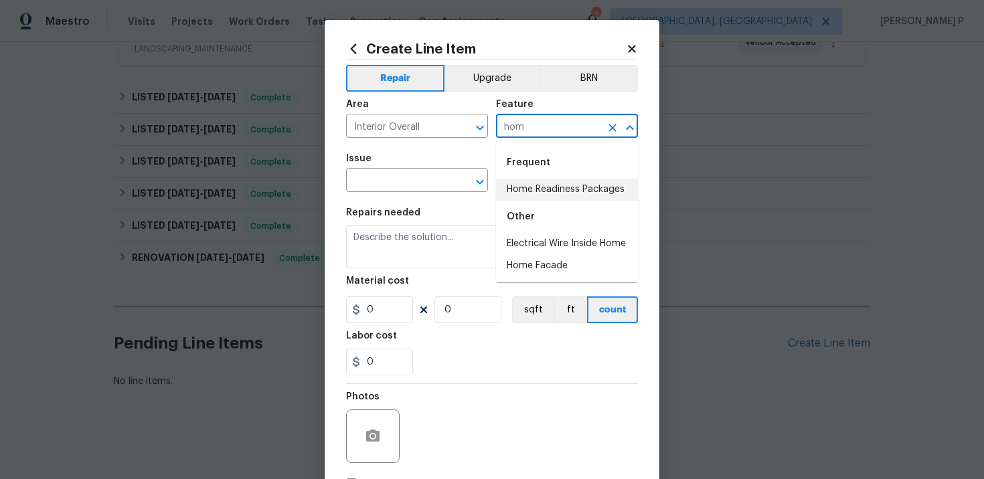
click at [567, 189] on li "Home Readiness Packages" at bounding box center [567, 190] width 142 height 22
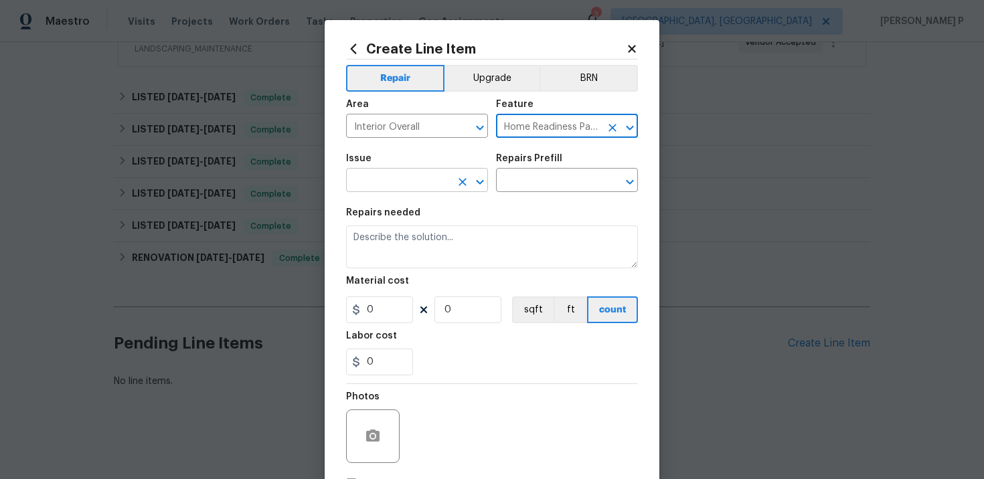
type input "Home Readiness Packages"
click at [422, 186] on input "text" at bounding box center [398, 181] width 104 height 21
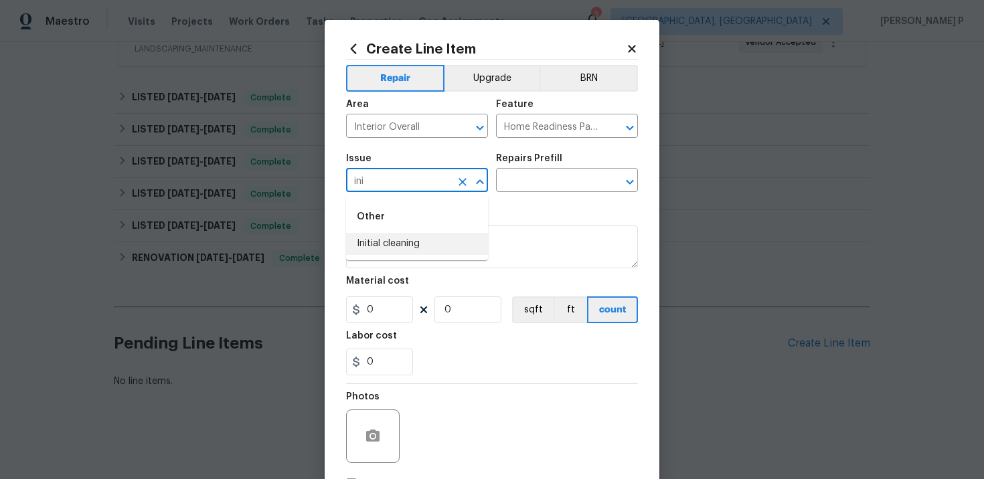
click at [388, 246] on li "Initial cleaning" at bounding box center [417, 244] width 142 height 22
type input "Initial cleaning"
click at [517, 189] on input "text" at bounding box center [548, 181] width 104 height 21
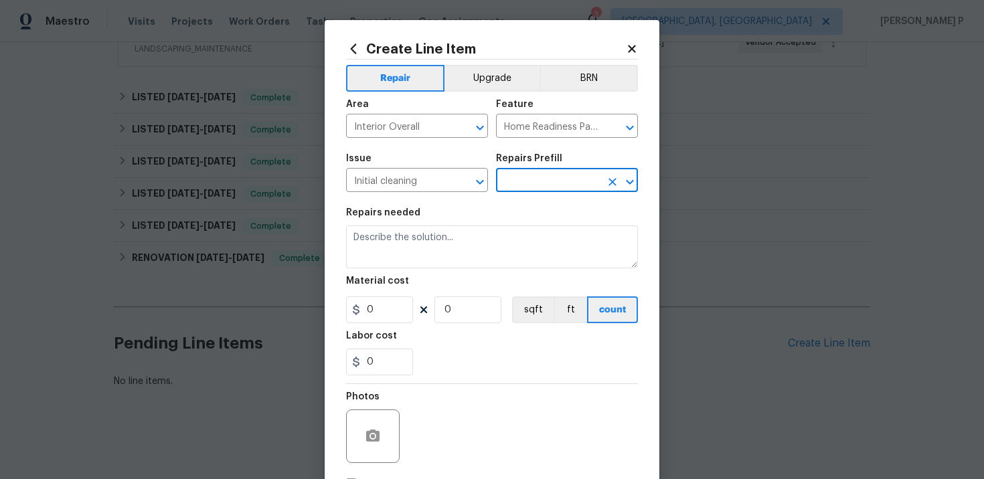
click at [562, 183] on input "text" at bounding box center [548, 181] width 104 height 21
click at [571, 205] on li "Initial cleaning $300.00" at bounding box center [567, 212] width 142 height 22
type input "Initial cleaning $300.00"
type textarea "1. Wipe down exterior doors and trim. 2. Clean out all exterior light fixtures …"
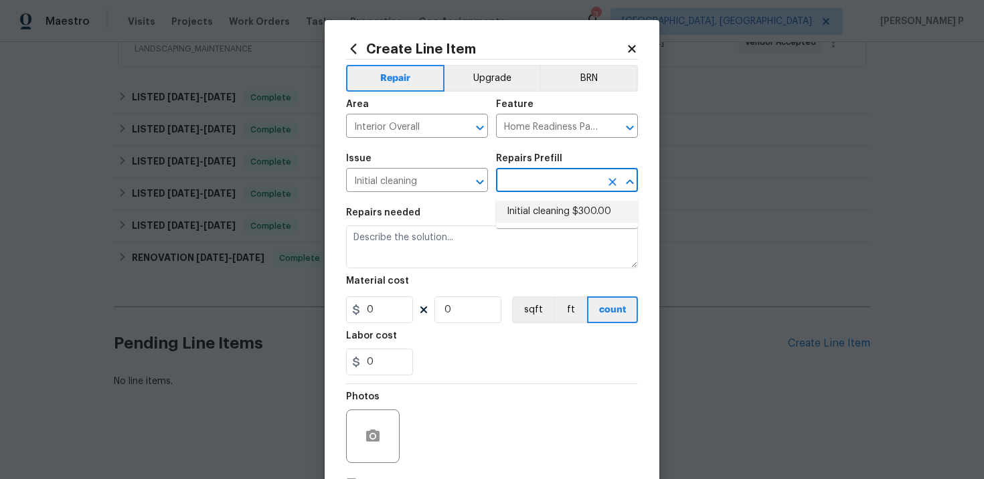
type input "300"
type input "1"
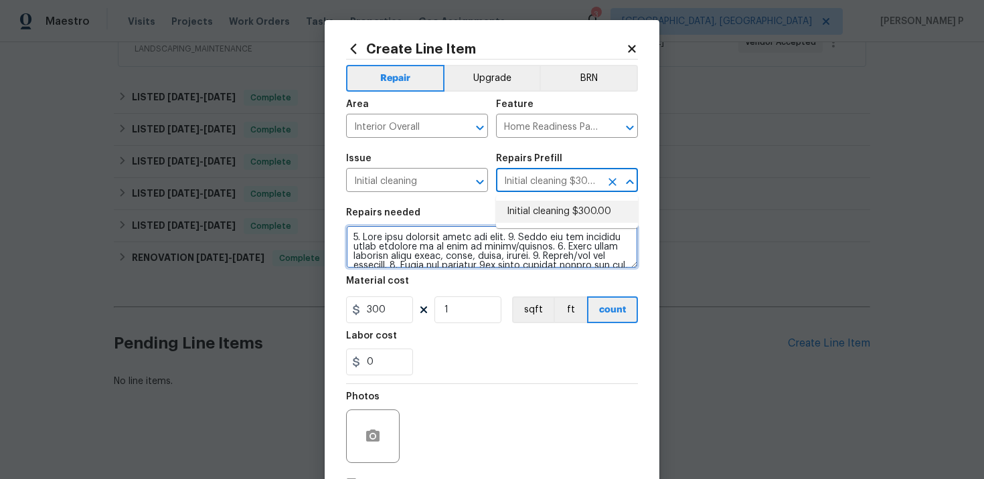
click at [416, 253] on textarea at bounding box center [492, 247] width 292 height 43
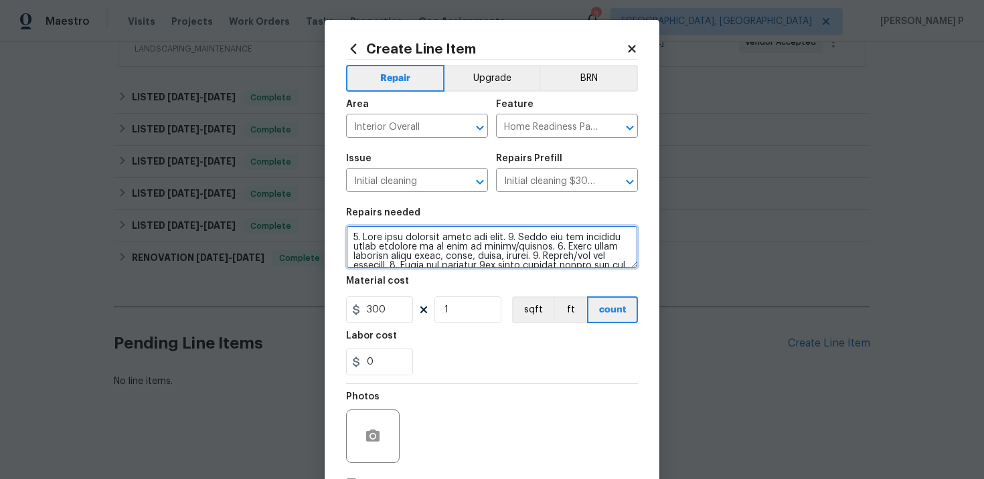
click at [416, 253] on textarea at bounding box center [492, 247] width 292 height 43
click at [417, 254] on textarea at bounding box center [492, 247] width 292 height 43
paste textarea "Please do a deep interior cleaning. Wipe down exterior doors and trim. 2. Clean…"
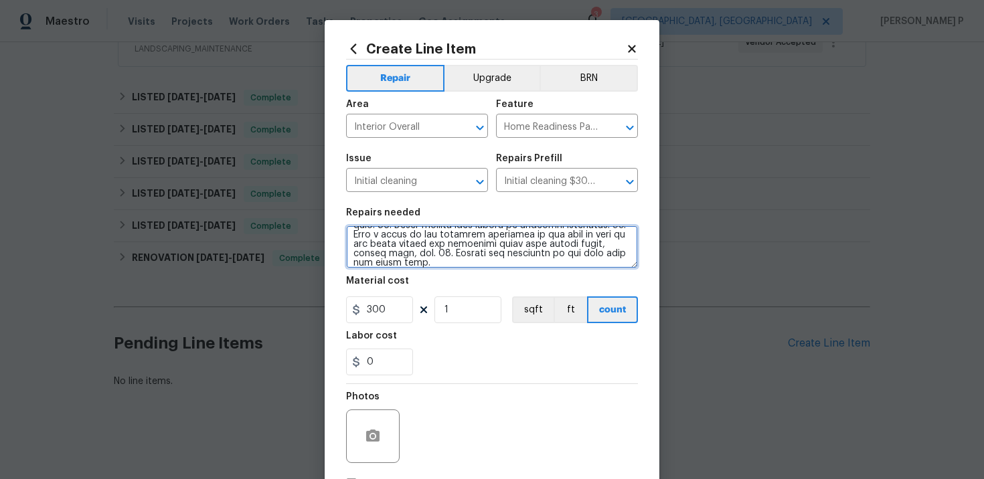
click at [417, 254] on textarea at bounding box center [492, 247] width 292 height 43
paste textarea "Please do a deep interior cleaning. Wipe down exterior doors and trim. 2. Clean…"
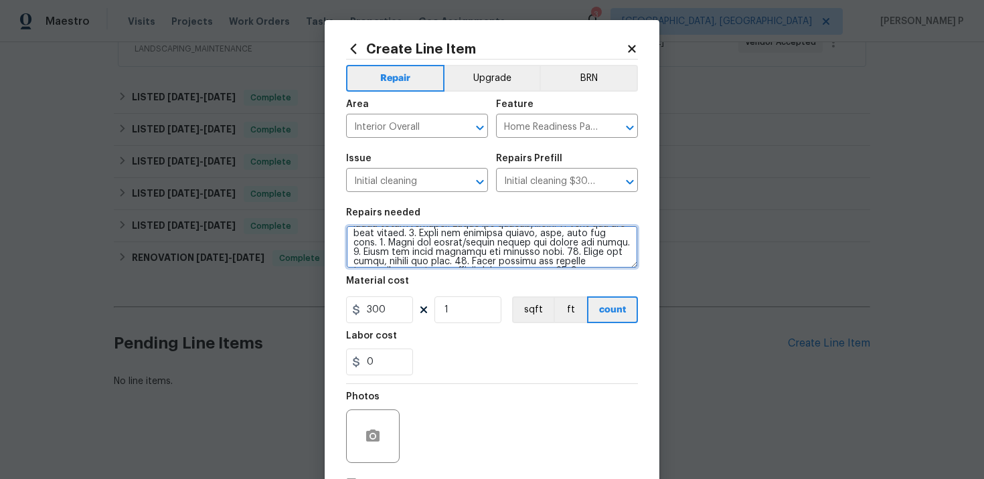
scroll to position [27, 0]
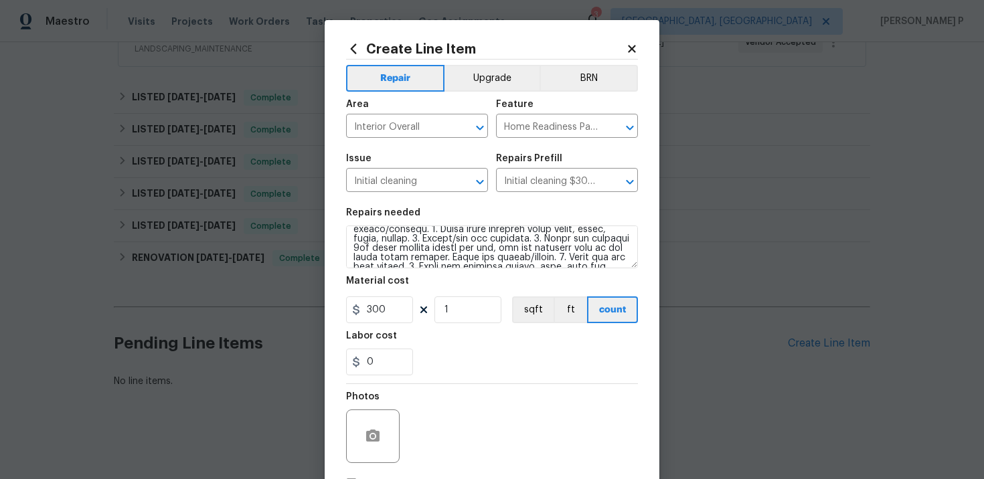
click at [401, 226] on div "Repairs needed" at bounding box center [492, 216] width 292 height 17
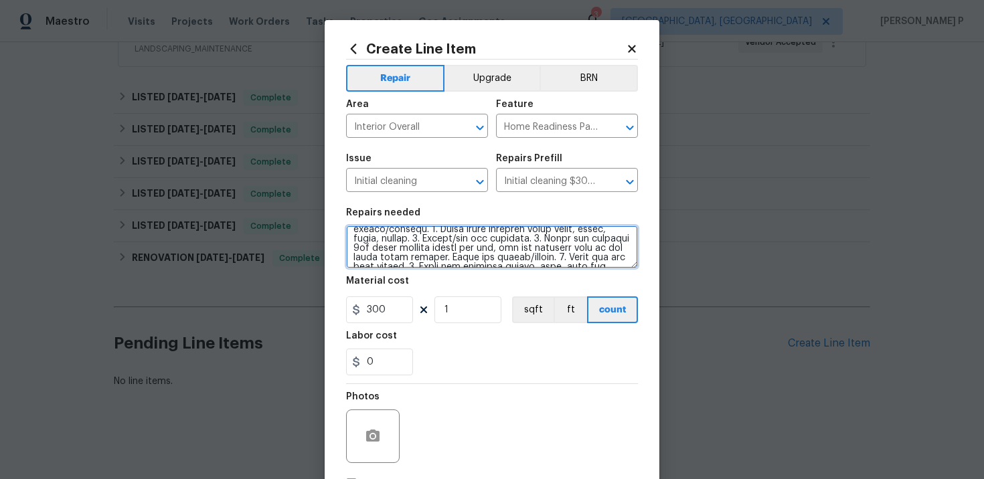
click at [381, 239] on textarea at bounding box center [492, 247] width 292 height 43
click at [392, 250] on textarea at bounding box center [492, 247] width 292 height 43
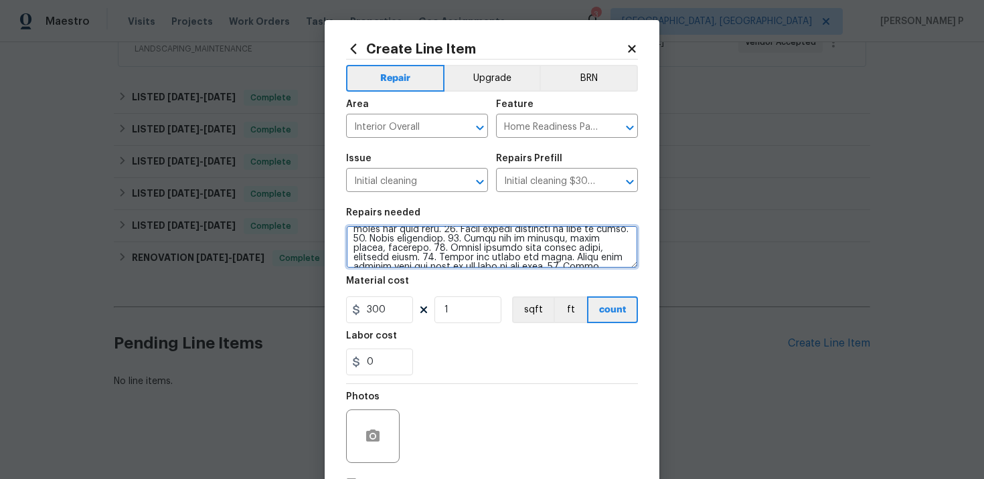
scroll to position [384, 0]
drag, startPoint x: 354, startPoint y: 236, endPoint x: 420, endPoint y: 292, distance: 86.9
click at [420, 292] on section "Repairs needed Material cost 300 1 sqft ft count Labor cost 0" at bounding box center [492, 291] width 292 height 183
paste textarea
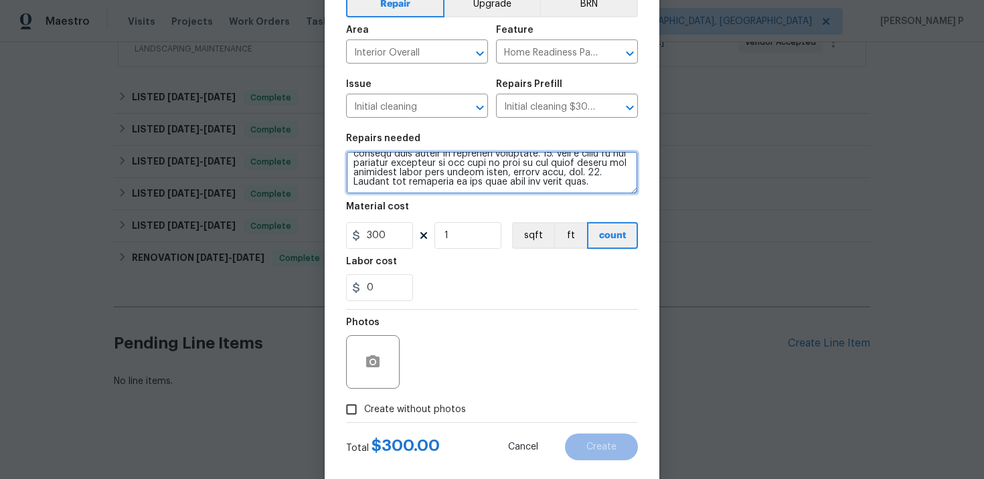
scroll to position [98, 0]
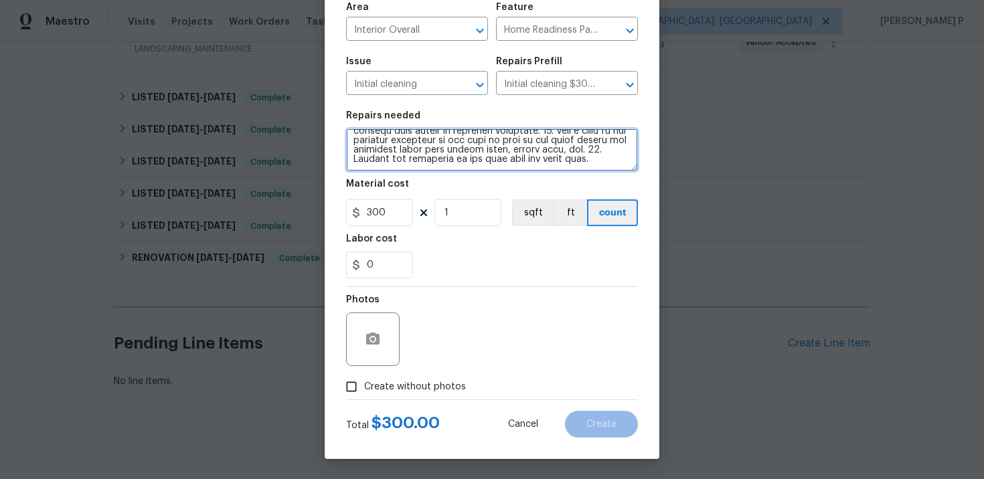
type textarea "Please do a deep interior cleaning. Wipe down exterior doors and trim. 2. Clean…"
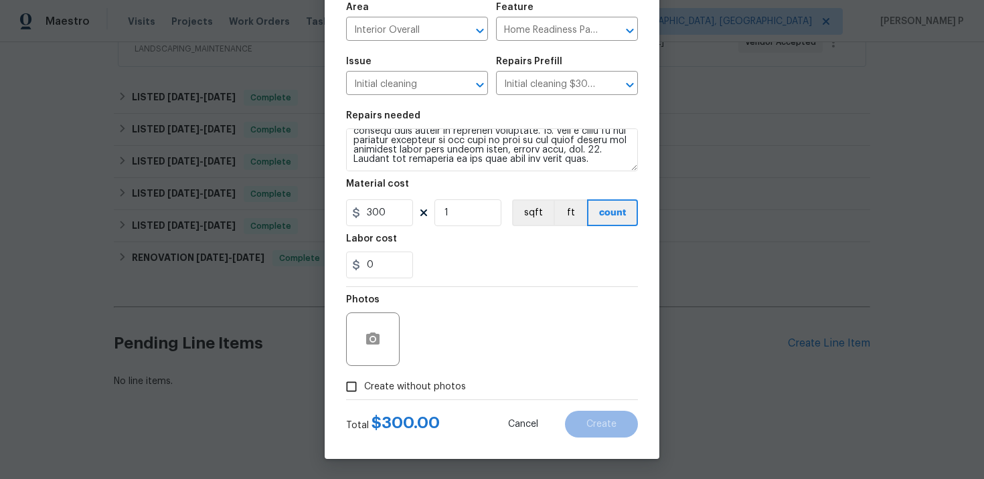
click at [351, 385] on input "Create without photos" at bounding box center [351, 386] width 25 height 25
checkbox input "true"
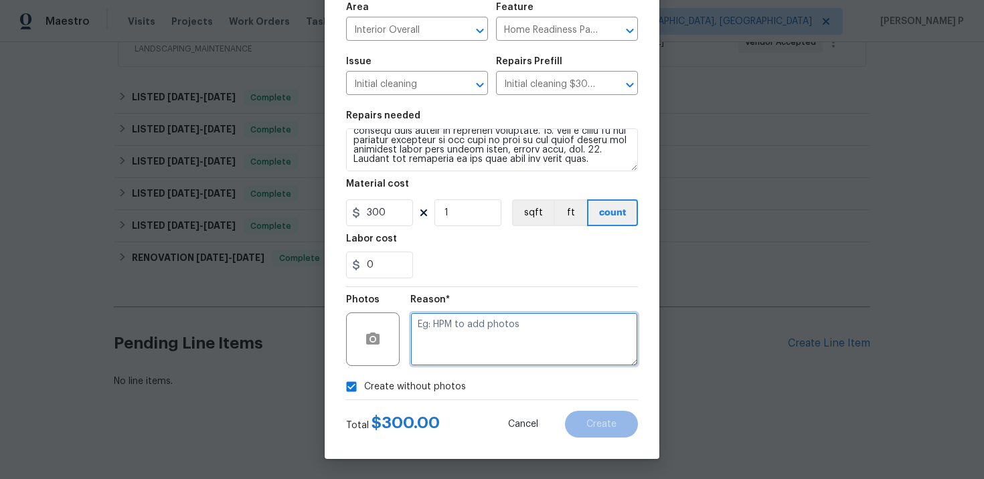
click at [509, 333] on textarea at bounding box center [524, 340] width 228 height 54
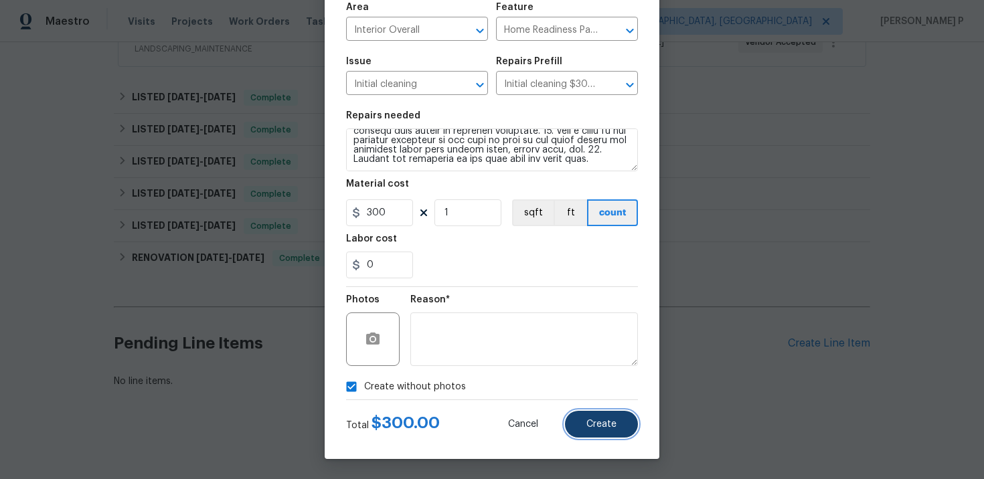
click at [622, 424] on button "Create" at bounding box center [601, 424] width 73 height 27
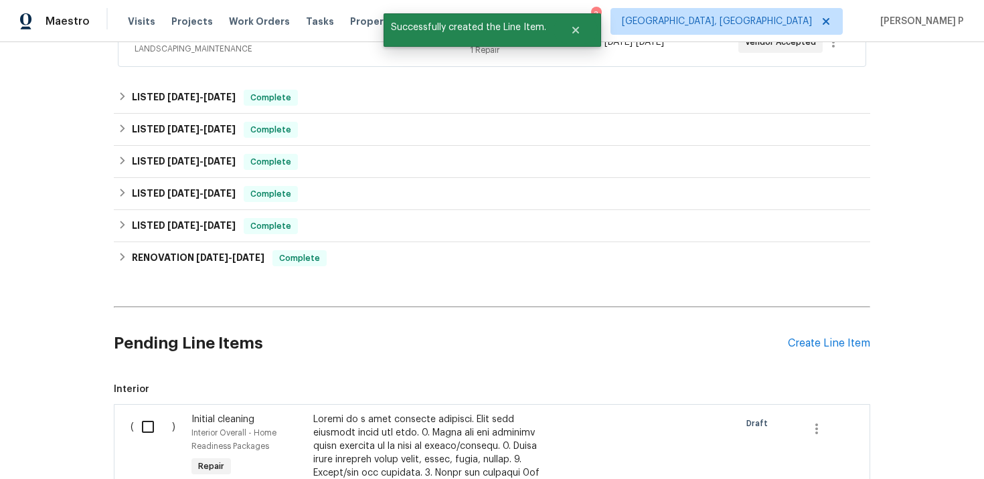
click at [149, 429] on input "checkbox" at bounding box center [153, 427] width 38 height 28
checkbox input "true"
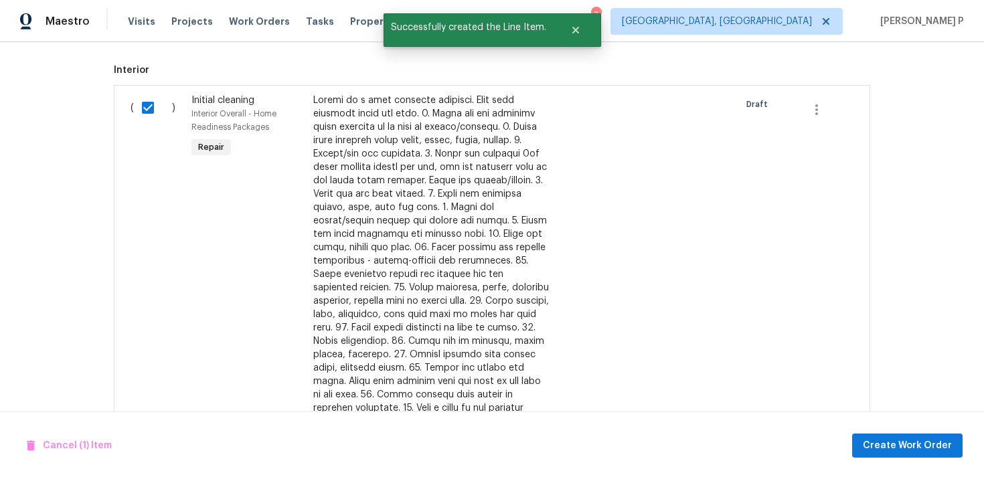
scroll to position [852, 0]
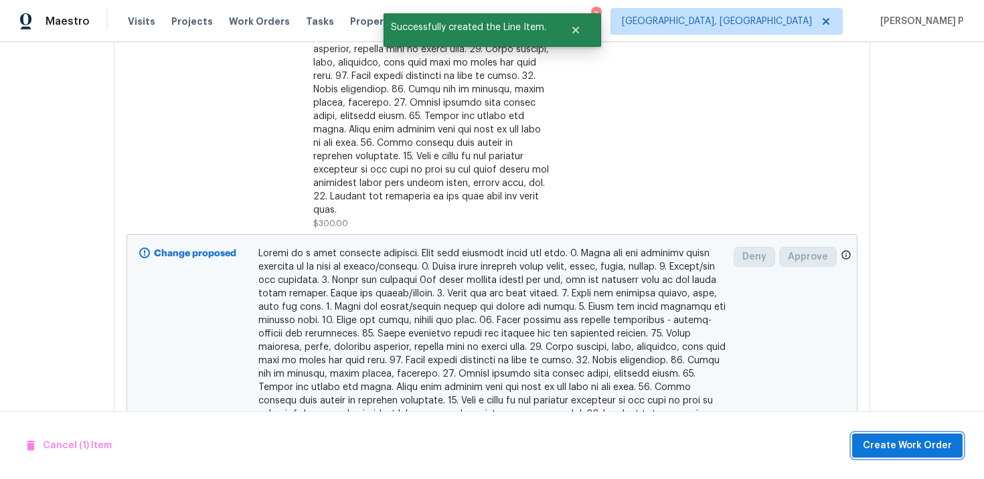
click at [900, 436] on button "Create Work Order" at bounding box center [907, 446] width 110 height 25
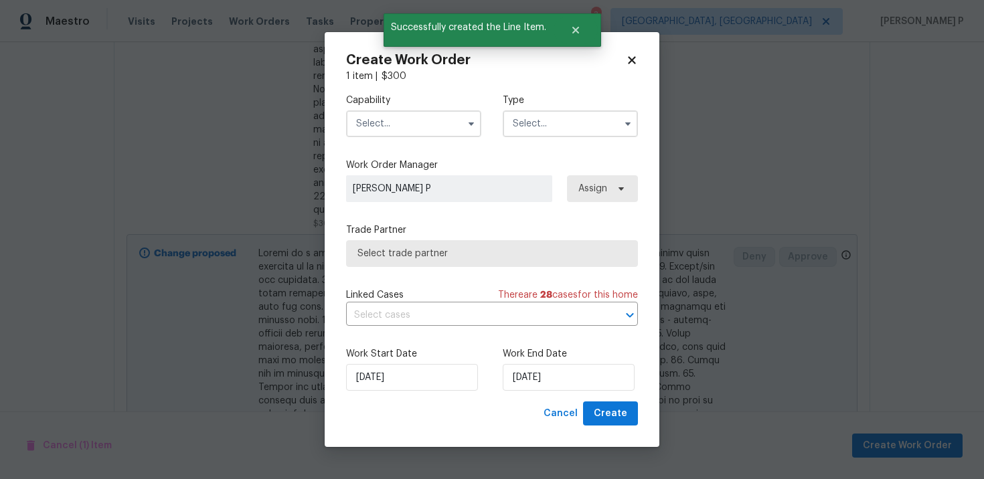
click at [568, 126] on input "text" at bounding box center [570, 123] width 135 height 27
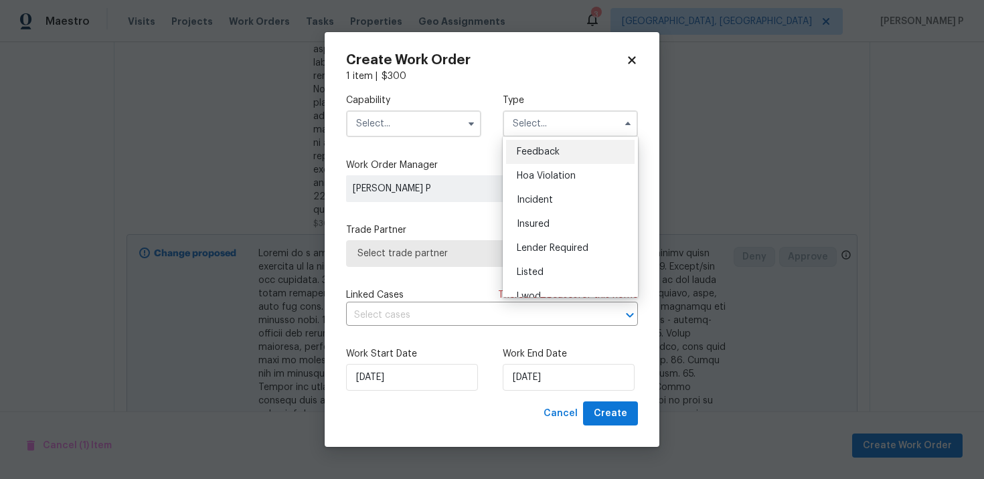
click at [537, 151] on span "Feedback" at bounding box center [538, 151] width 43 height 9
type input "Feedback"
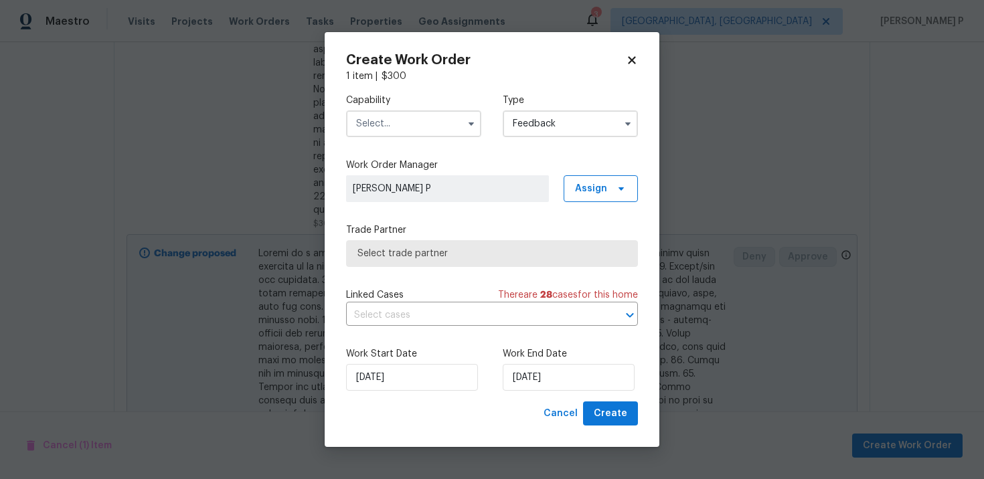
click at [428, 126] on input "text" at bounding box center [413, 123] width 135 height 27
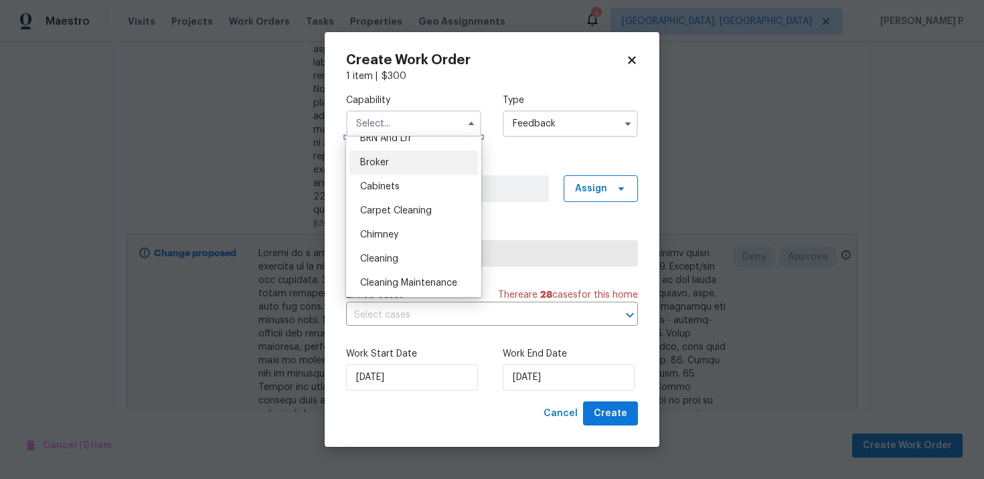
scroll to position [129, 0]
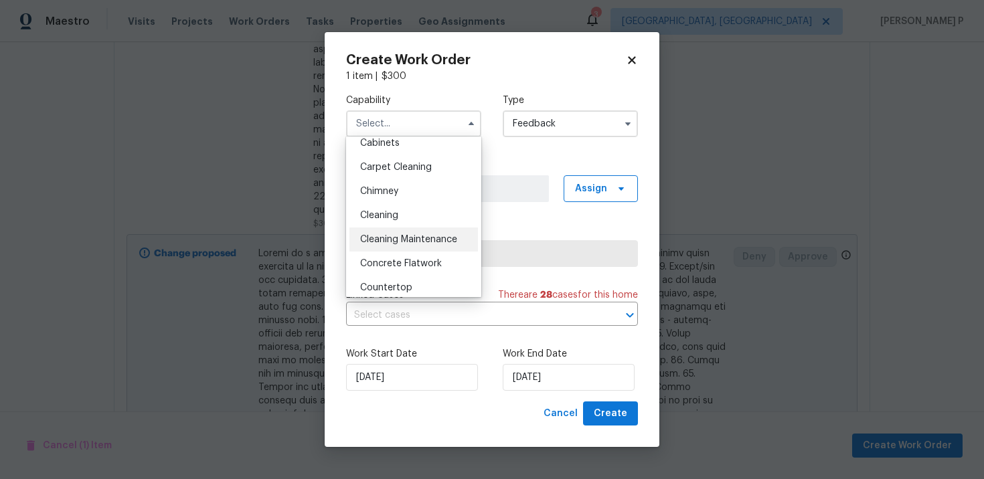
click at [407, 236] on span "Cleaning Maintenance" at bounding box center [408, 239] width 97 height 9
type input "Cleaning Maintenance"
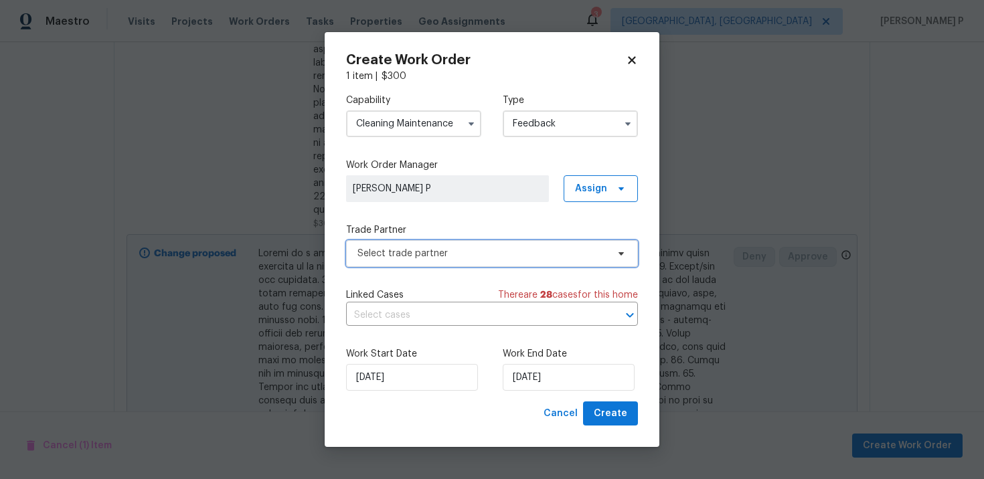
click at [458, 248] on span "Select trade partner" at bounding box center [482, 253] width 250 height 13
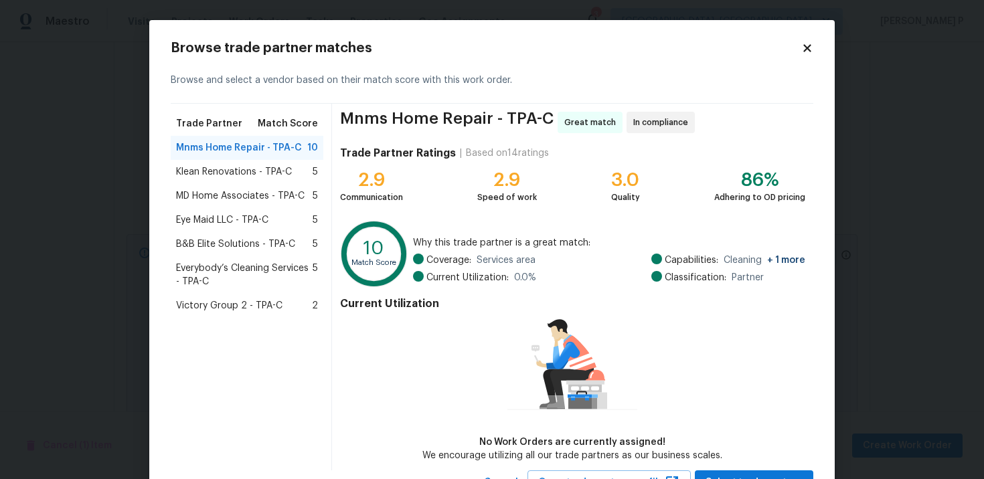
click at [231, 212] on div "Eye Maid LLC - TPA-C 5" at bounding box center [247, 220] width 153 height 24
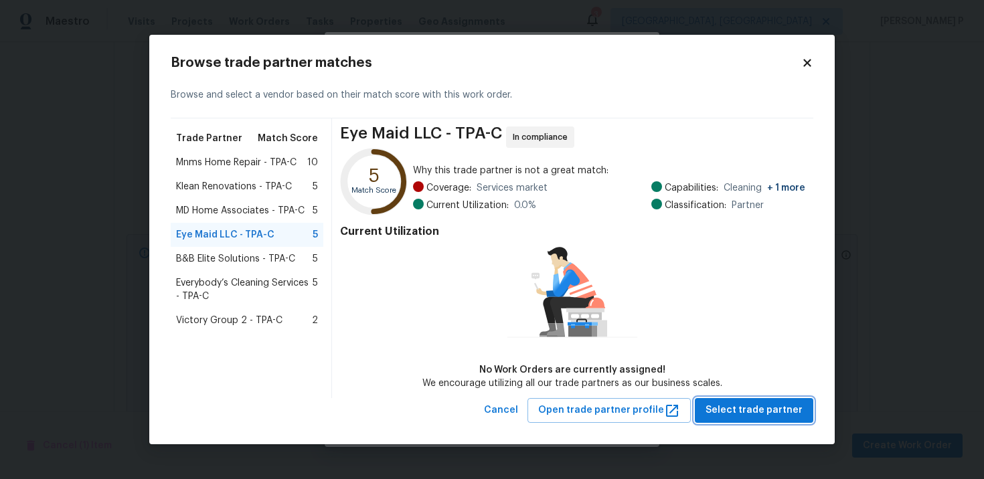
click at [774, 419] on button "Select trade partner" at bounding box center [754, 410] width 118 height 25
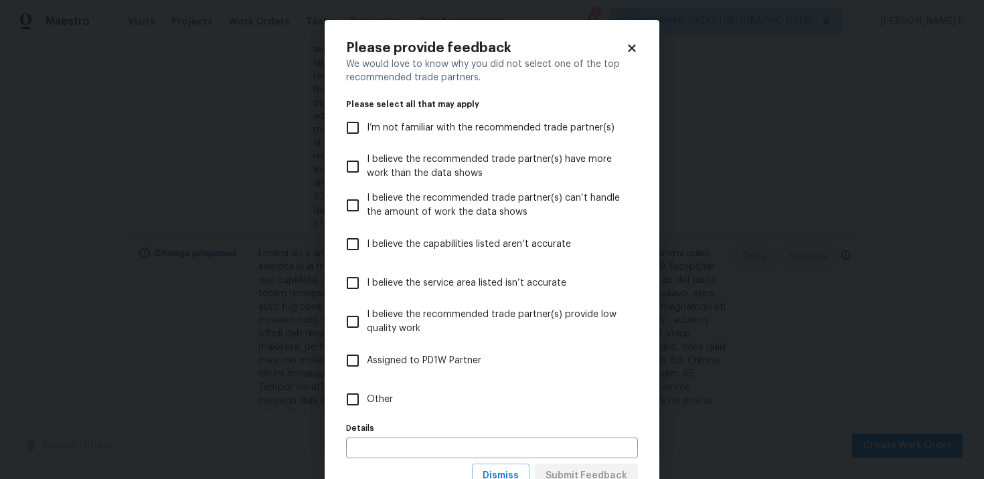
click at [365, 400] on input "Other" at bounding box center [353, 400] width 28 height 28
checkbox input "true"
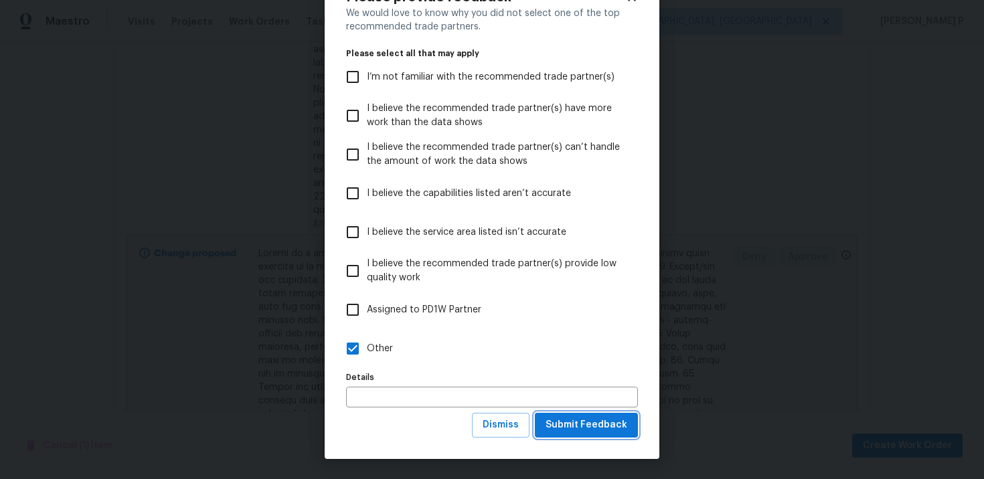
click at [568, 422] on span "Submit Feedback" at bounding box center [586, 425] width 82 height 17
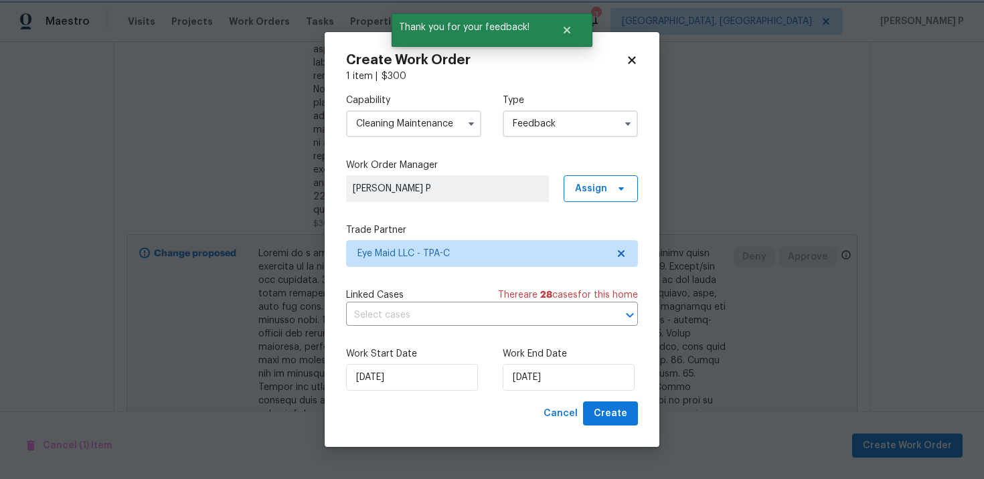
scroll to position [0, 0]
click at [527, 368] on input "[DATE]" at bounding box center [569, 377] width 132 height 27
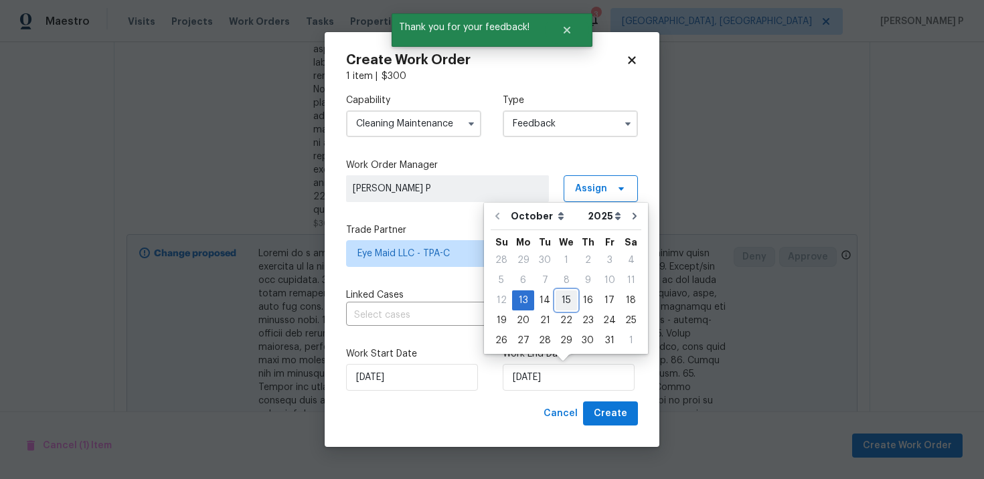
click at [562, 296] on div "15" at bounding box center [566, 300] width 21 height 19
type input "[DATE]"
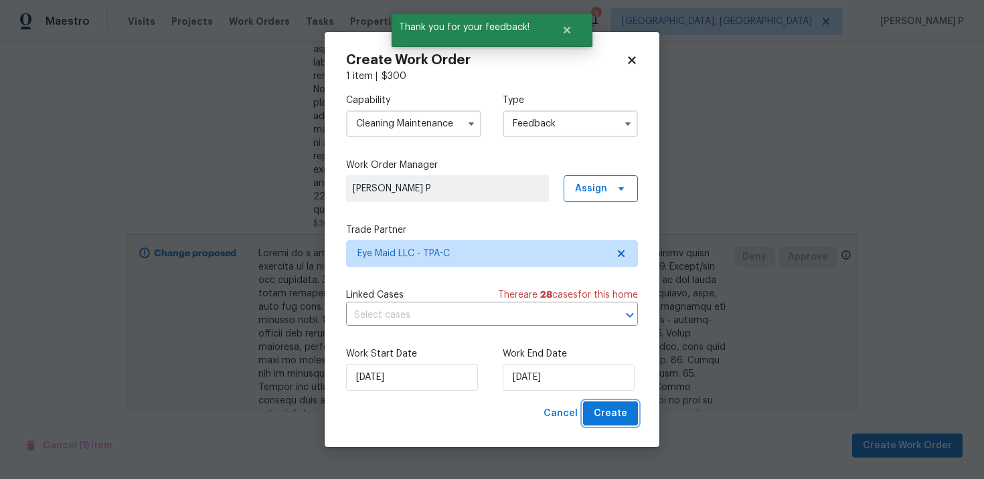
click at [622, 414] on span "Create" at bounding box center [610, 414] width 33 height 17
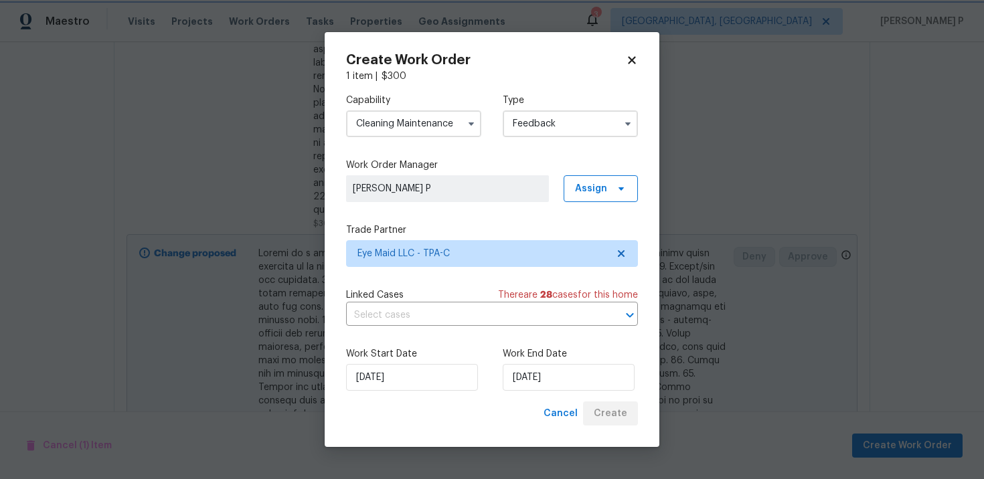
checkbox input "false"
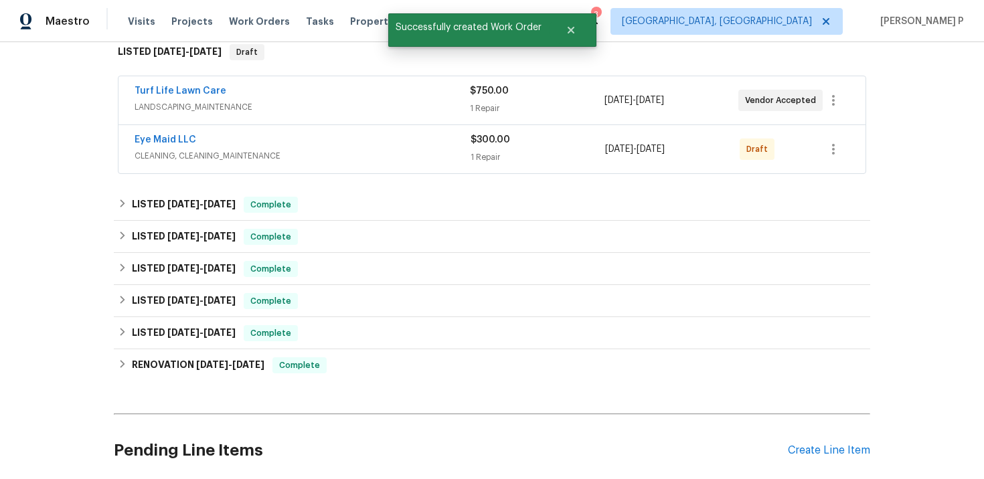
scroll to position [171, 0]
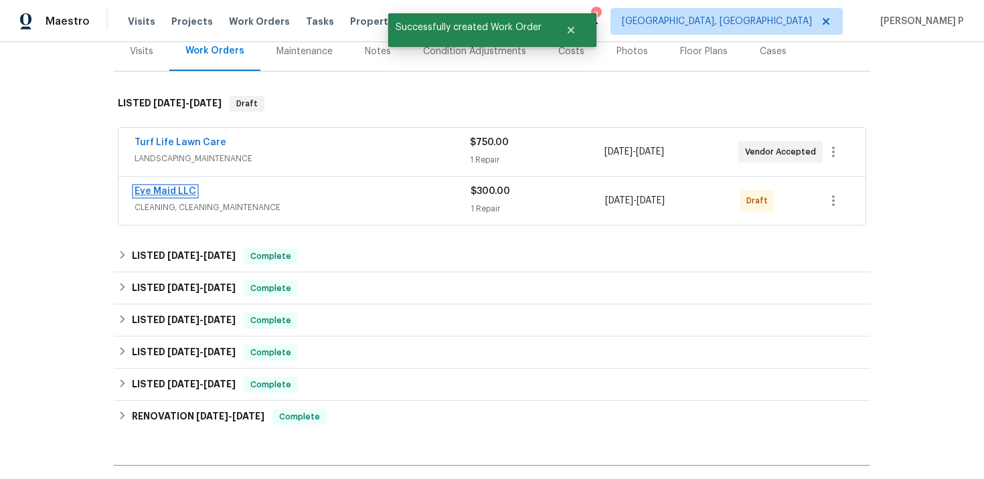
click at [170, 192] on link "Eye Maid LLC" at bounding box center [166, 191] width 62 height 9
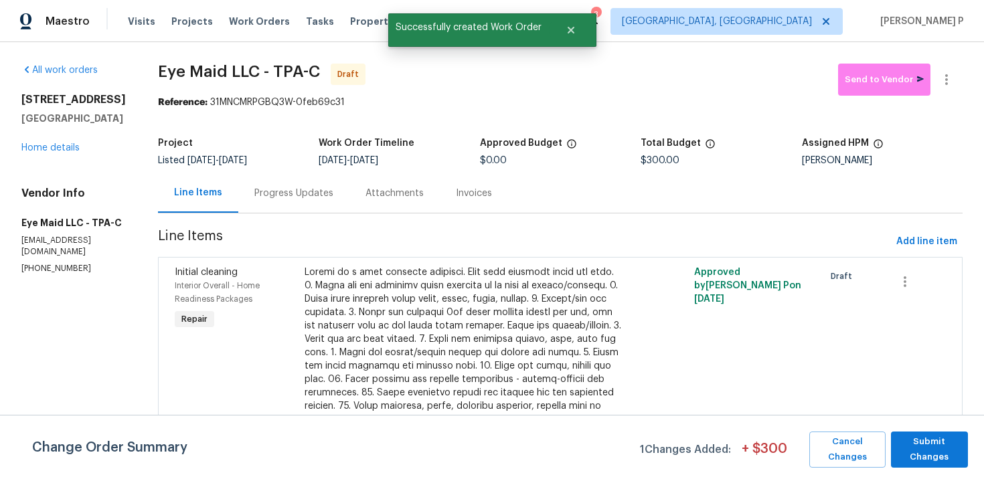
click at [919, 430] on div "Change Order Summary 1 Changes Added: + $ 300 Cancel Changes Submit Changes" at bounding box center [492, 447] width 984 height 64
click at [919, 444] on span "Submit Changes" at bounding box center [930, 449] width 64 height 31
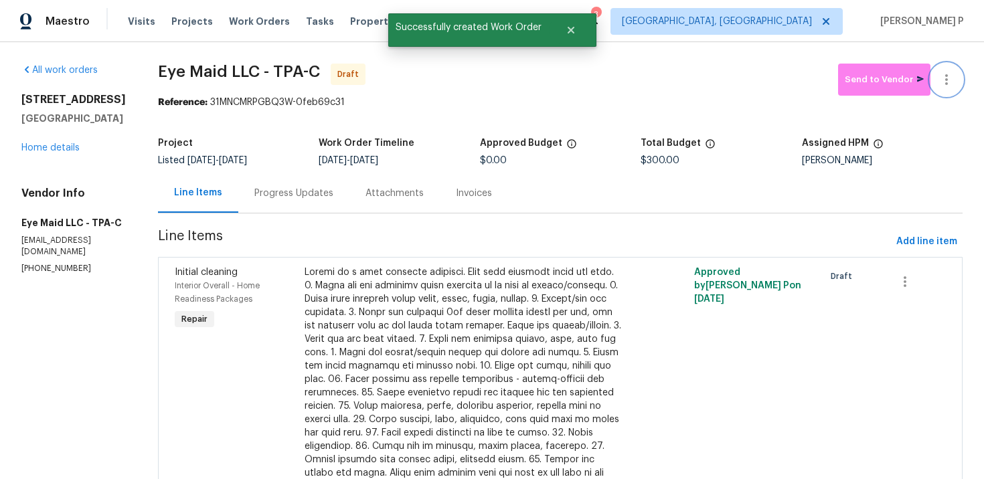
click at [951, 80] on icon "button" at bounding box center [946, 80] width 16 height 16
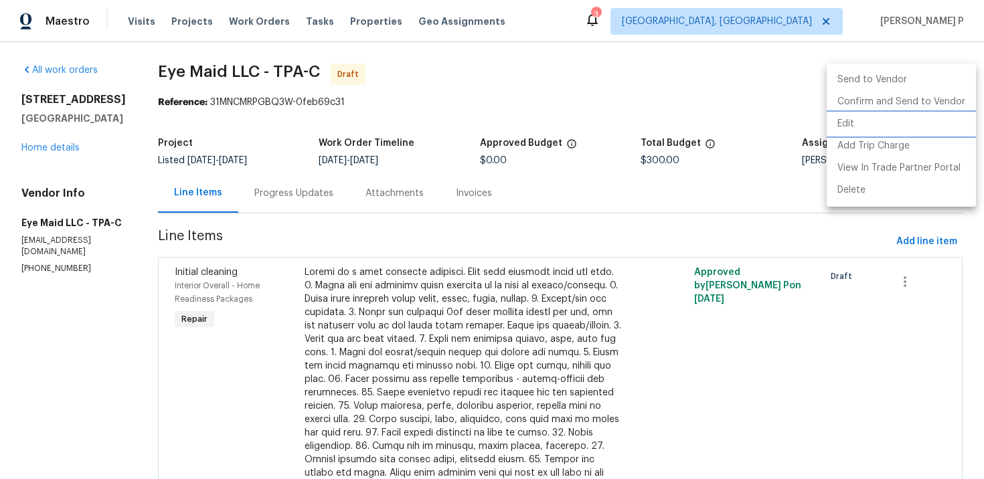
click at [890, 124] on li "Edit" at bounding box center [901, 124] width 149 height 22
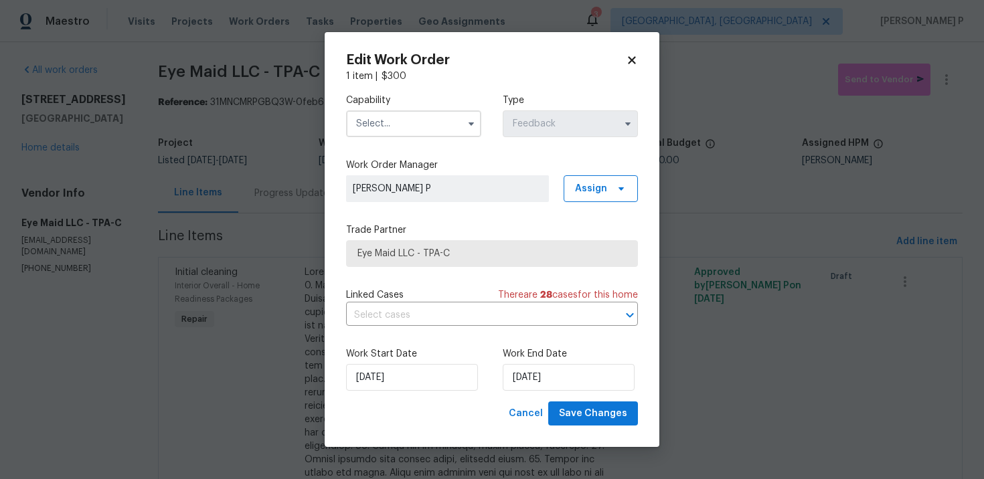
click at [400, 122] on input "text" at bounding box center [413, 123] width 135 height 27
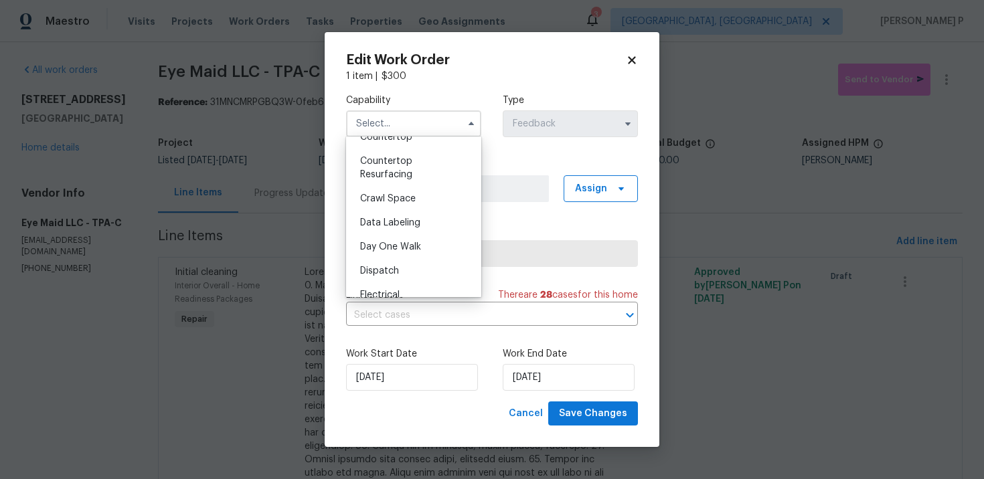
scroll to position [207, 0]
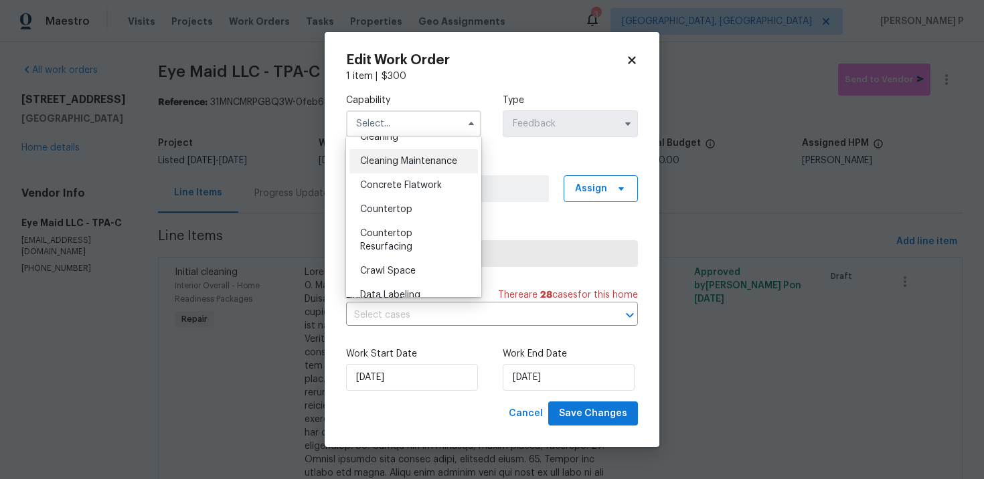
click at [386, 165] on span "Cleaning Maintenance" at bounding box center [408, 161] width 97 height 9
type input "Cleaning Maintenance"
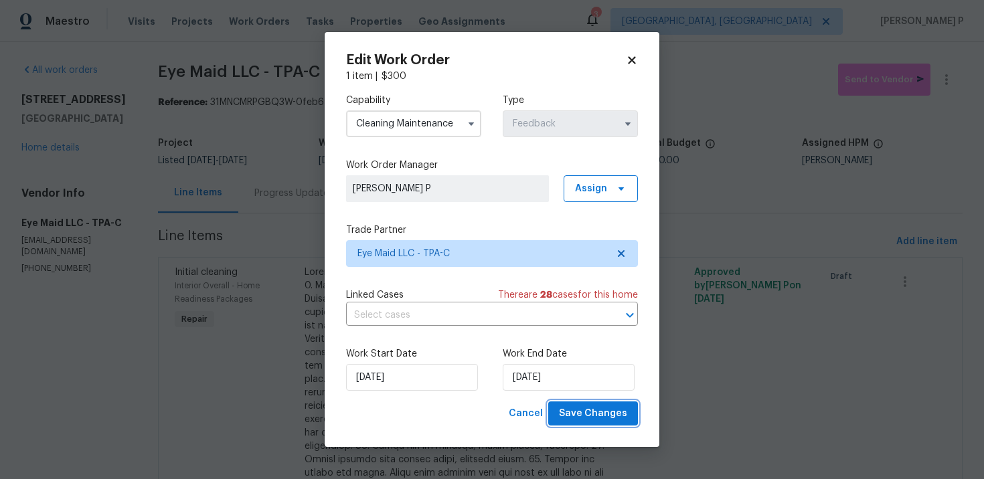
click at [583, 424] on button "Save Changes" at bounding box center [593, 414] width 90 height 25
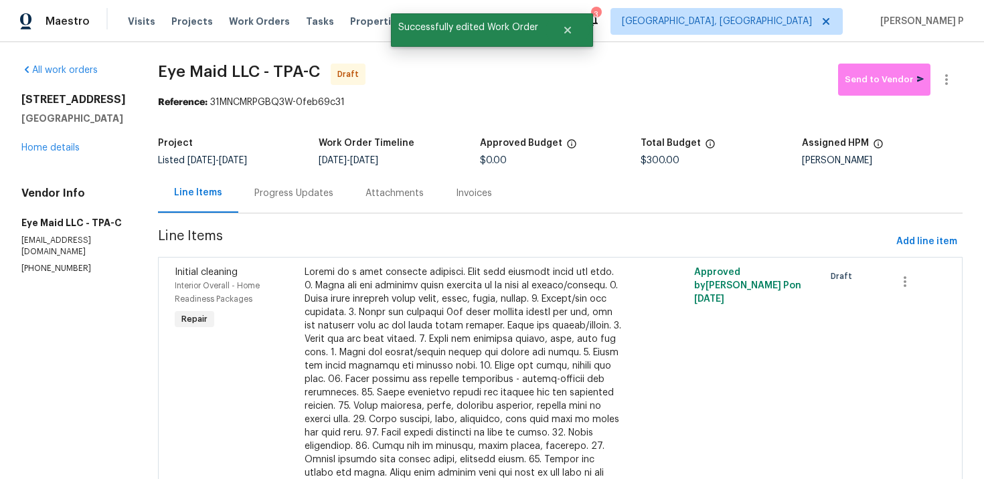
click at [269, 195] on div "Progress Updates" at bounding box center [293, 193] width 79 height 13
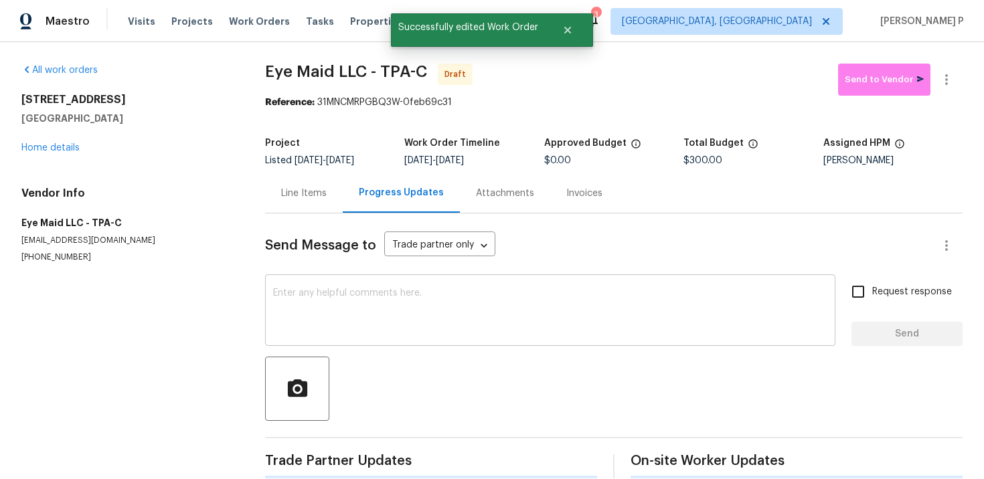
click at [327, 337] on div "x ​" at bounding box center [550, 312] width 570 height 68
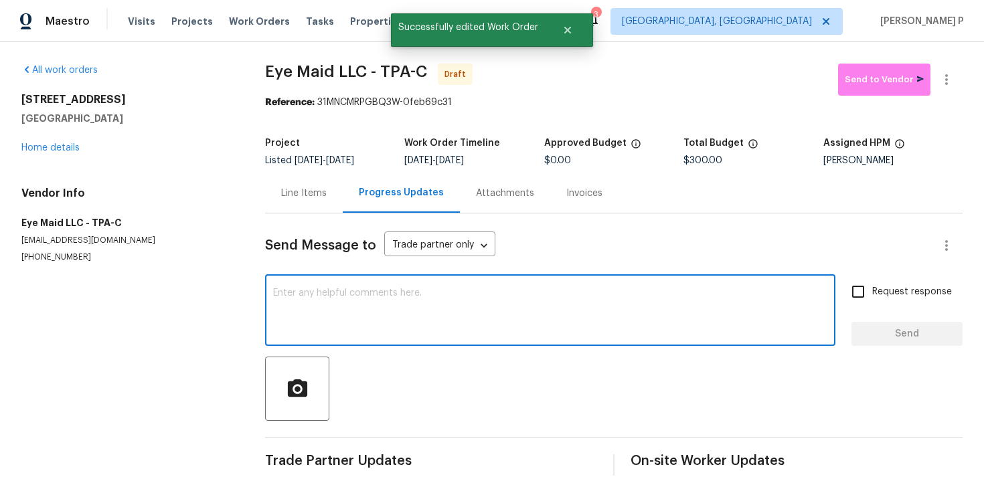
paste textarea "Hi, this is [PERSON_NAME] with Opendoor. I’m confirming you received the WO for…"
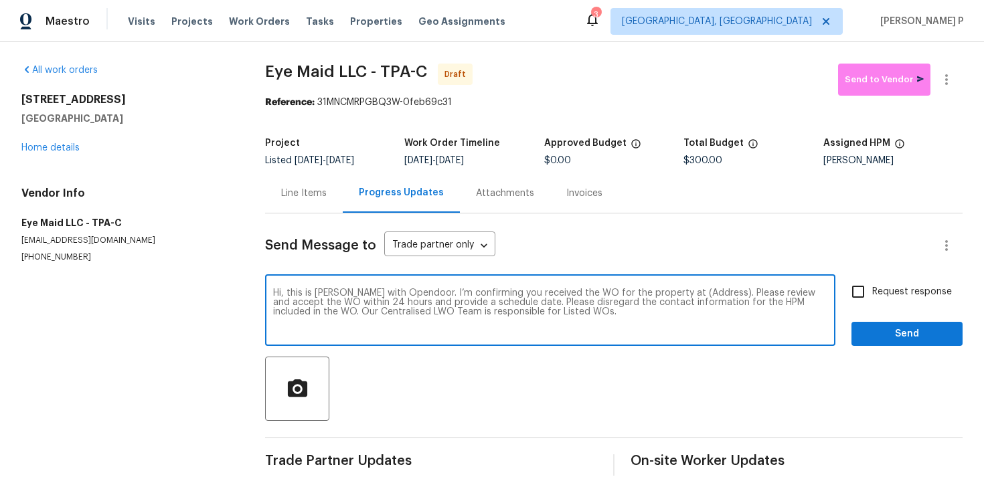
drag, startPoint x: 672, startPoint y: 294, endPoint x: 713, endPoint y: 292, distance: 41.5
click at [713, 292] on textarea "Hi, this is [PERSON_NAME] with Opendoor. I’m confirming you received the WO for…" at bounding box center [550, 311] width 554 height 47
paste textarea "[STREET_ADDRESS]"
type textarea "Hi, this is [PERSON_NAME] with Opendoor. I’m confirming you received the WO for…"
click at [854, 299] on input "Request response" at bounding box center [858, 292] width 28 height 28
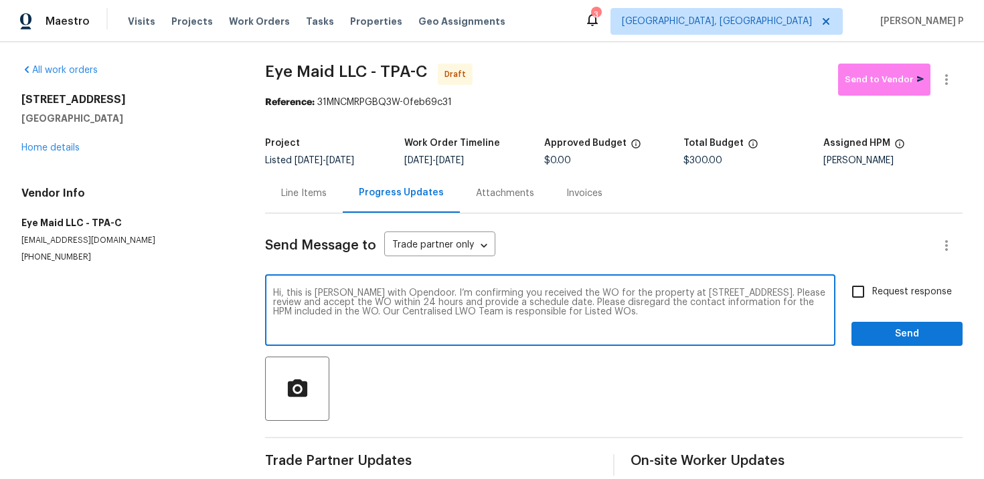
checkbox input "true"
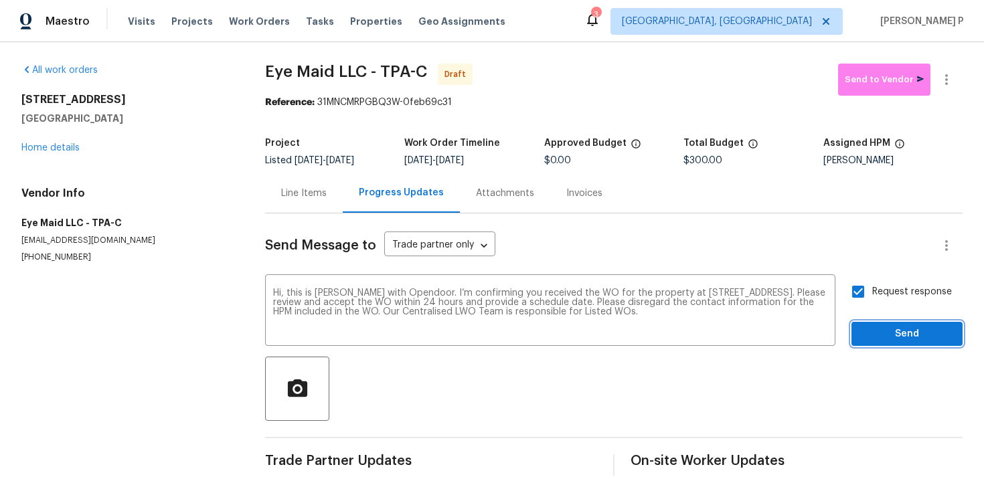
click at [904, 342] on span "Send" at bounding box center [907, 334] width 90 height 17
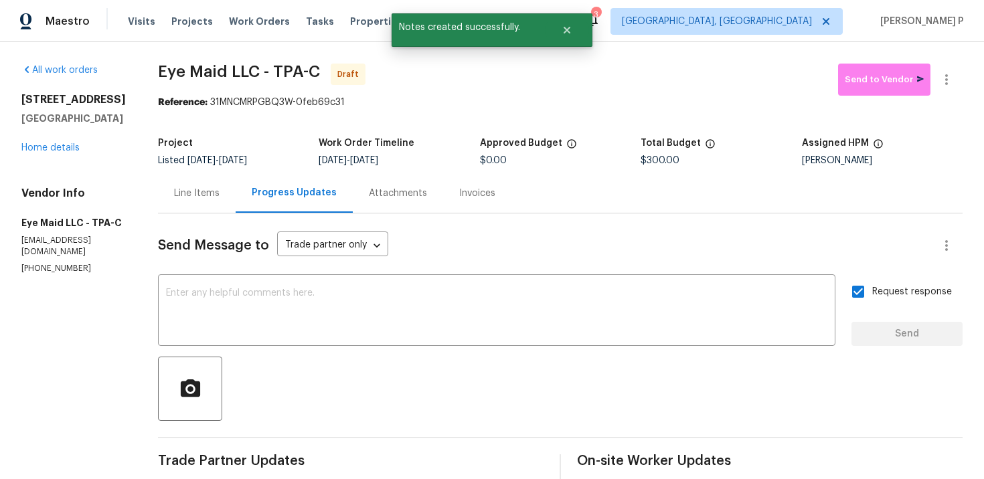
click at [450, 408] on div at bounding box center [560, 389] width 805 height 64
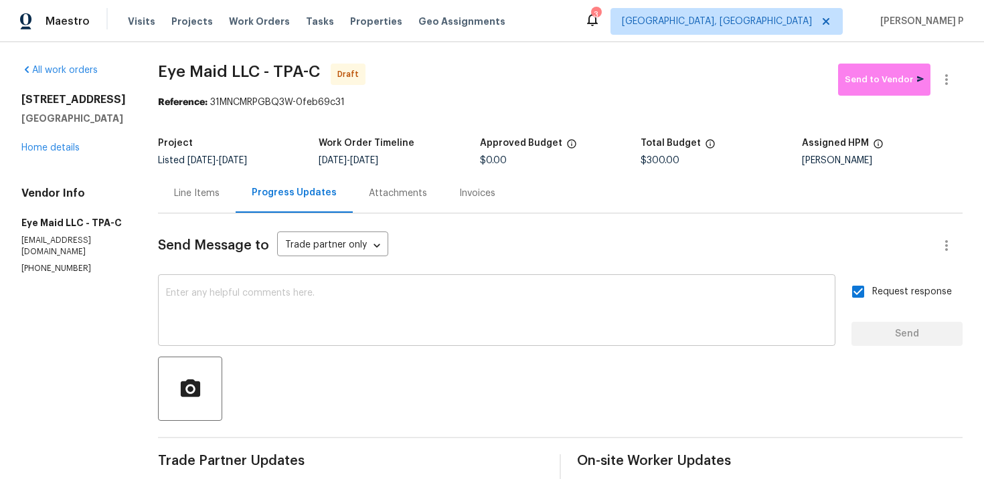
click at [244, 317] on textarea at bounding box center [496, 311] width 661 height 47
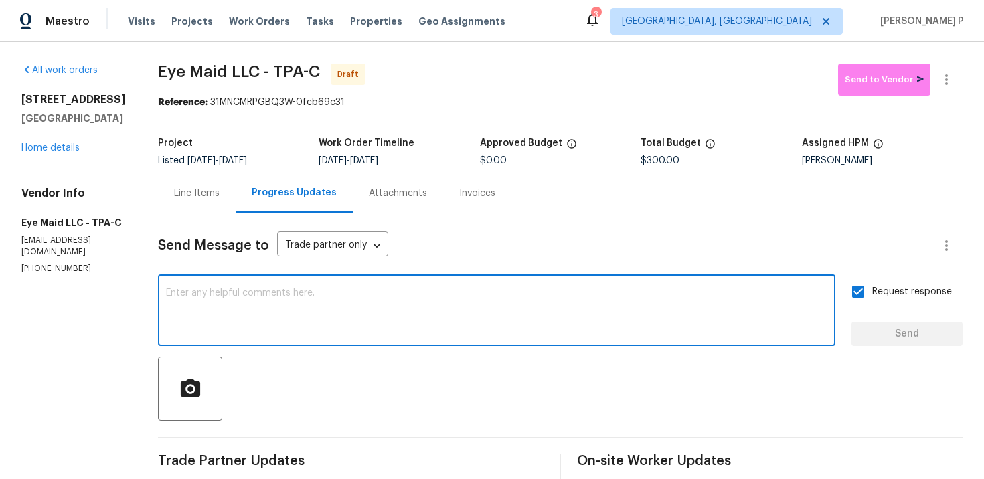
paste textarea "Attention All Work Orders must include before-photos (both close-up and wide-an…"
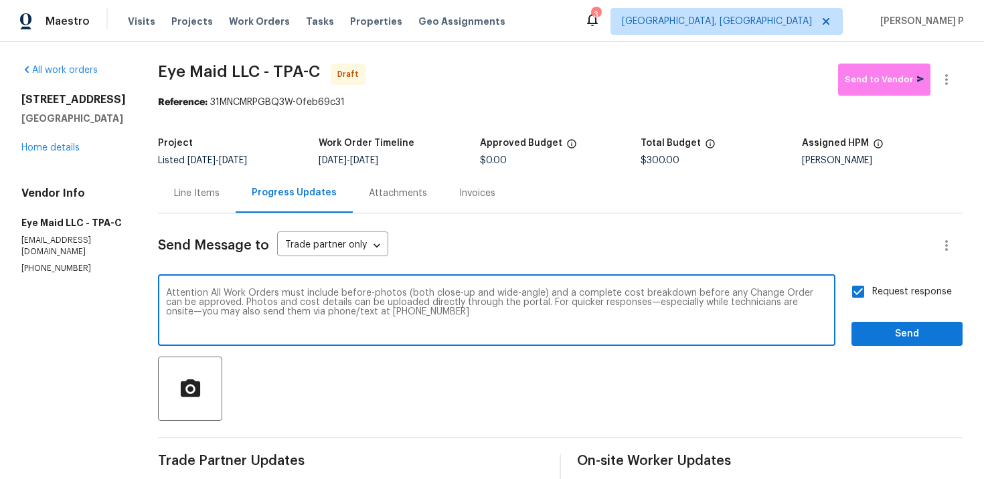
type textarea "Attention All Work Orders must include before-photos (both close-up and wide-an…"
click at [890, 338] on span "Send" at bounding box center [907, 334] width 90 height 17
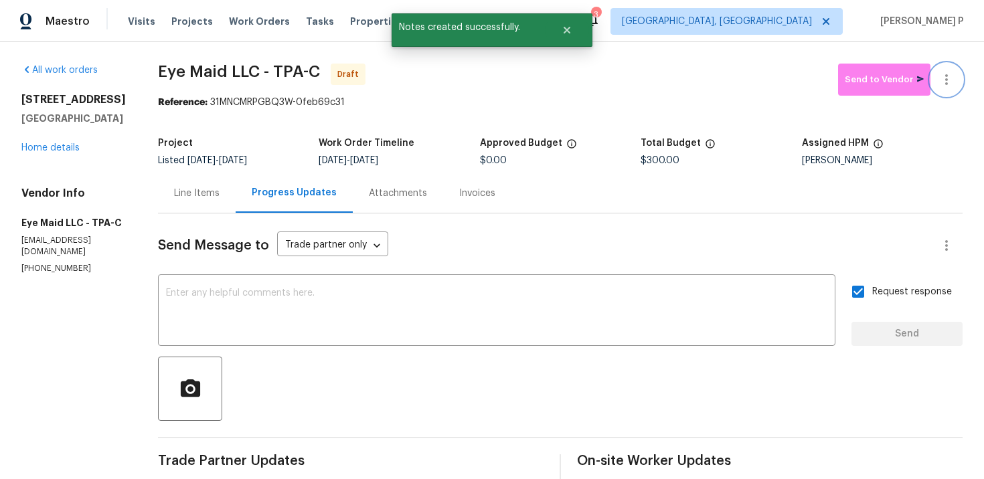
click at [946, 77] on icon "button" at bounding box center [946, 80] width 16 height 16
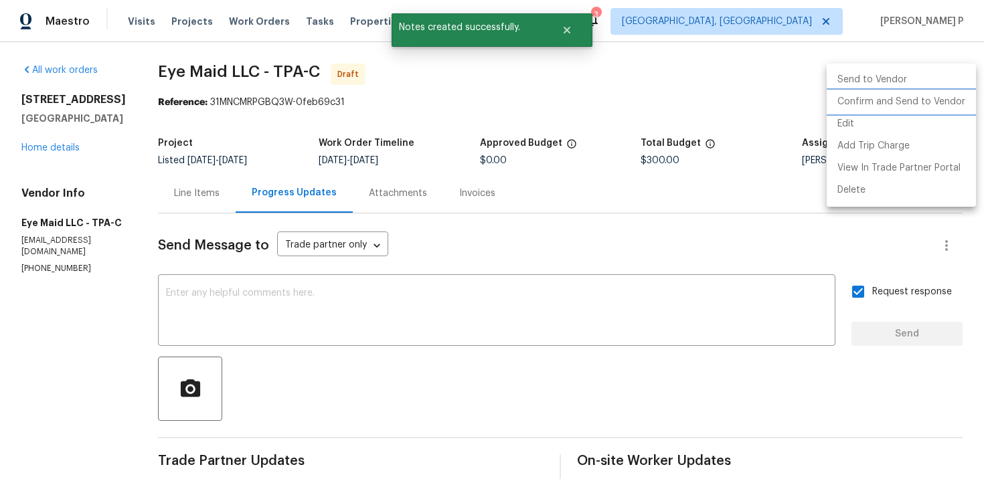
click at [881, 98] on li "Confirm and Send to Vendor" at bounding box center [901, 102] width 149 height 22
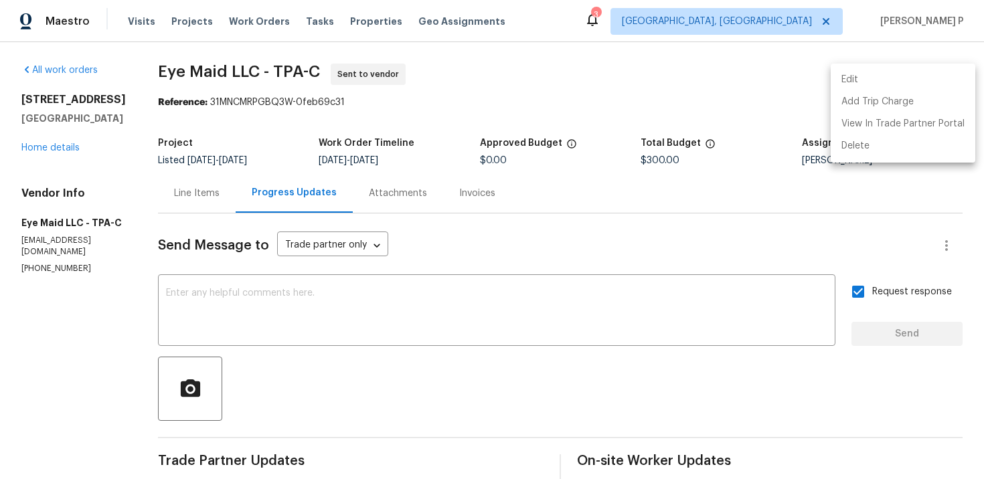
click at [147, 88] on div at bounding box center [492, 239] width 984 height 479
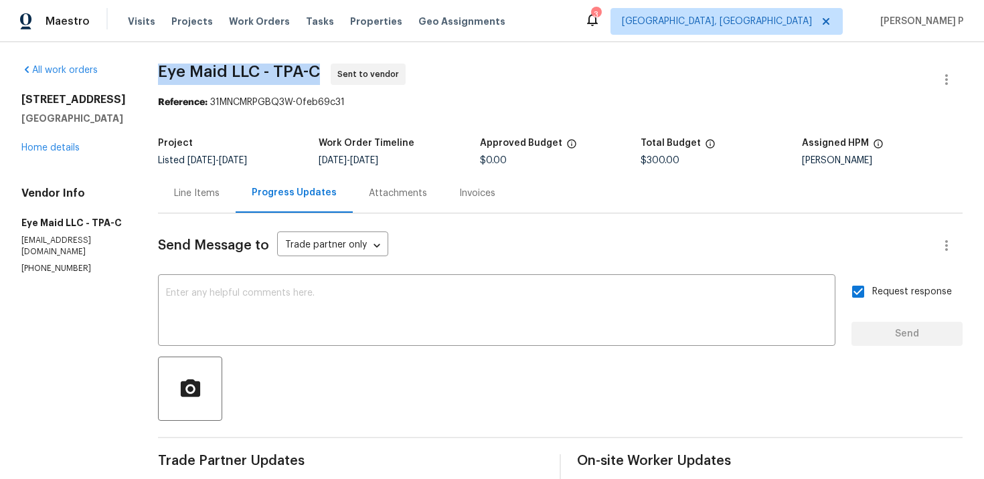
drag, startPoint x: 153, startPoint y: 68, endPoint x: 311, endPoint y: 66, distance: 158.0
click at [311, 66] on span "Eye Maid LLC - TPA-C" at bounding box center [239, 72] width 162 height 16
copy span "Eye Maid LLC - TPA-C"
click at [235, 136] on div "Project Listed [DATE] - [DATE] Work Order Timeline [DATE] - [DATE] Approved Bud…" at bounding box center [560, 152] width 805 height 43
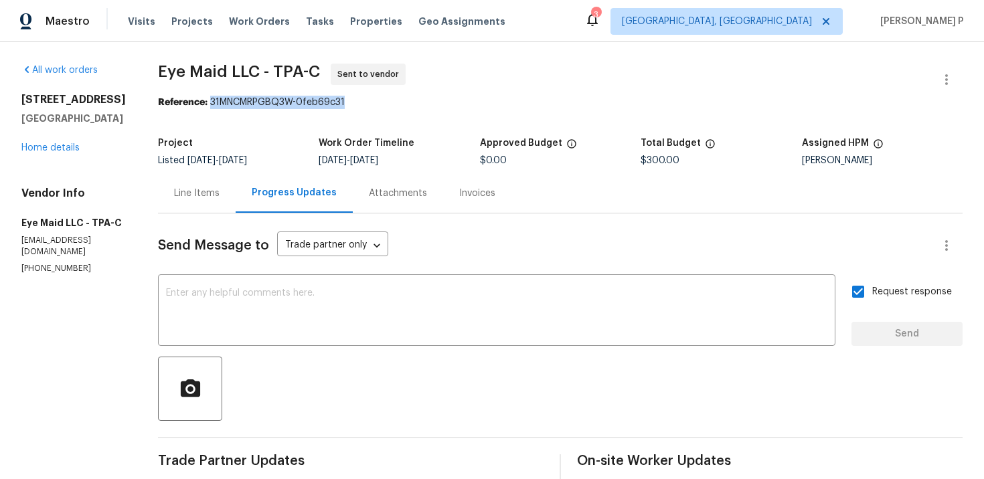
drag, startPoint x: 205, startPoint y: 102, endPoint x: 441, endPoint y: 104, distance: 235.6
click at [436, 102] on div "Reference: 31MNCMRPGBQ3W-0feb69c31" at bounding box center [560, 102] width 805 height 13
copy div "31MNCMRPGBQ3W-0feb69c31"
click at [185, 199] on div "Line Items" at bounding box center [197, 193] width 46 height 13
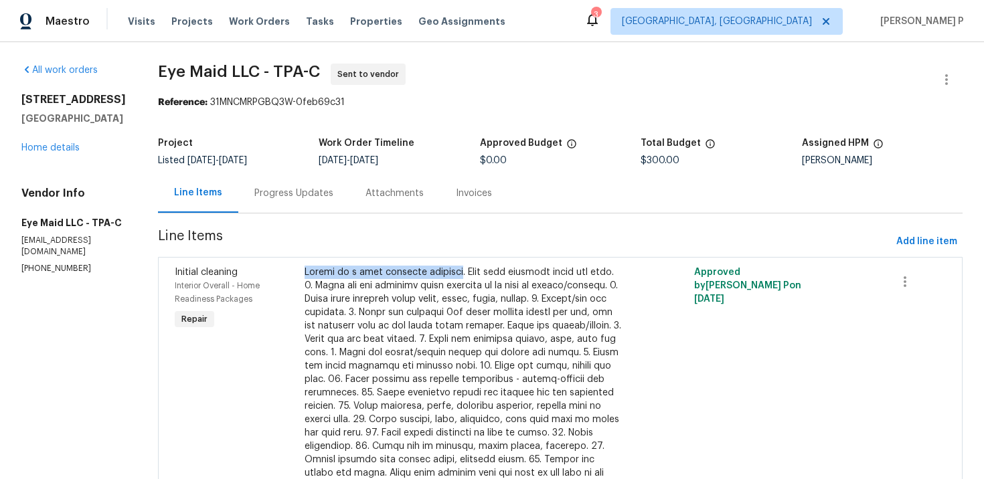
copy div "Please do a deep interior cleaning"
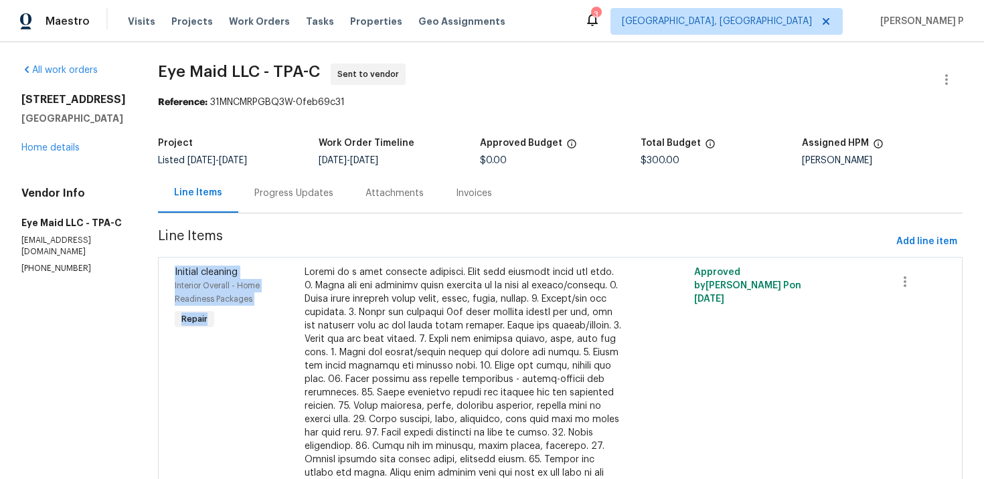
drag, startPoint x: 290, startPoint y: 273, endPoint x: 439, endPoint y: 238, distance: 152.6
click at [438, 240] on section "Eye Maid LLC - TPA-C Sent to vendor Reference: 31MNCMRPGBQ3W-0feb69c31 Project …" at bounding box center [560, 326] width 805 height 524
